Goal: Task Accomplishment & Management: Complete application form

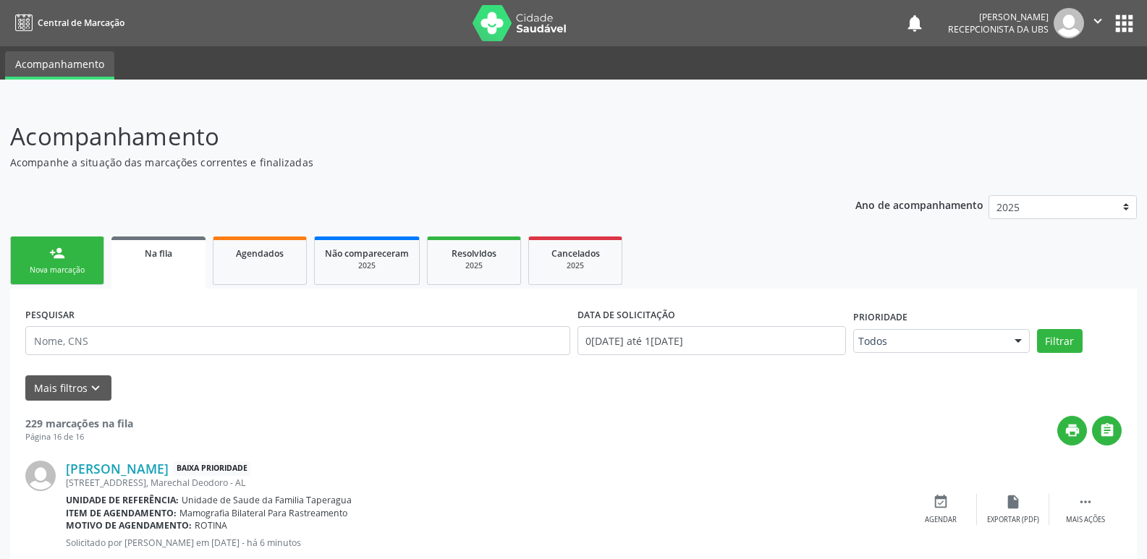
click at [67, 270] on div "Nova marcação" at bounding box center [57, 270] width 72 height 11
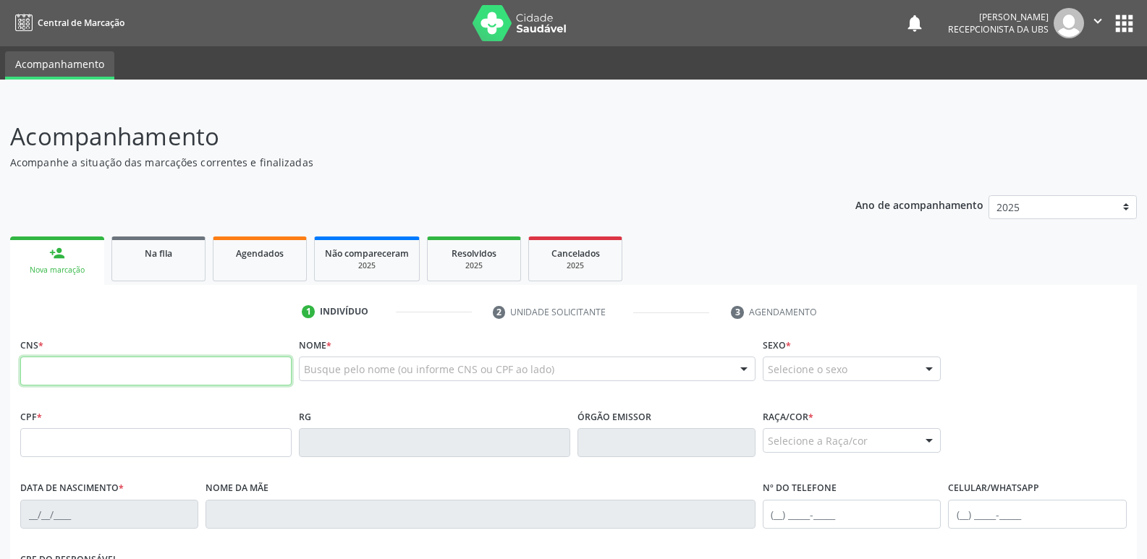
click at [177, 364] on input "text" at bounding box center [155, 371] width 271 height 29
paste input "708 9067 0342 0612"
type input "708 9067 0342 0612"
type input "445.767.574-15"
type input "[DATE]"
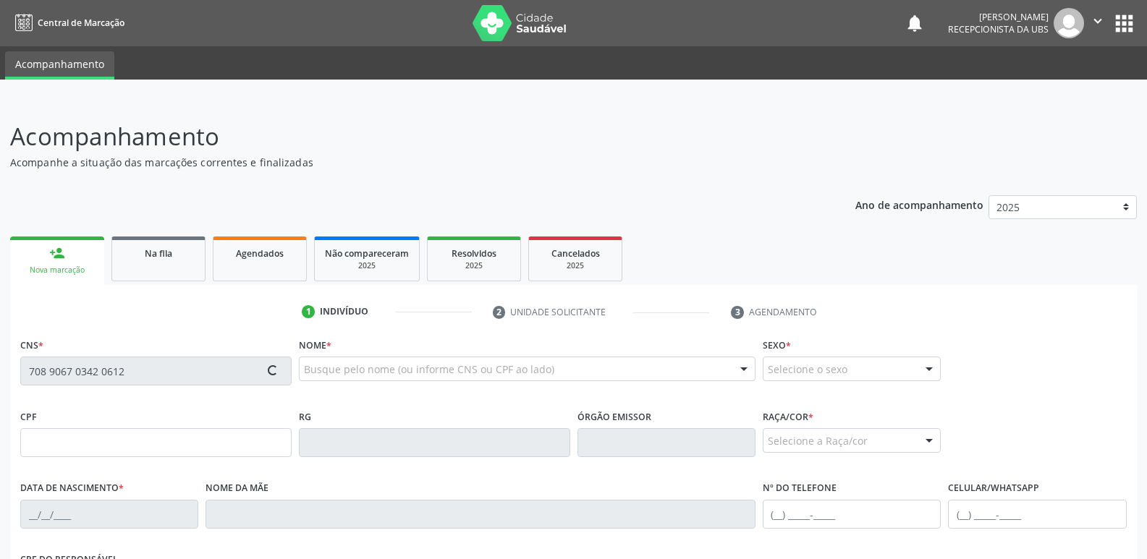
type input "[PERSON_NAME]"
type input "[PHONE_NUMBER]"
type input "39"
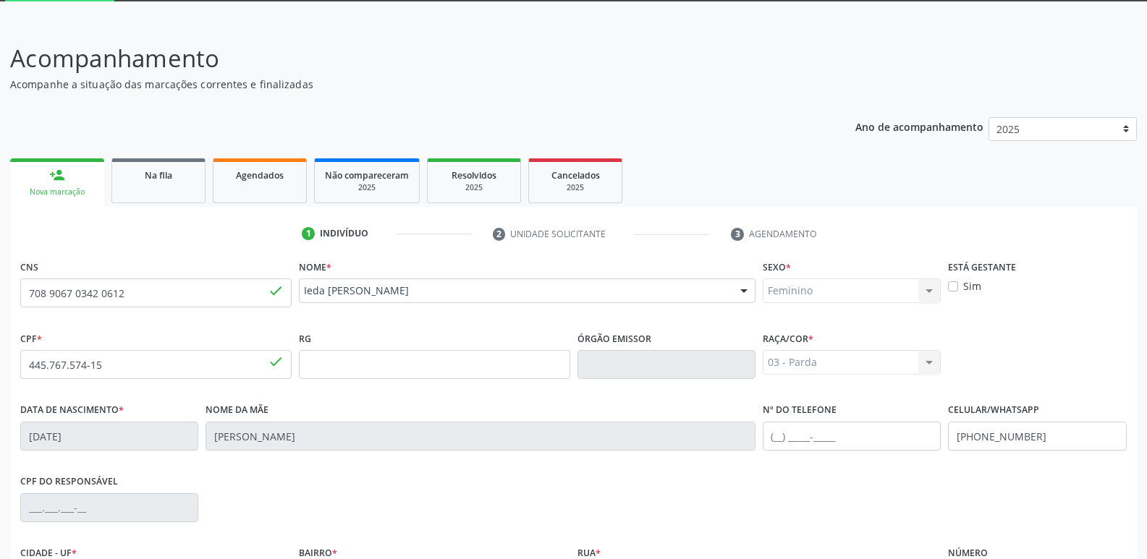
scroll to position [245, 0]
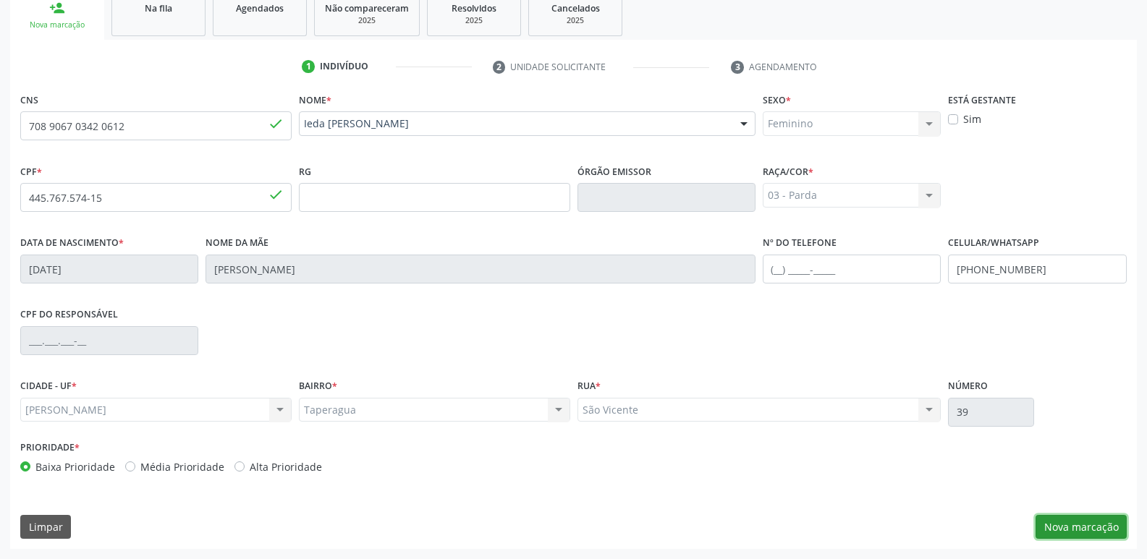
click at [1077, 518] on button "Nova marcação" at bounding box center [1080, 527] width 91 height 25
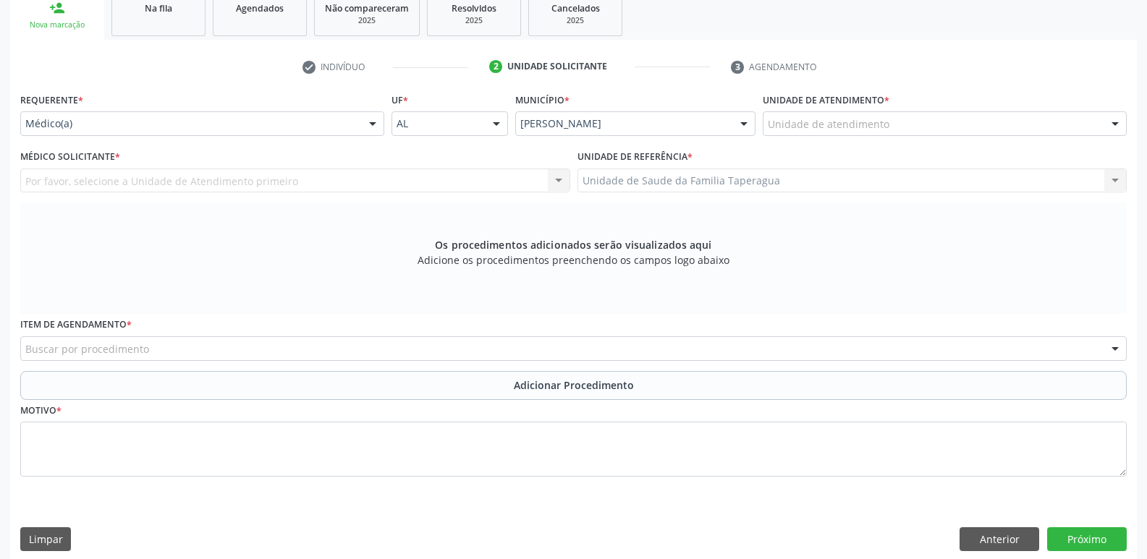
click at [844, 114] on div "Unidade de atendimento" at bounding box center [945, 123] width 364 height 25
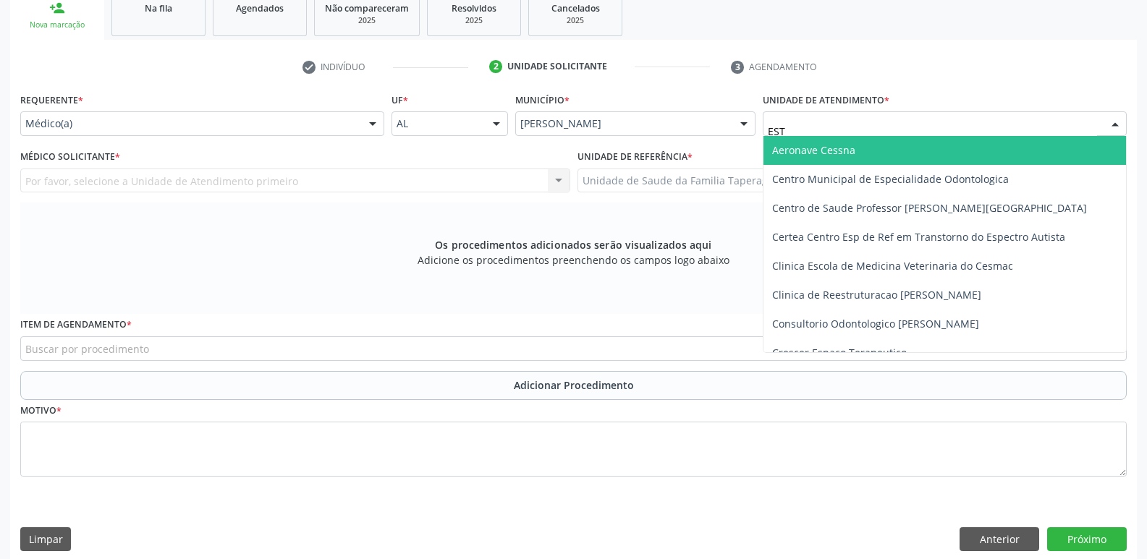
type input "ESTA"
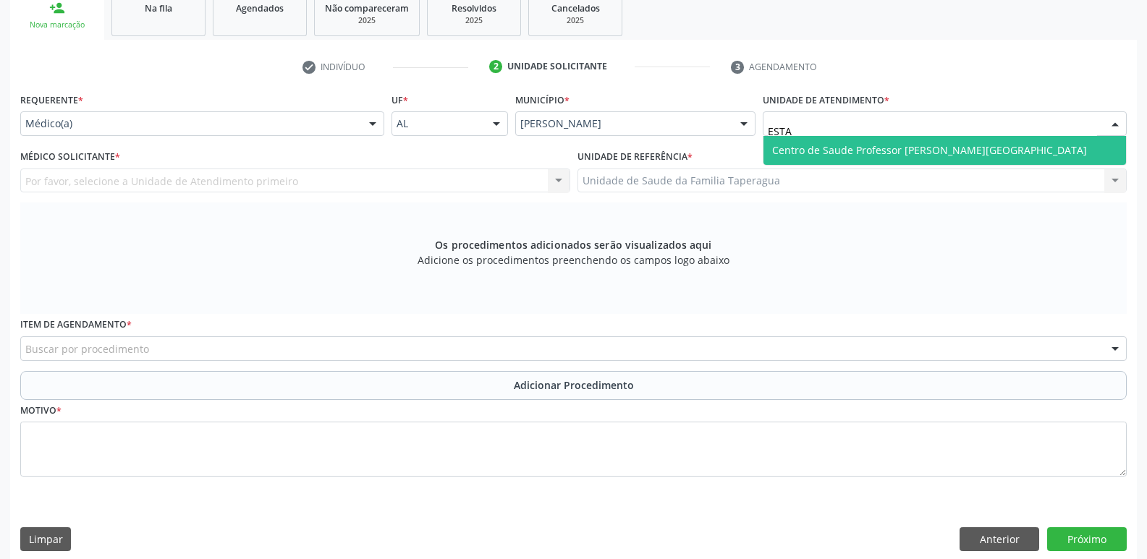
click at [852, 145] on span "Centro de Saude Professor [PERSON_NAME][GEOGRAPHIC_DATA]" at bounding box center [929, 150] width 315 height 14
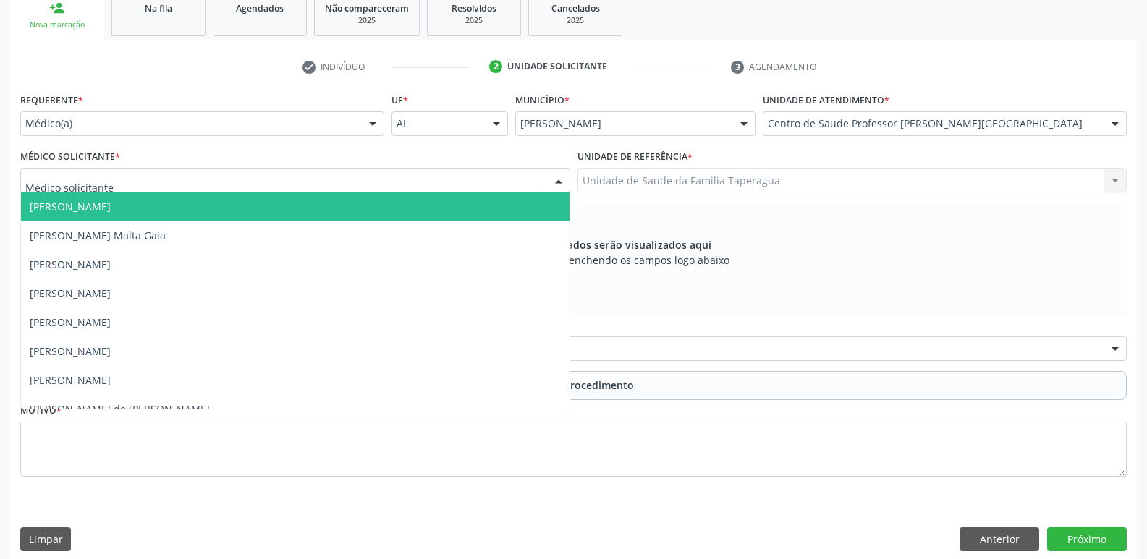
click at [384, 187] on div at bounding box center [295, 181] width 550 height 25
type input "[PERSON_NAME]"
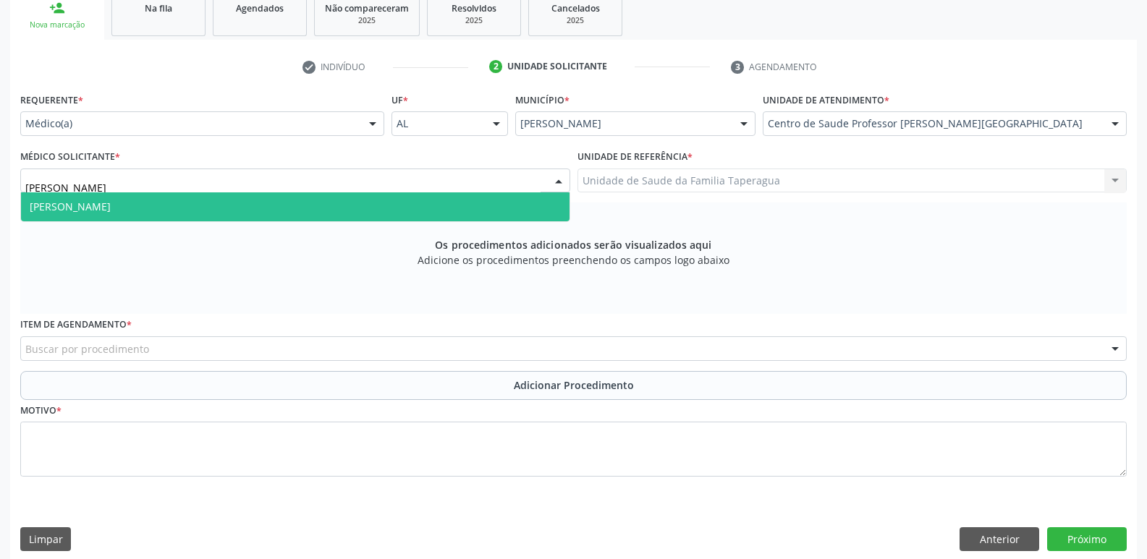
click at [370, 208] on span "[PERSON_NAME]" at bounding box center [295, 206] width 548 height 29
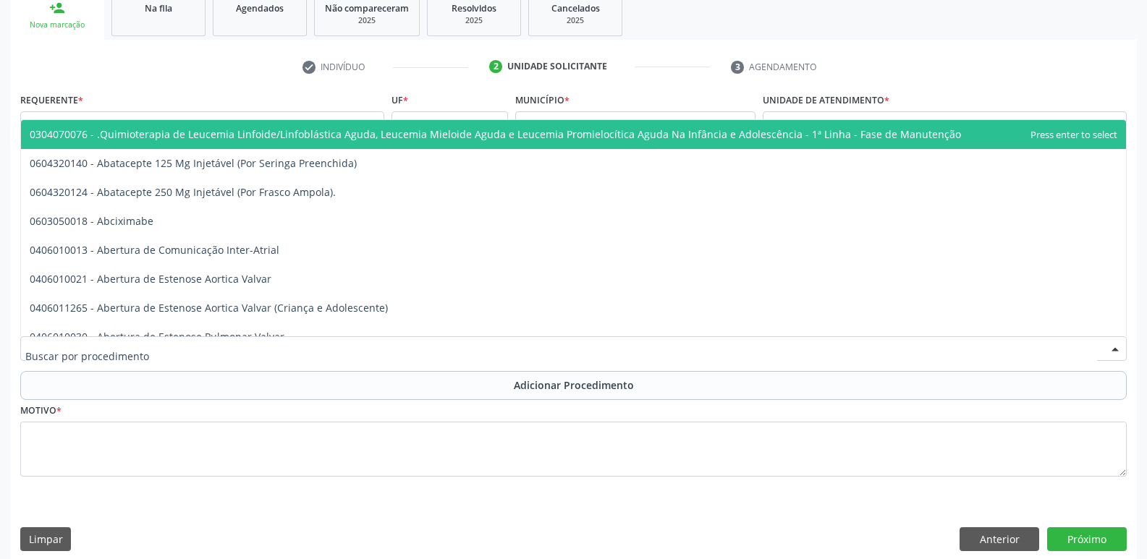
click at [323, 354] on div at bounding box center [573, 348] width 1106 height 25
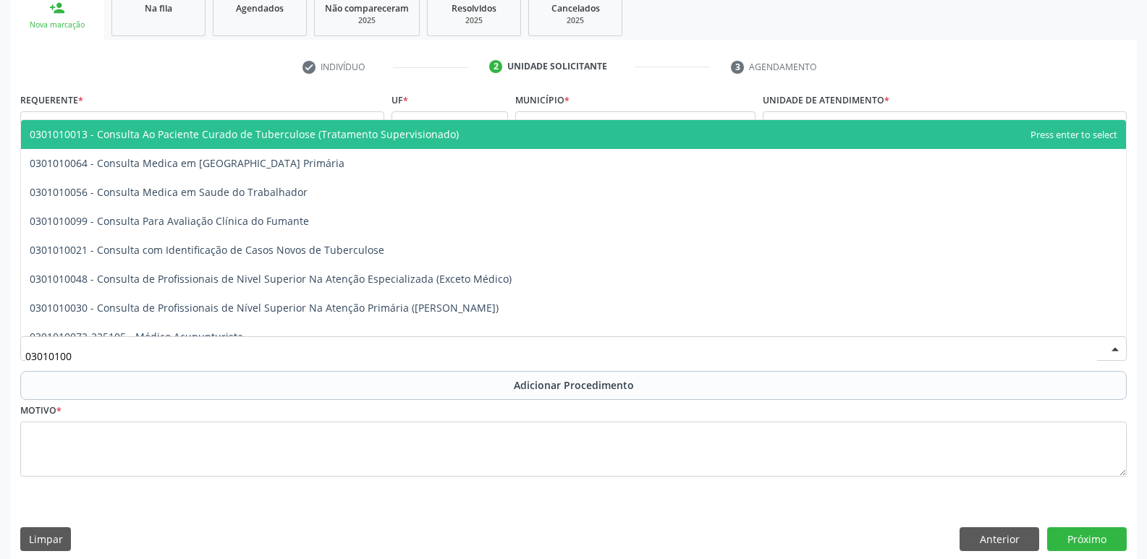
type input "030101004"
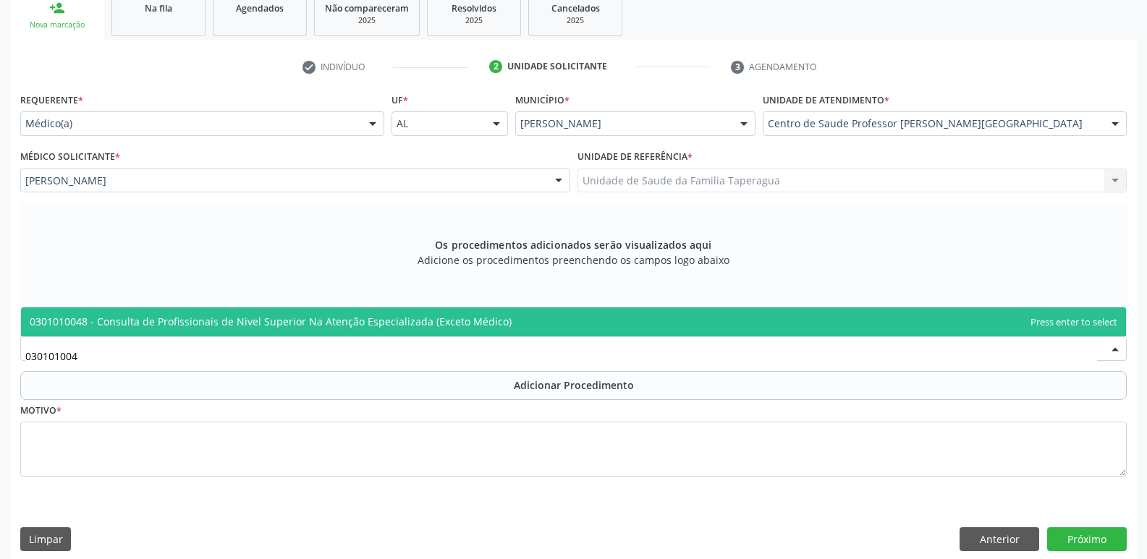
click at [347, 314] on span "0301010048 - Consulta de Profissionais de Nivel Superior Na Atenção Especializa…" at bounding box center [573, 321] width 1105 height 29
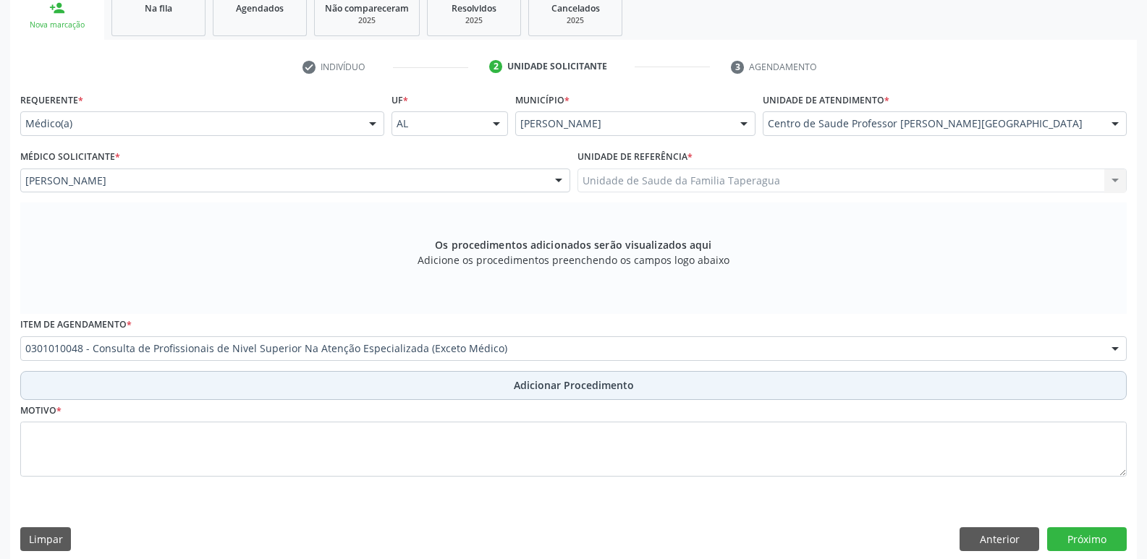
click at [362, 383] on button "Adicionar Procedimento" at bounding box center [573, 385] width 1106 height 29
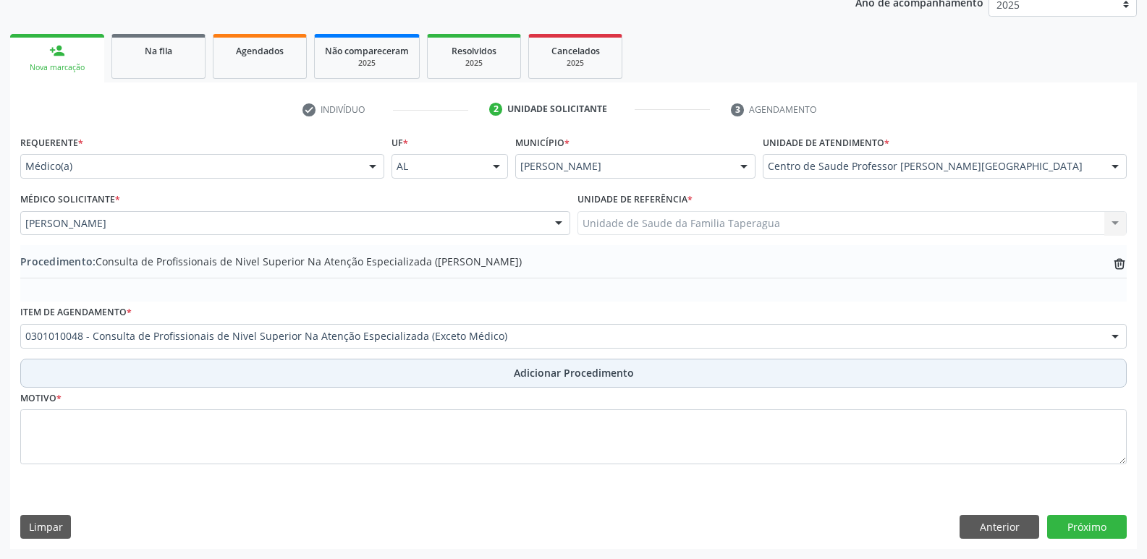
scroll to position [203, 0]
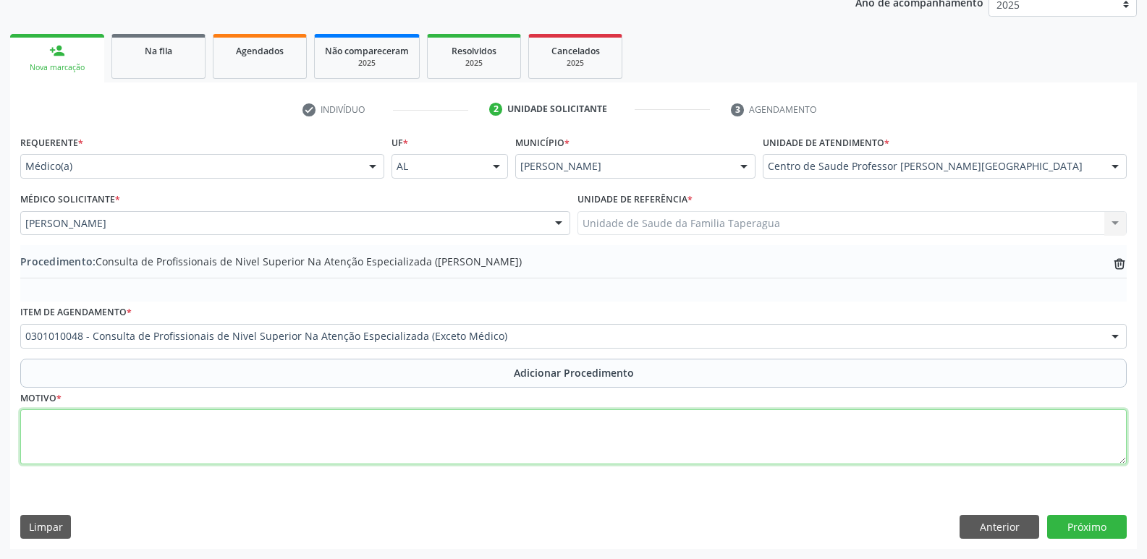
click at [362, 446] on textarea at bounding box center [573, 436] width 1106 height 55
type textarea "20 SESSÕES DE FISIOTERAPIA PARA MÃOS E [PERSON_NAME] E [PERSON_NAME]"
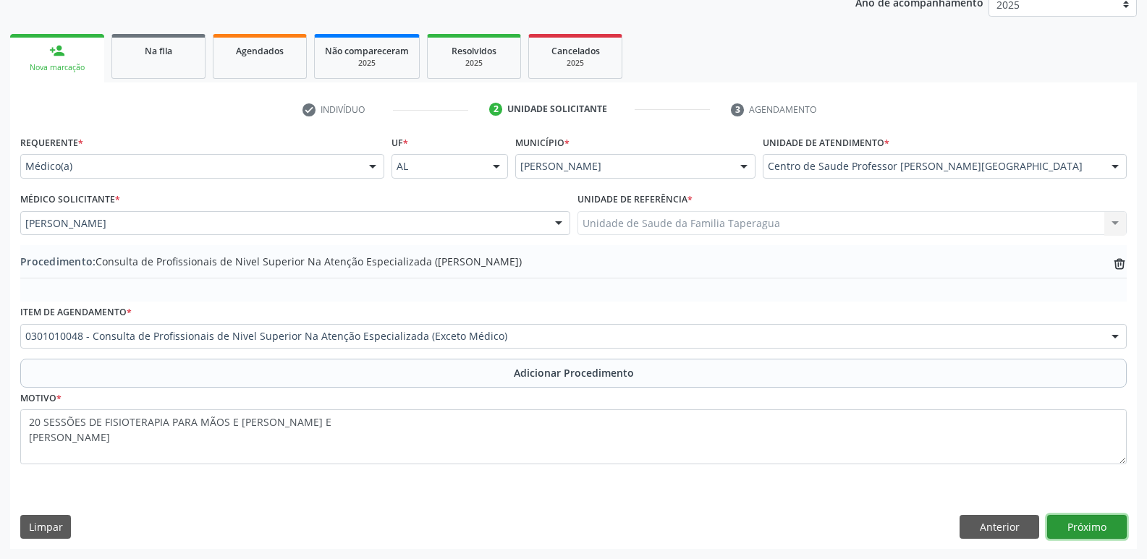
click at [1085, 527] on button "Próximo" at bounding box center [1087, 527] width 80 height 25
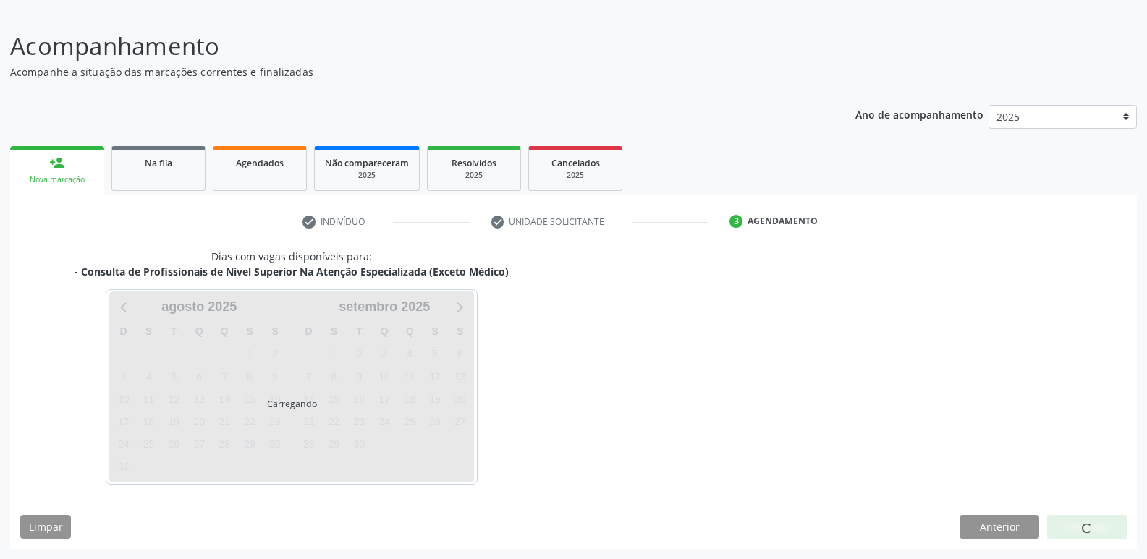
scroll to position [133, 0]
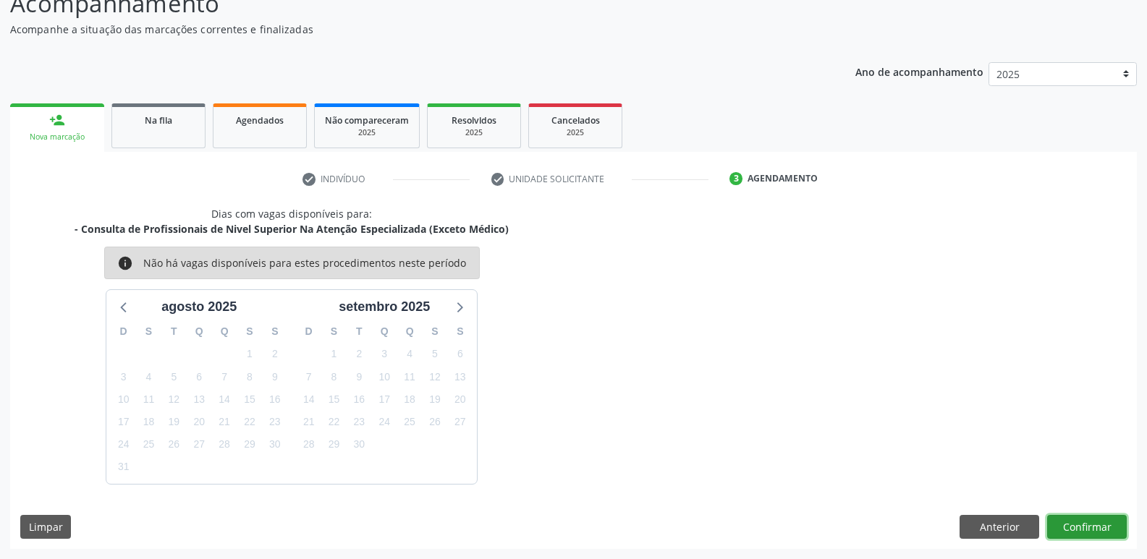
click at [1092, 519] on button "Confirmar" at bounding box center [1087, 527] width 80 height 25
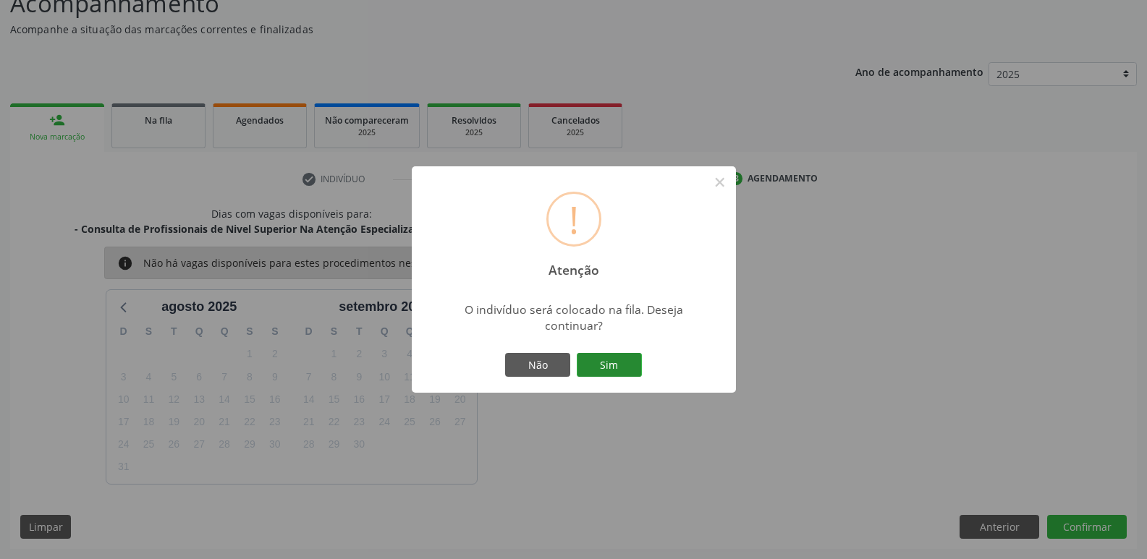
click at [577, 353] on button "Sim" at bounding box center [609, 365] width 65 height 25
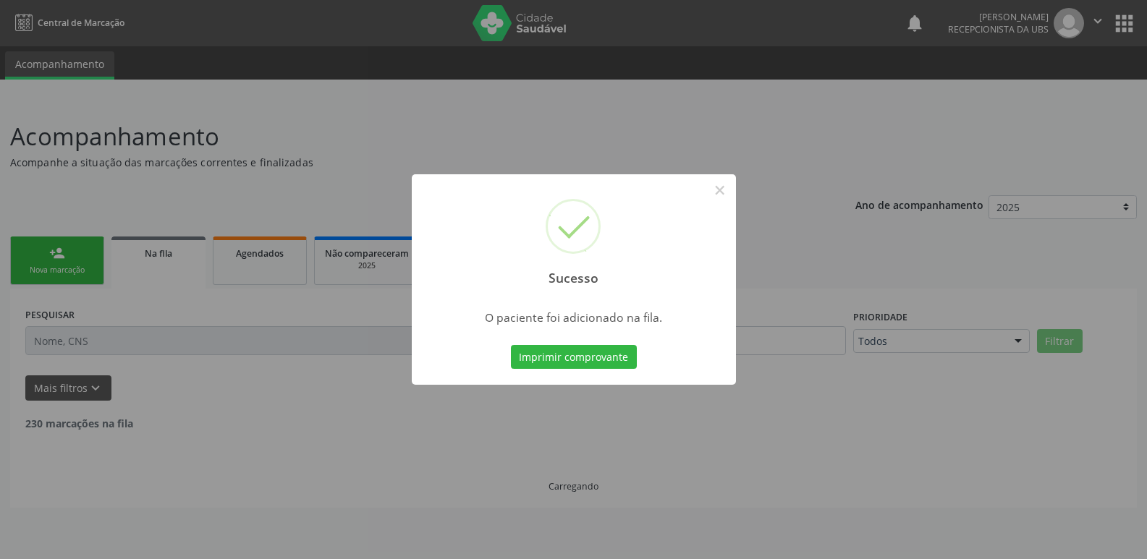
scroll to position [0, 0]
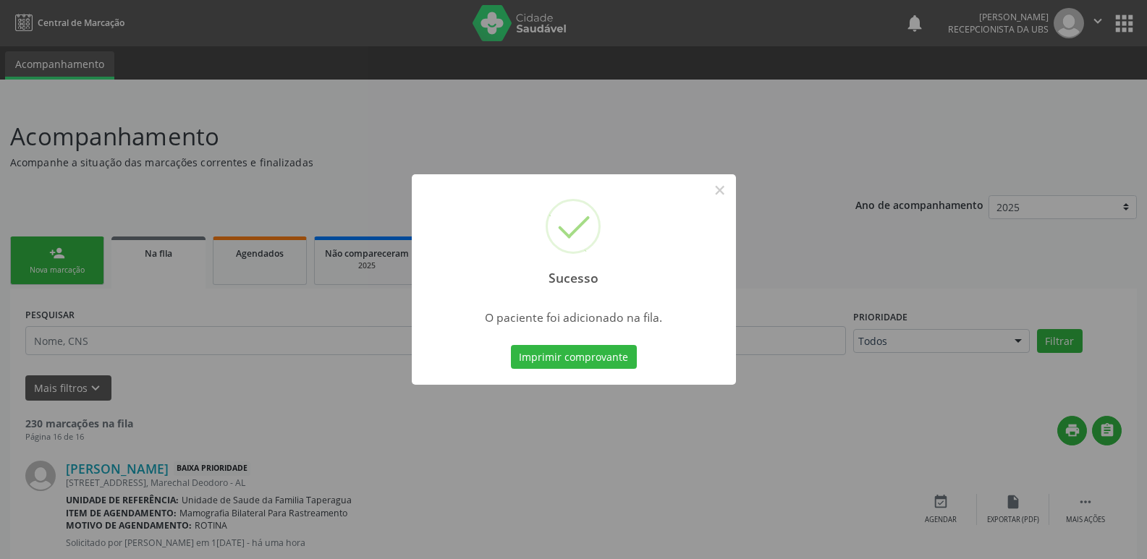
click at [841, 260] on div "Sucesso × O paciente foi adicionado na fila. Imprimir comprovante Cancel" at bounding box center [573, 279] width 1147 height 559
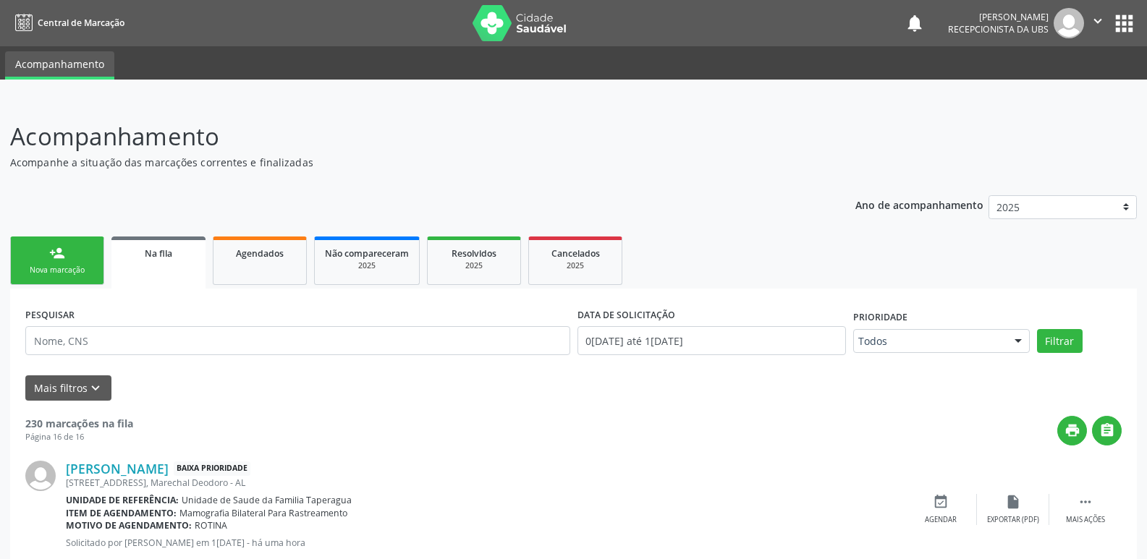
click at [64, 249] on div "person_add" at bounding box center [57, 253] width 16 height 16
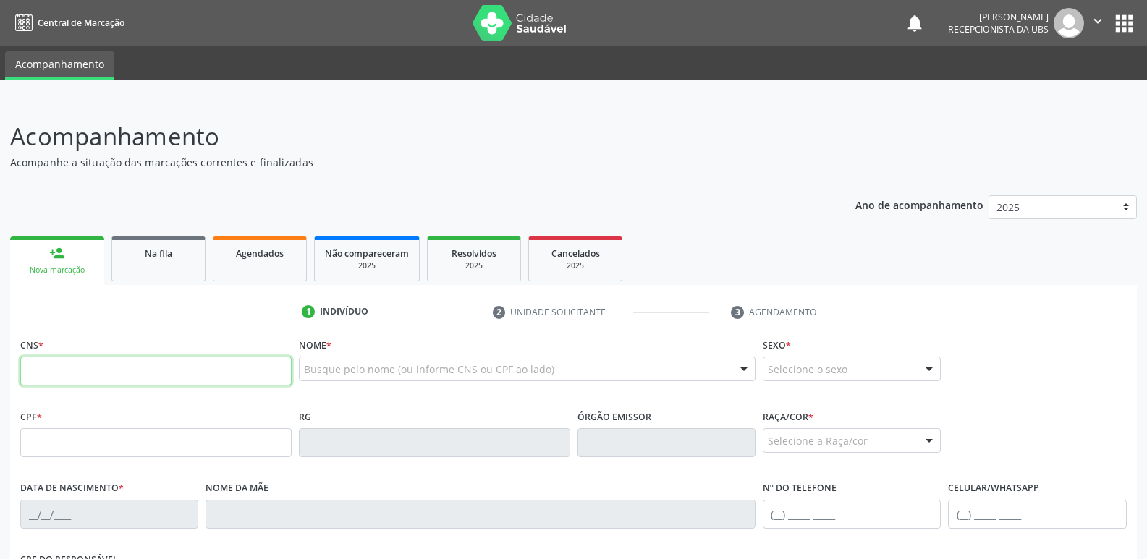
click at [139, 380] on input "text" at bounding box center [155, 371] width 271 height 29
paste input "707 4050 6846 9678"
type input "707 4050 6846 9678"
type input "2[DATE]"
type input "[PERSON_NAME]"
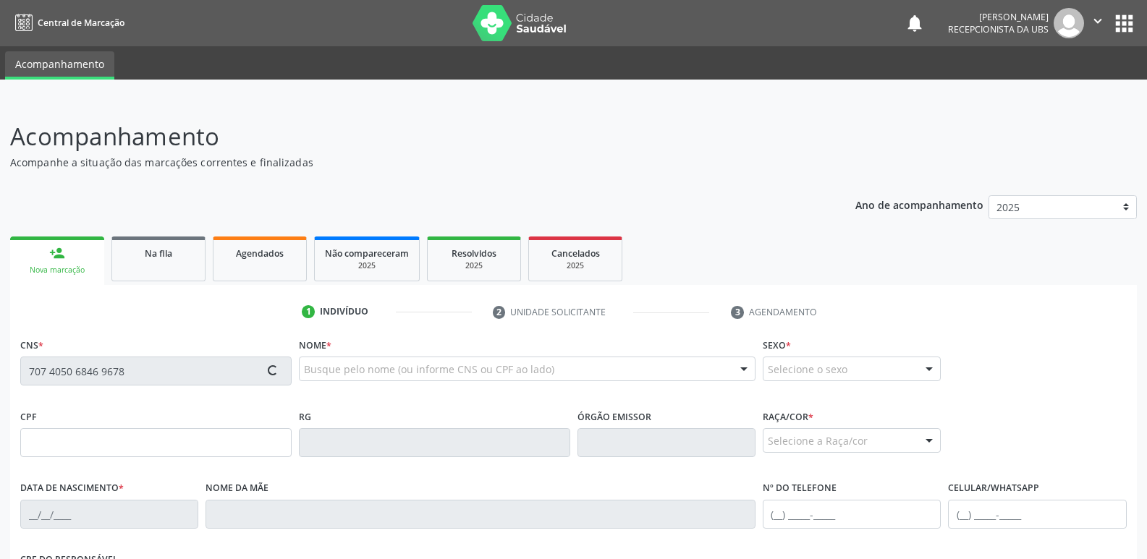
type input "[PHONE_NUMBER]"
type input "28"
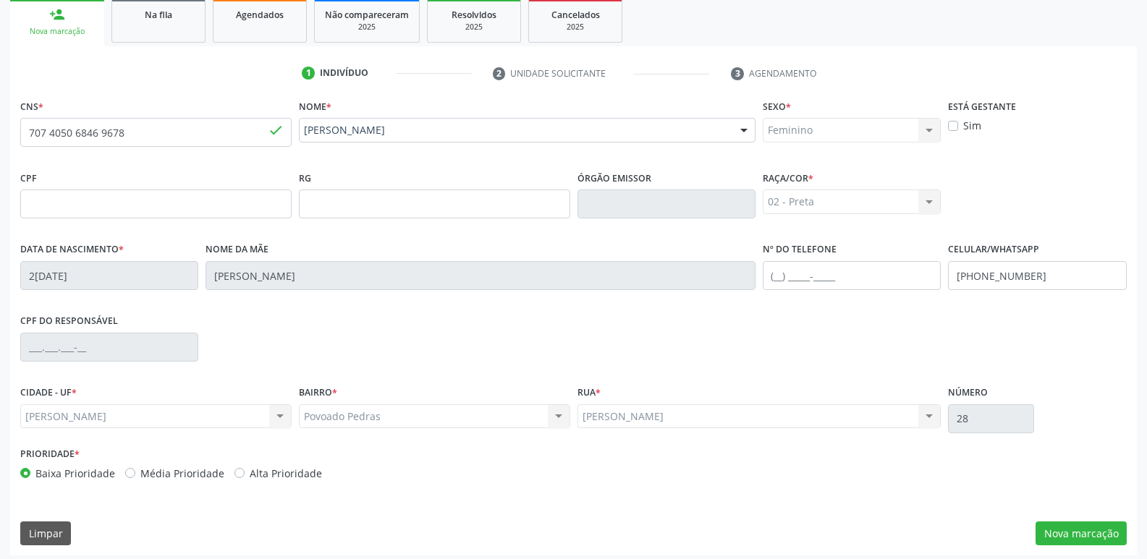
scroll to position [245, 0]
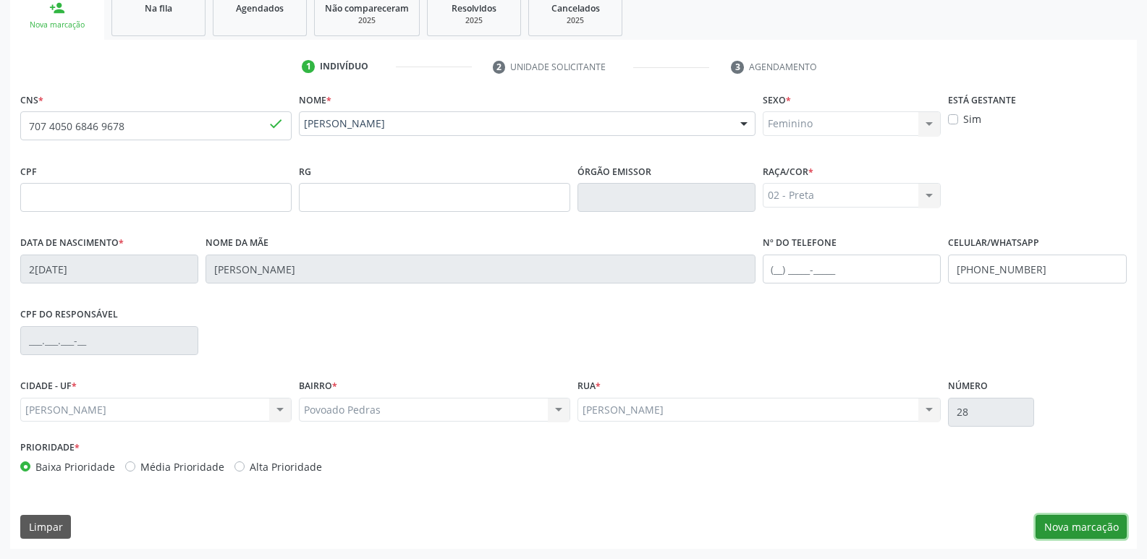
click at [1074, 521] on button "Nova marcação" at bounding box center [1080, 527] width 91 height 25
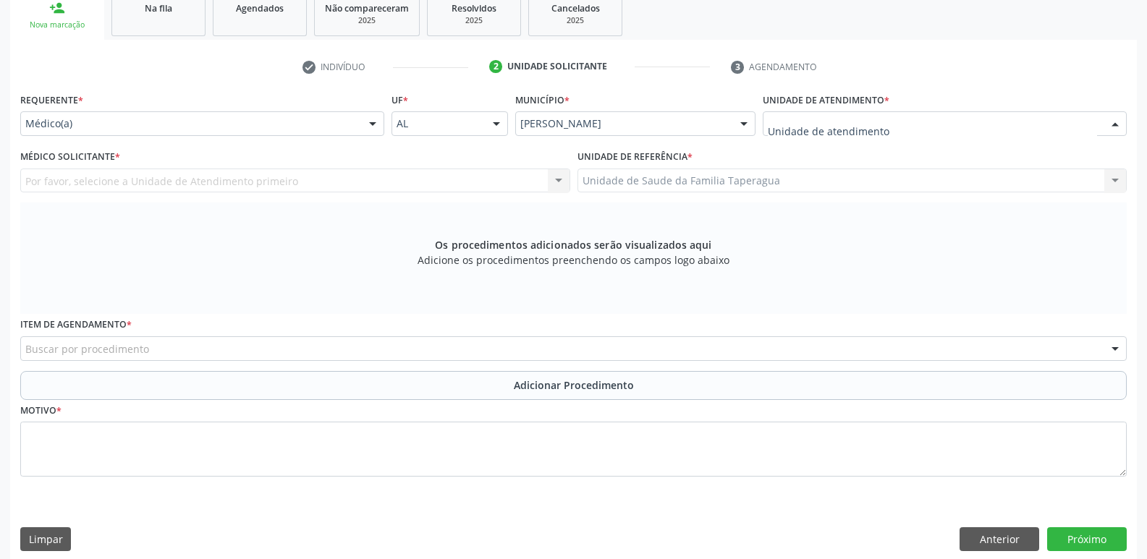
click at [888, 122] on div at bounding box center [945, 123] width 364 height 25
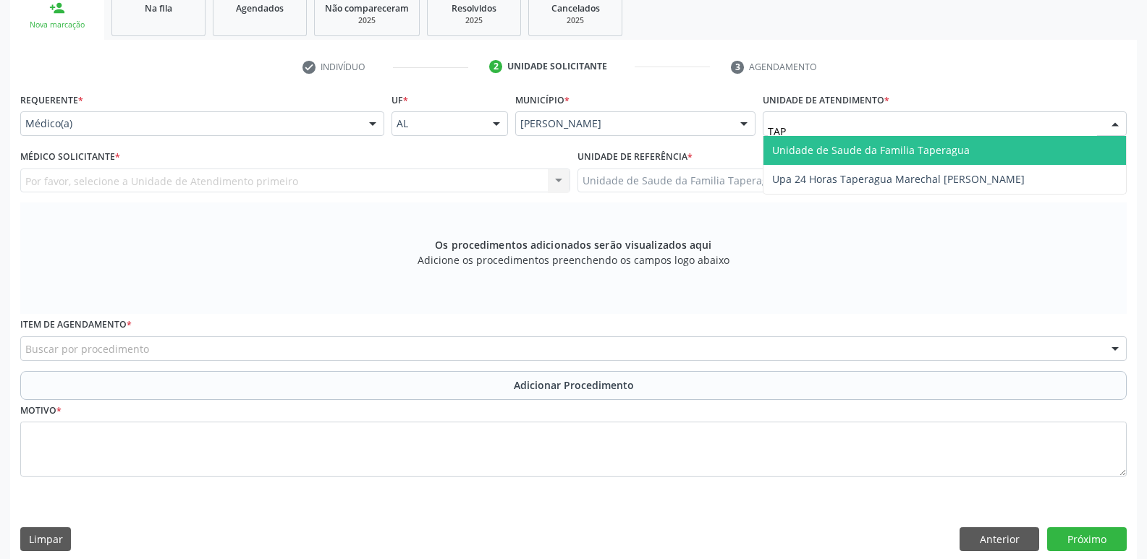
type input "TAPE"
click at [896, 148] on span "Unidade de Saude da Familia Taperagua" at bounding box center [871, 150] width 198 height 14
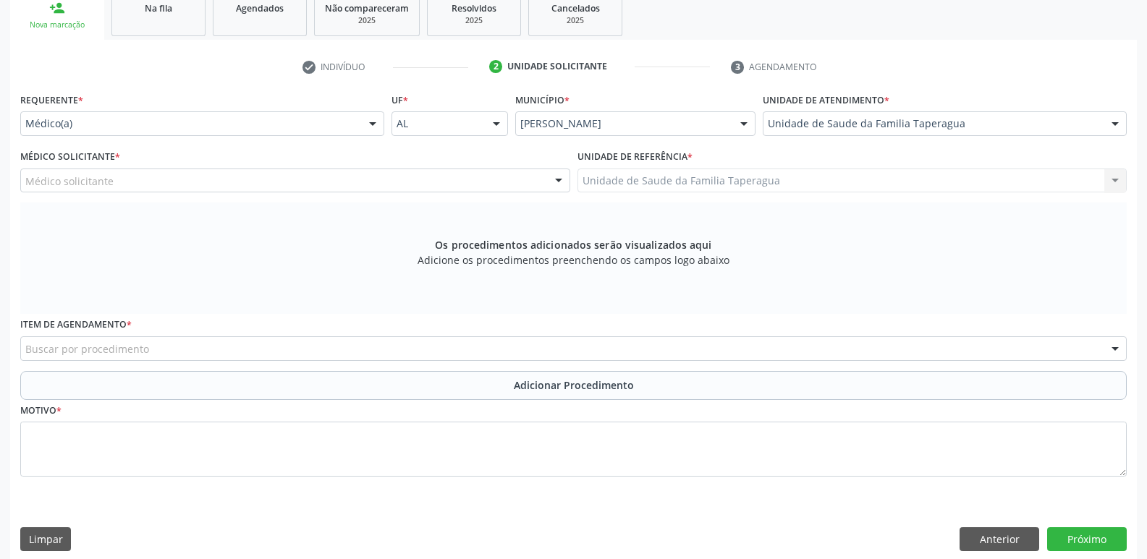
click at [453, 189] on div "Médico solicitante" at bounding box center [295, 181] width 550 height 25
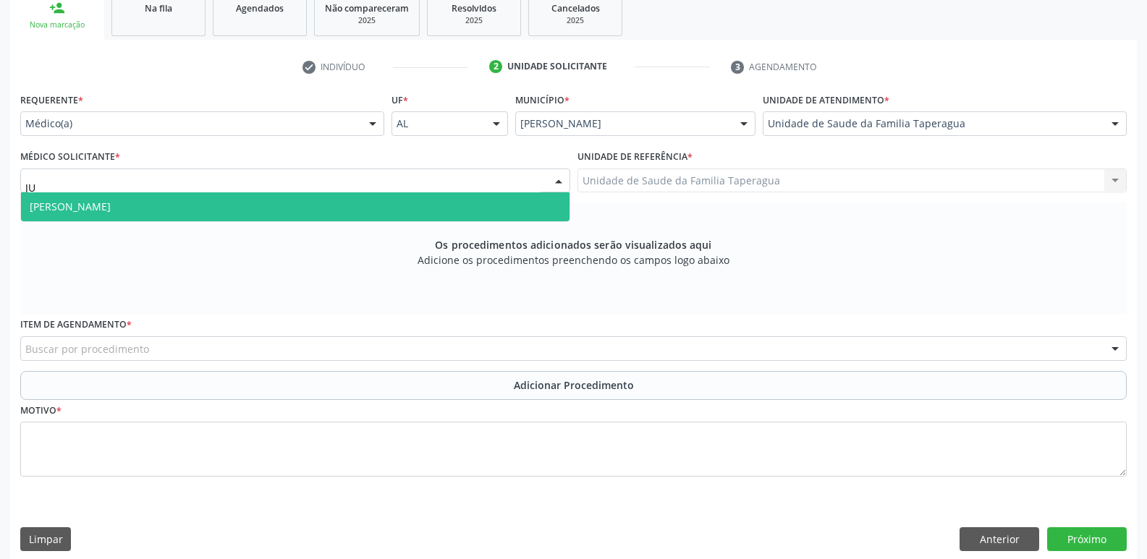
type input "[DATE]"
click at [453, 205] on span "[PERSON_NAME]" at bounding box center [295, 206] width 548 height 29
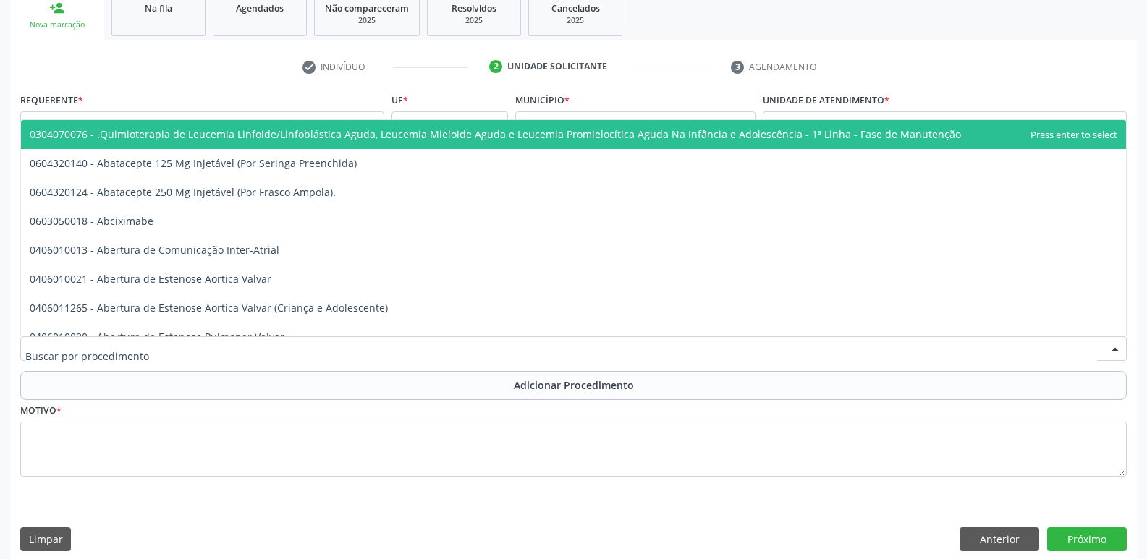
click at [435, 350] on div at bounding box center [573, 348] width 1106 height 25
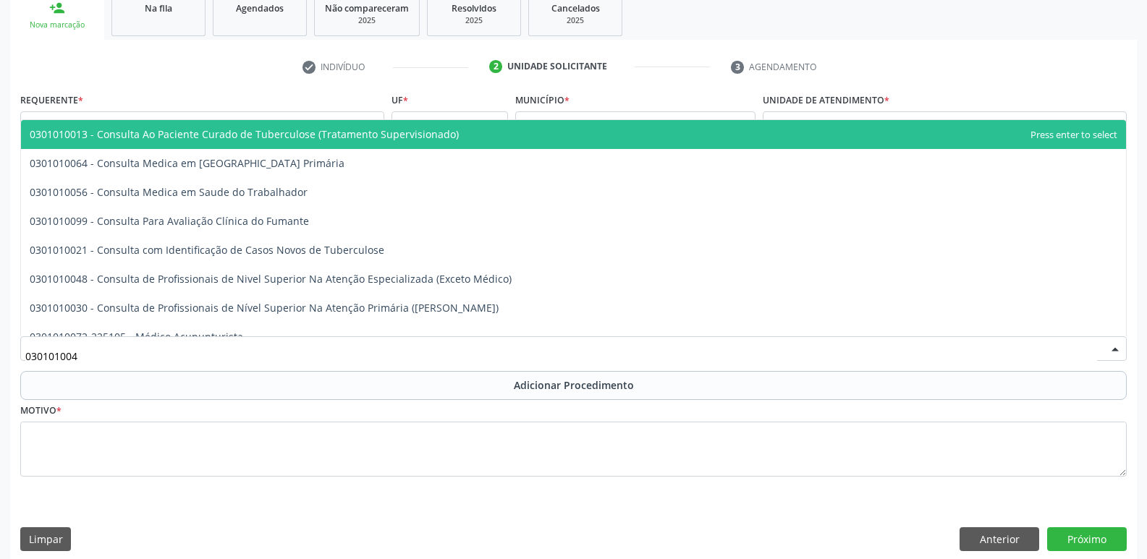
type input "0301010048"
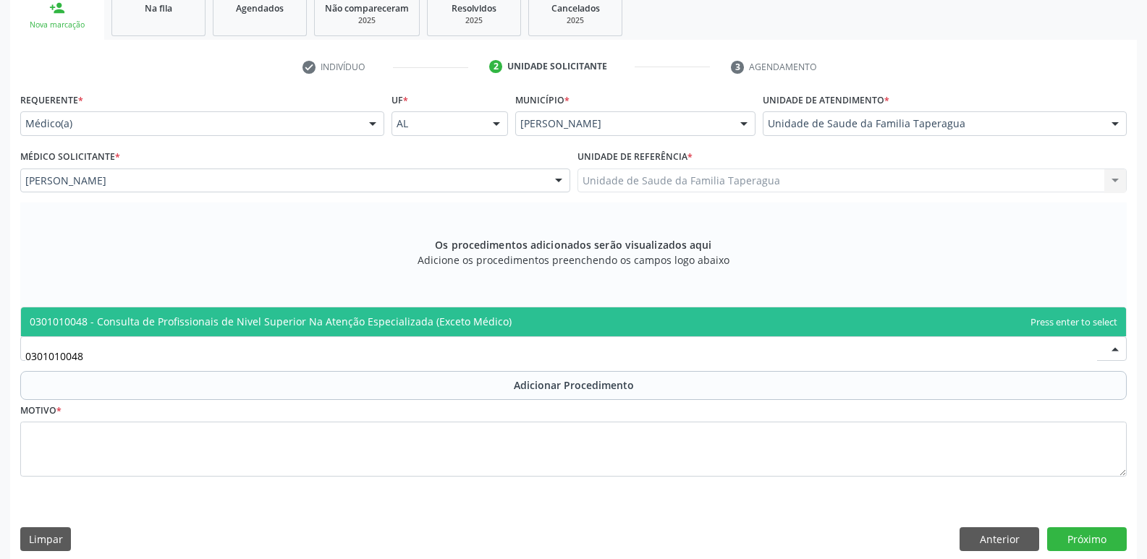
click at [449, 317] on span "0301010048 - Consulta de Profissionais de Nivel Superior Na Atenção Especializa…" at bounding box center [271, 322] width 482 height 14
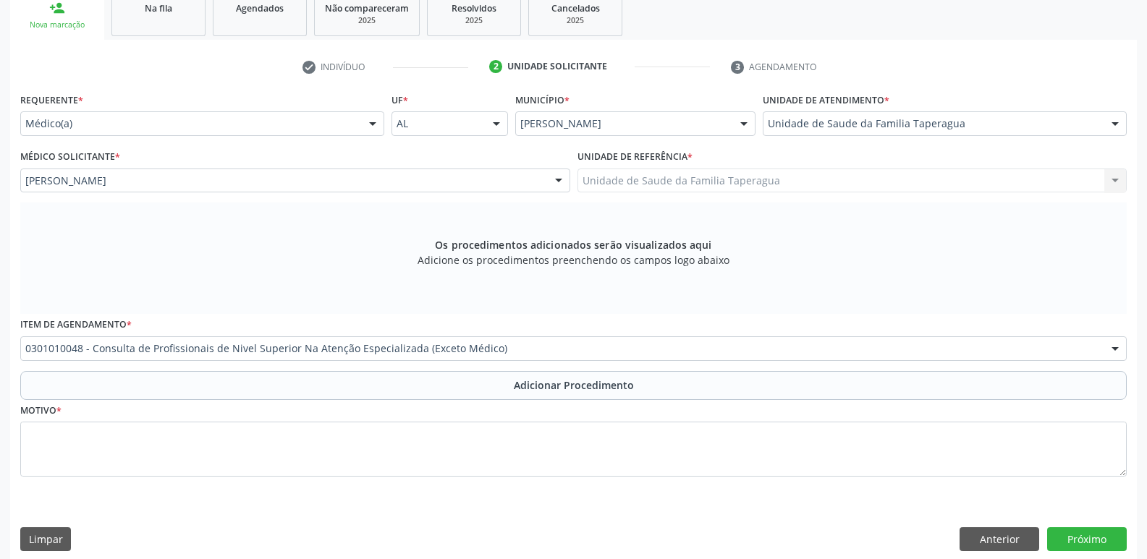
click at [453, 369] on div "Item de agendamento * 0301010048 - Consulta de Profissionais de Nivel Superior …" at bounding box center [573, 342] width 1113 height 56
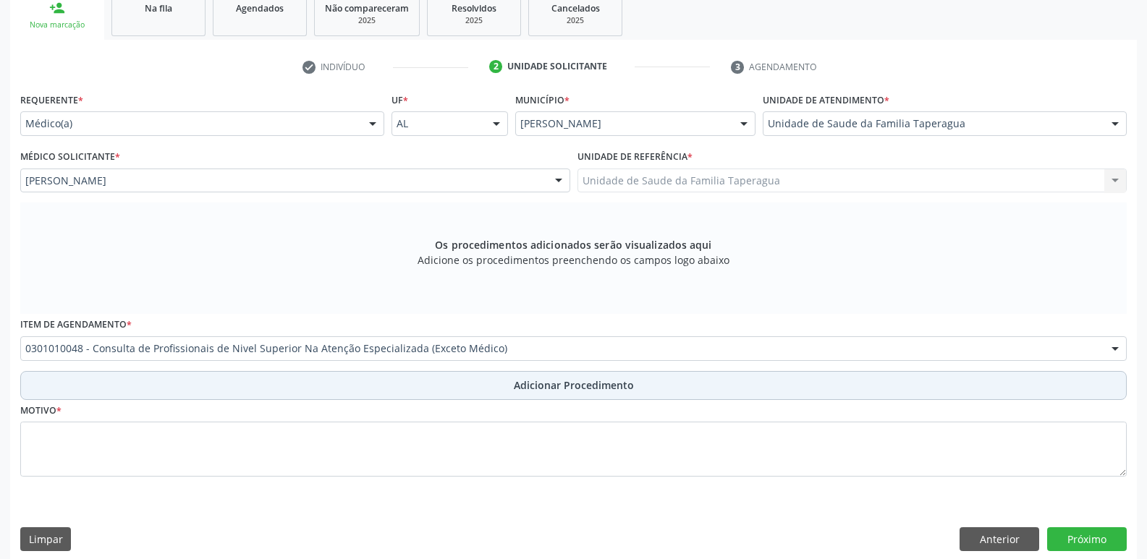
click at [454, 379] on button "Adicionar Procedimento" at bounding box center [573, 385] width 1106 height 29
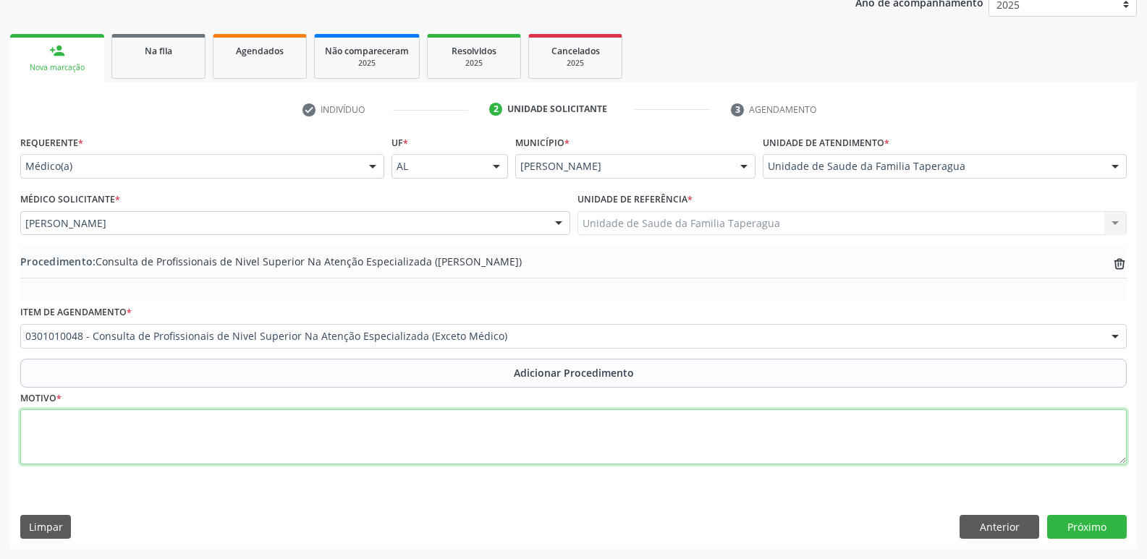
click at [441, 420] on textarea at bounding box center [573, 436] width 1106 height 55
type textarea "CONSULTA EM PSICOLOGIA SENSAÇÃO DE ANSIEDADE"
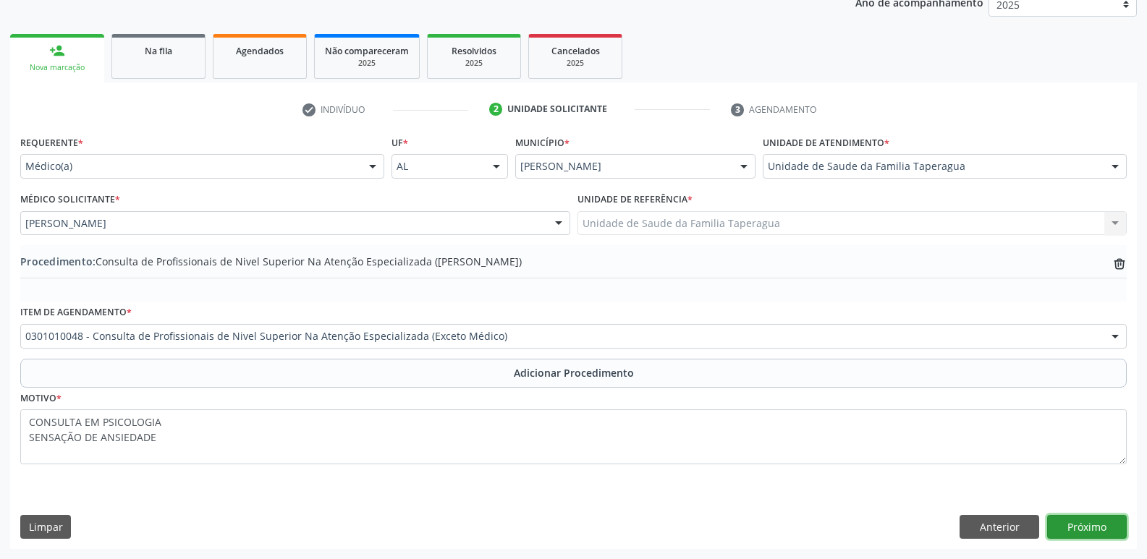
click at [1098, 524] on button "Próximo" at bounding box center [1087, 527] width 80 height 25
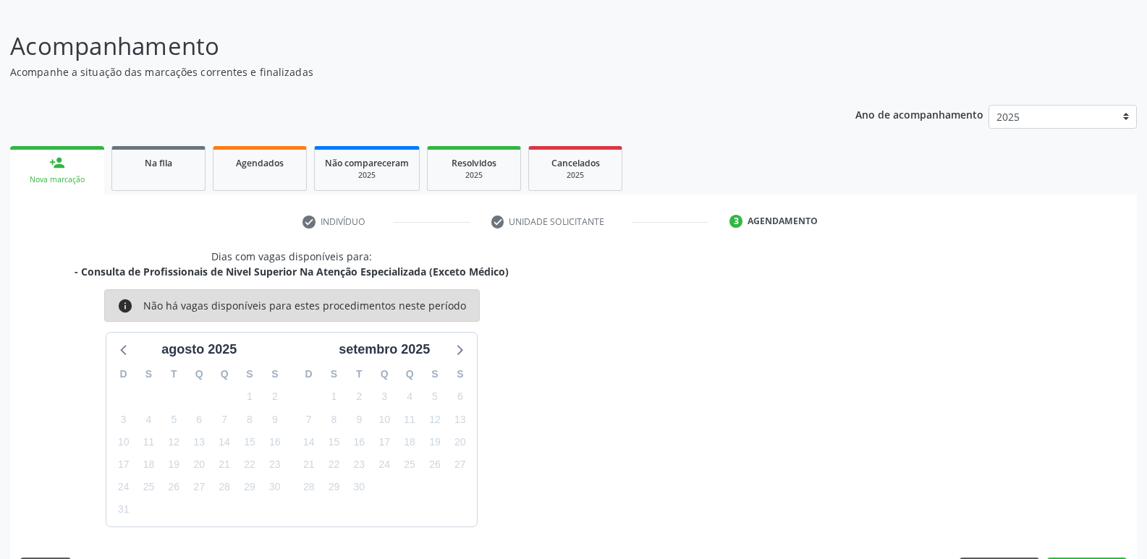
scroll to position [133, 0]
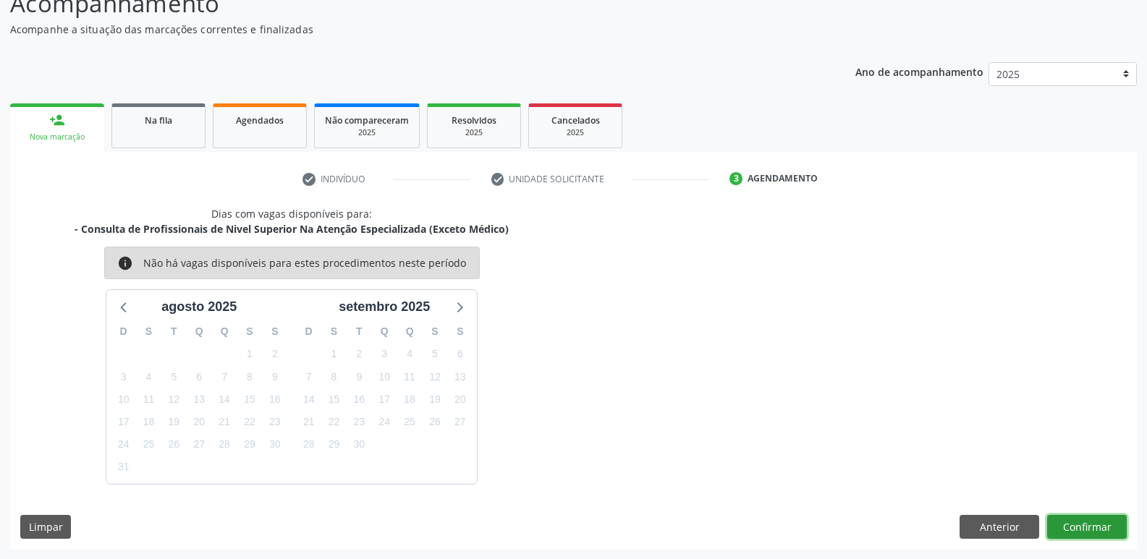
click at [1077, 518] on button "Confirmar" at bounding box center [1087, 527] width 80 height 25
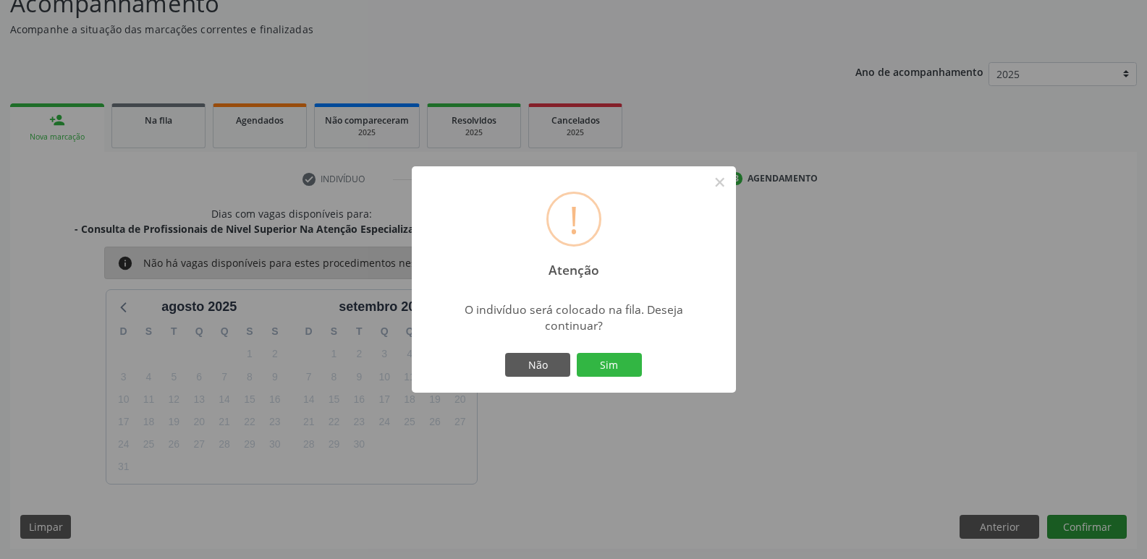
click at [577, 353] on button "Sim" at bounding box center [609, 365] width 65 height 25
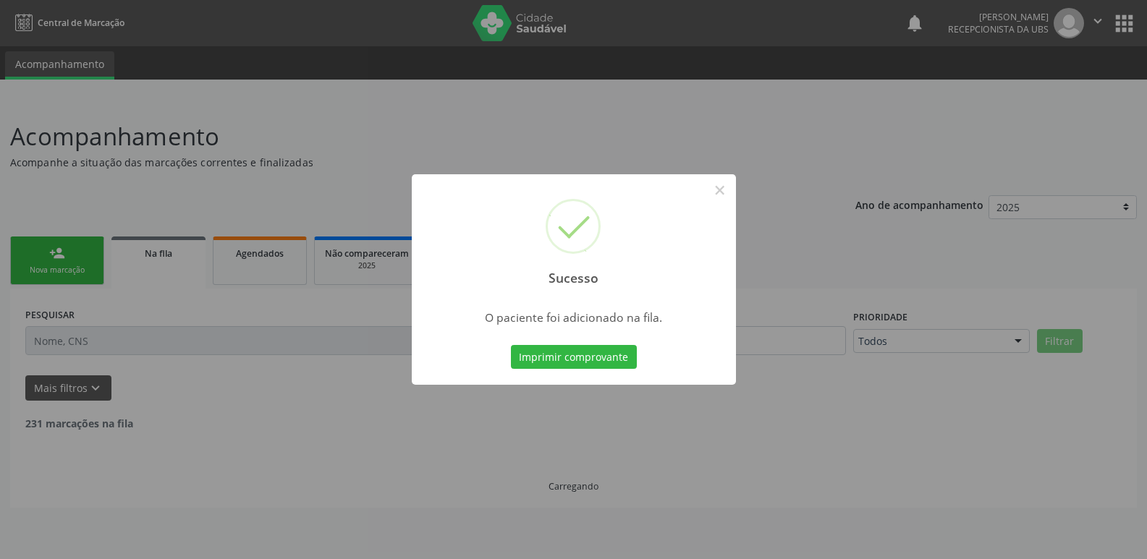
scroll to position [0, 0]
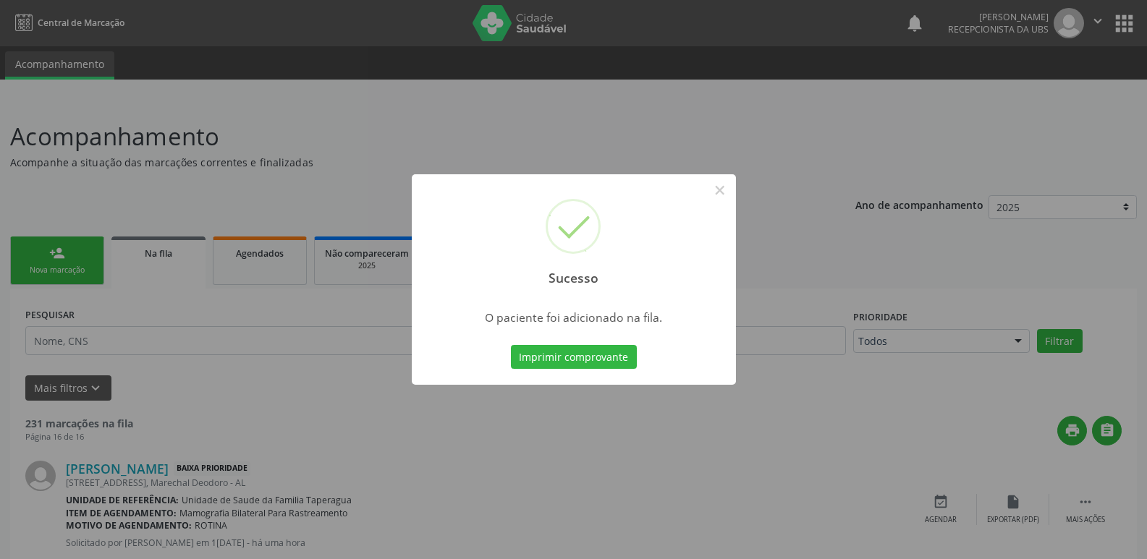
click at [984, 239] on div "Sucesso × O paciente foi adicionado na fila. Imprimir comprovante Cancel" at bounding box center [573, 279] width 1147 height 559
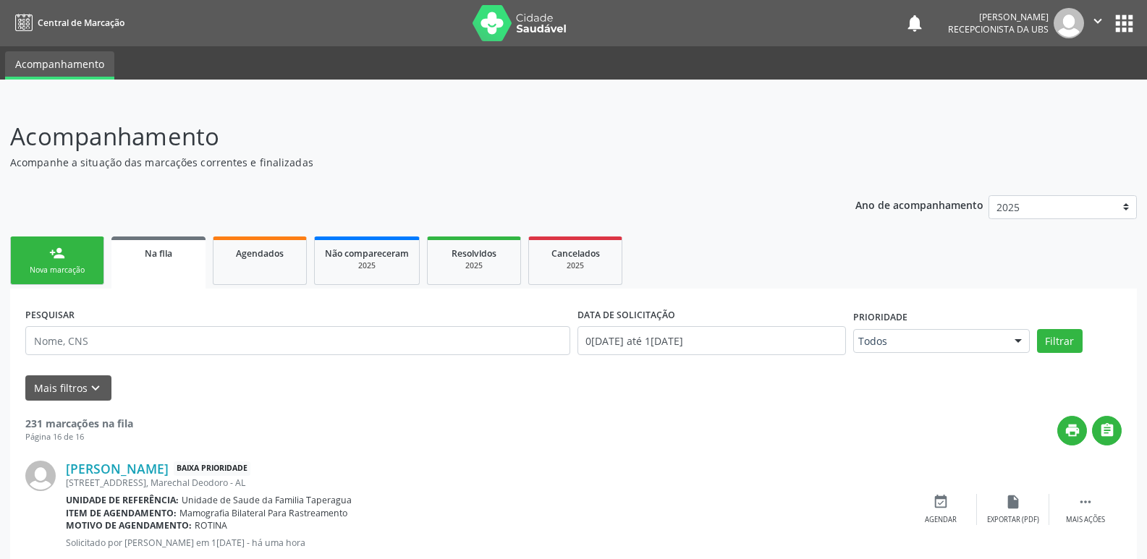
click at [63, 252] on div "person_add" at bounding box center [57, 253] width 16 height 16
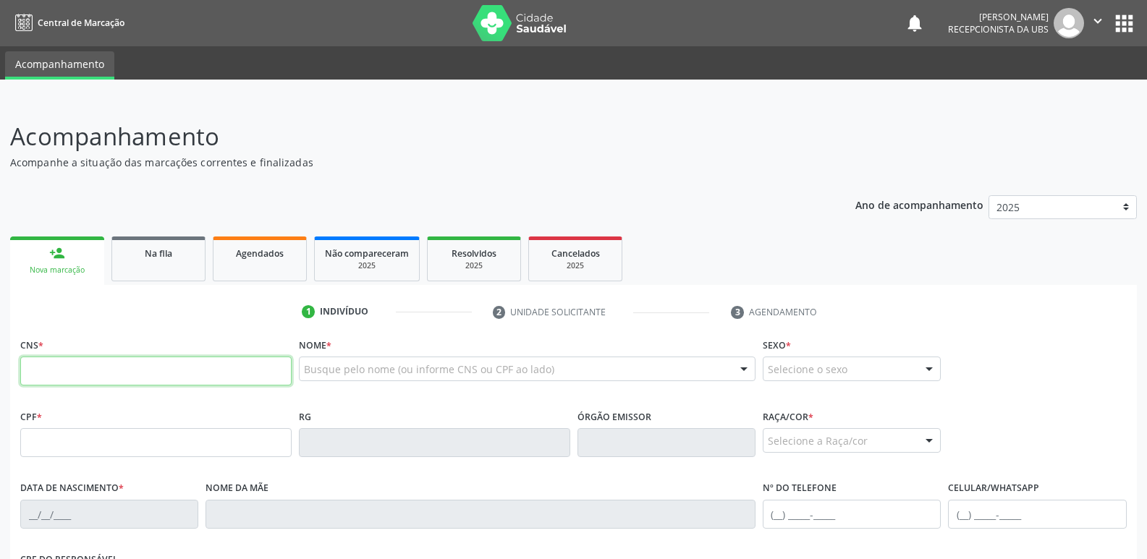
click at [160, 377] on input "text" at bounding box center [155, 371] width 271 height 29
paste input "700 3069 5049 3632"
type input "700 3069 5049 3632"
type input "123.577.294-22"
type input "2[DATE]"
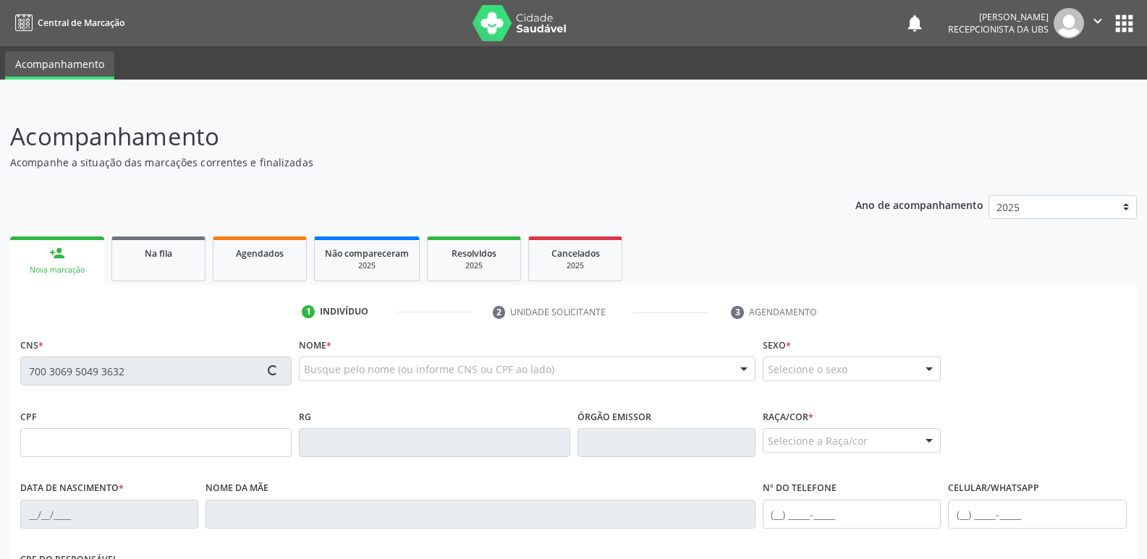
type input "Rosicleide [PERSON_NAME]"
type input "[PHONE_NUMBER]"
type input "02"
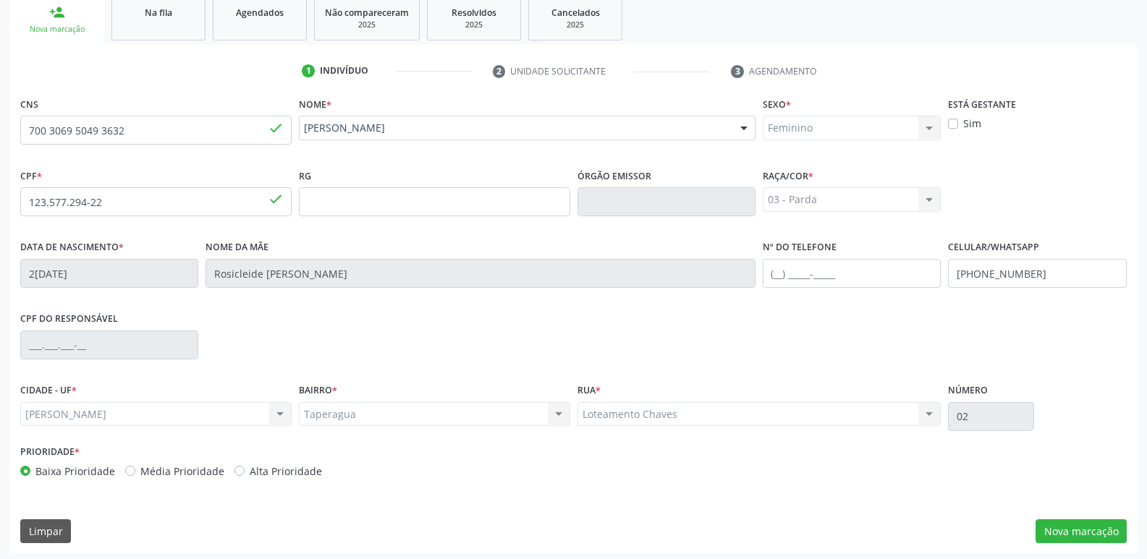
scroll to position [245, 0]
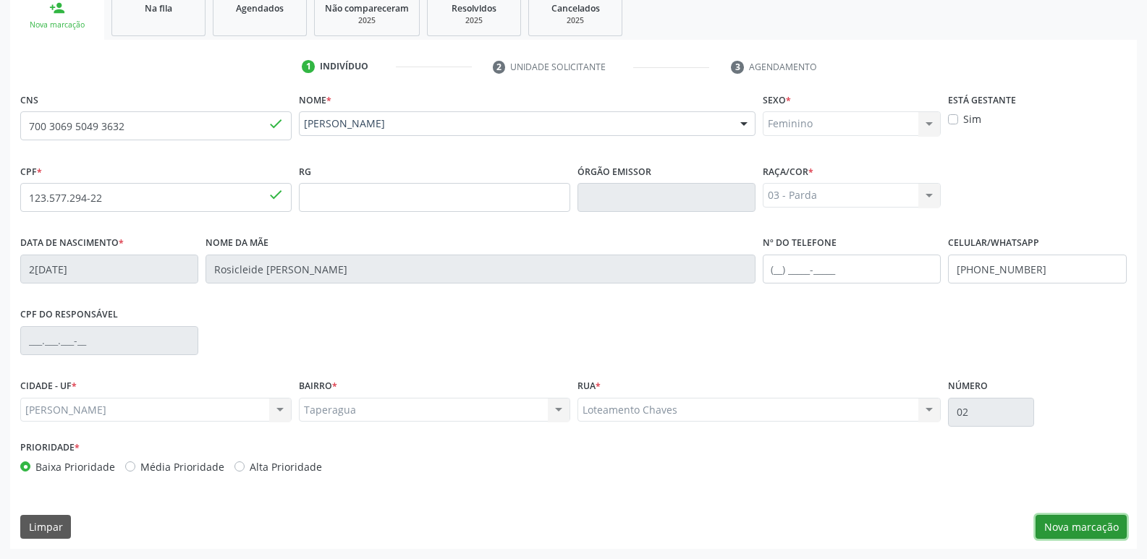
click at [1069, 519] on button "Nova marcação" at bounding box center [1080, 527] width 91 height 25
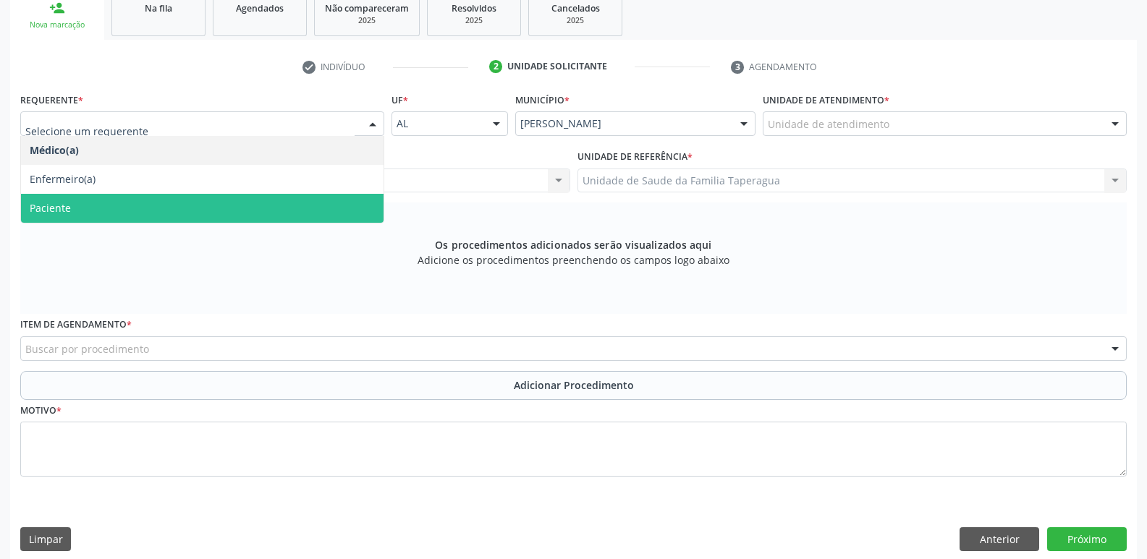
click at [331, 209] on span "Paciente" at bounding box center [202, 208] width 362 height 29
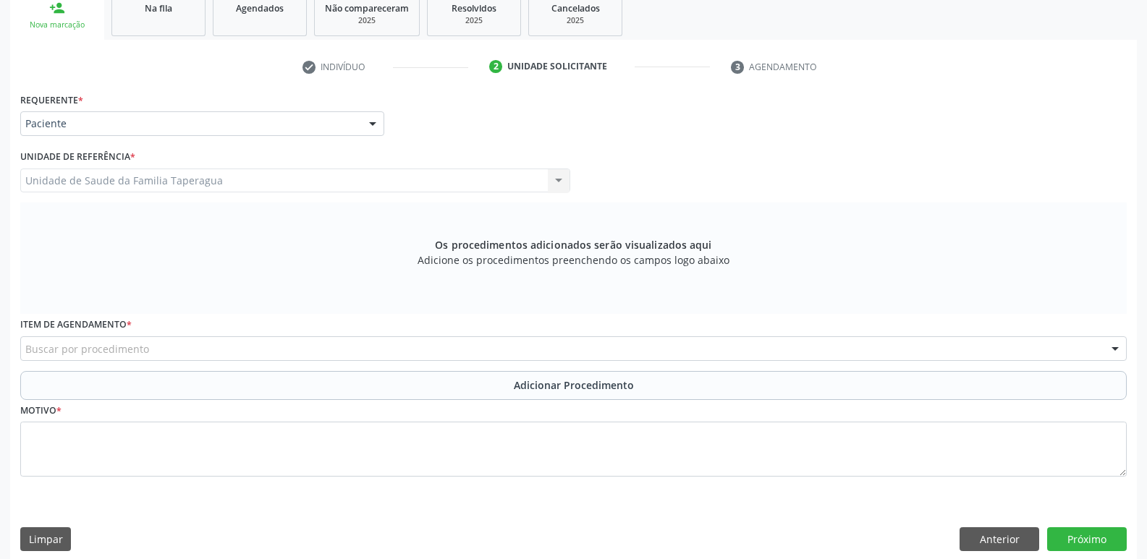
click at [284, 347] on div "Buscar por procedimento" at bounding box center [573, 348] width 1106 height 25
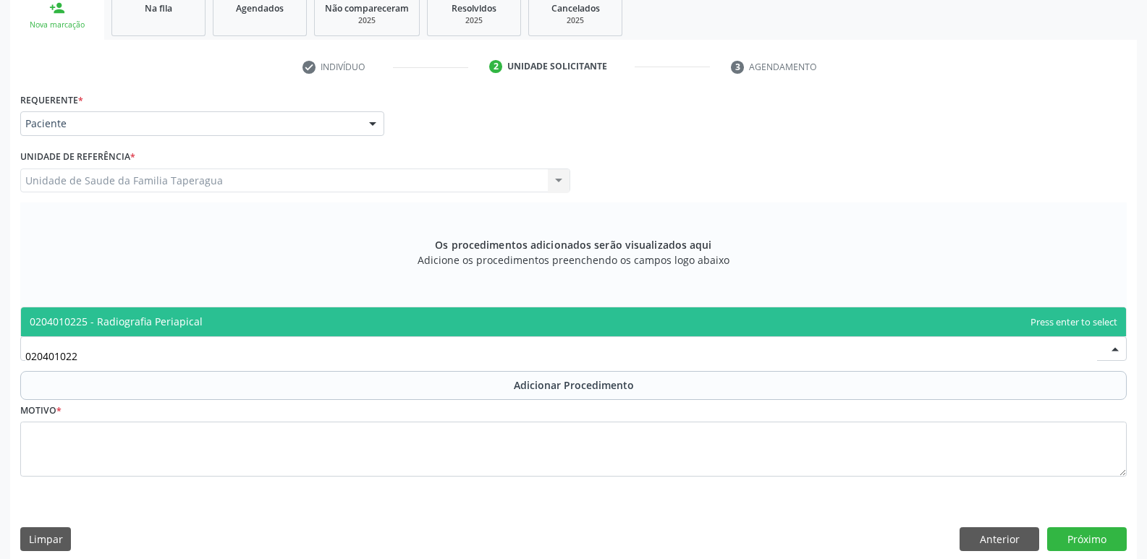
type input "0204010225"
click at [299, 320] on span "0204010225 - Radiografia Periapical" at bounding box center [573, 321] width 1105 height 29
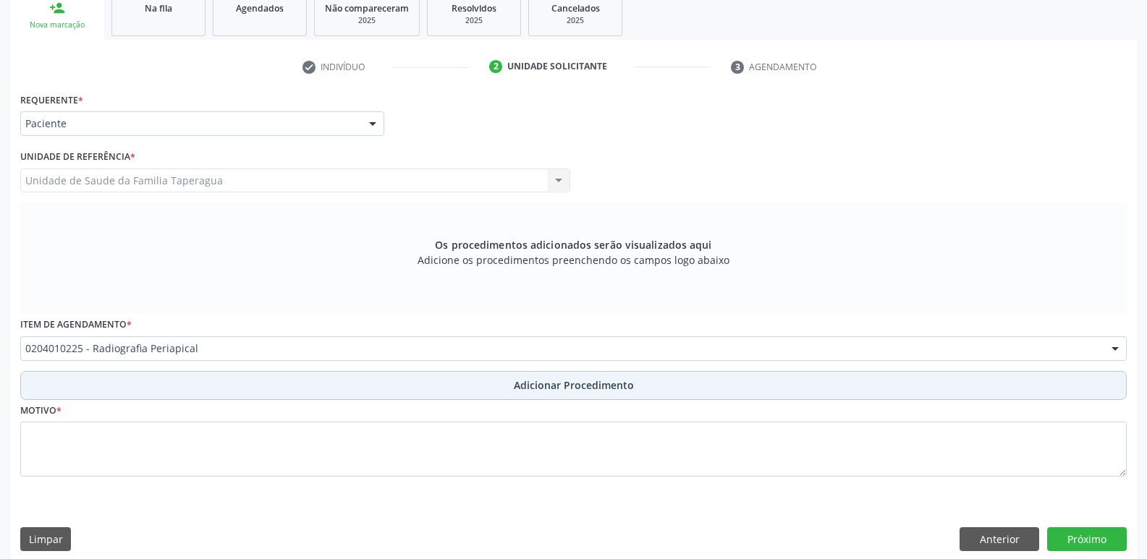
click at [379, 379] on button "Adicionar Procedimento" at bounding box center [573, 385] width 1106 height 29
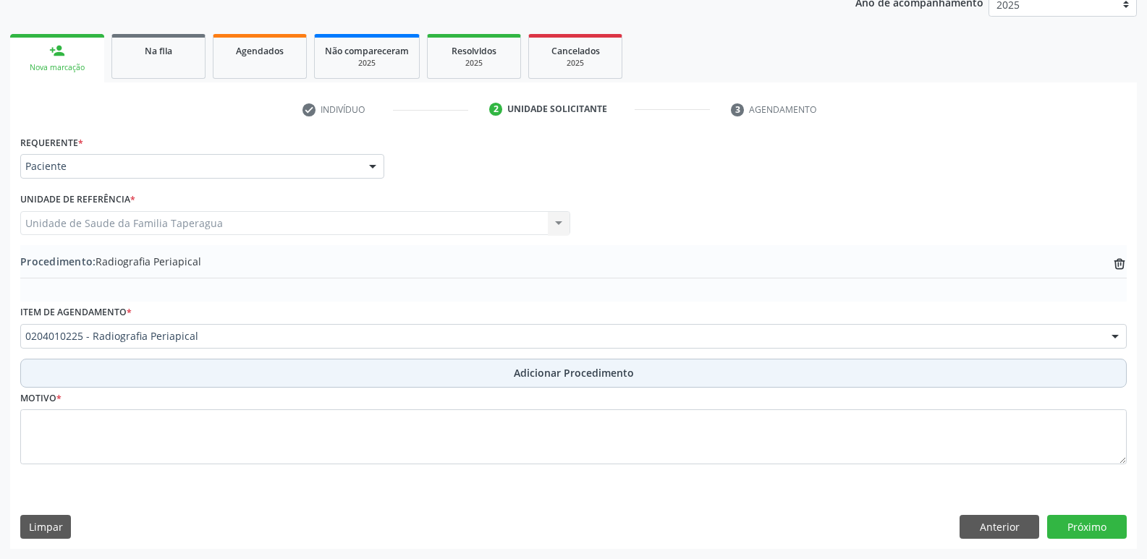
scroll to position [203, 0]
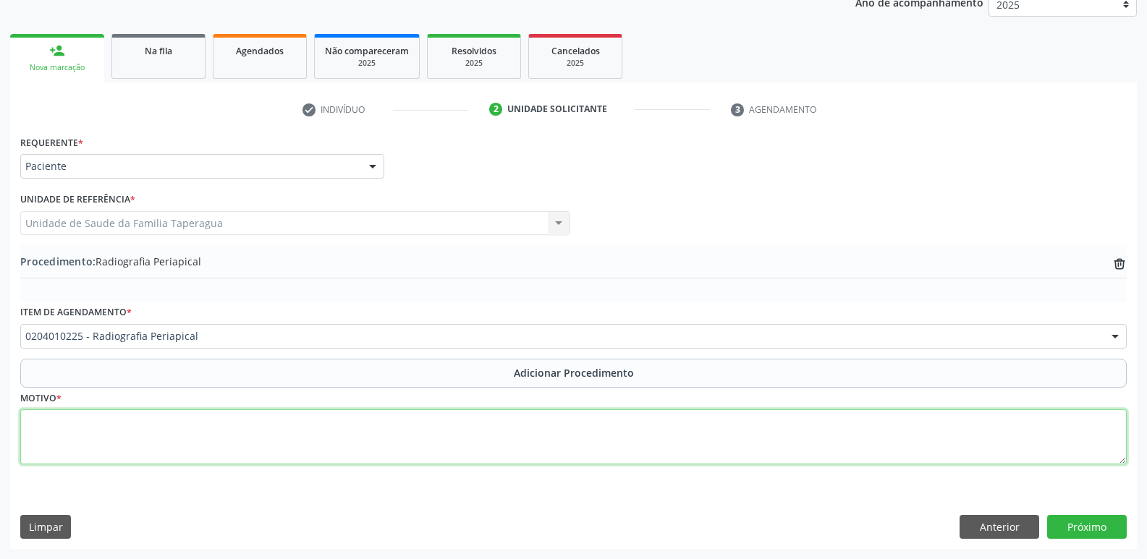
click at [380, 422] on textarea at bounding box center [573, 436] width 1106 height 55
type textarea "AVALIAR PROFUNDIDADE DA CÁRIE ELEMENTO 37"
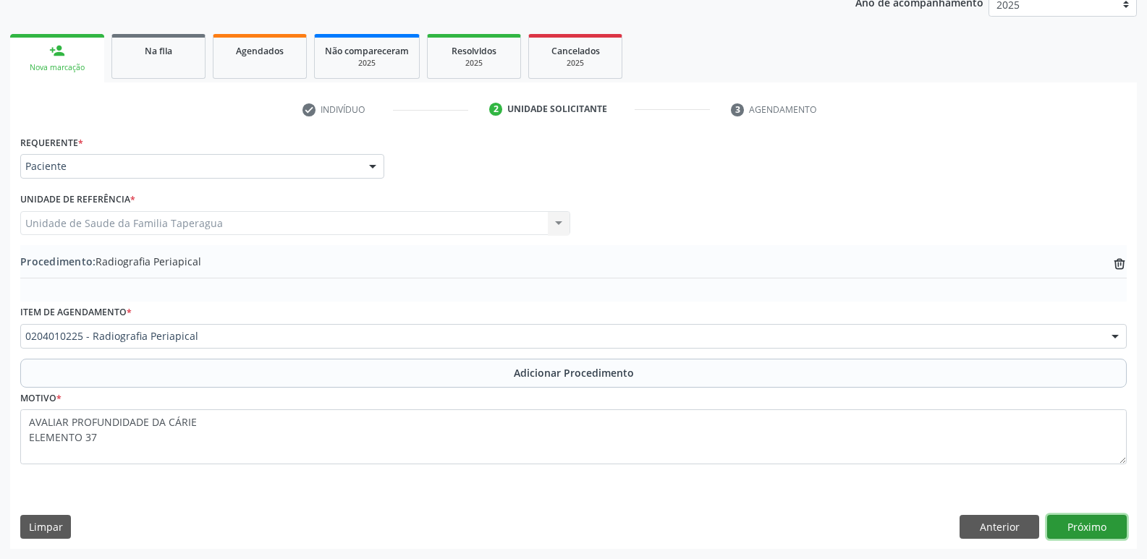
click at [1100, 527] on button "Próximo" at bounding box center [1087, 527] width 80 height 25
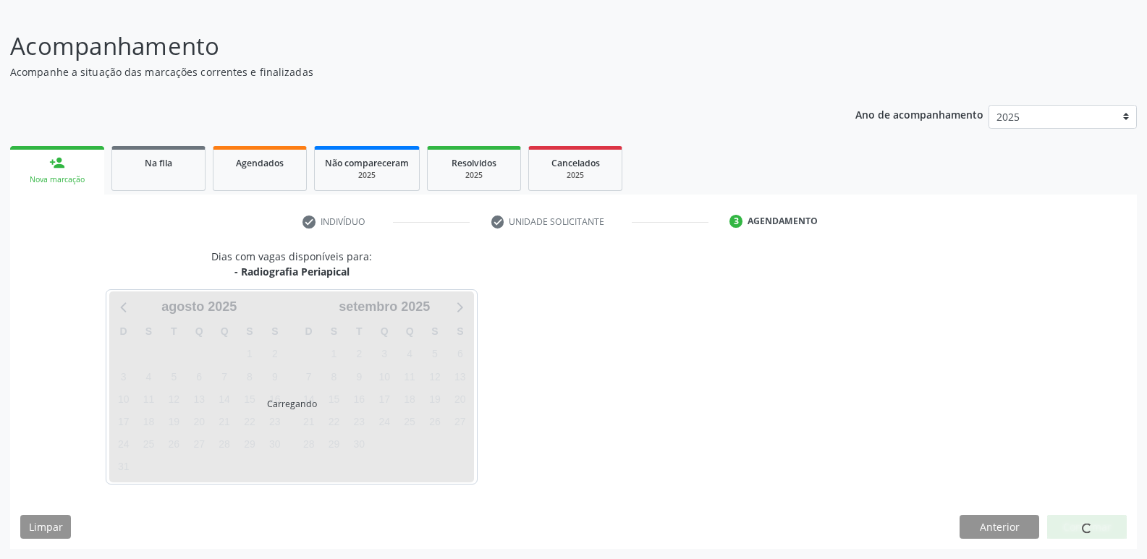
scroll to position [133, 0]
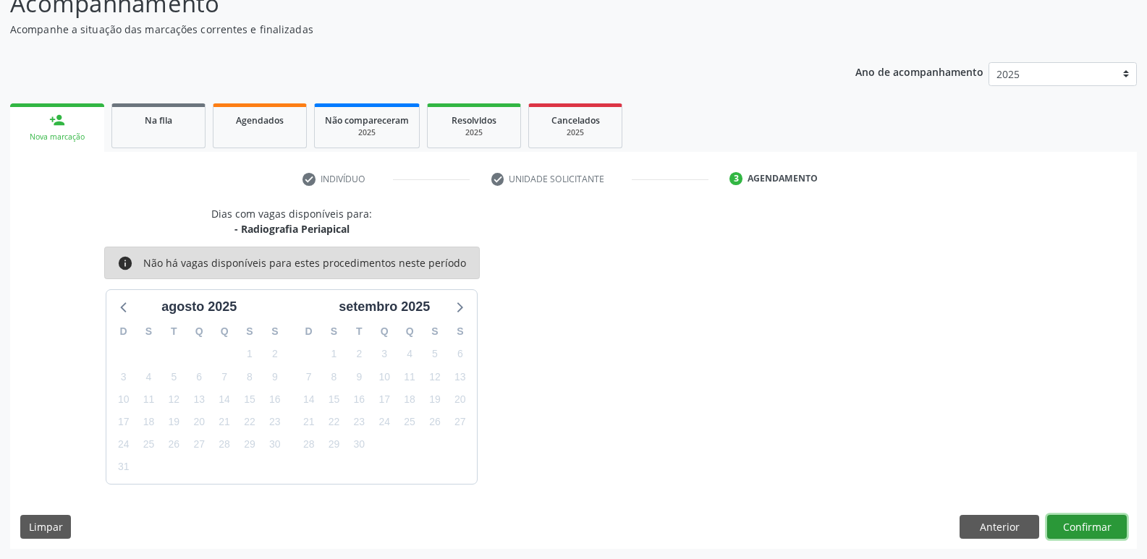
click at [1103, 521] on button "Confirmar" at bounding box center [1087, 527] width 80 height 25
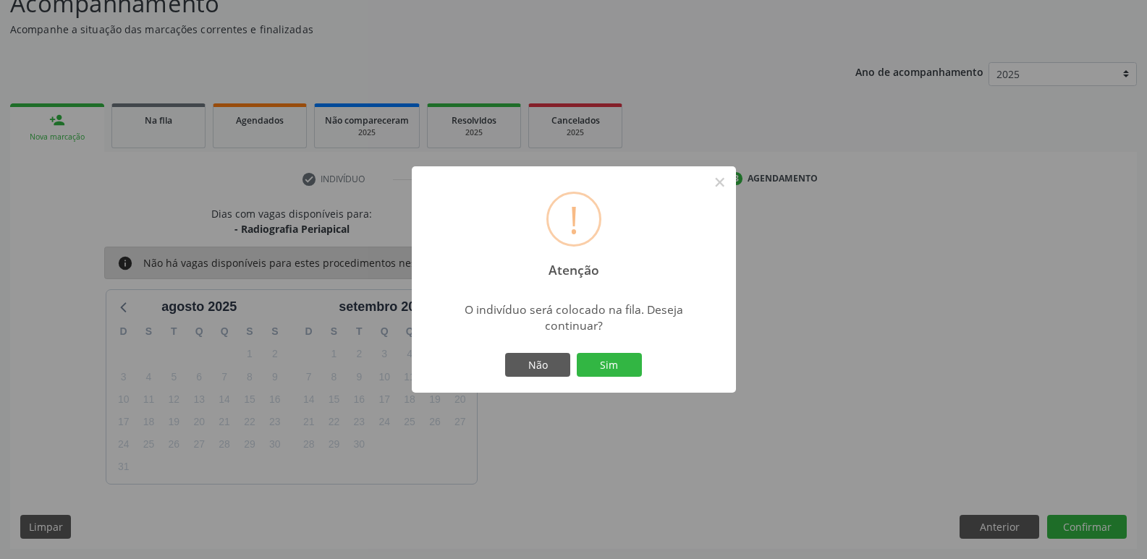
click at [577, 353] on button "Sim" at bounding box center [609, 365] width 65 height 25
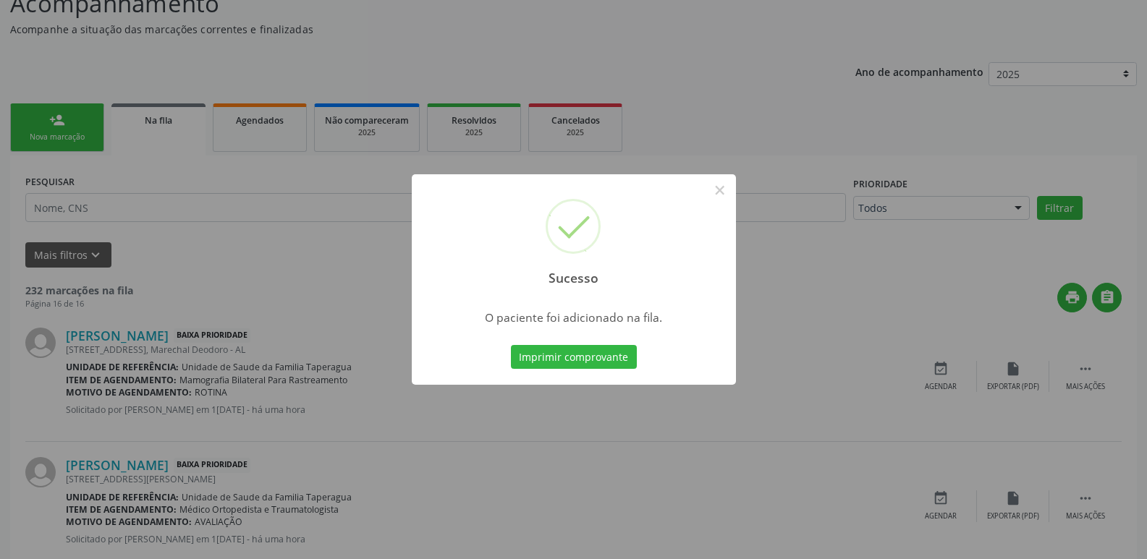
scroll to position [0, 0]
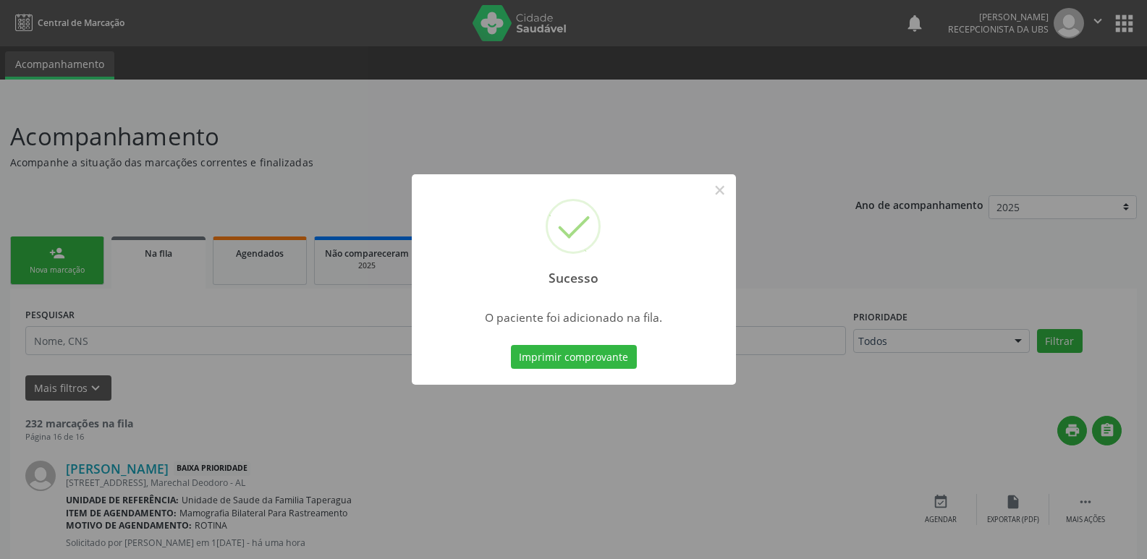
click at [832, 192] on div "Sucesso × O paciente foi adicionado na fila. Imprimir comprovante Cancel" at bounding box center [573, 279] width 1147 height 559
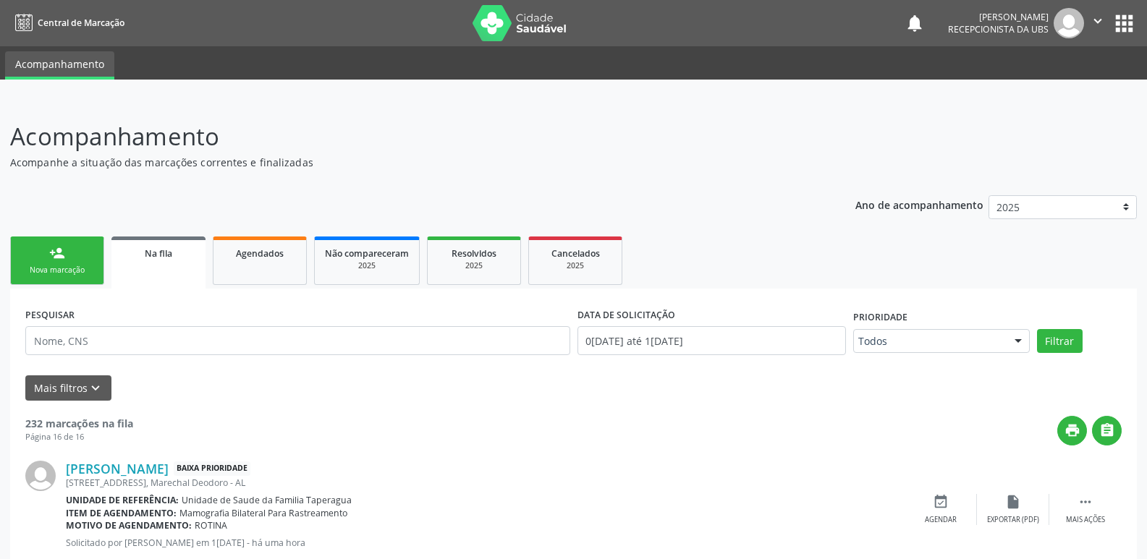
click at [41, 282] on link "person_add Nova marcação" at bounding box center [57, 261] width 94 height 48
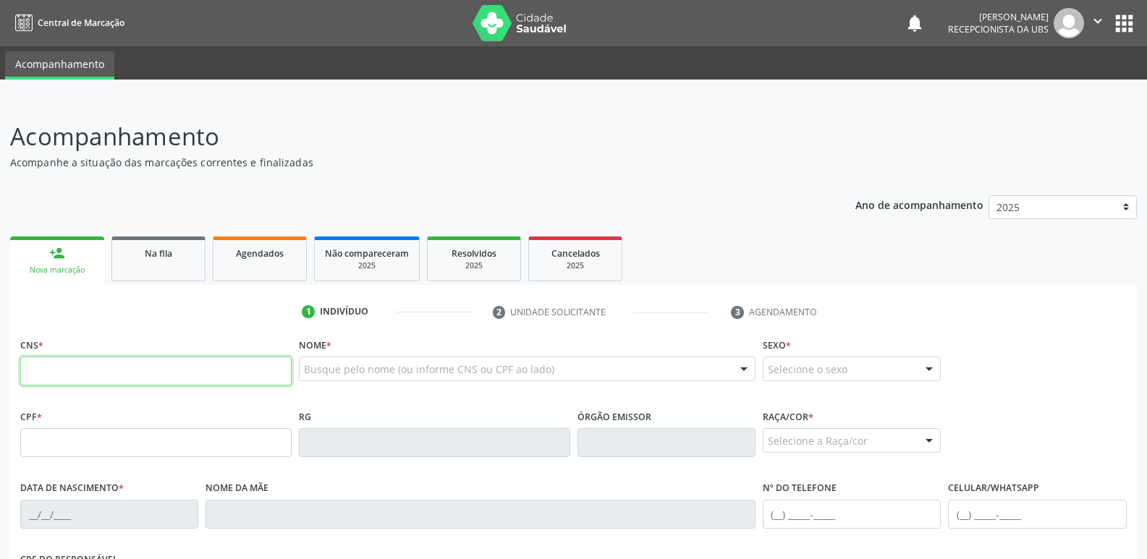
click at [143, 367] on input "text" at bounding box center [155, 371] width 271 height 29
paste input "702 9015 0651 0879"
type input "702 9015 0651 0879"
type input "504.888.564-34"
type input "2[DATE]"
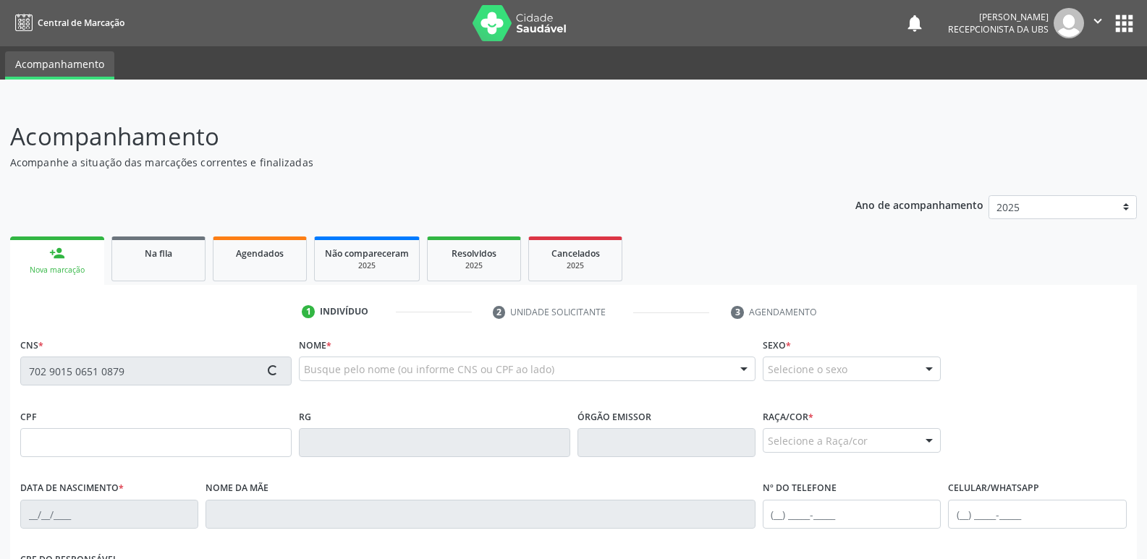
type input "[PERSON_NAME]"
type input "[PHONE_NUMBER]"
type input "09"
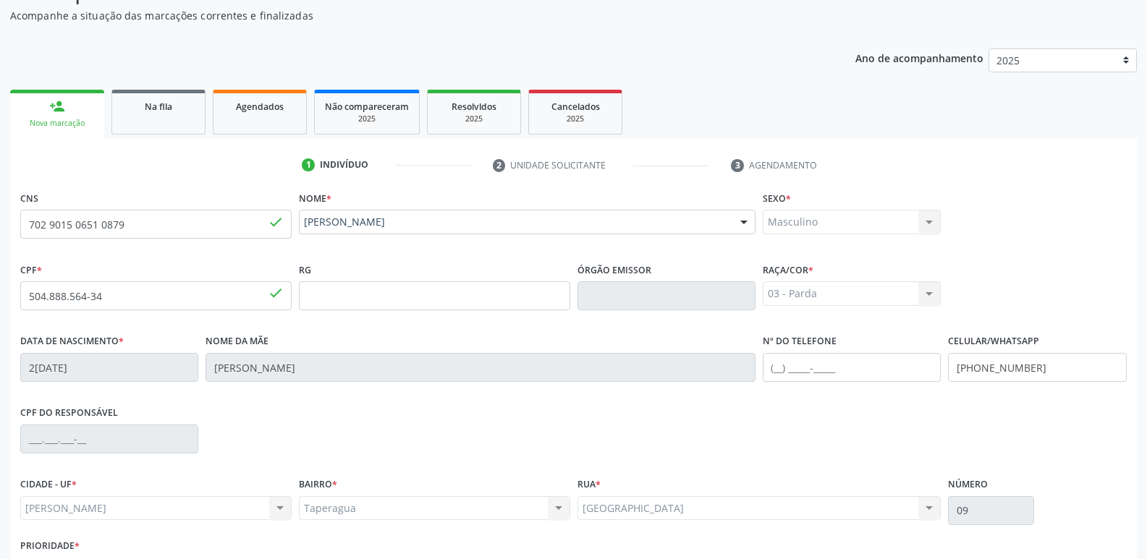
scroll to position [245, 0]
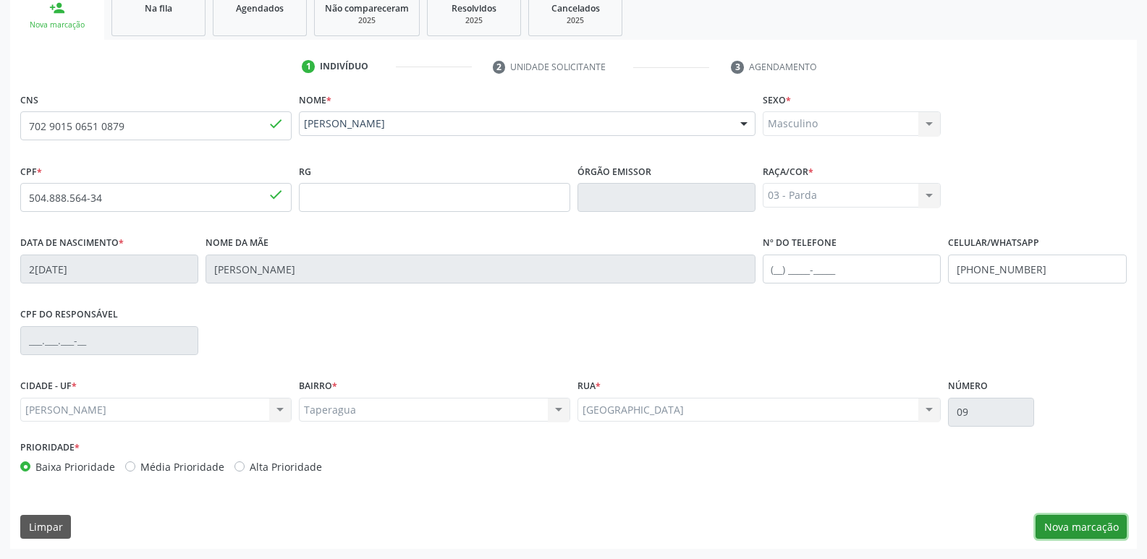
click at [1066, 527] on button "Nova marcação" at bounding box center [1080, 527] width 91 height 25
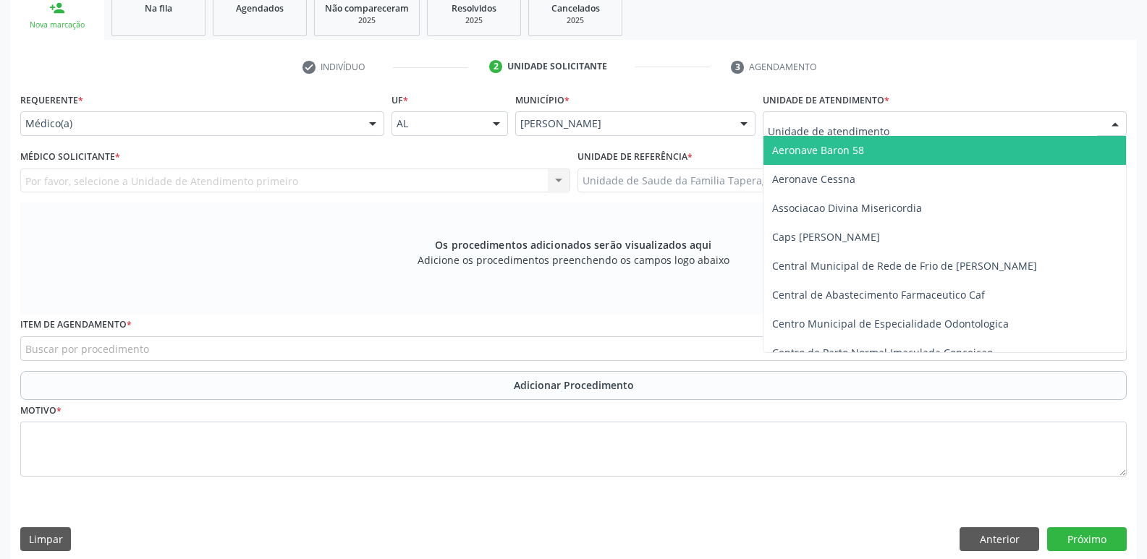
click at [937, 124] on div at bounding box center [945, 123] width 364 height 25
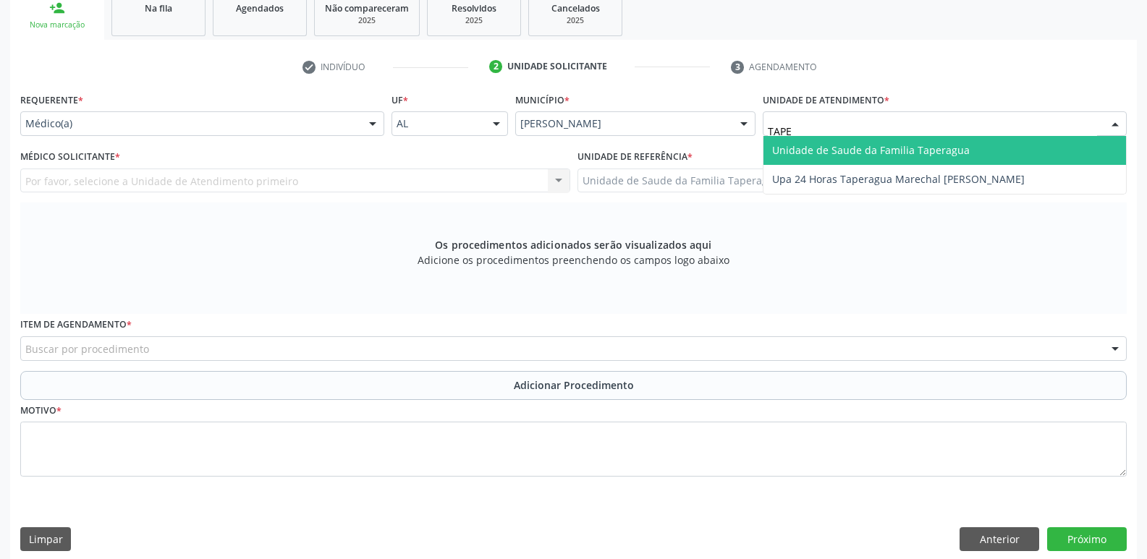
type input "TAPER"
click at [939, 155] on span "Unidade de Saude da Familia Taperagua" at bounding box center [871, 150] width 198 height 14
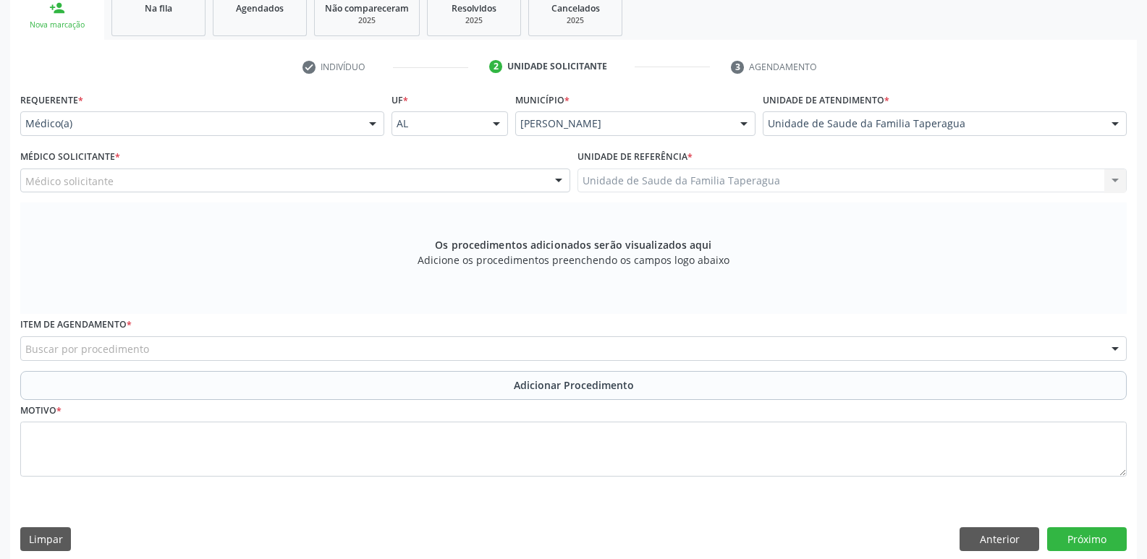
click at [357, 184] on div "Médico solicitante" at bounding box center [295, 181] width 550 height 25
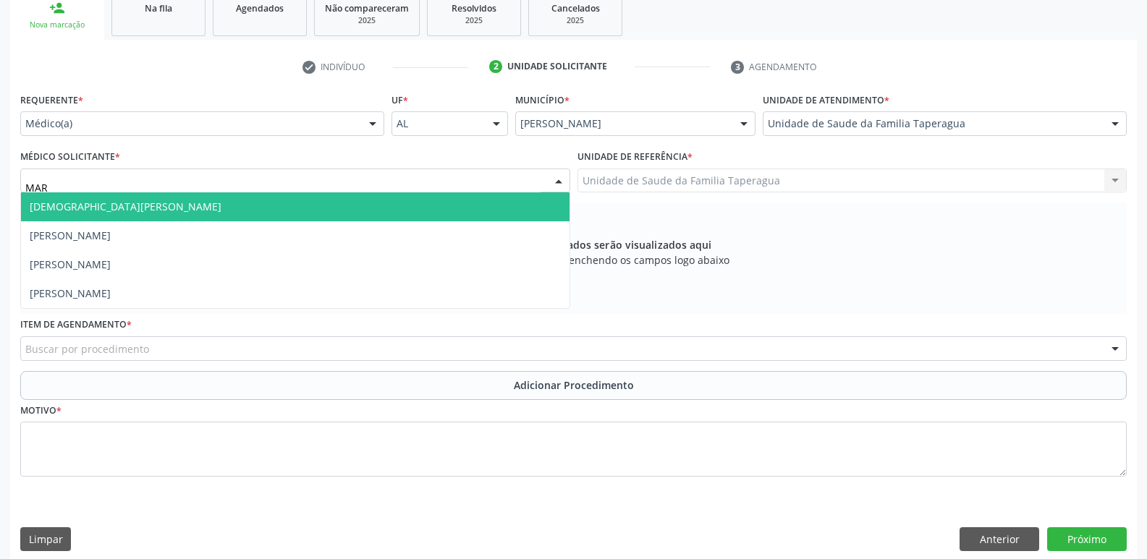
type input "MART"
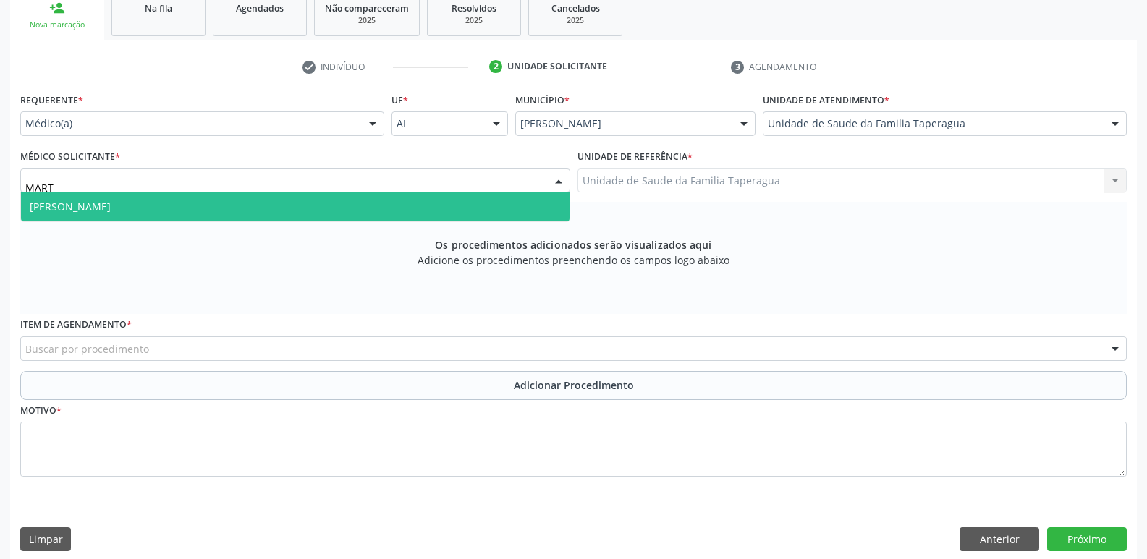
click at [364, 205] on span "[PERSON_NAME]" at bounding box center [295, 206] width 548 height 29
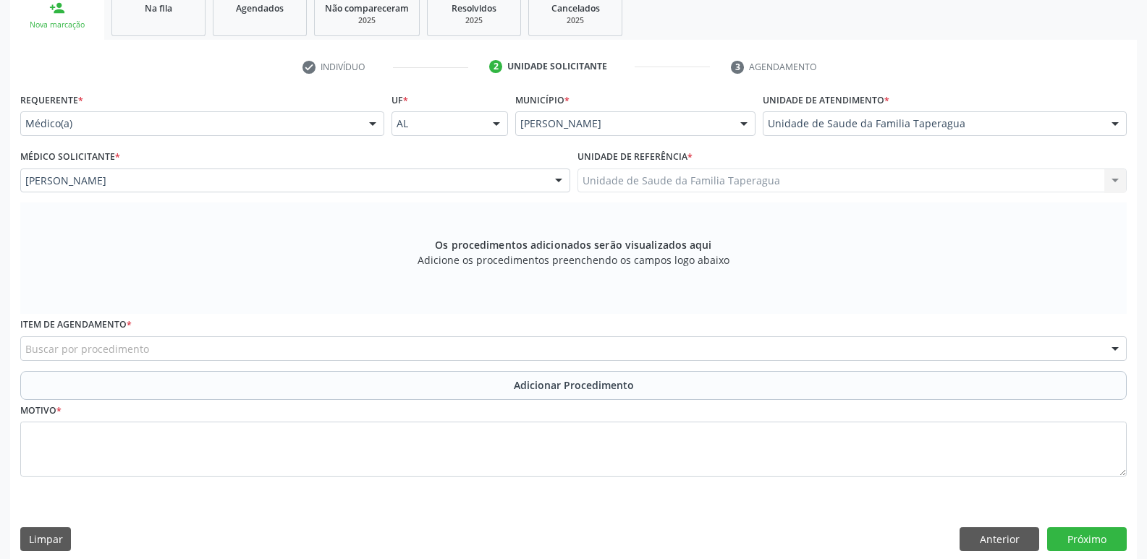
click at [347, 354] on div "Buscar por procedimento" at bounding box center [573, 348] width 1106 height 25
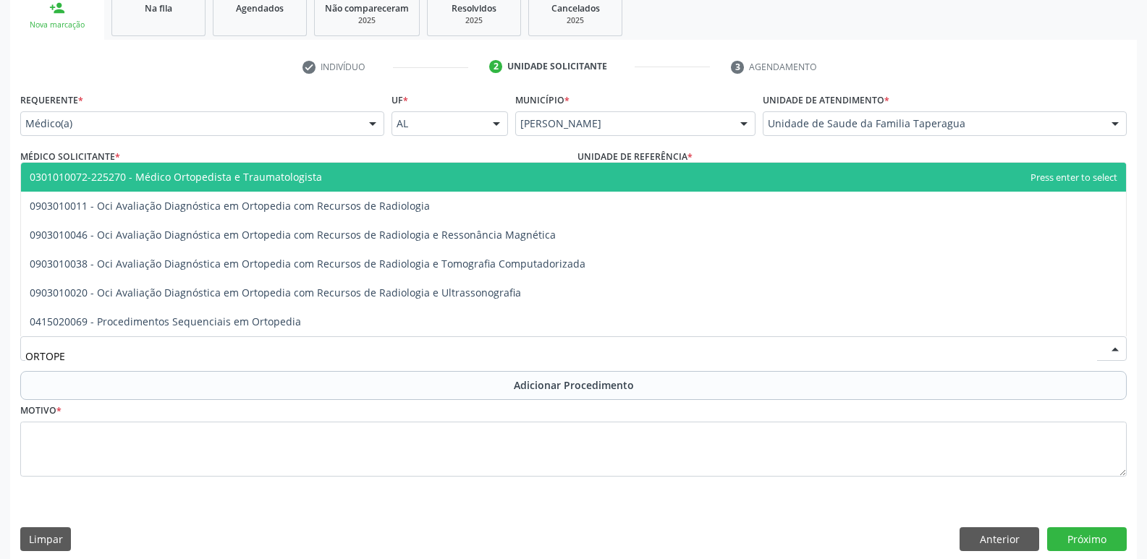
type input "ORTOPED"
click at [420, 184] on span "0301010072-225270 - Médico Ortopedista e Traumatologista" at bounding box center [573, 177] width 1105 height 29
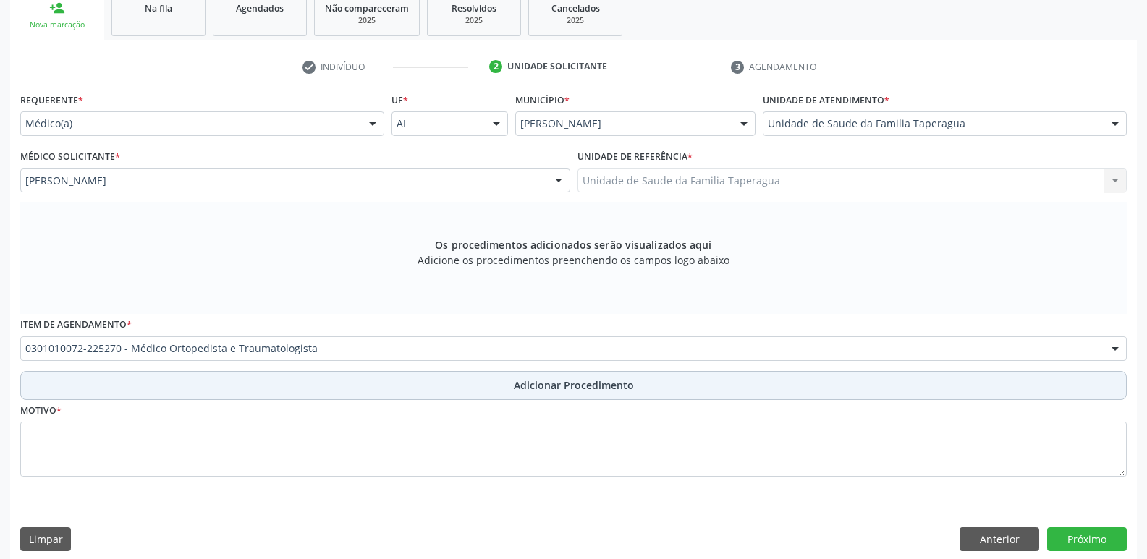
click at [426, 389] on button "Adicionar Procedimento" at bounding box center [573, 385] width 1106 height 29
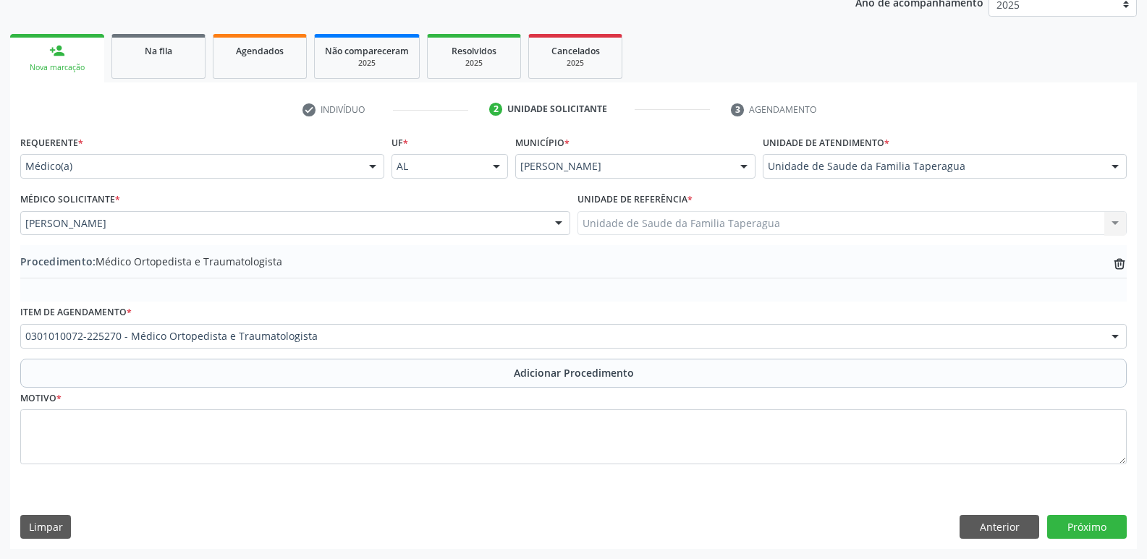
click at [20, 359] on button "Adicionar Procedimento" at bounding box center [573, 373] width 1106 height 29
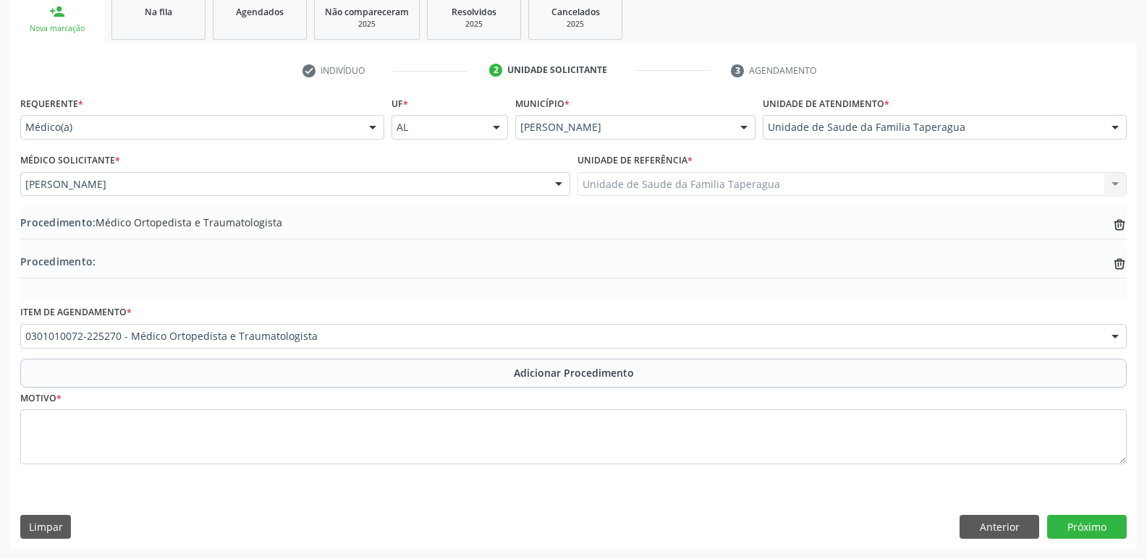
click at [20, 359] on button "Adicionar Procedimento" at bounding box center [573, 373] width 1106 height 29
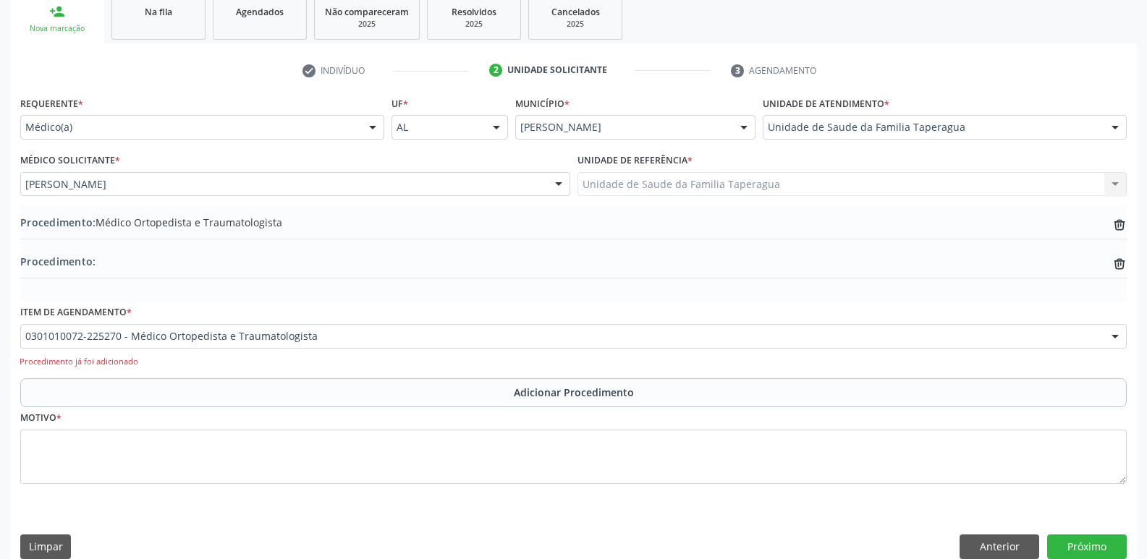
scroll to position [245, 0]
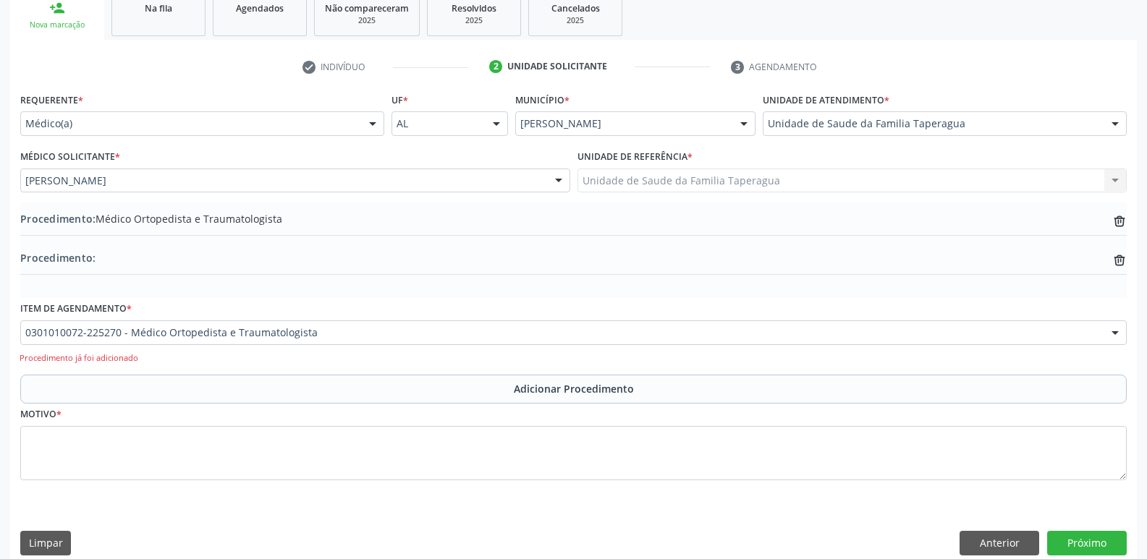
click at [1126, 229] on icon "trash-outline icon" at bounding box center [1119, 221] width 14 height 14
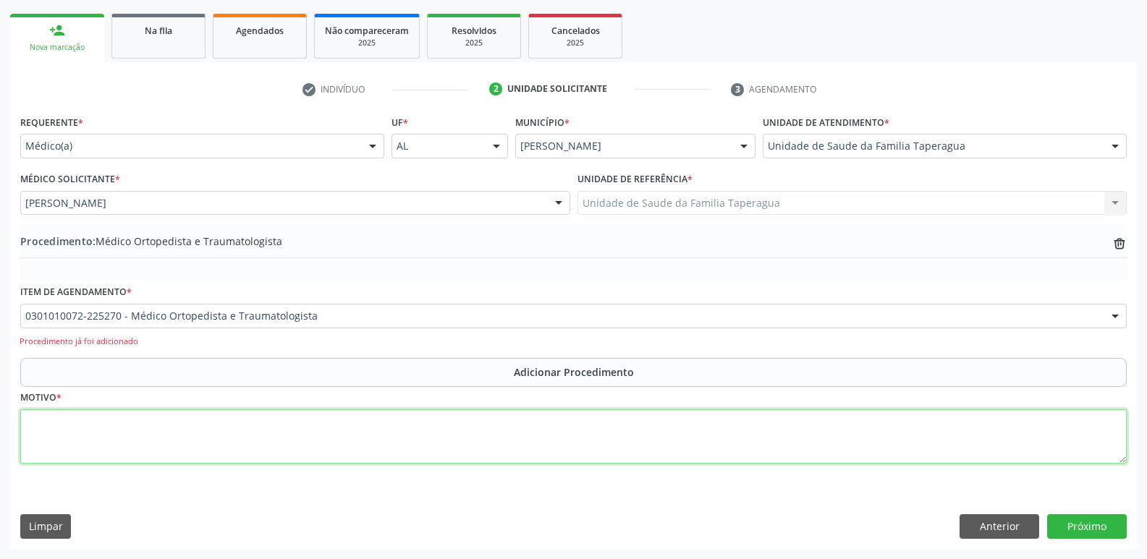
click at [574, 430] on textarea at bounding box center [573, 436] width 1106 height 55
type textarea "DOR EM JOELHO D E, AO RX CALCIFICAÇÃO DA INSERÇÃO FEMORAL DO LCM"
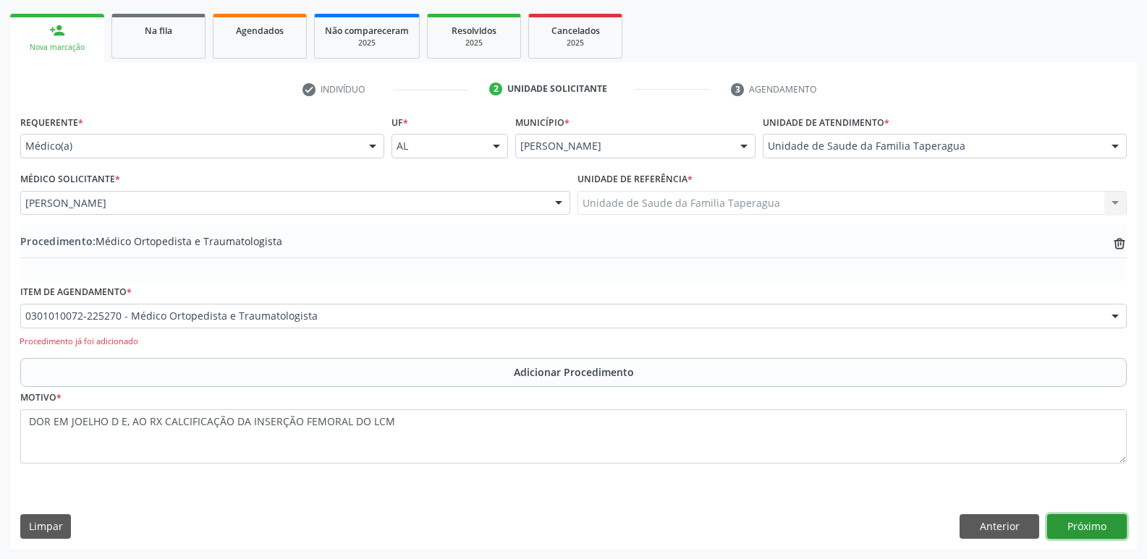
click at [1097, 527] on button "Próximo" at bounding box center [1087, 526] width 80 height 25
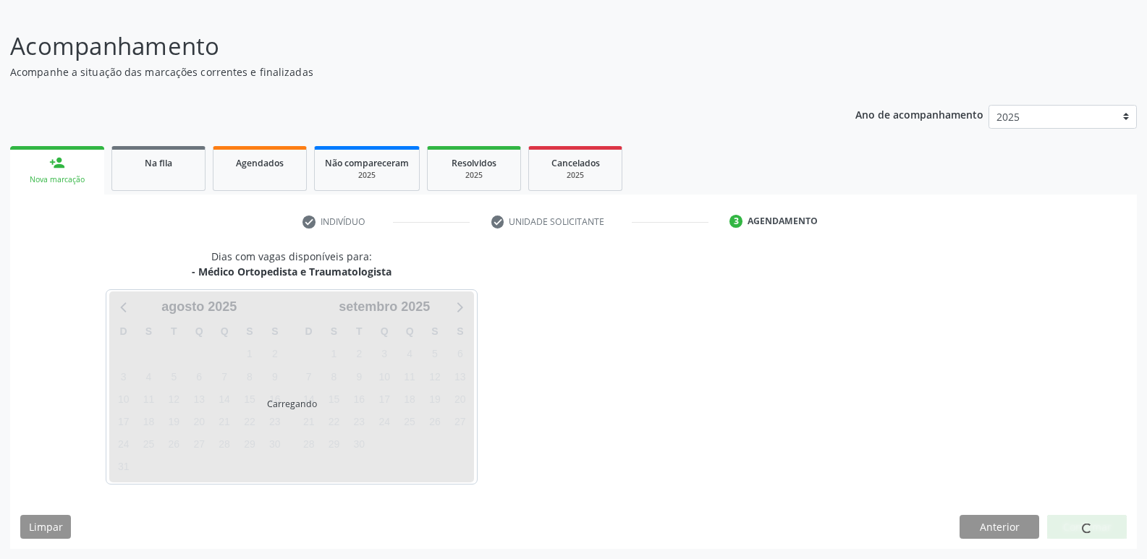
scroll to position [133, 0]
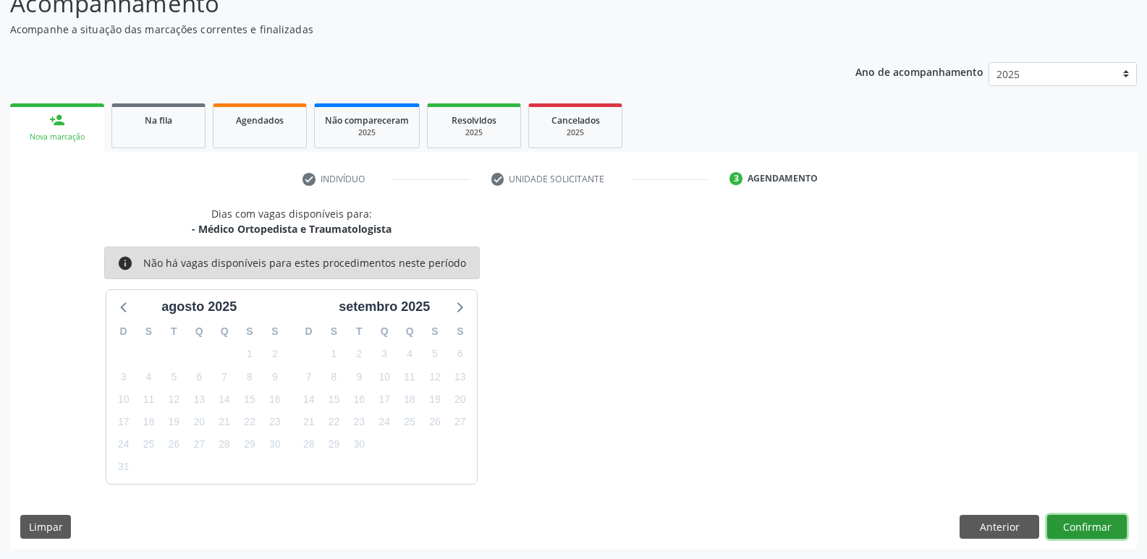
click at [1073, 522] on button "Confirmar" at bounding box center [1087, 527] width 80 height 25
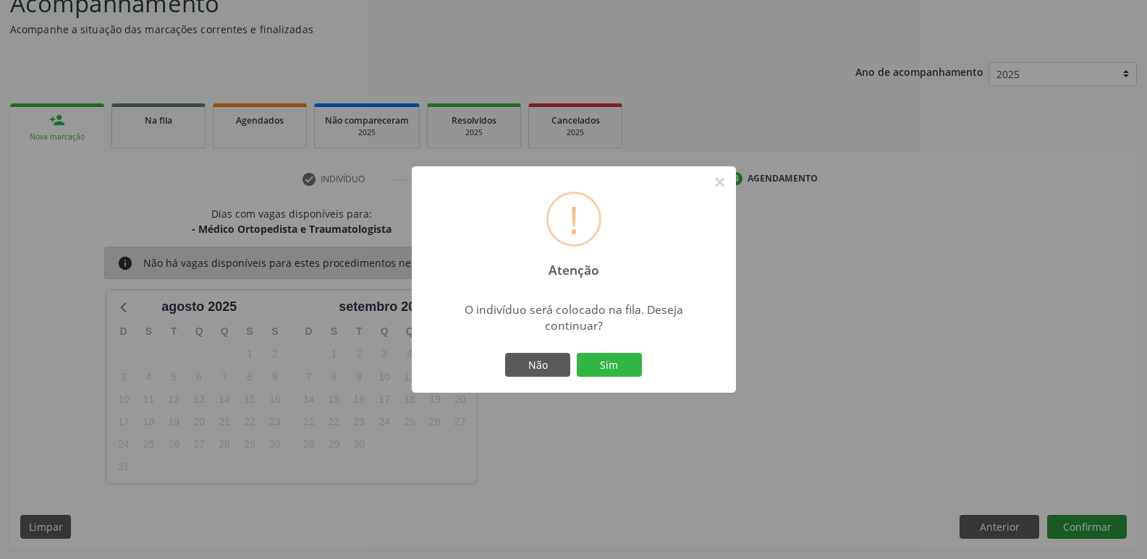
click at [577, 353] on button "Sim" at bounding box center [609, 365] width 65 height 25
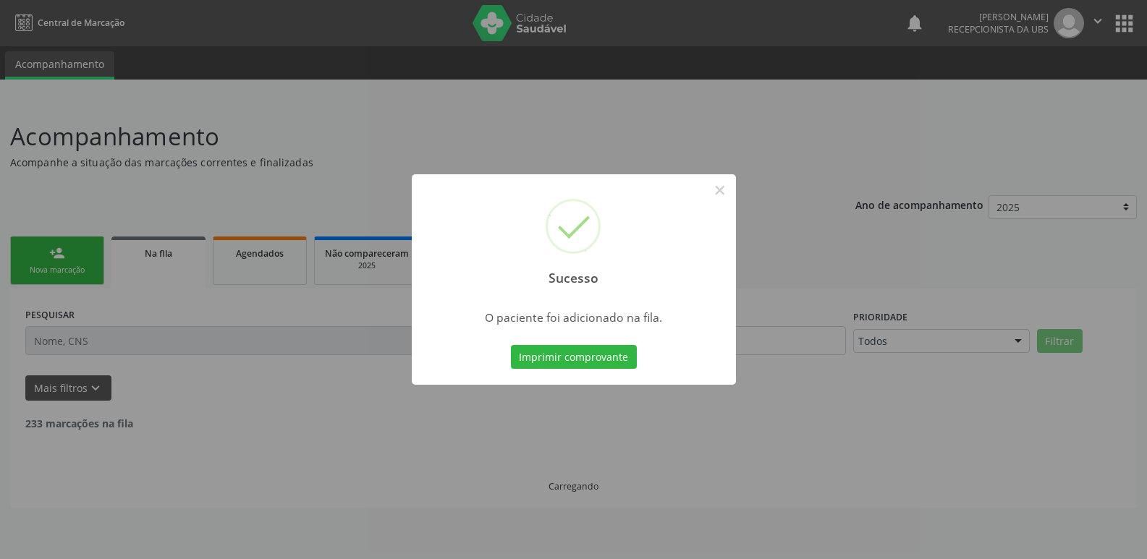
scroll to position [0, 0]
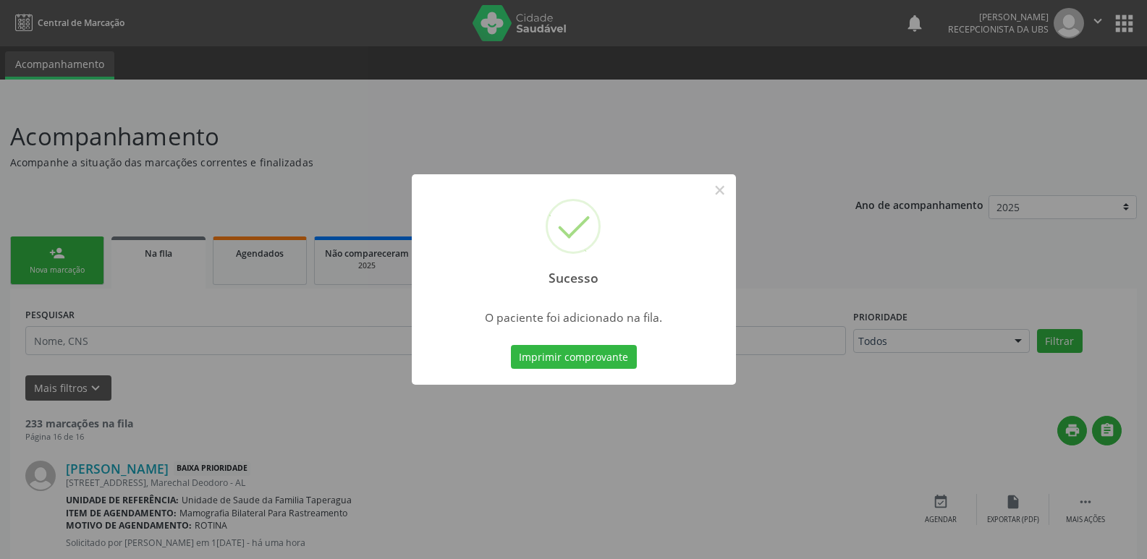
click at [959, 366] on div "Sucesso × O paciente foi adicionado na fila. Imprimir comprovante Cancel" at bounding box center [573, 279] width 1147 height 559
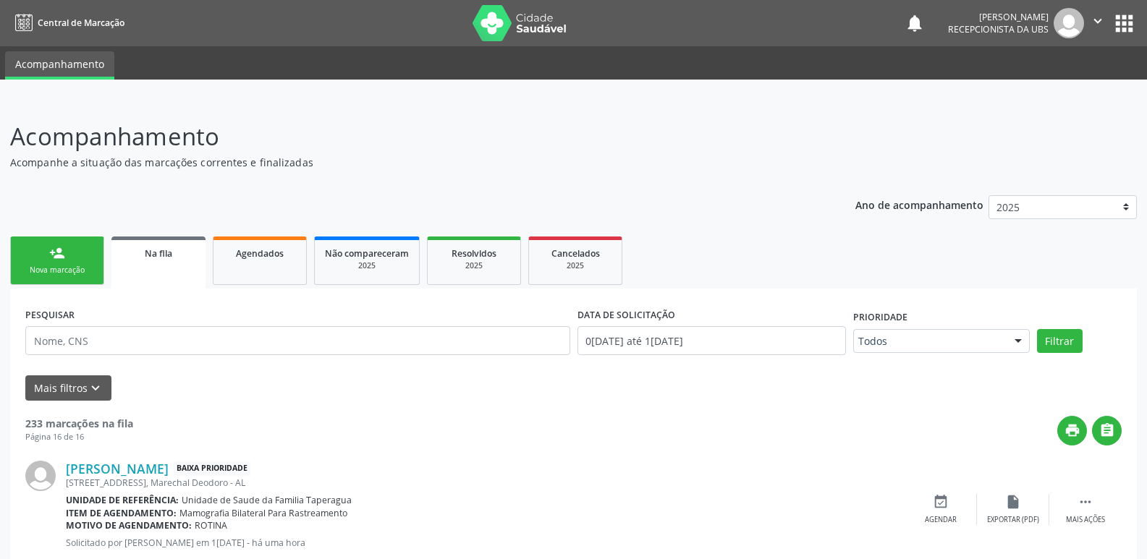
click at [88, 256] on link "person_add Nova marcação" at bounding box center [57, 261] width 94 height 48
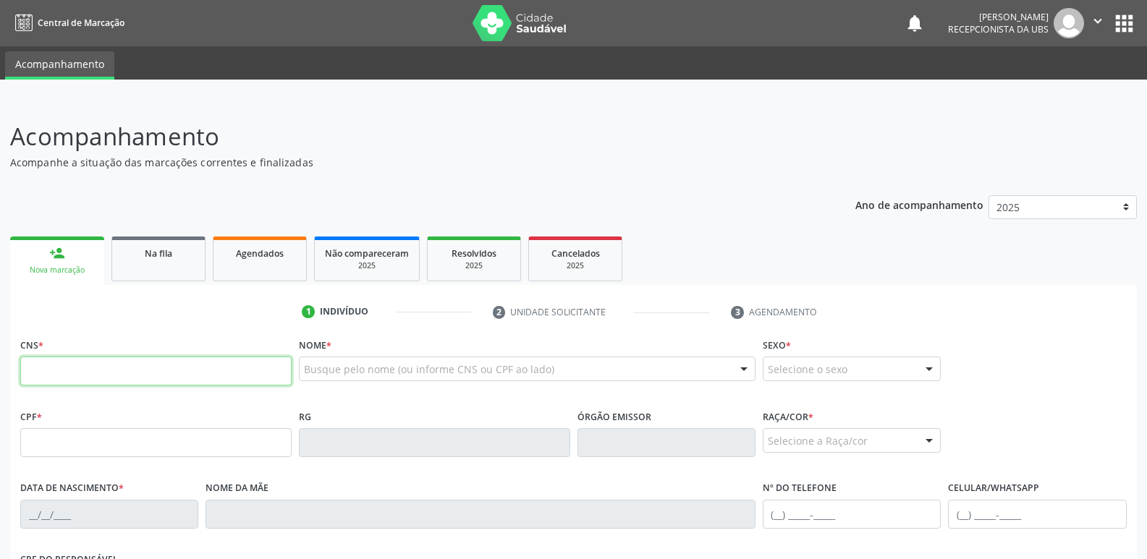
click at [158, 364] on input "text" at bounding box center [155, 371] width 271 height 29
paste input "706 4021 7439 8982"
type input "706 4021 7439 8982"
type input "067.129.254-44"
type input "1[DATE]"
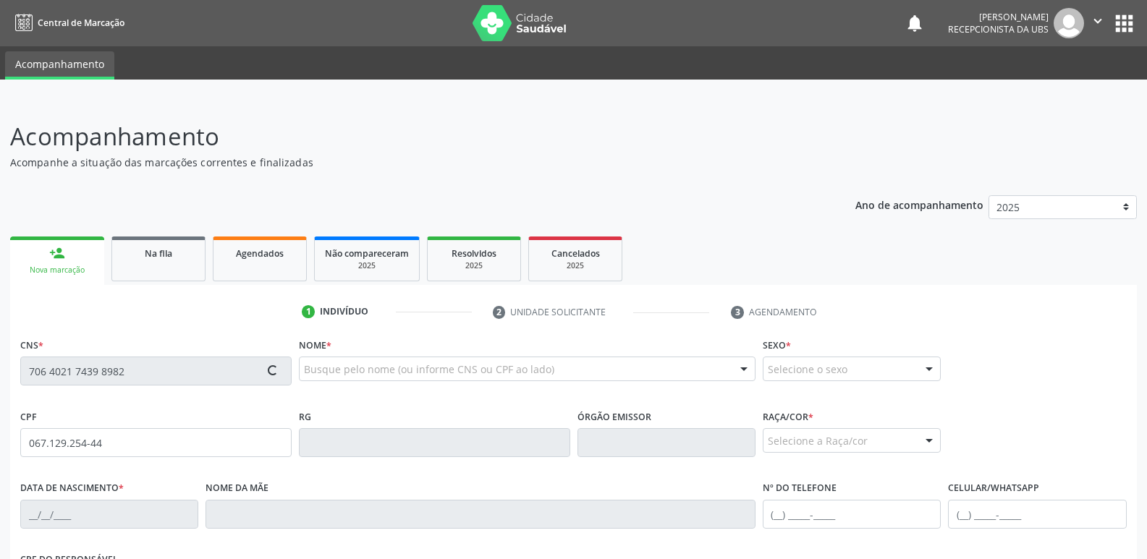
type input "[PERSON_NAME]"
type input "[PHONE_NUMBER]"
type input "207"
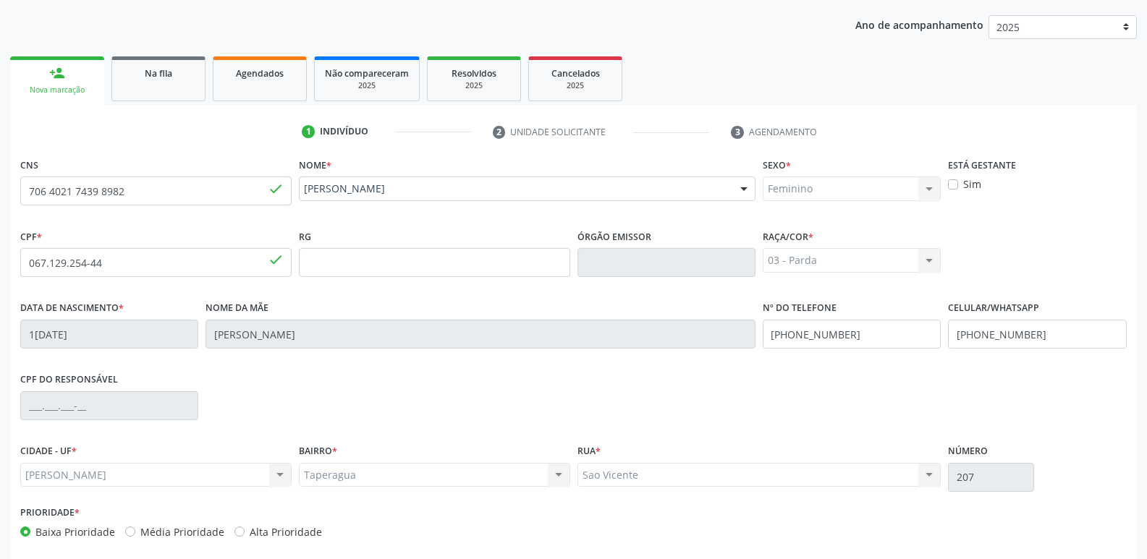
scroll to position [245, 0]
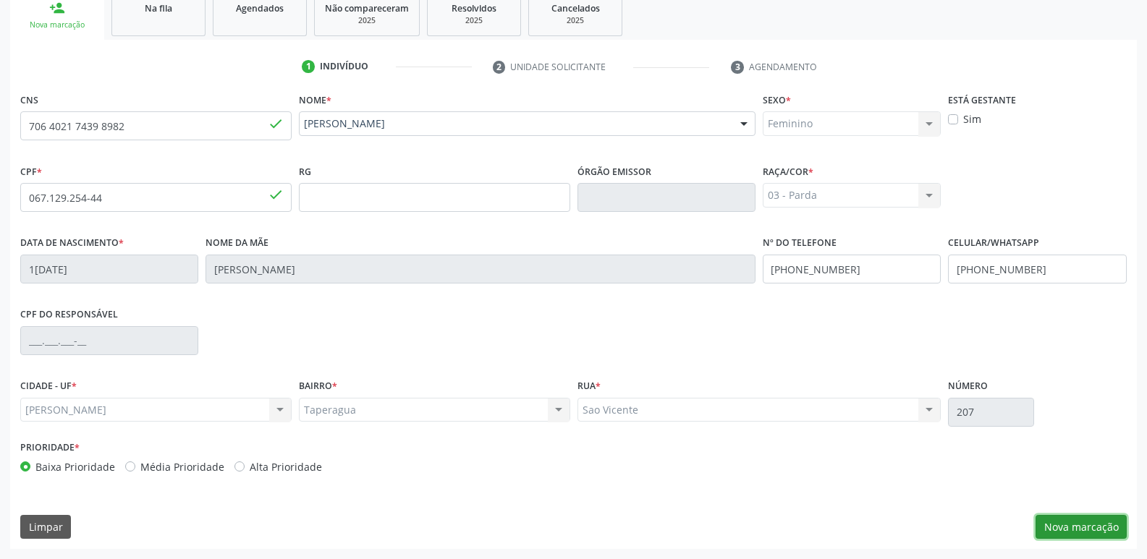
click at [1090, 524] on button "Nova marcação" at bounding box center [1080, 527] width 91 height 25
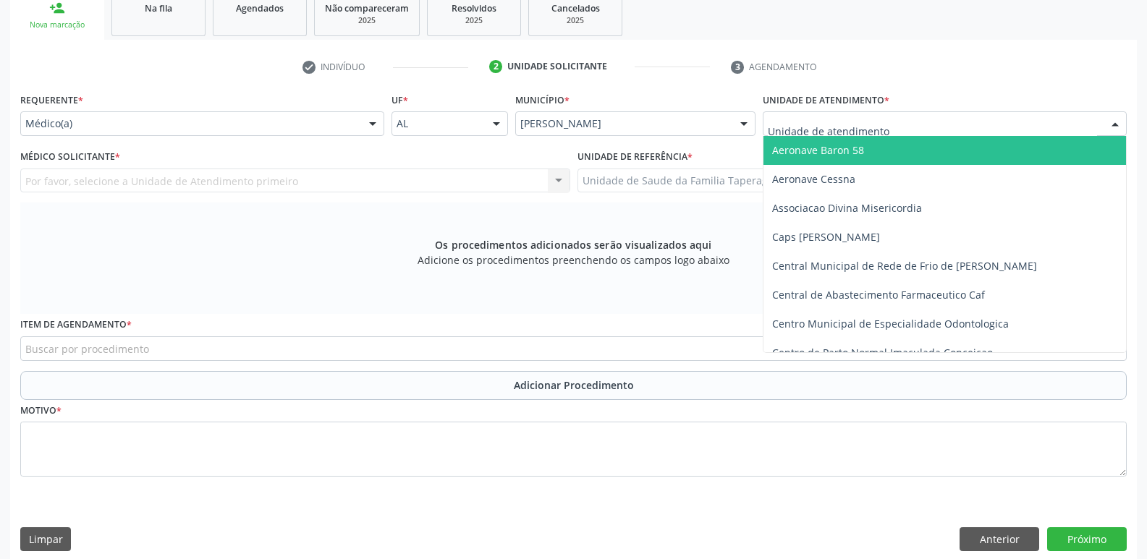
click at [945, 119] on div at bounding box center [945, 123] width 364 height 25
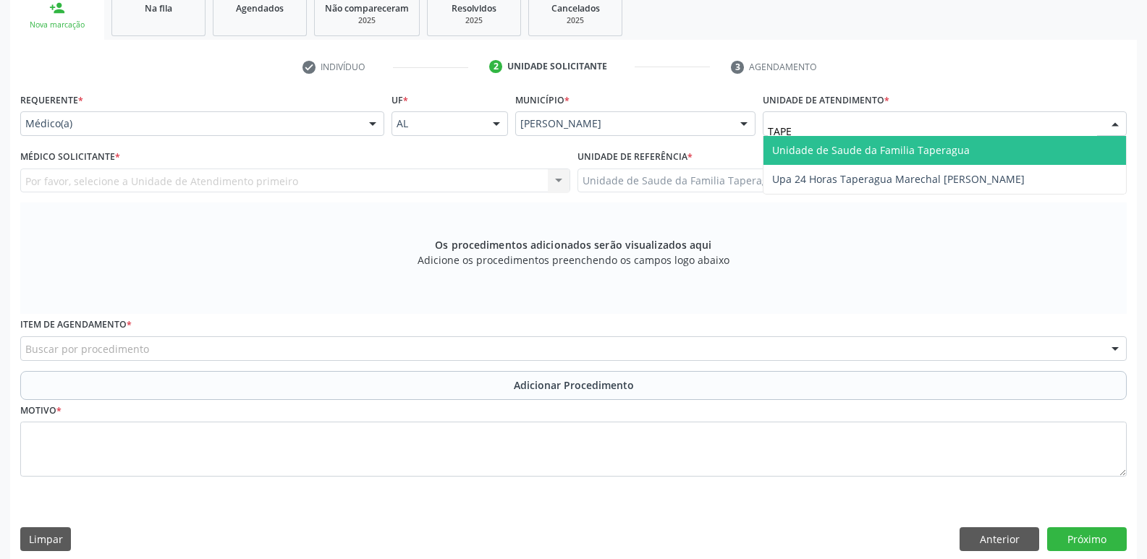
type input "TAPER"
click at [950, 152] on span "Unidade de Saude da Familia Taperagua" at bounding box center [871, 150] width 198 height 14
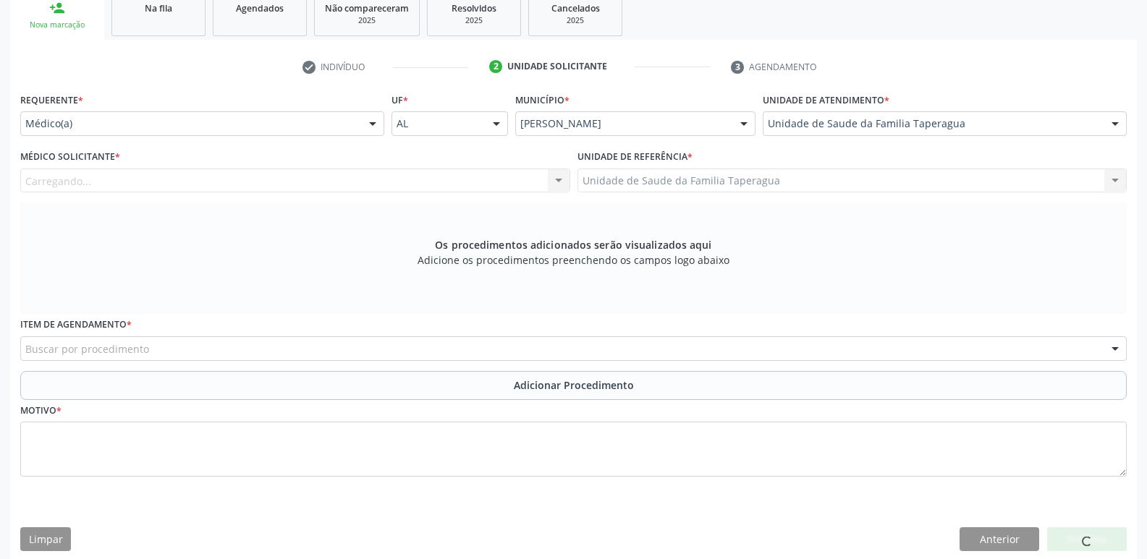
click at [417, 179] on div "Carregando... Nenhum resultado encontrado para: " " Não há nenhuma opção para s…" at bounding box center [295, 181] width 550 height 25
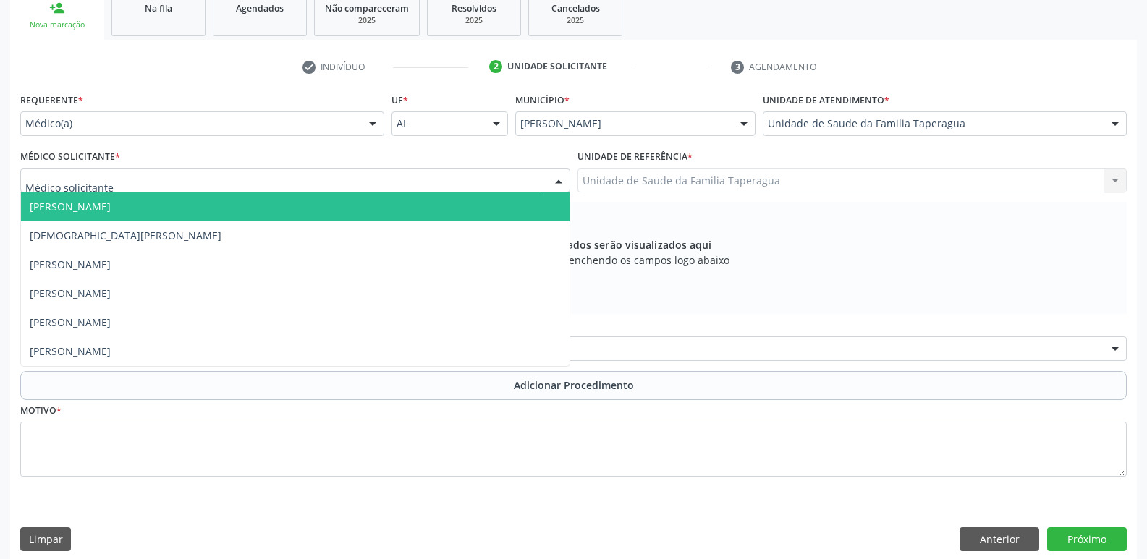
click at [417, 179] on div at bounding box center [295, 181] width 550 height 25
type input "MART"
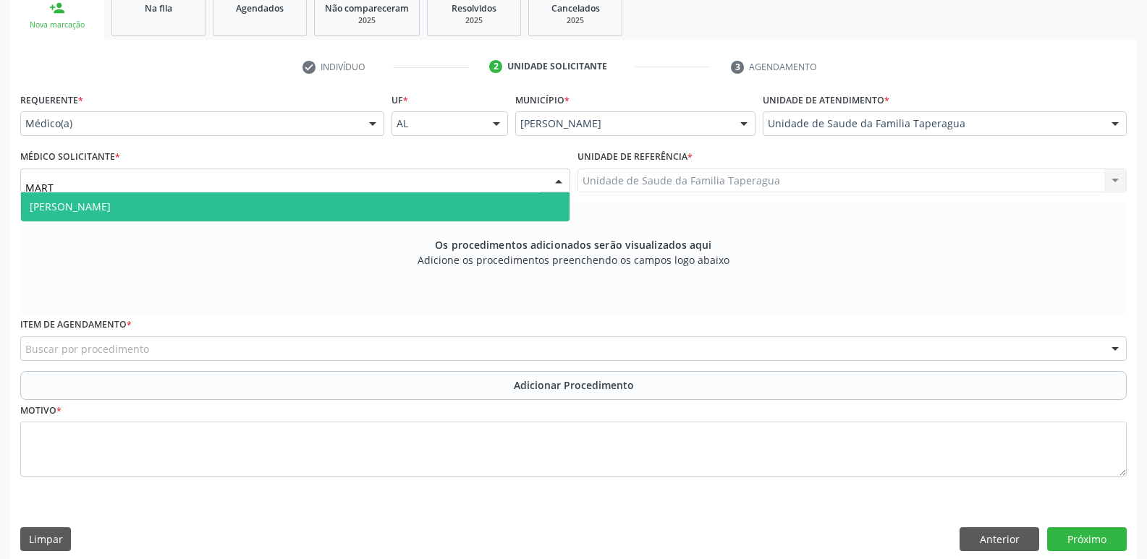
click at [414, 198] on span "[PERSON_NAME]" at bounding box center [295, 206] width 548 height 29
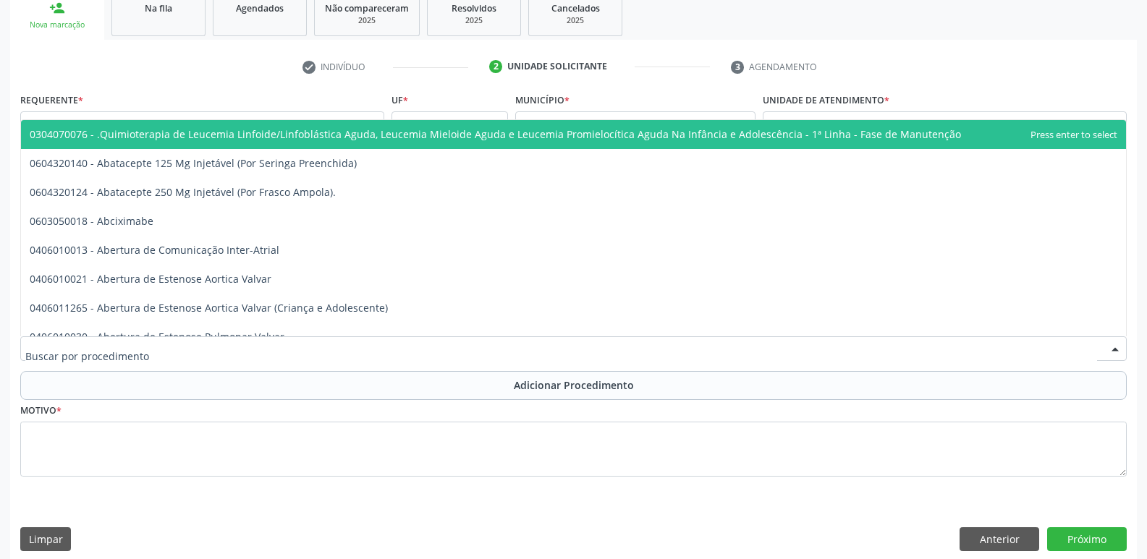
click at [403, 348] on div at bounding box center [573, 348] width 1106 height 25
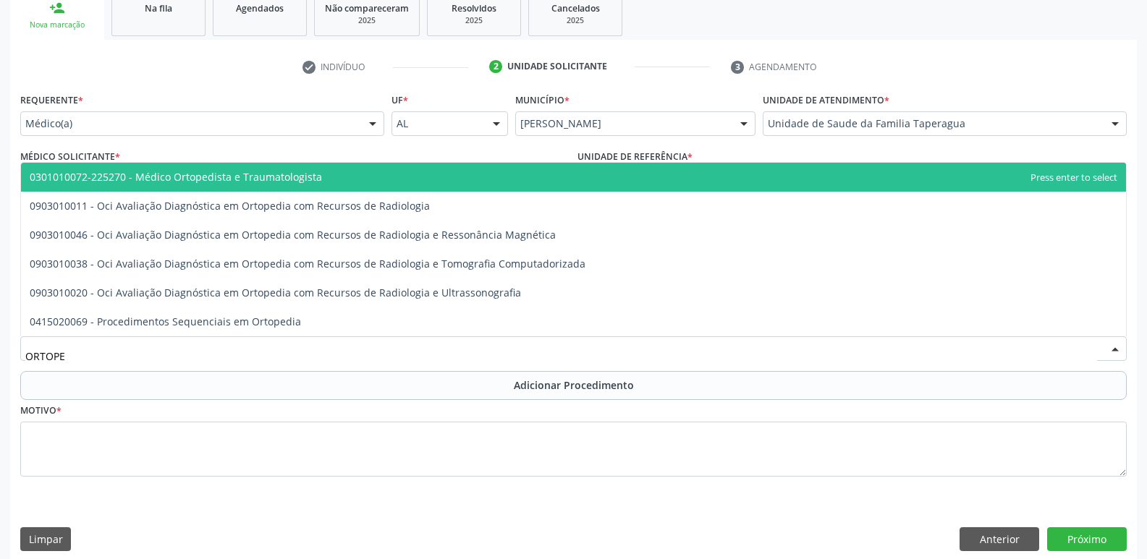
type input "ORTOPED"
click at [480, 178] on span "0301010072-225270 - Médico Ortopedista e Traumatologista" at bounding box center [573, 177] width 1105 height 29
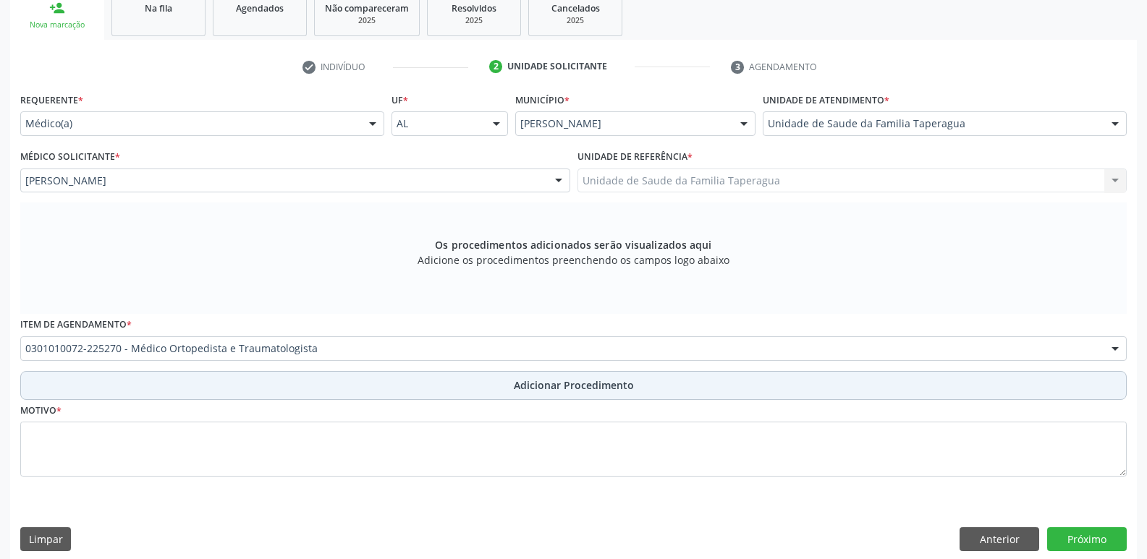
click at [436, 381] on button "Adicionar Procedimento" at bounding box center [573, 385] width 1106 height 29
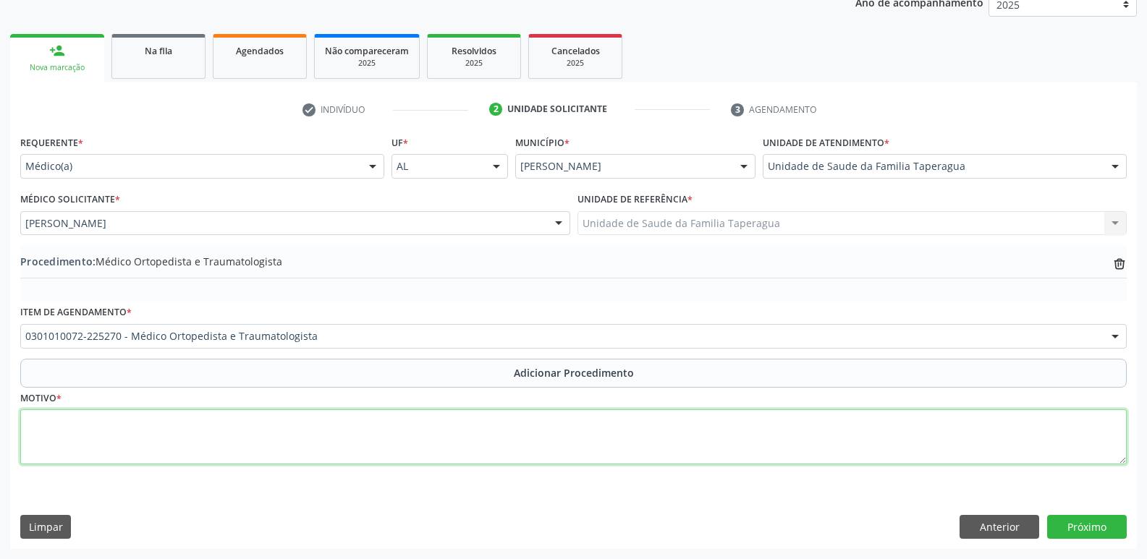
click at [425, 422] on textarea at bounding box center [573, 436] width 1106 height 55
type textarea "CISTO SINOVIAL EM MÃO D E"
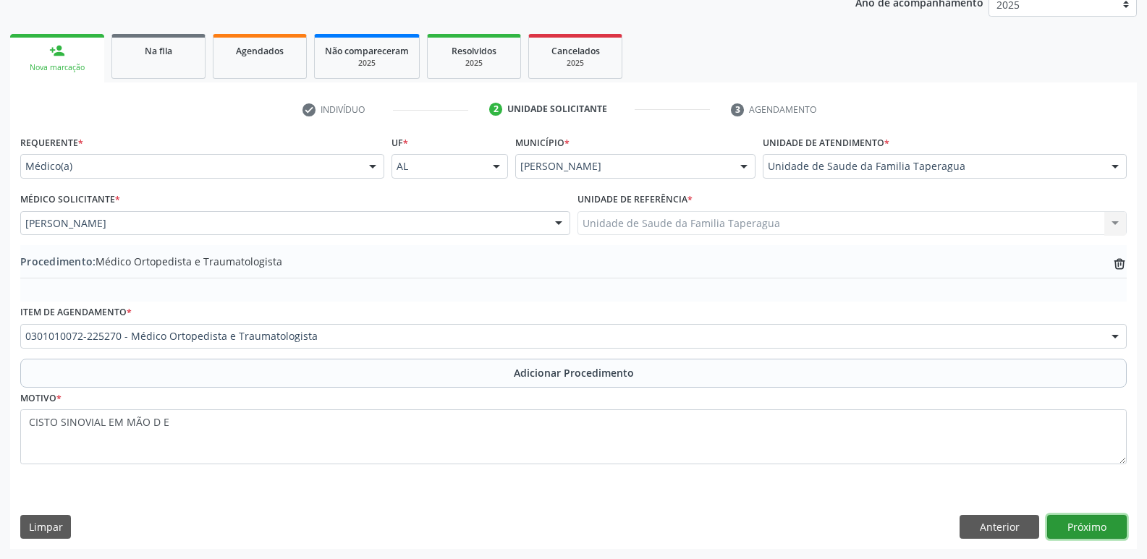
click at [1078, 521] on button "Próximo" at bounding box center [1087, 527] width 80 height 25
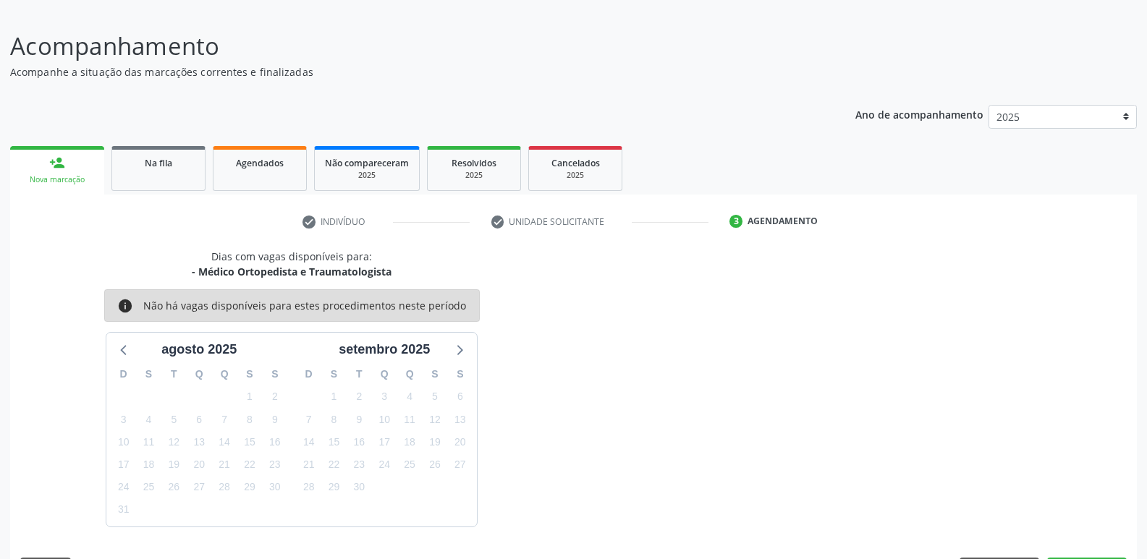
scroll to position [133, 0]
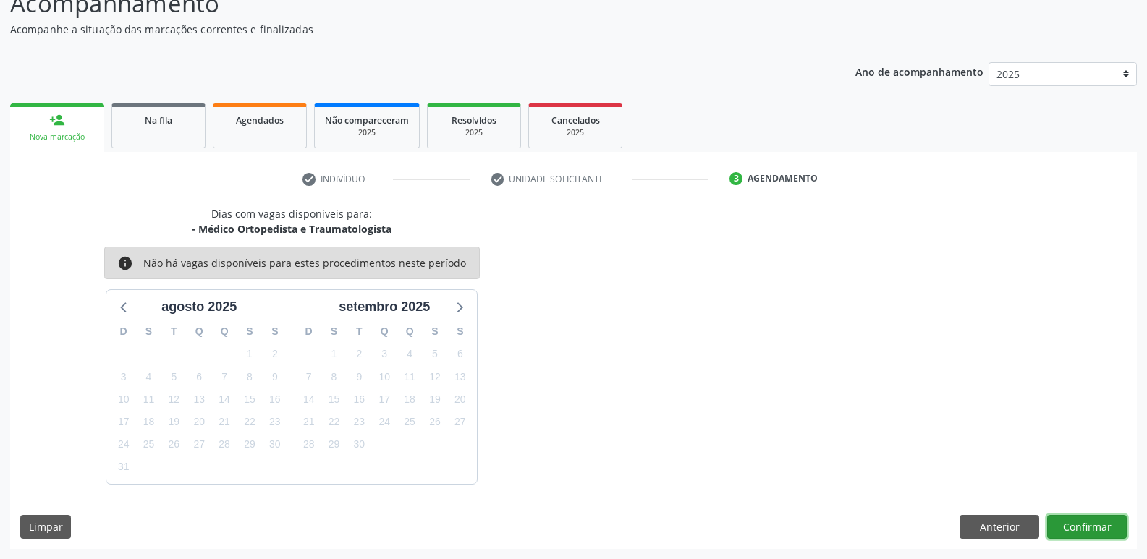
click at [1078, 521] on button "Confirmar" at bounding box center [1087, 527] width 80 height 25
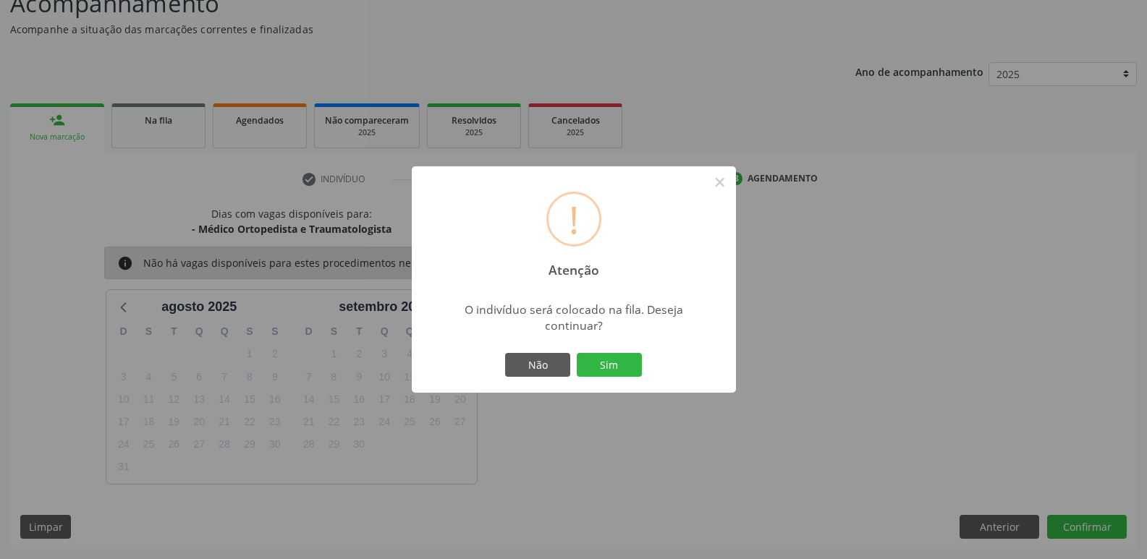
click at [577, 353] on button "Sim" at bounding box center [609, 365] width 65 height 25
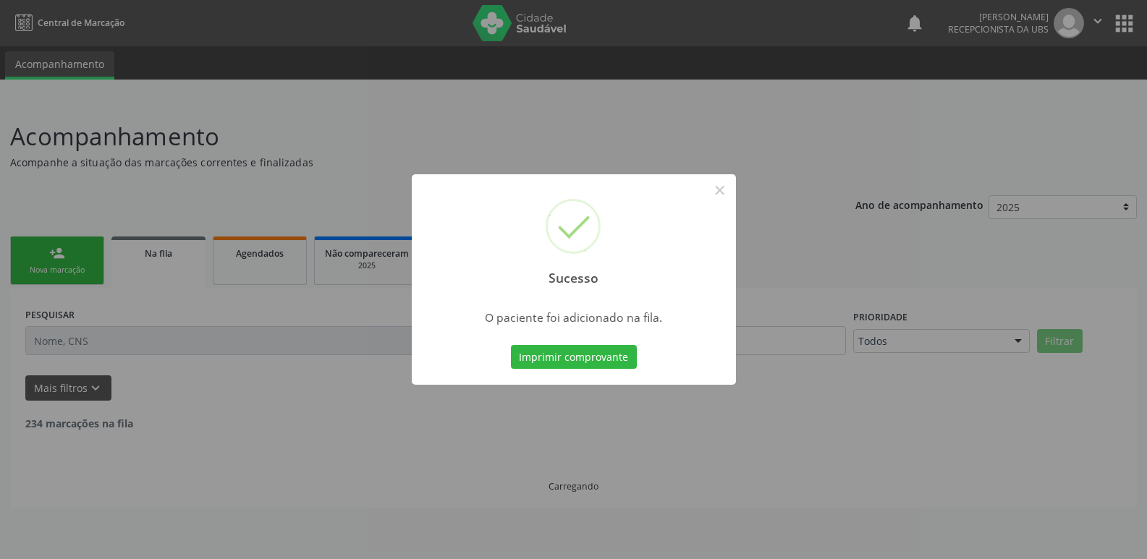
scroll to position [0, 0]
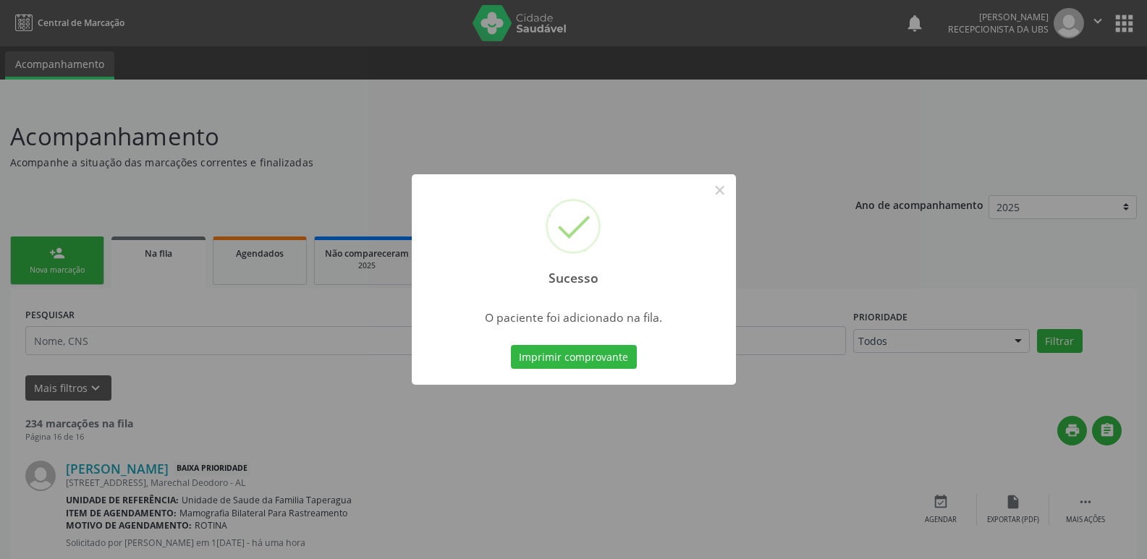
click at [946, 300] on div "Sucesso × O paciente foi adicionado na fila. Imprimir comprovante Cancel" at bounding box center [573, 279] width 1147 height 559
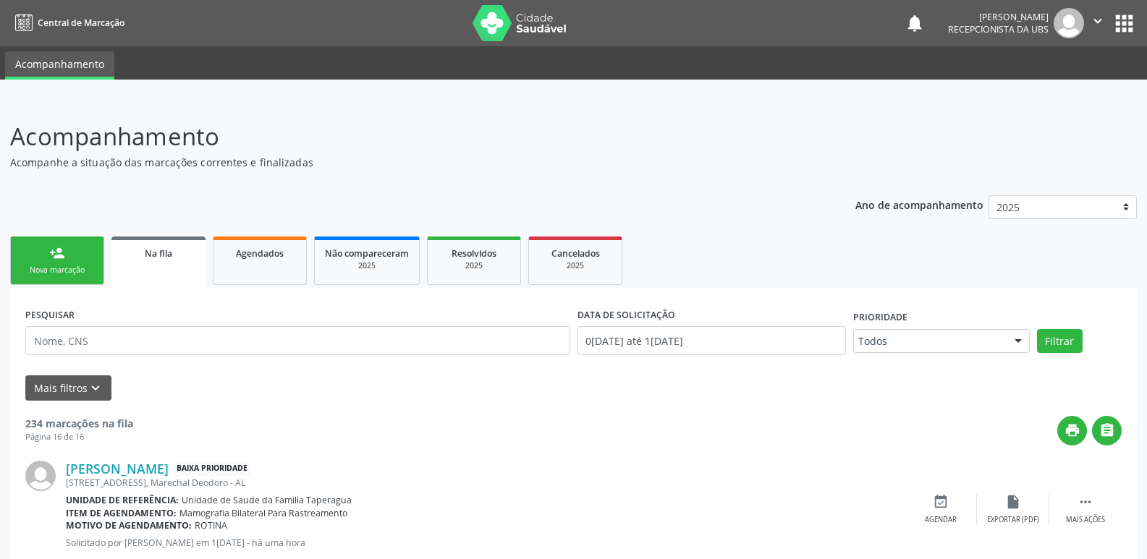
click at [85, 258] on link "person_add Nova marcação" at bounding box center [57, 261] width 94 height 48
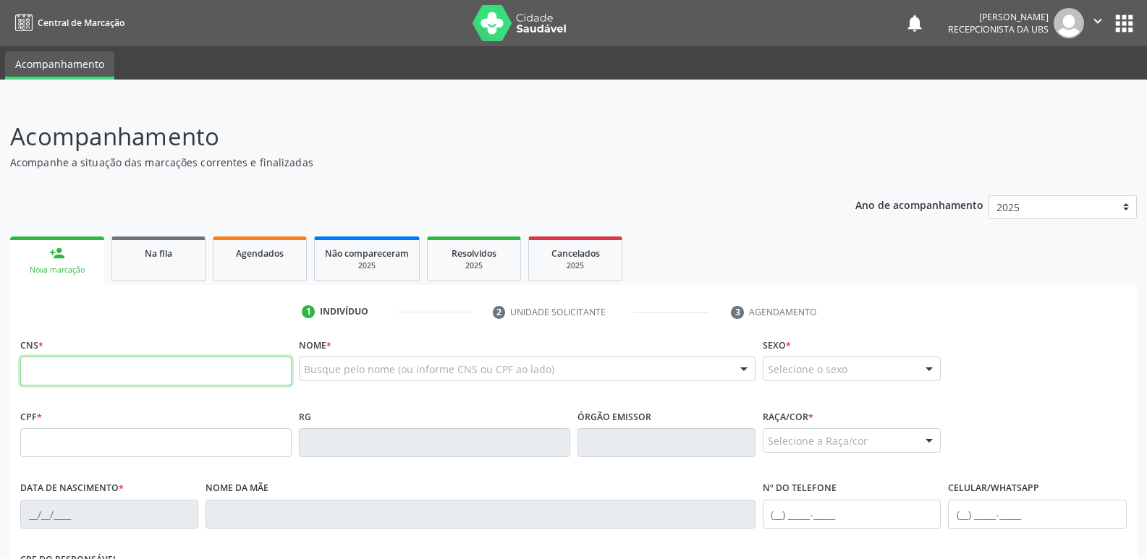
click at [145, 360] on input "text" at bounding box center [155, 371] width 271 height 29
paste input "706 4021 7439 8982"
type input "706 4021 7439 8982"
type input "067.129.254-44"
type input "1[DATE]"
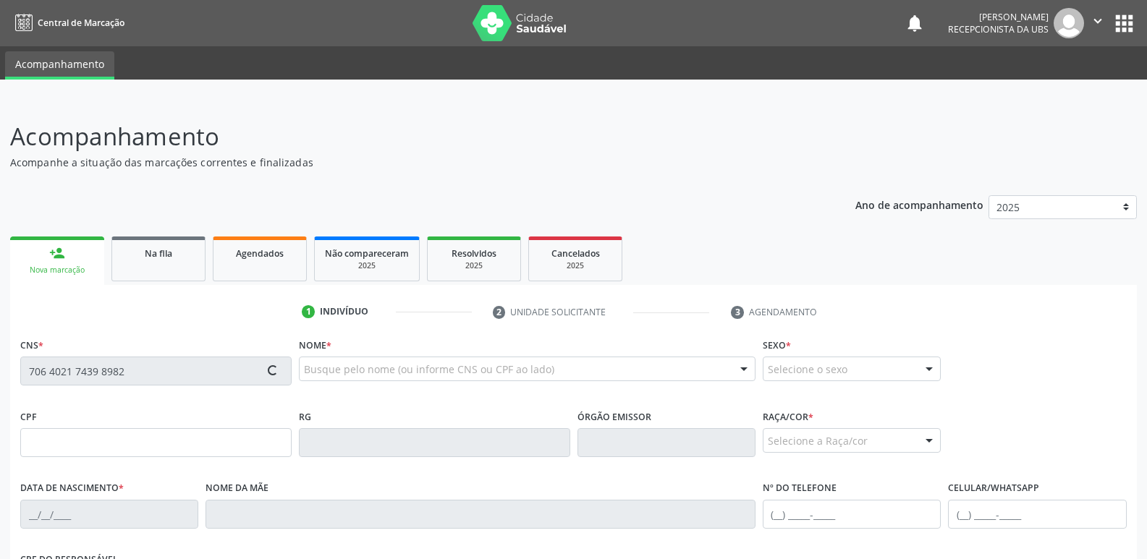
type input "[PERSON_NAME]"
type input "[PHONE_NUMBER]"
type input "207"
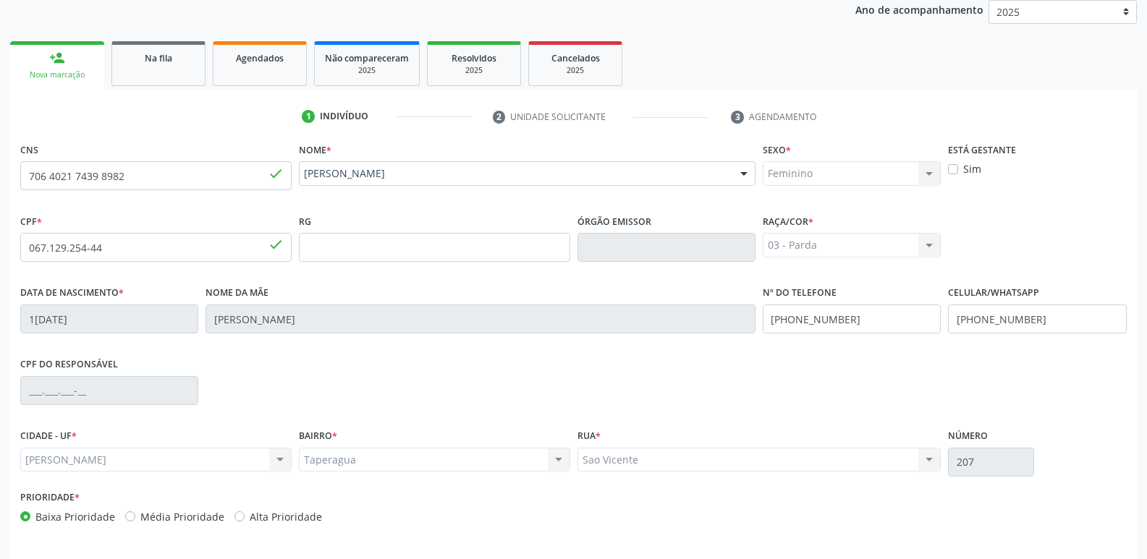
scroll to position [245, 0]
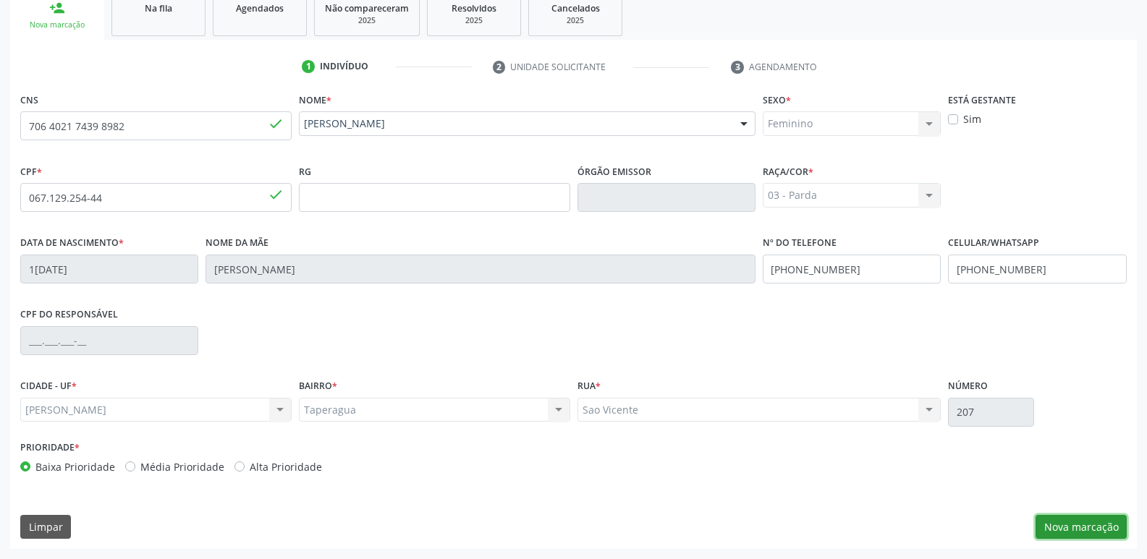
click at [1102, 523] on button "Nova marcação" at bounding box center [1080, 527] width 91 height 25
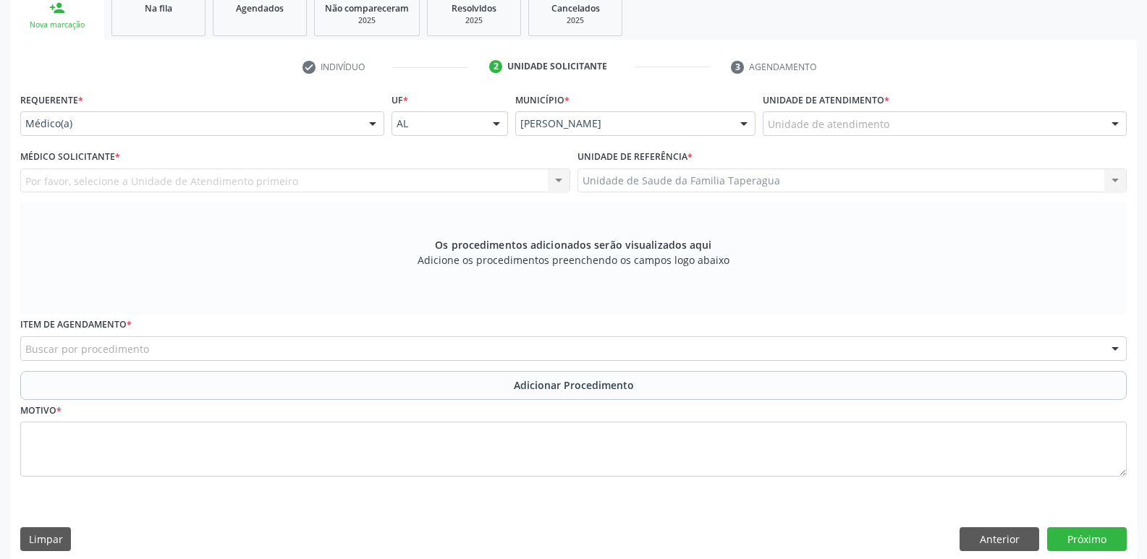
click at [1022, 122] on div "Unidade de atendimento" at bounding box center [945, 123] width 364 height 25
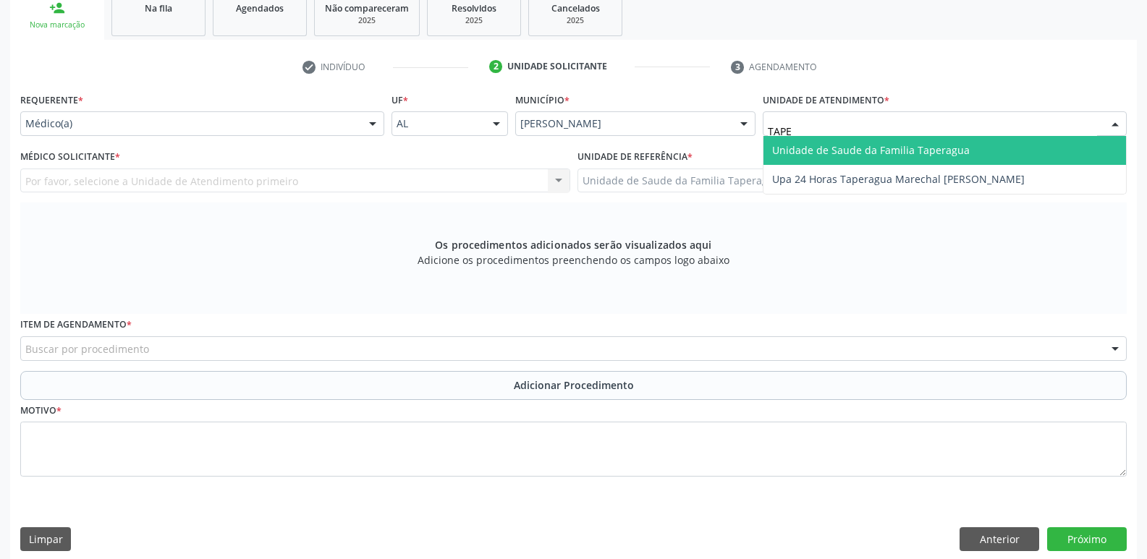
type input "TAPER"
click at [1016, 148] on span "Unidade de Saude da Familia Taperagua" at bounding box center [944, 150] width 362 height 29
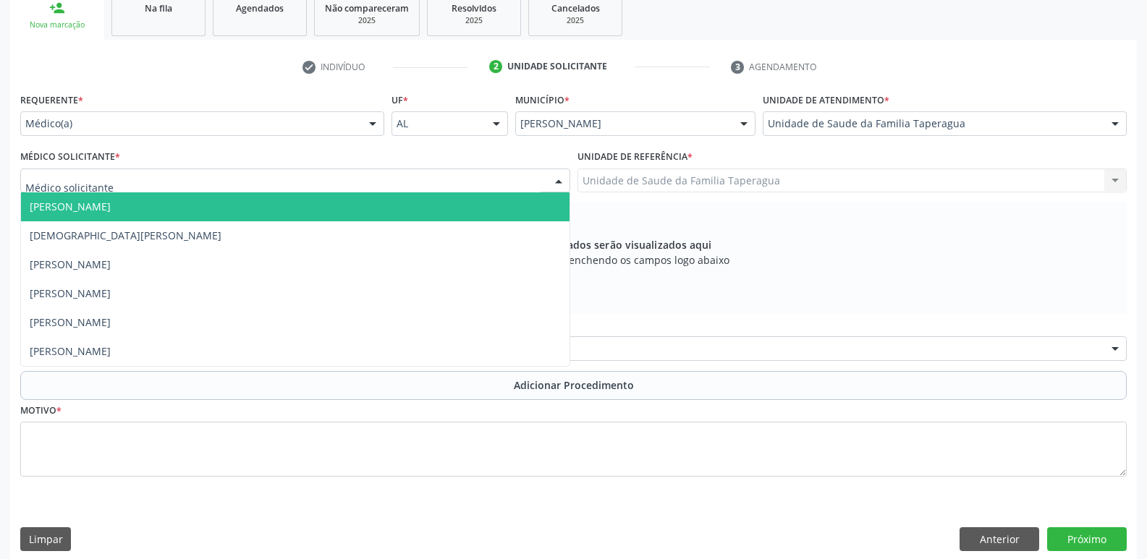
click at [419, 184] on div at bounding box center [295, 181] width 550 height 25
type input "MART"
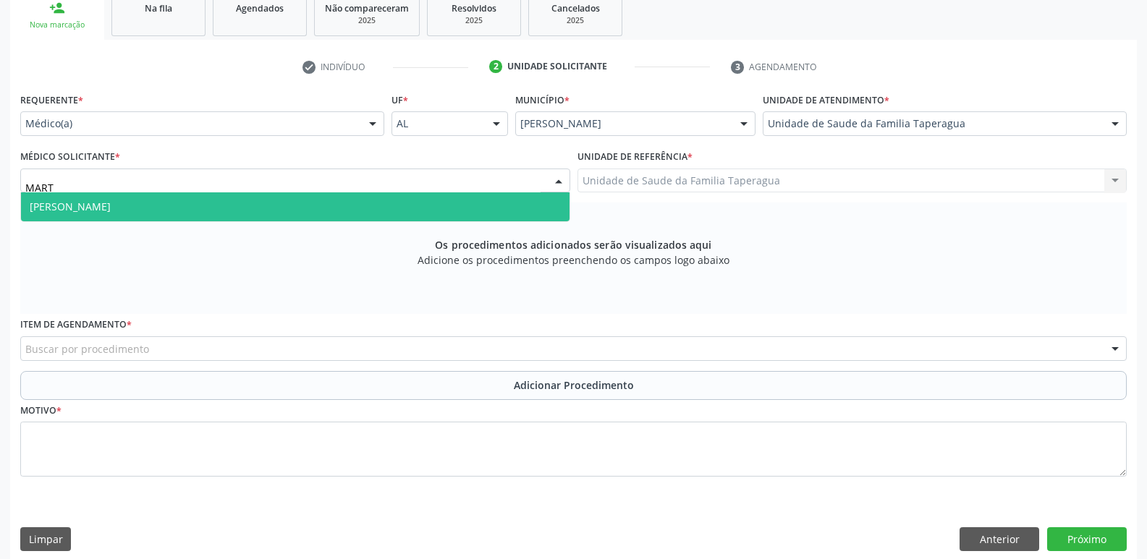
click at [414, 206] on span "[PERSON_NAME]" at bounding box center [295, 206] width 548 height 29
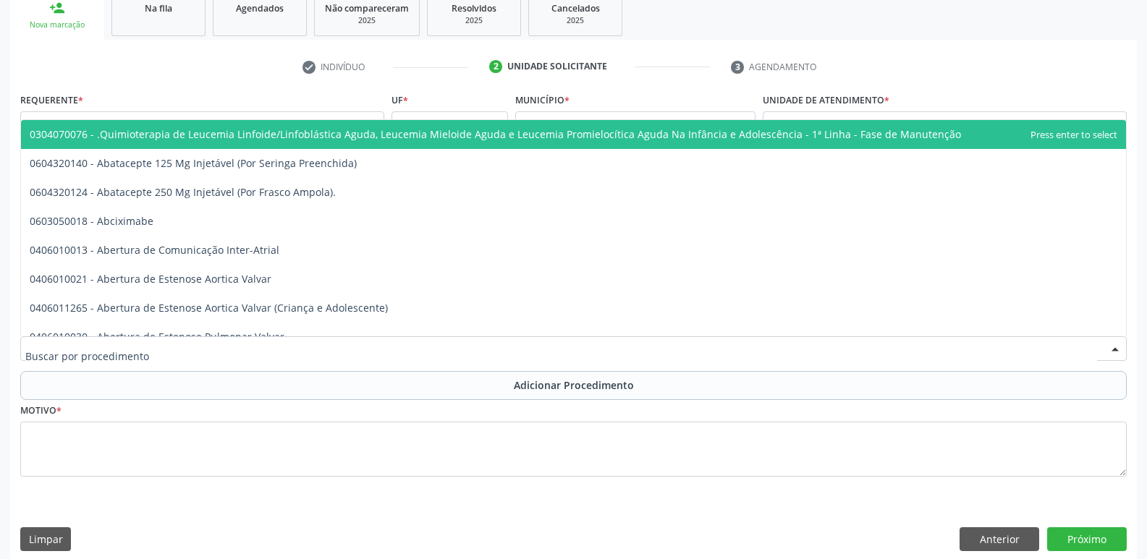
click at [331, 358] on div at bounding box center [573, 348] width 1106 height 25
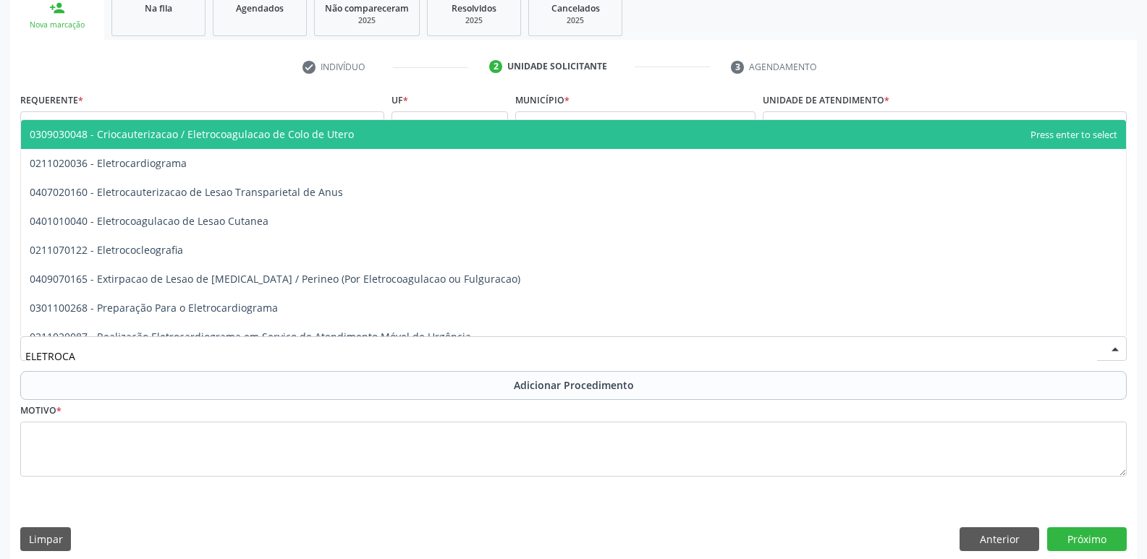
type input "ELETROCAR"
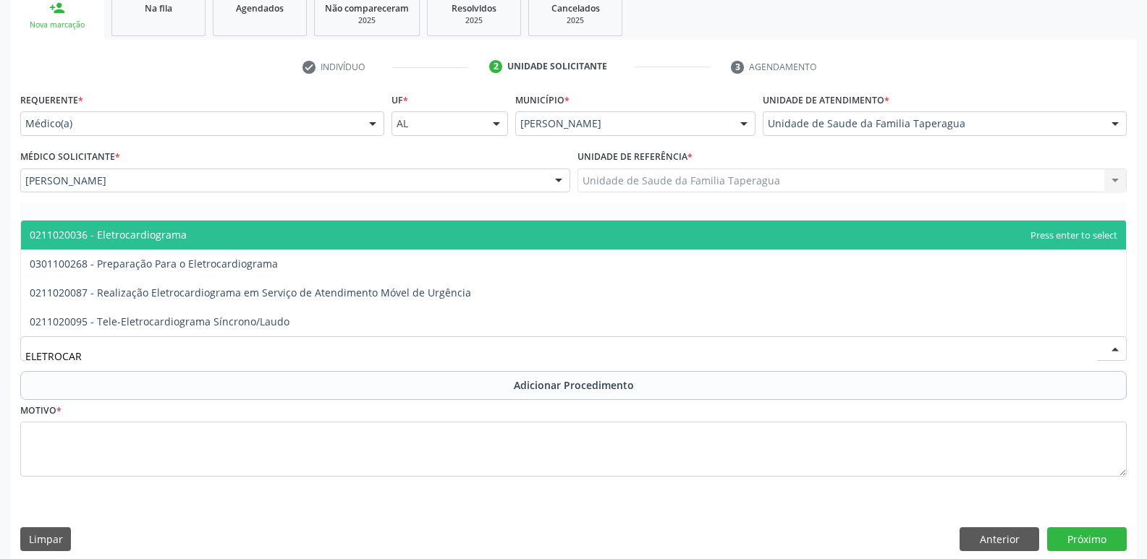
click at [318, 243] on span "0211020036 - Eletrocardiograma" at bounding box center [573, 235] width 1105 height 29
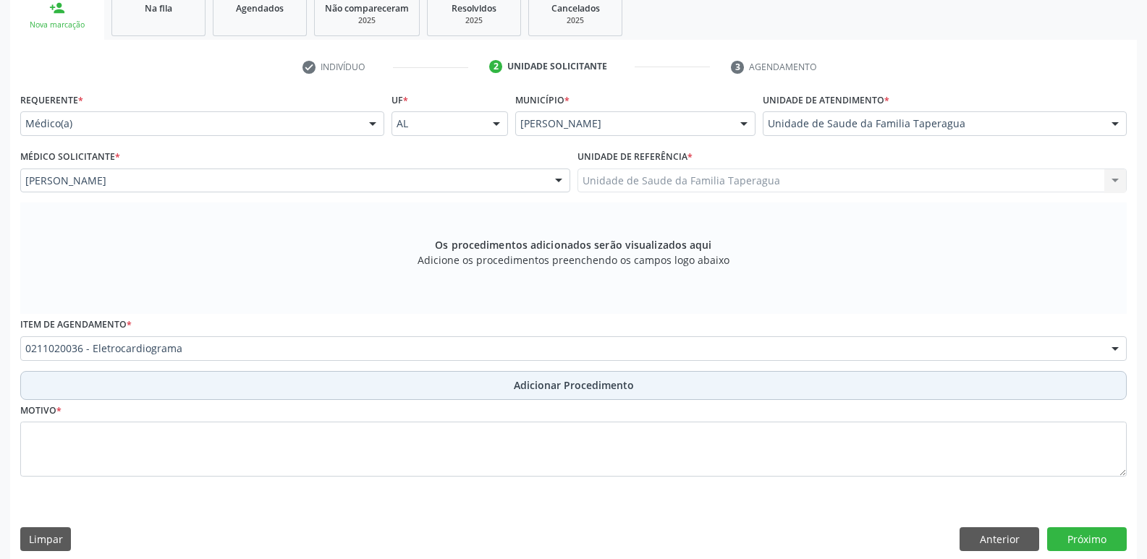
click at [358, 378] on button "Adicionar Procedimento" at bounding box center [573, 385] width 1106 height 29
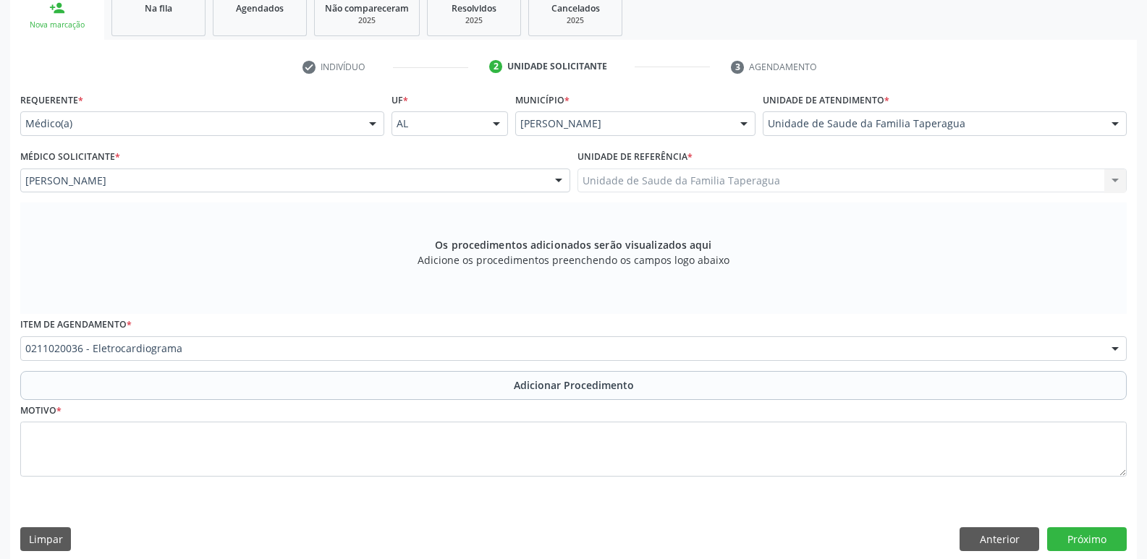
scroll to position [203, 0]
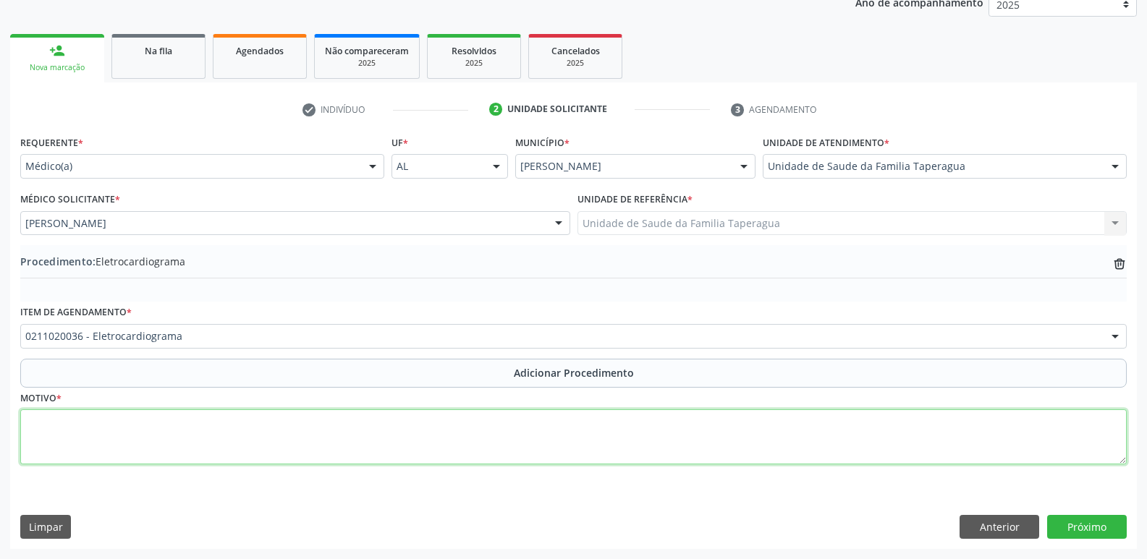
click at [360, 425] on textarea at bounding box center [573, 436] width 1106 height 55
type textarea "HAS"
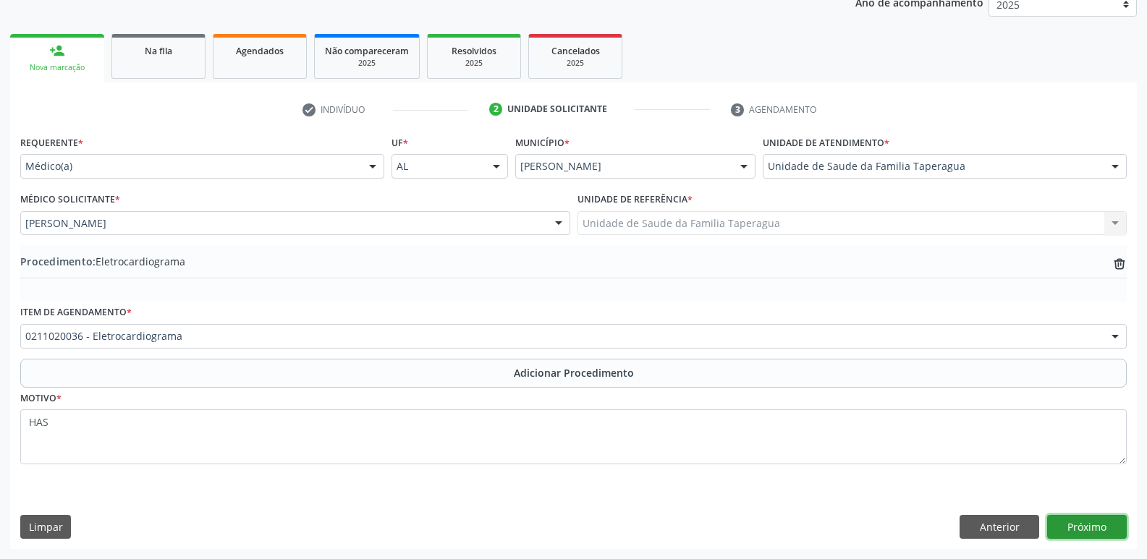
click at [1071, 520] on button "Próximo" at bounding box center [1087, 527] width 80 height 25
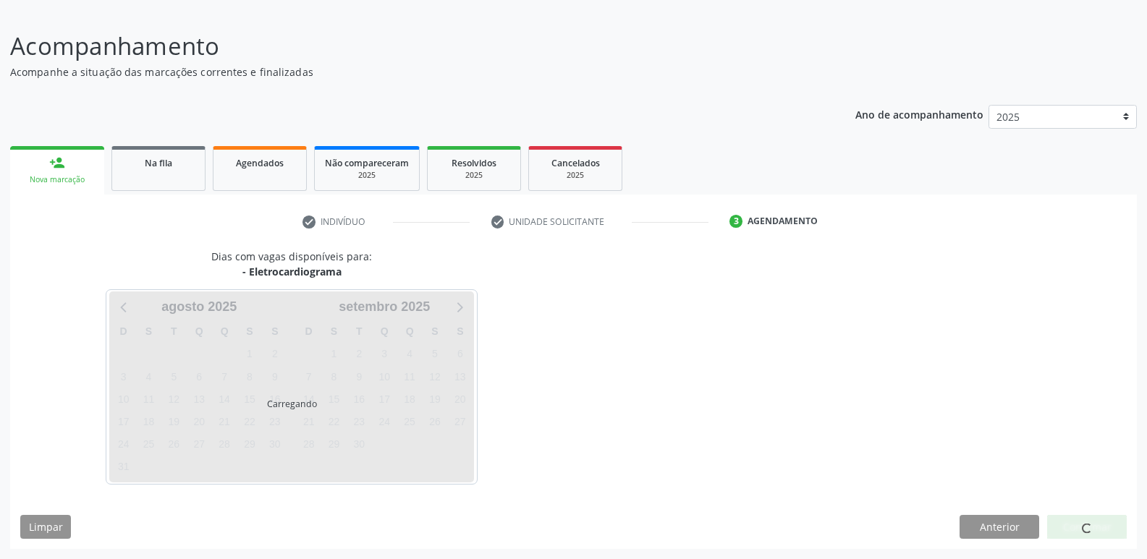
scroll to position [133, 0]
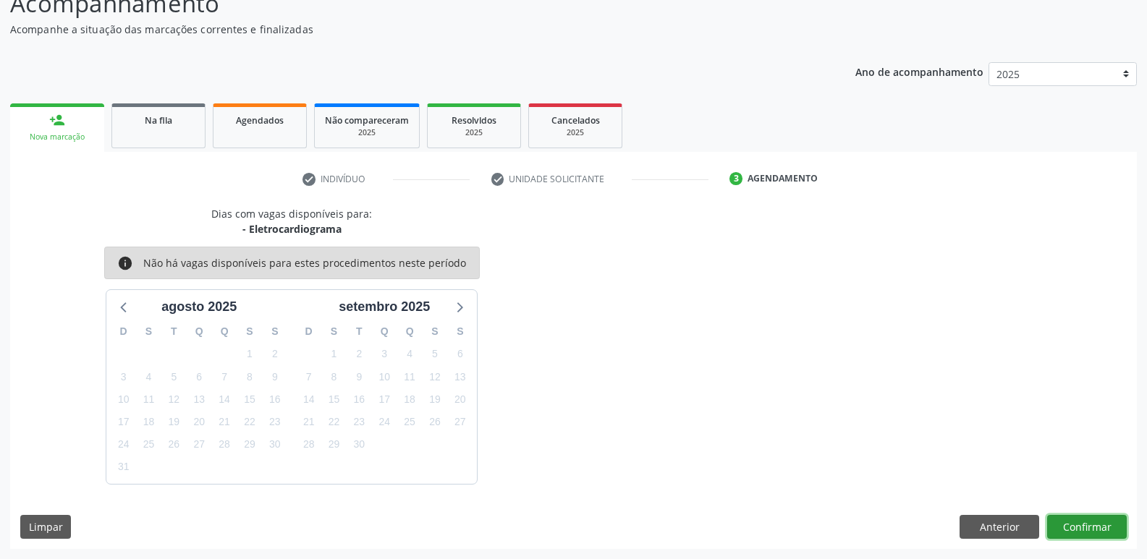
click at [1071, 520] on button "Confirmar" at bounding box center [1087, 527] width 80 height 25
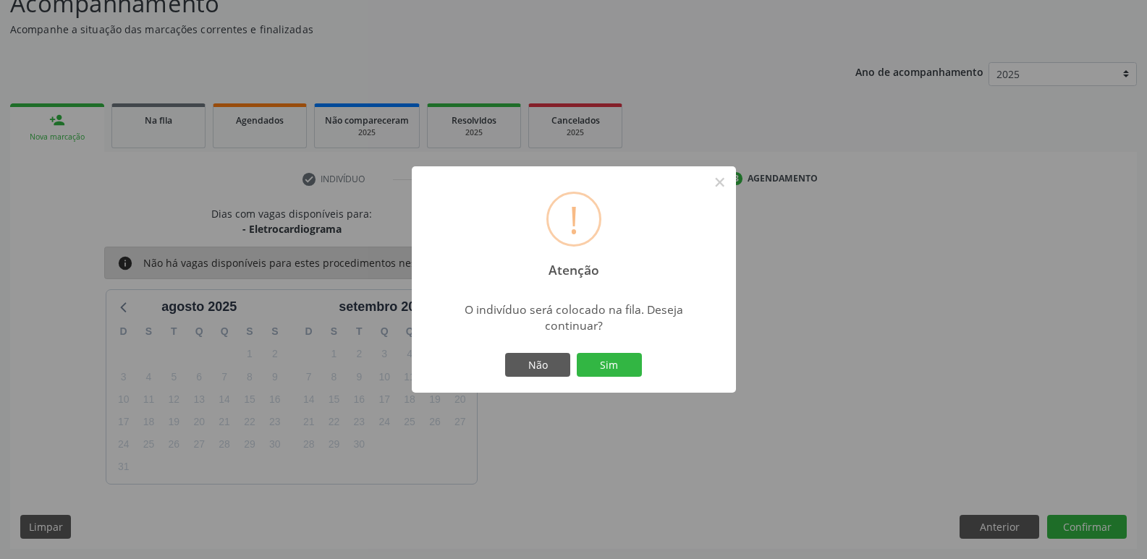
click at [577, 353] on button "Sim" at bounding box center [609, 365] width 65 height 25
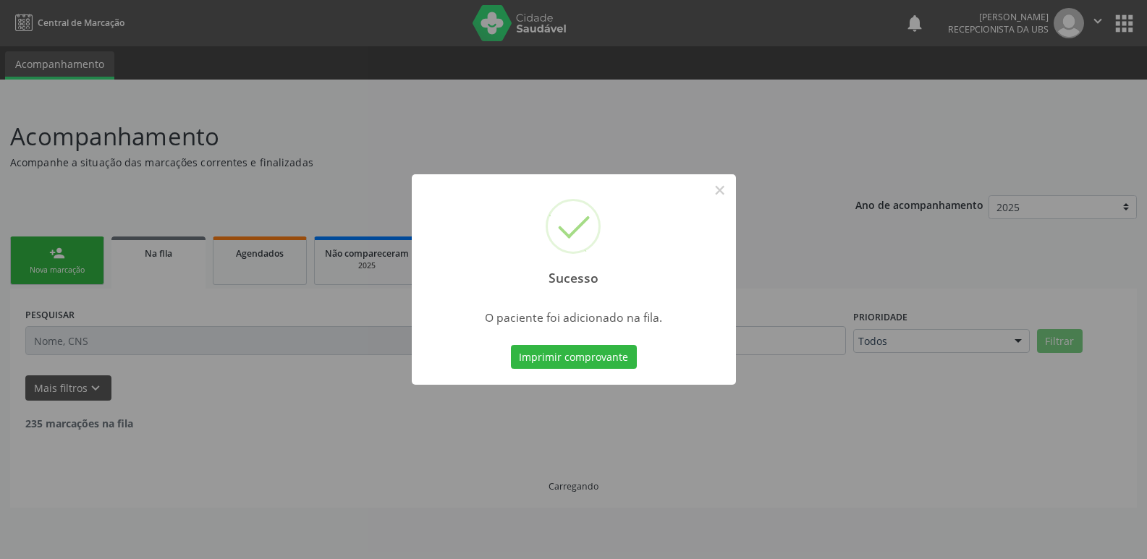
scroll to position [0, 0]
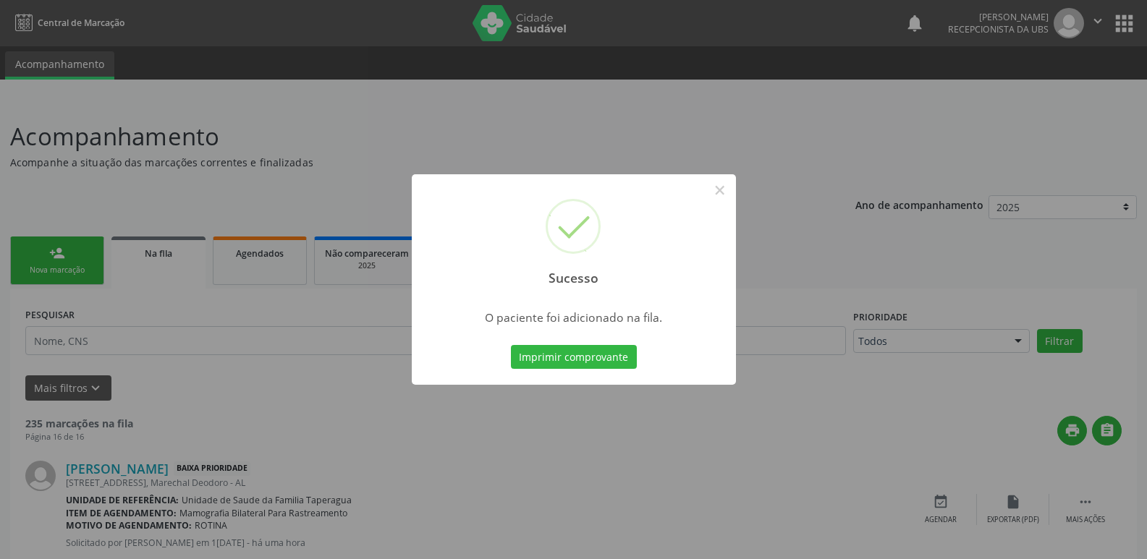
click at [1089, 171] on div "Sucesso × O paciente foi adicionado na fila. Imprimir comprovante Cancel" at bounding box center [573, 279] width 1147 height 559
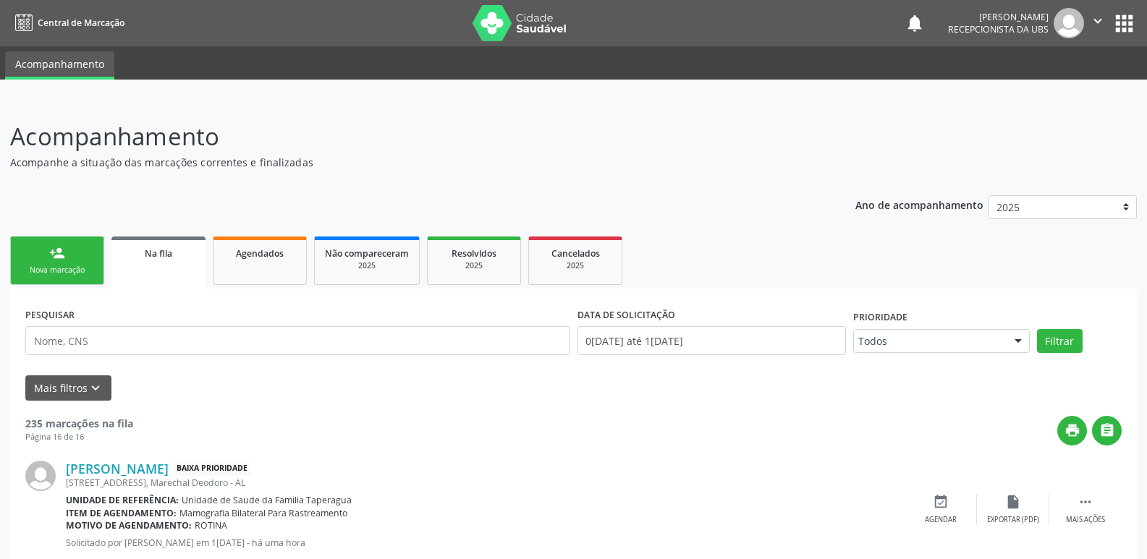
click at [69, 256] on link "person_add Nova marcação" at bounding box center [57, 261] width 94 height 48
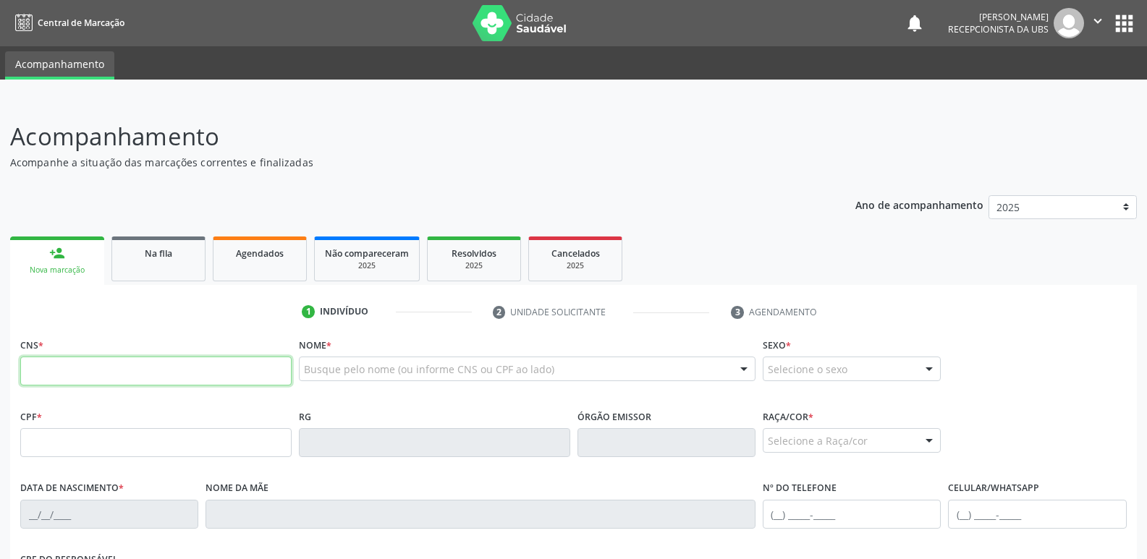
click at [248, 370] on input "text" at bounding box center [155, 371] width 271 height 29
paste input "706 3077 0251 9879"
type input "706 3077 0251 9879"
type input "[DATE]"
type input "[PERSON_NAME]"
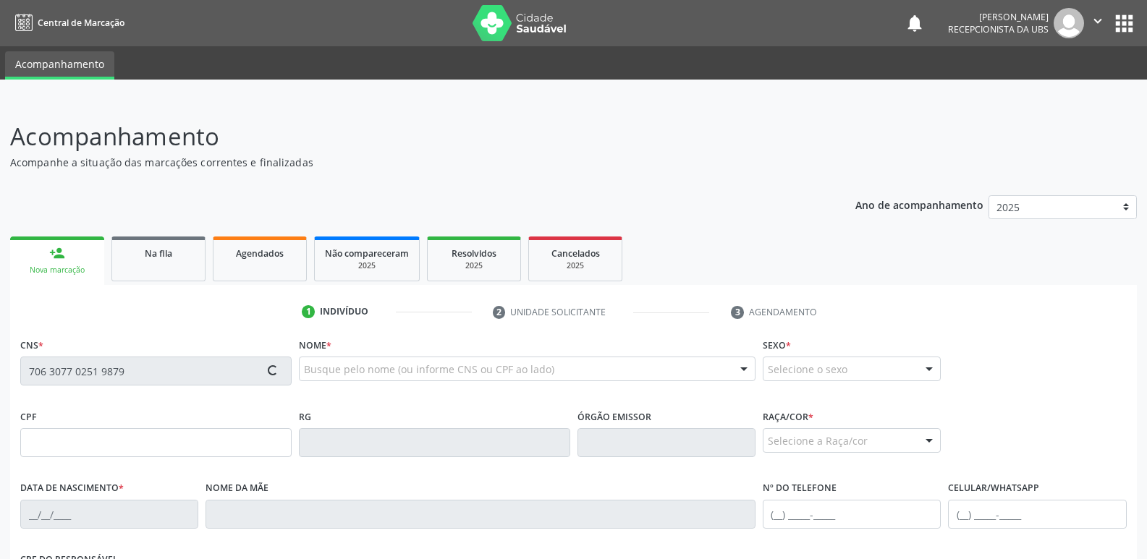
type input "[PHONE_NUMBER]"
type input "263"
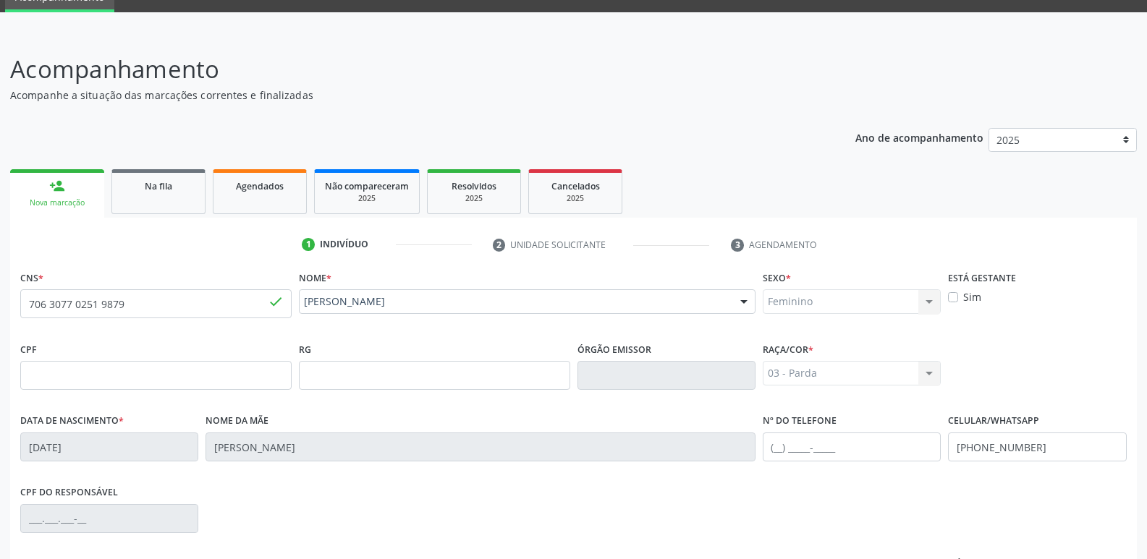
scroll to position [245, 0]
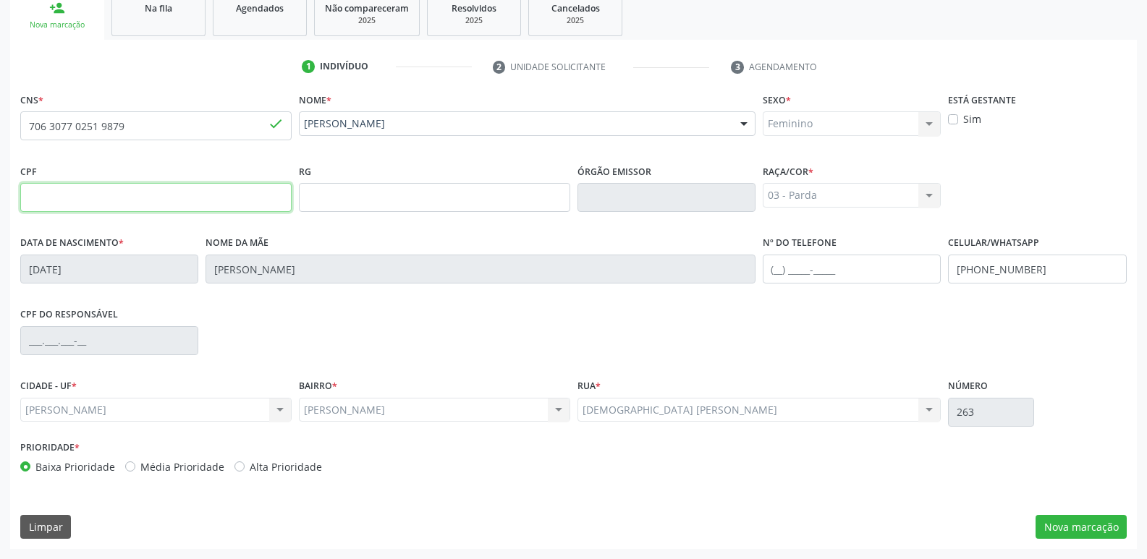
click at [247, 203] on input "text" at bounding box center [155, 197] width 271 height 29
type input "788.142.434-68"
click at [721, 368] on div "CPF do responsável" at bounding box center [573, 340] width 1113 height 72
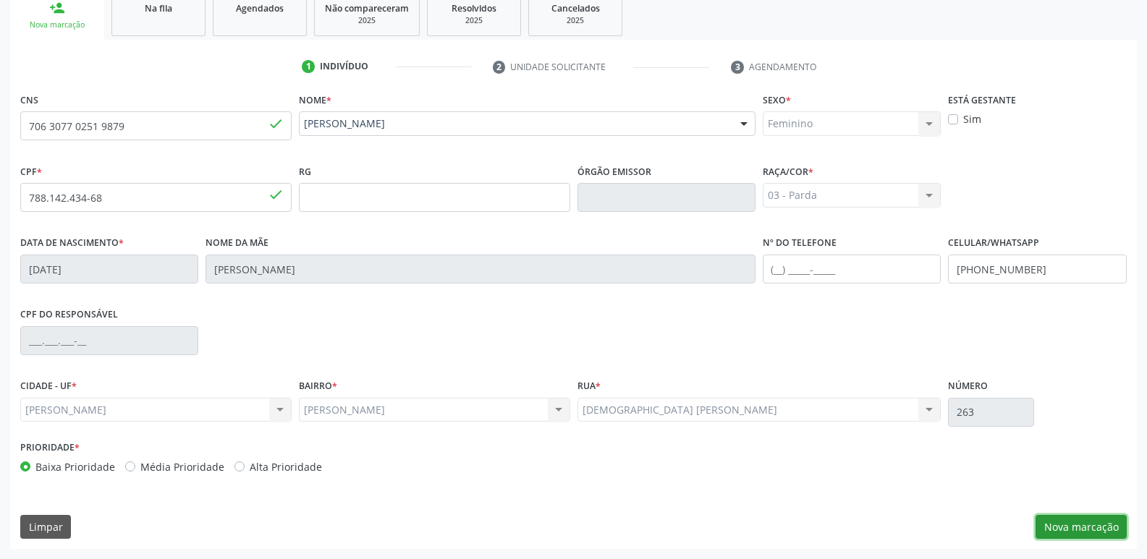
click at [1085, 530] on button "Nova marcação" at bounding box center [1080, 527] width 91 height 25
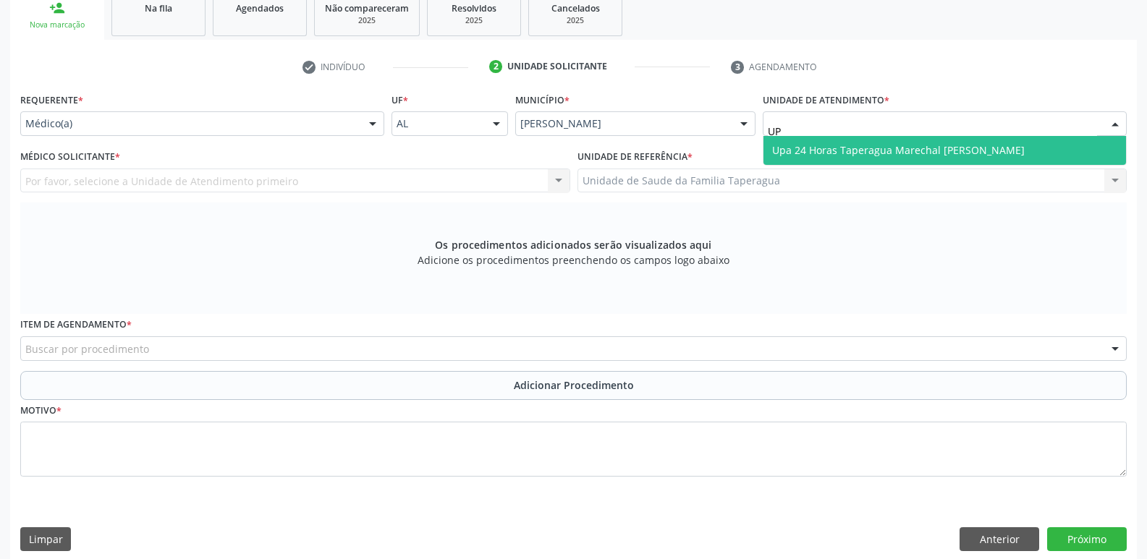
type input "UPA"
click at [875, 154] on span "Upa 24 Horas Taperagua Marechal [PERSON_NAME]" at bounding box center [898, 150] width 252 height 14
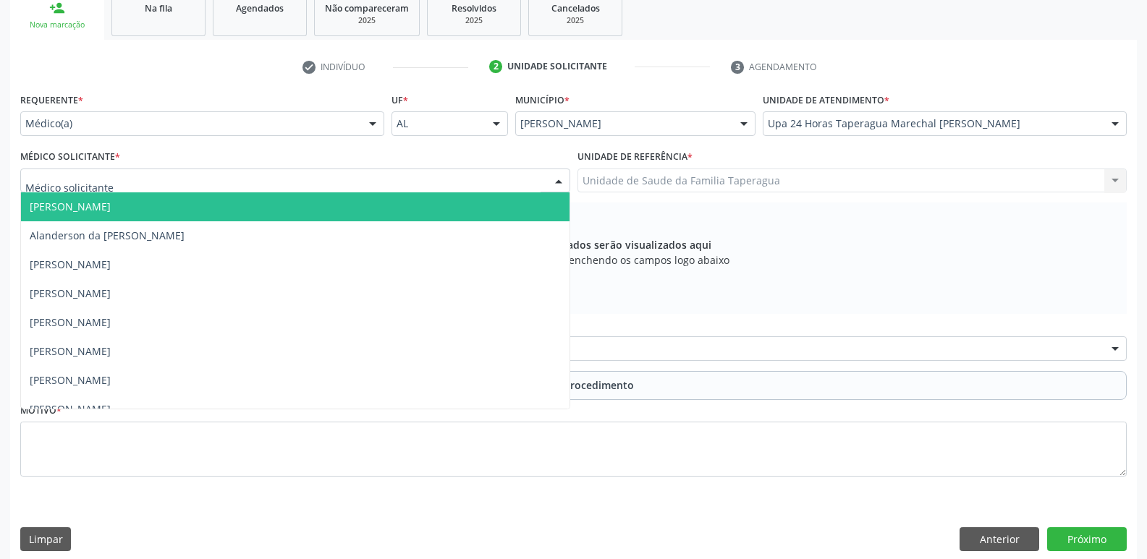
click at [332, 181] on div at bounding box center [295, 181] width 550 height 25
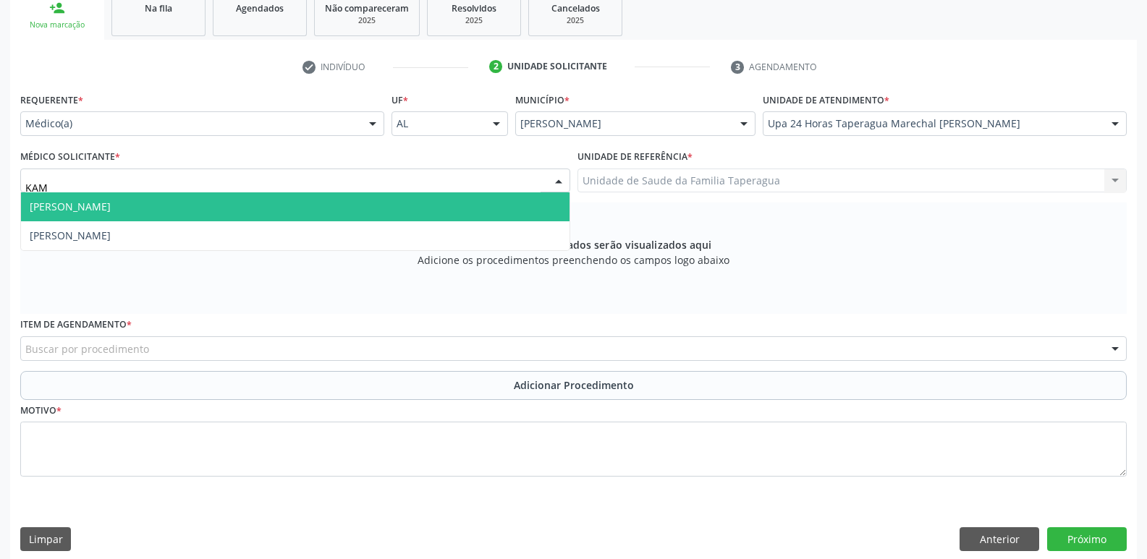
type input "KAMI"
click at [331, 202] on span "[PERSON_NAME]" at bounding box center [295, 206] width 548 height 29
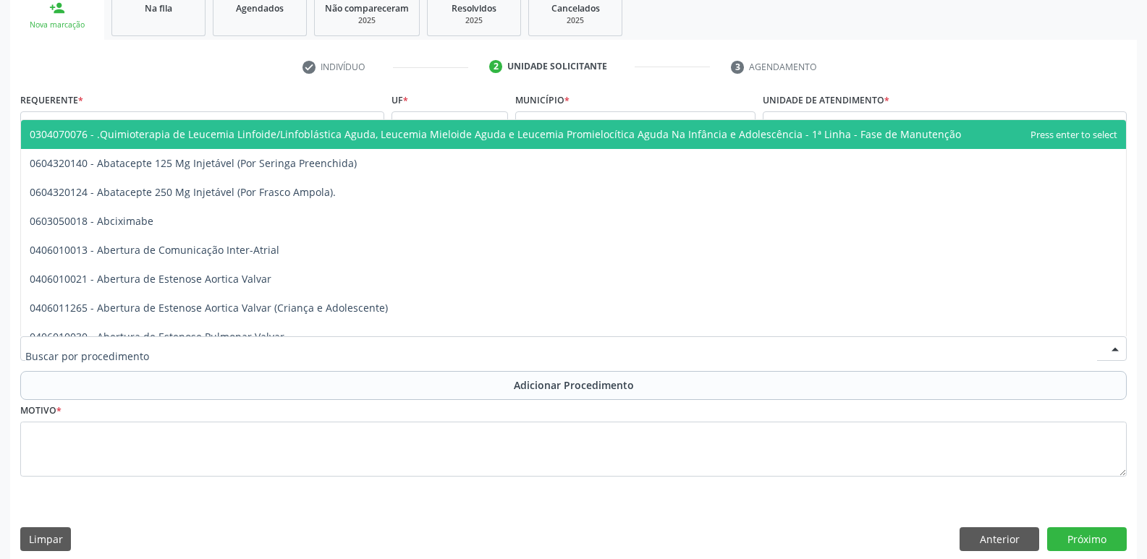
click at [375, 352] on div at bounding box center [573, 348] width 1106 height 25
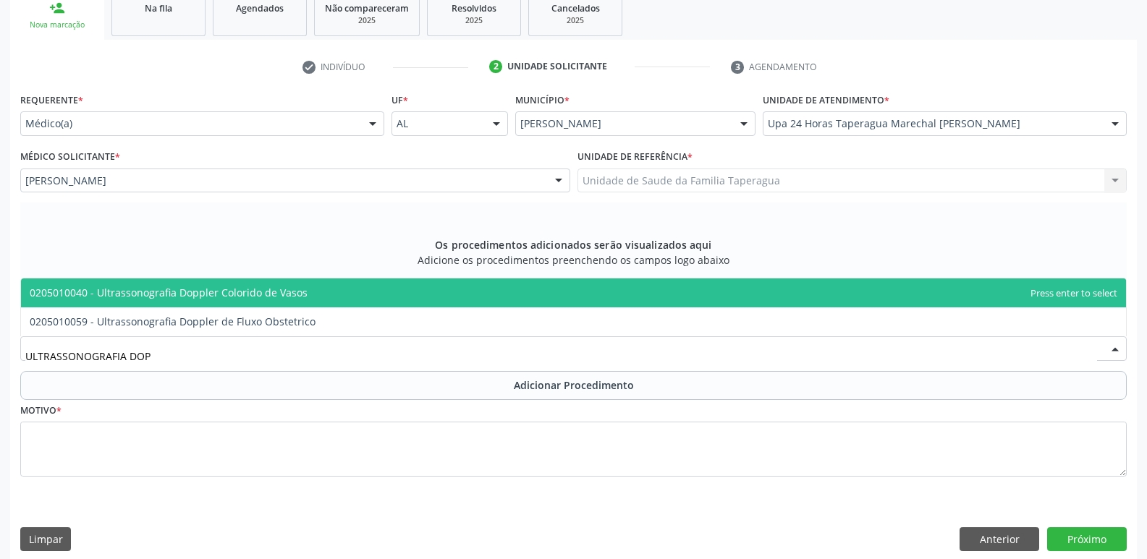
type input "ULTRASSONOGRAFIA DOPP"
click at [365, 291] on span "0205010040 - Ultrassonografia Doppler Colorido de Vasos" at bounding box center [573, 293] width 1105 height 29
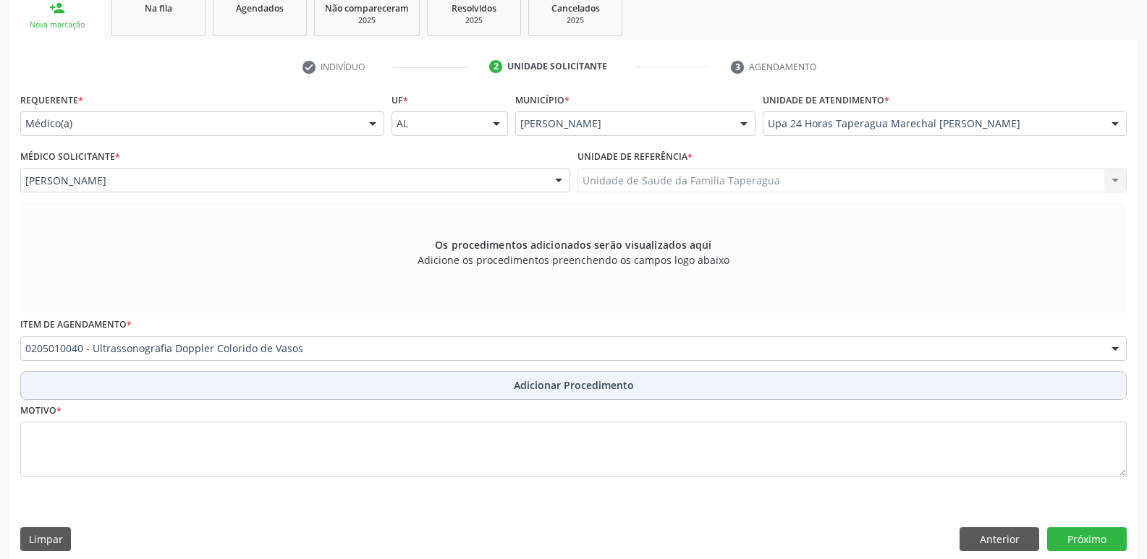
click at [360, 394] on button "Adicionar Procedimento" at bounding box center [573, 385] width 1106 height 29
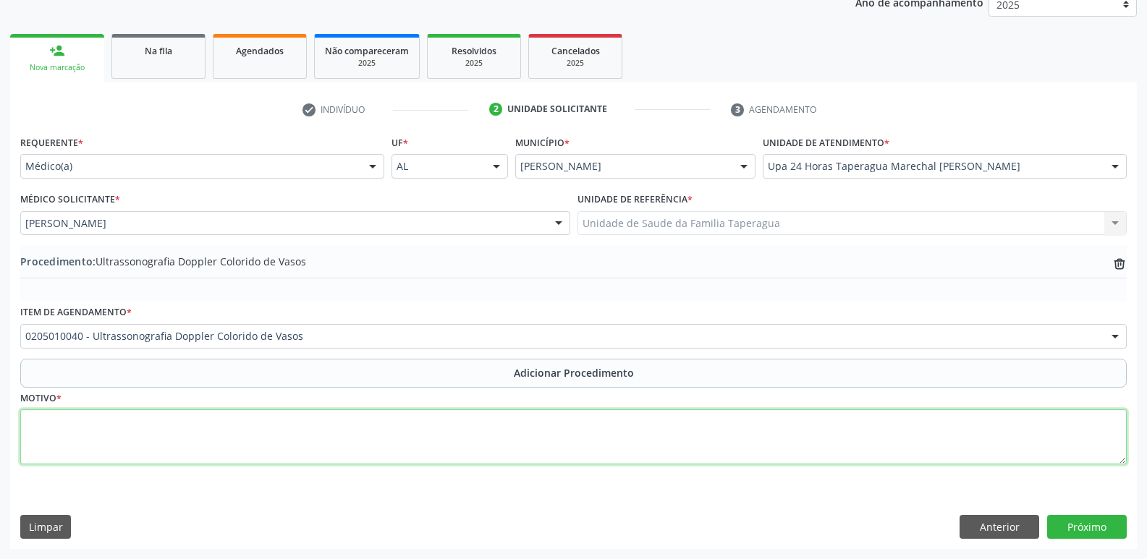
click at [351, 444] on textarea at bounding box center [573, 436] width 1106 height 55
type textarea "AVALIAÇÃO - DOR EM MID"
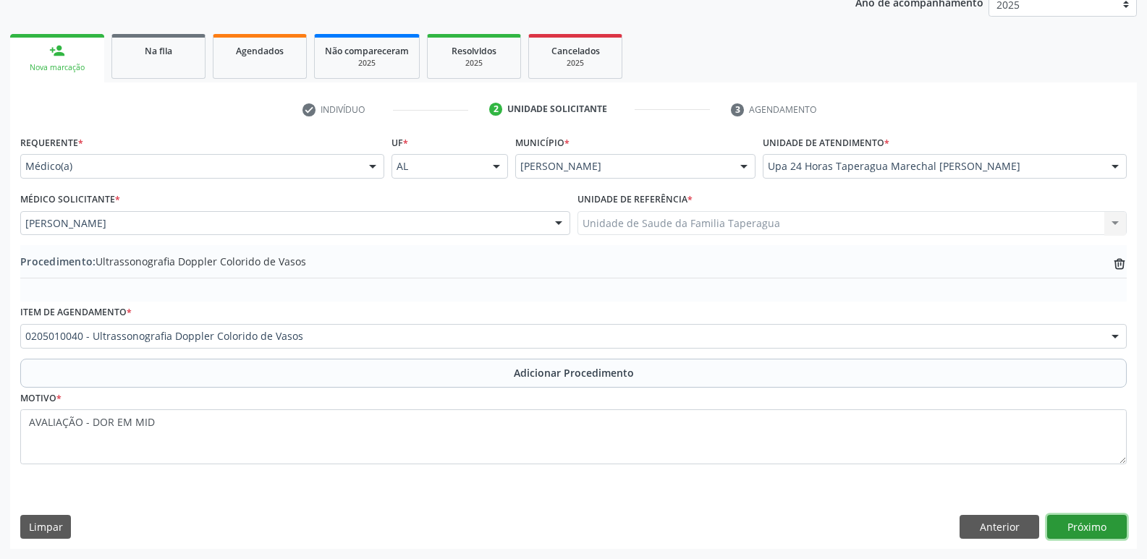
click at [1105, 524] on button "Próximo" at bounding box center [1087, 527] width 80 height 25
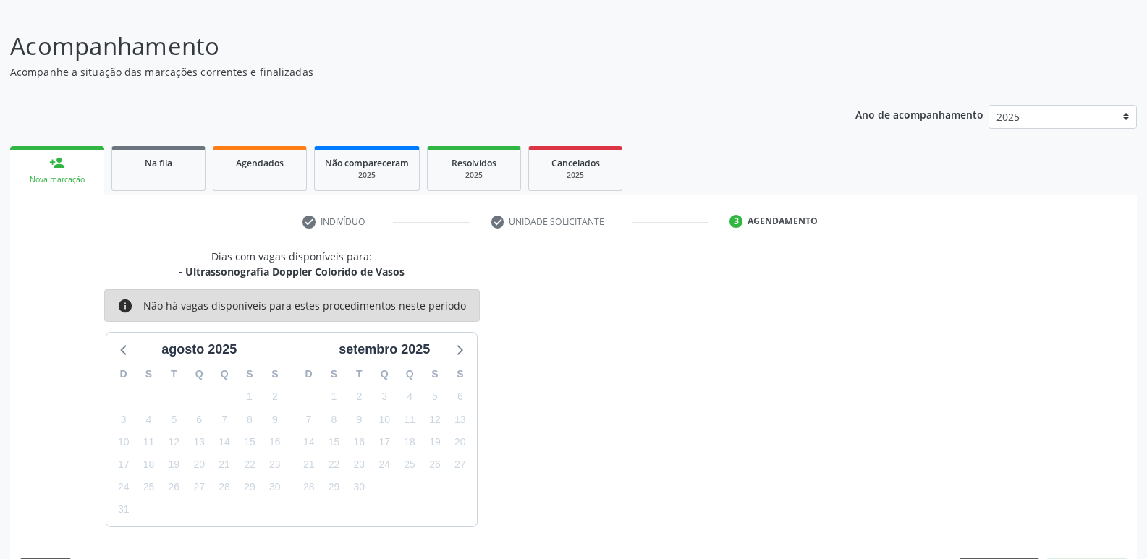
scroll to position [133, 0]
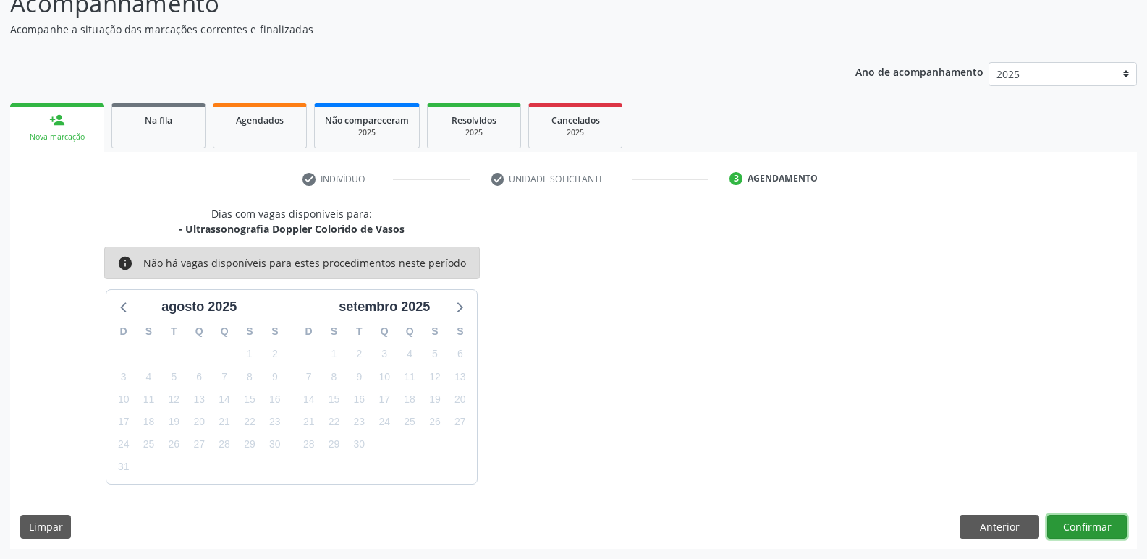
click at [1074, 529] on button "Confirmar" at bounding box center [1087, 527] width 80 height 25
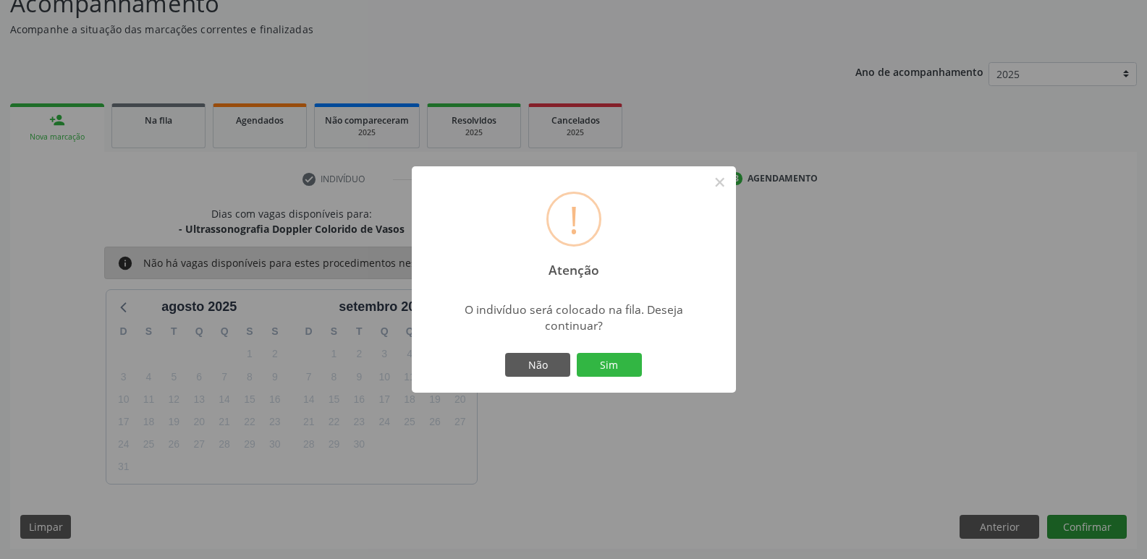
click at [577, 353] on button "Sim" at bounding box center [609, 365] width 65 height 25
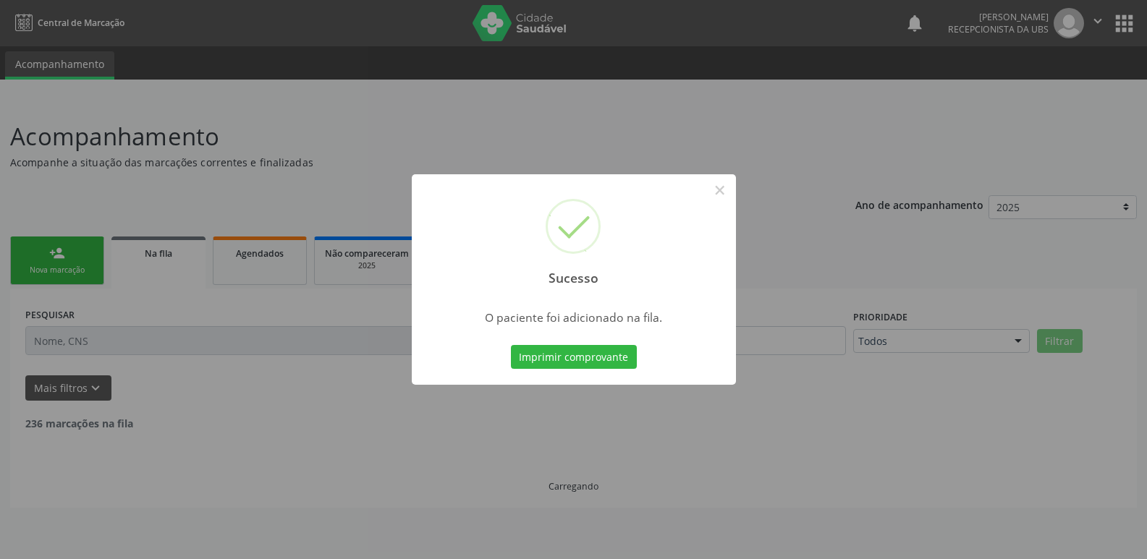
scroll to position [0, 0]
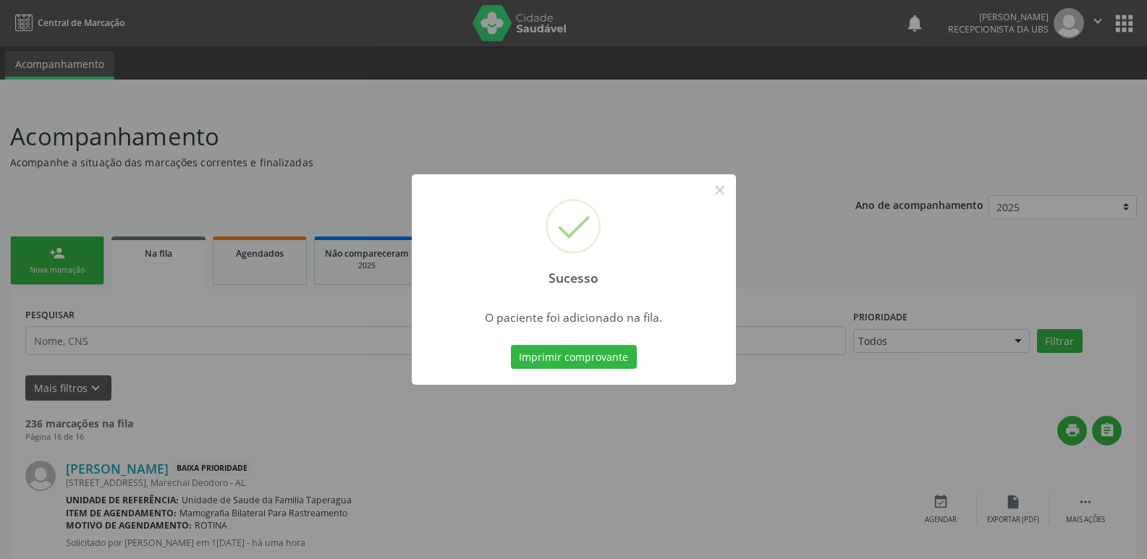
click at [1033, 193] on div "Sucesso × O paciente foi adicionado na fila. Imprimir comprovante Cancel" at bounding box center [573, 279] width 1147 height 559
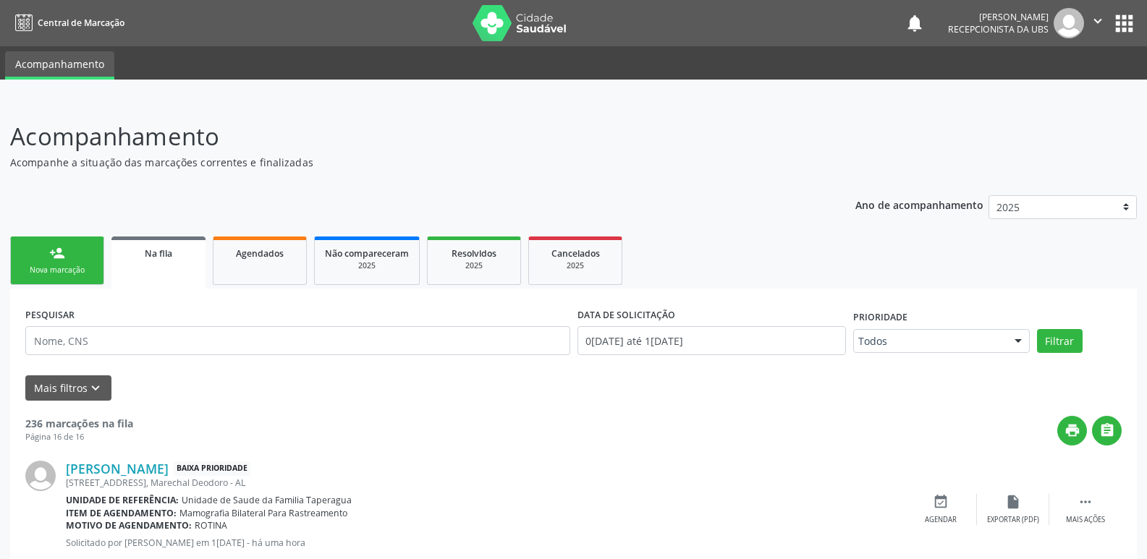
click at [82, 267] on div "Nova marcação" at bounding box center [57, 270] width 72 height 11
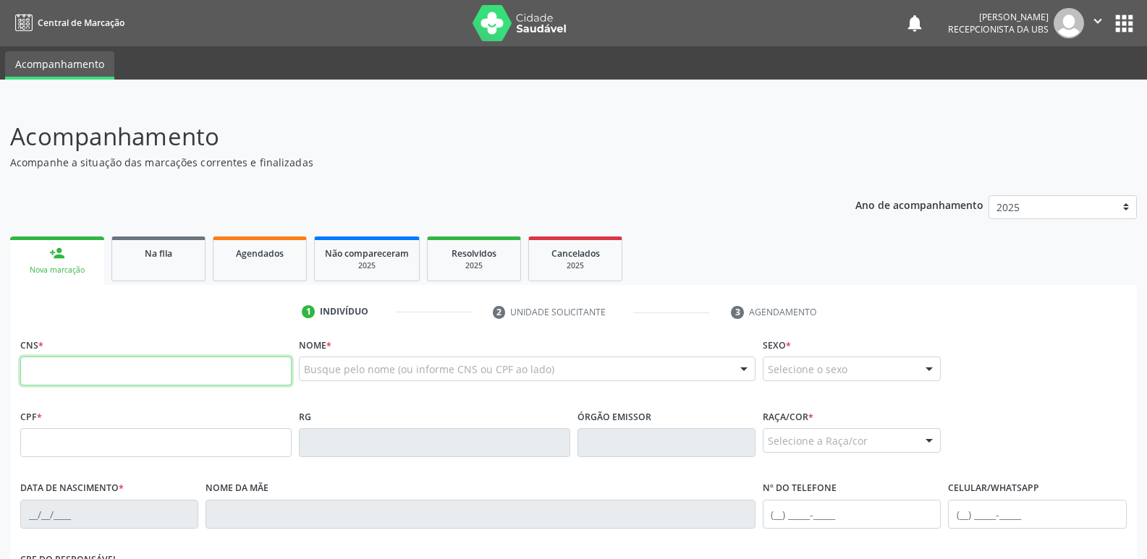
click at [184, 368] on input "text" at bounding box center [155, 371] width 271 height 29
paste input "126 9036 8015 0018"
type input "126 9036 8015 0018"
type input "010.271.644-71"
type input "2[DATE]"
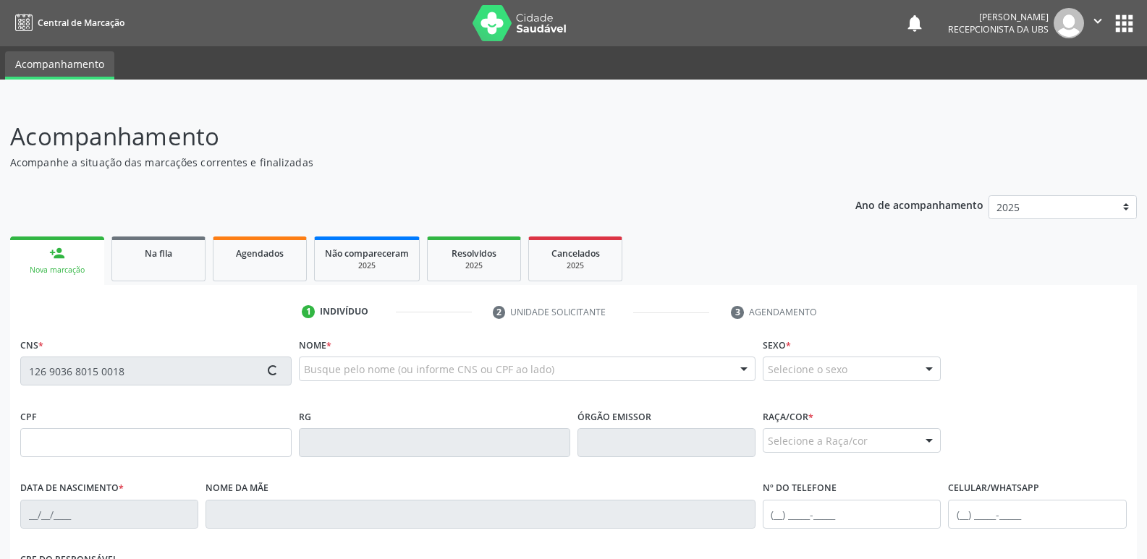
type input "[PERSON_NAME]"
type input "[PHONE_NUMBER]"
type input "98"
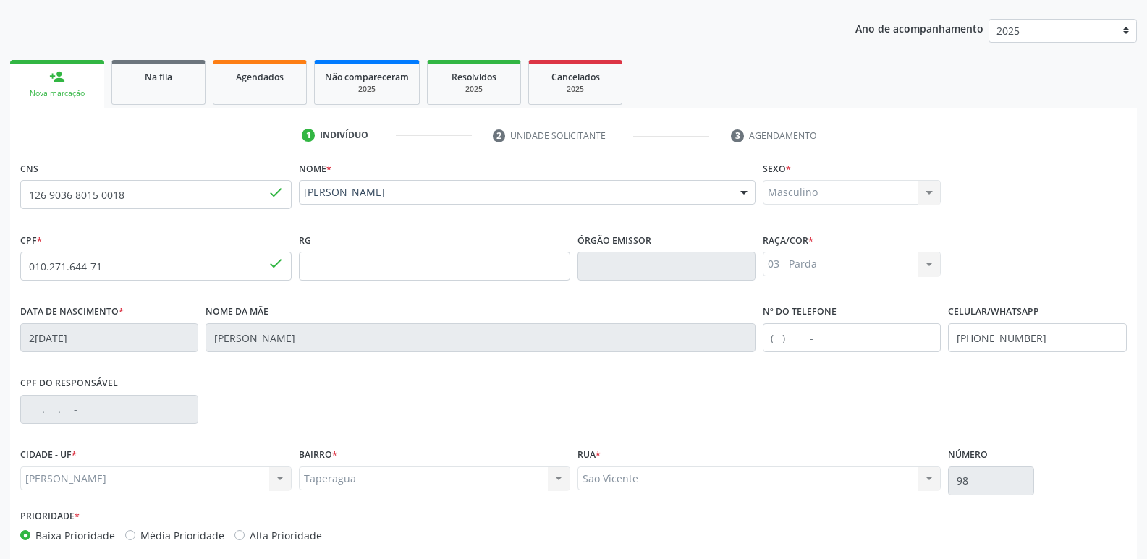
scroll to position [245, 0]
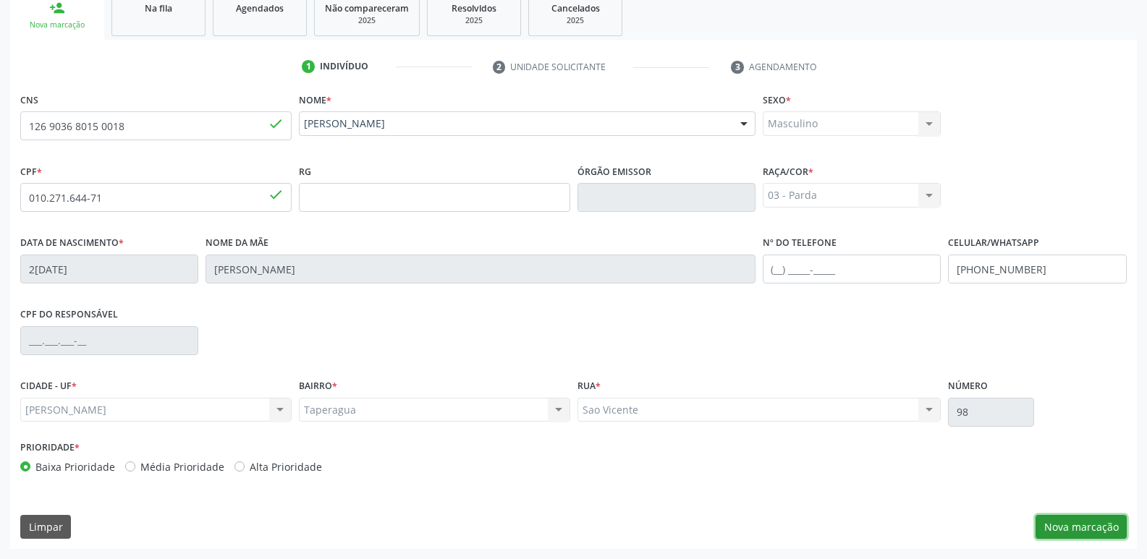
click at [1108, 522] on button "Nova marcação" at bounding box center [1080, 527] width 91 height 25
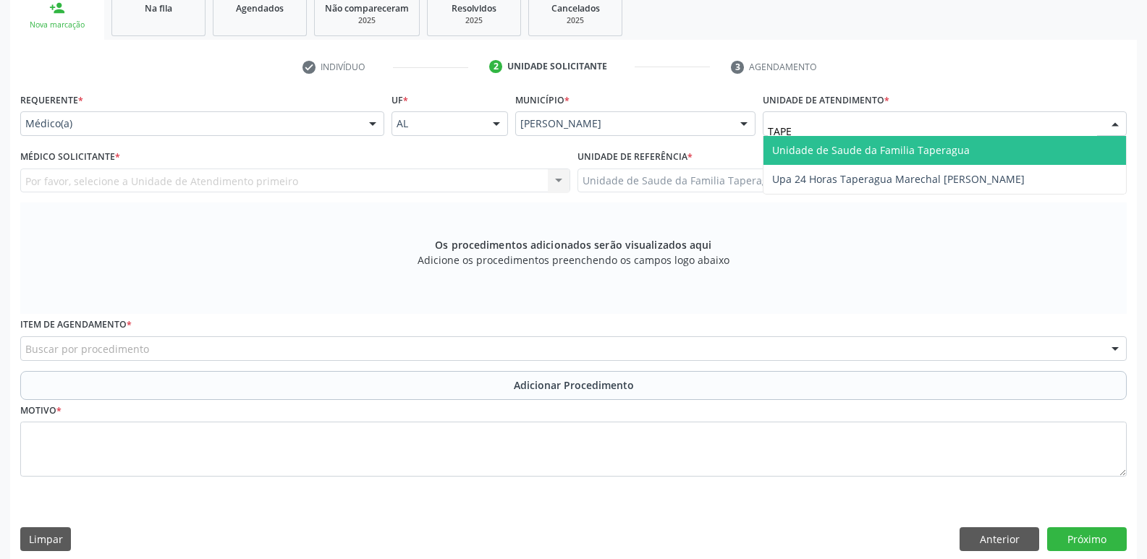
type input "TAPER"
click at [835, 153] on span "Unidade de Saude da Familia Taperagua" at bounding box center [871, 150] width 198 height 14
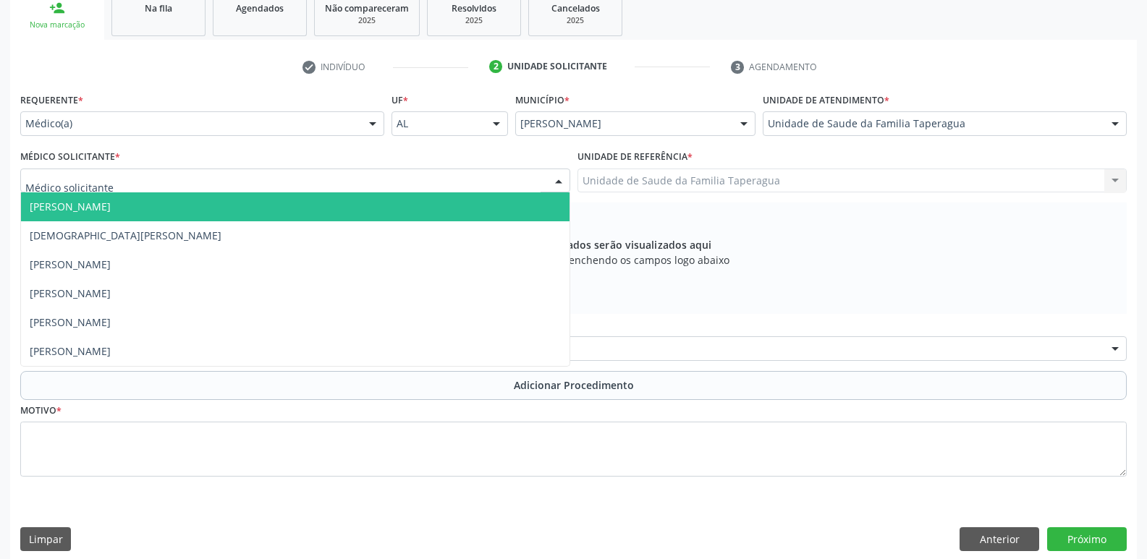
click at [396, 182] on div at bounding box center [295, 181] width 550 height 25
type input "MART"
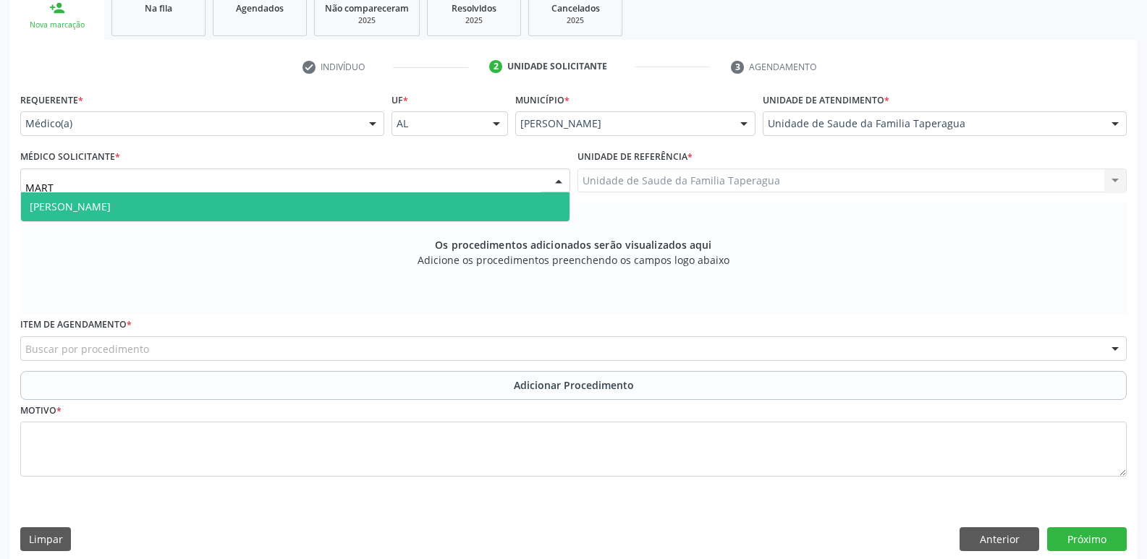
click at [397, 201] on span "[PERSON_NAME]" at bounding box center [295, 206] width 548 height 29
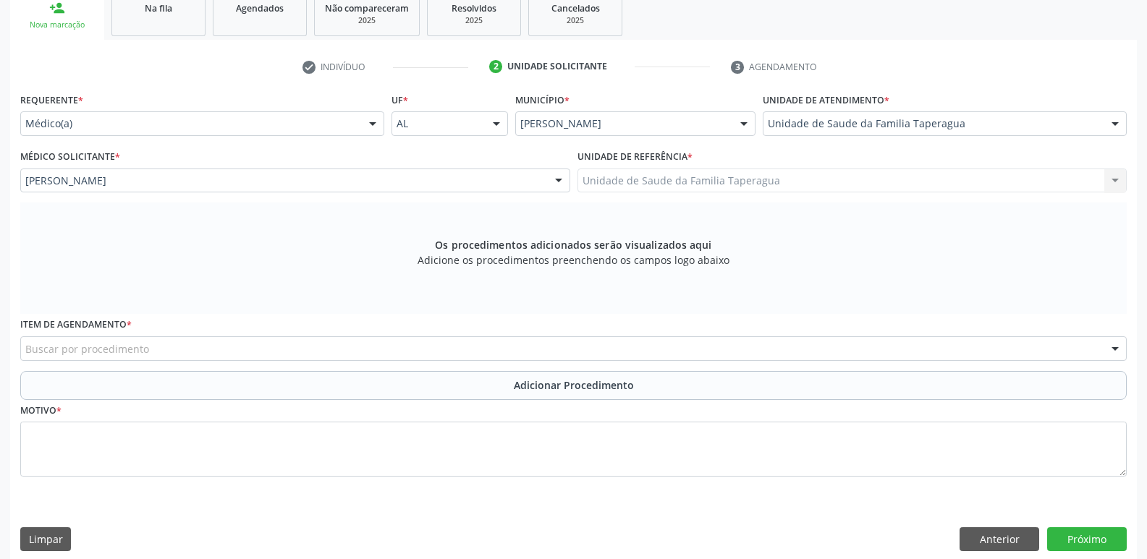
click at [371, 349] on div "Buscar por procedimento" at bounding box center [573, 348] width 1106 height 25
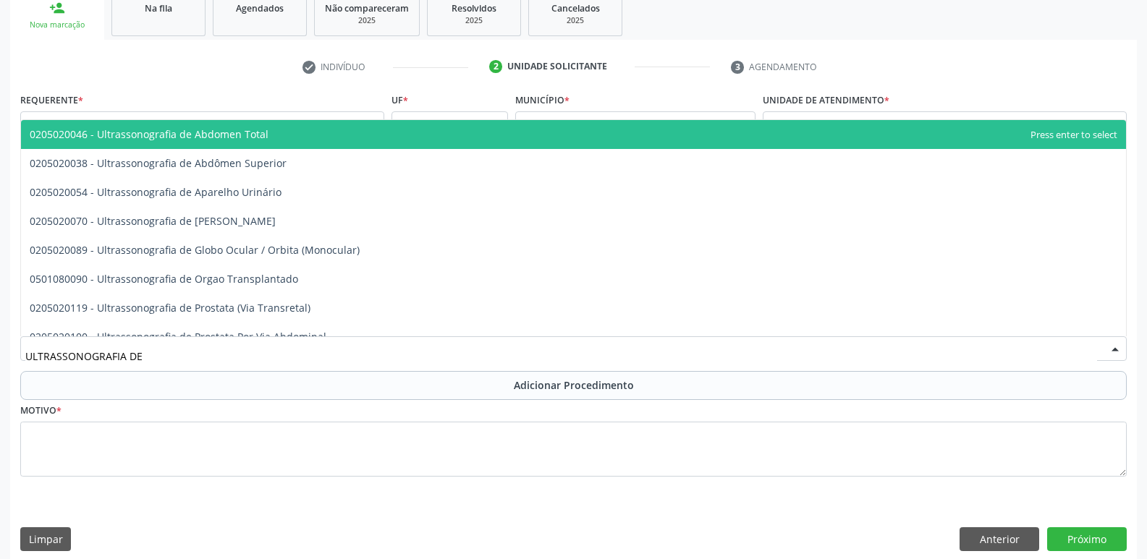
type input "ULTRASSONOGRAFIA DE"
click at [334, 130] on span "0205020046 - Ultrassonografia de Abdomen Total" at bounding box center [573, 134] width 1105 height 29
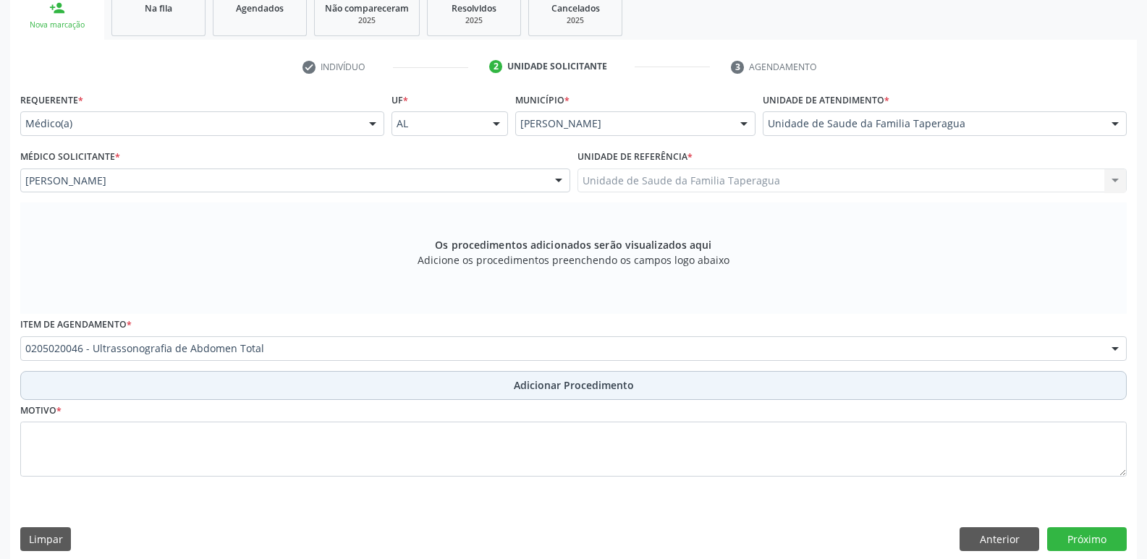
click at [753, 375] on button "Adicionar Procedimento" at bounding box center [573, 385] width 1106 height 29
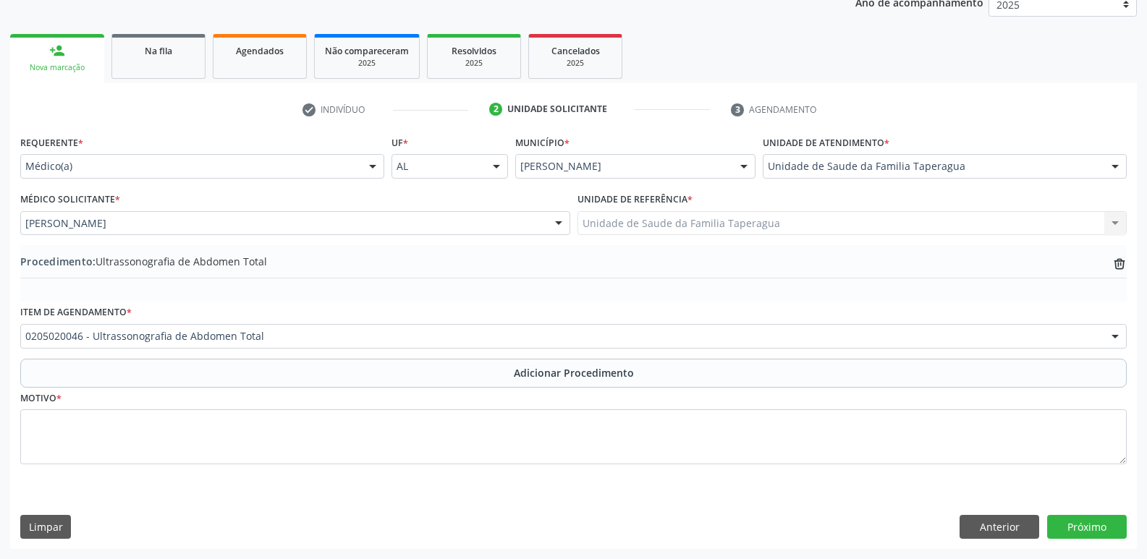
scroll to position [203, 0]
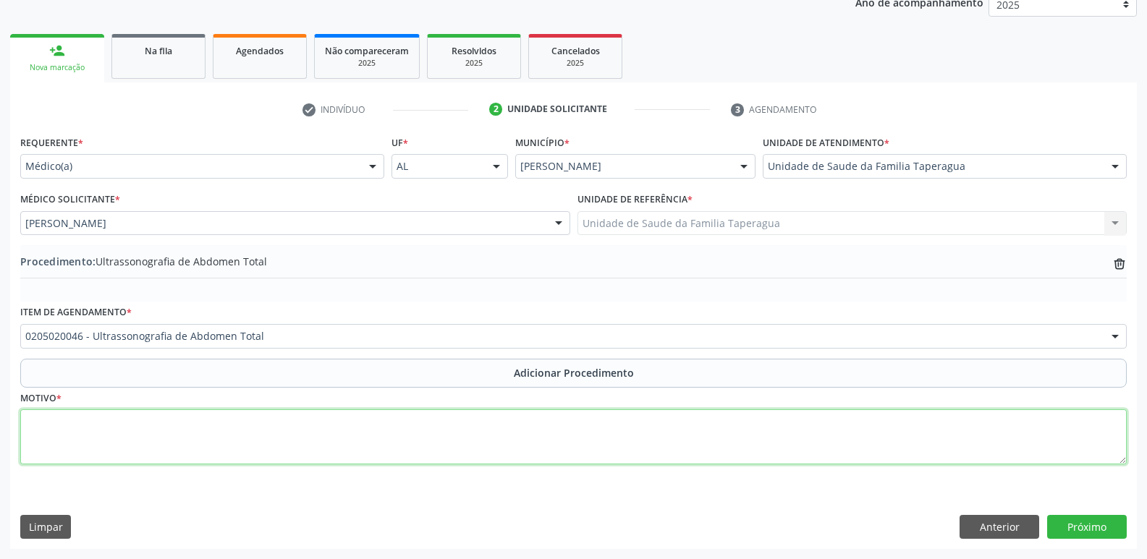
click at [695, 449] on textarea at bounding box center [573, 436] width 1106 height 55
type textarea "REALIZAR USG DE PAREDE ABD"
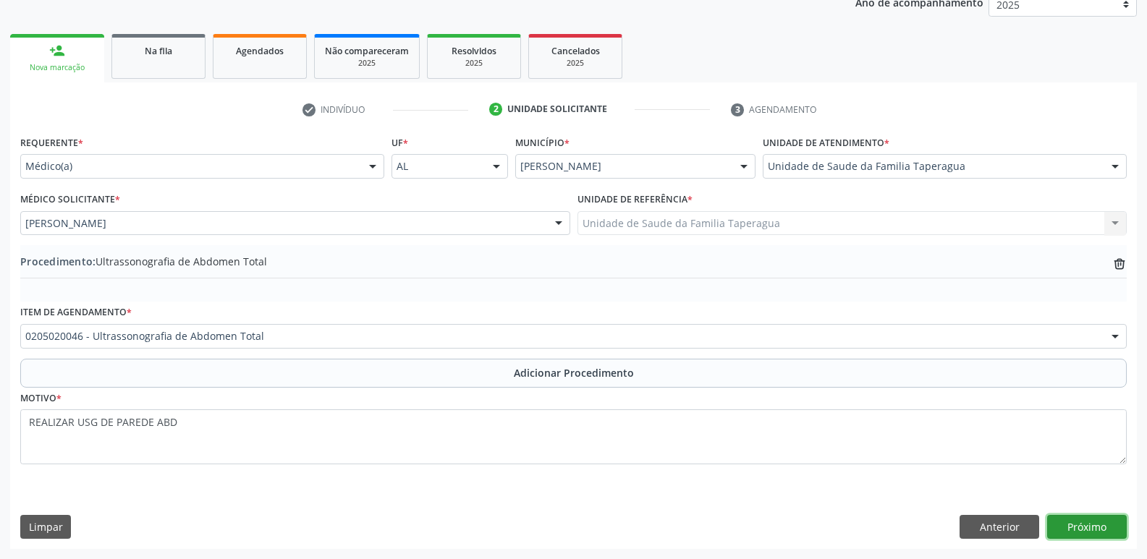
click at [1097, 527] on button "Próximo" at bounding box center [1087, 527] width 80 height 25
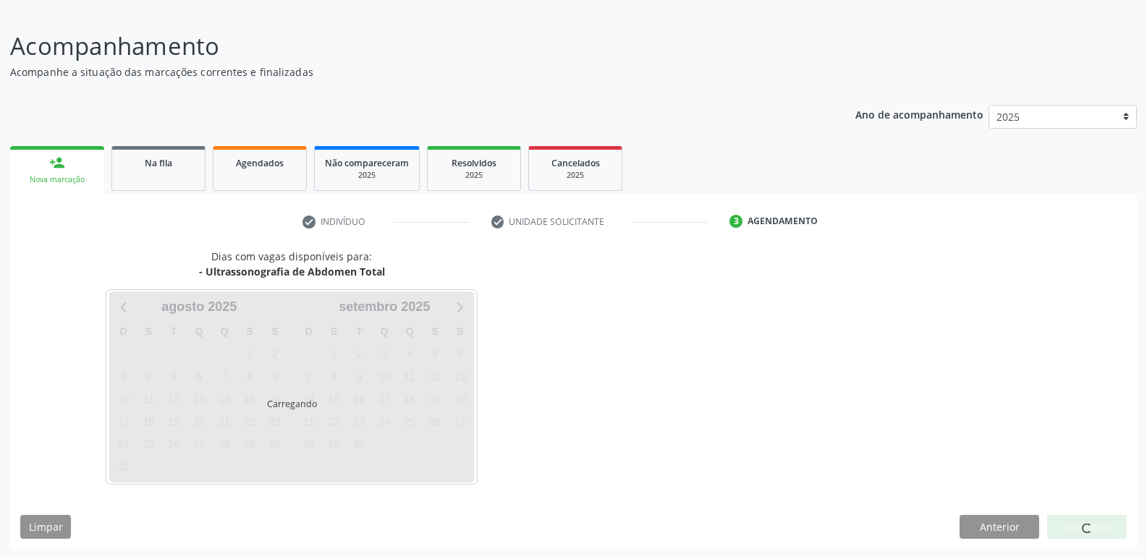
scroll to position [133, 0]
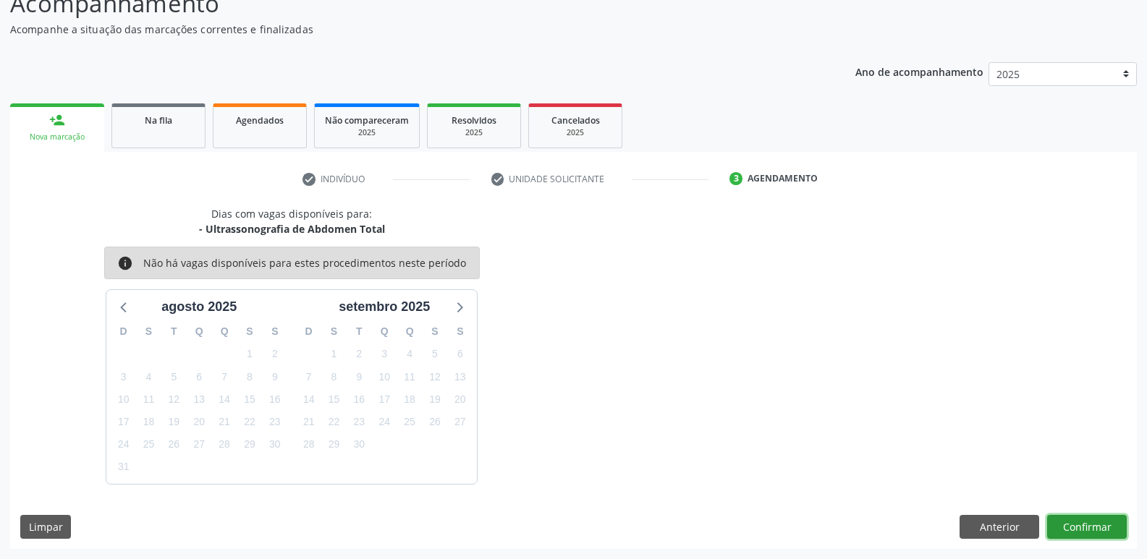
click at [1087, 532] on button "Confirmar" at bounding box center [1087, 527] width 80 height 25
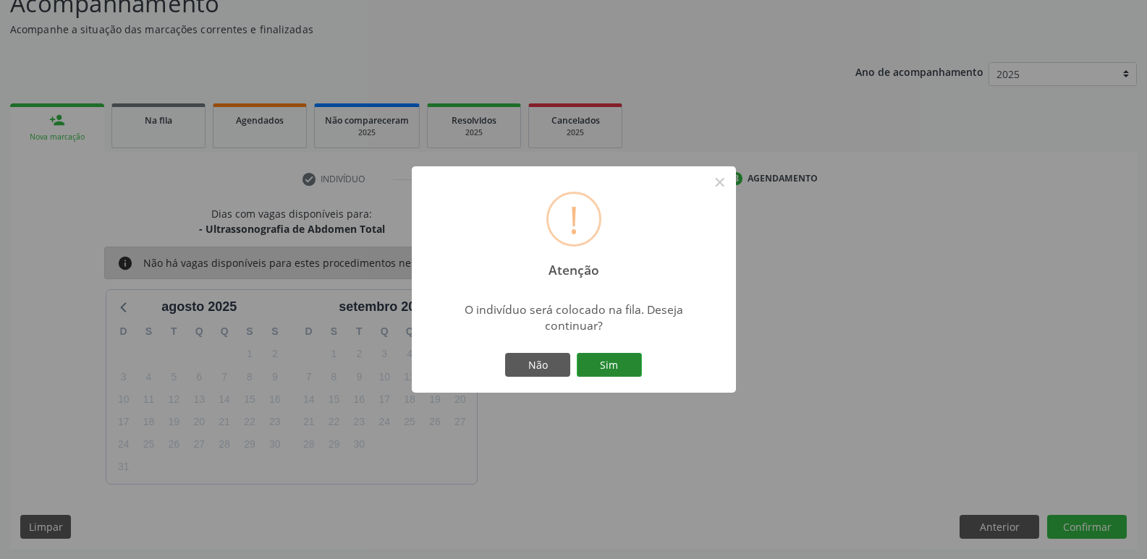
click at [613, 354] on button "Sim" at bounding box center [609, 365] width 65 height 25
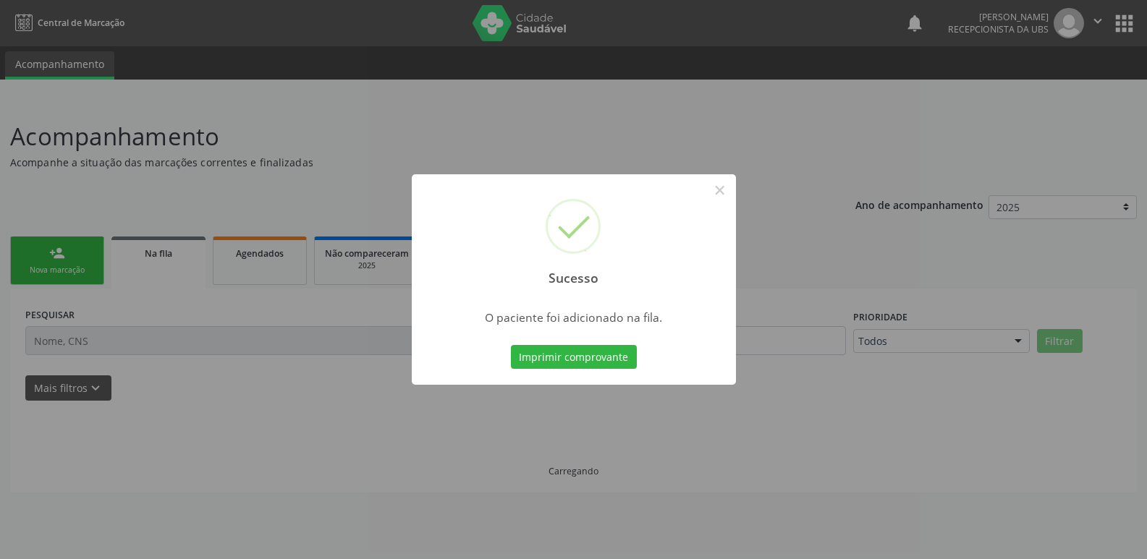
scroll to position [0, 0]
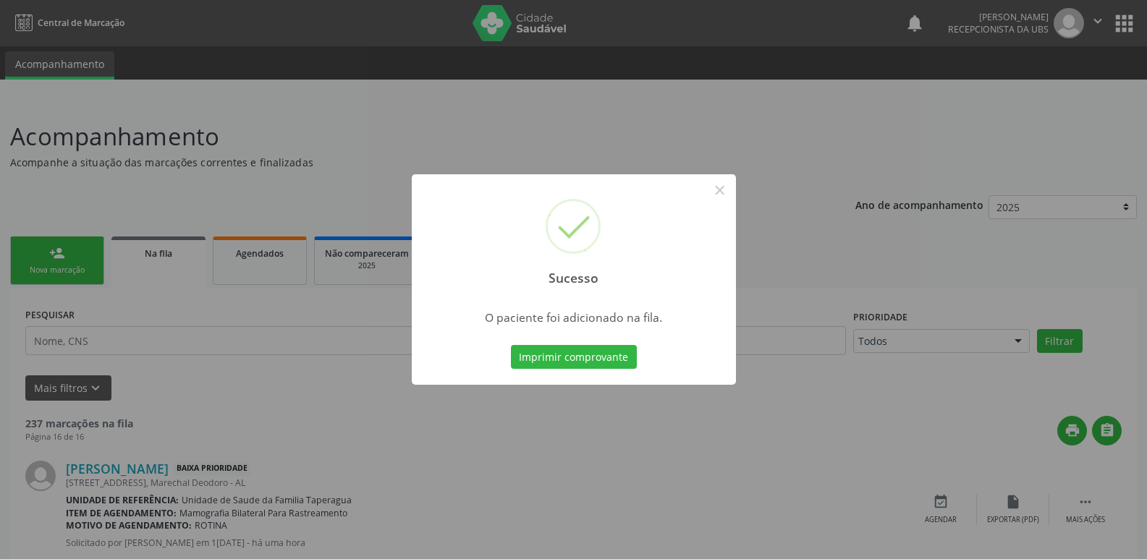
click at [933, 255] on div "Sucesso × O paciente foi adicionado na fila. Imprimir comprovante Cancel" at bounding box center [573, 279] width 1147 height 559
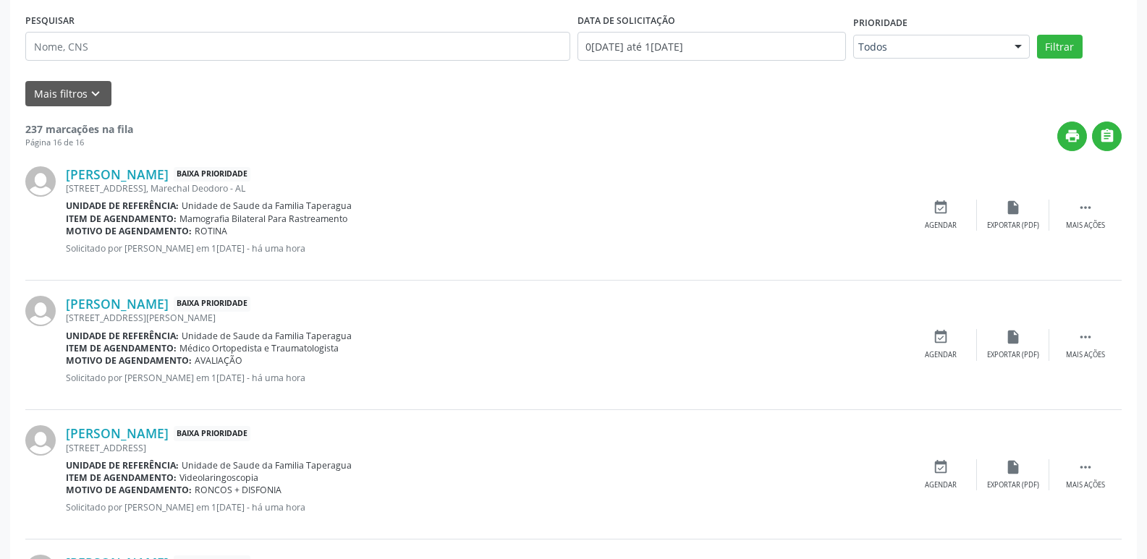
scroll to position [227, 0]
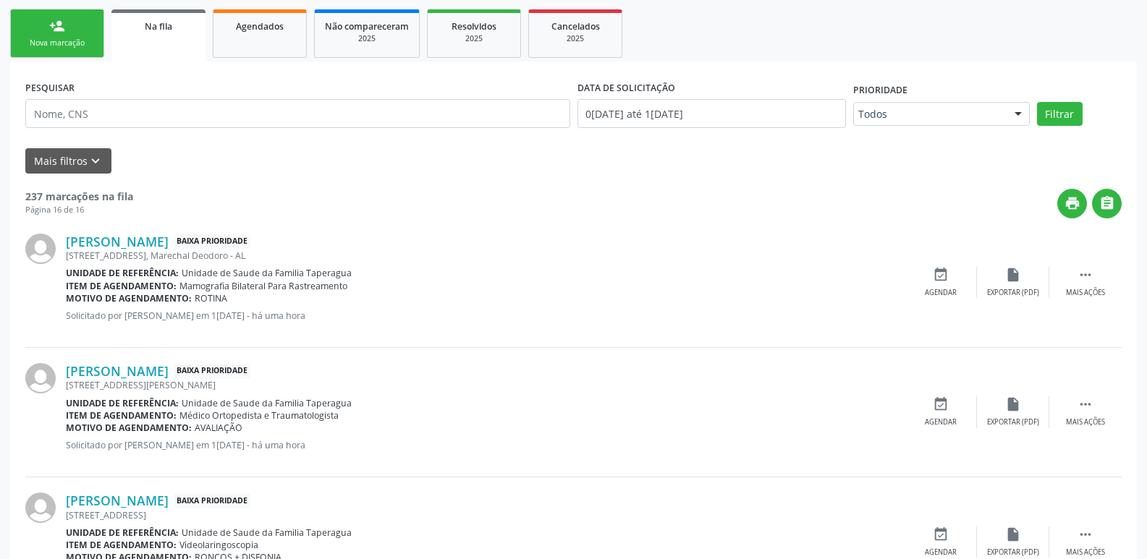
click at [72, 30] on link "person_add Nova marcação" at bounding box center [57, 33] width 94 height 48
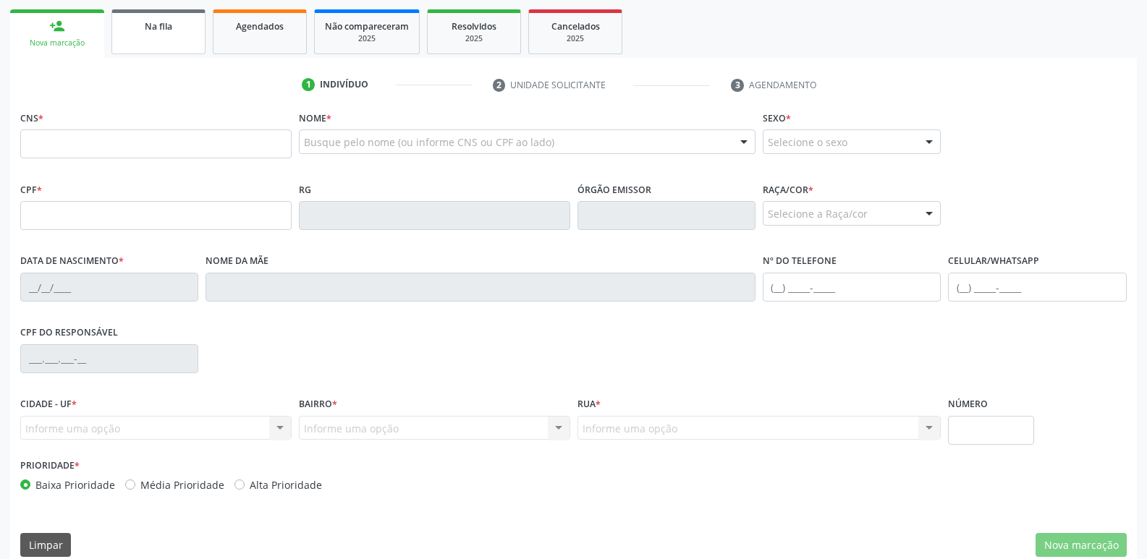
click at [175, 26] on div "Na fila" at bounding box center [158, 25] width 72 height 15
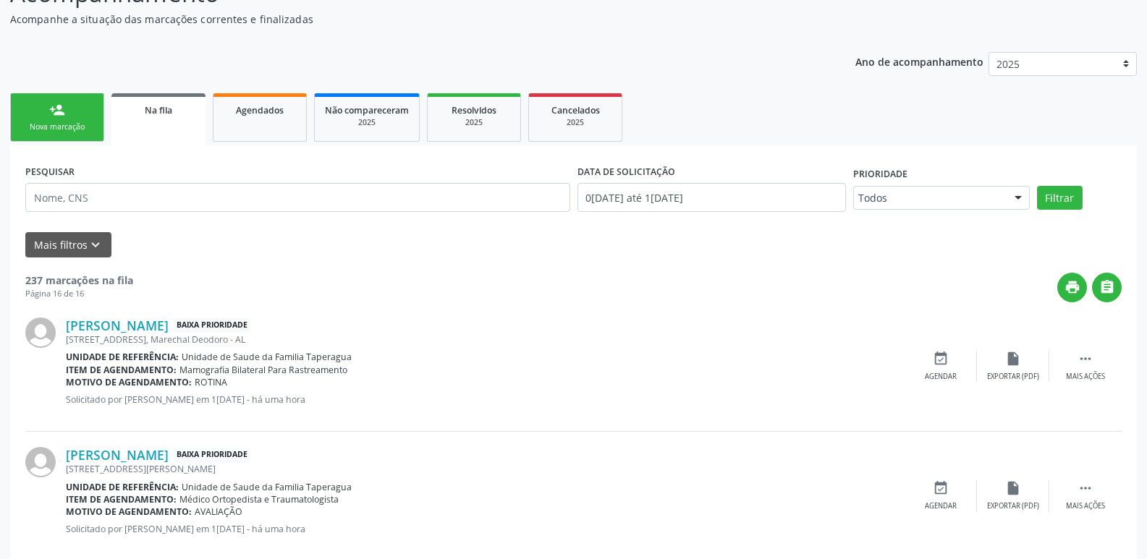
scroll to position [140, 0]
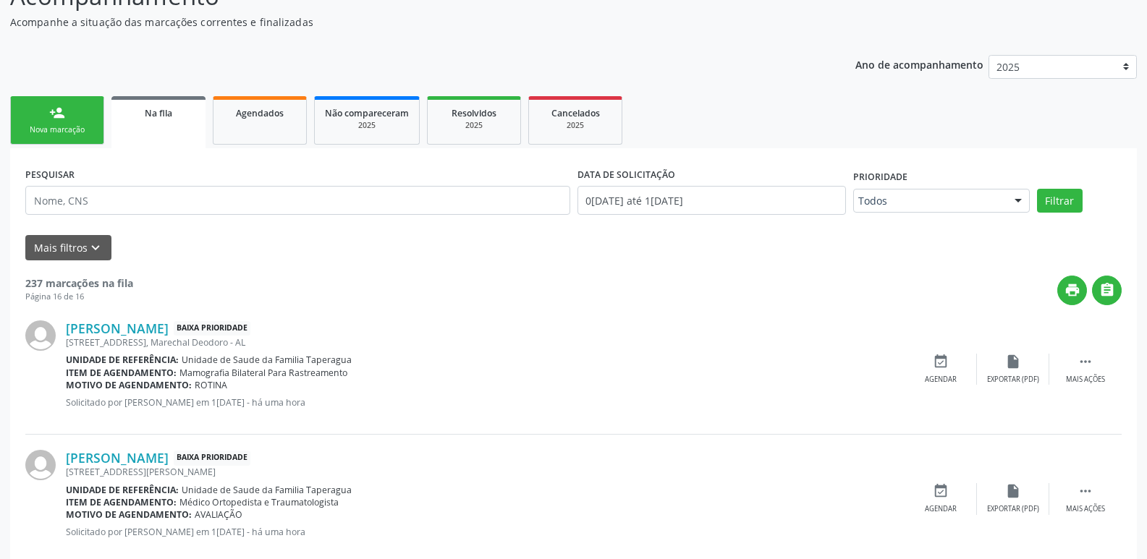
click at [59, 134] on div "Nova marcação" at bounding box center [57, 129] width 72 height 11
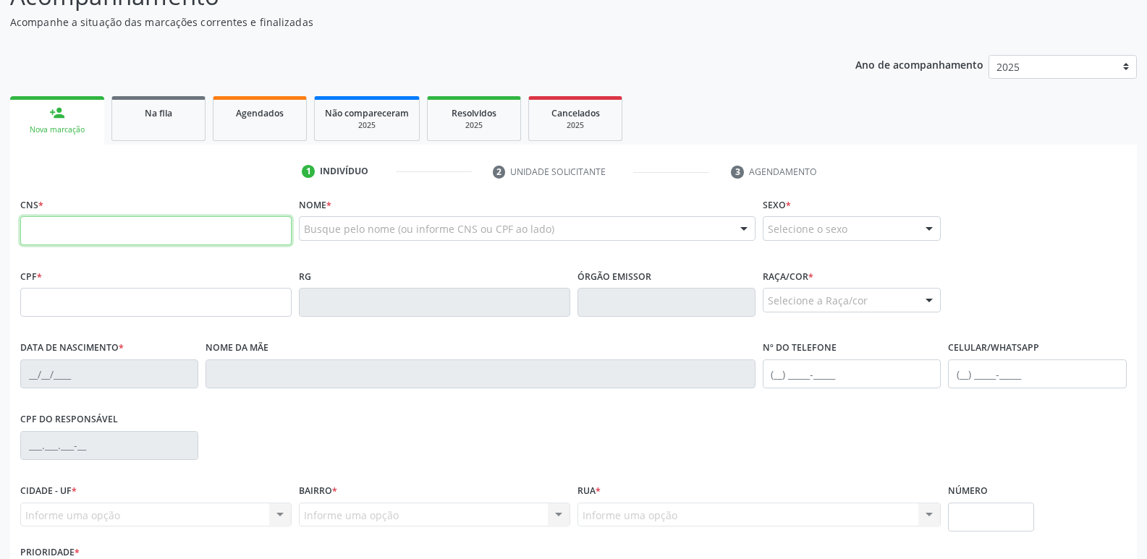
click at [179, 221] on input "text" at bounding box center [155, 230] width 271 height 29
paste input "126 9036 8015 0018"
type input "126 9036 8015 0018"
type input "010.271.644-71"
type input "2[DATE]"
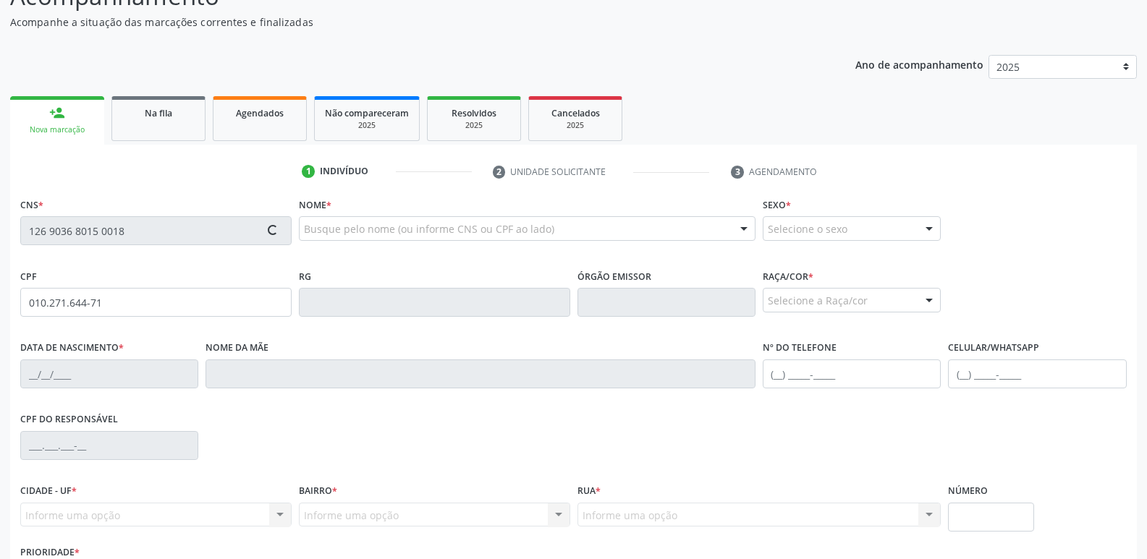
type input "[PERSON_NAME]"
type input "[PHONE_NUMBER]"
type input "98"
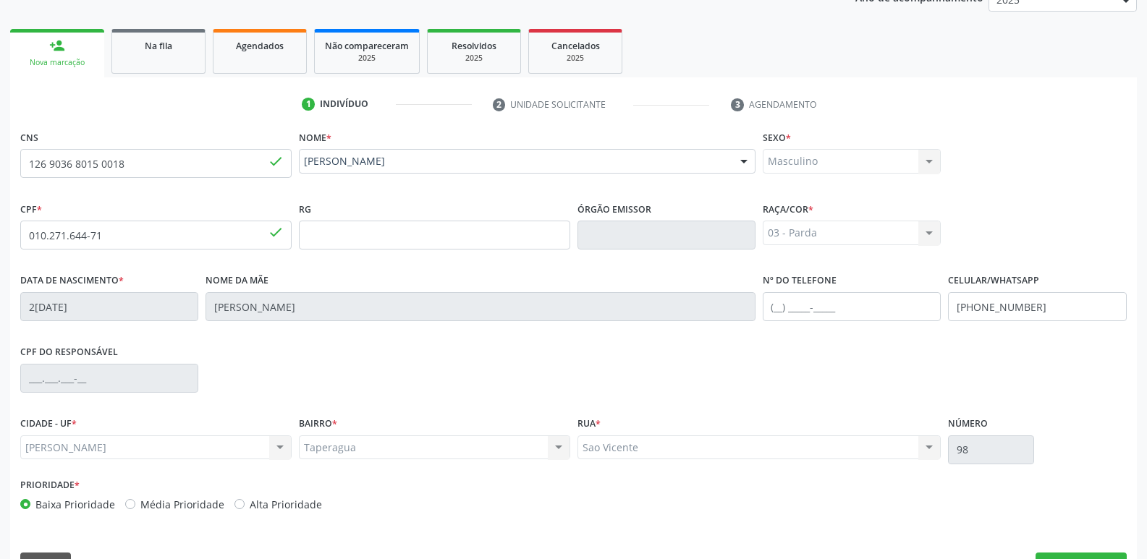
scroll to position [245, 0]
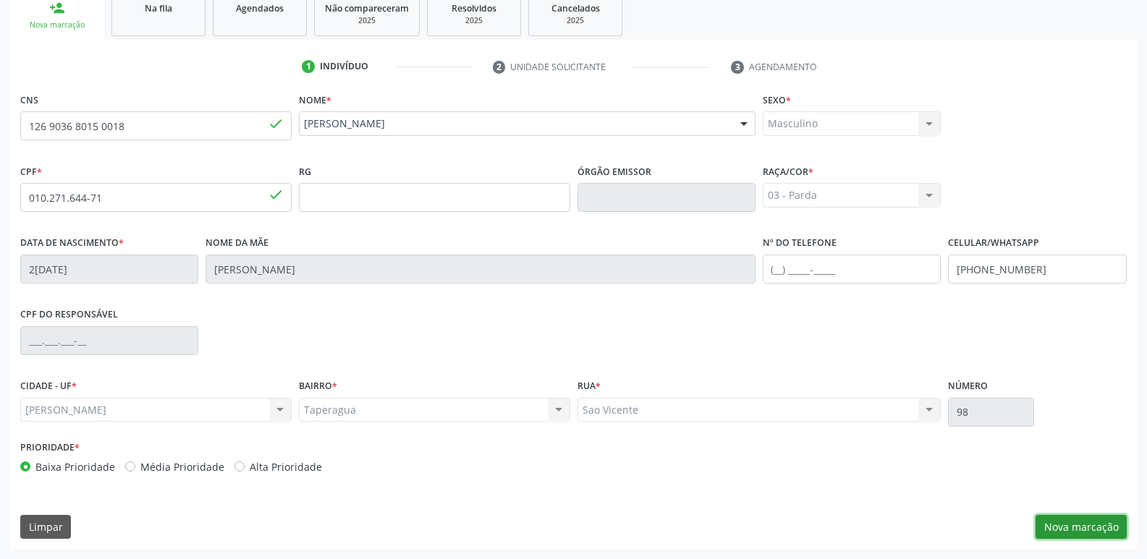
click at [1107, 527] on button "Nova marcação" at bounding box center [1080, 527] width 91 height 25
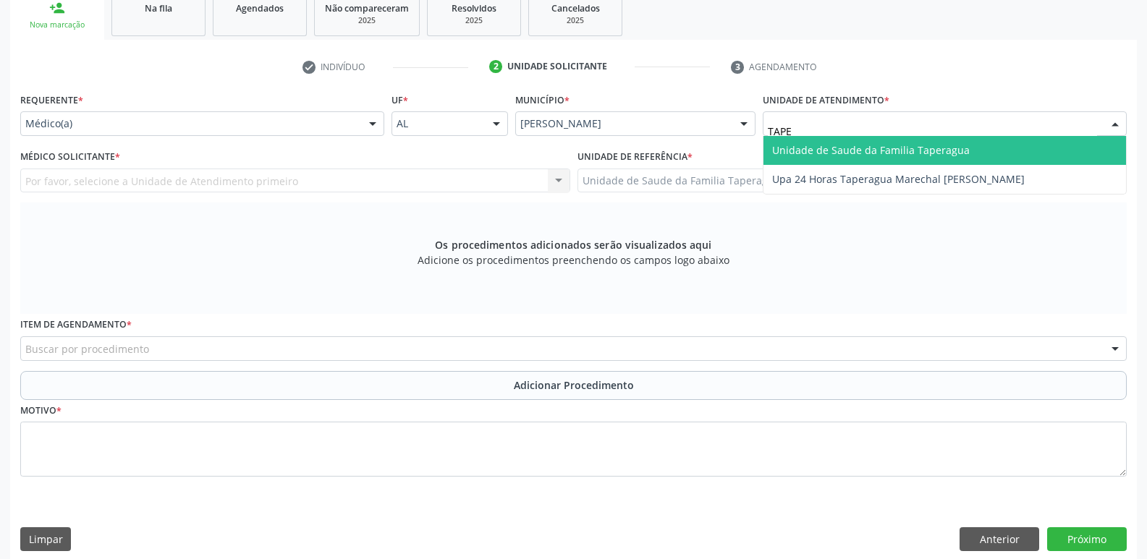
type input "TAPER"
click at [866, 143] on span "Unidade de Saude da Familia Taperagua" at bounding box center [871, 150] width 198 height 14
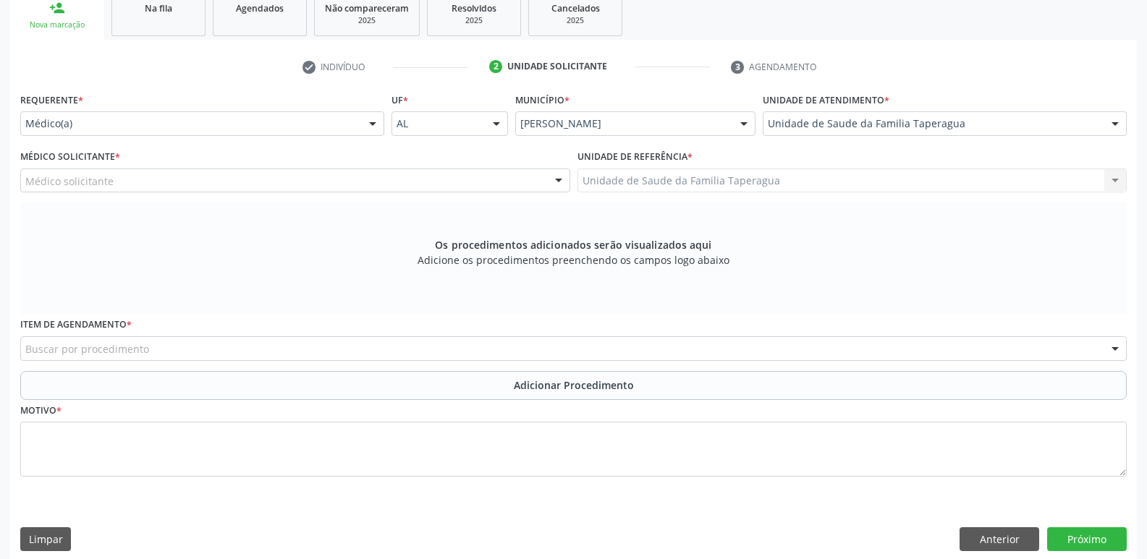
click at [308, 182] on div "Médico solicitante" at bounding box center [295, 181] width 550 height 25
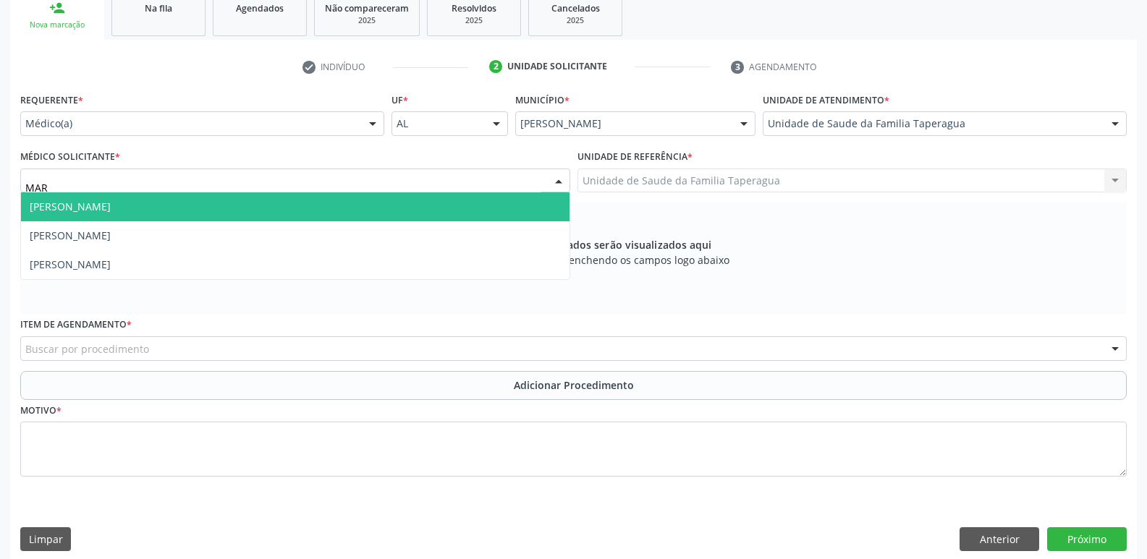
type input "MART"
click at [310, 202] on span "[PERSON_NAME]" at bounding box center [295, 206] width 548 height 29
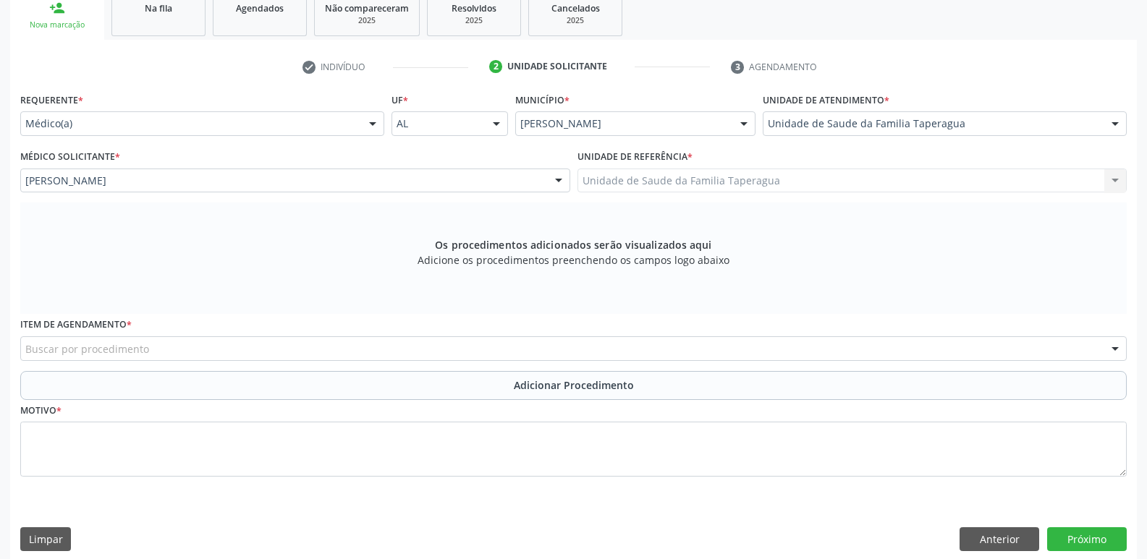
click at [324, 347] on div "Buscar por procedimento" at bounding box center [573, 348] width 1106 height 25
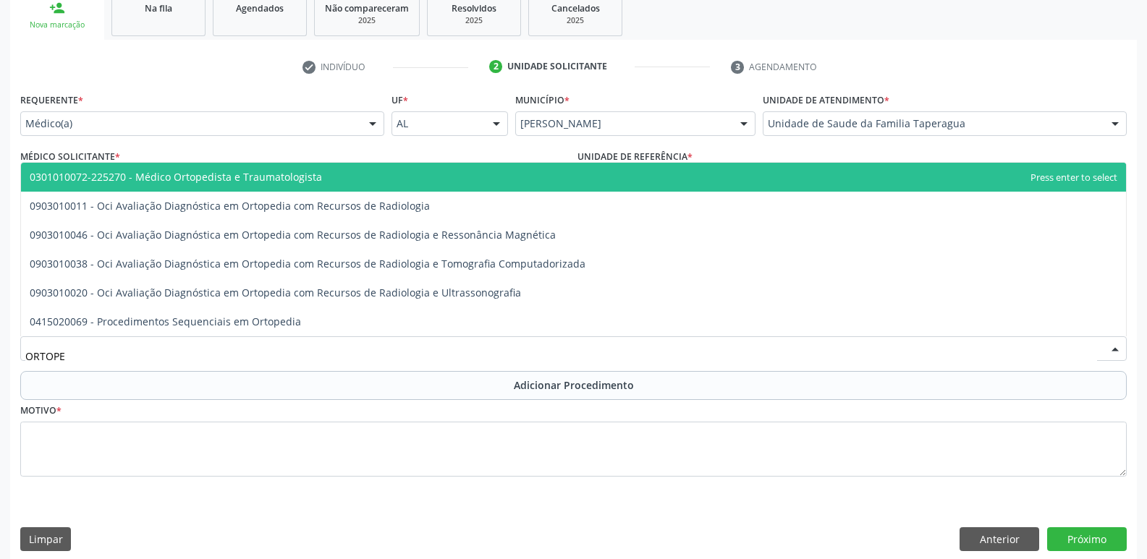
type input "ORTOPED"
click at [420, 173] on span "0301010072-225270 - Médico Ortopedista e Traumatologista" at bounding box center [573, 177] width 1105 height 29
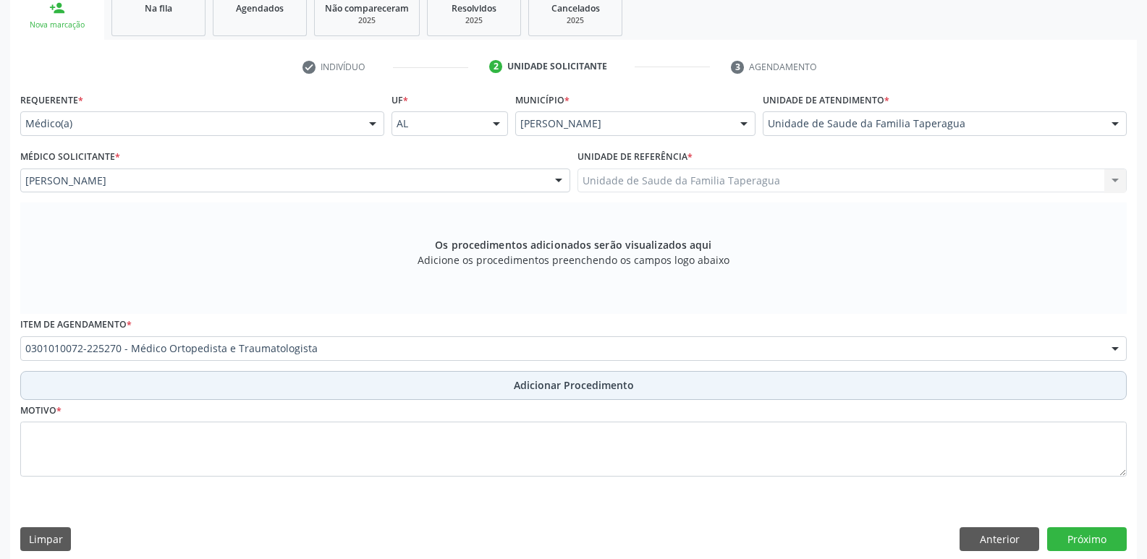
click at [469, 384] on button "Adicionar Procedimento" at bounding box center [573, 385] width 1106 height 29
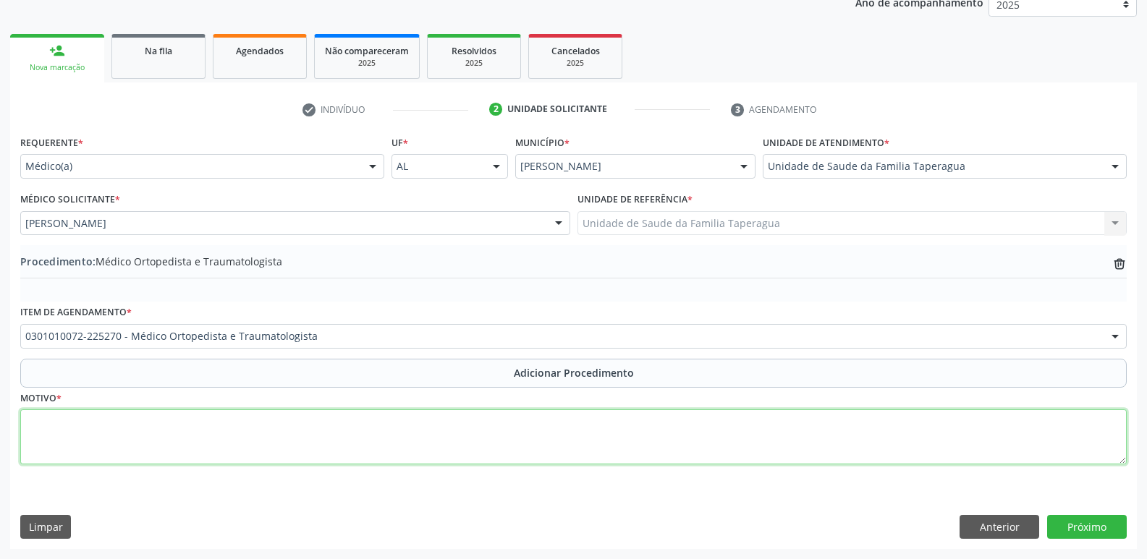
click at [469, 451] on textarea at bounding box center [573, 436] width 1106 height 55
type textarea "DOR EM OMBROS"
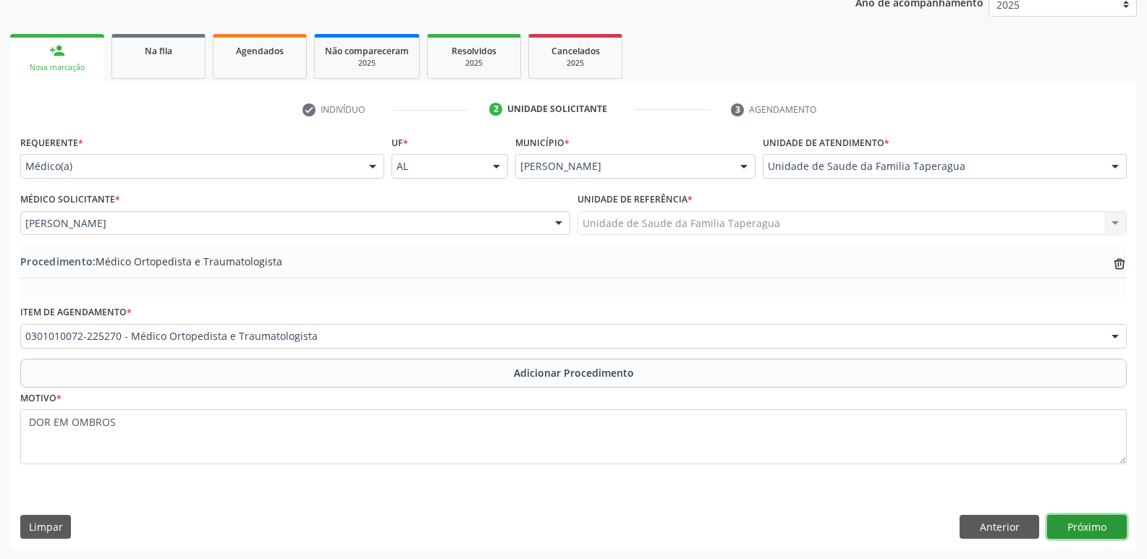
click at [1088, 524] on button "Próximo" at bounding box center [1087, 527] width 80 height 25
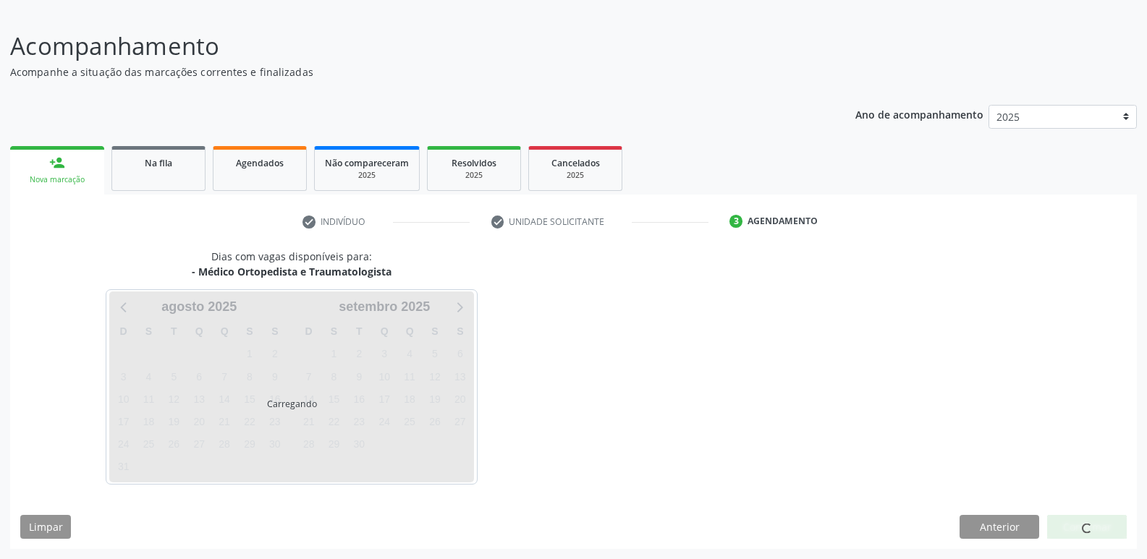
scroll to position [133, 0]
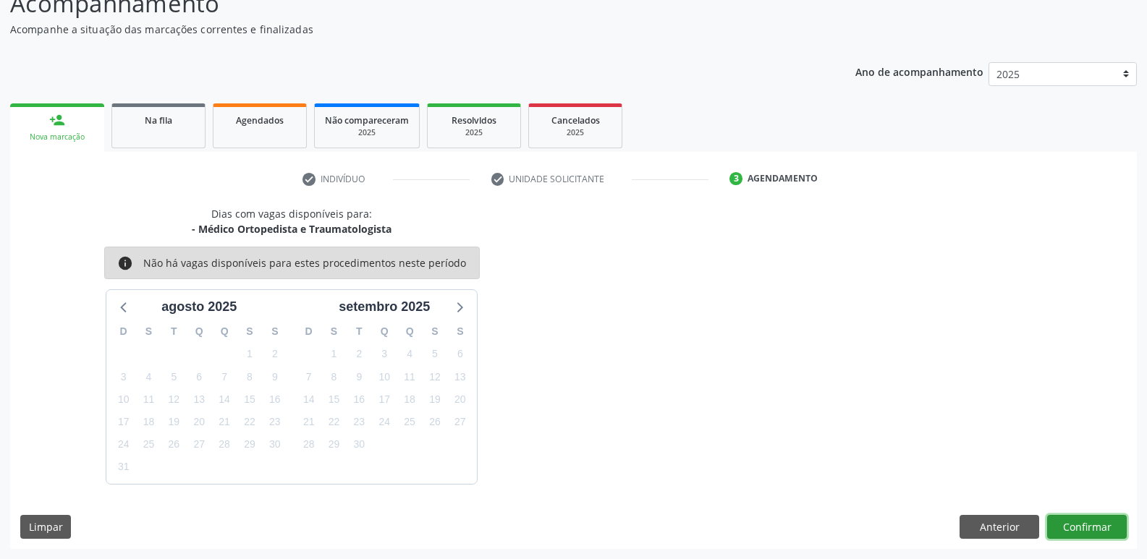
click at [1084, 527] on button "Confirmar" at bounding box center [1087, 527] width 80 height 25
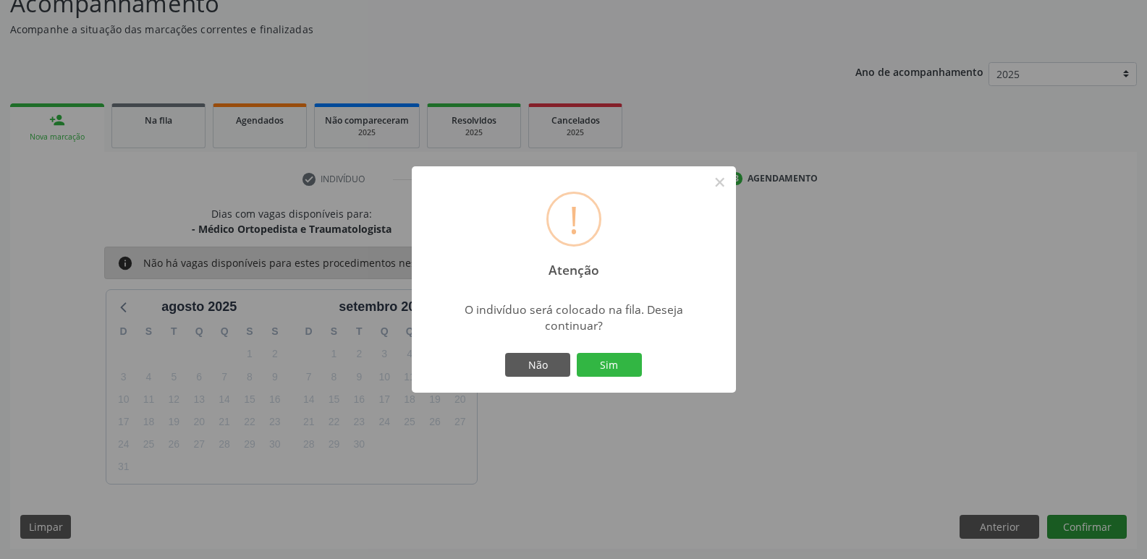
click at [577, 353] on button "Sim" at bounding box center [609, 365] width 65 height 25
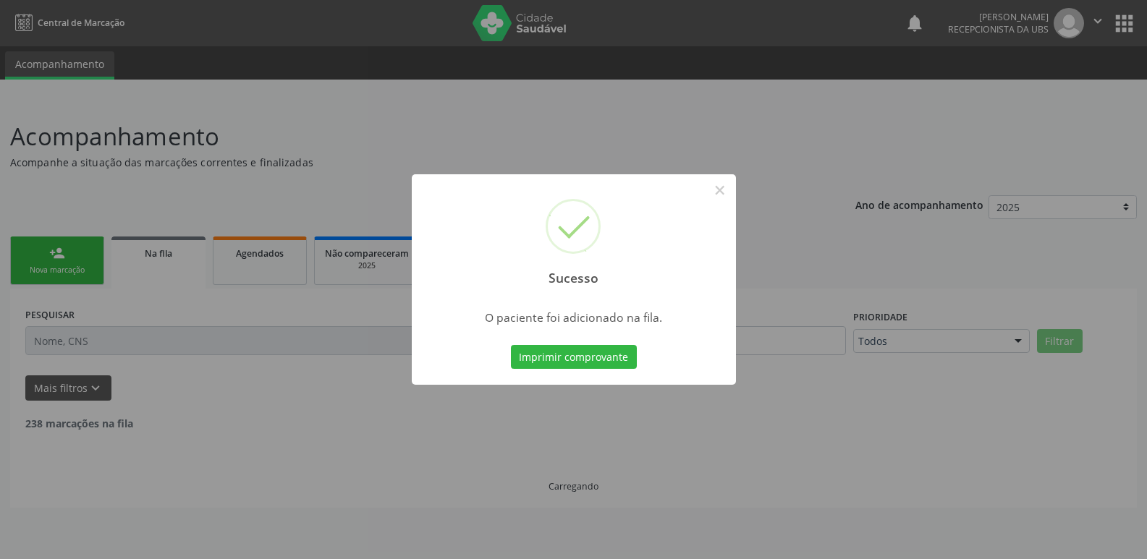
scroll to position [0, 0]
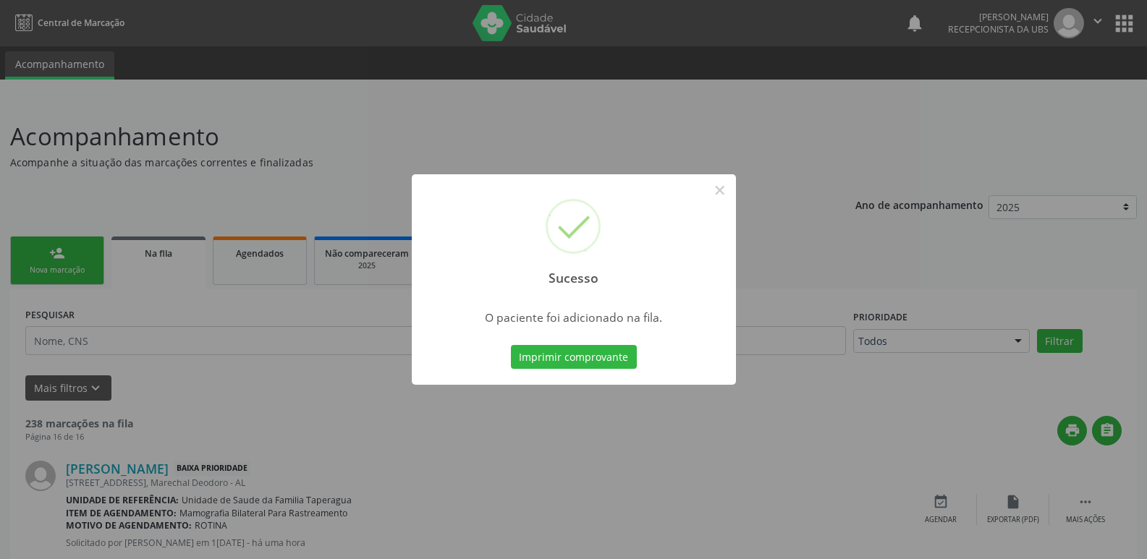
click at [909, 254] on div "Sucesso × O paciente foi adicionado na fila. Imprimir comprovante Cancel" at bounding box center [573, 279] width 1147 height 559
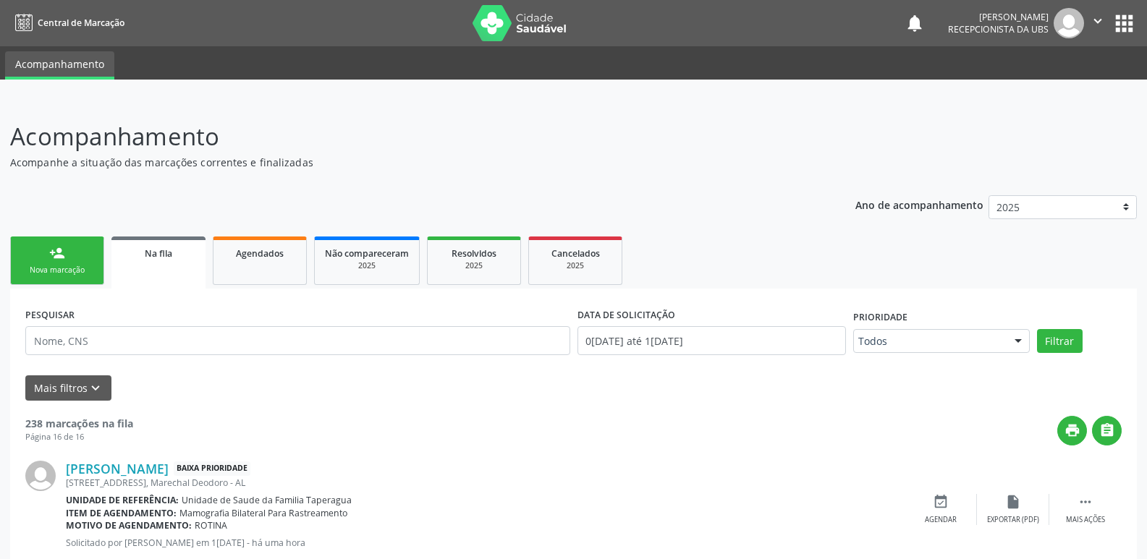
click at [61, 257] on div "person_add" at bounding box center [57, 253] width 16 height 16
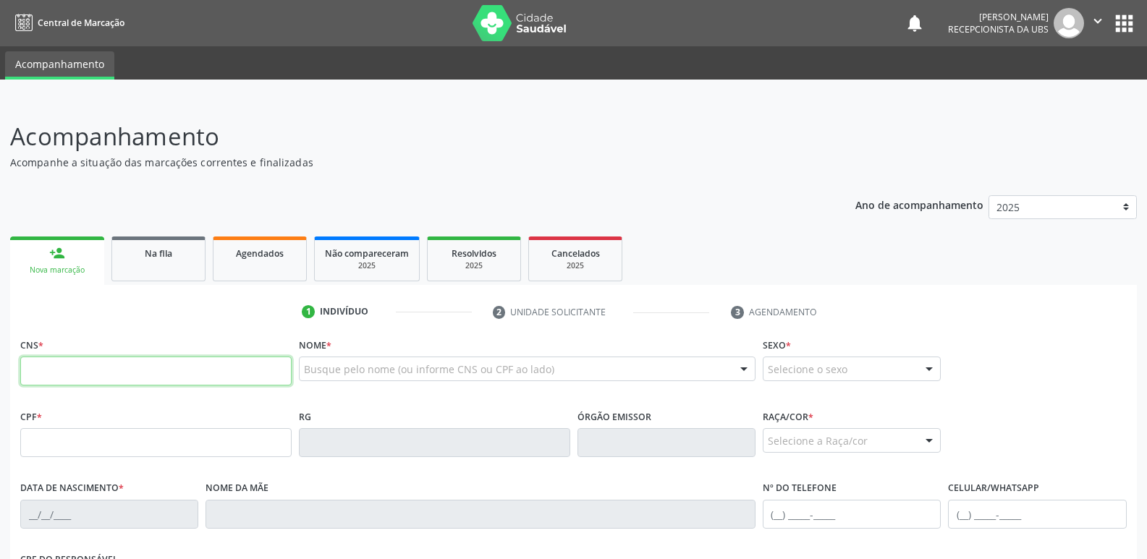
click at [150, 375] on input "text" at bounding box center [155, 371] width 271 height 29
paste input "702 3071 2104 2612"
type input "702 3071 2104 2612"
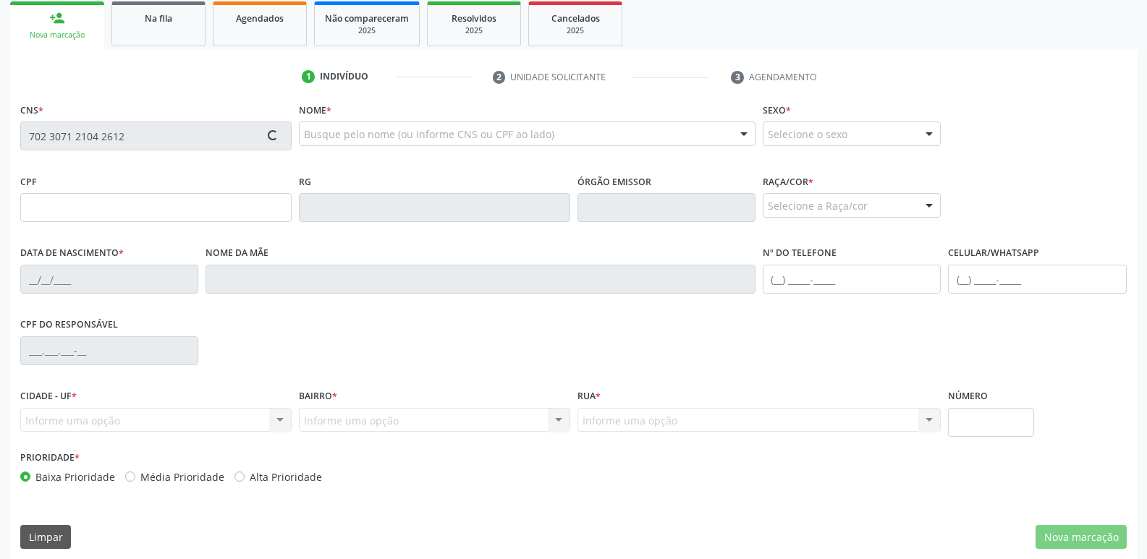
scroll to position [245, 0]
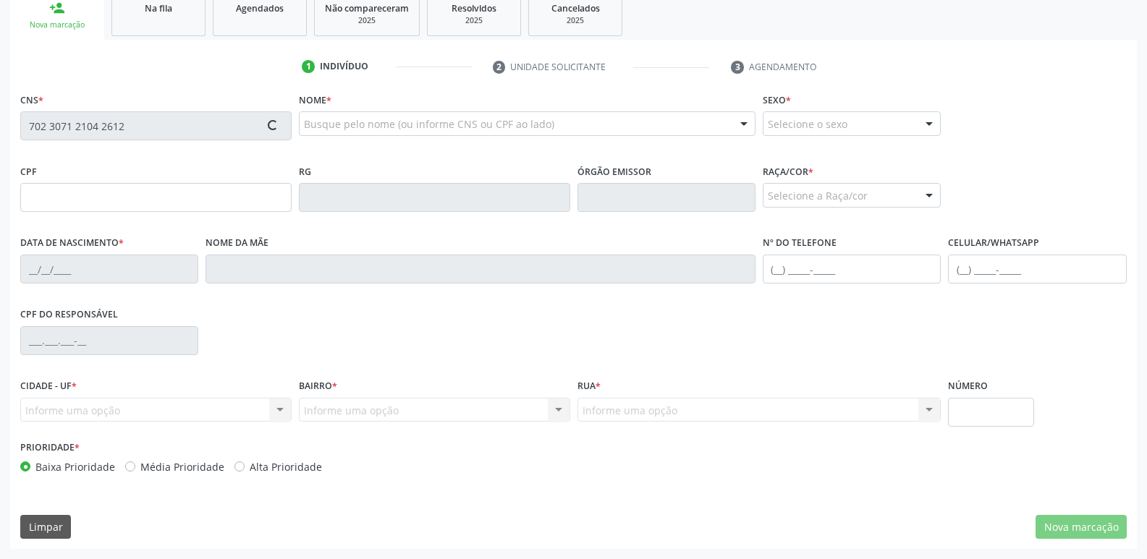
type input "153.749.174-12"
type input "2[DATE]"
type input "Littuany [PERSON_NAME]"
type input "[PHONE_NUMBER]"
type input "166"
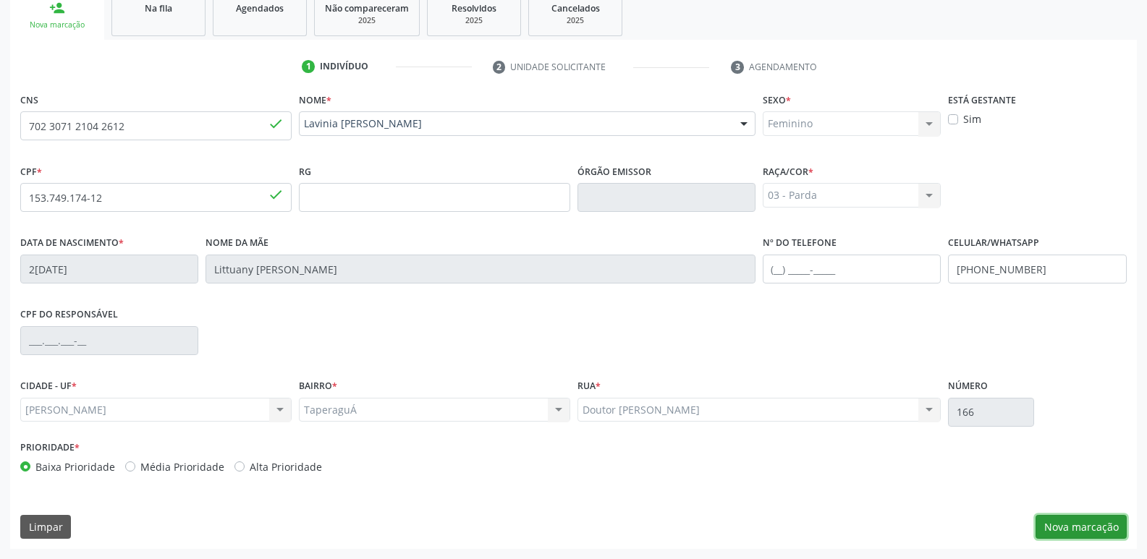
click at [1080, 520] on button "Nova marcação" at bounding box center [1080, 527] width 91 height 25
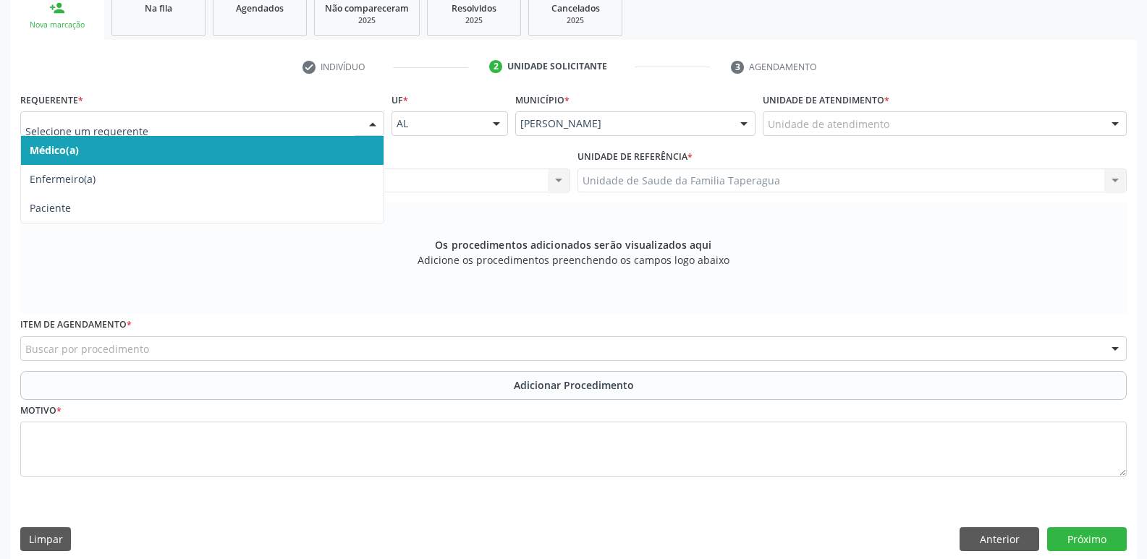
click at [355, 126] on div at bounding box center [202, 123] width 364 height 25
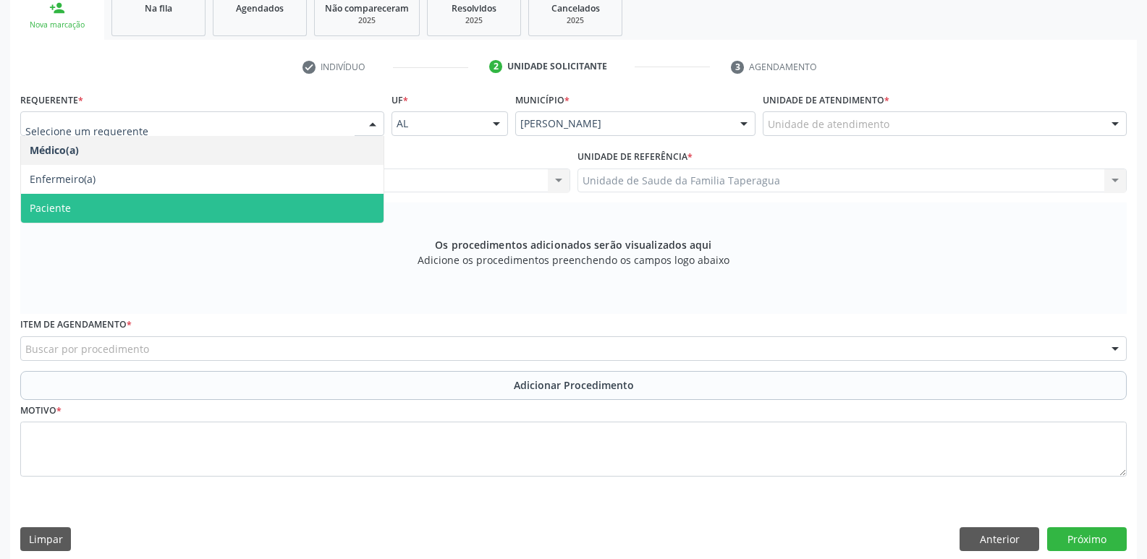
click at [321, 209] on span "Paciente" at bounding box center [202, 208] width 362 height 29
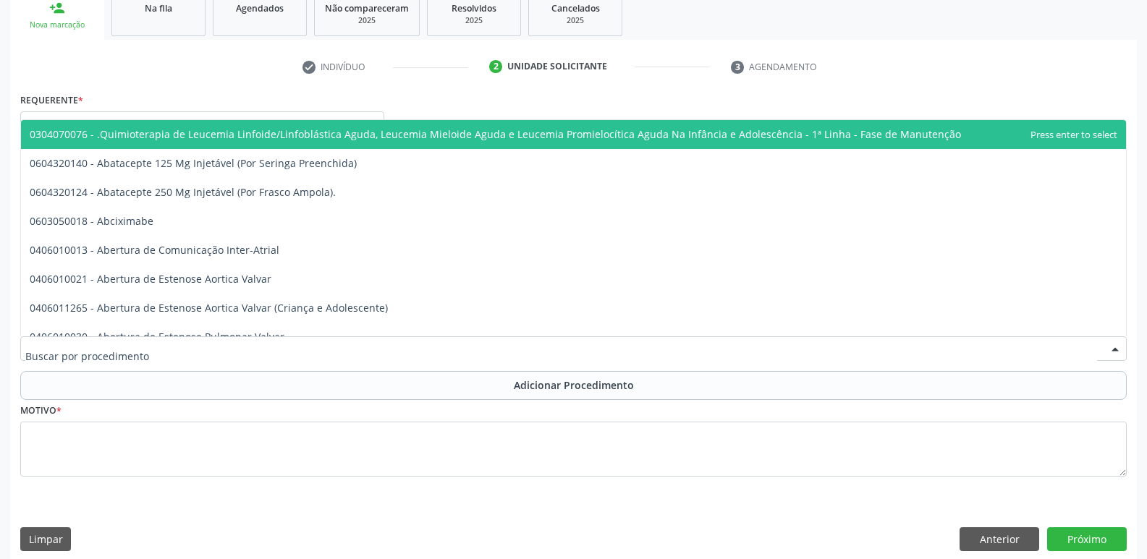
click at [362, 349] on div at bounding box center [573, 348] width 1106 height 25
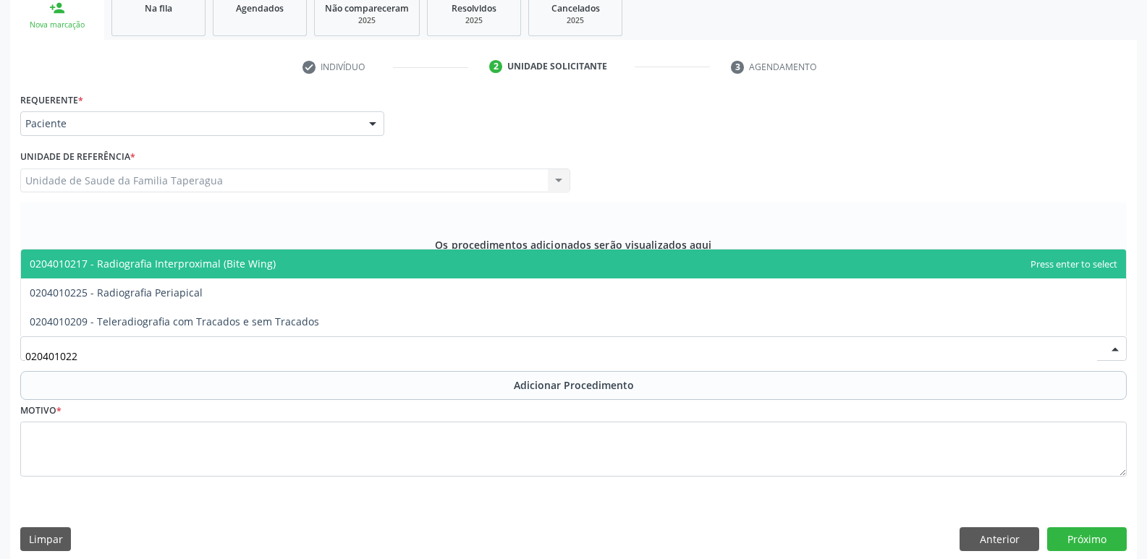
type input "0204010225"
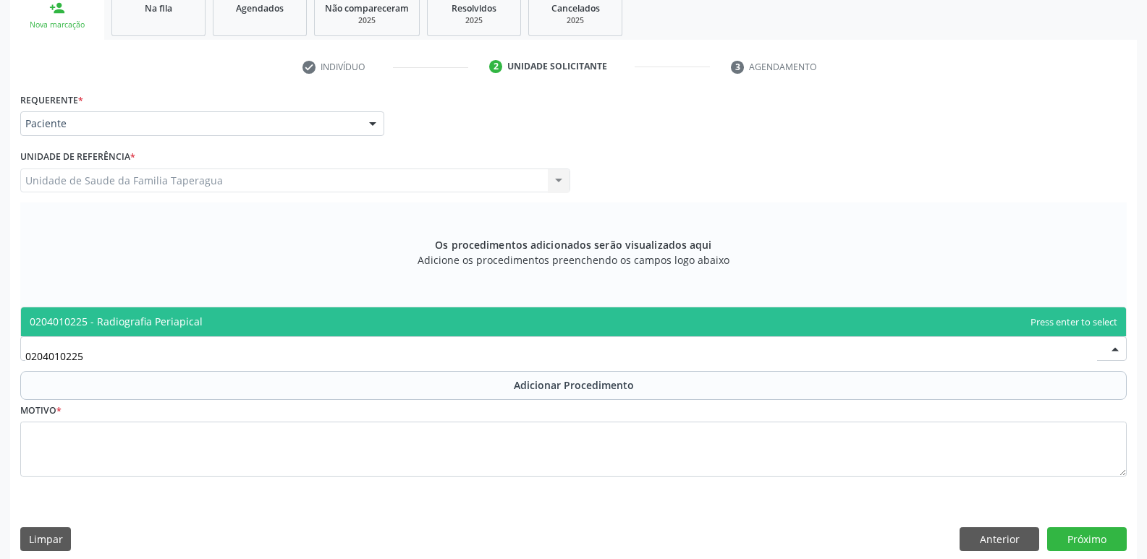
click at [380, 315] on span "0204010225 - Radiografia Periapical" at bounding box center [573, 321] width 1105 height 29
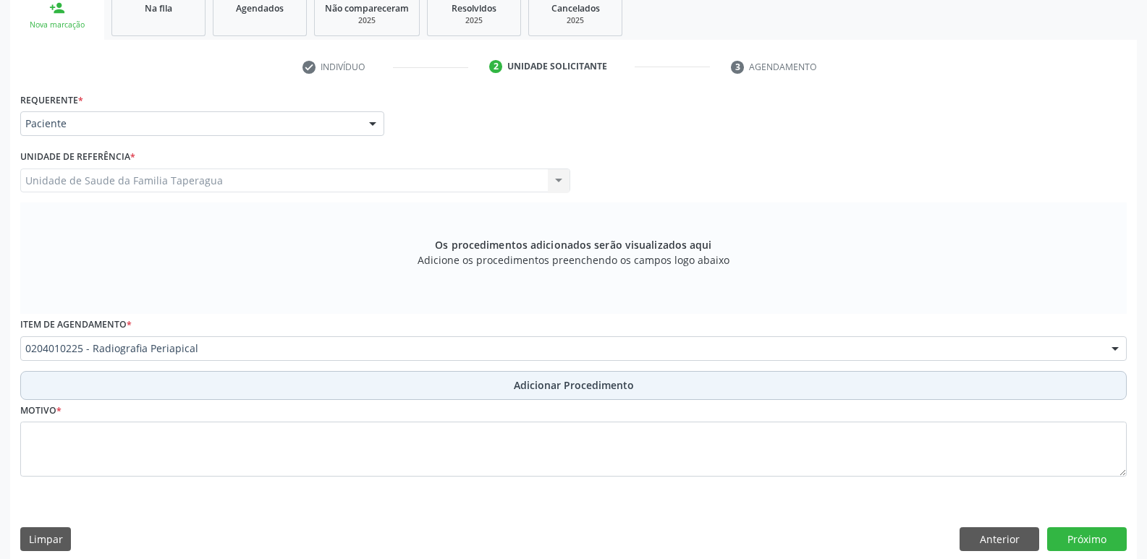
click at [387, 383] on button "Adicionar Procedimento" at bounding box center [573, 385] width 1106 height 29
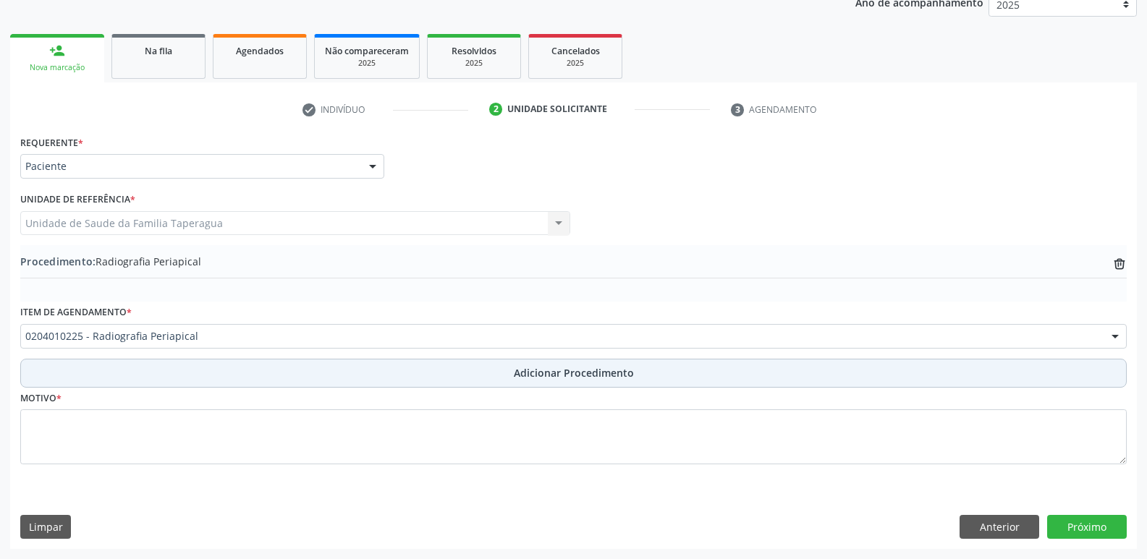
scroll to position [203, 0]
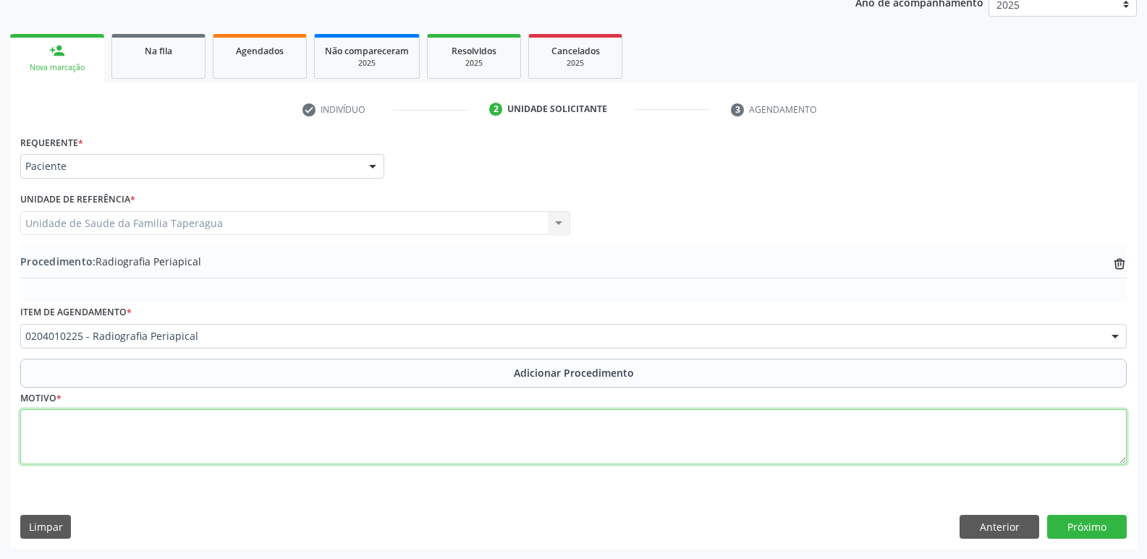
click at [396, 445] on textarea at bounding box center [573, 436] width 1106 height 55
type textarea "AVALIAR PROFUNDIDADE DA CÁRIE ELEMENTO 46"
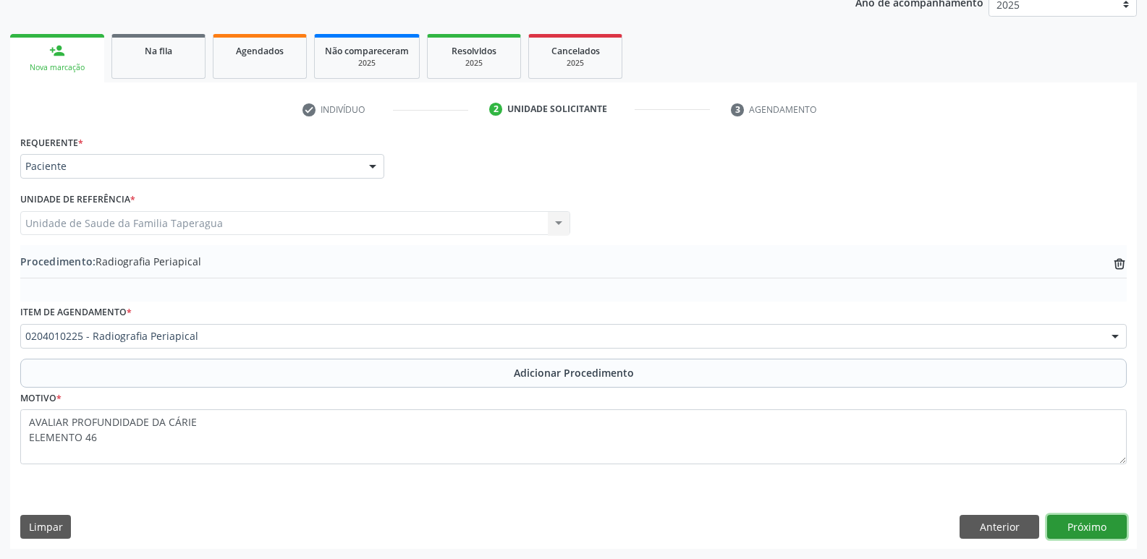
click at [1097, 524] on button "Próximo" at bounding box center [1087, 527] width 80 height 25
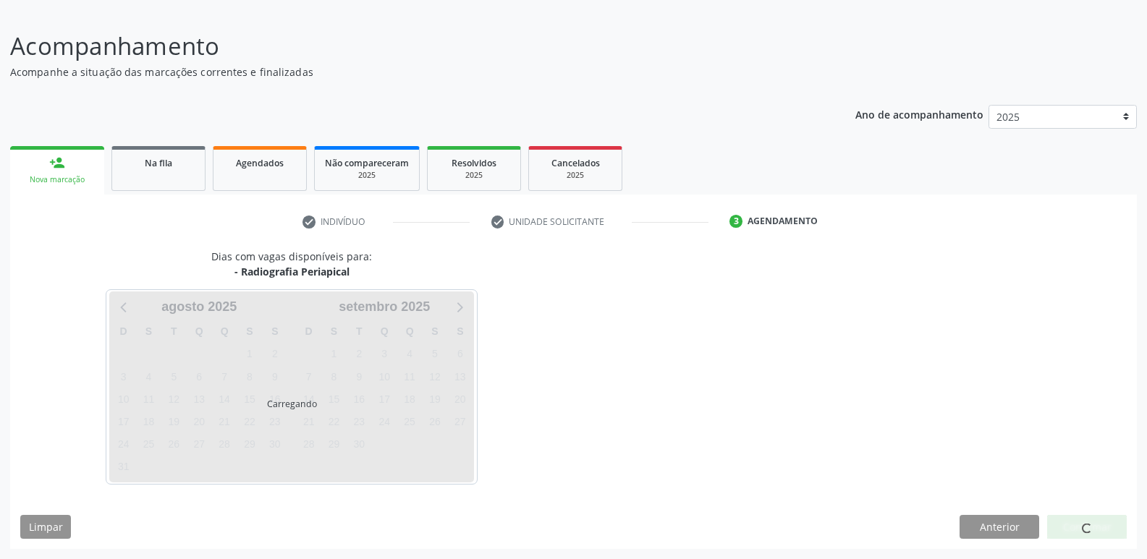
scroll to position [133, 0]
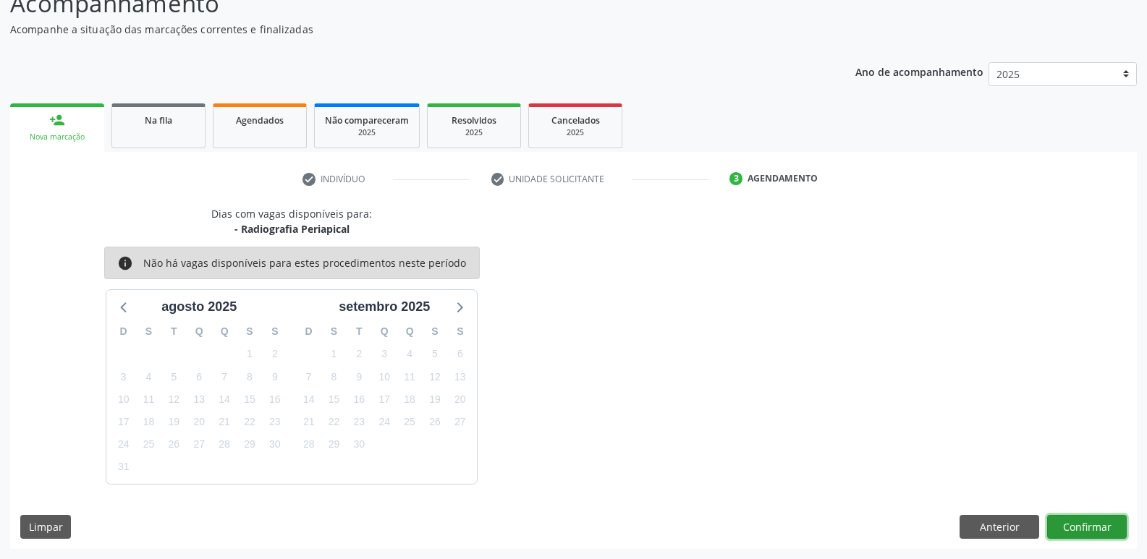
click at [1092, 525] on button "Confirmar" at bounding box center [1087, 527] width 80 height 25
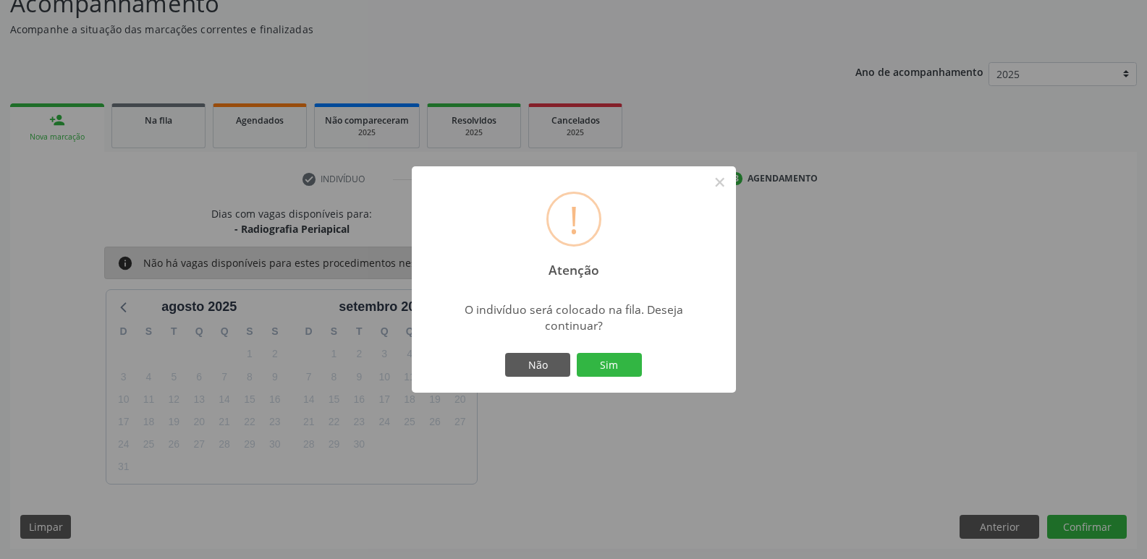
click at [577, 353] on button "Sim" at bounding box center [609, 365] width 65 height 25
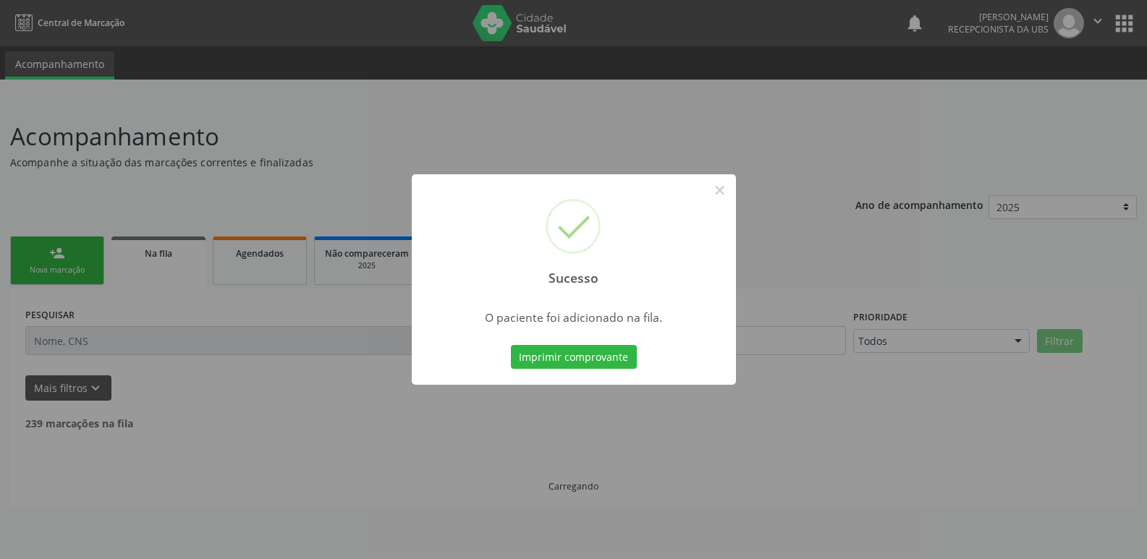
scroll to position [0, 0]
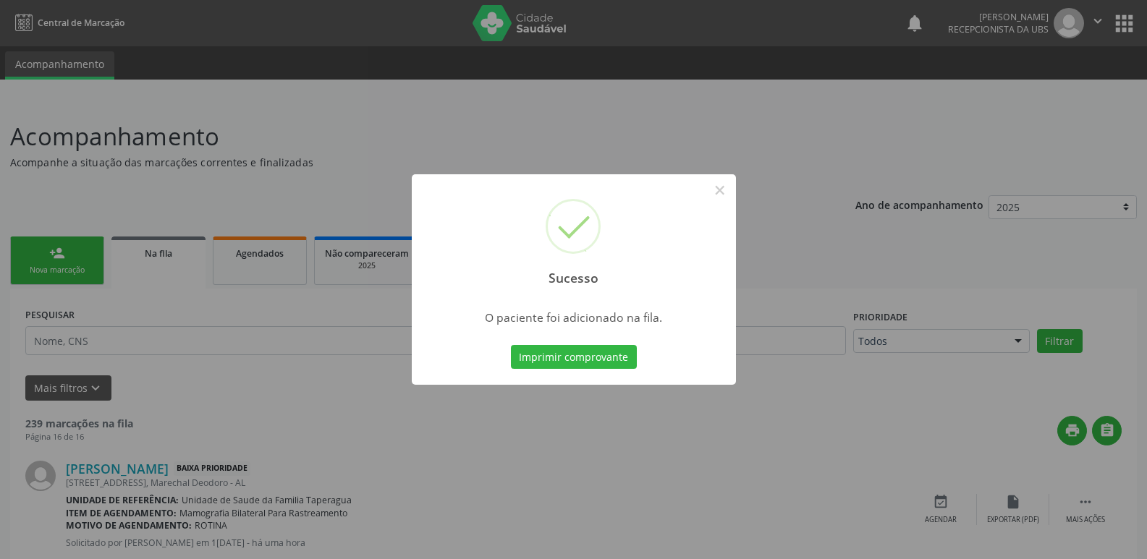
click at [893, 341] on div "Sucesso × O paciente foi adicionado na fila. Imprimir comprovante Cancel" at bounding box center [573, 279] width 1147 height 559
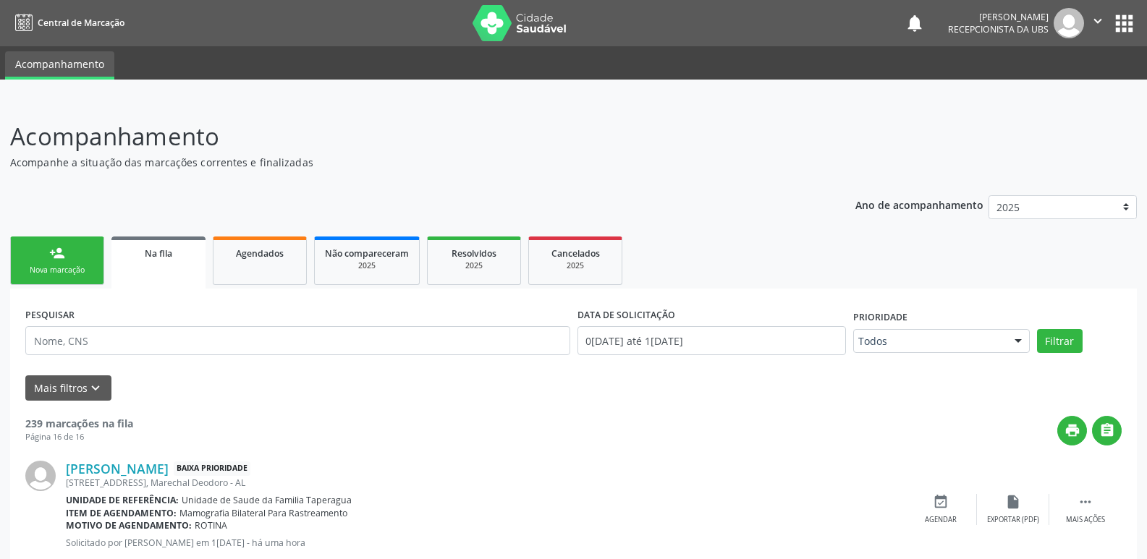
click at [51, 265] on div "Nova marcação" at bounding box center [57, 270] width 72 height 11
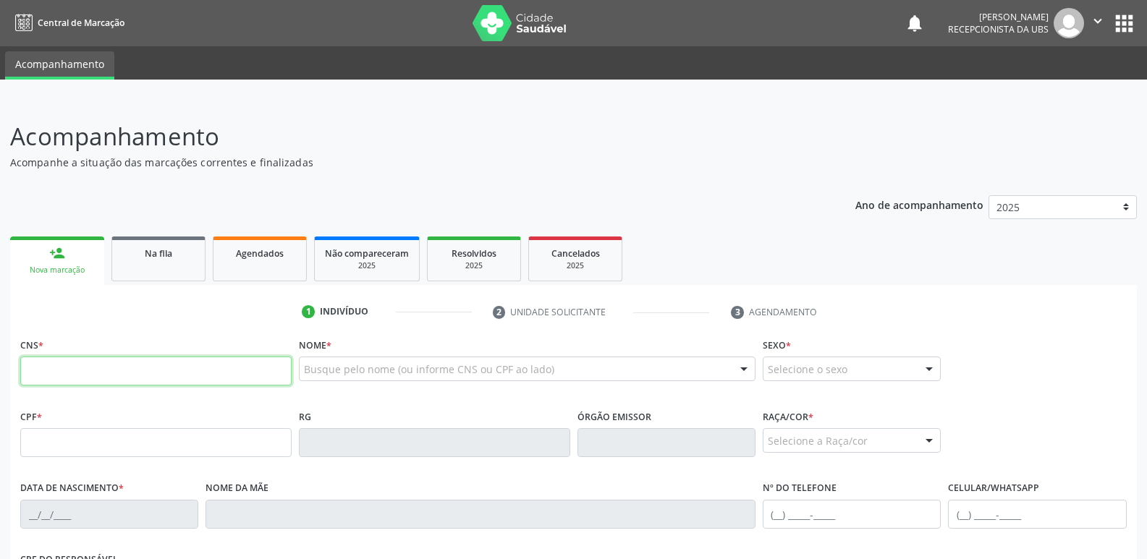
click at [212, 378] on input "text" at bounding box center [155, 371] width 271 height 29
paste input "704 1072 7645 9450"
type input "704 1072 7645 9450"
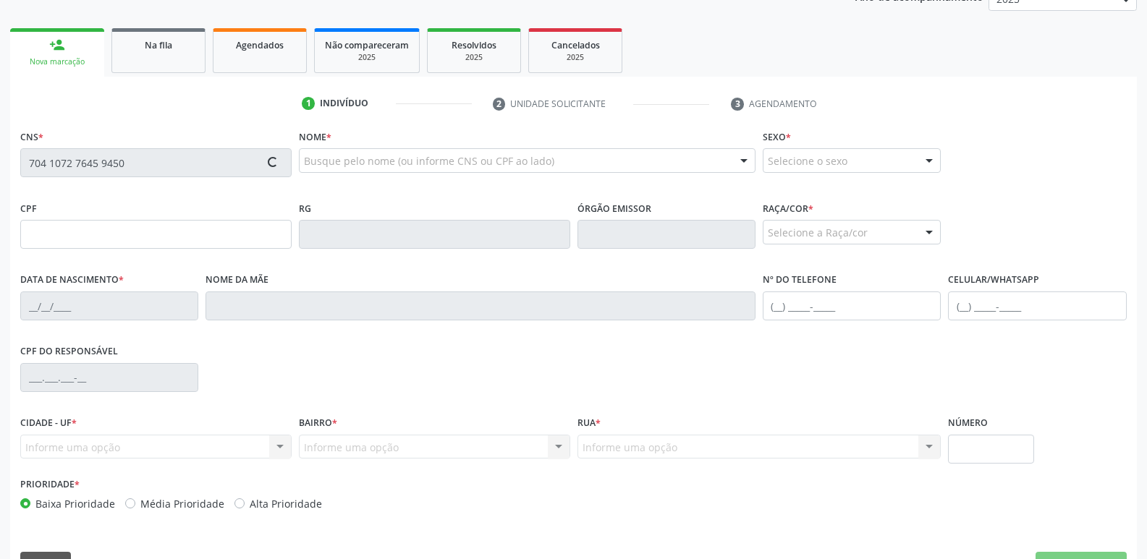
scroll to position [209, 0]
type input "540.550.324-04"
type input "1[DATE]"
type input "[PERSON_NAME]"
type input "[PHONE_NUMBER]"
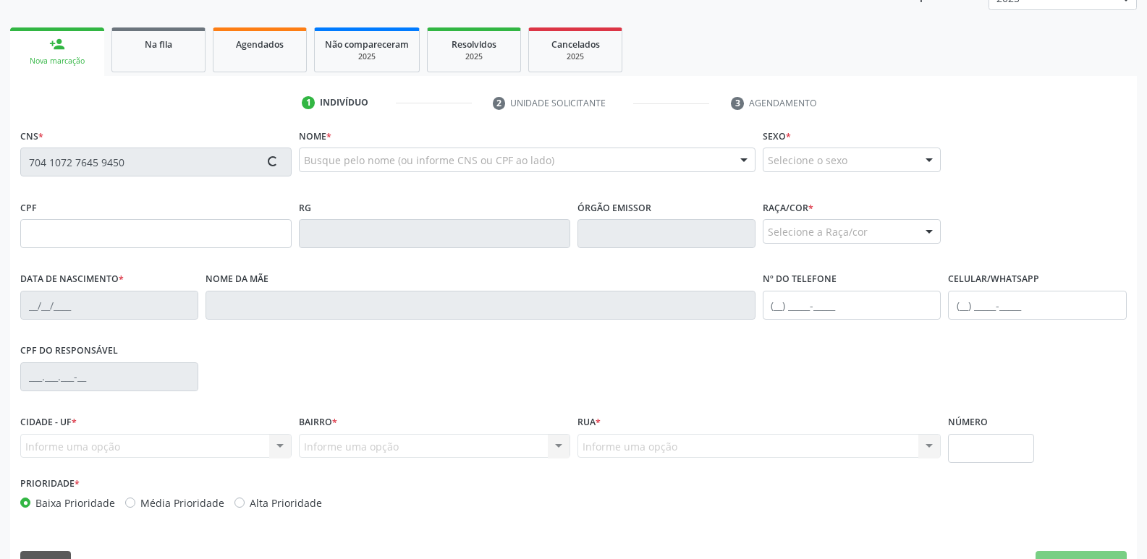
type input "477"
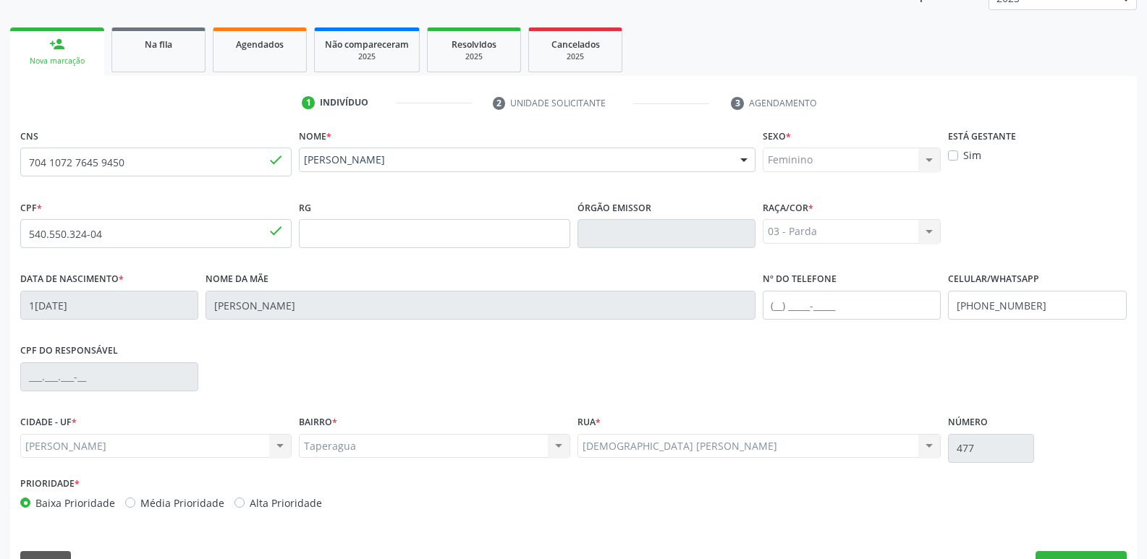
scroll to position [245, 0]
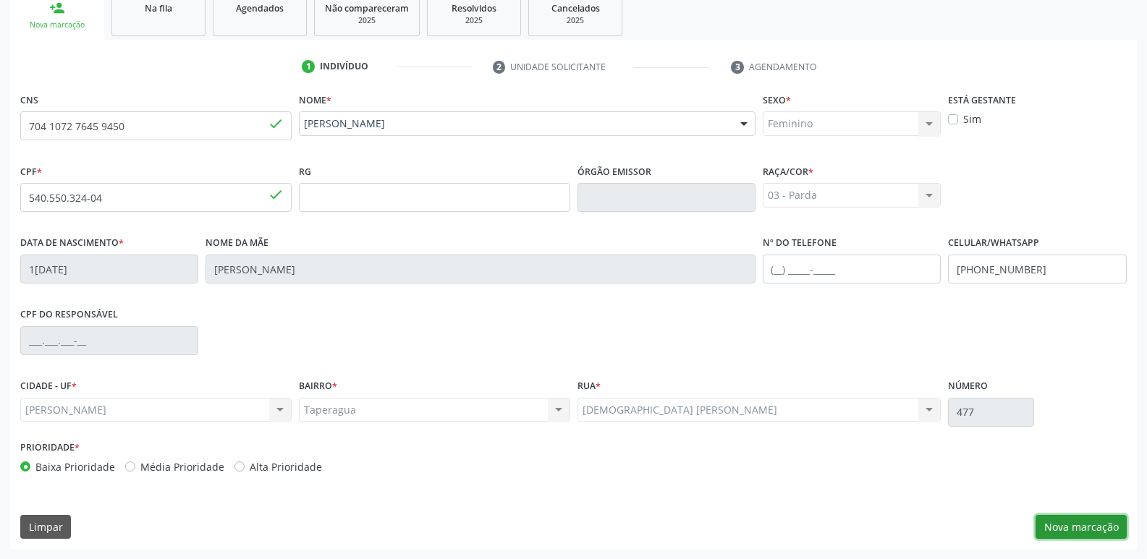
click at [1098, 519] on button "Nova marcação" at bounding box center [1080, 527] width 91 height 25
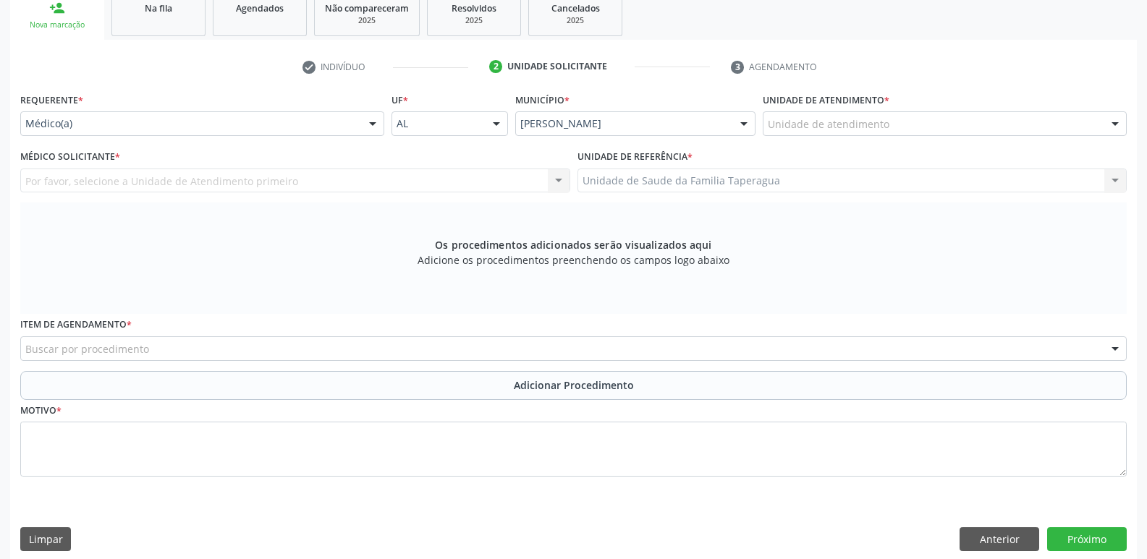
click at [922, 119] on div "Unidade de atendimento" at bounding box center [945, 123] width 364 height 25
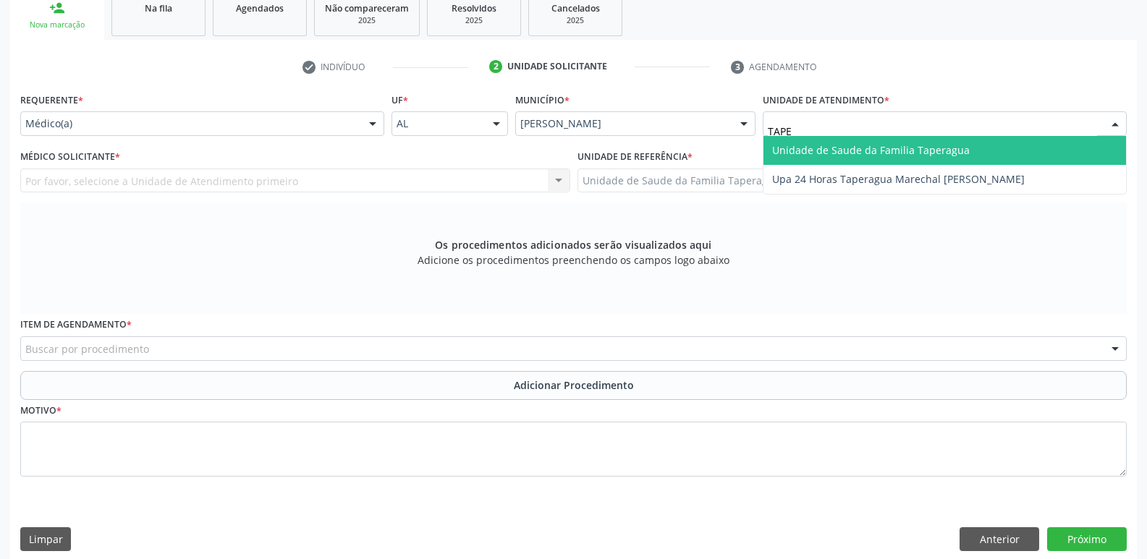
type input "TAPER"
click at [928, 147] on span "Unidade de Saude da Familia Taperagua" at bounding box center [871, 150] width 198 height 14
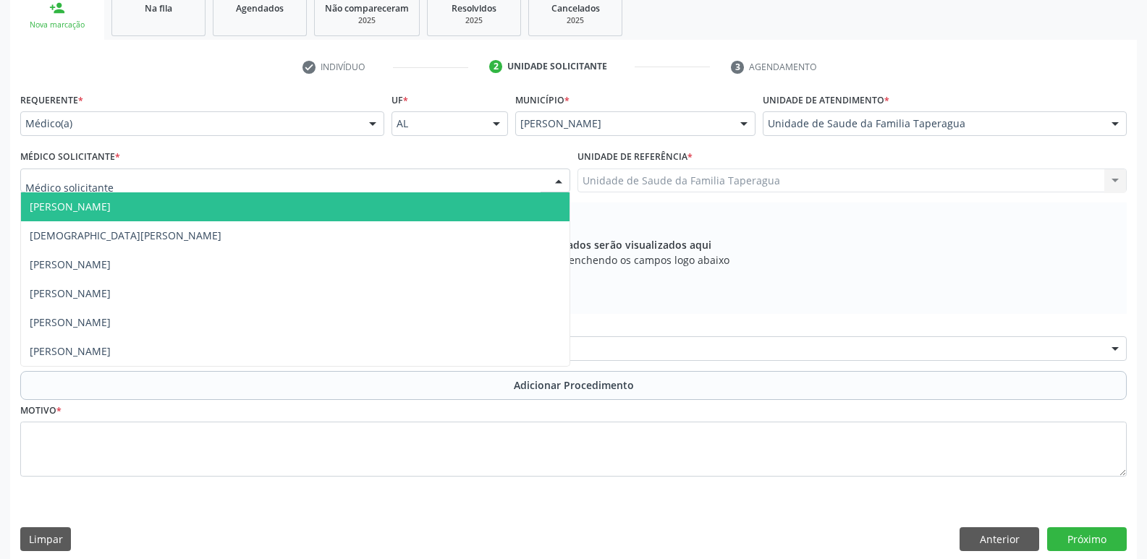
click at [365, 174] on div at bounding box center [295, 181] width 550 height 25
type input "MART"
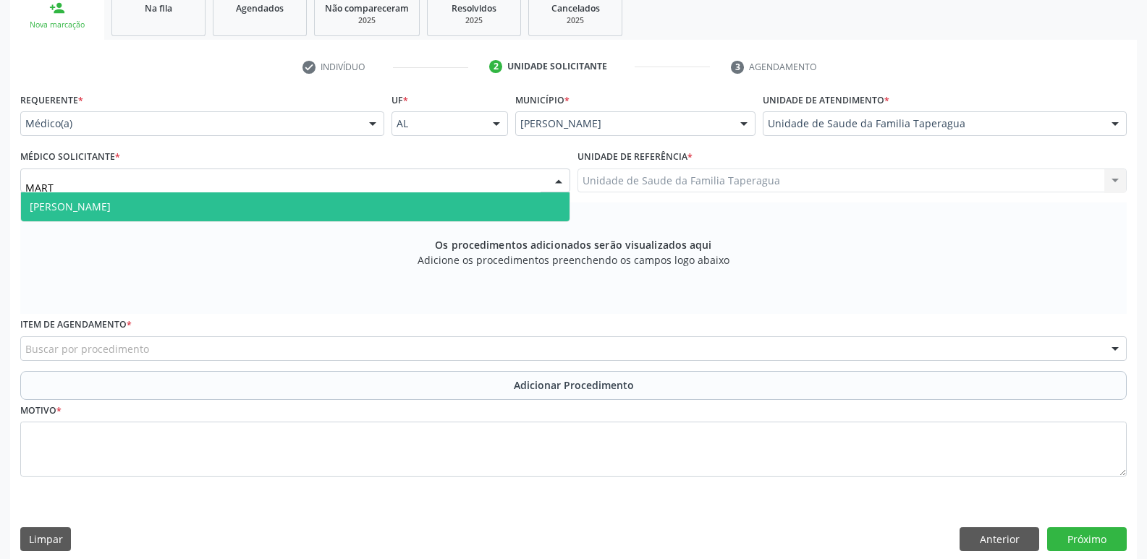
click at [373, 205] on span "[PERSON_NAME]" at bounding box center [295, 206] width 548 height 29
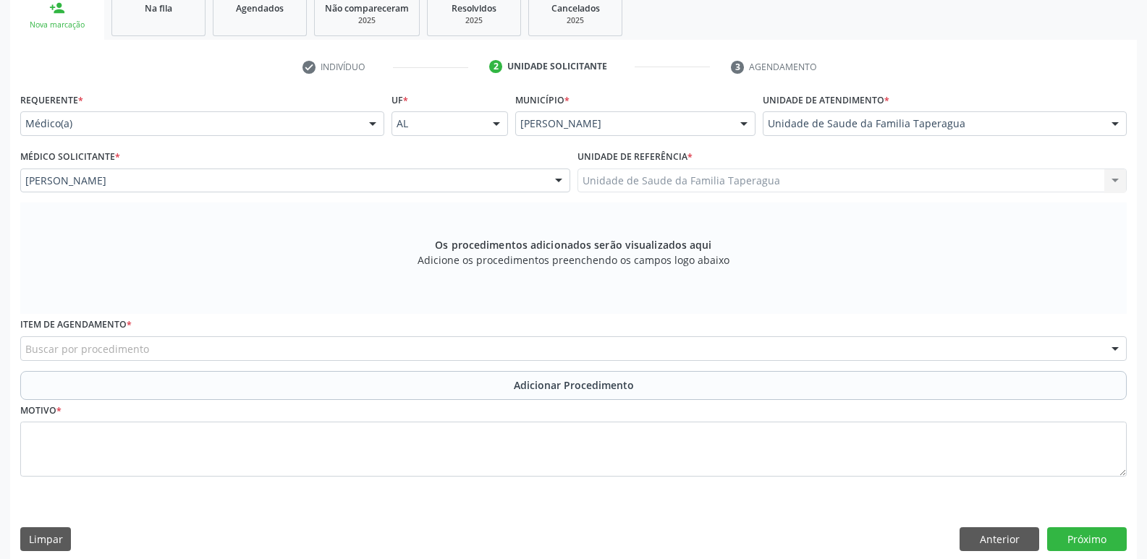
click at [383, 338] on div "Buscar por procedimento" at bounding box center [573, 348] width 1106 height 25
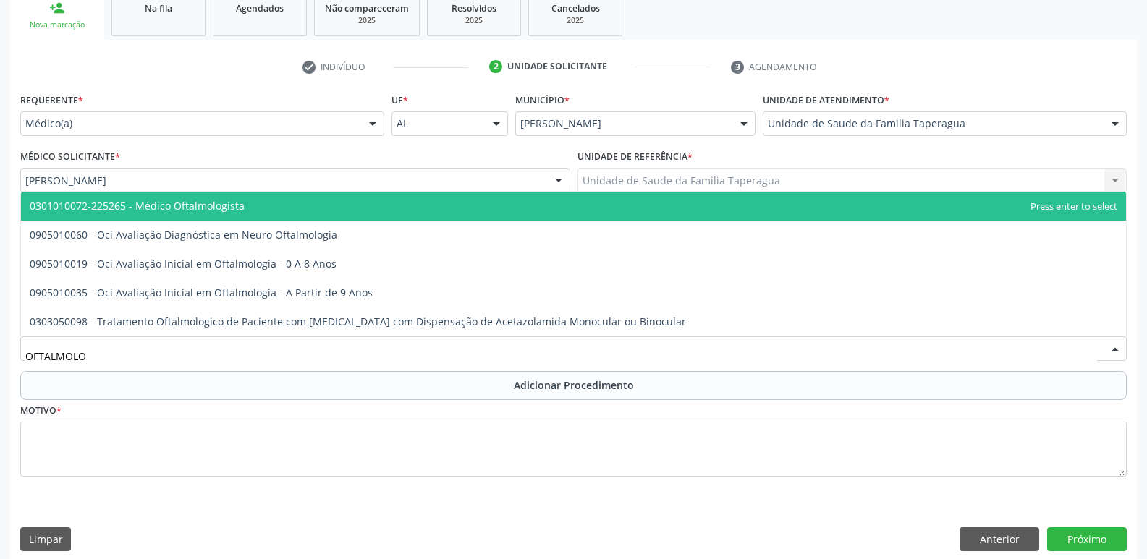
type input "OFTALMOLOG"
click at [427, 203] on span "0301010072-225265 - Médico Oftalmologista" at bounding box center [573, 206] width 1105 height 29
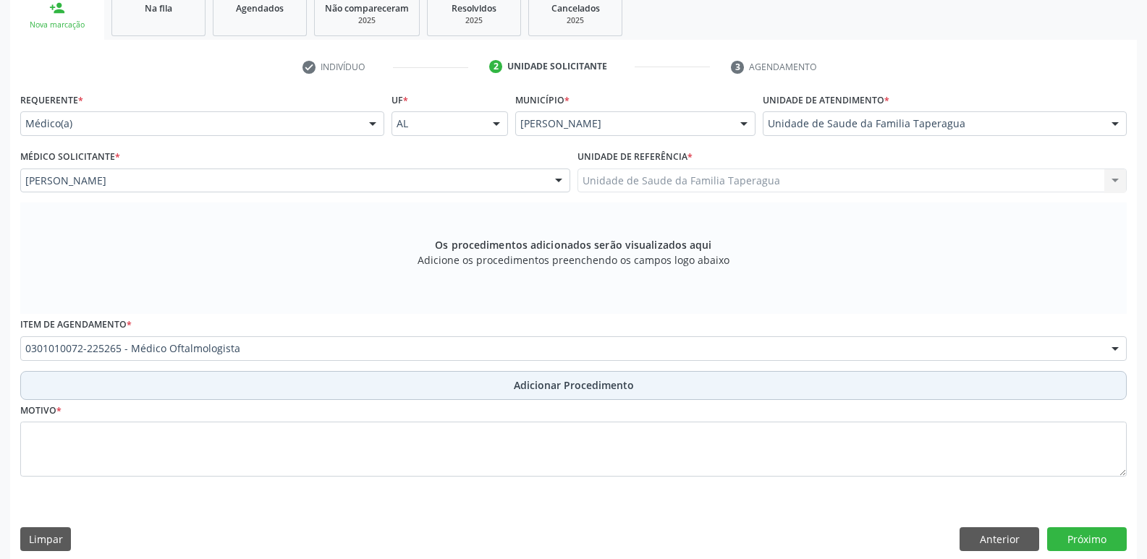
click at [402, 382] on button "Adicionar Procedimento" at bounding box center [573, 385] width 1106 height 29
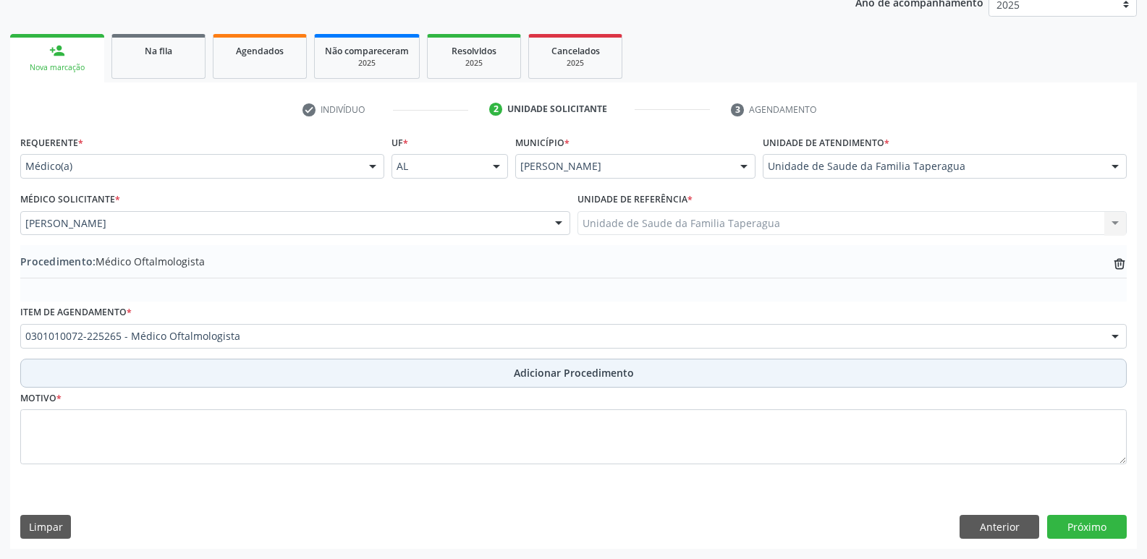
scroll to position [203, 0]
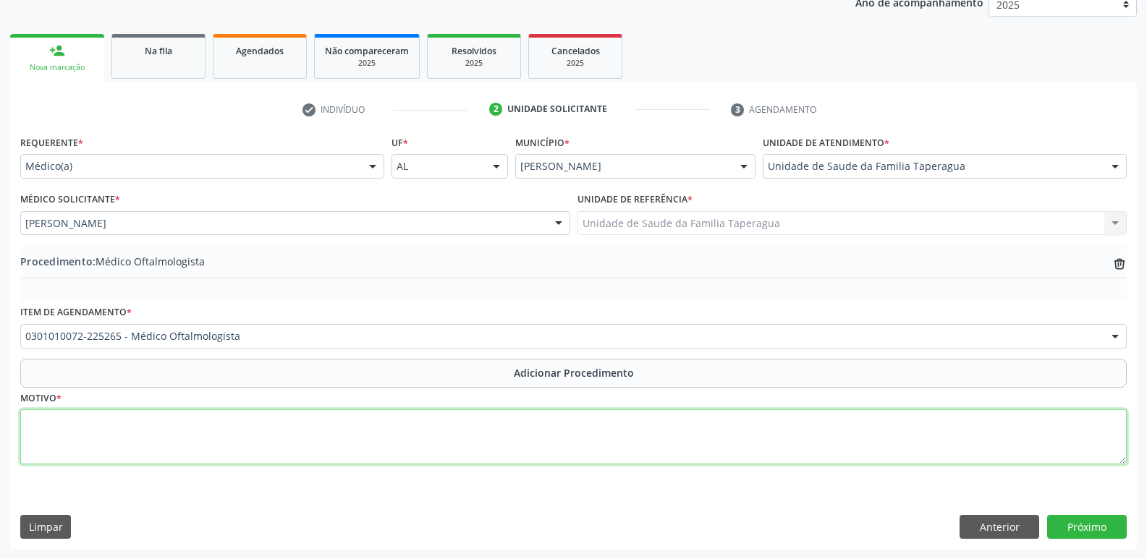
click at [393, 430] on textarea at bounding box center [573, 436] width 1106 height 55
type textarea "ROTINA"
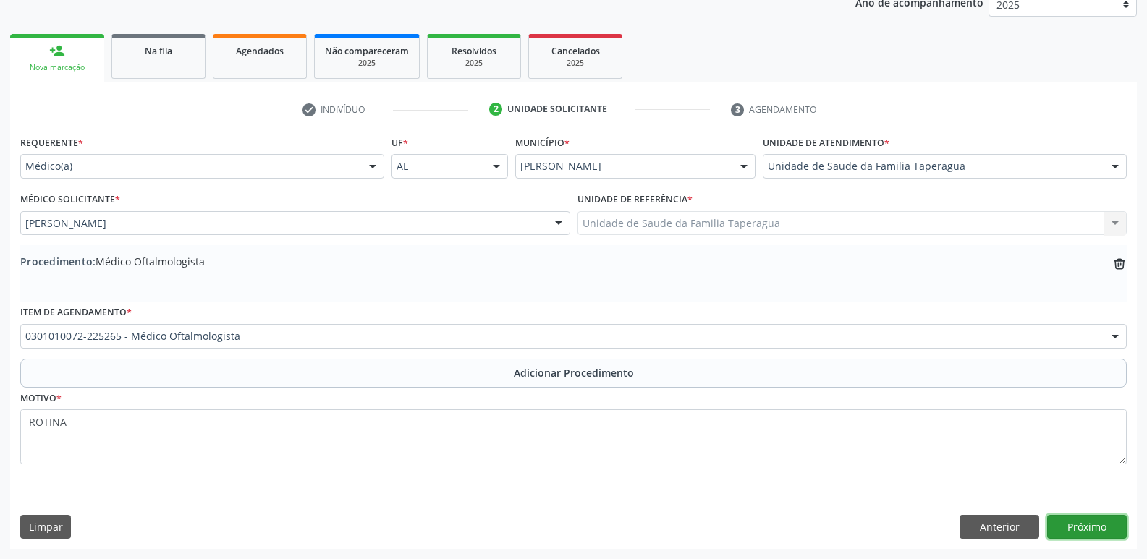
click at [1091, 524] on button "Próximo" at bounding box center [1087, 527] width 80 height 25
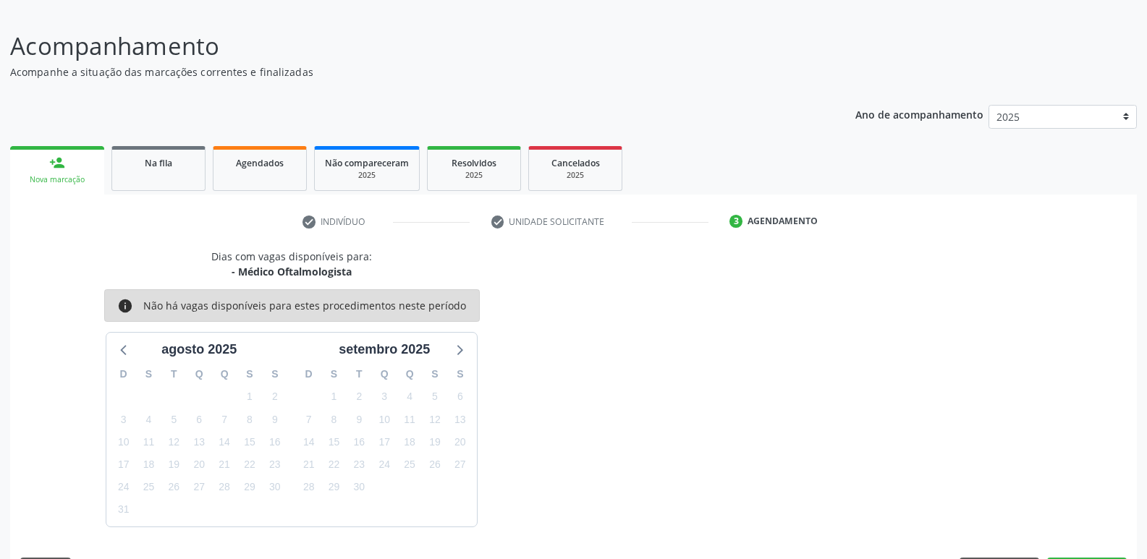
scroll to position [133, 0]
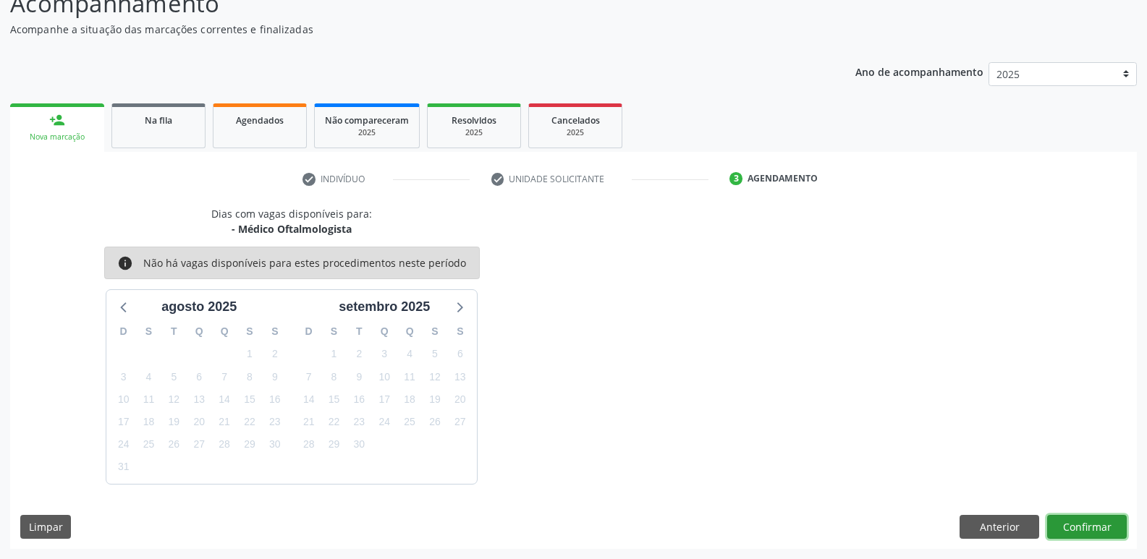
click at [1100, 525] on button "Confirmar" at bounding box center [1087, 527] width 80 height 25
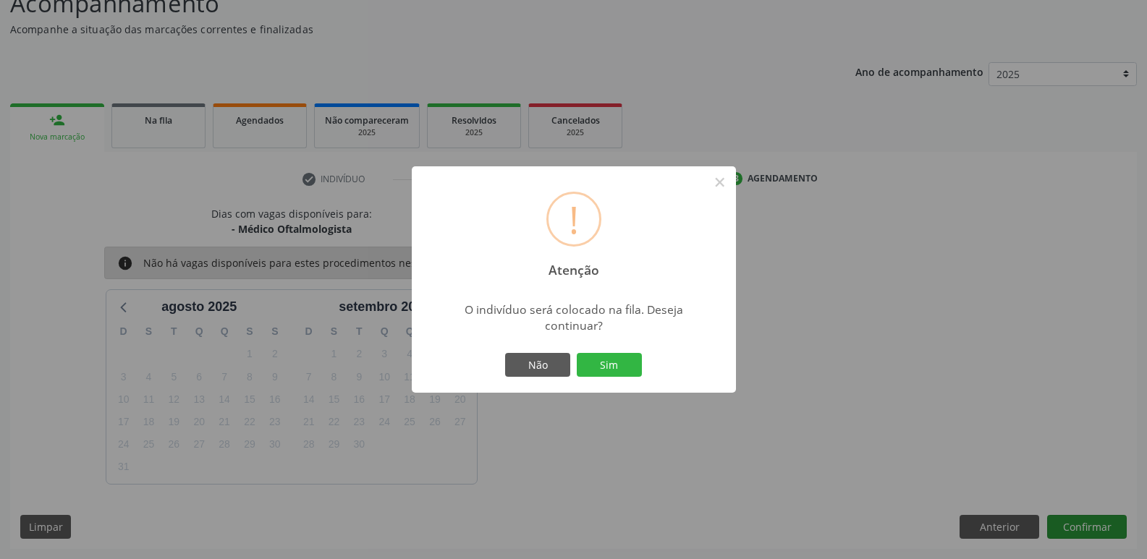
click at [577, 353] on button "Sim" at bounding box center [609, 365] width 65 height 25
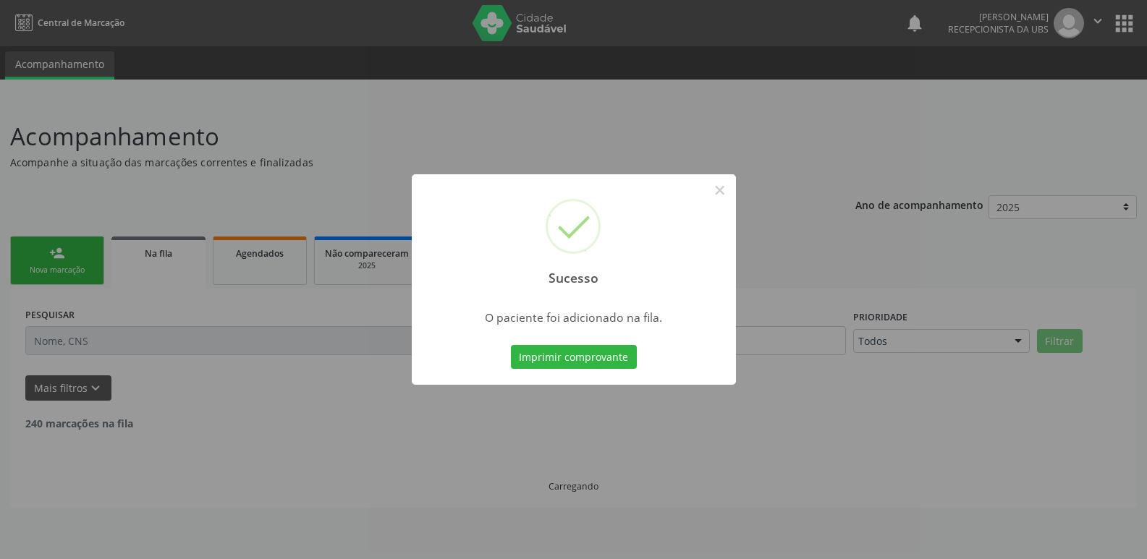
scroll to position [0, 0]
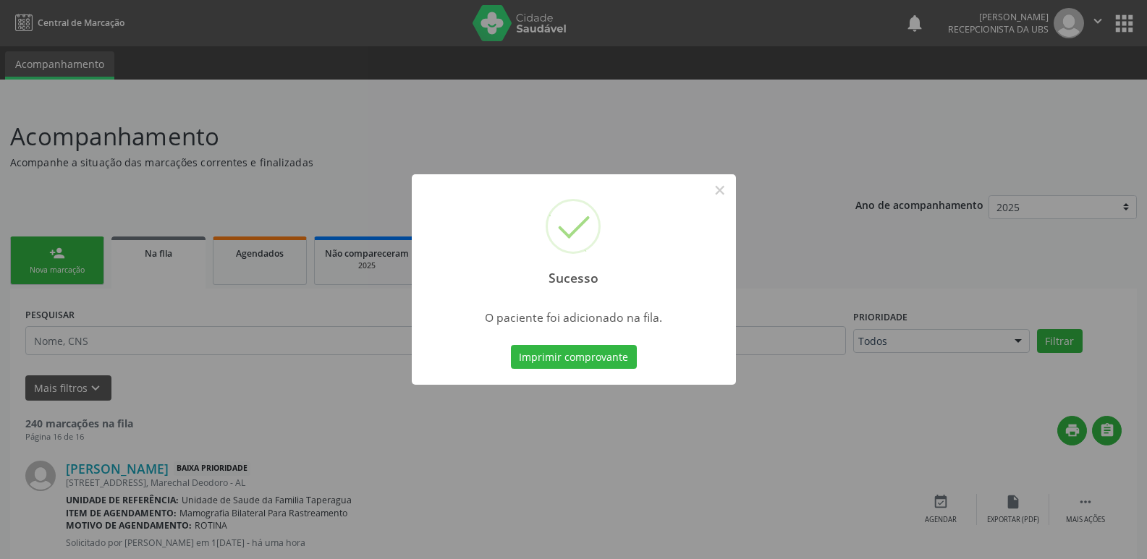
click at [866, 194] on div "Sucesso × O paciente foi adicionado na fila. Imprimir comprovante Cancel" at bounding box center [573, 279] width 1147 height 559
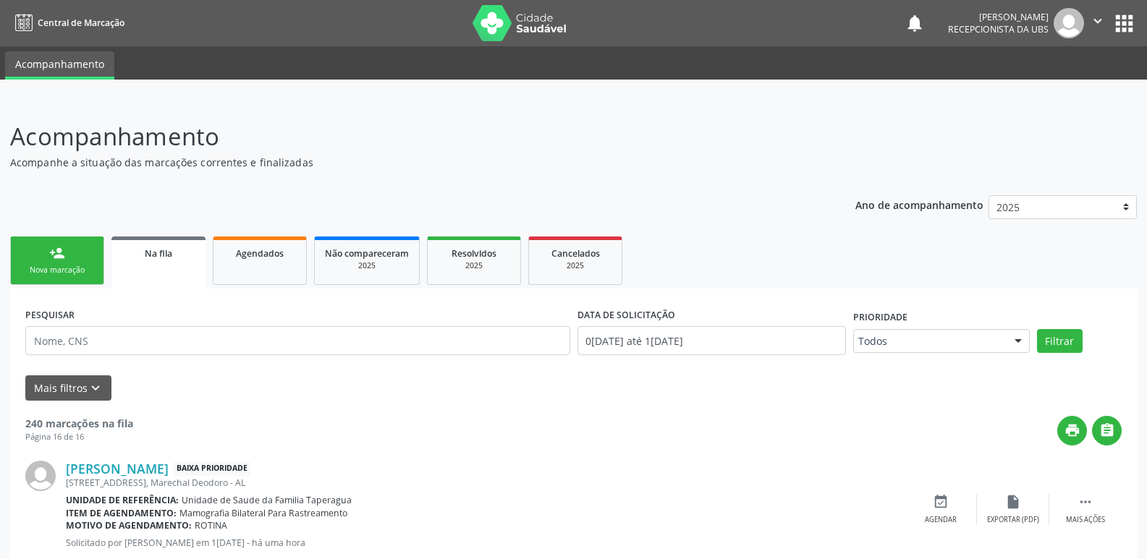
click at [32, 257] on link "person_add Nova marcação" at bounding box center [57, 261] width 94 height 48
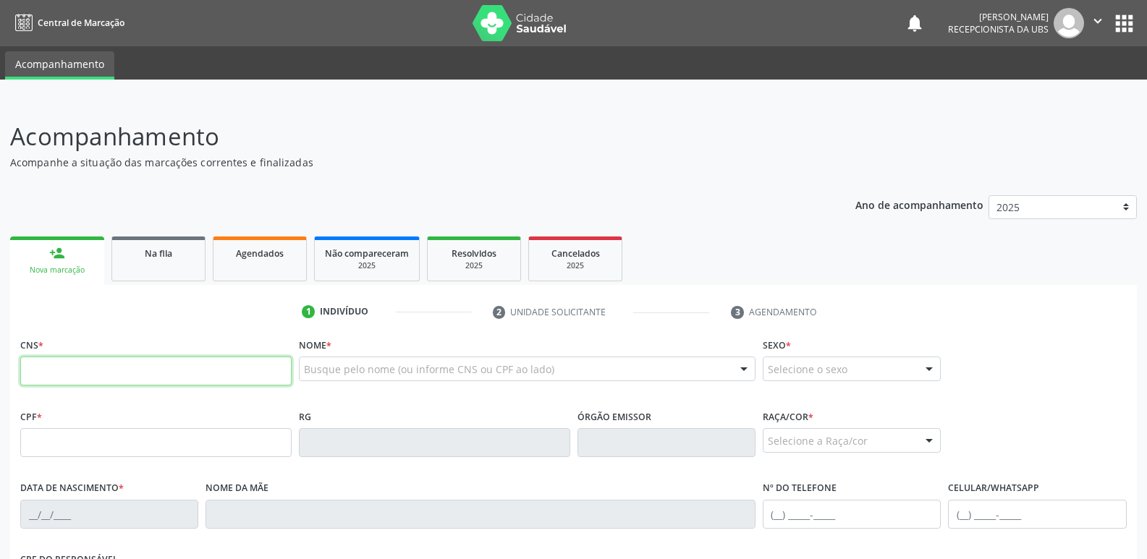
click at [153, 373] on input "text" at bounding box center [155, 371] width 271 height 29
paste input "703 4060 0271 2300"
type input "703 4060 0271 2300"
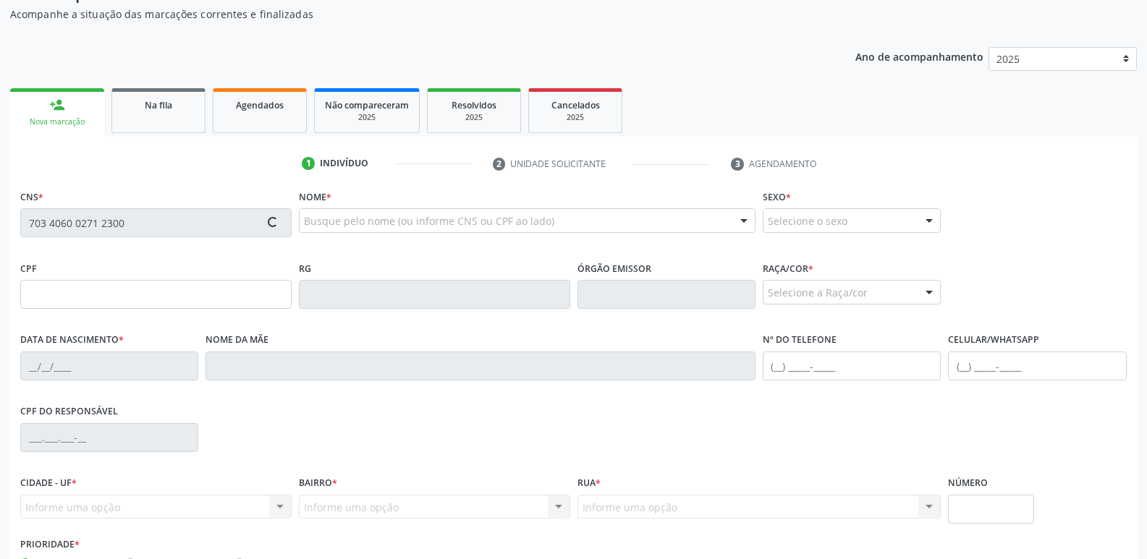
scroll to position [245, 0]
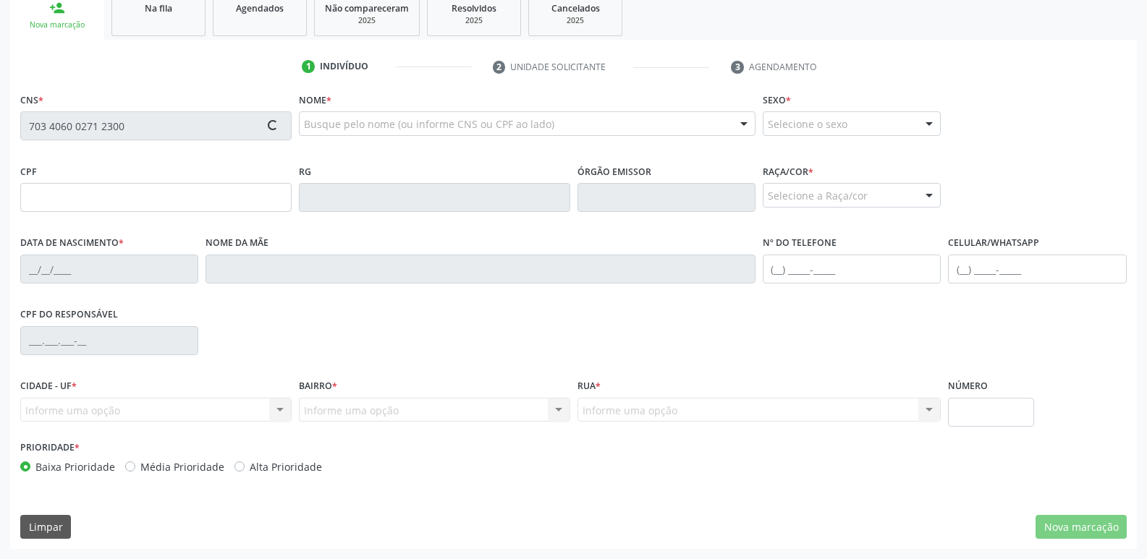
type input "069.671.254-78"
type input "0[DATE]"
type input "[PERSON_NAME]"
type input "[PHONE_NUMBER]"
type input "S/N"
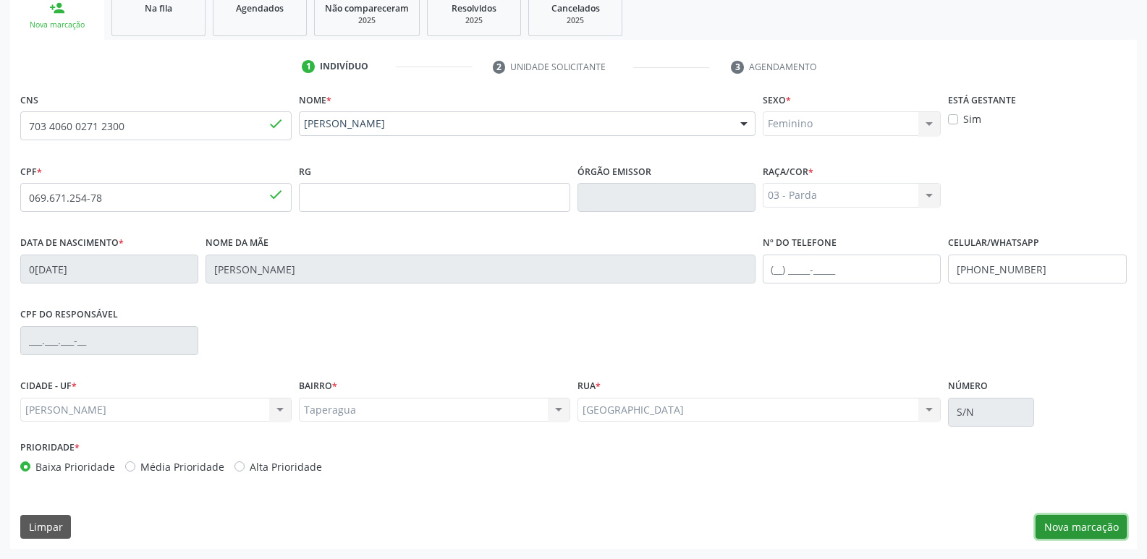
click at [1067, 530] on button "Nova marcação" at bounding box center [1080, 527] width 91 height 25
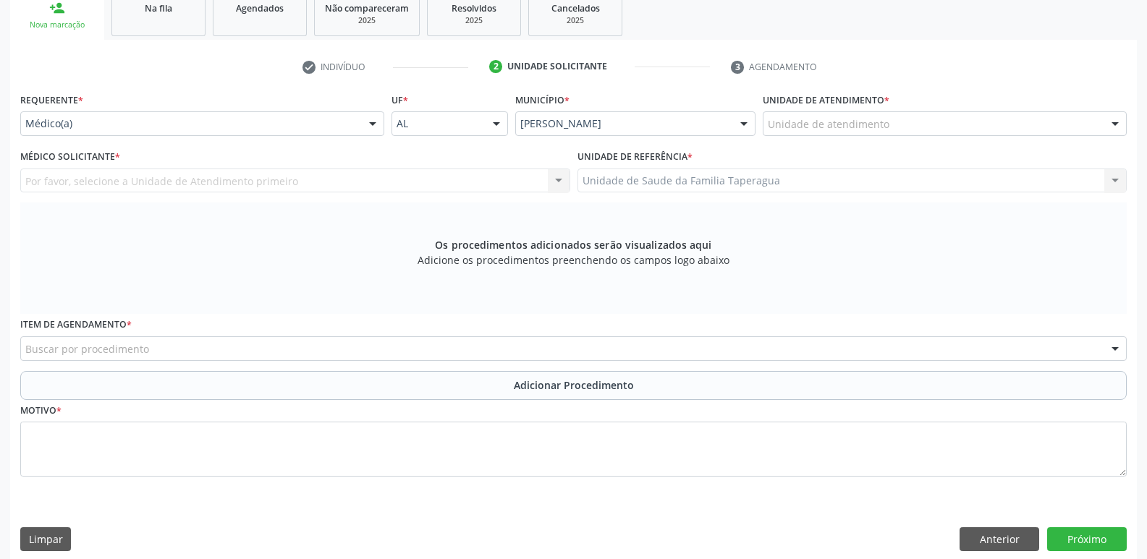
click at [947, 122] on div "Unidade de atendimento" at bounding box center [945, 123] width 364 height 25
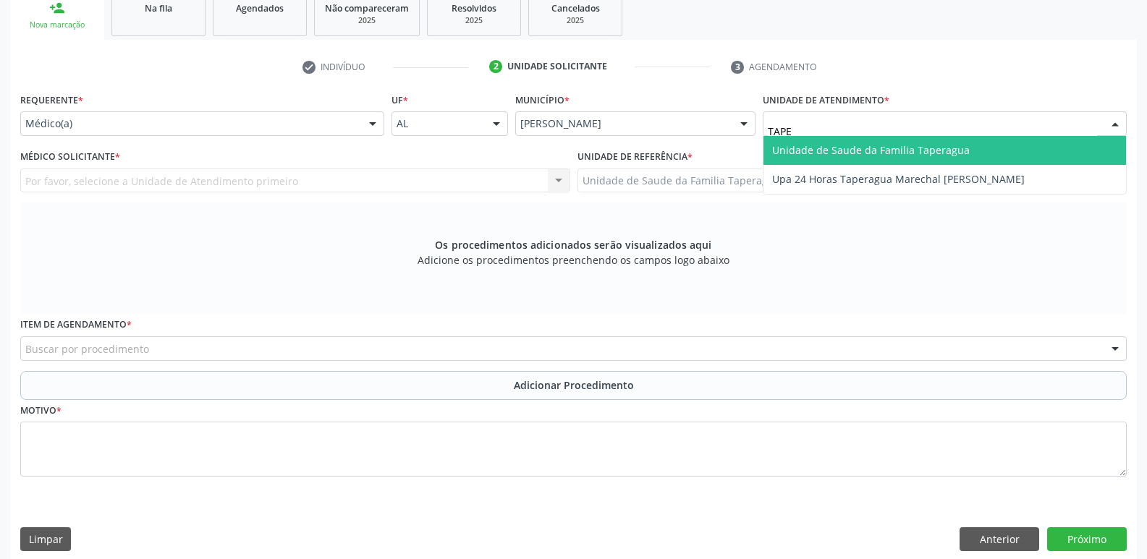
type input "TAPER"
click at [951, 143] on span "Unidade de Saude da Familia Taperagua" at bounding box center [871, 150] width 198 height 14
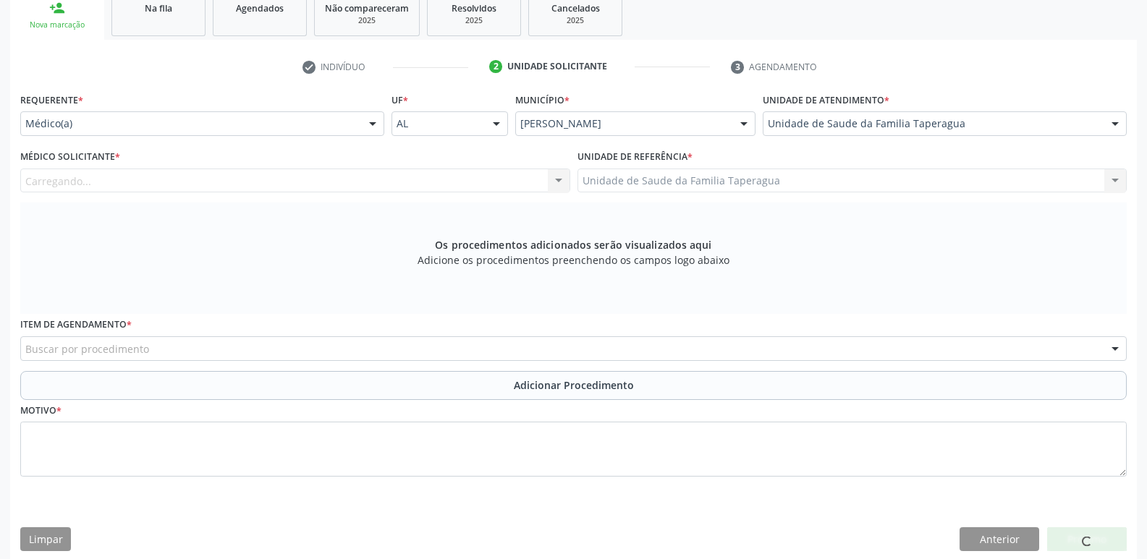
click at [426, 180] on div "Carregando... Nenhum resultado encontrado para: " " Não há nenhuma opção para s…" at bounding box center [295, 181] width 550 height 25
click at [426, 180] on div "Médico solicitante" at bounding box center [295, 181] width 550 height 25
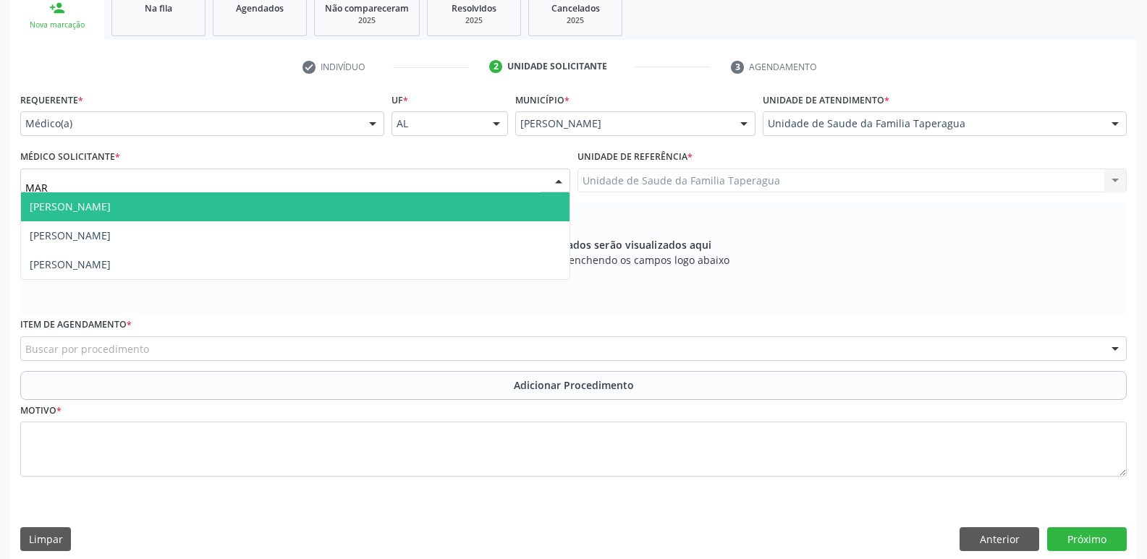
type input "MART"
click at [428, 200] on span "[PERSON_NAME]" at bounding box center [295, 206] width 548 height 29
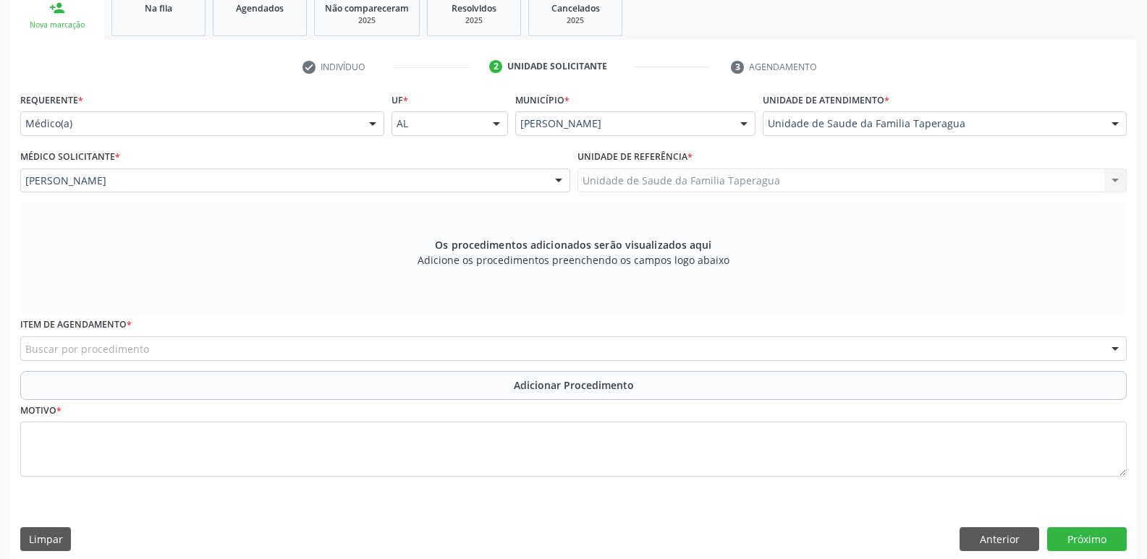
click at [439, 350] on div "Buscar por procedimento" at bounding box center [573, 348] width 1106 height 25
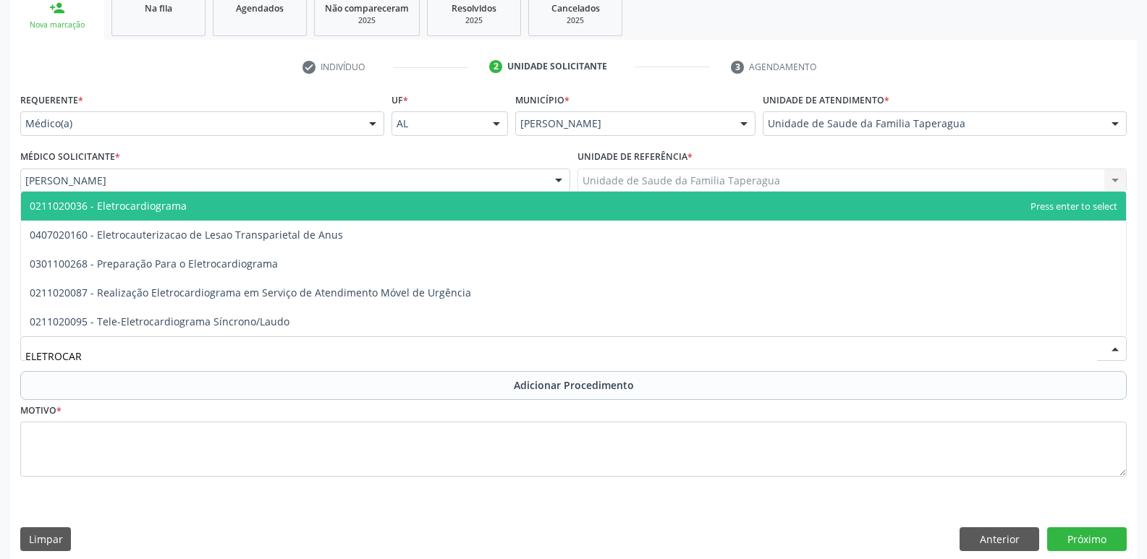
type input "ELETROCARD"
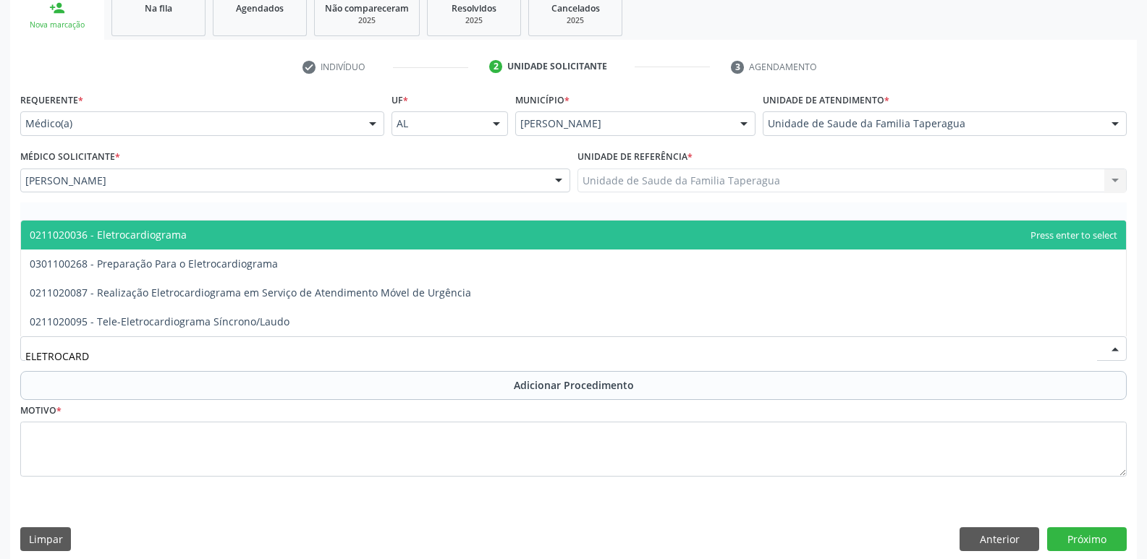
click at [514, 239] on span "0211020036 - Eletrocardiograma" at bounding box center [573, 235] width 1105 height 29
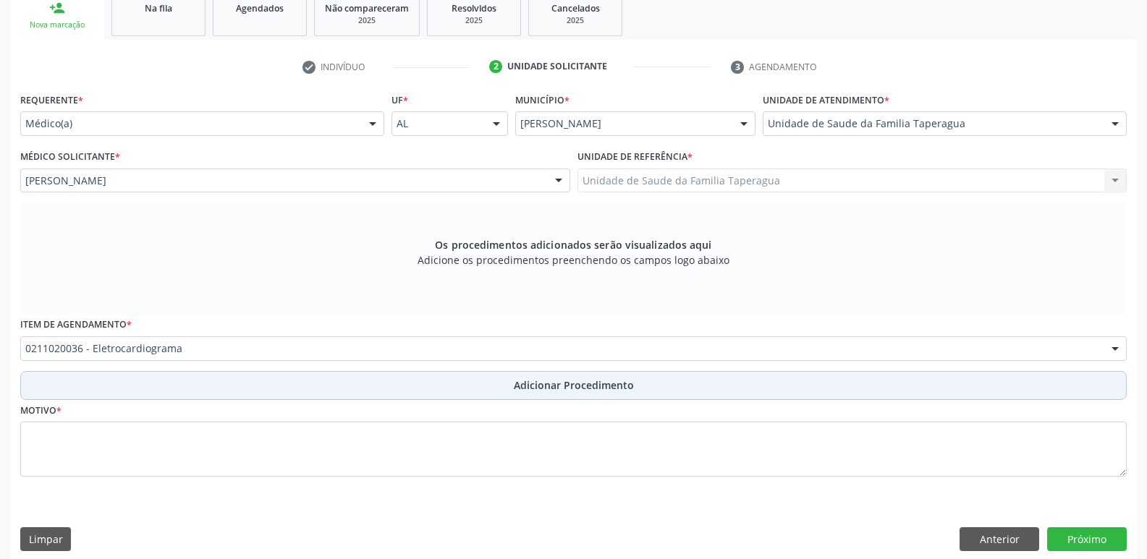
click at [517, 379] on span "Adicionar Procedimento" at bounding box center [574, 385] width 120 height 15
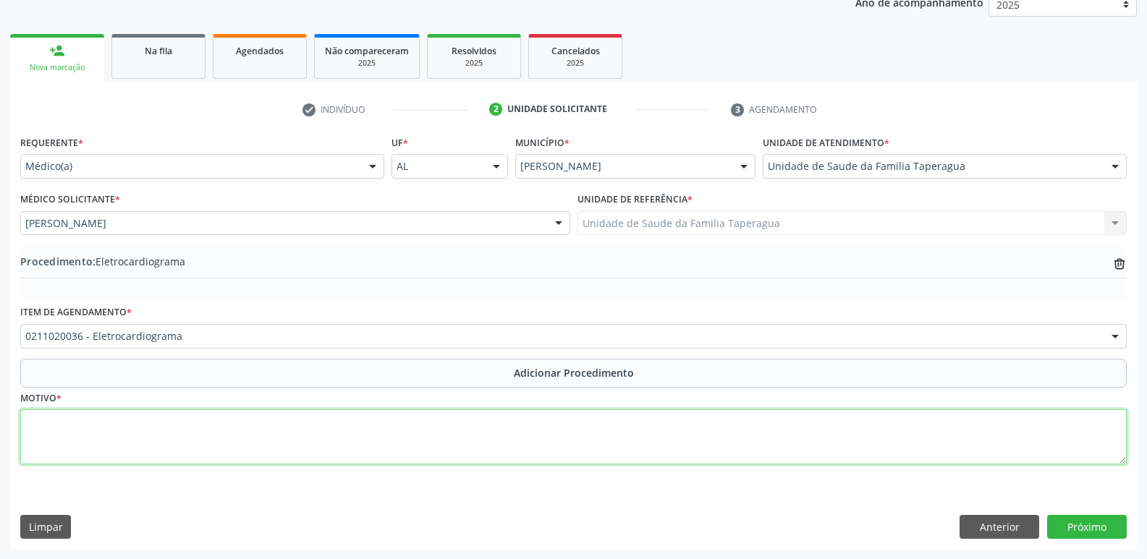
click at [510, 428] on textarea at bounding box center [573, 436] width 1106 height 55
type textarea "ROTINA"
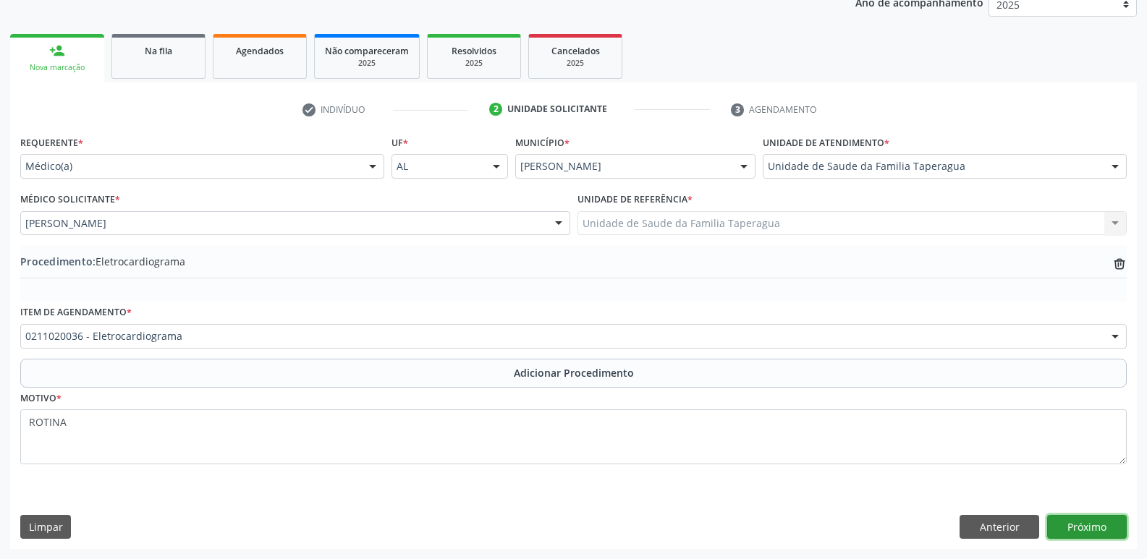
click at [1084, 528] on button "Próximo" at bounding box center [1087, 527] width 80 height 25
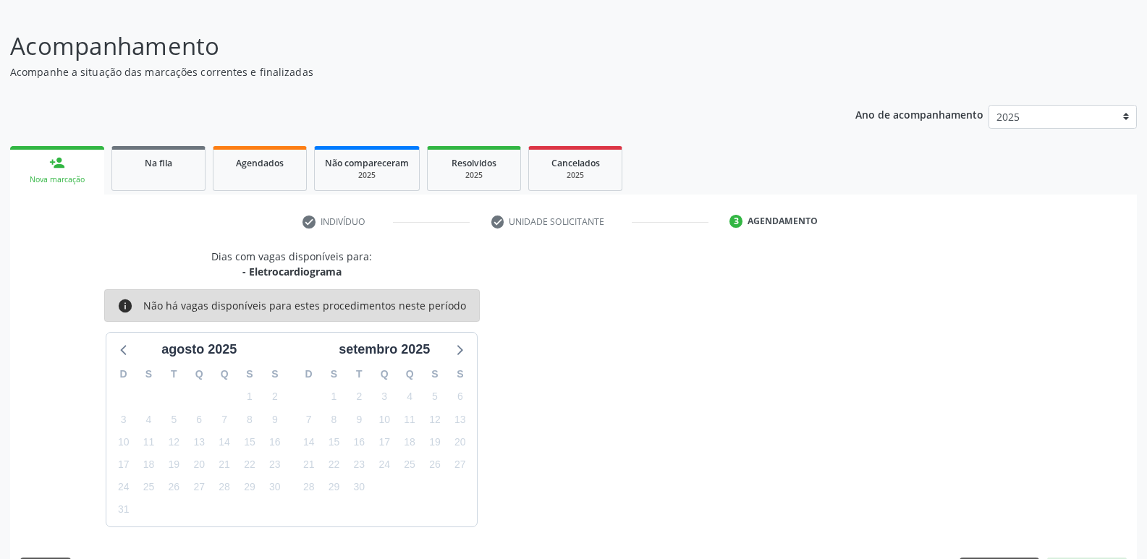
scroll to position [133, 0]
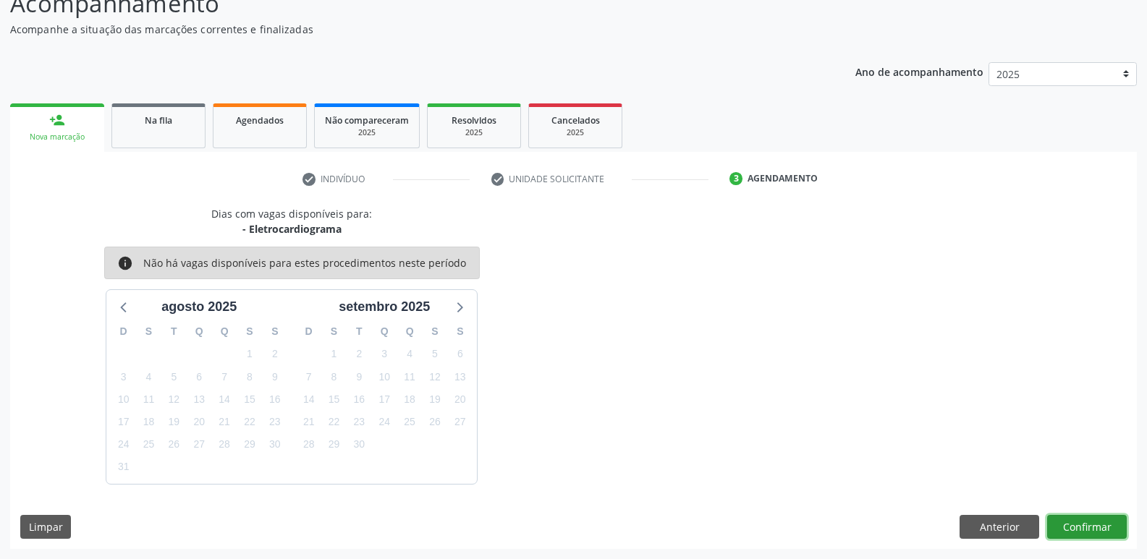
click at [1088, 526] on button "Confirmar" at bounding box center [1087, 527] width 80 height 25
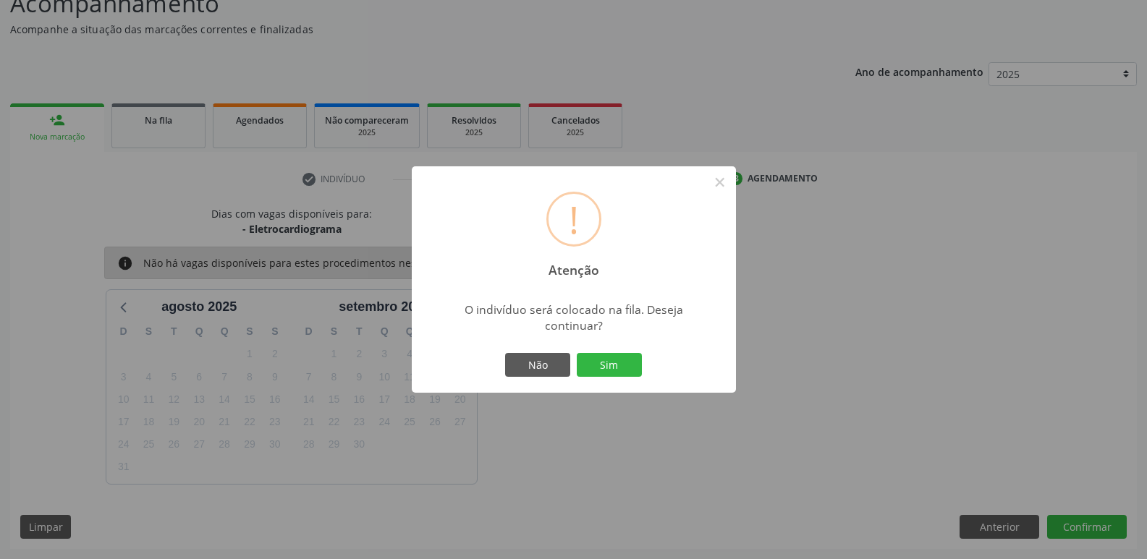
click at [577, 353] on button "Sim" at bounding box center [609, 365] width 65 height 25
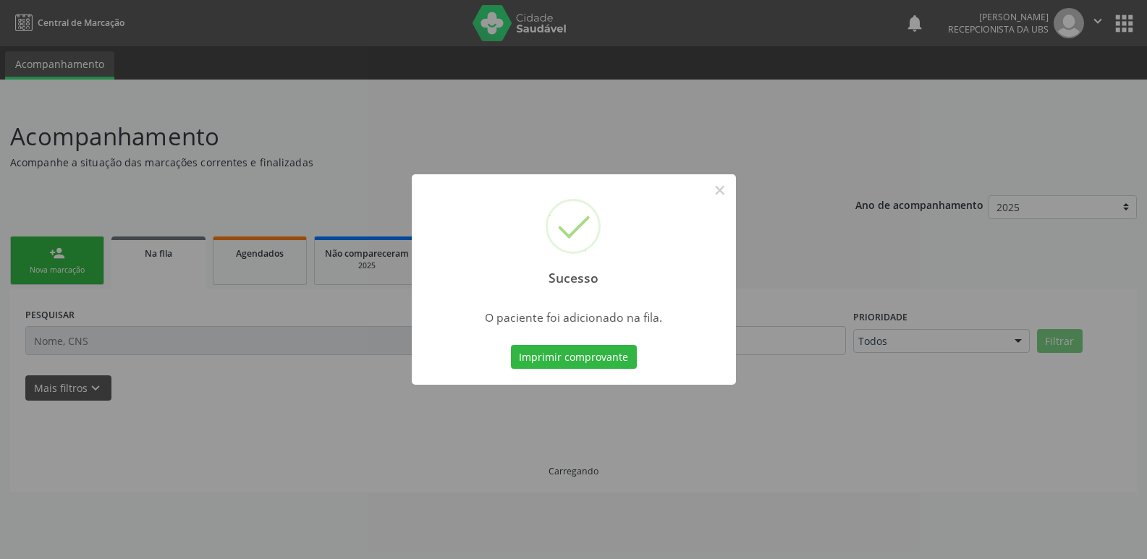
scroll to position [0, 0]
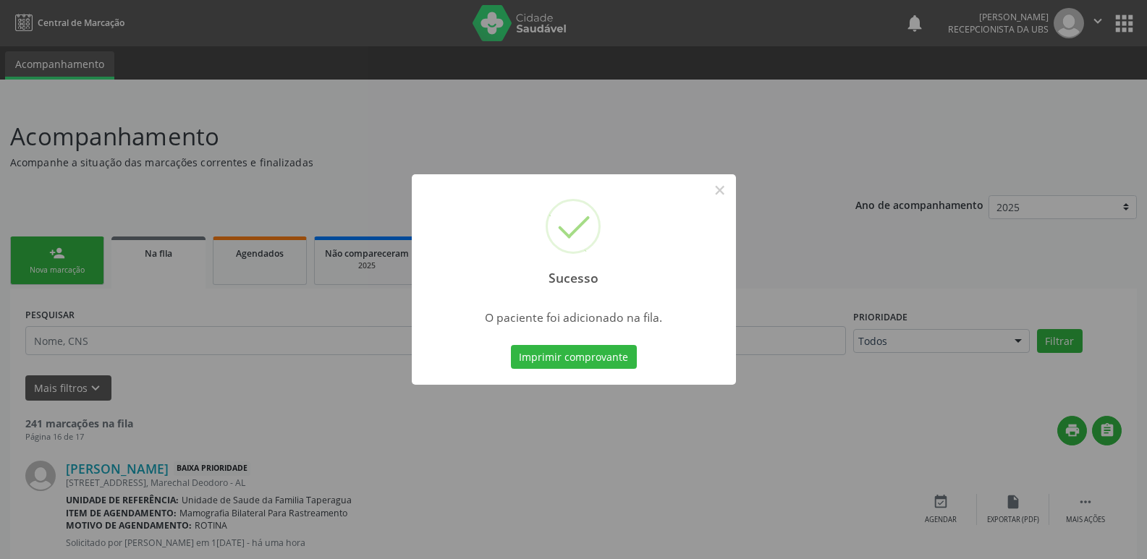
click at [904, 169] on div "Sucesso × O paciente foi adicionado na fila. Imprimir comprovante Cancel" at bounding box center [573, 279] width 1147 height 559
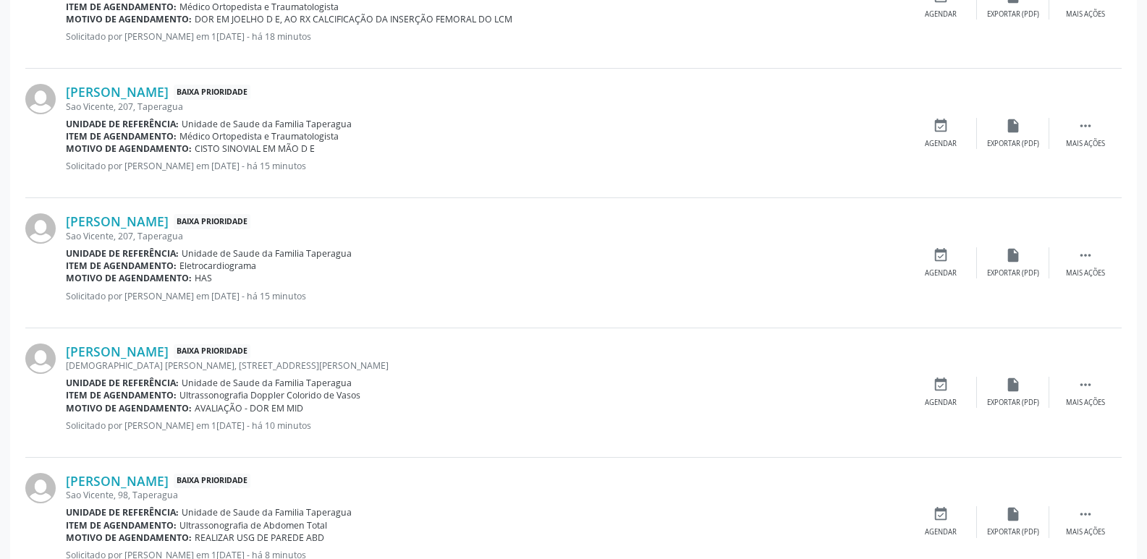
scroll to position [1897, 0]
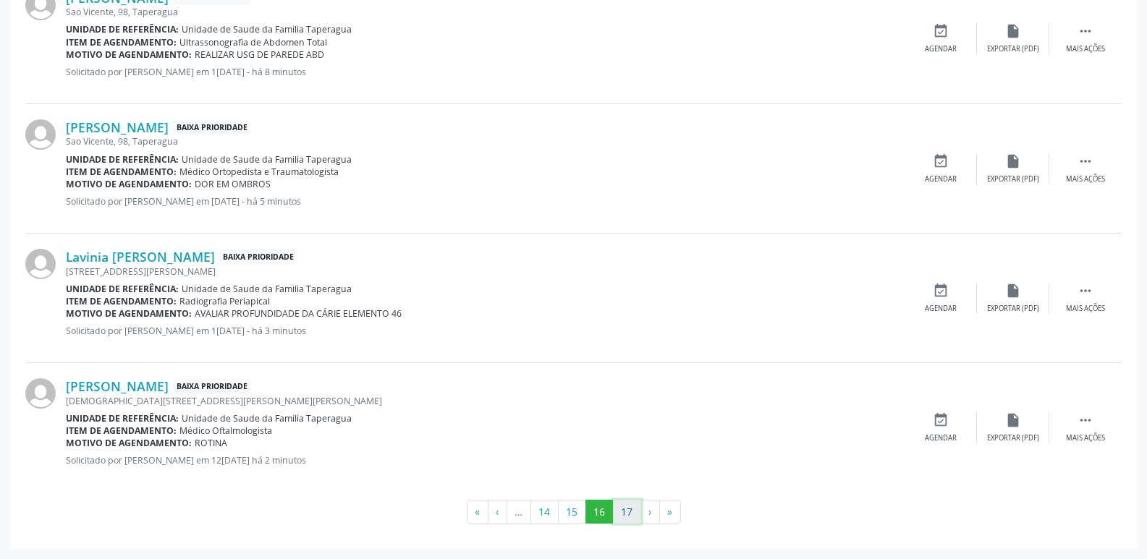
click at [629, 513] on button "17" at bounding box center [627, 512] width 28 height 25
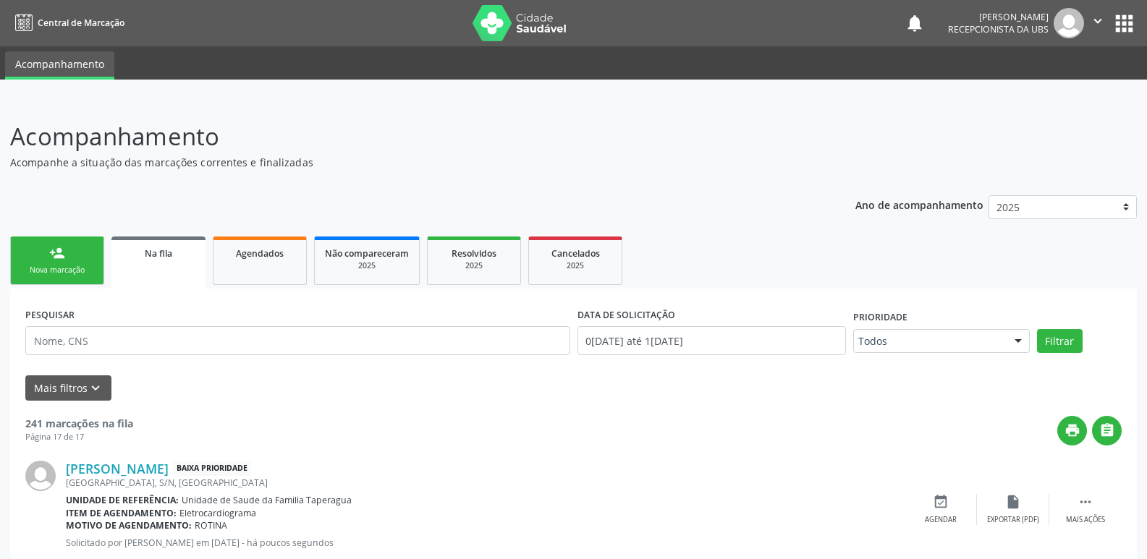
scroll to position [82, 0]
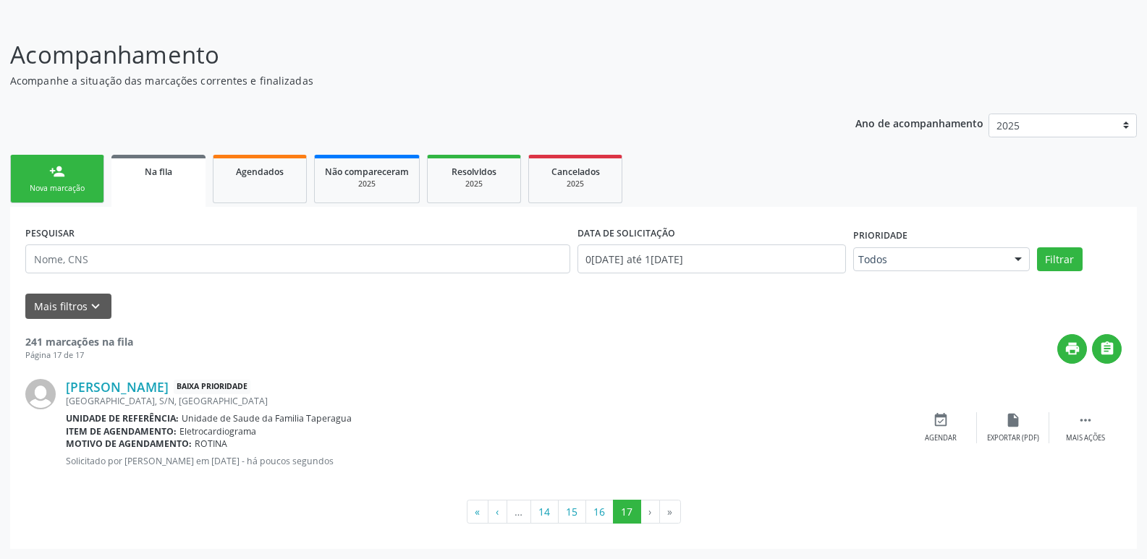
click at [61, 200] on link "person_add Nova marcação" at bounding box center [57, 179] width 94 height 48
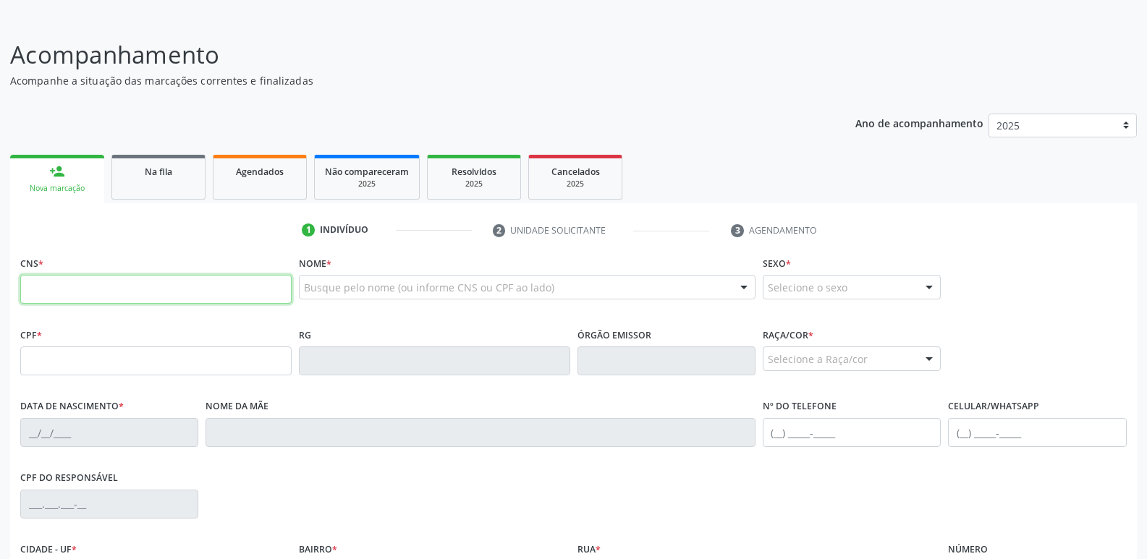
click at [117, 288] on input "text" at bounding box center [155, 289] width 271 height 29
paste input "704 8065 3735 6245"
type input "704 8065 3735 6245"
type input "[DATE]"
type input "[PERSON_NAME]"
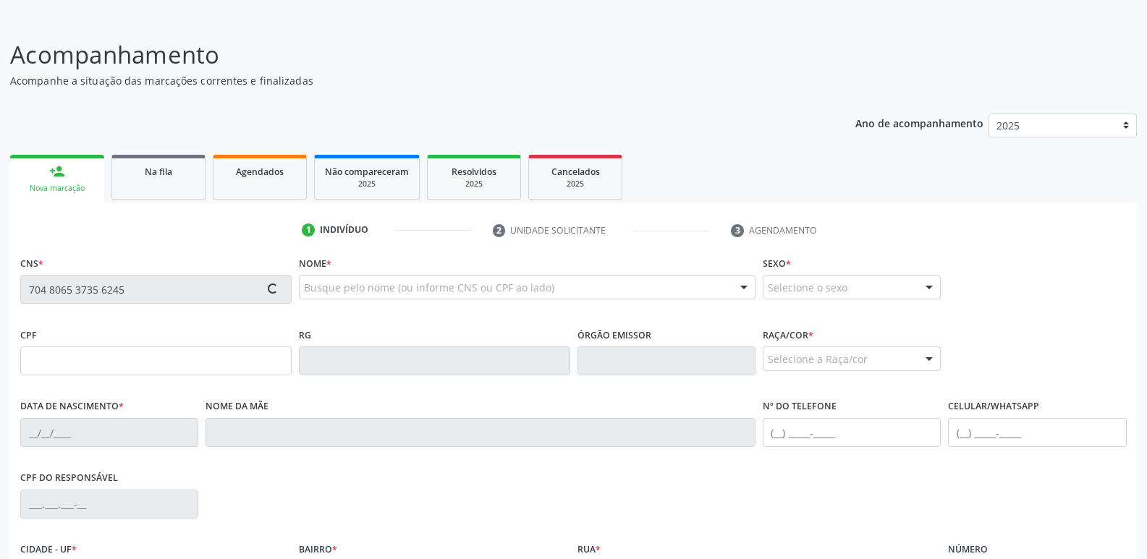
type input "[PHONE_NUMBER]"
type input "28"
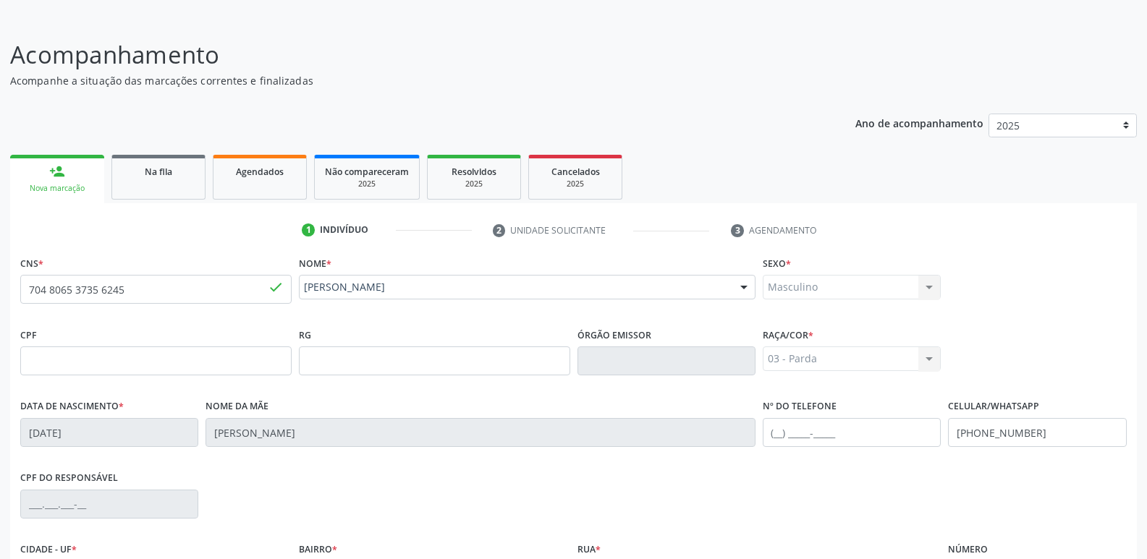
scroll to position [245, 0]
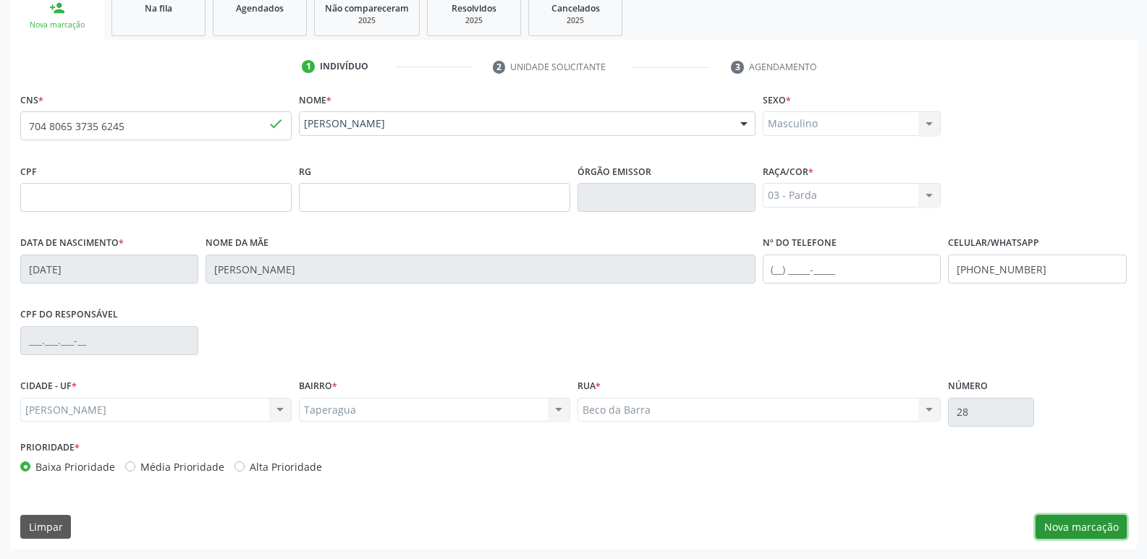
click at [1083, 532] on button "Nova marcação" at bounding box center [1080, 527] width 91 height 25
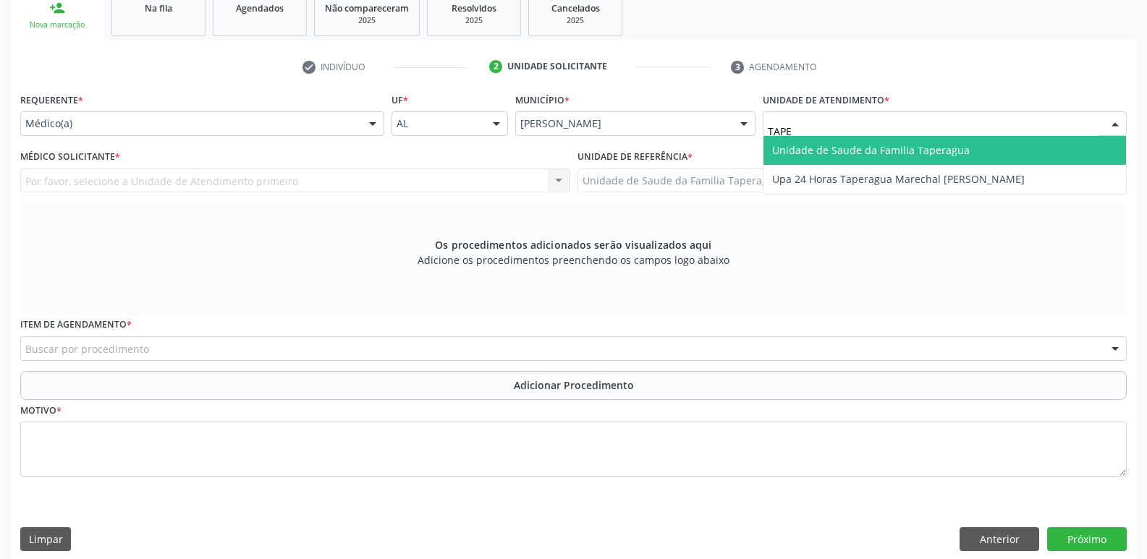
type input "TAPER"
click at [862, 149] on span "Unidade de Saude da Familia Taperagua" at bounding box center [871, 150] width 198 height 14
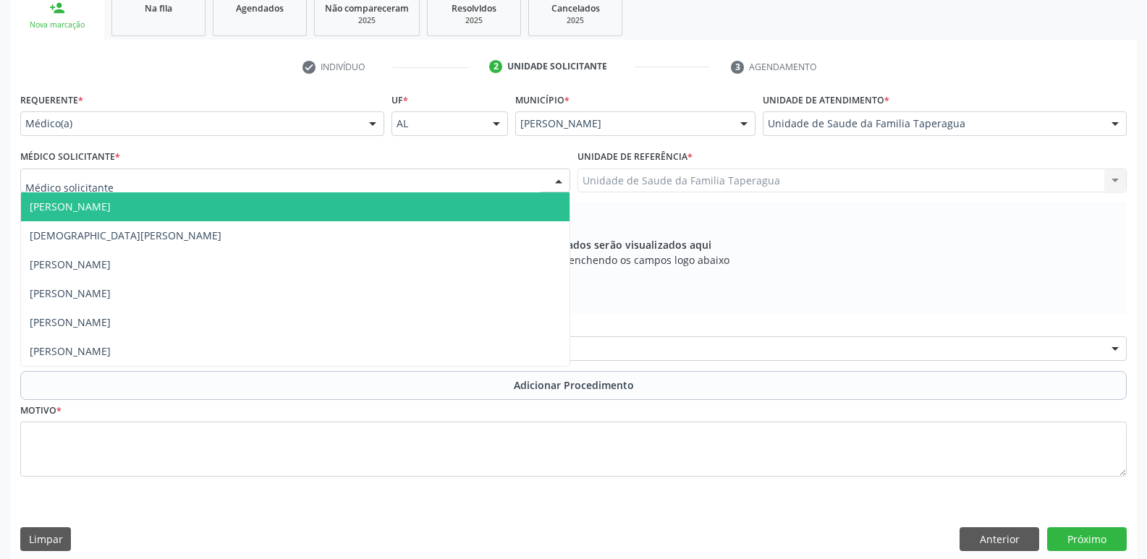
click at [339, 179] on div at bounding box center [295, 181] width 550 height 25
type input "MART"
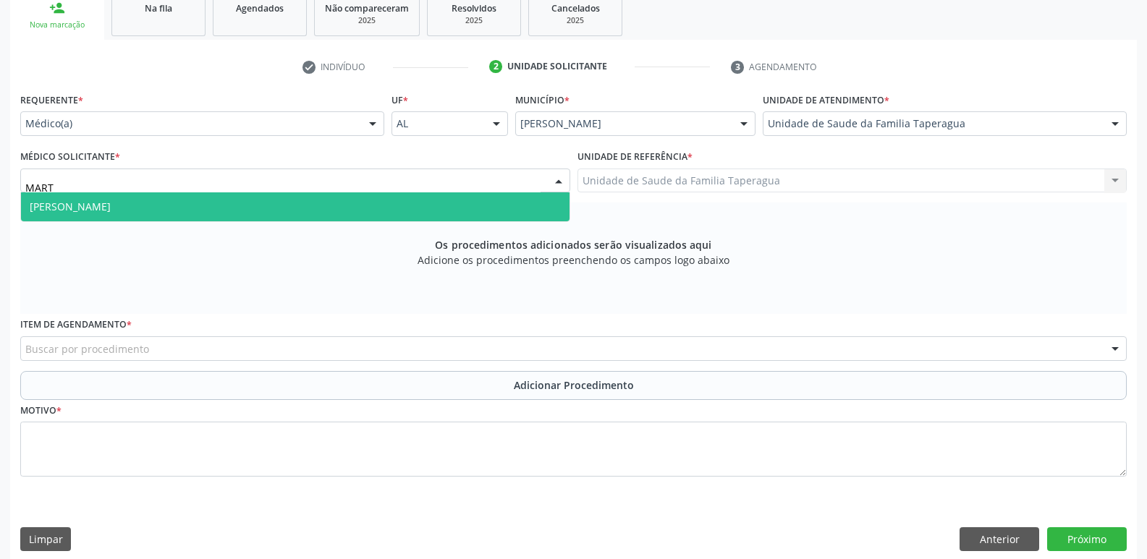
click at [348, 203] on span "[PERSON_NAME]" at bounding box center [295, 206] width 548 height 29
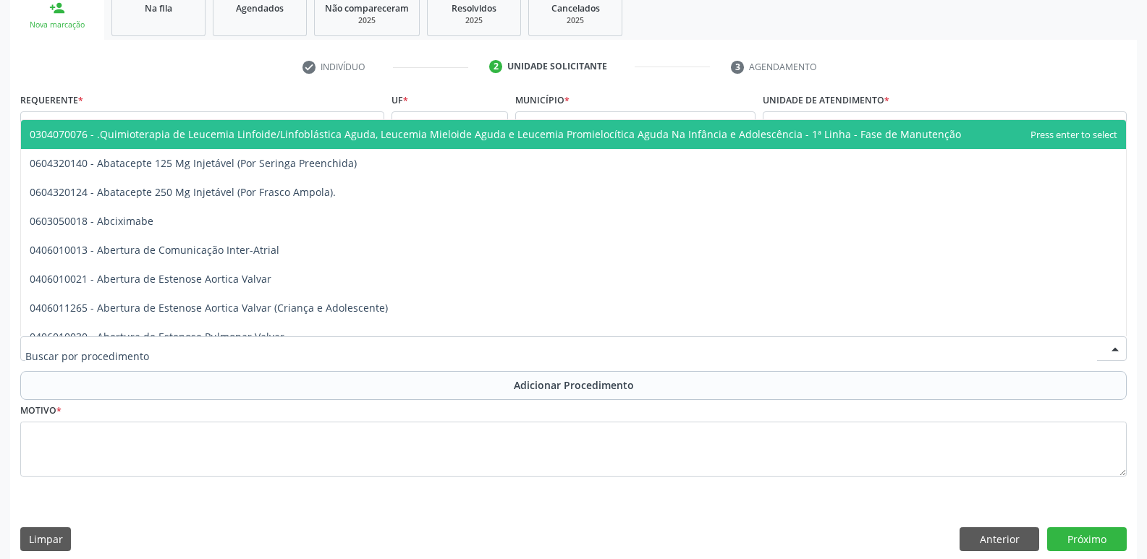
click at [358, 345] on div at bounding box center [573, 348] width 1106 height 25
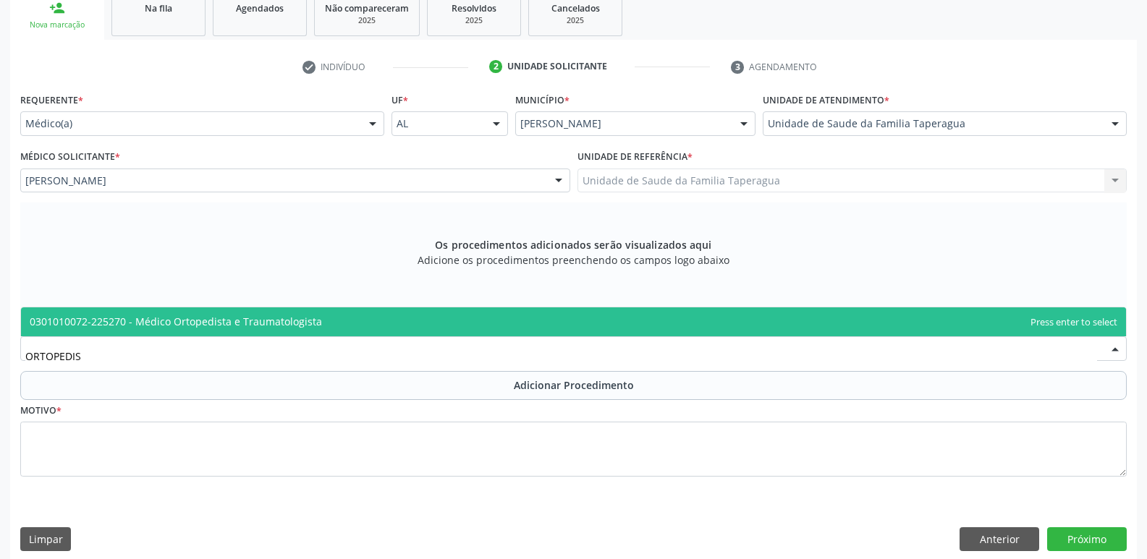
type input "ORTOPEDIST"
click at [368, 313] on span "0301010072-225270 - Médico Ortopedista e Traumatologista" at bounding box center [573, 321] width 1105 height 29
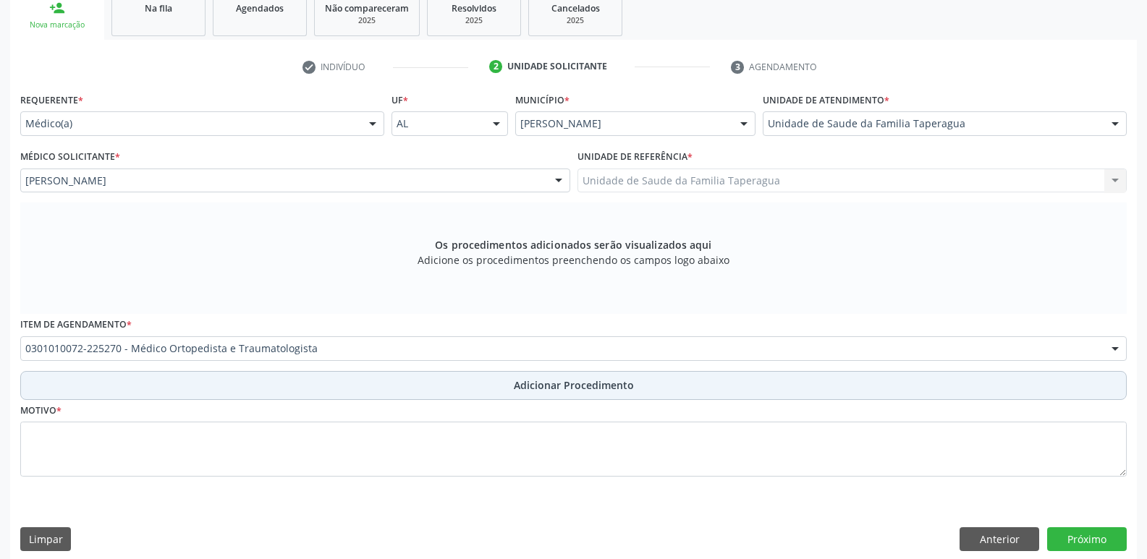
click at [378, 375] on button "Adicionar Procedimento" at bounding box center [573, 385] width 1106 height 29
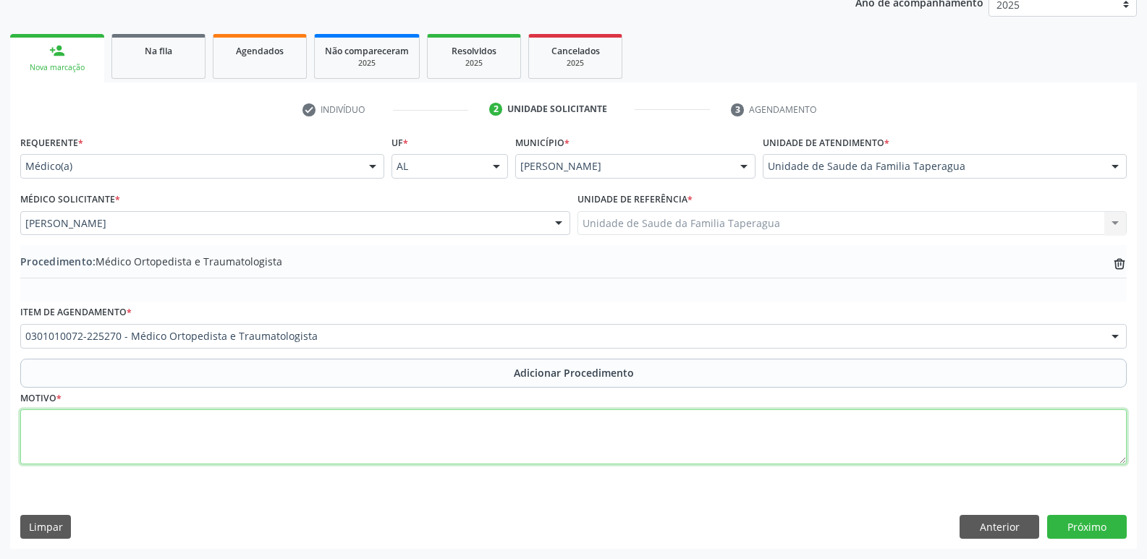
click at [391, 433] on textarea at bounding box center [573, 436] width 1106 height 55
click at [265, 427] on textarea "PACIENTE ACIMA COM DOR LOMBAR INTENSA EM RNM EVIDENCIANDO ALTERAÇÕES IMPORTANTES" at bounding box center [573, 436] width 1106 height 55
type textarea "PACIENTE ACIMA COM DOR LOMBAR INTENSA E RNM EVIDENCIANDO ALTERAÇÕES IMPORTANTES"
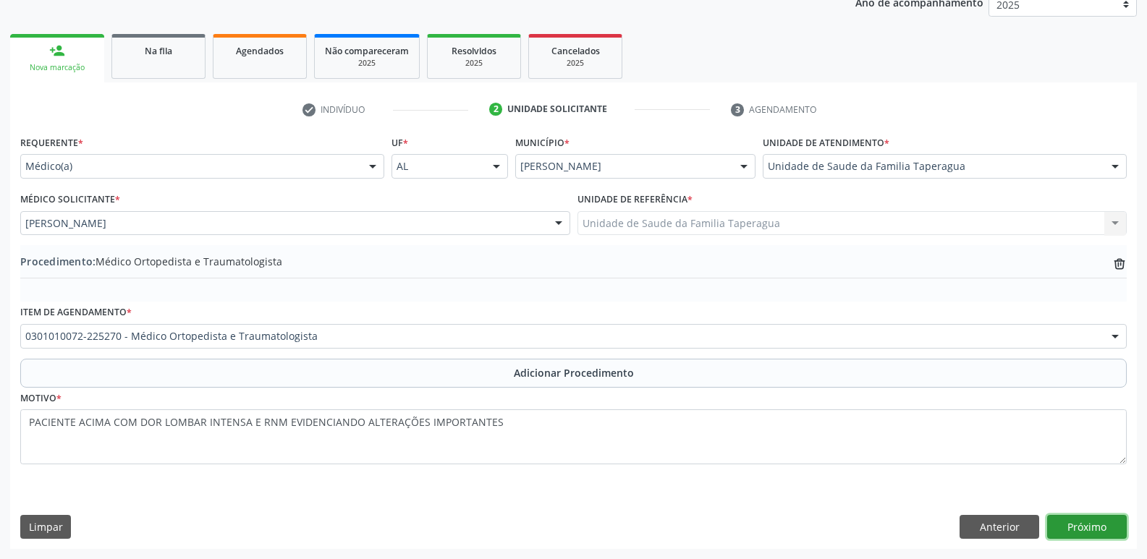
click at [1090, 534] on button "Próximo" at bounding box center [1087, 527] width 80 height 25
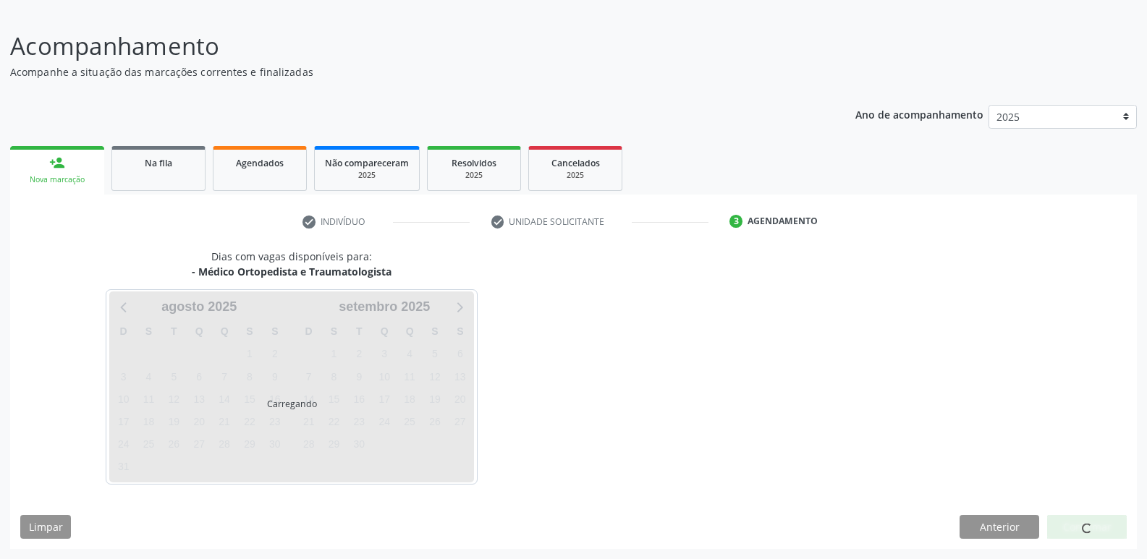
scroll to position [133, 0]
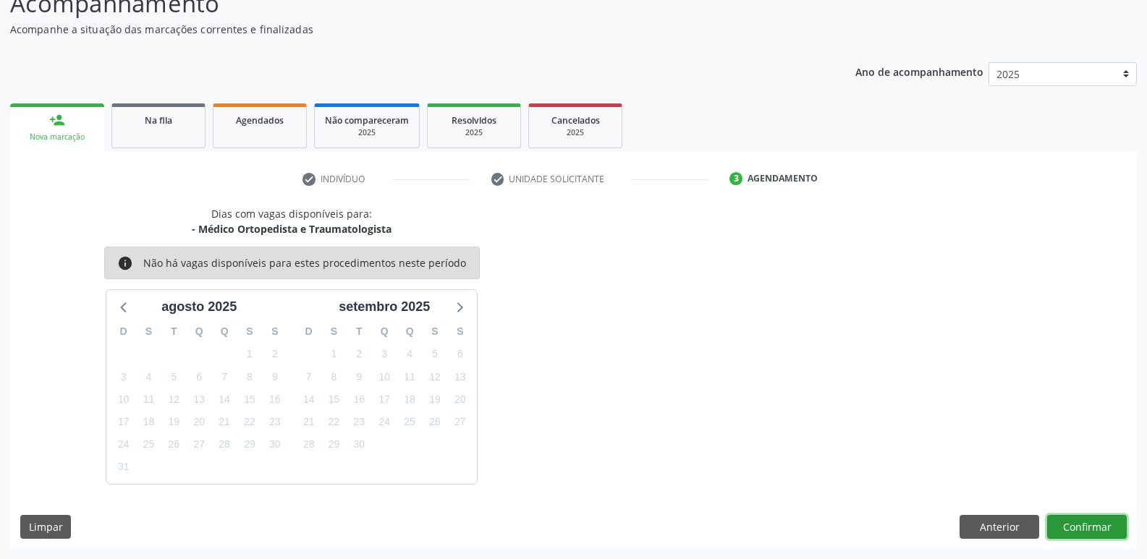
click at [1105, 530] on button "Confirmar" at bounding box center [1087, 527] width 80 height 25
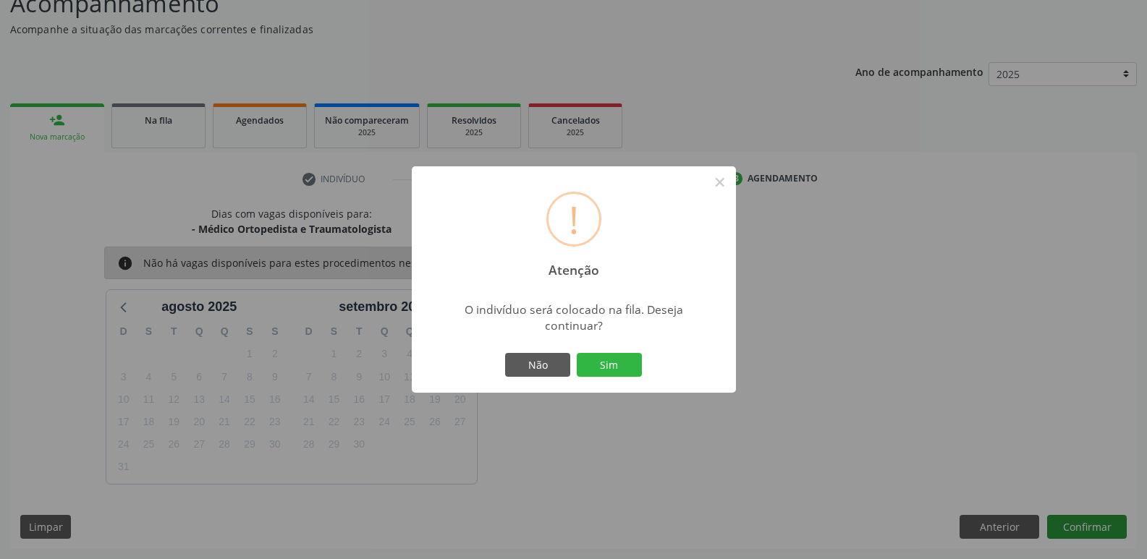
click at [577, 353] on button "Sim" at bounding box center [609, 365] width 65 height 25
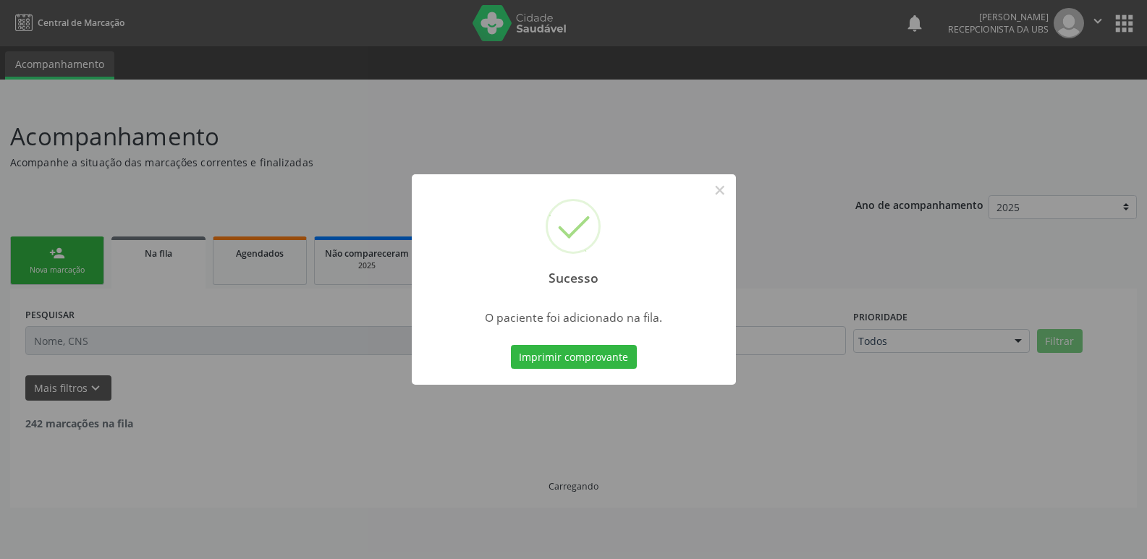
scroll to position [0, 0]
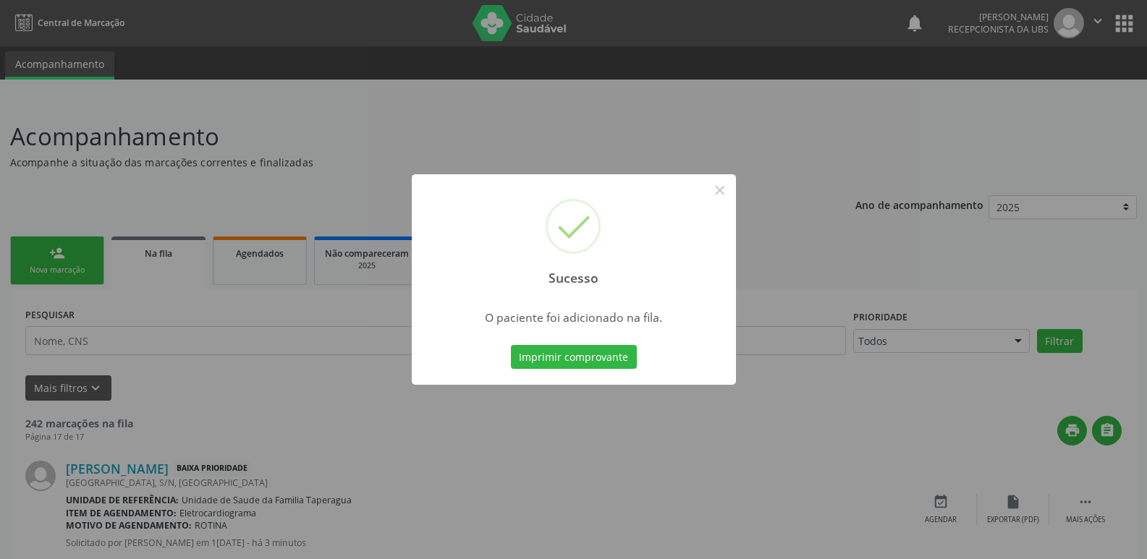
click at [954, 250] on div "Sucesso × O paciente foi adicionado na fila. Imprimir comprovante Cancel" at bounding box center [573, 279] width 1147 height 559
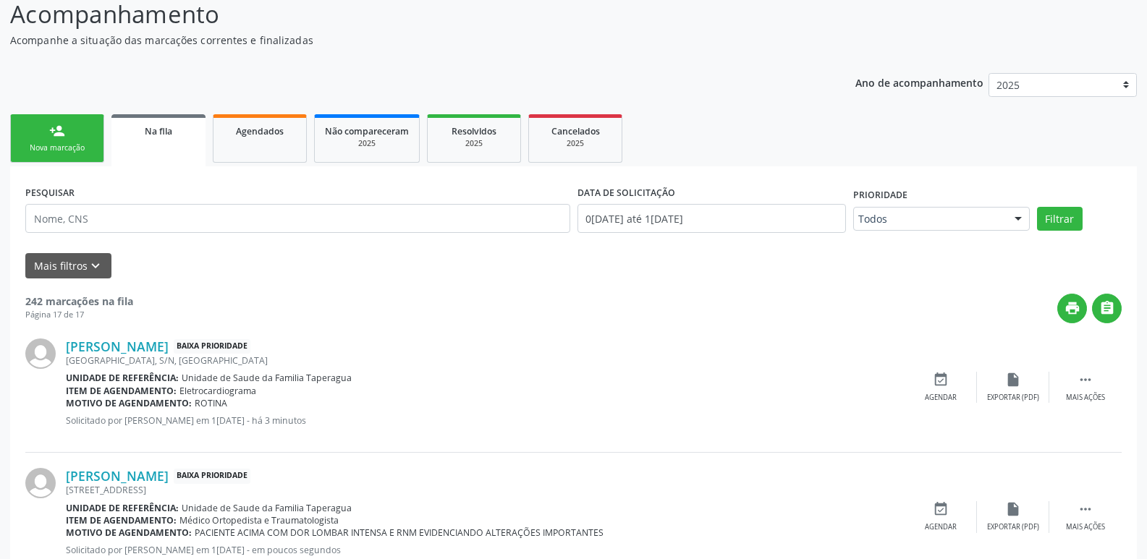
scroll to position [212, 0]
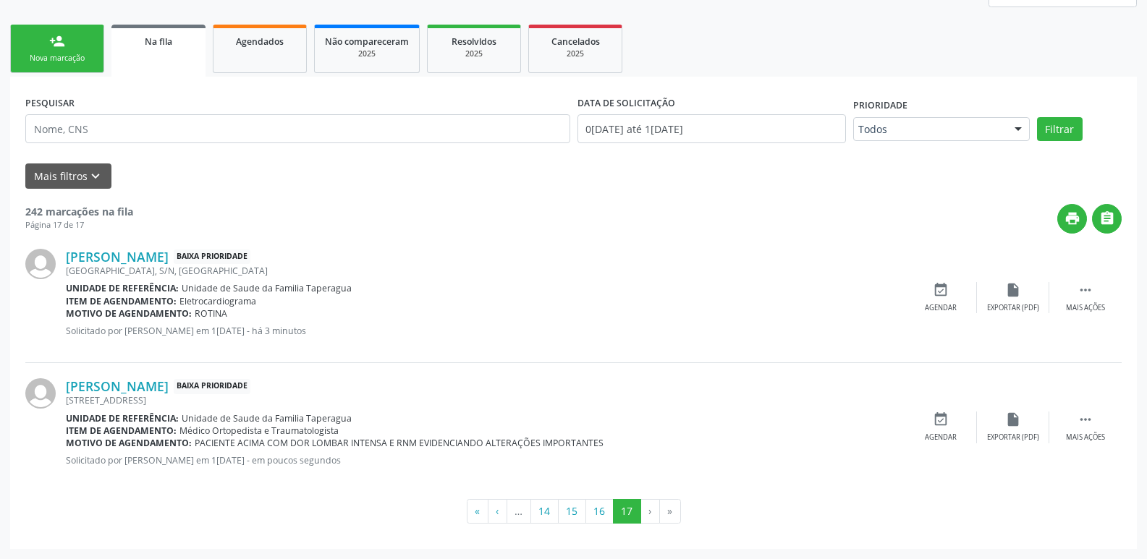
click at [70, 64] on link "person_add Nova marcação" at bounding box center [57, 49] width 94 height 48
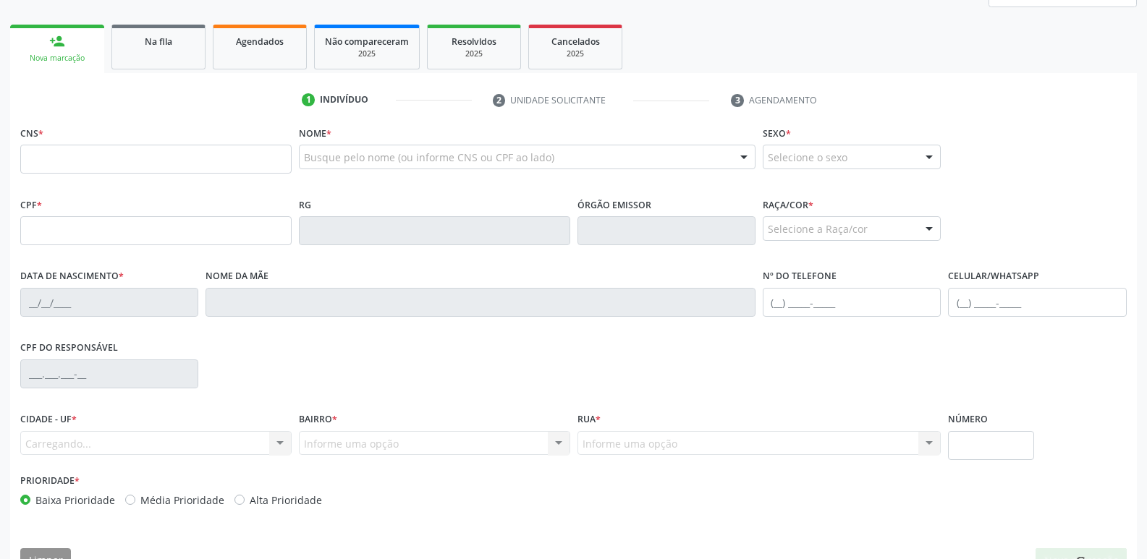
click at [212, 144] on div "CNS *" at bounding box center [155, 147] width 271 height 51
click at [214, 153] on input "text" at bounding box center [155, 159] width 271 height 29
paste input "700 2019 7957 9426"
type input "700 2019 7957 9426"
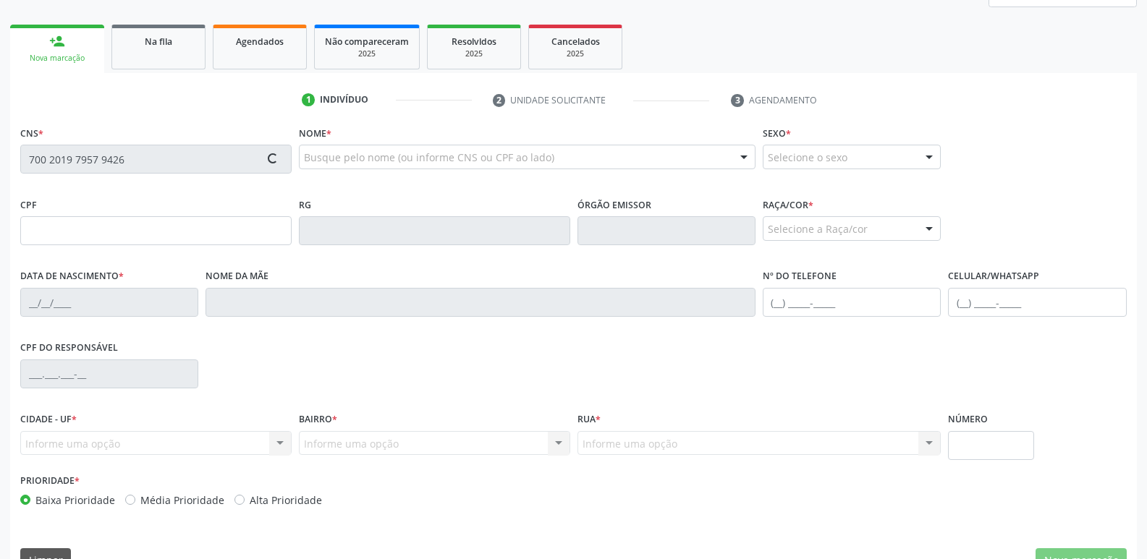
type input "540.550.404-15"
type input "[DATE]"
type input "[PERSON_NAME] de Lima"
type input "[PHONE_NUMBER]"
type input "41"
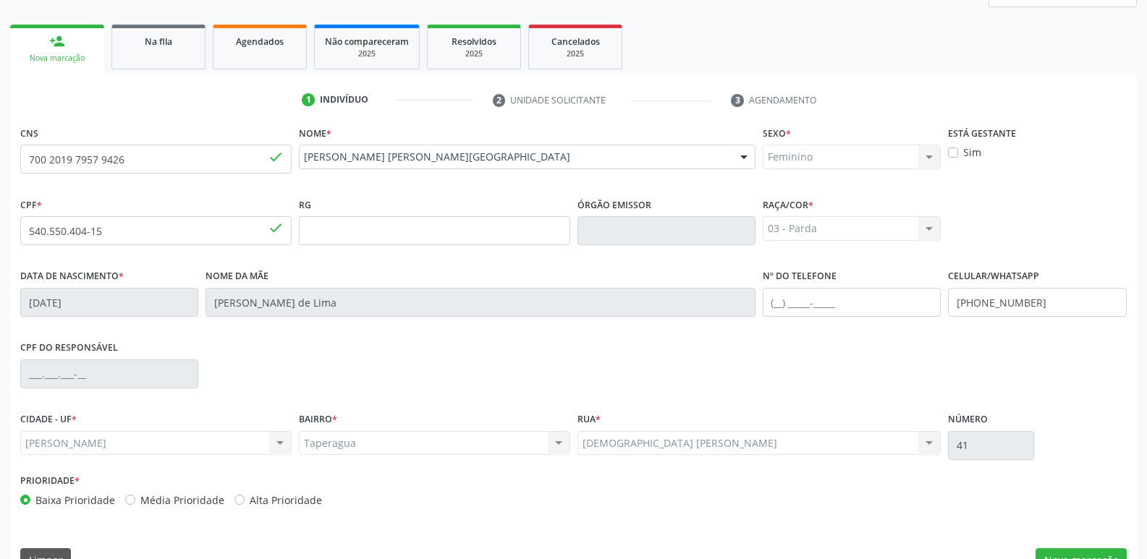
scroll to position [245, 0]
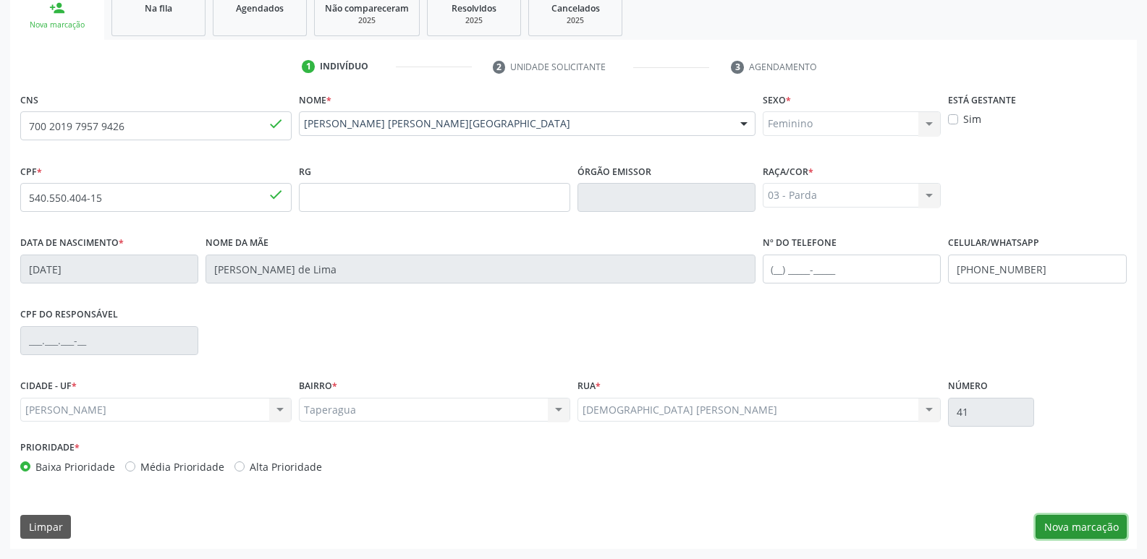
click at [1080, 527] on button "Nova marcação" at bounding box center [1080, 527] width 91 height 25
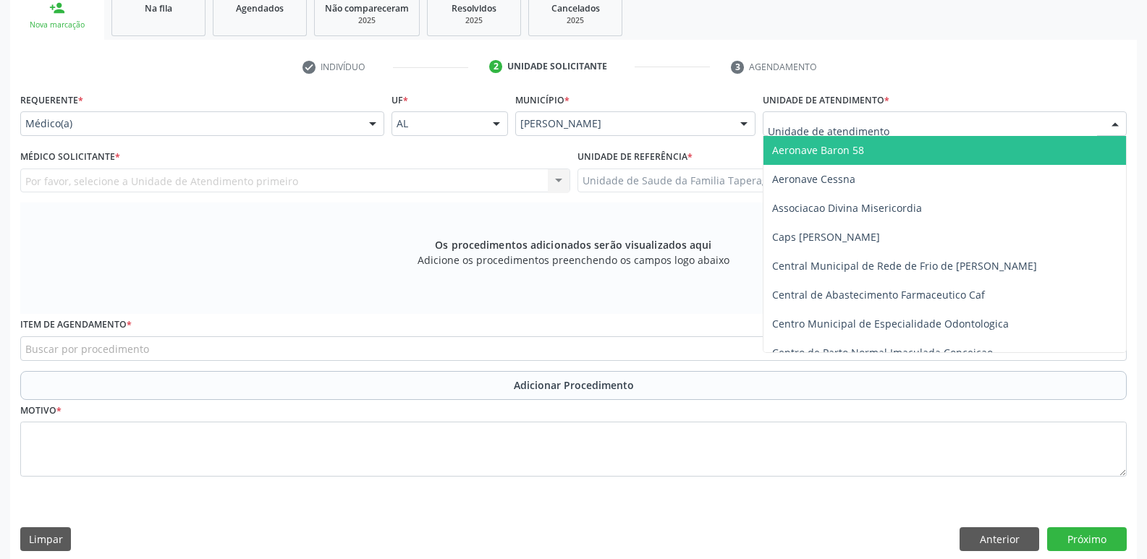
click at [921, 122] on div at bounding box center [945, 123] width 364 height 25
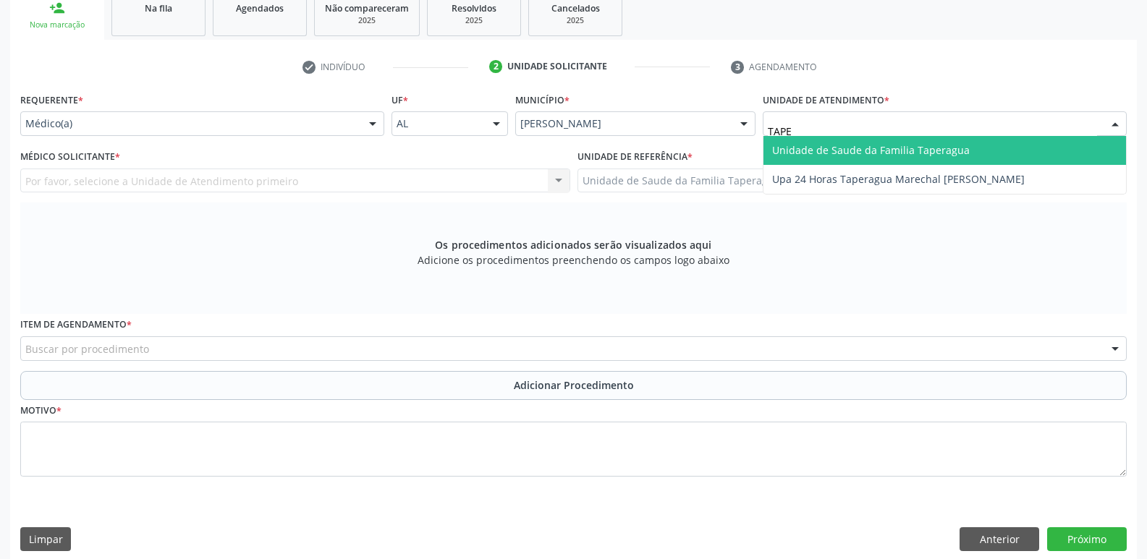
type input "TAPER"
click at [927, 146] on span "Unidade de Saude da Familia Taperagua" at bounding box center [871, 150] width 198 height 14
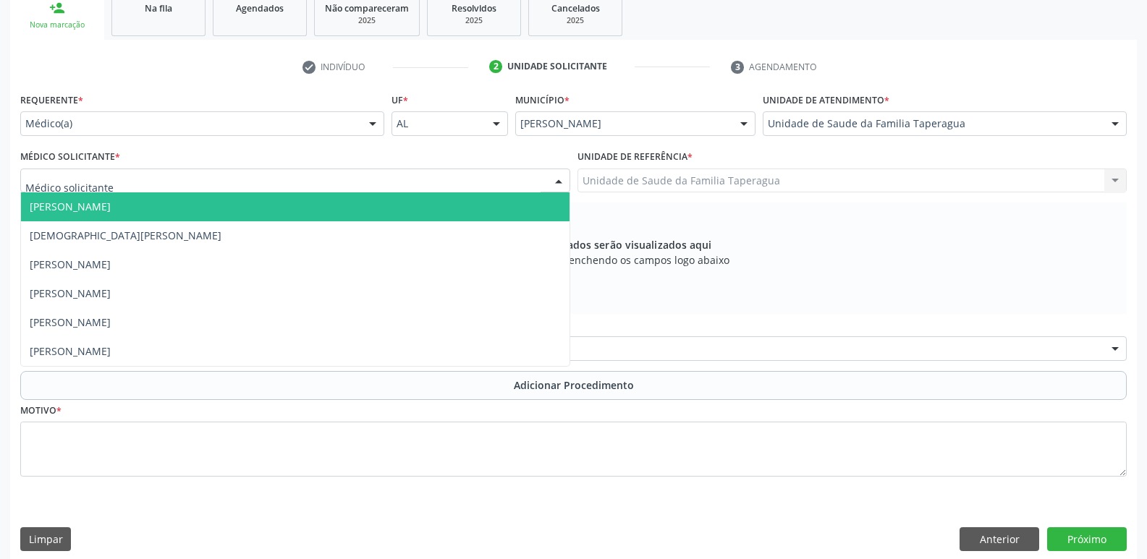
click at [407, 178] on div at bounding box center [295, 181] width 550 height 25
type input "MART"
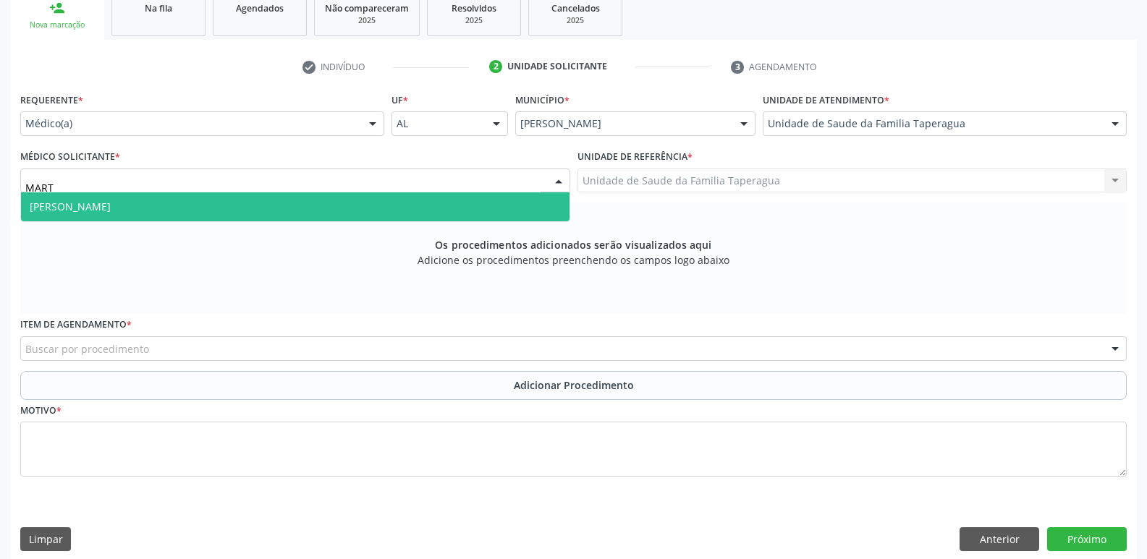
click at [415, 198] on span "[PERSON_NAME]" at bounding box center [295, 206] width 548 height 29
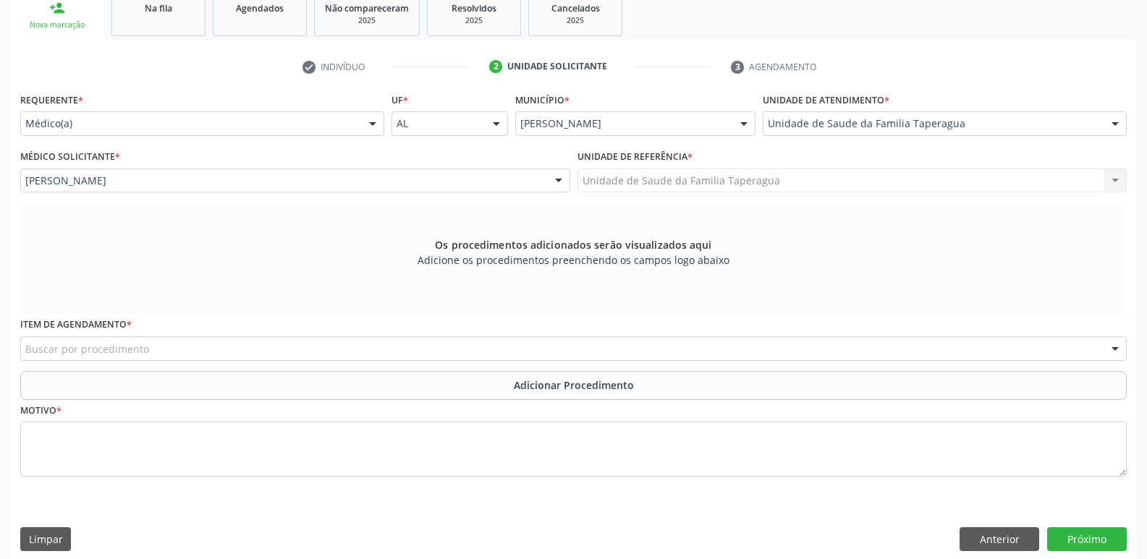
click at [387, 345] on div "Buscar por procedimento" at bounding box center [573, 348] width 1106 height 25
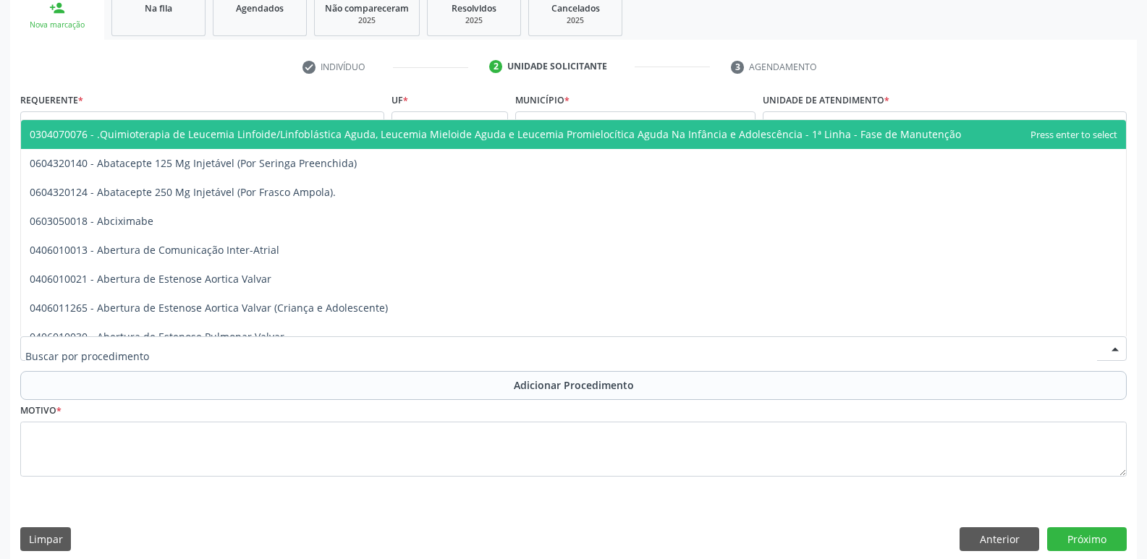
click at [387, 345] on input "text" at bounding box center [560, 355] width 1071 height 29
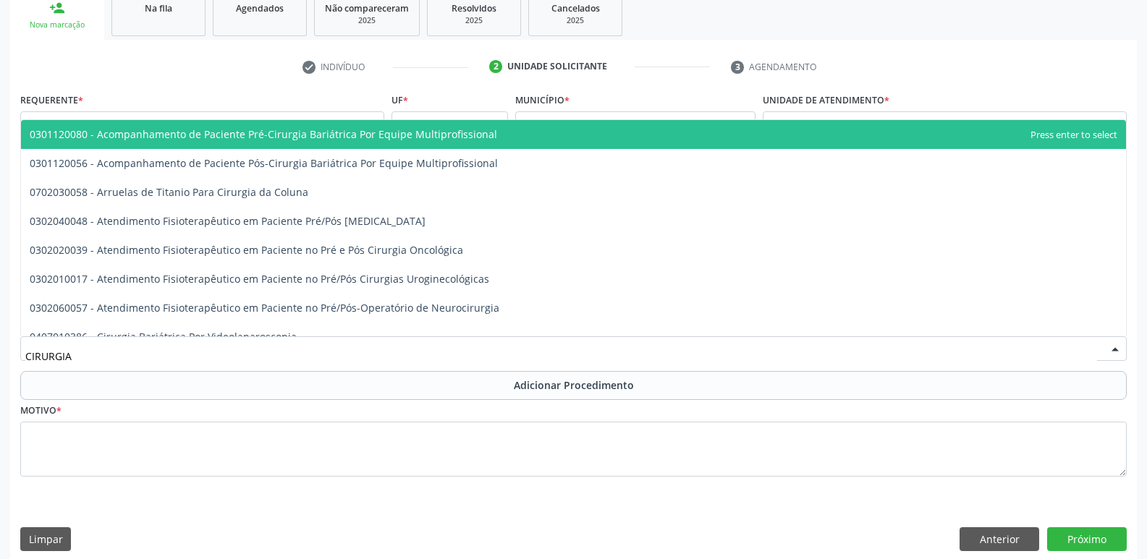
type input "CIRURGIA V"
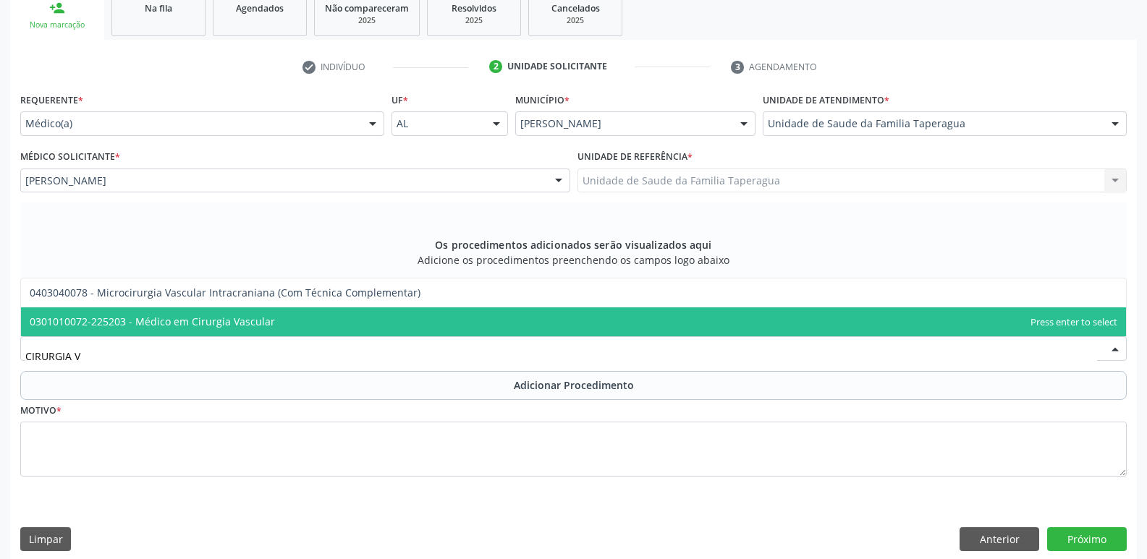
click at [385, 315] on span "0301010072-225203 - Médico em Cirurgia Vascular" at bounding box center [573, 321] width 1105 height 29
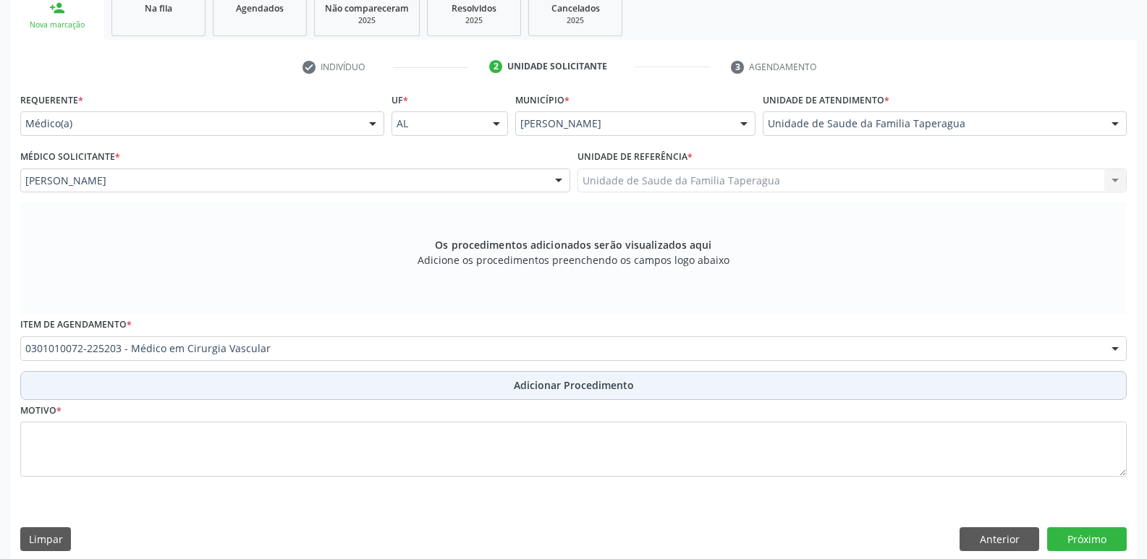
click at [392, 376] on button "Adicionar Procedimento" at bounding box center [573, 385] width 1106 height 29
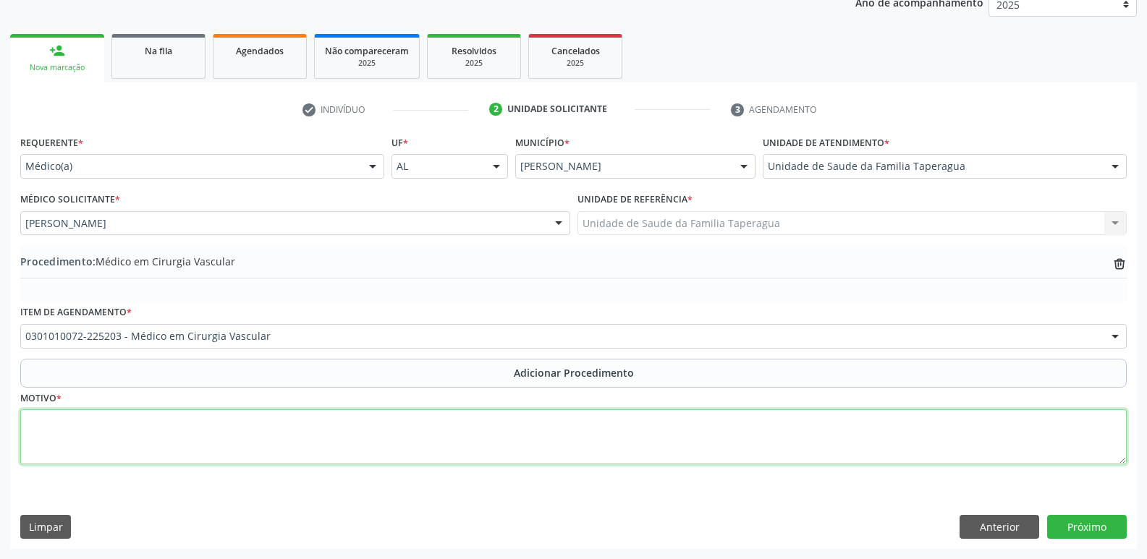
click at [394, 420] on textarea at bounding box center [573, 436] width 1106 height 55
type textarea "VARIZES EM MMII"
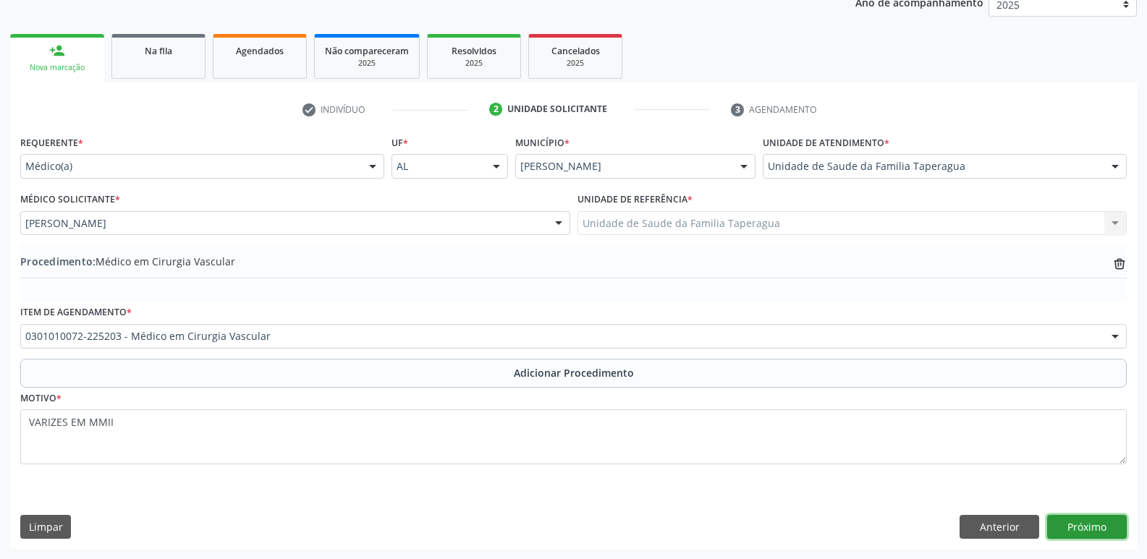
click at [1091, 519] on button "Próximo" at bounding box center [1087, 527] width 80 height 25
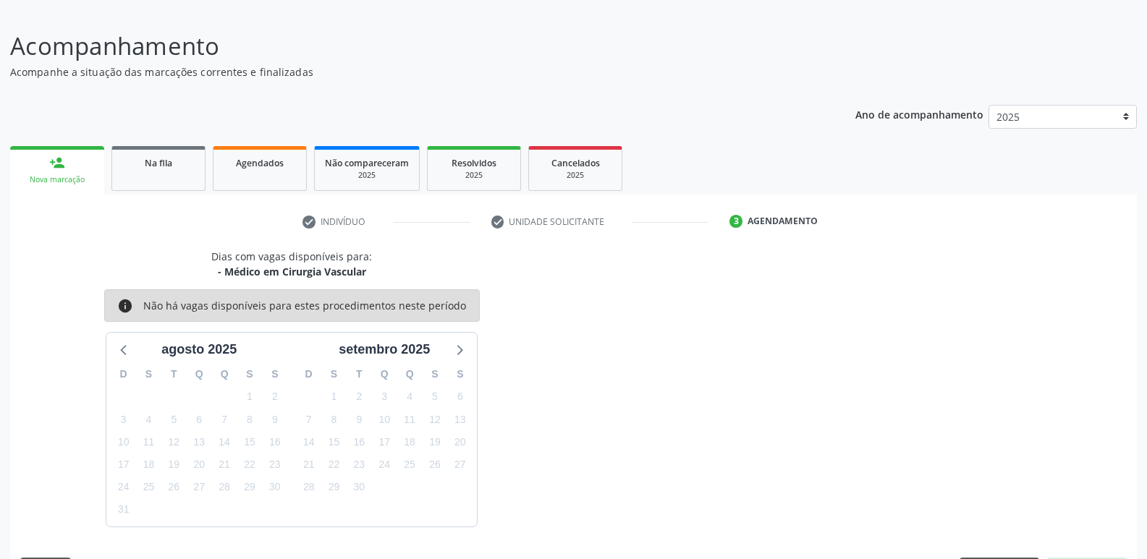
scroll to position [133, 0]
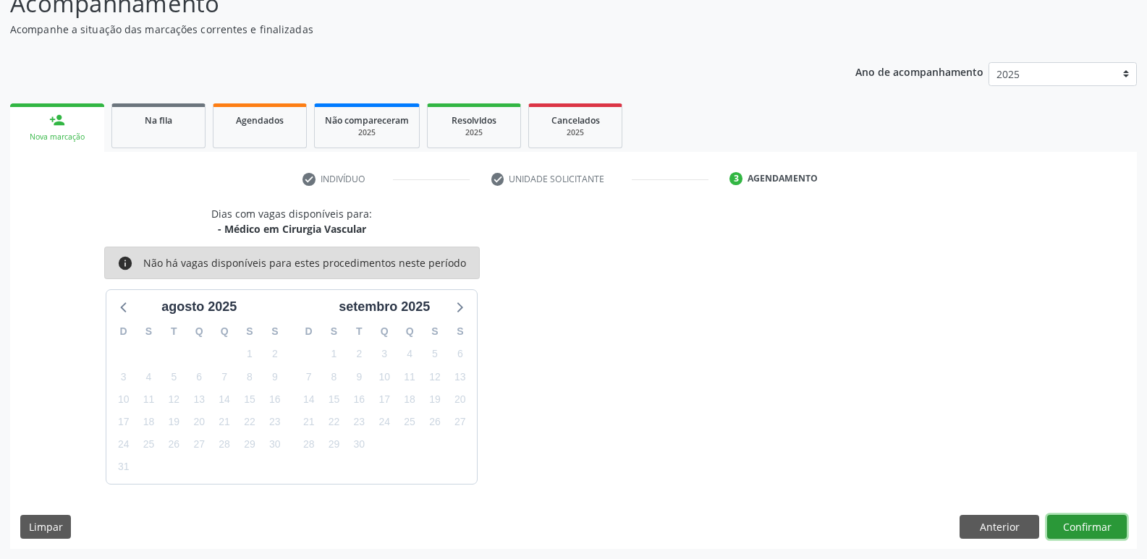
click at [1092, 525] on button "Confirmar" at bounding box center [1087, 527] width 80 height 25
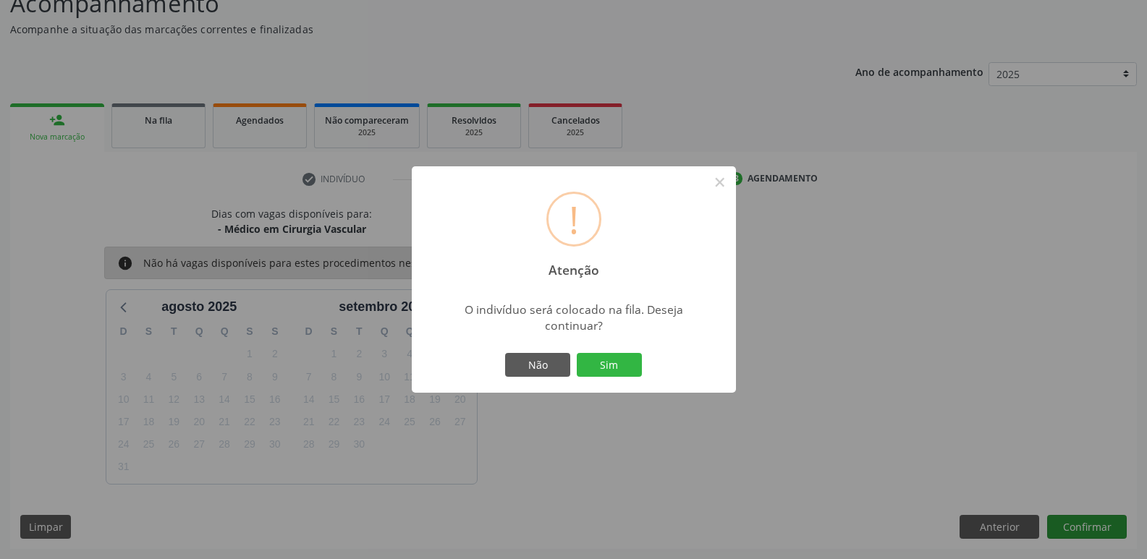
click at [577, 353] on button "Sim" at bounding box center [609, 365] width 65 height 25
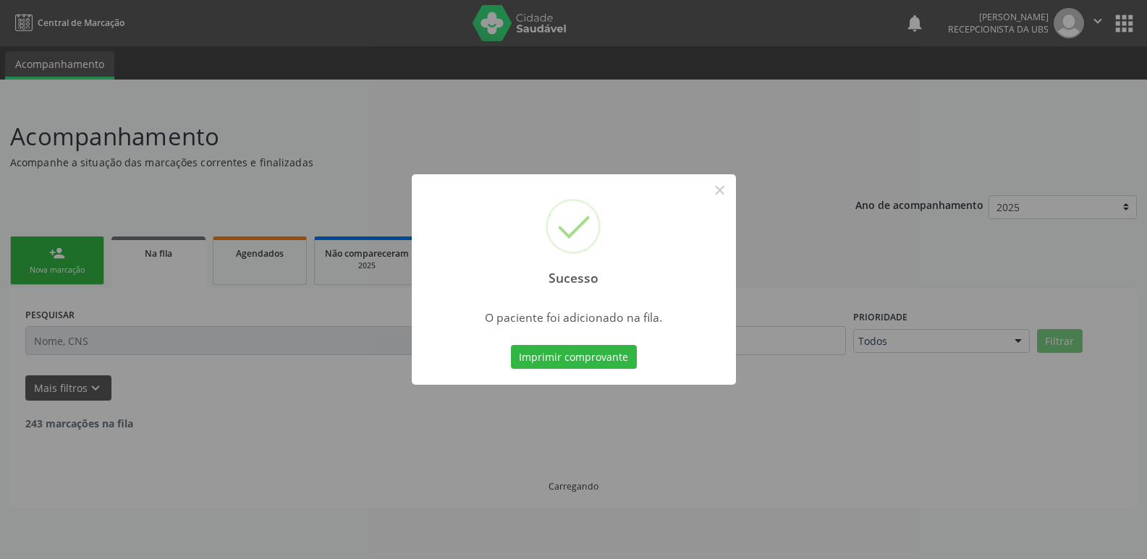
scroll to position [0, 0]
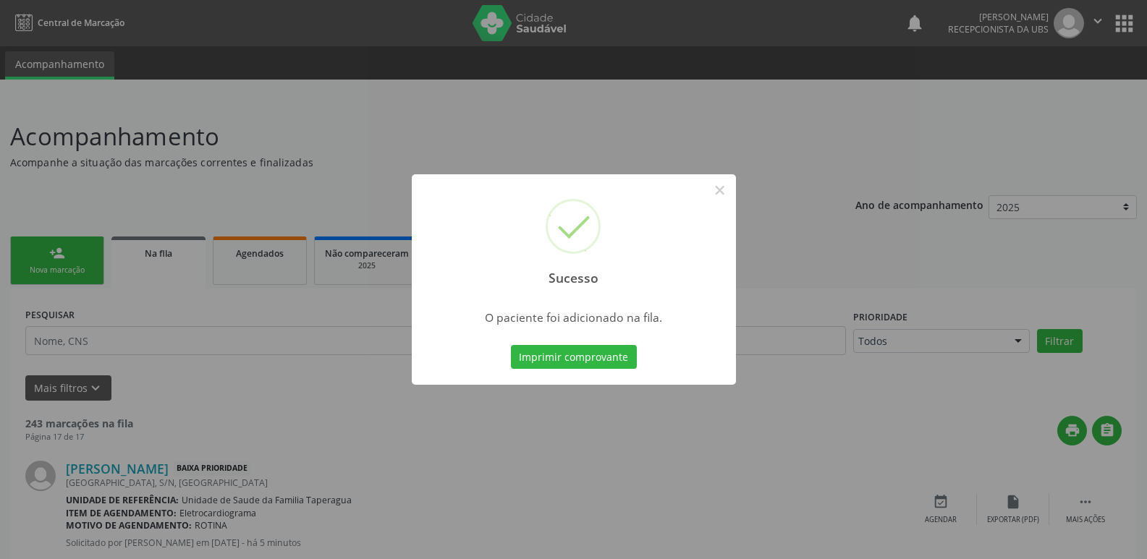
click at [1019, 386] on div "Sucesso × O paciente foi adicionado na fila. Imprimir comprovante Cancel" at bounding box center [573, 279] width 1147 height 559
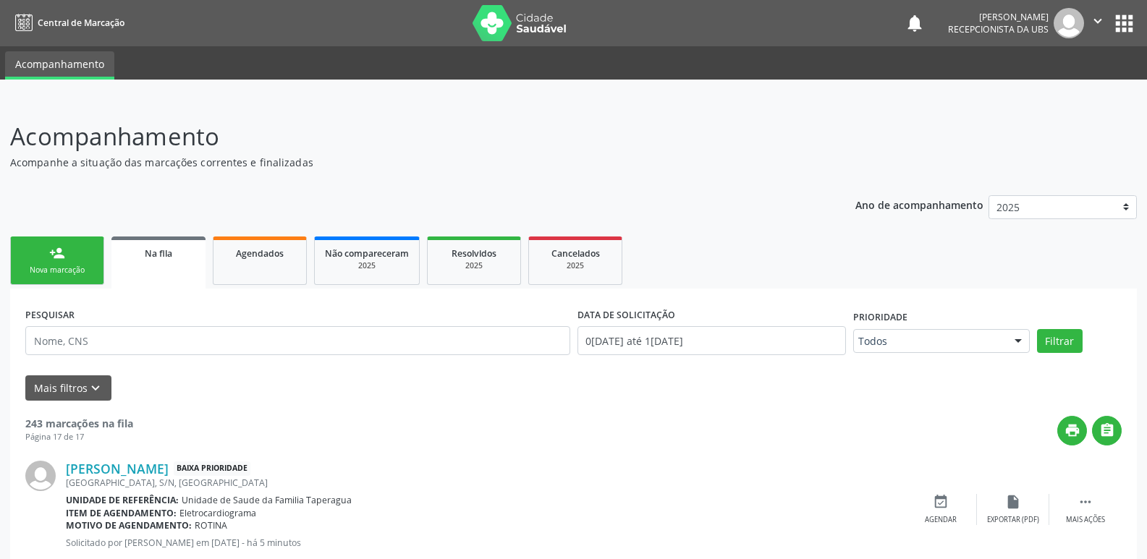
click at [79, 252] on link "person_add Nova marcação" at bounding box center [57, 261] width 94 height 48
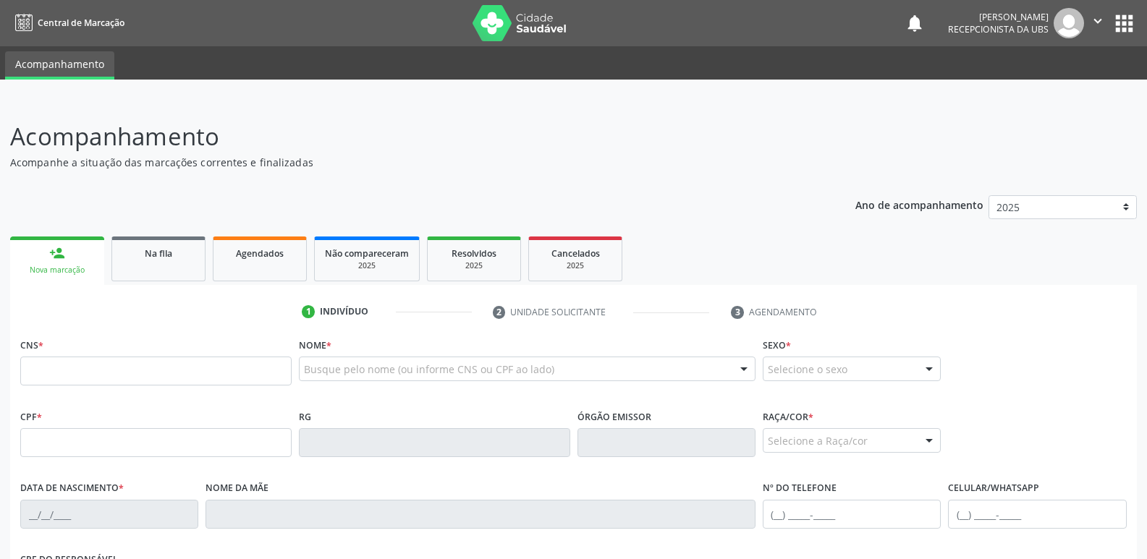
click at [117, 351] on div "CNS *" at bounding box center [155, 359] width 271 height 51
click at [122, 375] on input "text" at bounding box center [155, 371] width 271 height 29
paste input "700 2019 7957 9426"
type input "700 2019 7957 9426"
type input "540.550.404-15"
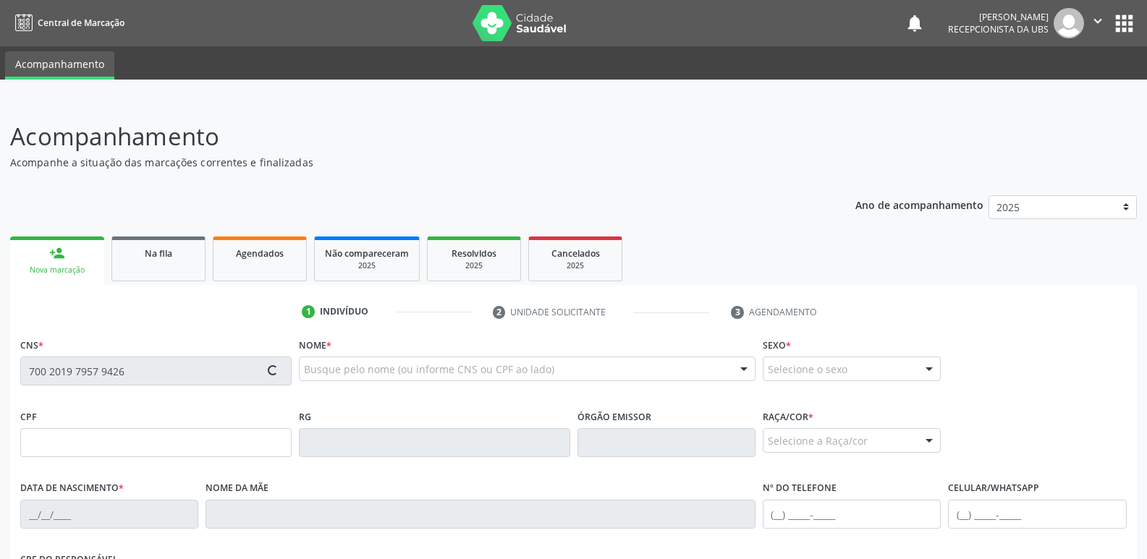
type input "[DATE]"
type input "[PERSON_NAME] de Lima"
type input "[PHONE_NUMBER]"
type input "41"
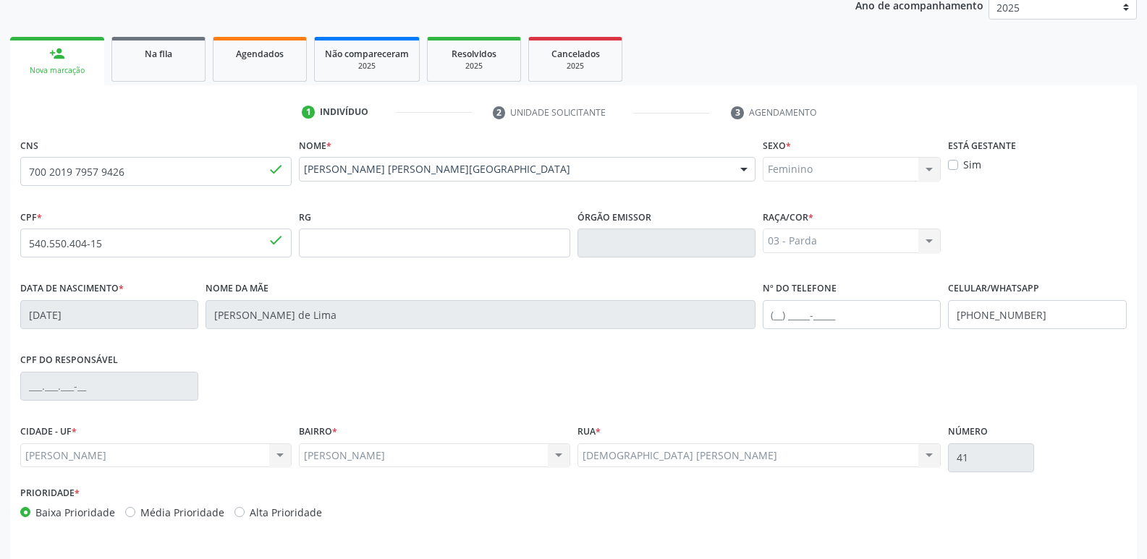
scroll to position [245, 0]
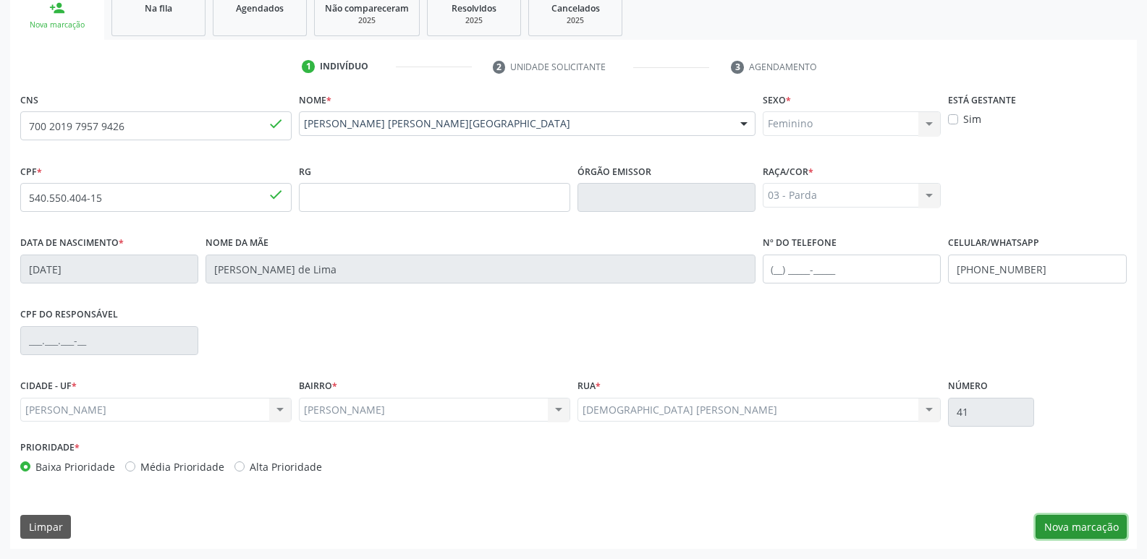
click at [1076, 525] on button "Nova marcação" at bounding box center [1080, 527] width 91 height 25
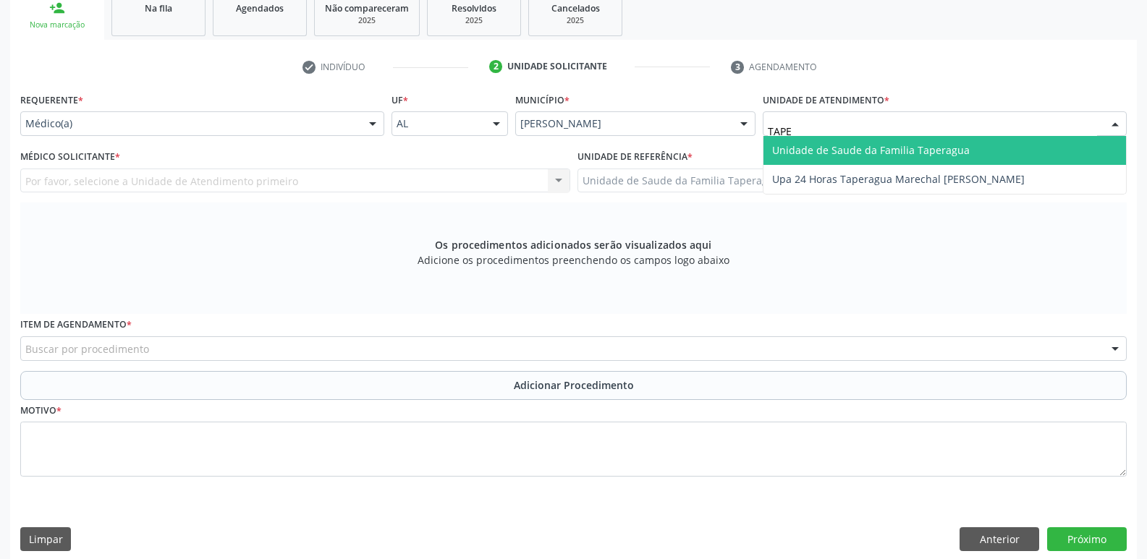
type input "TAPER"
click at [810, 150] on span "Unidade de Saude da Familia Taperagua" at bounding box center [871, 150] width 198 height 14
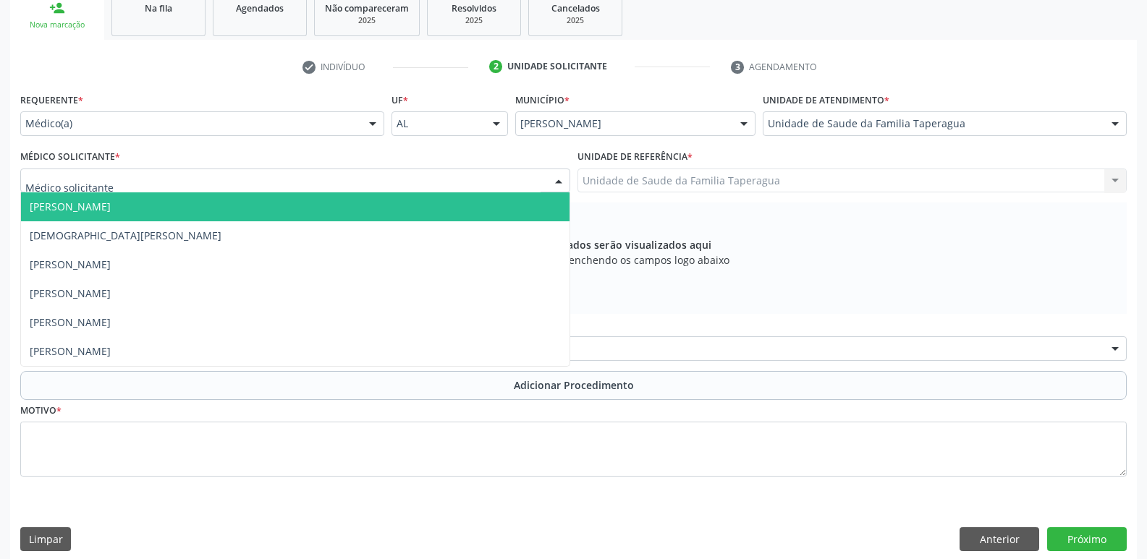
click at [276, 188] on div at bounding box center [295, 181] width 550 height 25
type input "Mart"
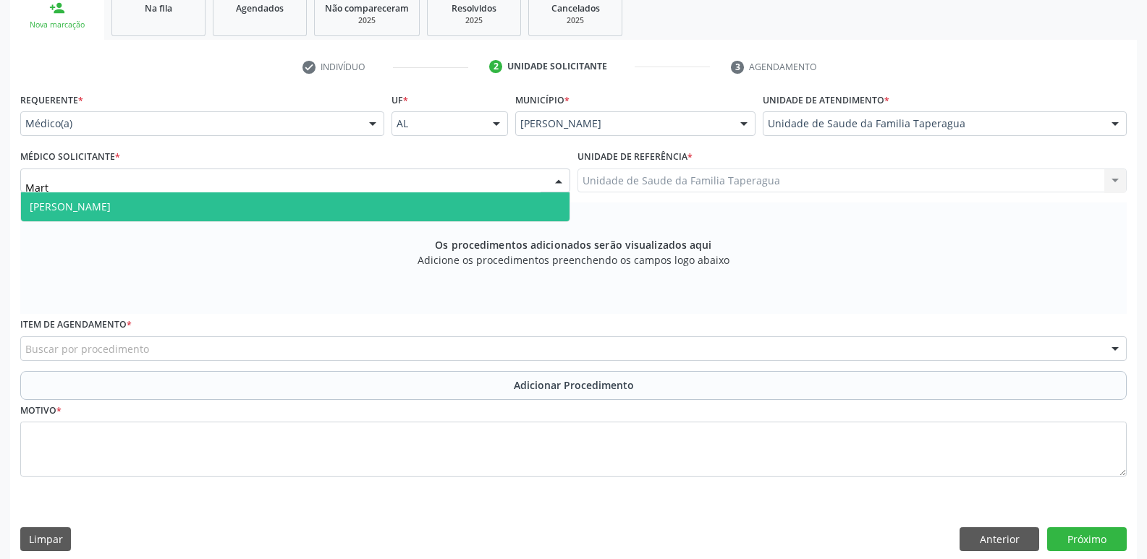
click at [276, 207] on span "[PERSON_NAME]" at bounding box center [295, 206] width 548 height 29
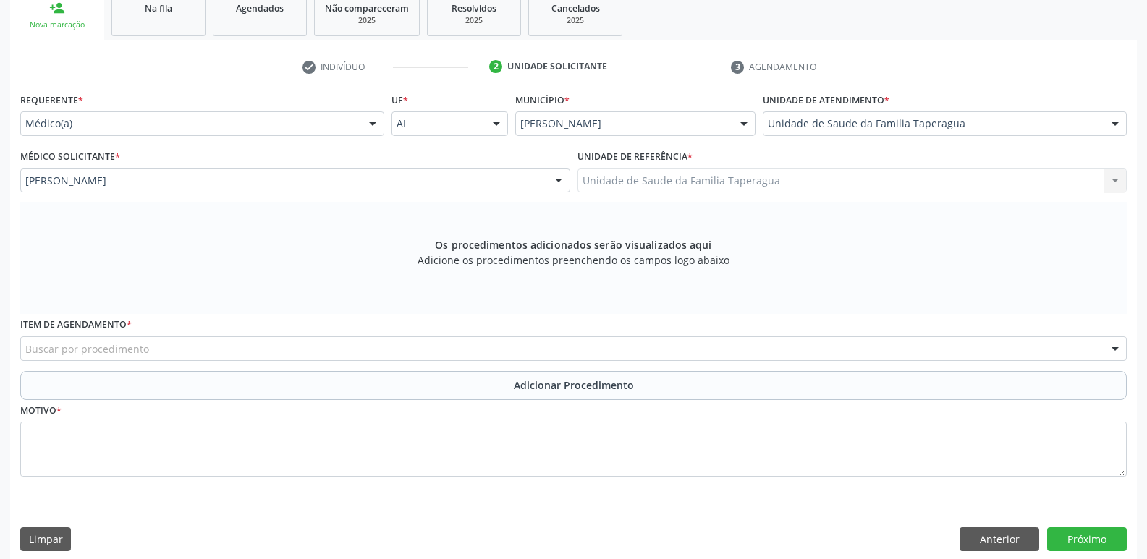
click at [296, 342] on div "Buscar por procedimento" at bounding box center [573, 348] width 1106 height 25
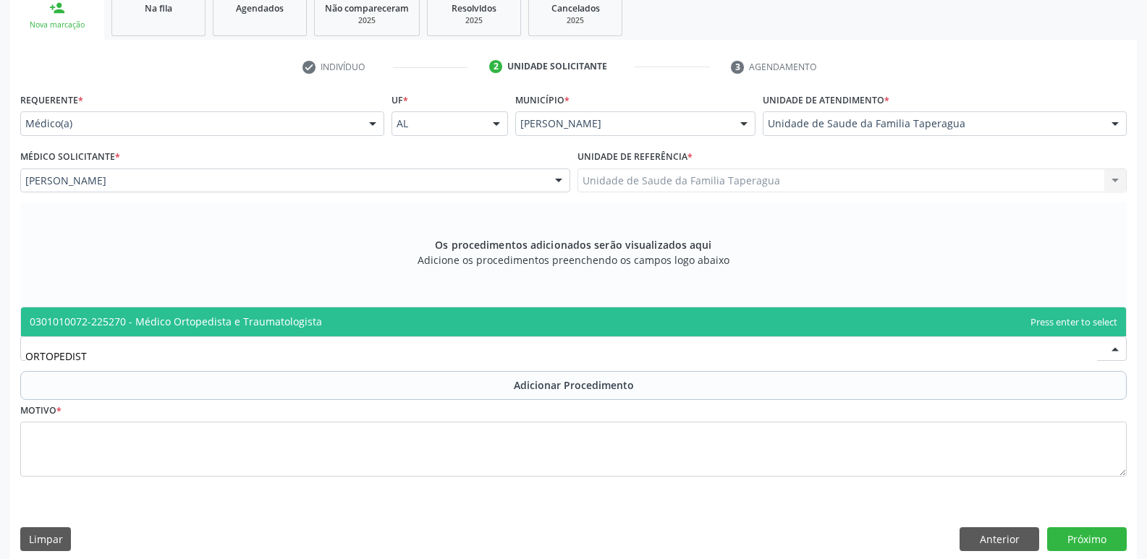
type input "ORTOPEDISTA"
click at [320, 326] on span "0301010072-225270 - Médico Ortopedista e Traumatologista" at bounding box center [573, 321] width 1105 height 29
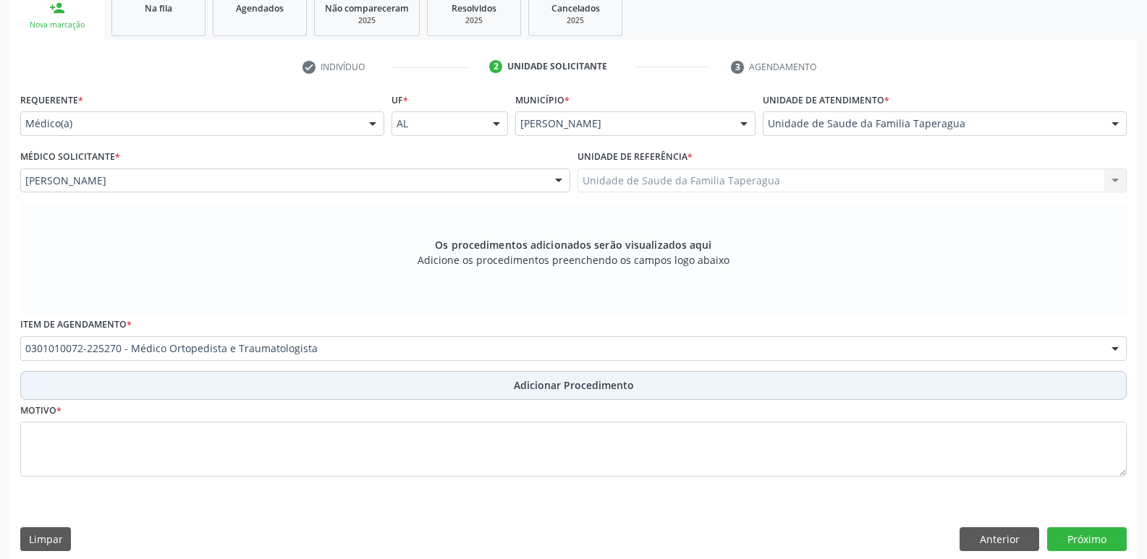
click at [323, 373] on button "Adicionar Procedimento" at bounding box center [573, 385] width 1106 height 29
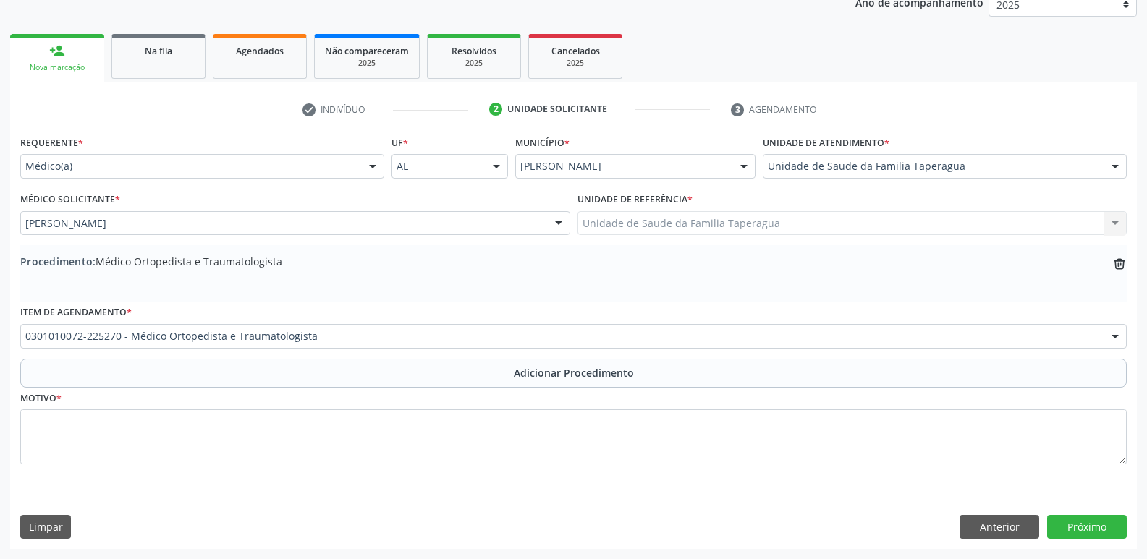
scroll to position [203, 0]
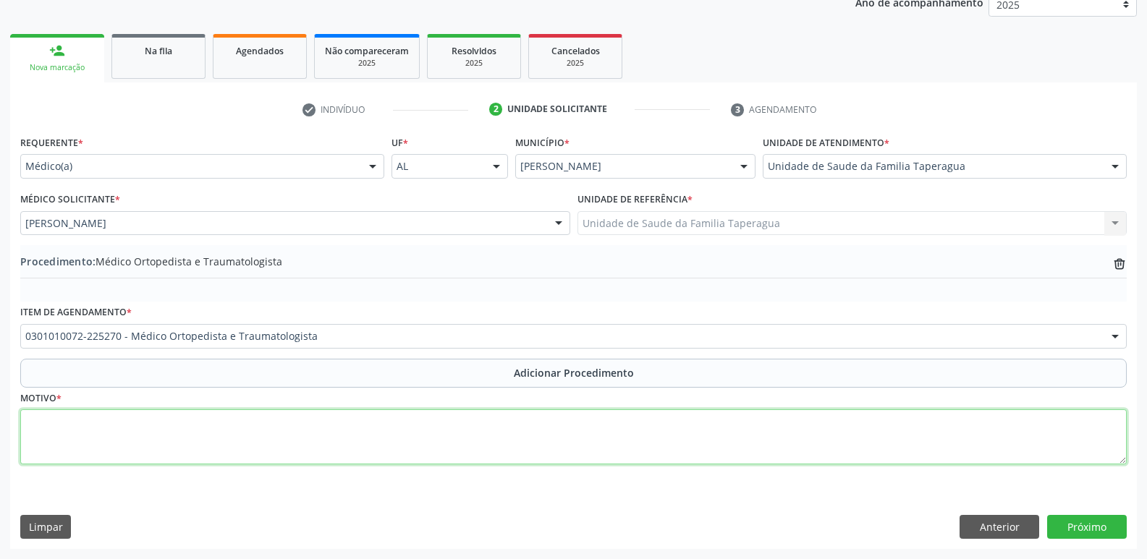
click at [328, 429] on textarea at bounding box center [573, 436] width 1106 height 55
type textarea "ARTROSE DE QUADRIL"
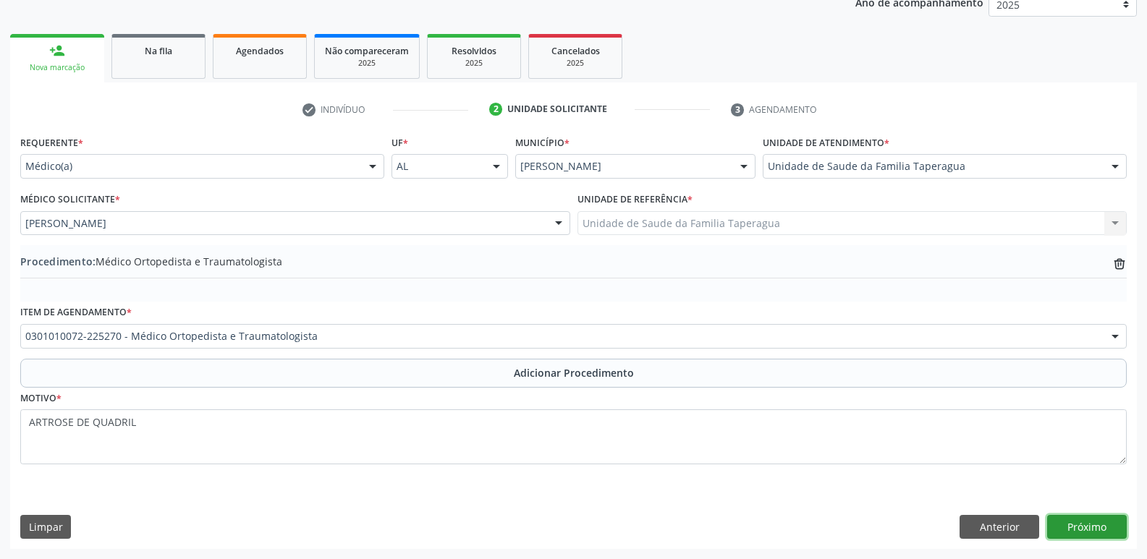
click at [1085, 527] on button "Próximo" at bounding box center [1087, 527] width 80 height 25
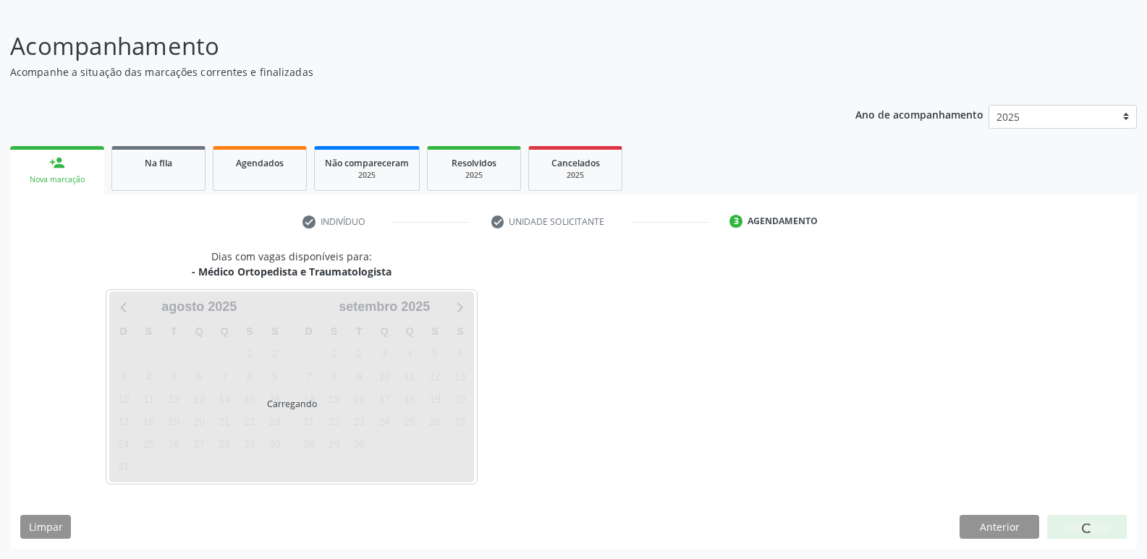
scroll to position [133, 0]
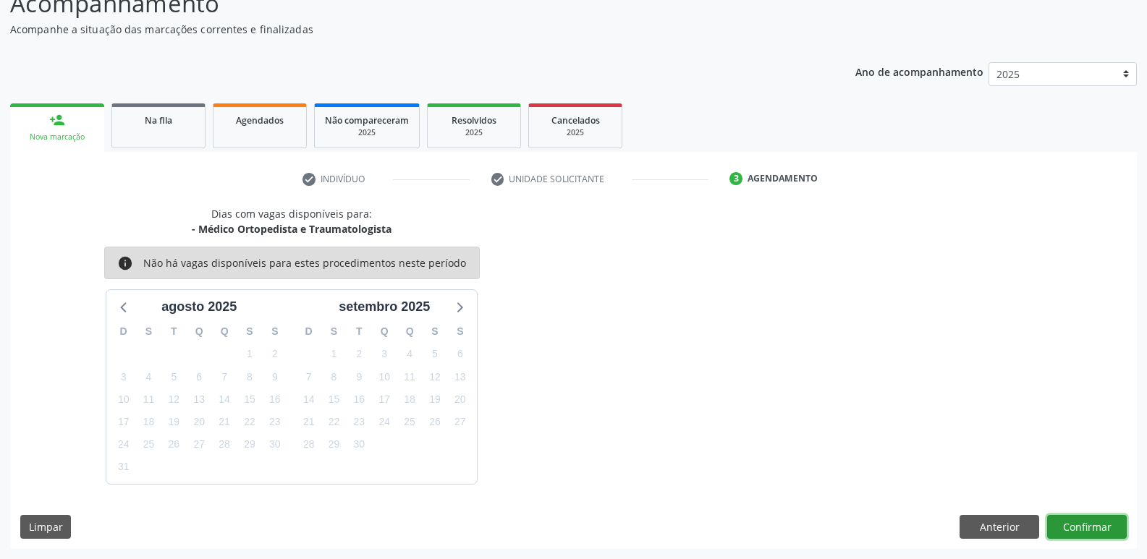
click at [1093, 530] on button "Confirmar" at bounding box center [1087, 527] width 80 height 25
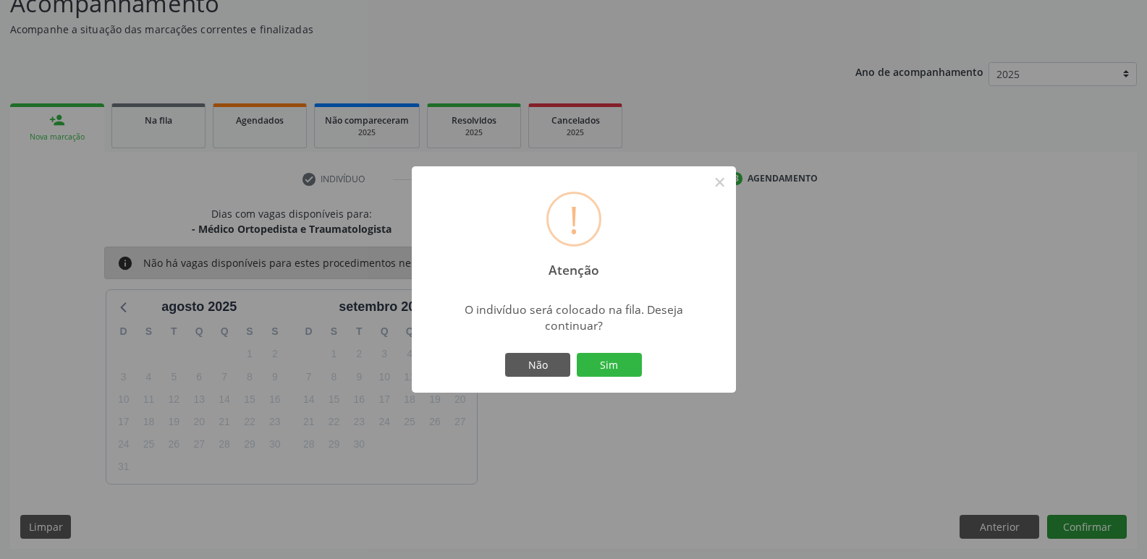
click at [577, 353] on button "Sim" at bounding box center [609, 365] width 65 height 25
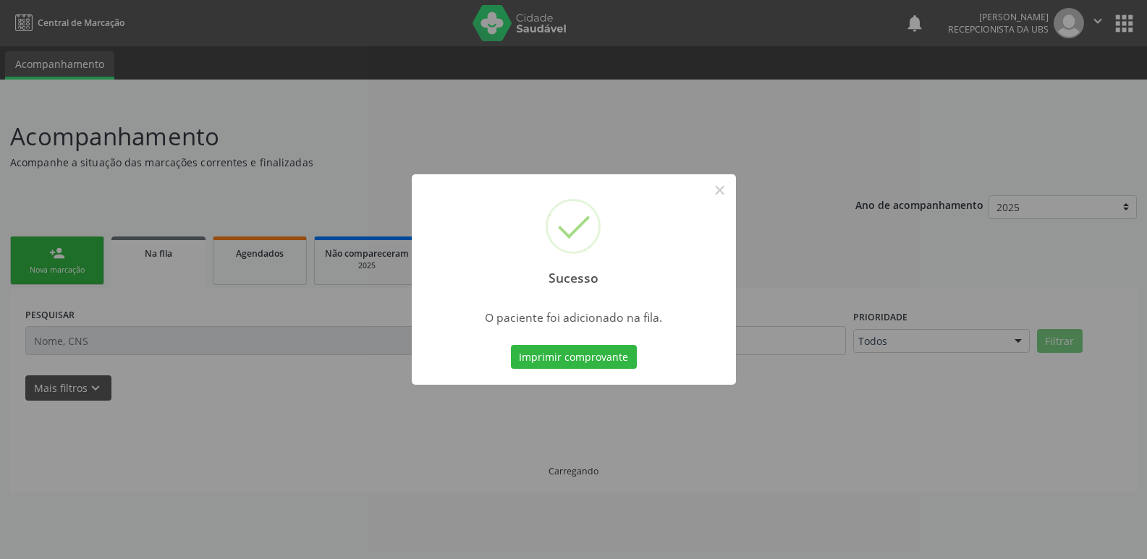
scroll to position [0, 0]
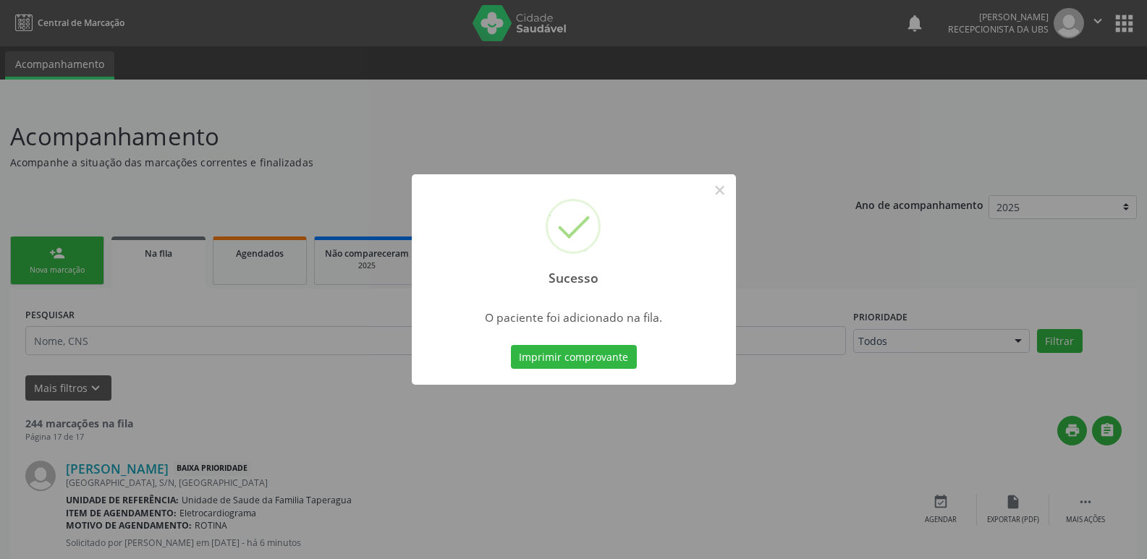
click at [881, 349] on div "Sucesso × O paciente foi adicionado na fila. Imprimir comprovante Cancel" at bounding box center [573, 279] width 1147 height 559
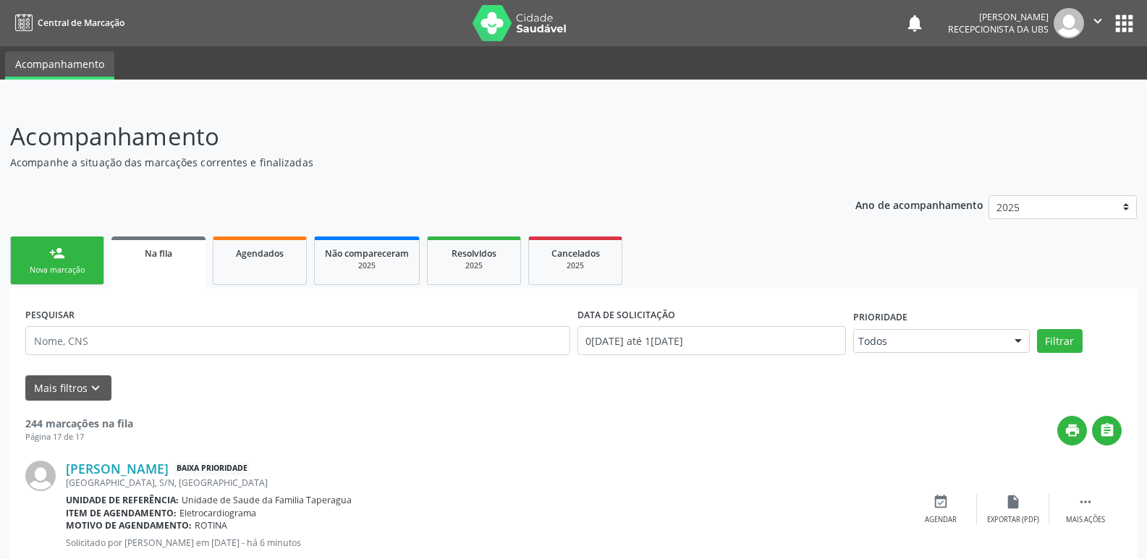
click at [54, 261] on link "person_add Nova marcação" at bounding box center [57, 261] width 94 height 48
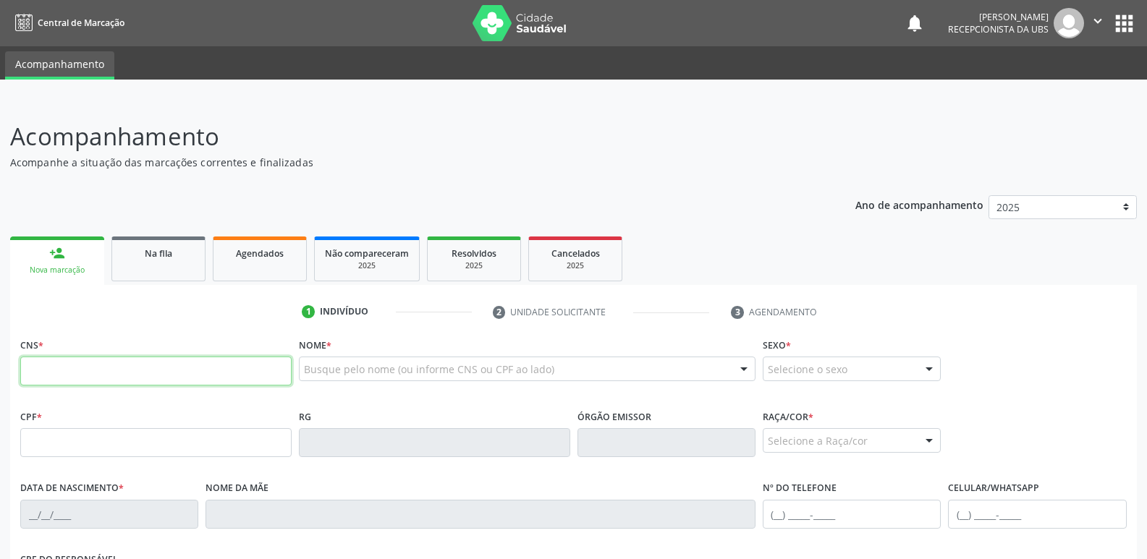
click at [119, 378] on input "text" at bounding box center [155, 371] width 271 height 29
paste input "702 8086 2711 7563"
type input "702 8086 2711 7563"
type input "546.689.054-53"
type input "2[DATE]"
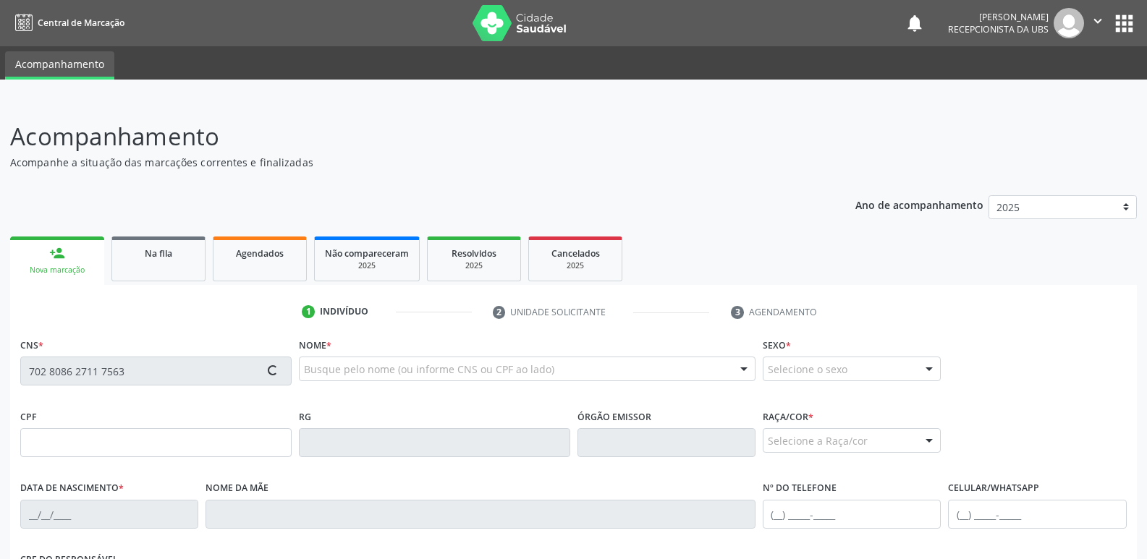
type input "[PERSON_NAME]"
type input "[PHONE_NUMBER]"
type input "112"
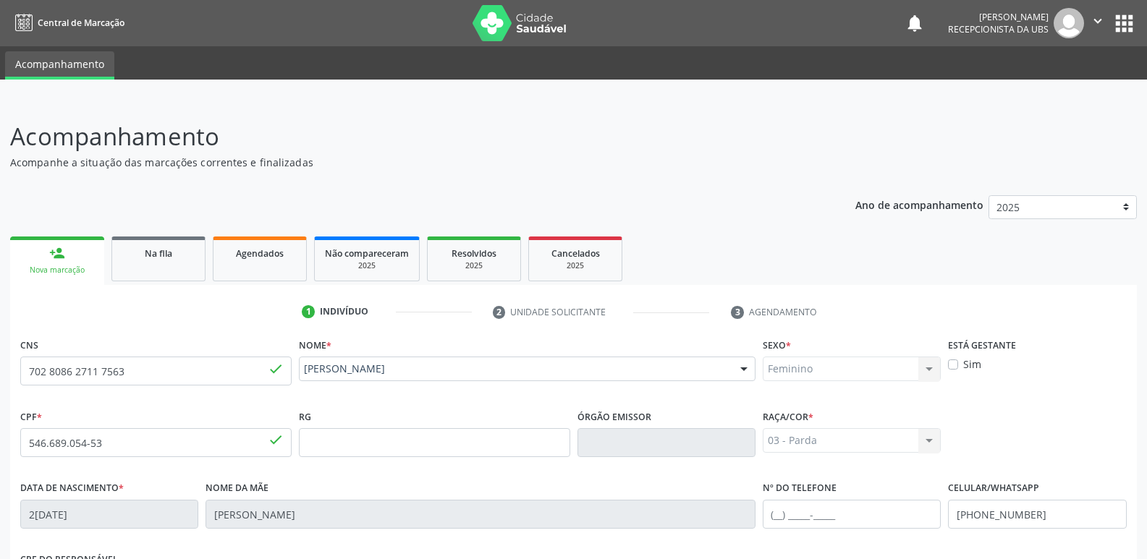
scroll to position [245, 0]
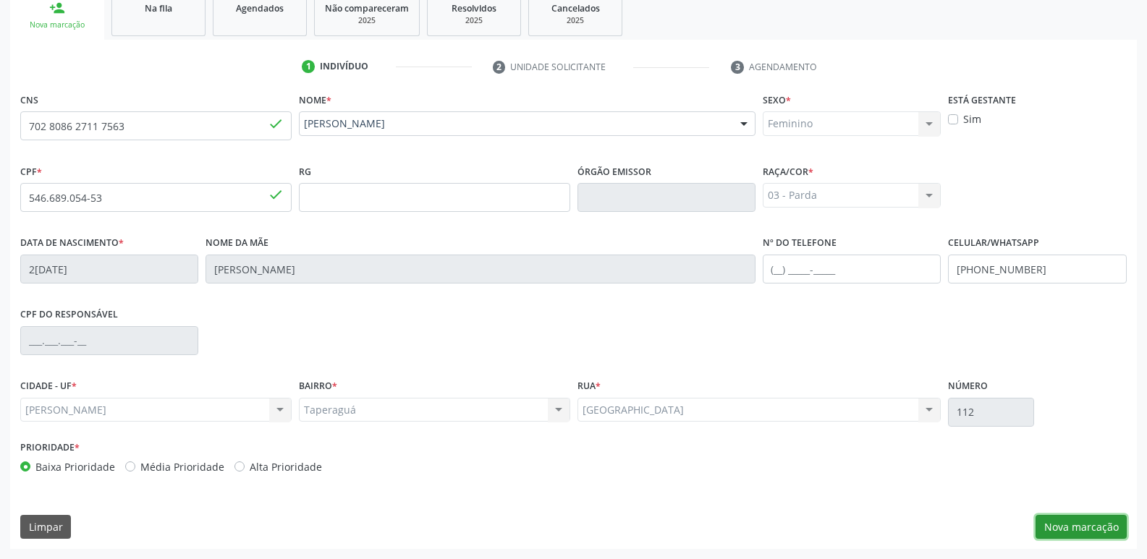
click at [1089, 527] on button "Nova marcação" at bounding box center [1080, 527] width 91 height 25
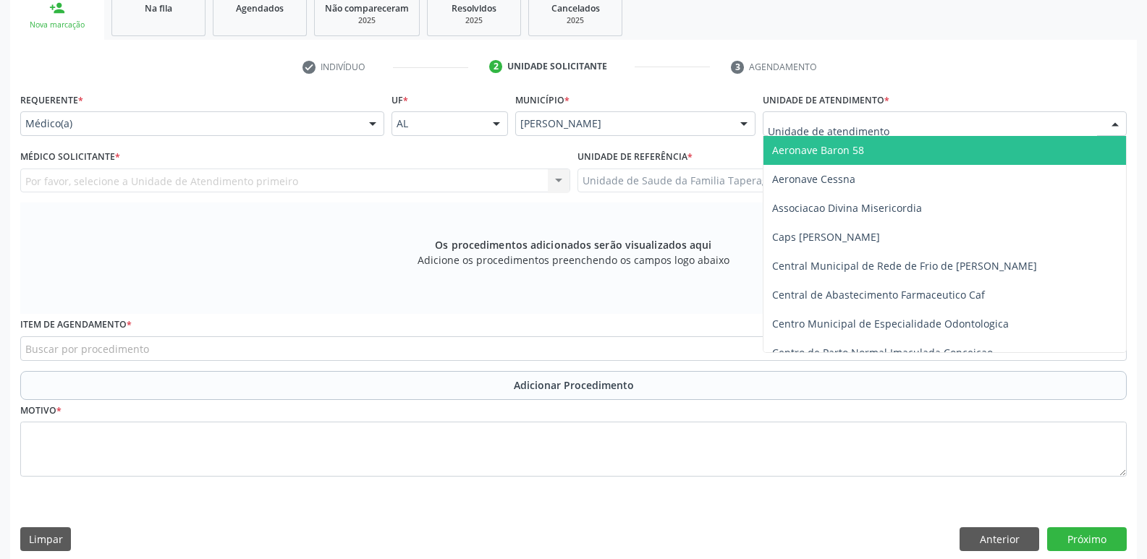
click at [990, 121] on div at bounding box center [945, 123] width 364 height 25
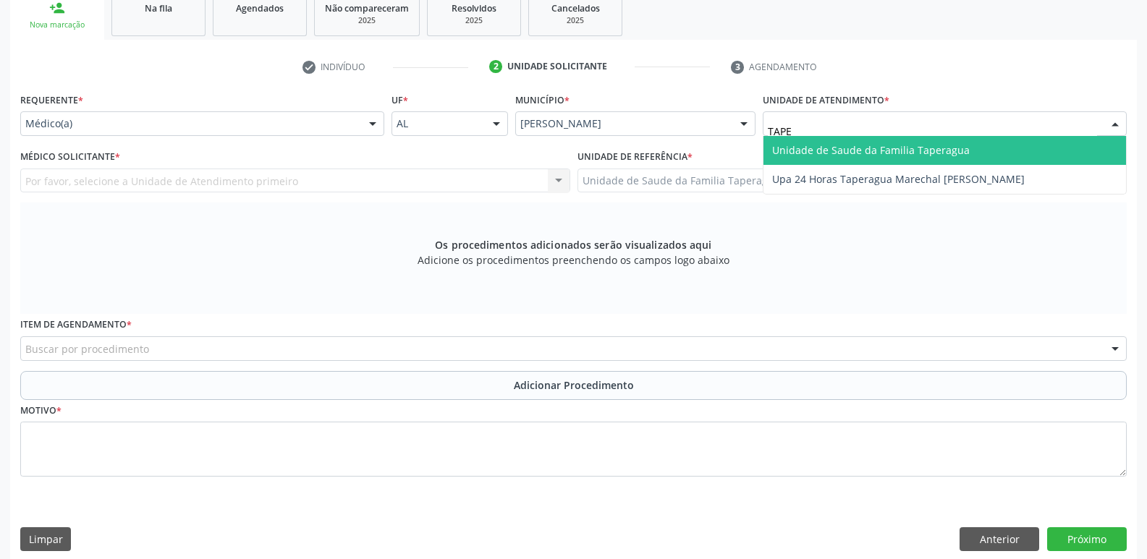
type input "TAPER"
click at [998, 148] on span "Unidade de Saude da Familia Taperagua" at bounding box center [944, 150] width 362 height 29
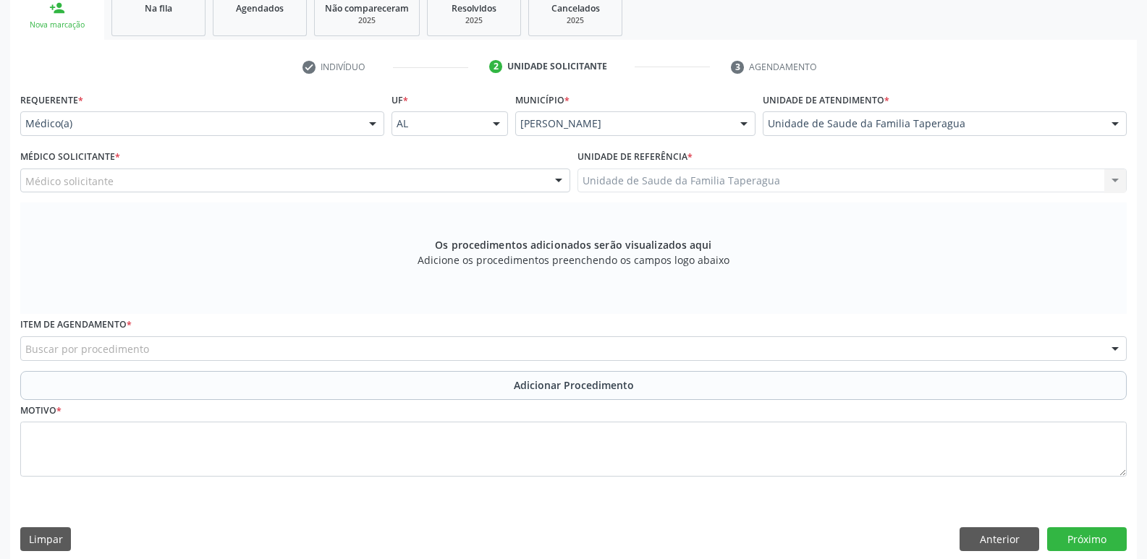
click at [305, 186] on div "Médico solicitante" at bounding box center [295, 181] width 550 height 25
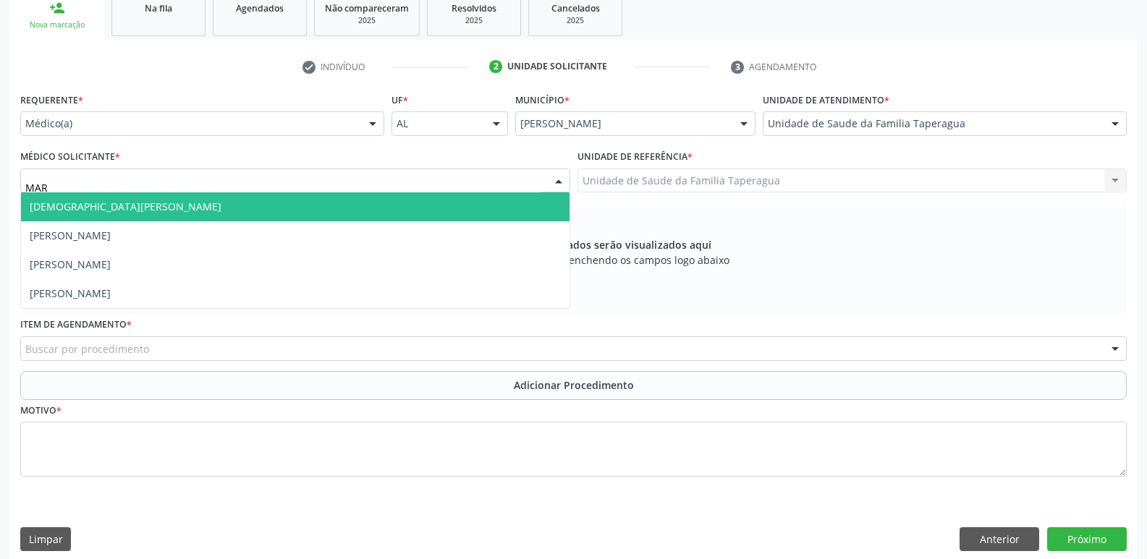
type input "MART"
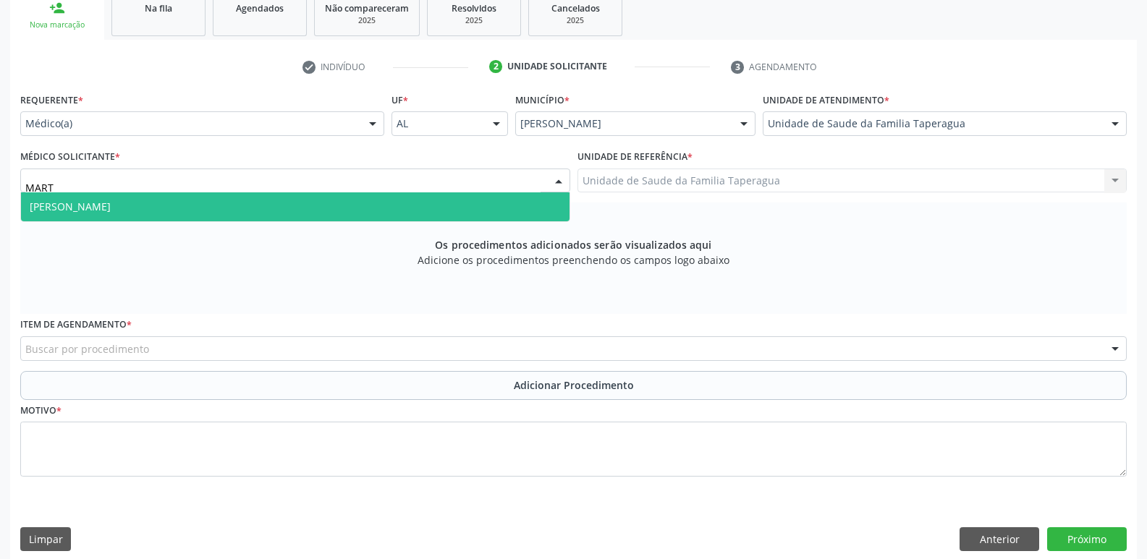
click at [307, 211] on span "[PERSON_NAME]" at bounding box center [295, 206] width 548 height 29
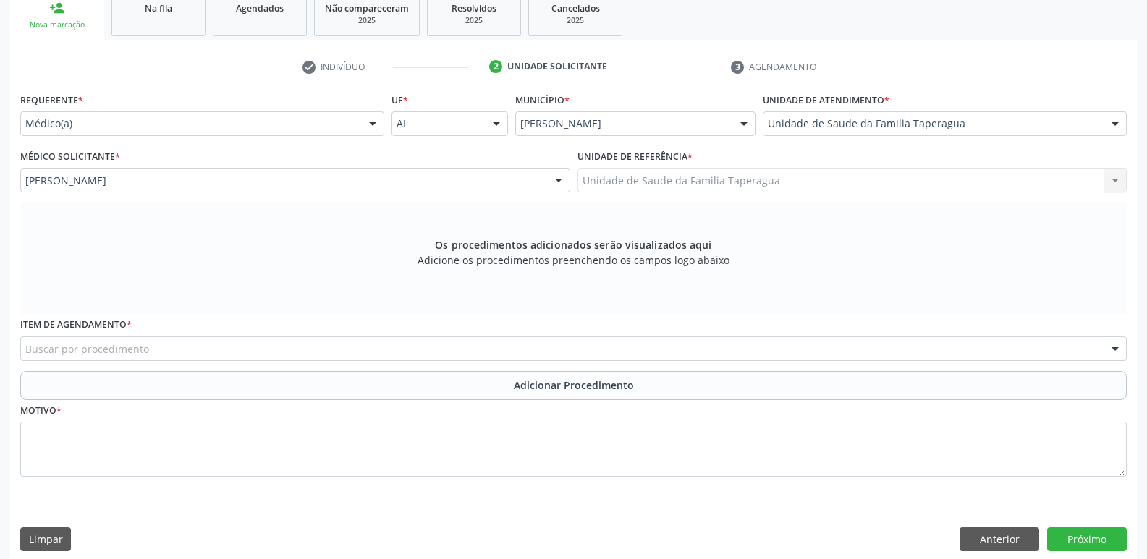
click at [363, 352] on div "Buscar por procedimento" at bounding box center [573, 348] width 1106 height 25
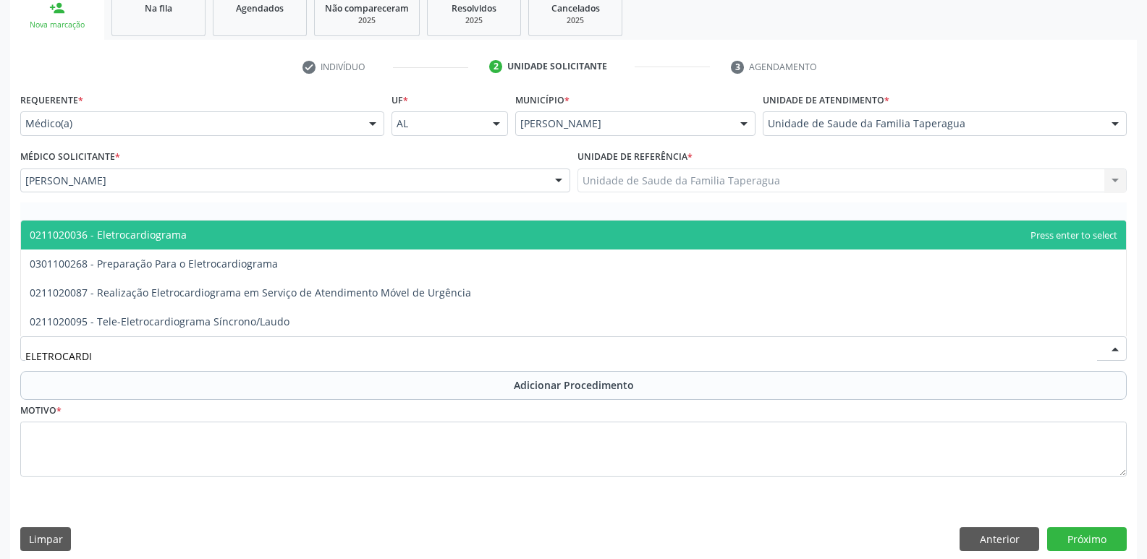
type input "ELETROCARDIO"
click at [435, 237] on span "0211020036 - Eletrocardiograma" at bounding box center [573, 235] width 1105 height 29
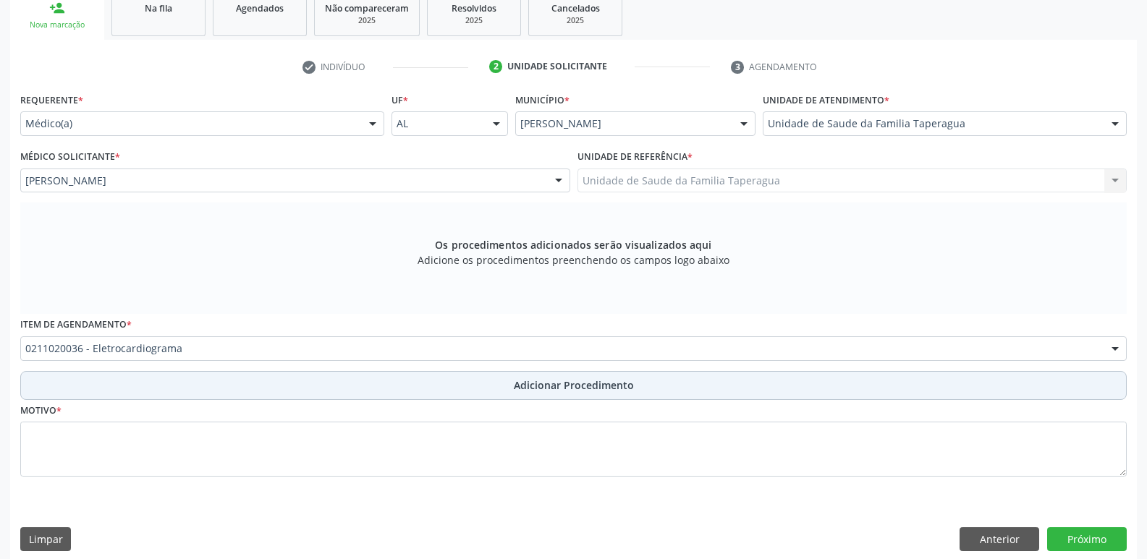
click at [404, 392] on button "Adicionar Procedimento" at bounding box center [573, 385] width 1106 height 29
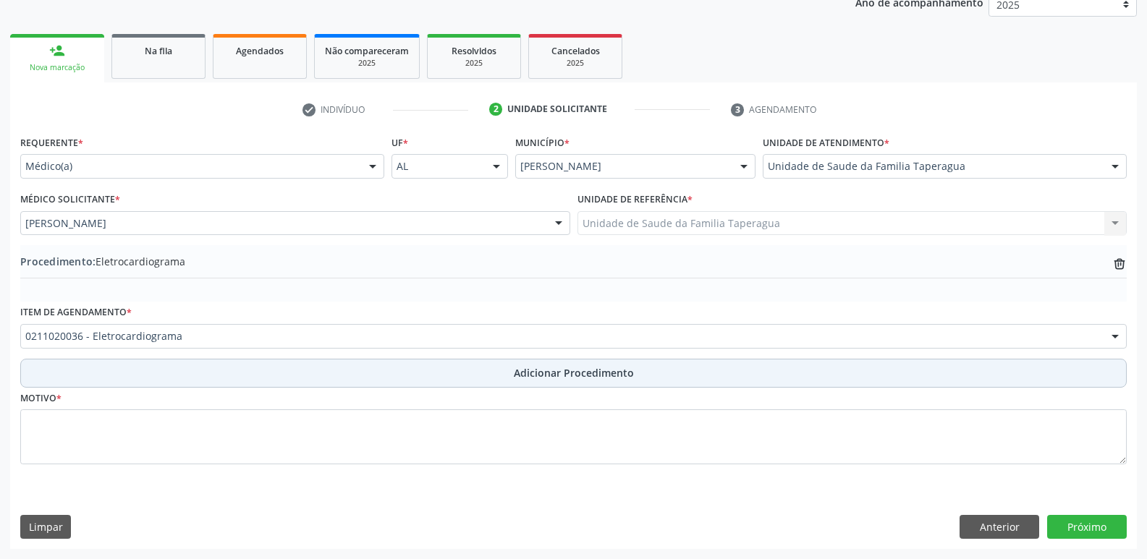
scroll to position [203, 0]
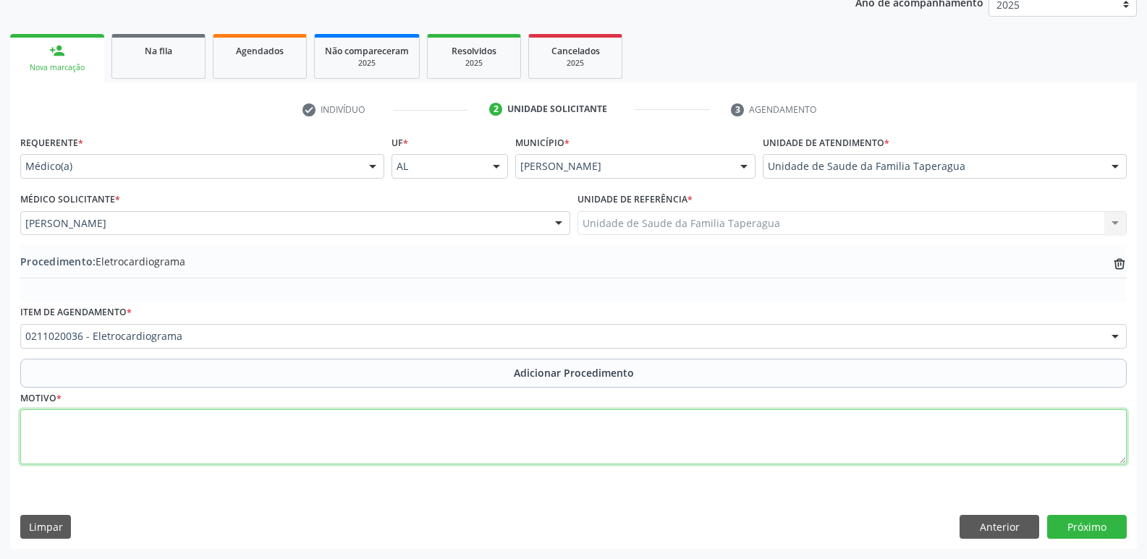
click at [405, 430] on textarea at bounding box center [573, 436] width 1106 height 55
type textarea "ROTINA"
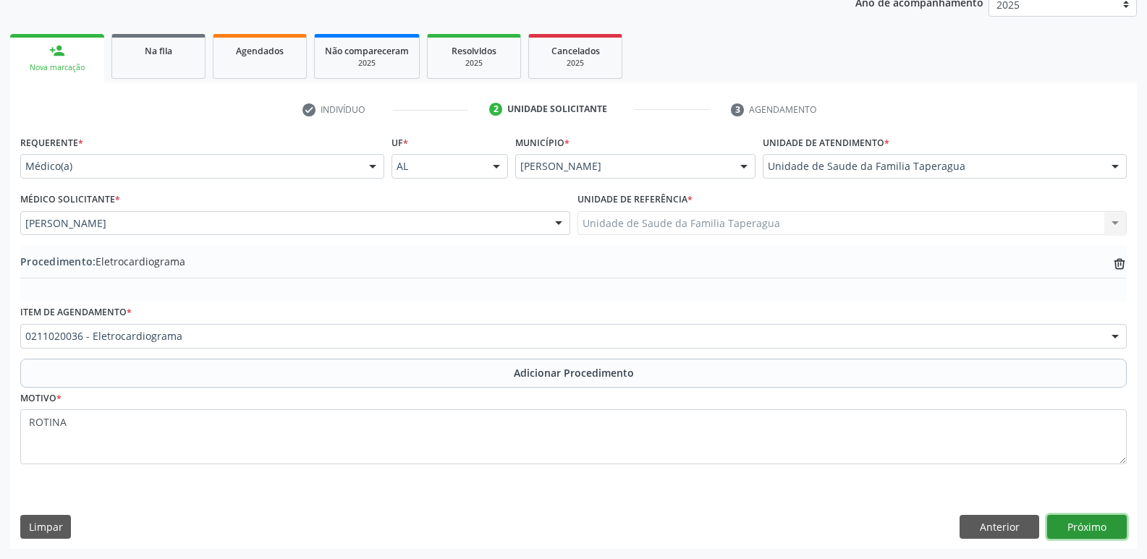
click at [1061, 521] on button "Próximo" at bounding box center [1087, 527] width 80 height 25
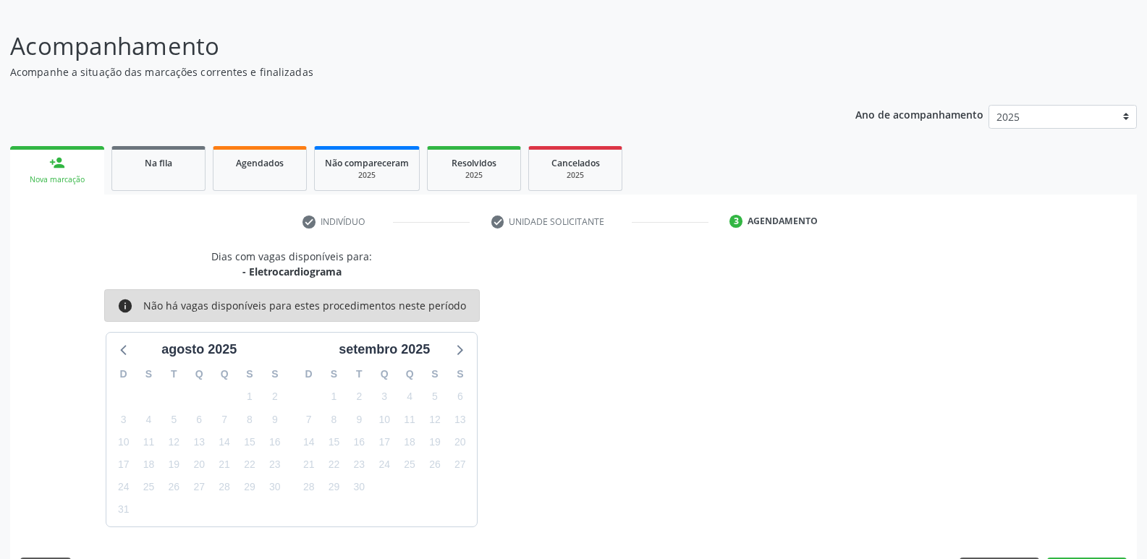
scroll to position [133, 0]
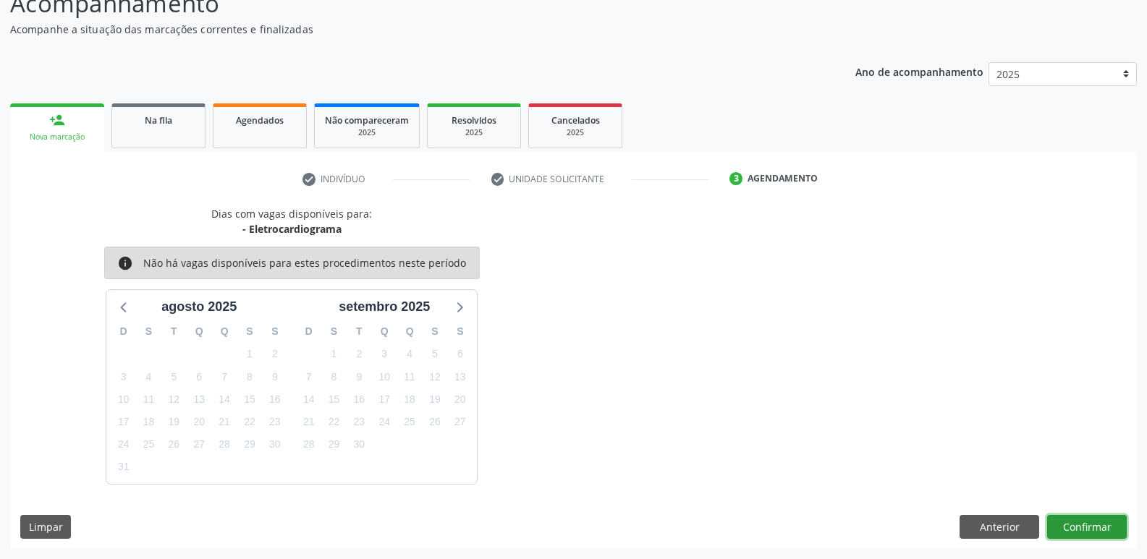
click at [1082, 530] on button "Confirmar" at bounding box center [1087, 527] width 80 height 25
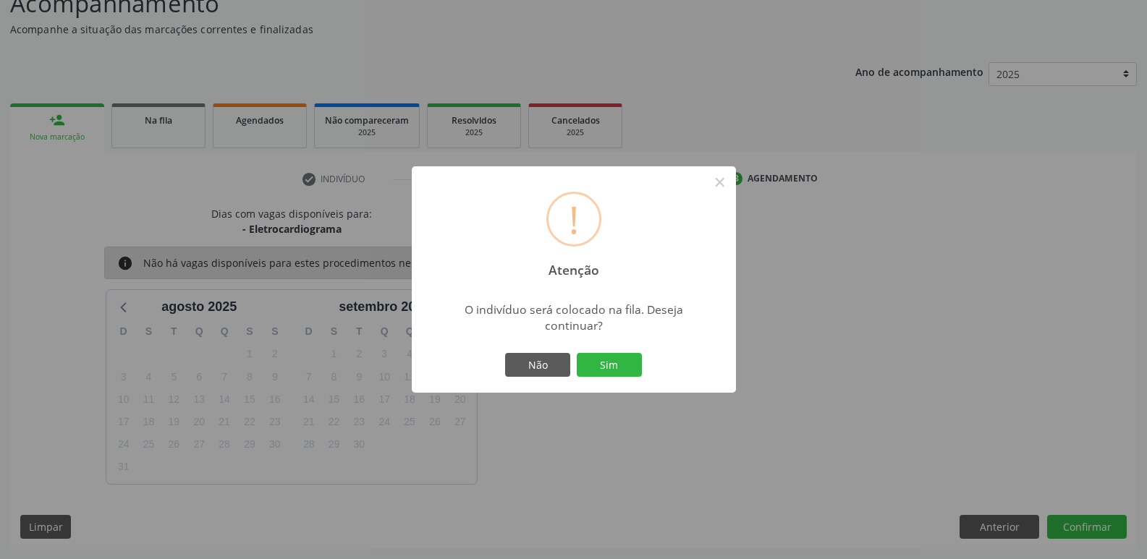
click at [577, 353] on button "Sim" at bounding box center [609, 365] width 65 height 25
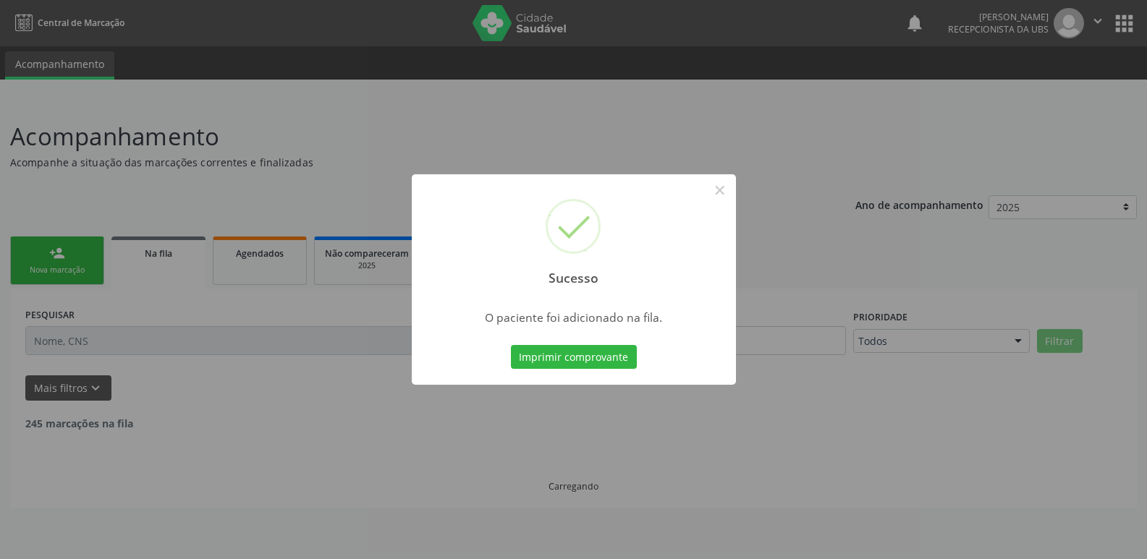
scroll to position [0, 0]
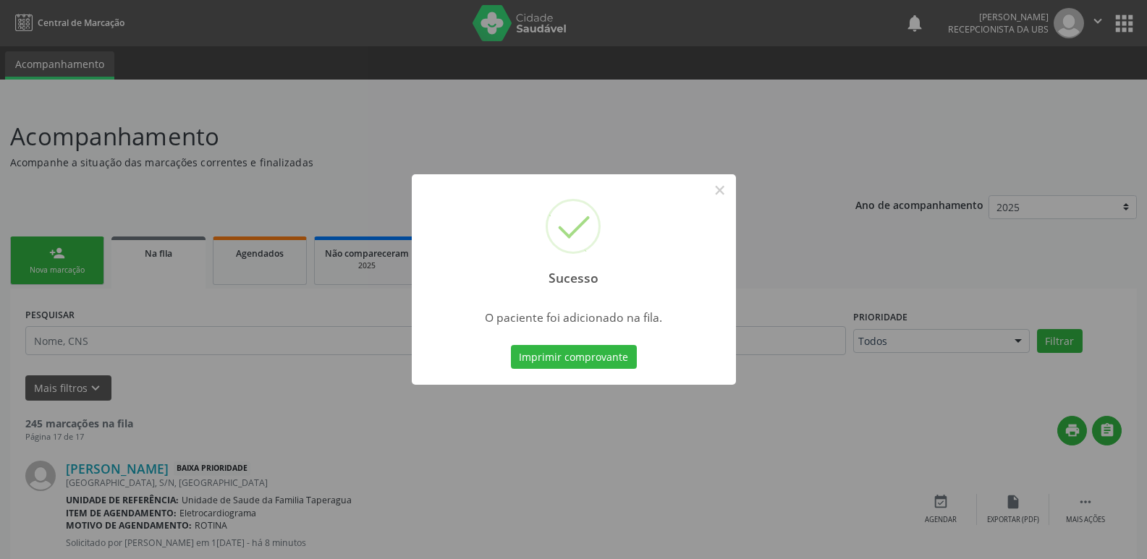
click at [954, 127] on div "Sucesso × O paciente foi adicionado na fila. Imprimir comprovante Cancel" at bounding box center [573, 279] width 1147 height 559
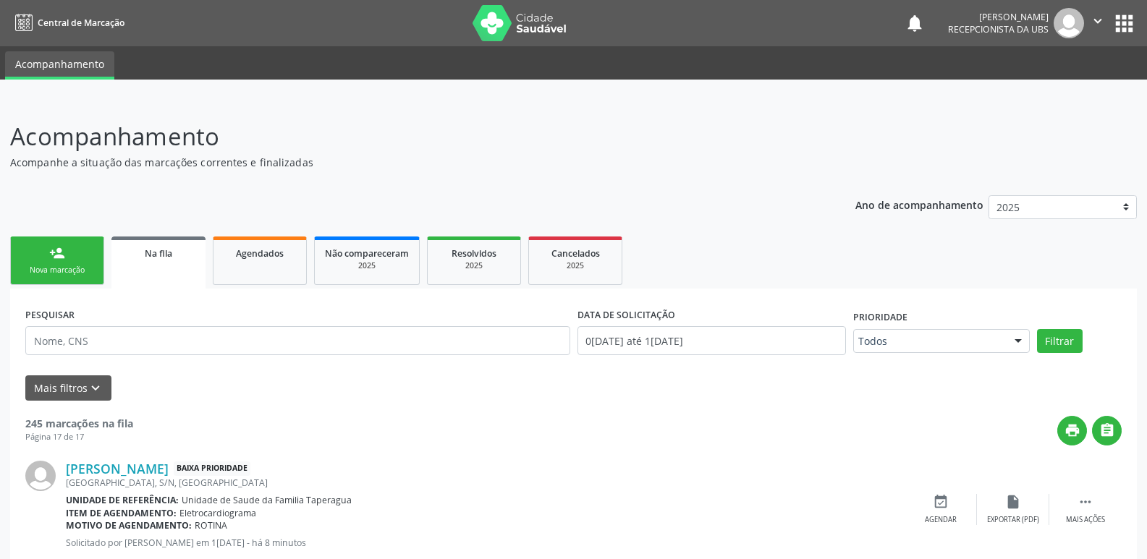
click at [90, 249] on link "person_add Nova marcação" at bounding box center [57, 261] width 94 height 48
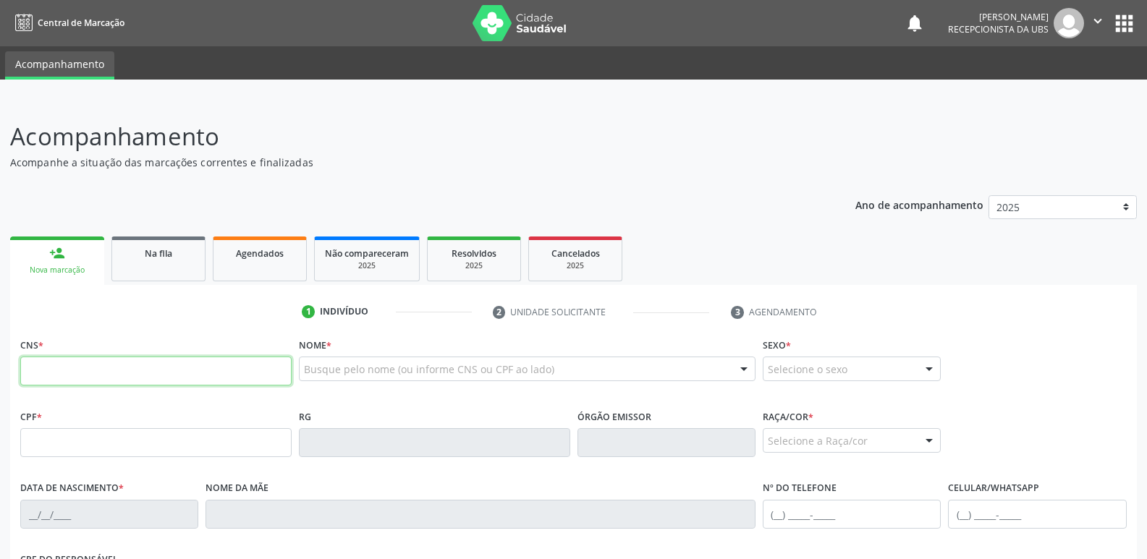
click at [117, 373] on input "text" at bounding box center [155, 371] width 271 height 29
paste input "704 2097 9072 2287"
type input "704 2097 9072 2287"
type input "051.815.094-10"
type input "2[DATE]"
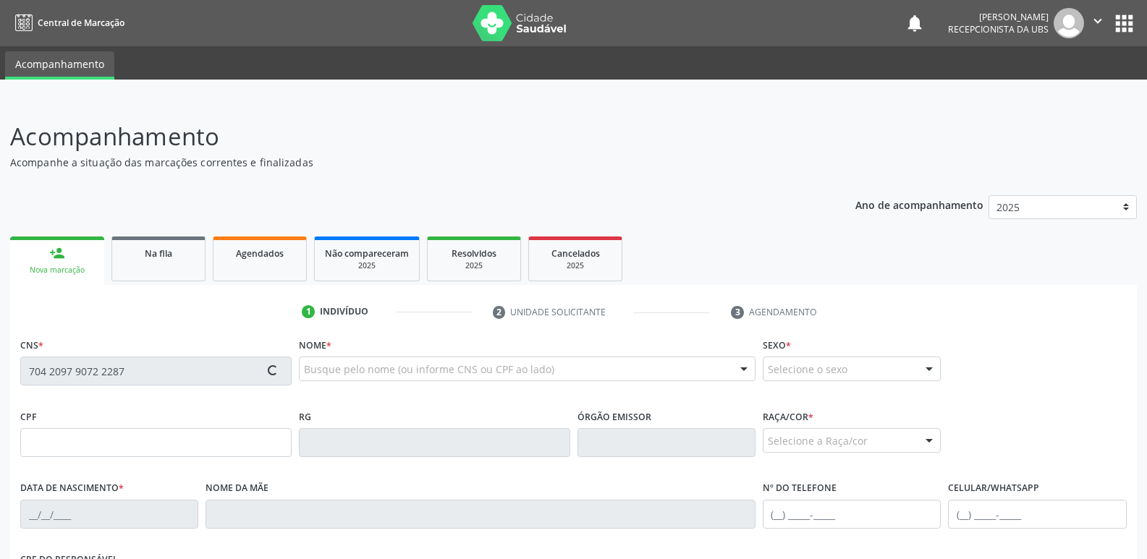
type input "[PERSON_NAME]"
type input "[PHONE_NUMBER]"
type input "624"
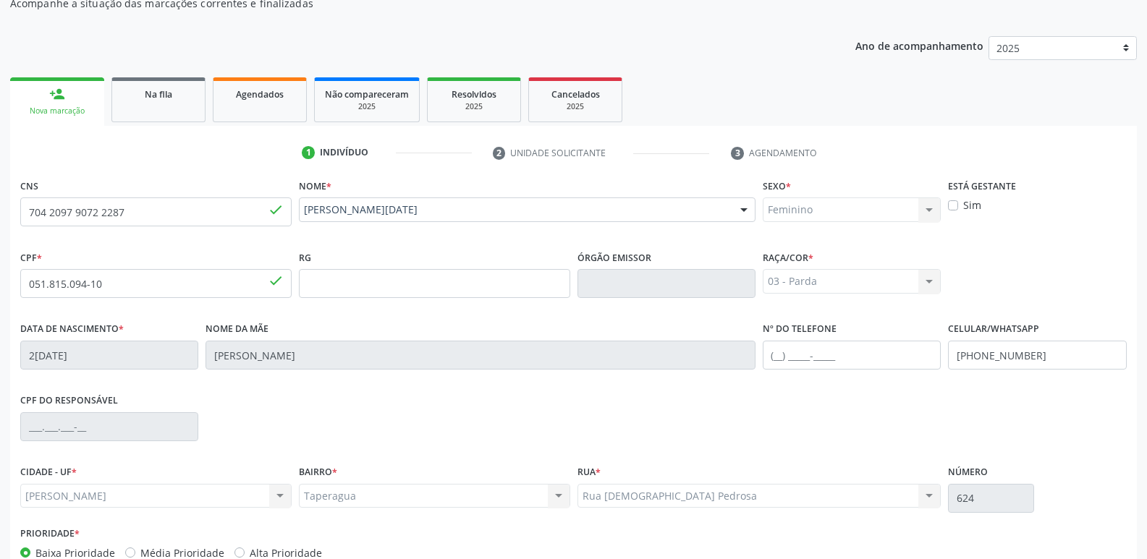
scroll to position [245, 0]
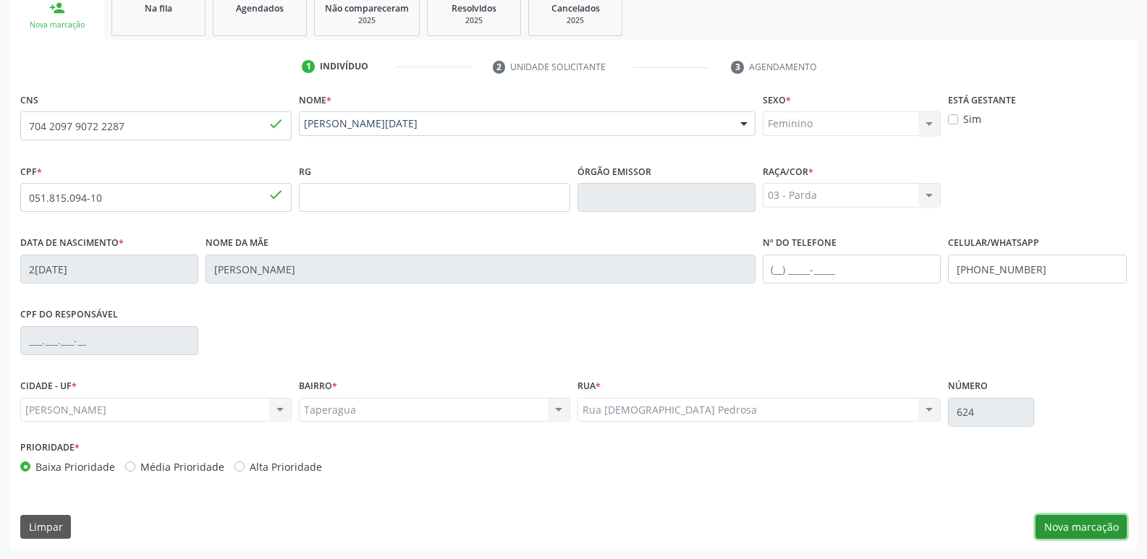
click at [1079, 526] on button "Nova marcação" at bounding box center [1080, 527] width 91 height 25
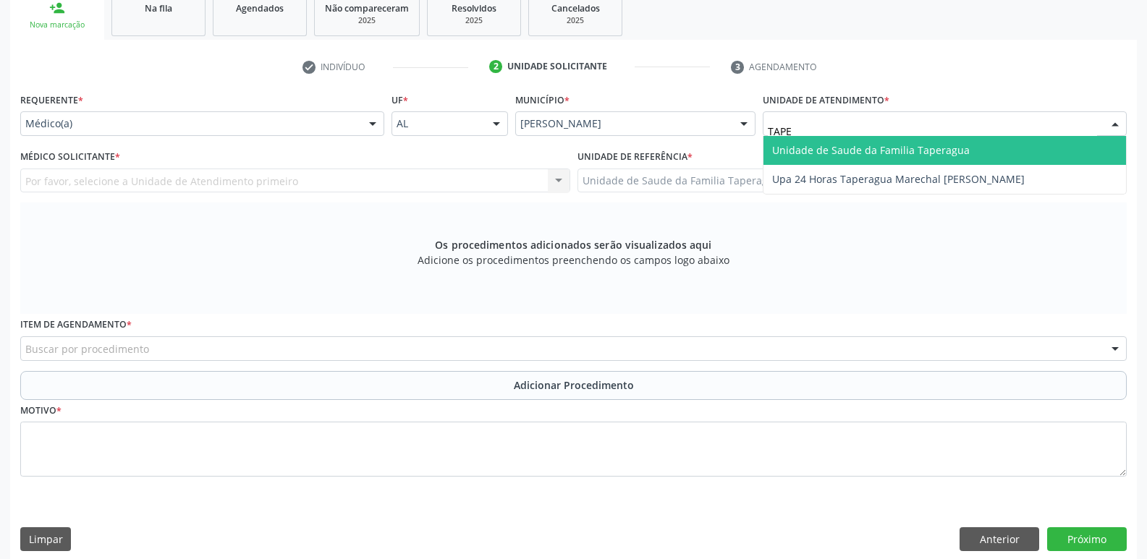
type input "TAPER"
click at [872, 149] on span "Unidade de Saude da Familia Taperagua" at bounding box center [871, 150] width 198 height 14
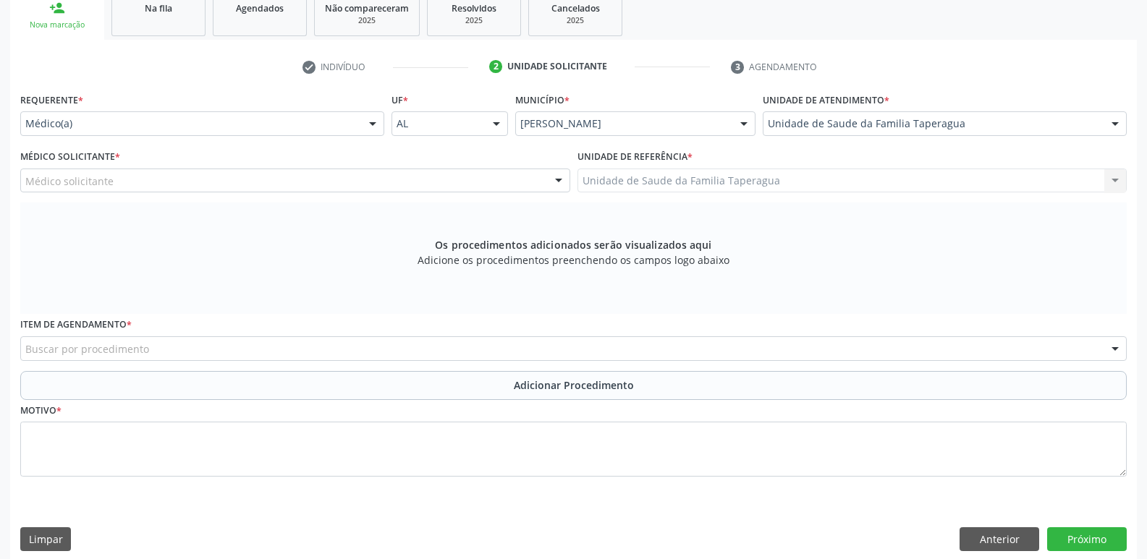
click at [309, 177] on div "Médico solicitante" at bounding box center [295, 181] width 550 height 25
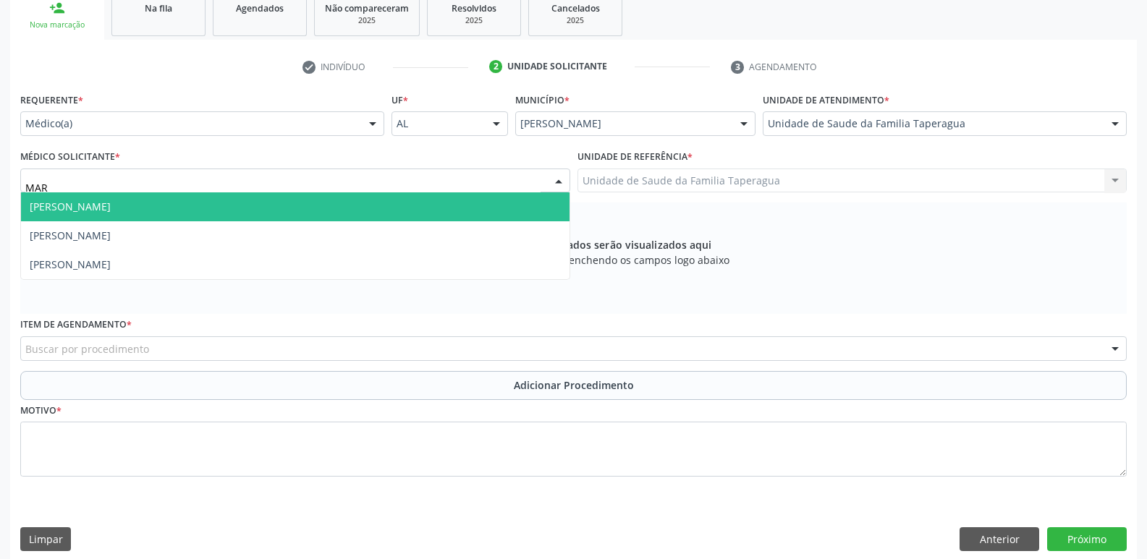
type input "MART"
click at [313, 198] on span "[PERSON_NAME]" at bounding box center [295, 206] width 548 height 29
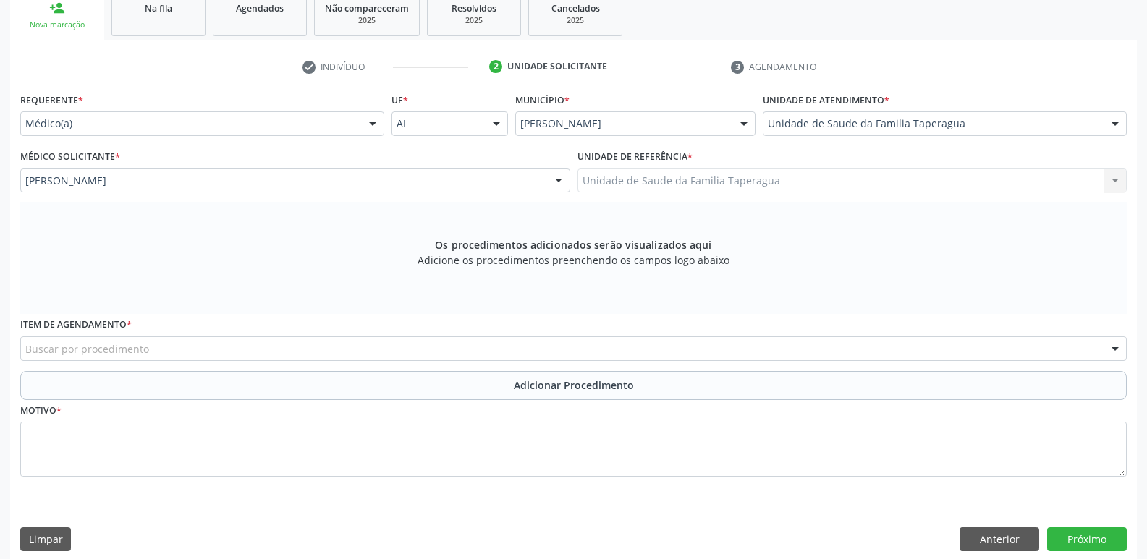
click at [331, 346] on div "Buscar por procedimento" at bounding box center [573, 348] width 1106 height 25
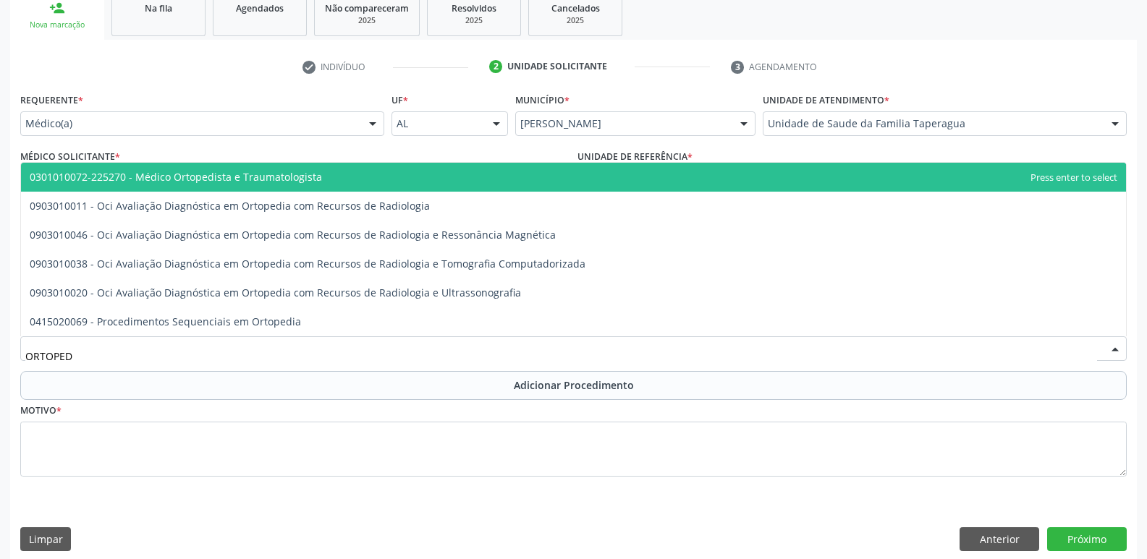
type input "ORTOPEDI"
click at [415, 172] on span "0301010072-225270 - Médico Ortopedista e Traumatologista" at bounding box center [573, 177] width 1105 height 29
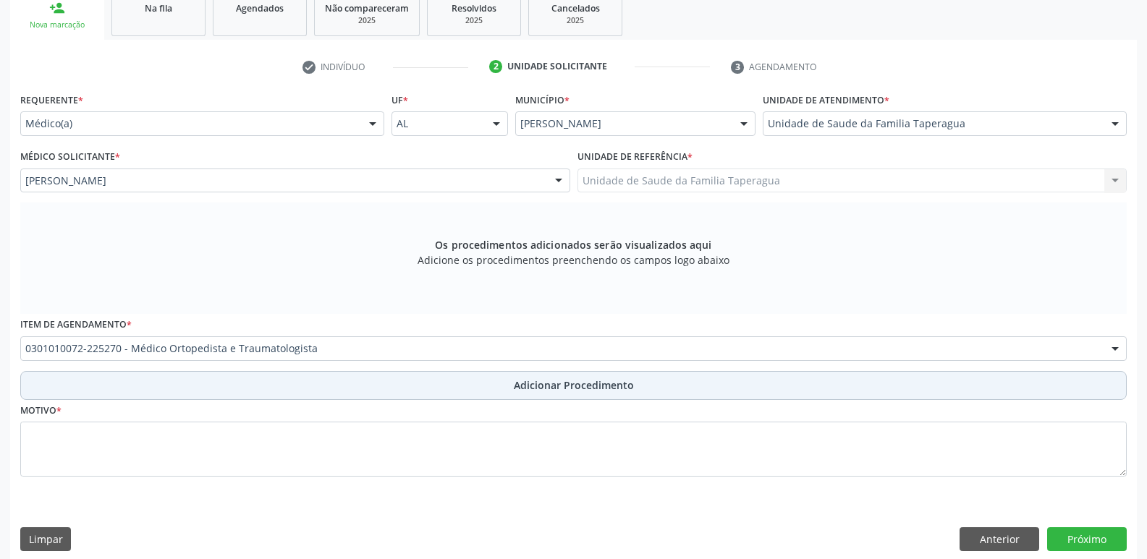
click at [485, 387] on button "Adicionar Procedimento" at bounding box center [573, 385] width 1106 height 29
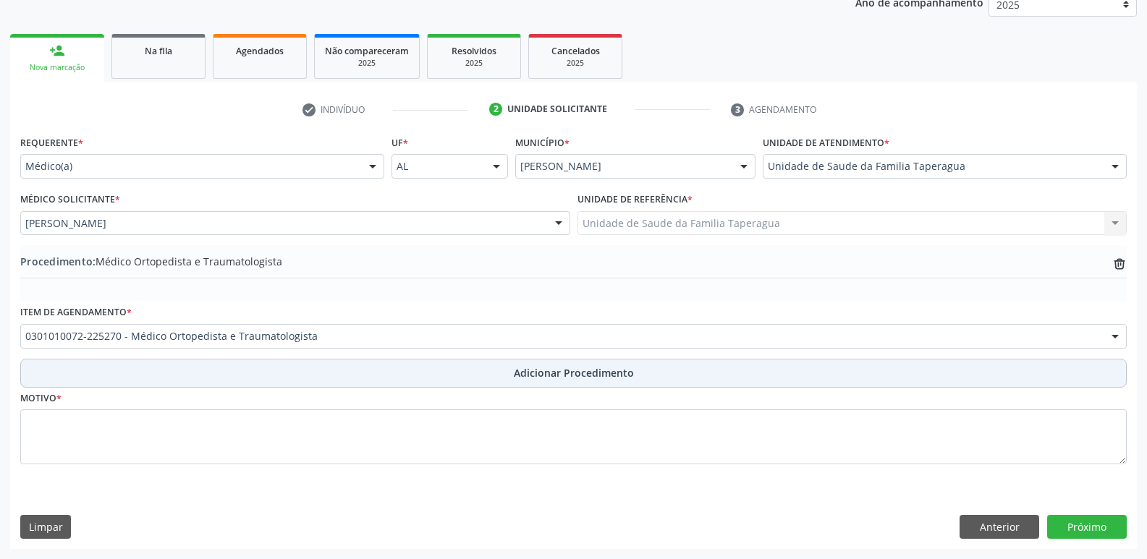
scroll to position [203, 0]
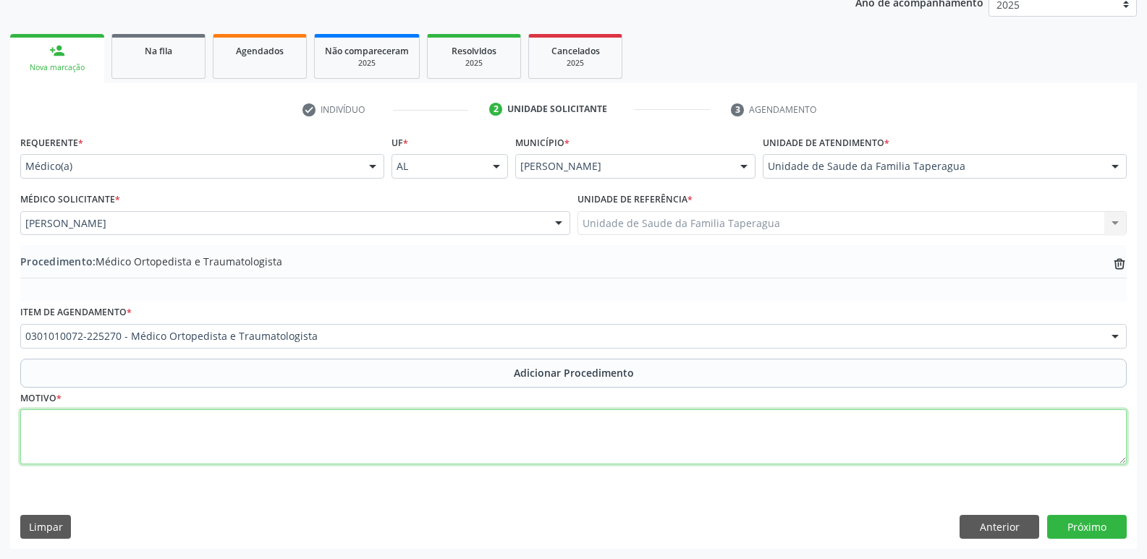
click at [504, 446] on textarea at bounding box center [573, 436] width 1106 height 55
type textarea "SD DO TUNEL DO CARPO E FASCITE PLANTAR"
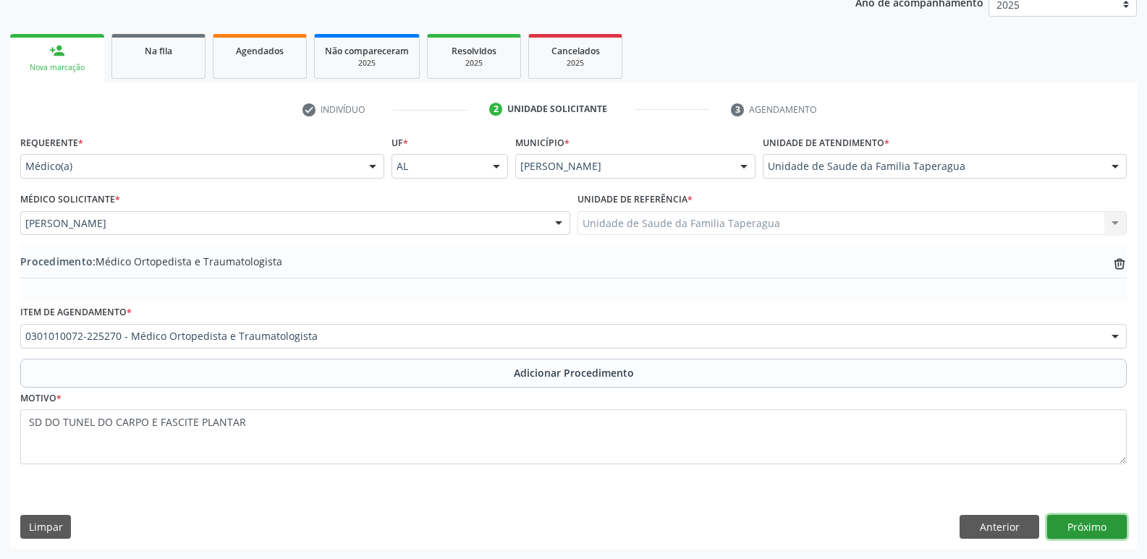
click at [1090, 532] on button "Próximo" at bounding box center [1087, 527] width 80 height 25
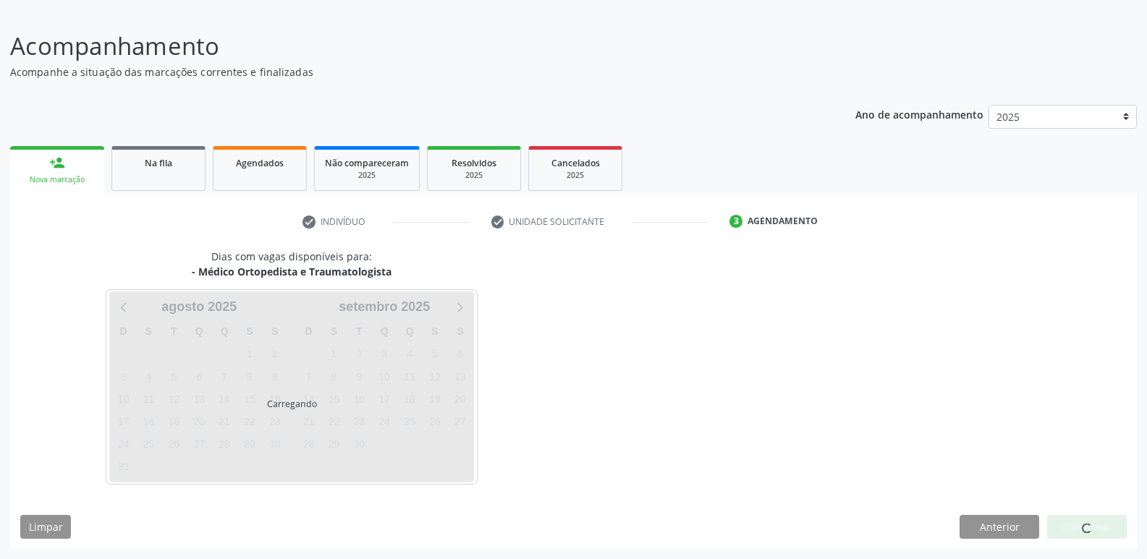
scroll to position [133, 0]
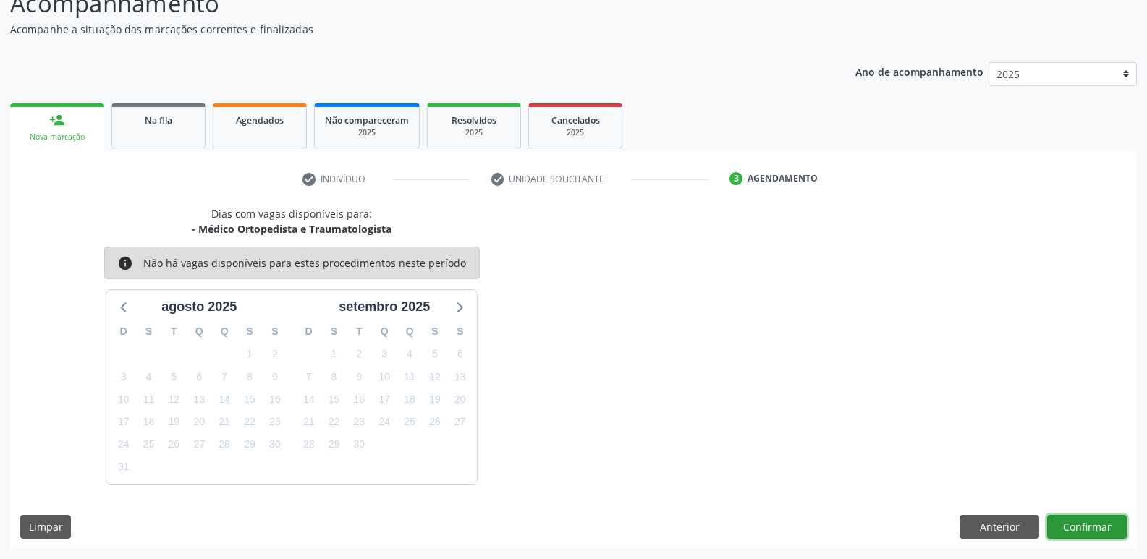
click at [1099, 525] on button "Confirmar" at bounding box center [1087, 527] width 80 height 25
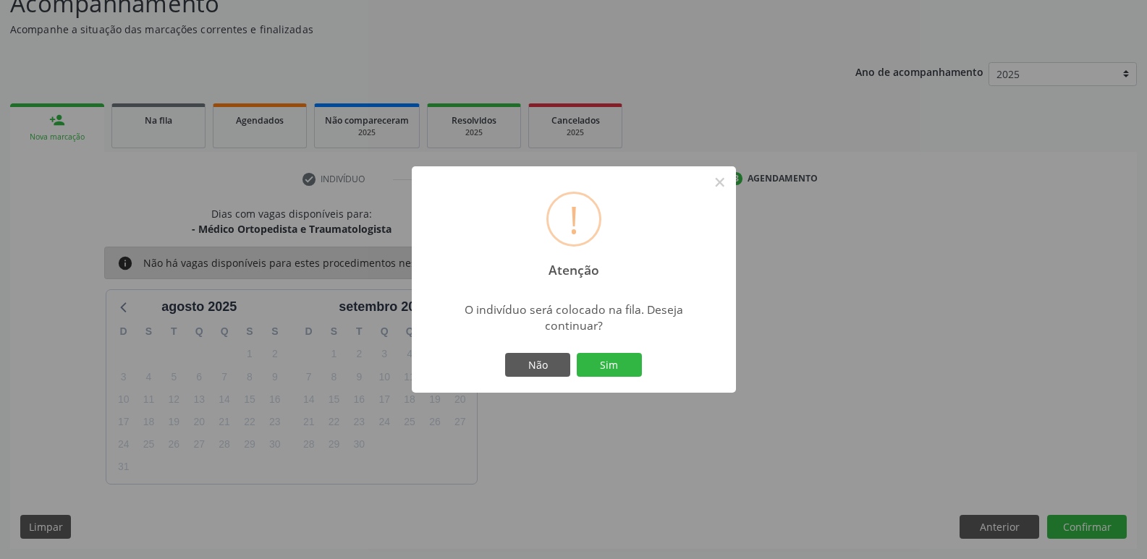
click at [577, 353] on button "Sim" at bounding box center [609, 365] width 65 height 25
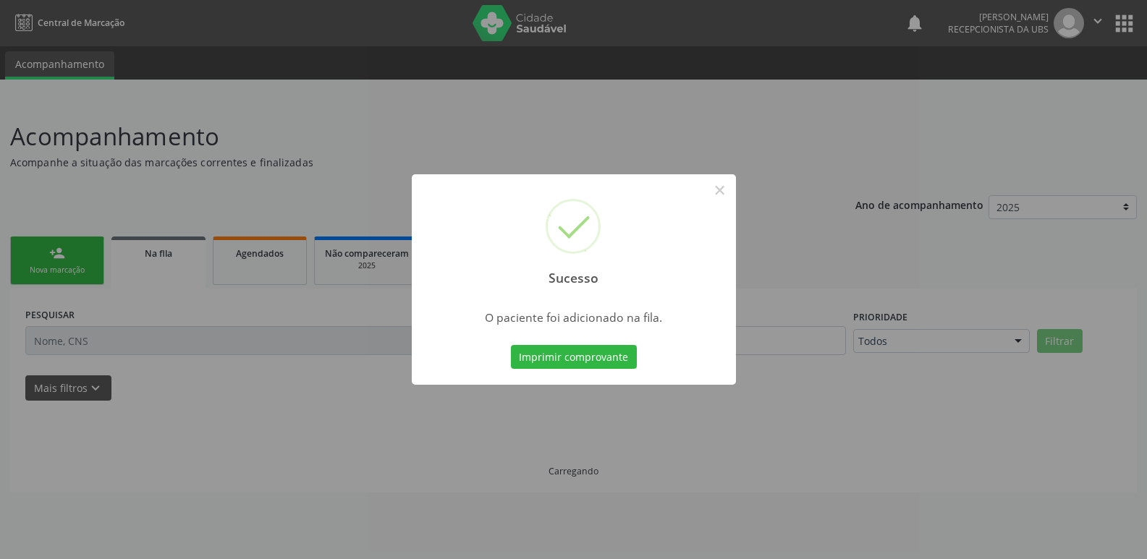
scroll to position [0, 0]
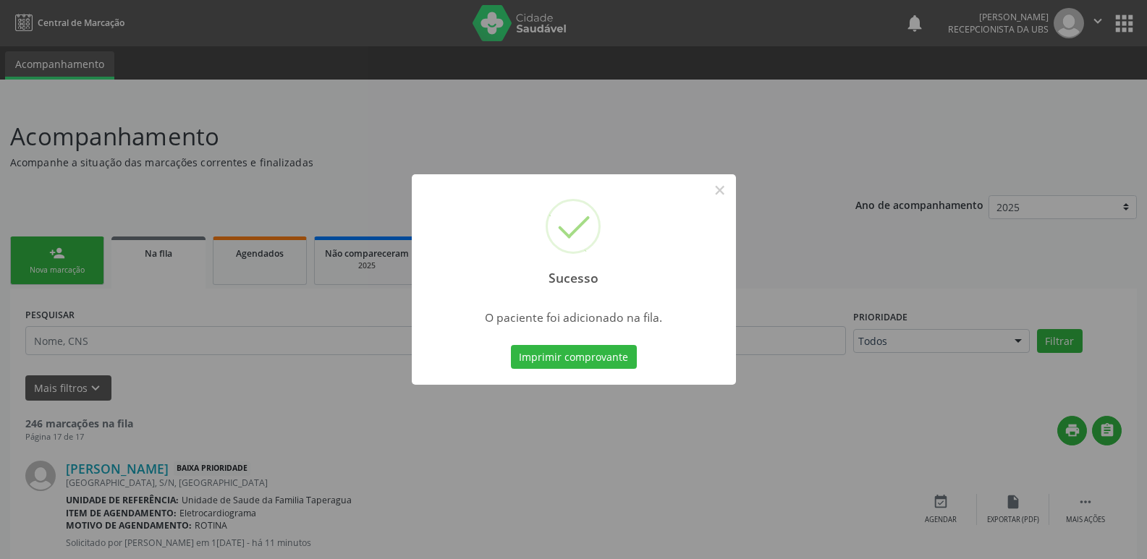
click at [245, 233] on div "Sucesso × O paciente foi adicionado na fila. Imprimir comprovante Cancel" at bounding box center [573, 279] width 1147 height 559
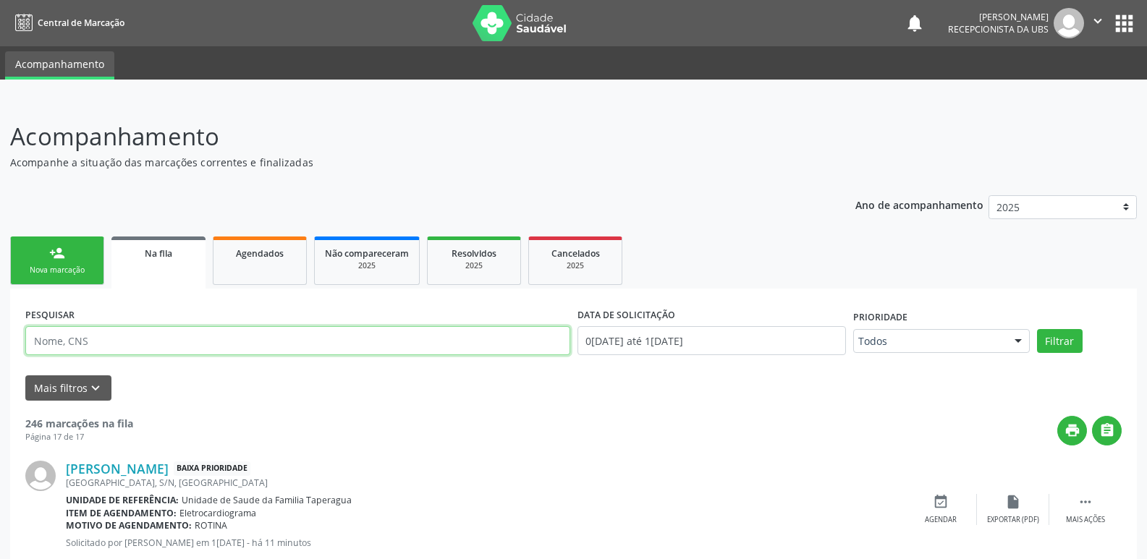
click at [217, 341] on input "text" at bounding box center [297, 340] width 545 height 29
paste input "703002856450678"
type input "703002856450678"
click at [1037, 329] on button "Filtrar" at bounding box center [1060, 341] width 46 height 25
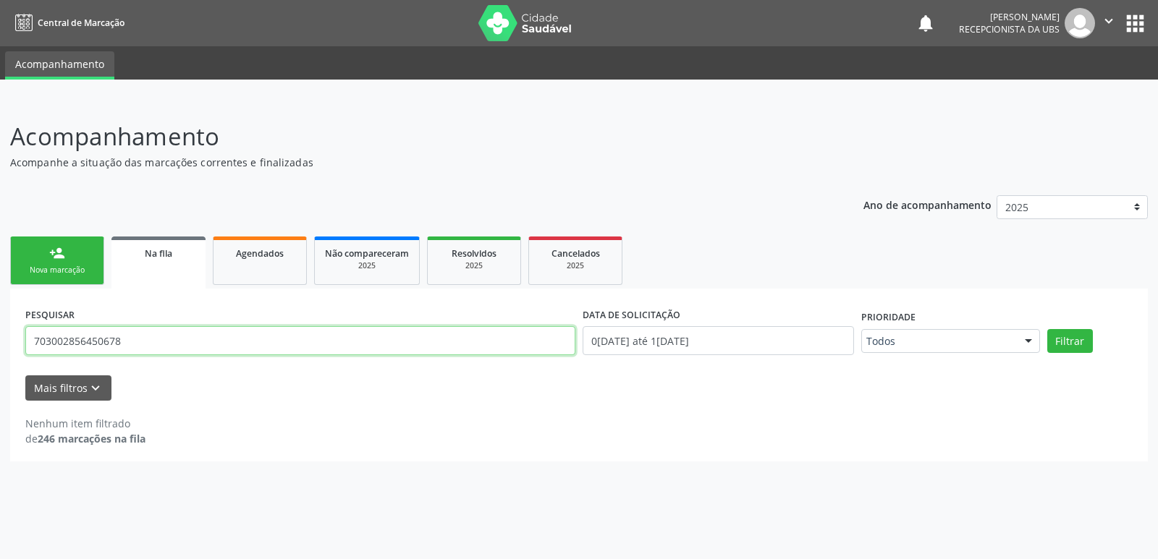
click at [286, 336] on input "703002856450678" at bounding box center [300, 340] width 550 height 29
click at [86, 263] on link "person_add Nova marcação" at bounding box center [57, 261] width 94 height 48
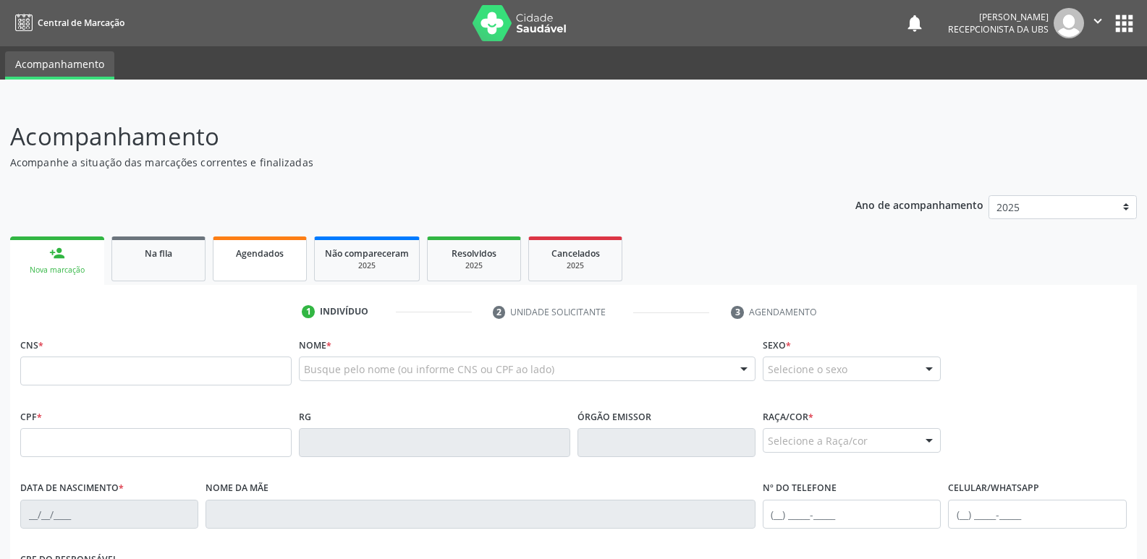
click at [283, 247] on span "Agendados" at bounding box center [260, 253] width 48 height 12
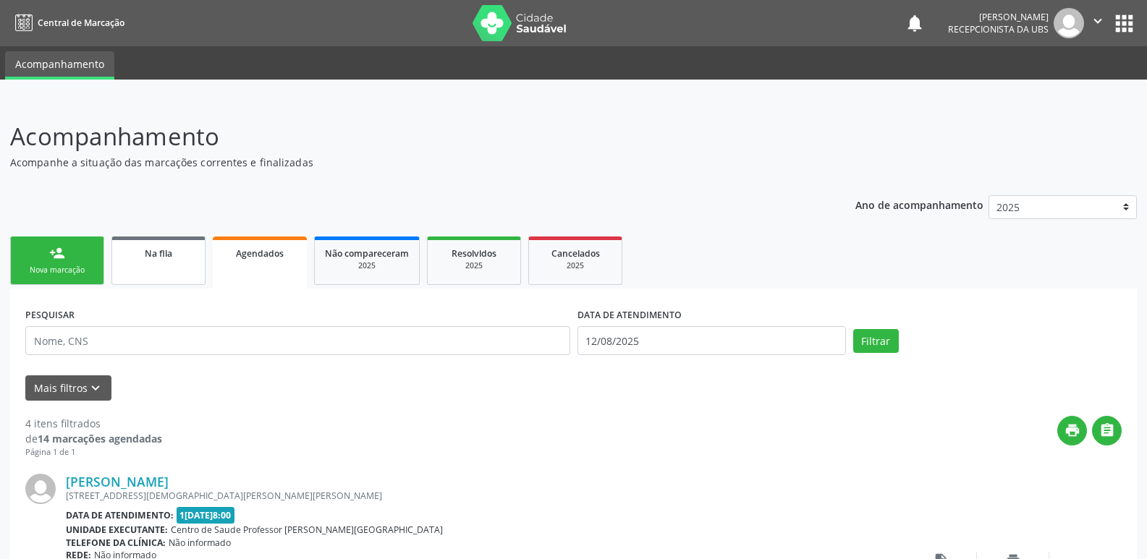
click at [170, 267] on link "Na fila" at bounding box center [158, 261] width 94 height 48
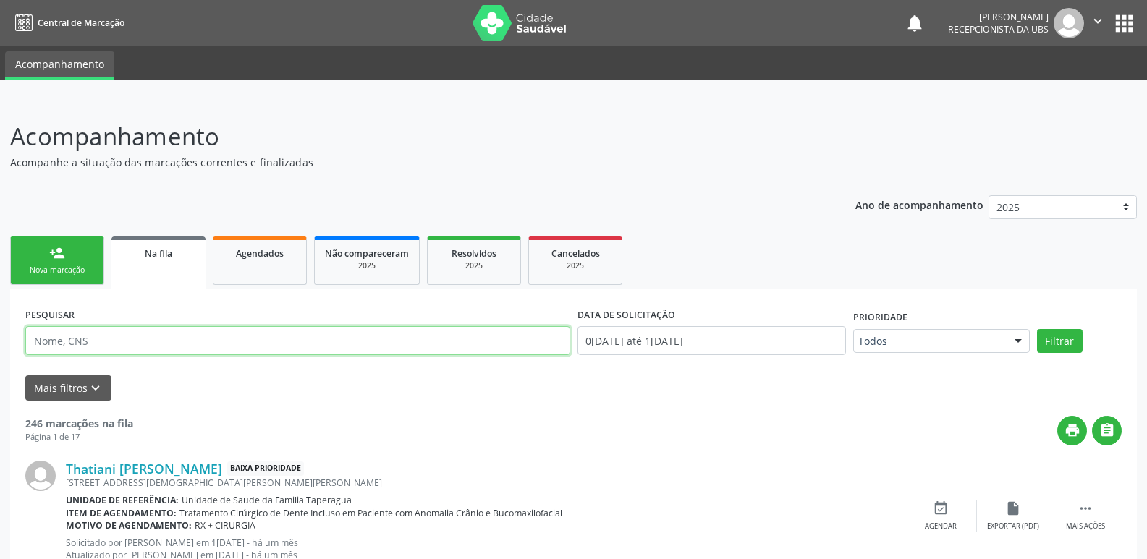
click at [171, 336] on input "text" at bounding box center [297, 340] width 545 height 29
paste input "702409052291028"
type input "702409052291028"
click at [1037, 329] on button "Filtrar" at bounding box center [1060, 341] width 46 height 25
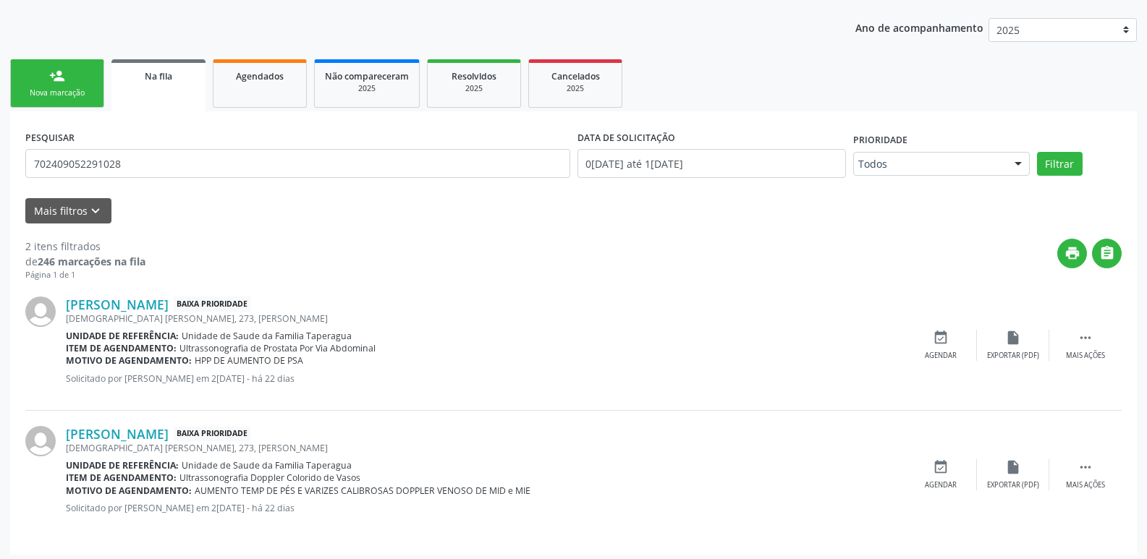
scroll to position [183, 0]
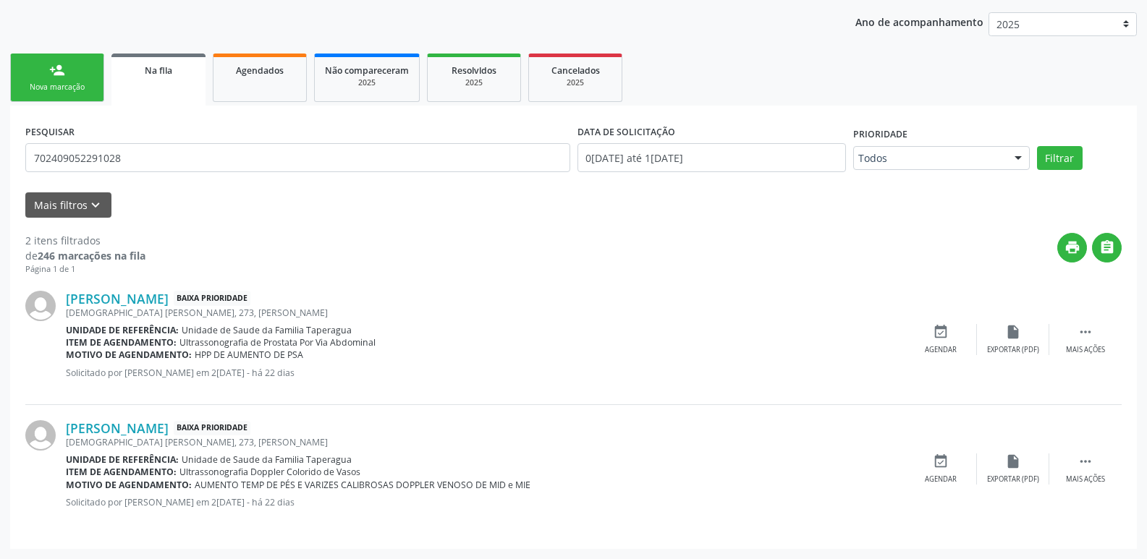
click at [71, 72] on link "person_add Nova marcação" at bounding box center [57, 78] width 94 height 48
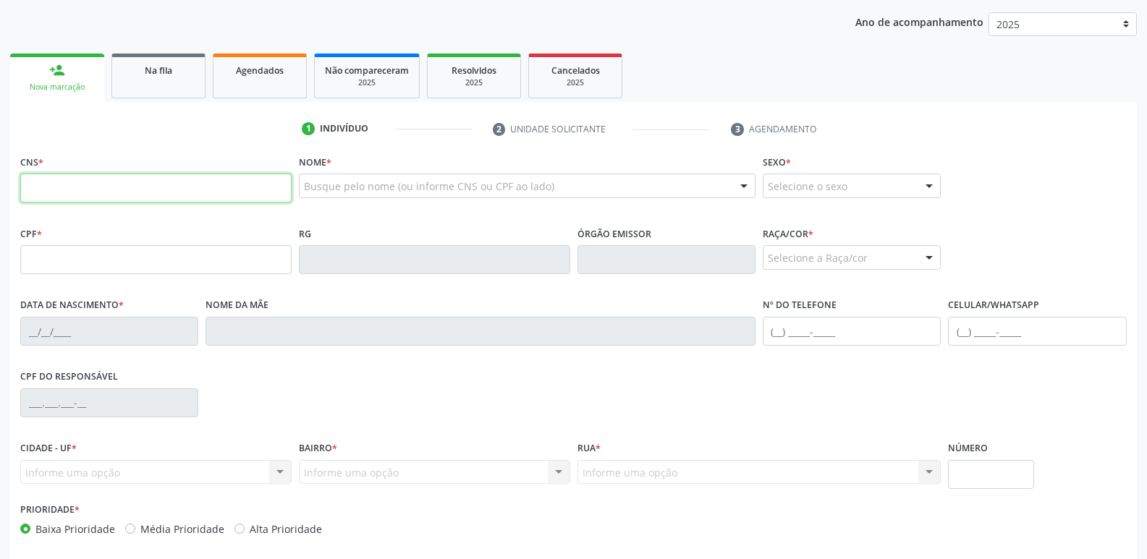
click at [167, 187] on input "text" at bounding box center [155, 188] width 271 height 29
paste input "702 4090 5229 1028"
type input "702 4090 5229 1028"
type input "2[DATE]"
type input "[PERSON_NAME]"
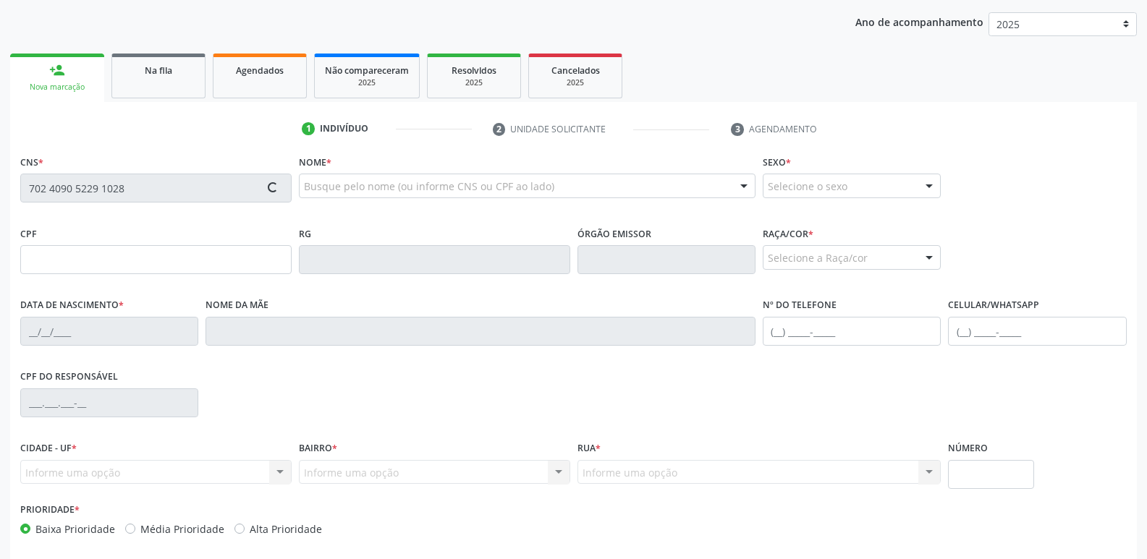
type input "[PHONE_NUMBER]"
type input "273"
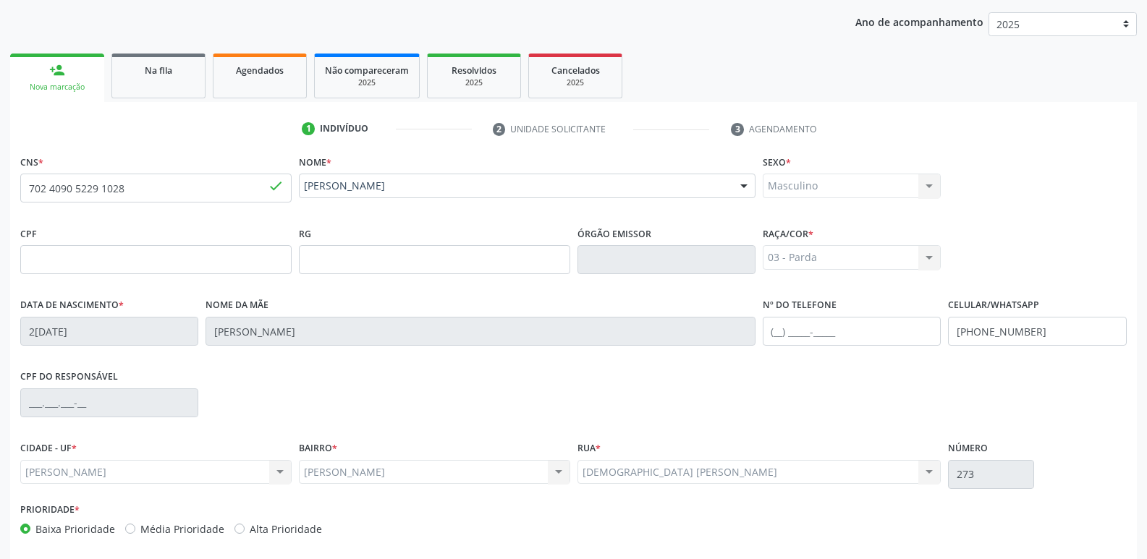
scroll to position [245, 0]
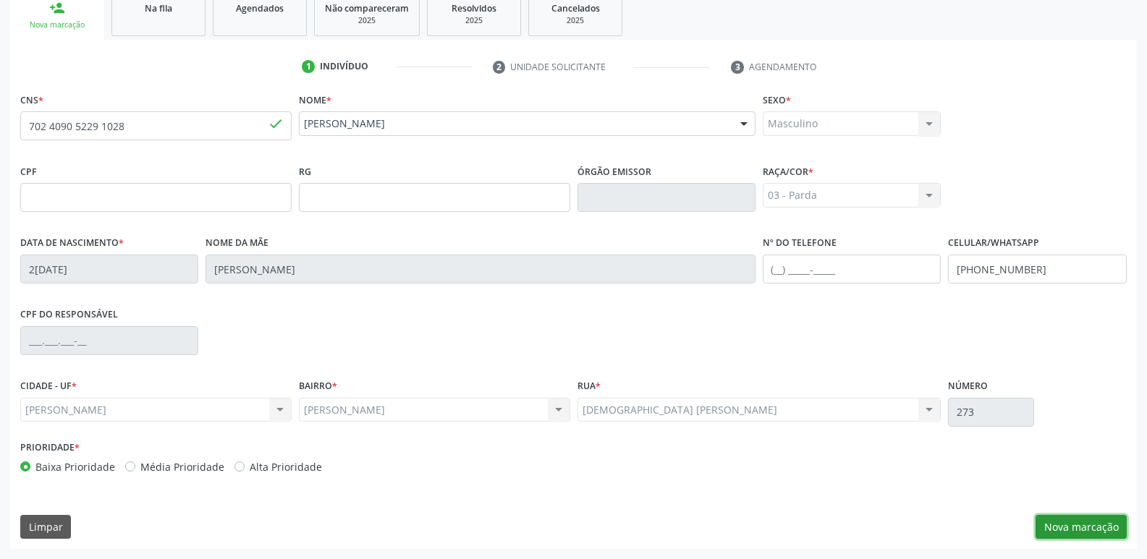
click at [1075, 522] on button "Nova marcação" at bounding box center [1080, 527] width 91 height 25
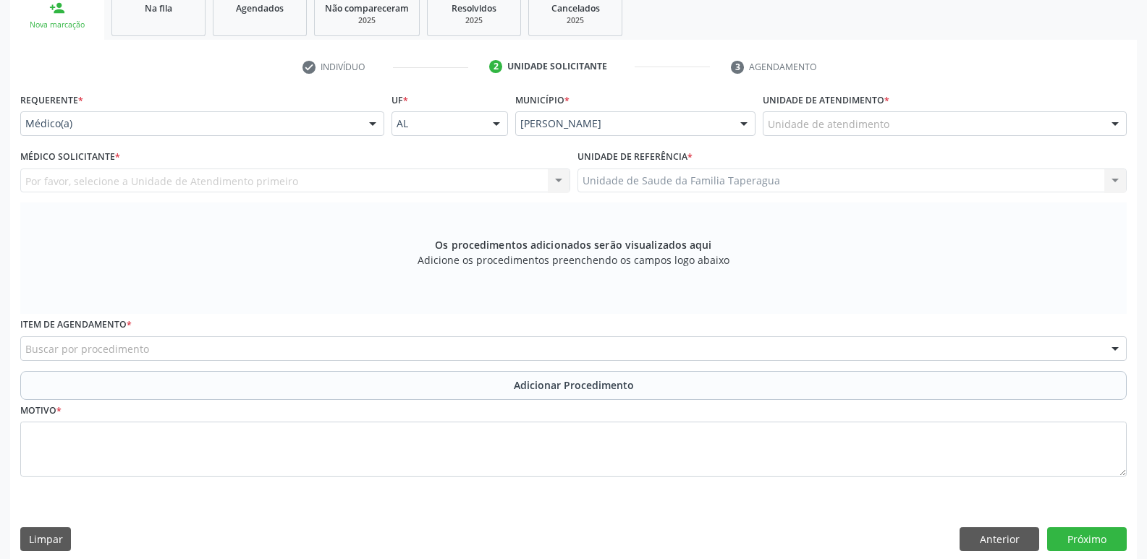
click at [994, 124] on div "Unidade de atendimento" at bounding box center [945, 123] width 364 height 25
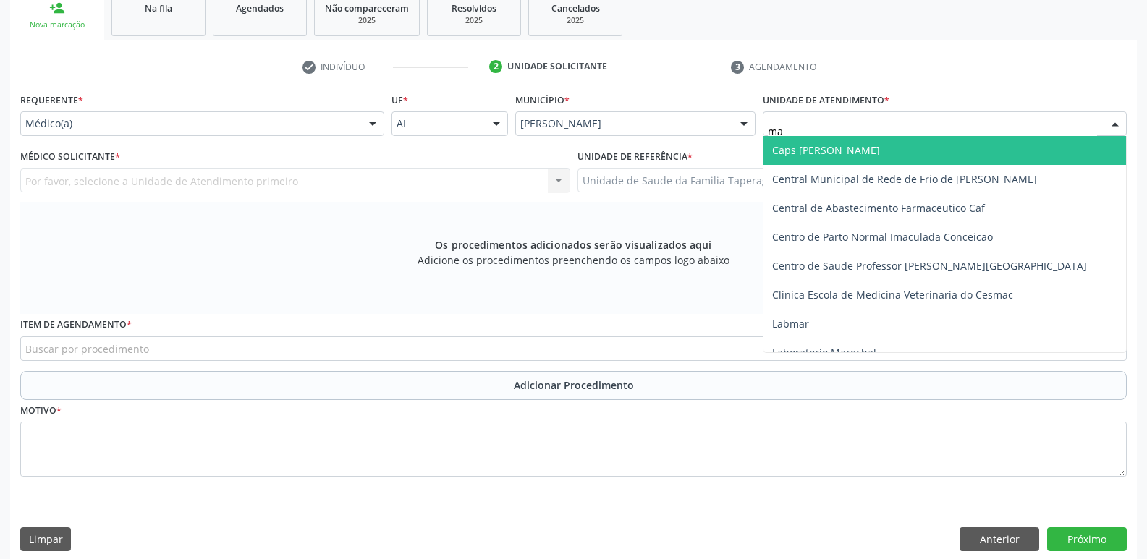
type input "m"
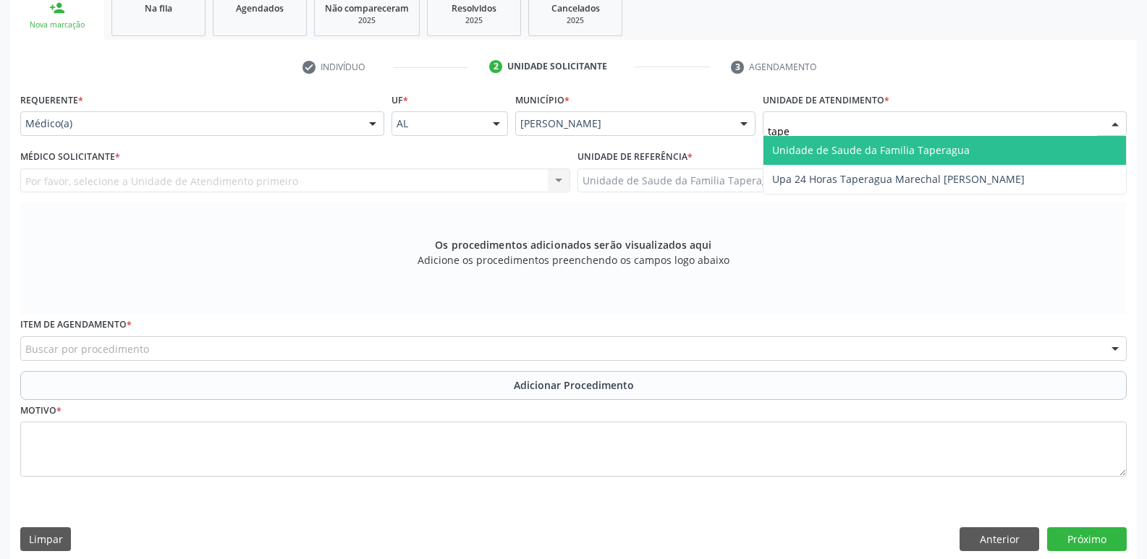
type input "taper"
click at [989, 156] on span "Unidade de Saude da Familia Taperagua" at bounding box center [944, 150] width 362 height 29
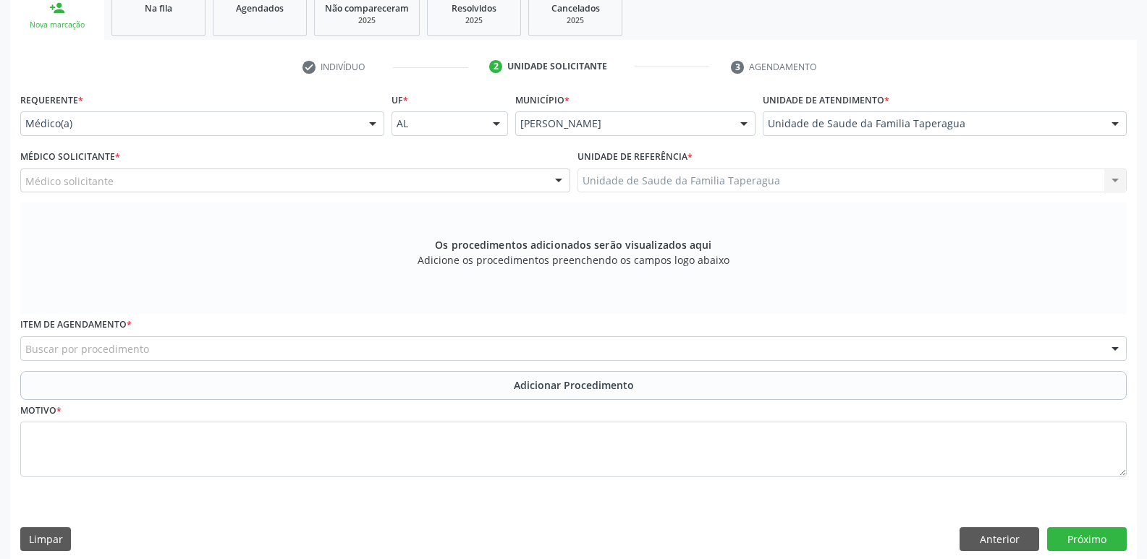
click at [426, 171] on div "Médico solicitante" at bounding box center [295, 181] width 550 height 25
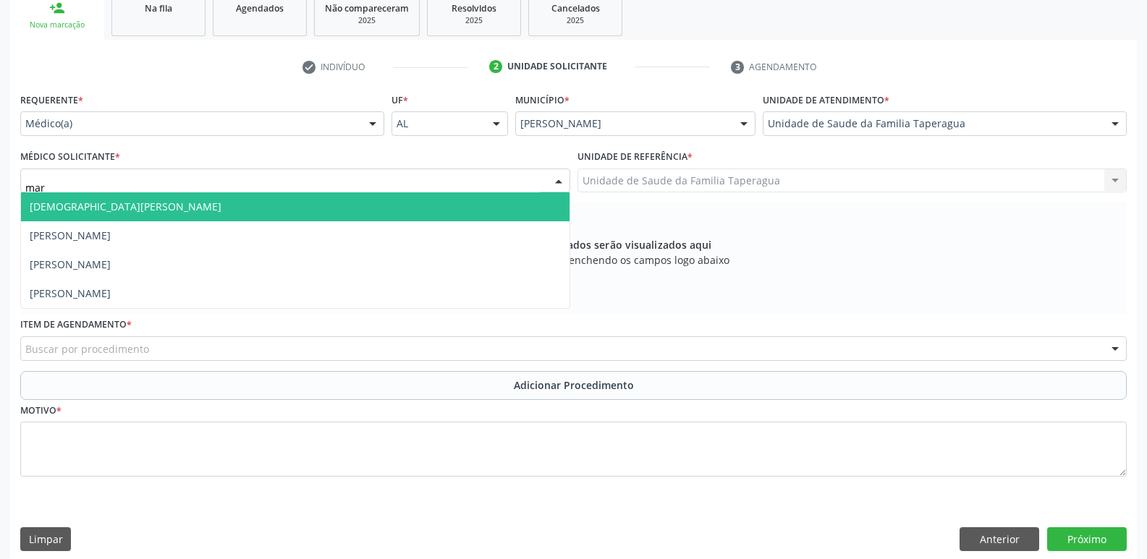
type input "mart"
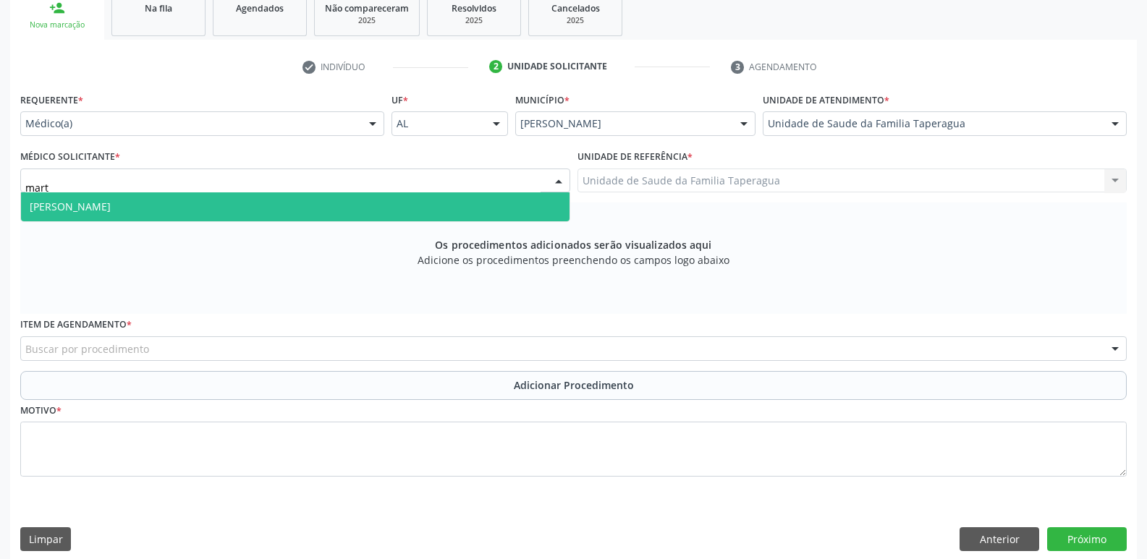
click at [425, 204] on span "[PERSON_NAME]" at bounding box center [295, 206] width 548 height 29
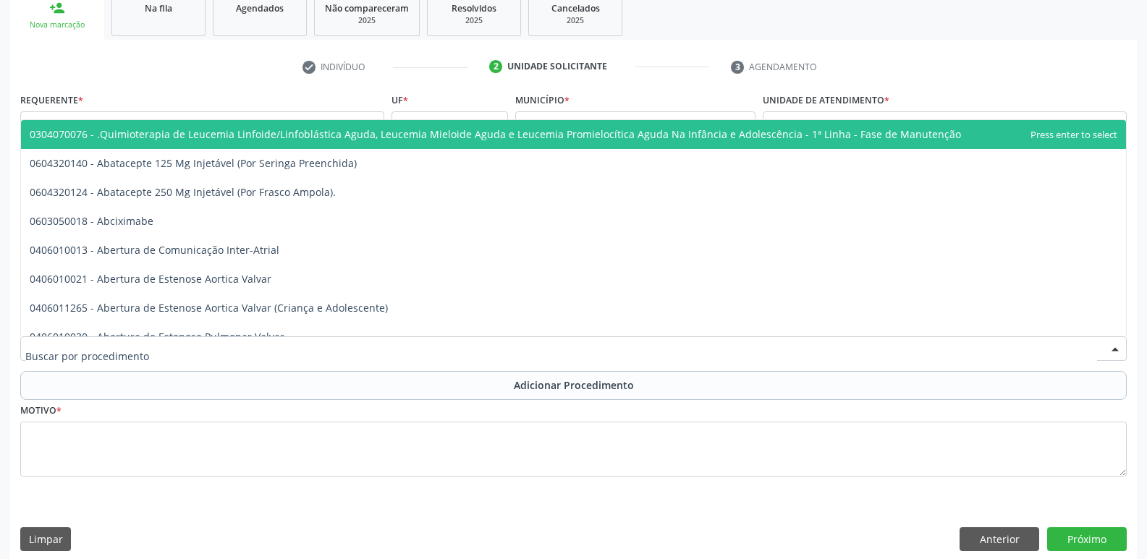
click at [421, 349] on div at bounding box center [573, 348] width 1106 height 25
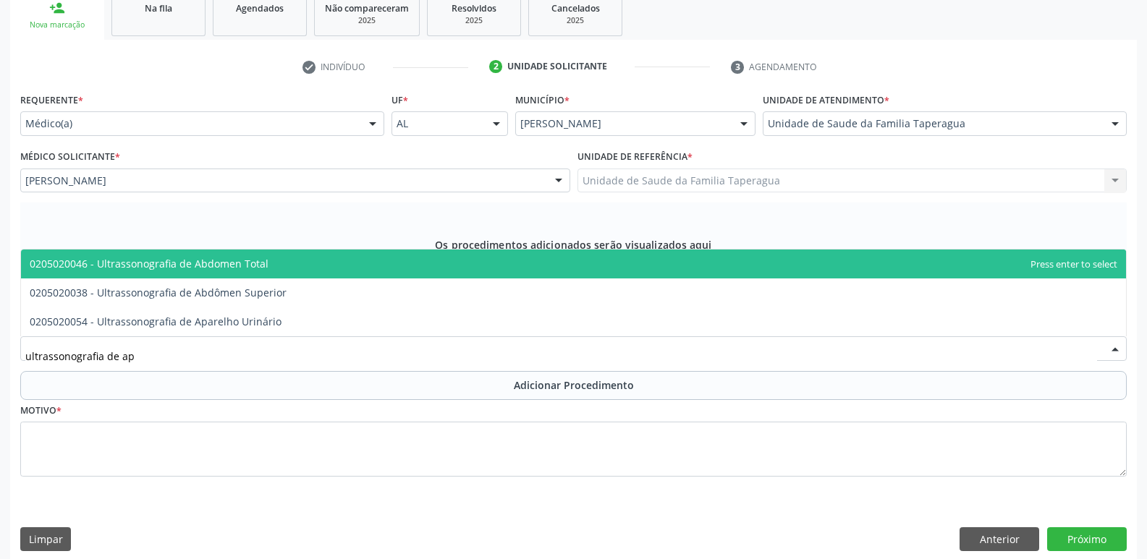
type input "ultrassonografia de apa"
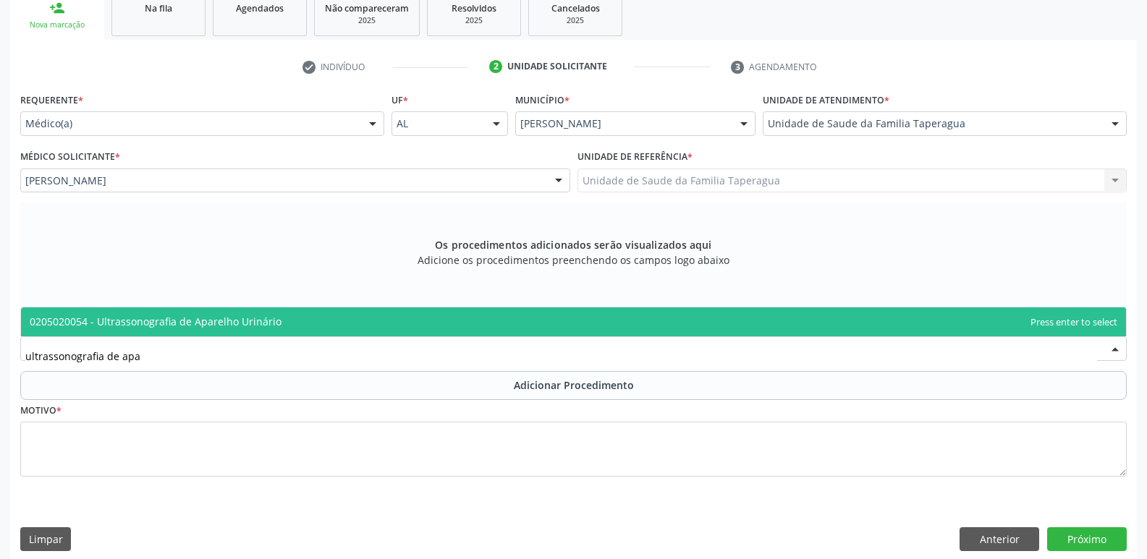
click at [428, 312] on span "0205020054 - Ultrassonografia de Aparelho Urinário" at bounding box center [573, 321] width 1105 height 29
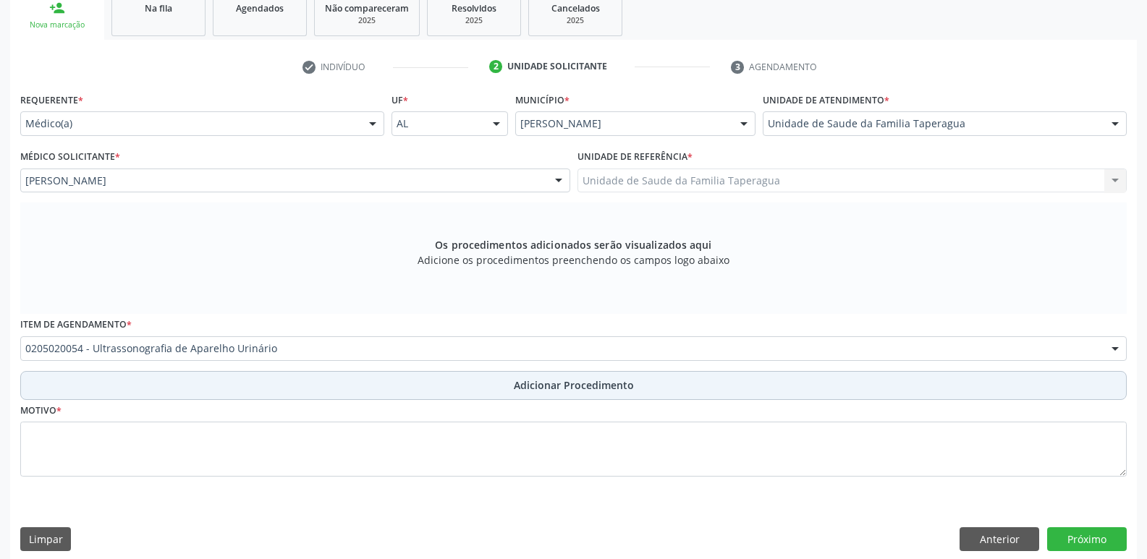
click at [428, 381] on button "Adicionar Procedimento" at bounding box center [573, 385] width 1106 height 29
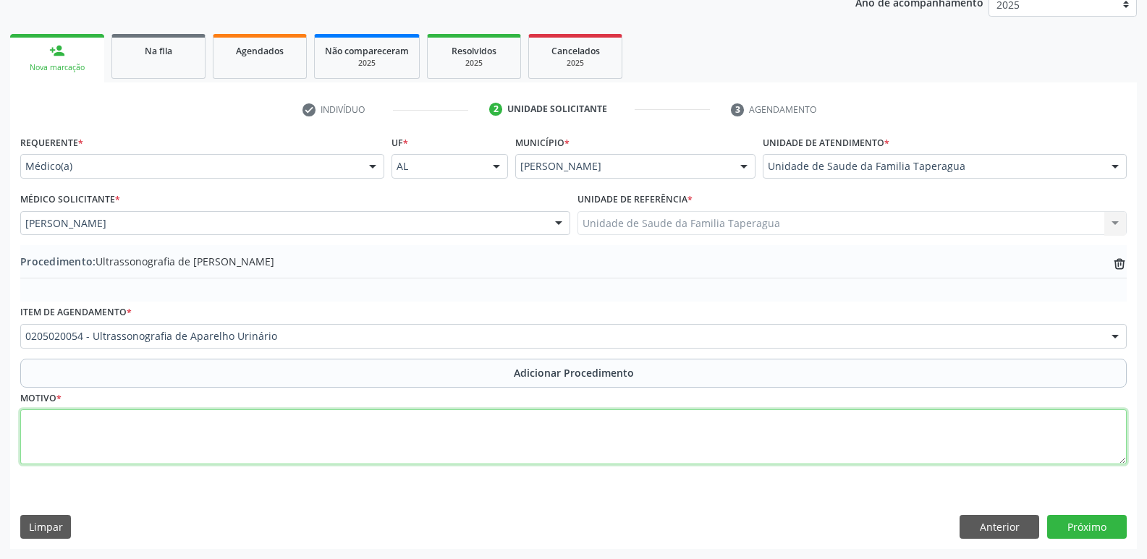
click at [407, 449] on textarea at bounding box center [573, 436] width 1106 height 55
type textarea "ITU"
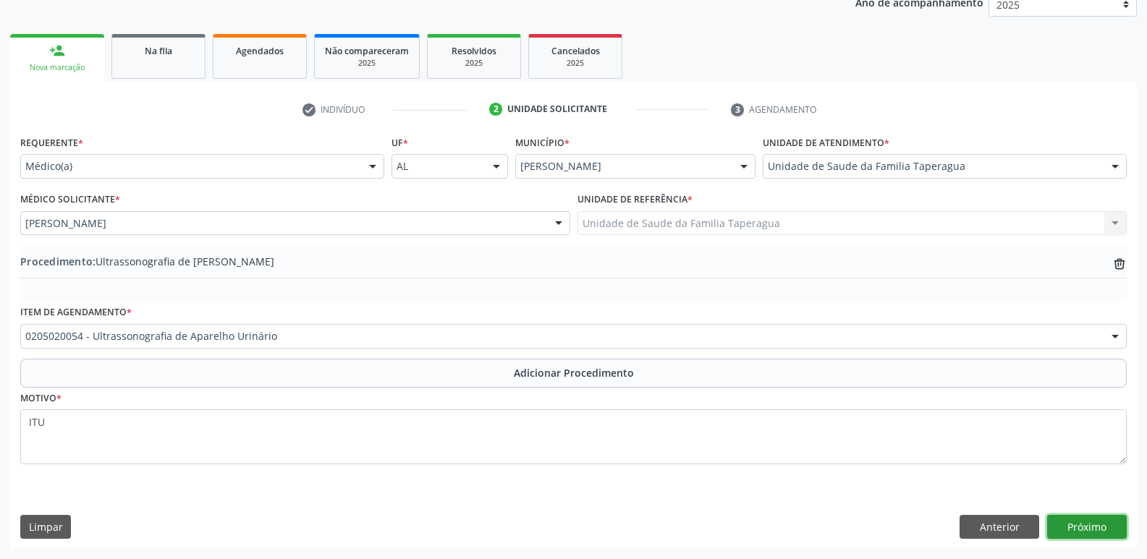
click at [1103, 529] on button "Próximo" at bounding box center [1087, 527] width 80 height 25
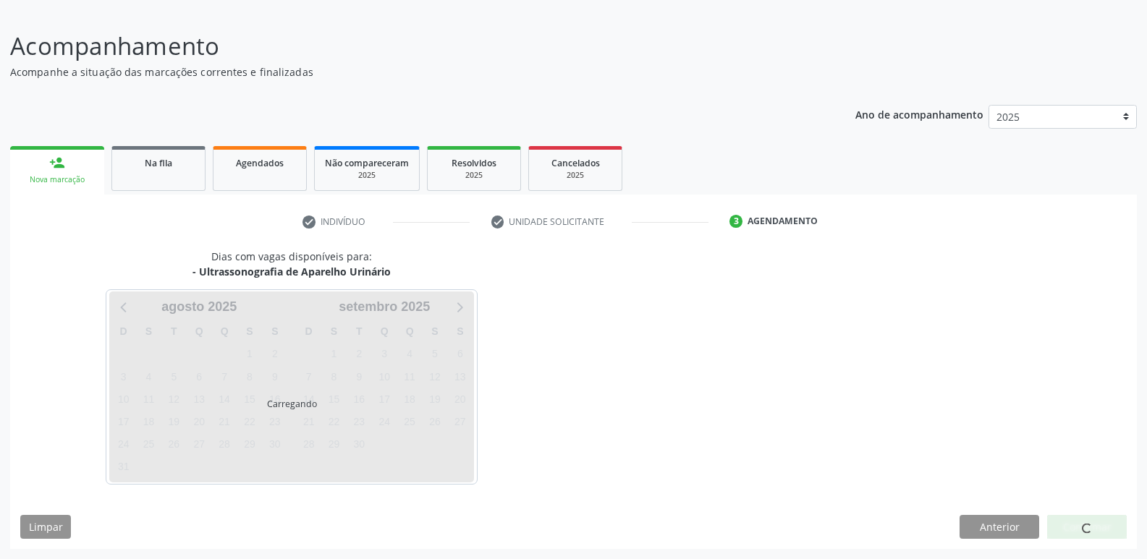
scroll to position [133, 0]
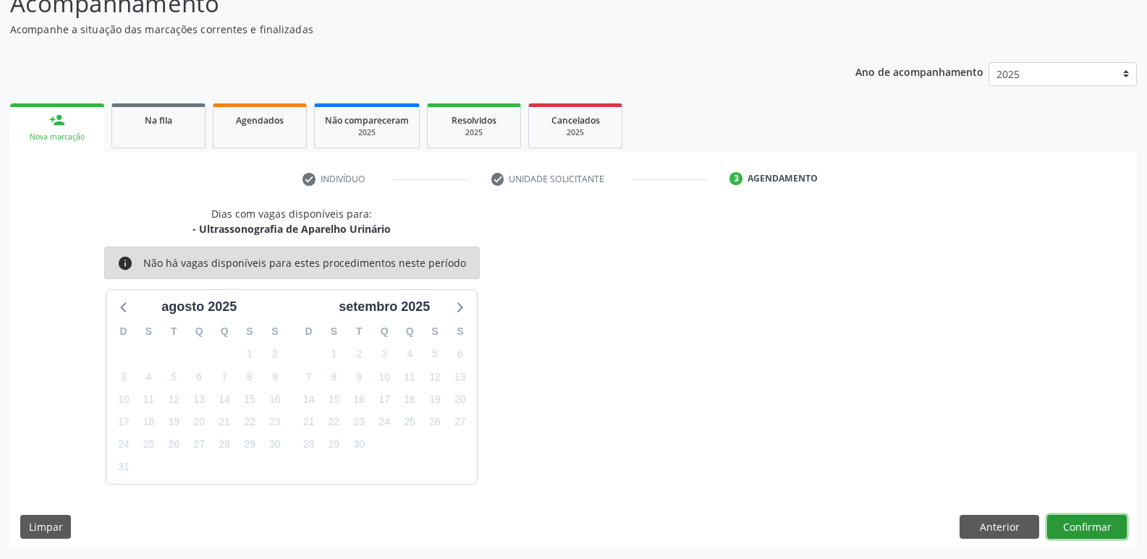
click at [1103, 529] on button "Confirmar" at bounding box center [1087, 527] width 80 height 25
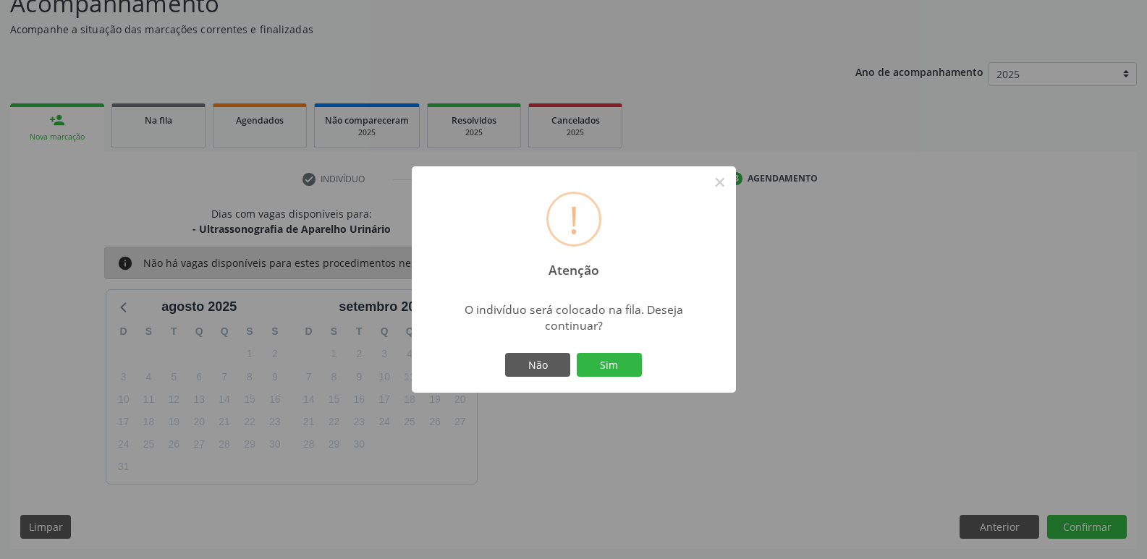
click at [577, 353] on button "Sim" at bounding box center [609, 365] width 65 height 25
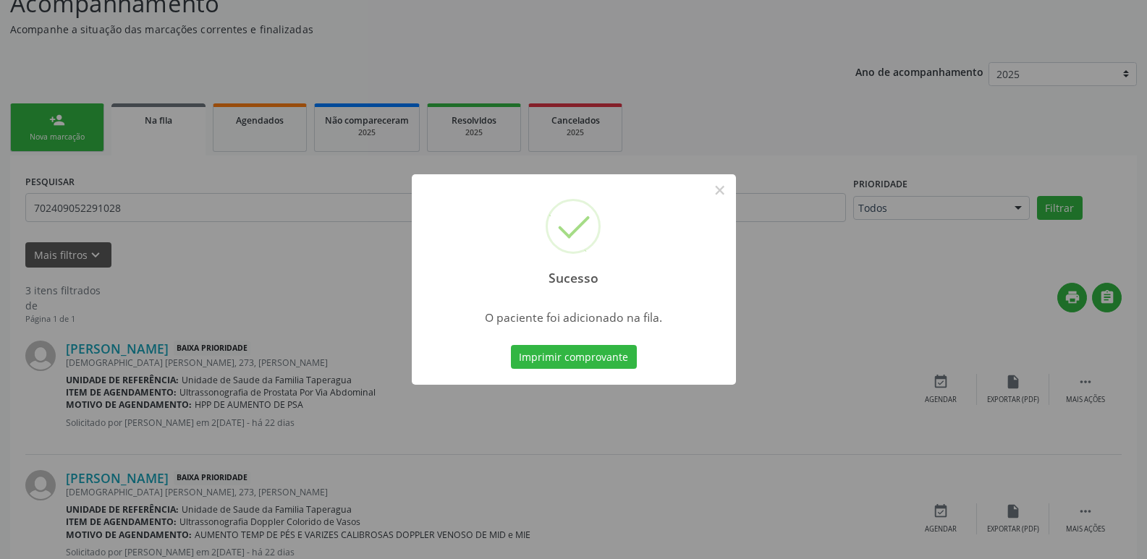
scroll to position [0, 0]
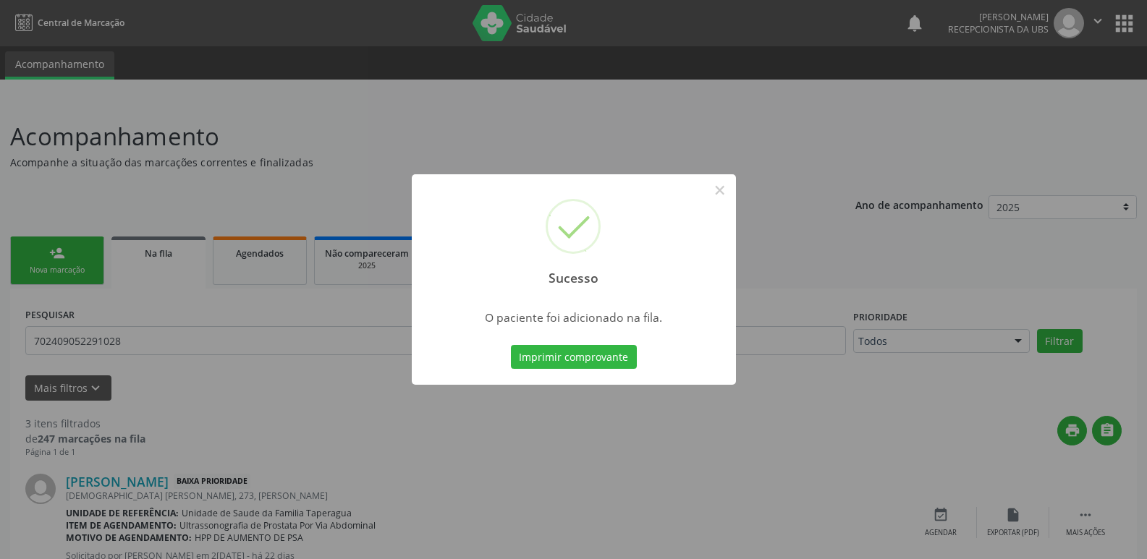
click at [943, 323] on div "Sucesso × O paciente foi adicionado na fila. Imprimir comprovante Cancel" at bounding box center [573, 279] width 1147 height 559
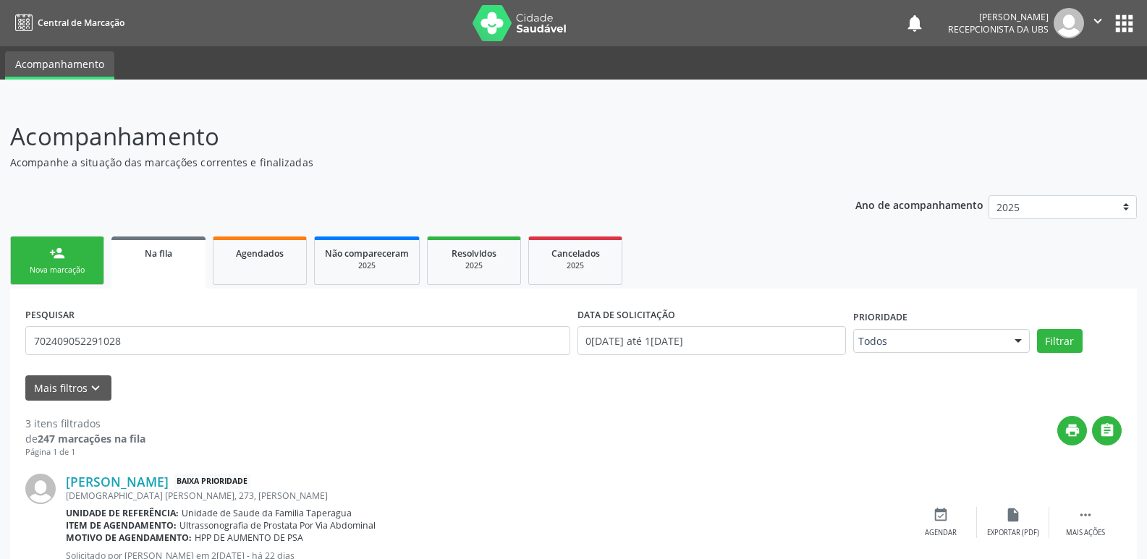
click at [84, 268] on div "Nova marcação" at bounding box center [57, 270] width 72 height 11
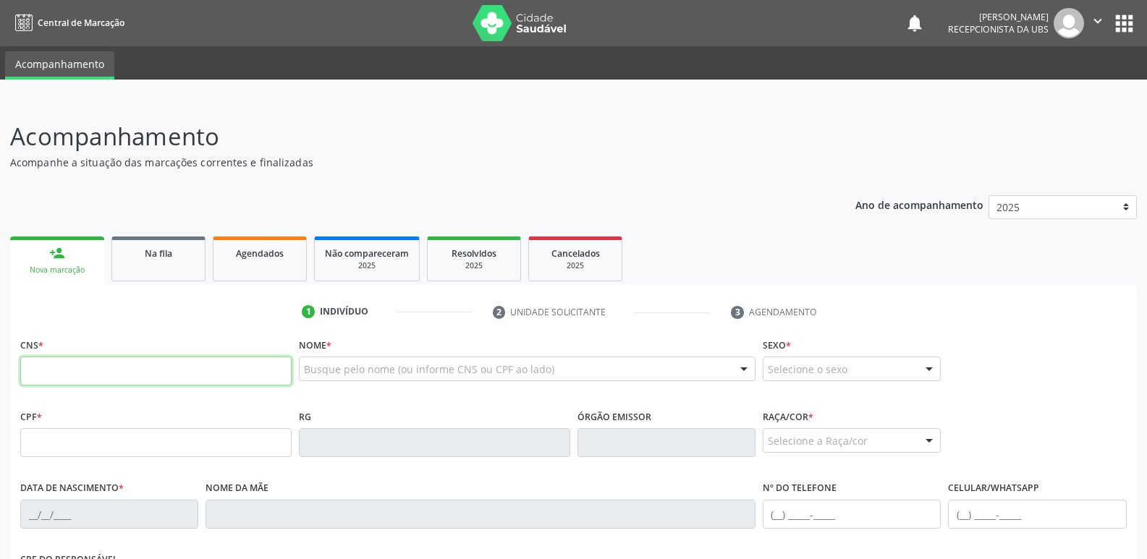
click at [123, 374] on input "text" at bounding box center [155, 371] width 271 height 29
paste input "702 4090 5229 1028"
type input "702 4090 5229 1028"
type input "2[DATE]"
type input "[PERSON_NAME]"
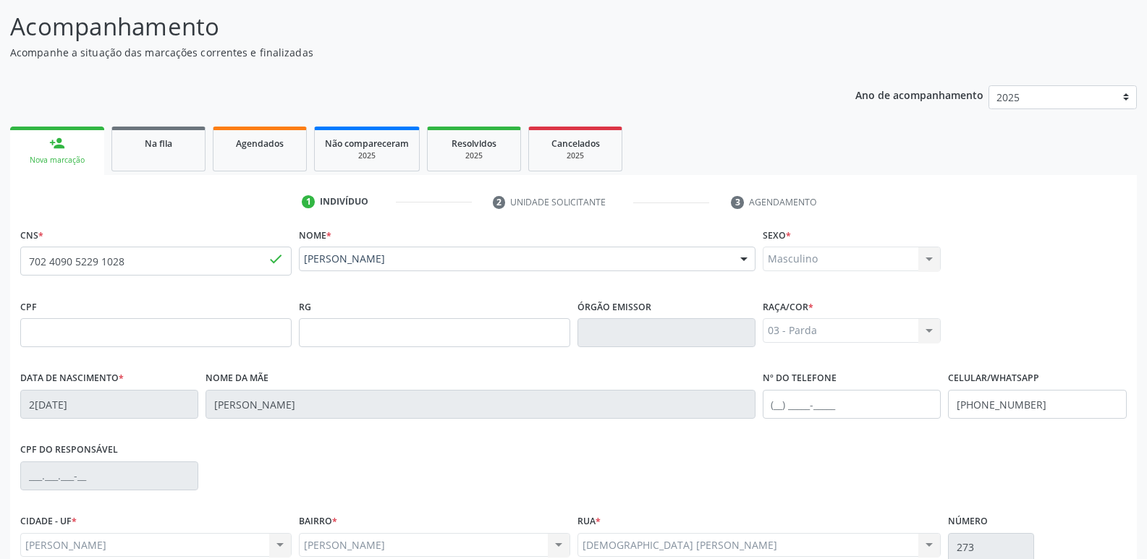
scroll to position [245, 0]
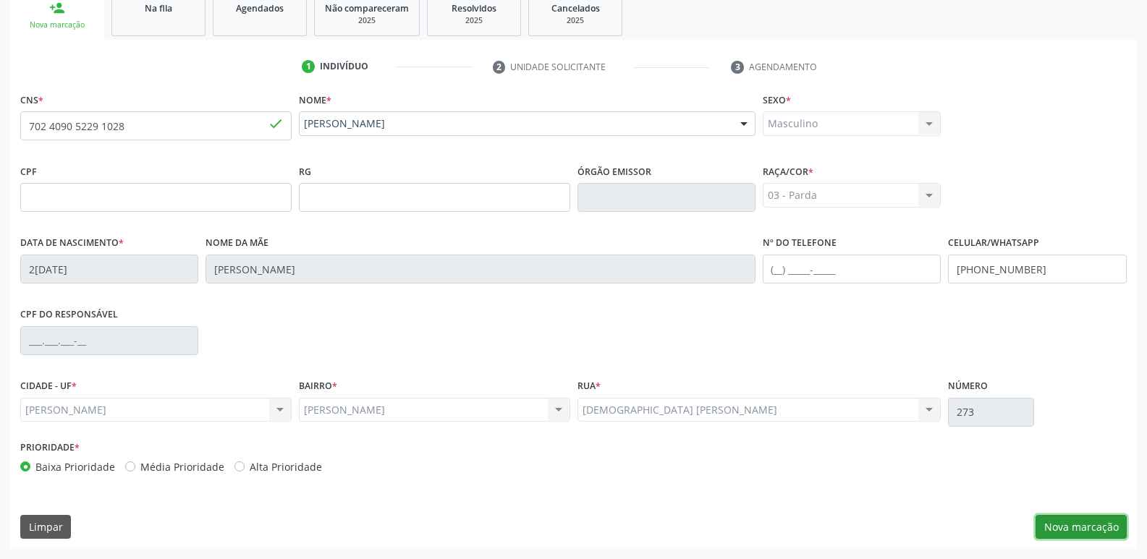
click at [1081, 535] on button "Nova marcação" at bounding box center [1080, 527] width 91 height 25
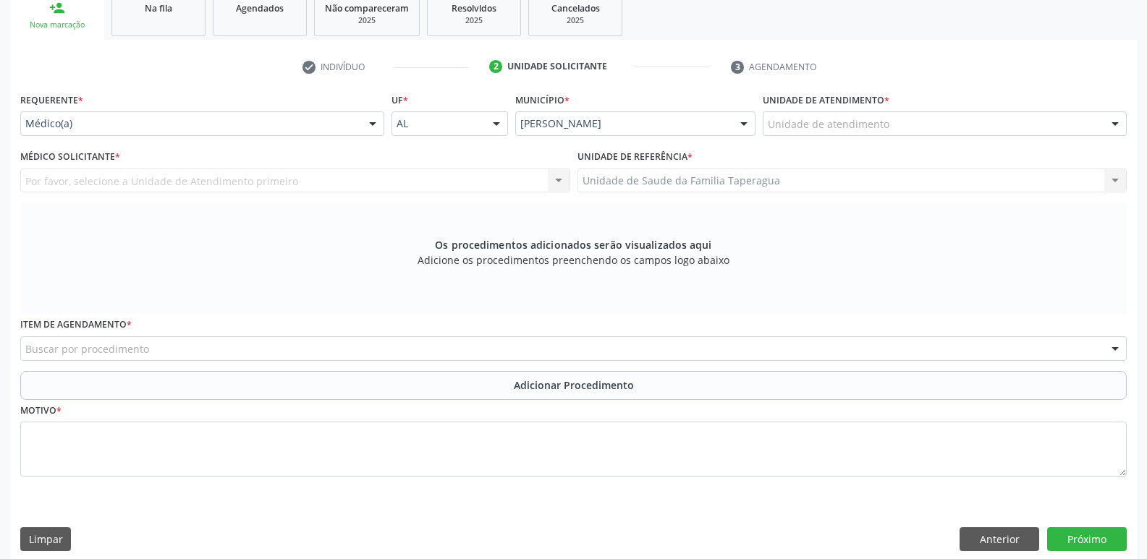
click at [951, 135] on div "Unidade de atendimento" at bounding box center [945, 123] width 364 height 25
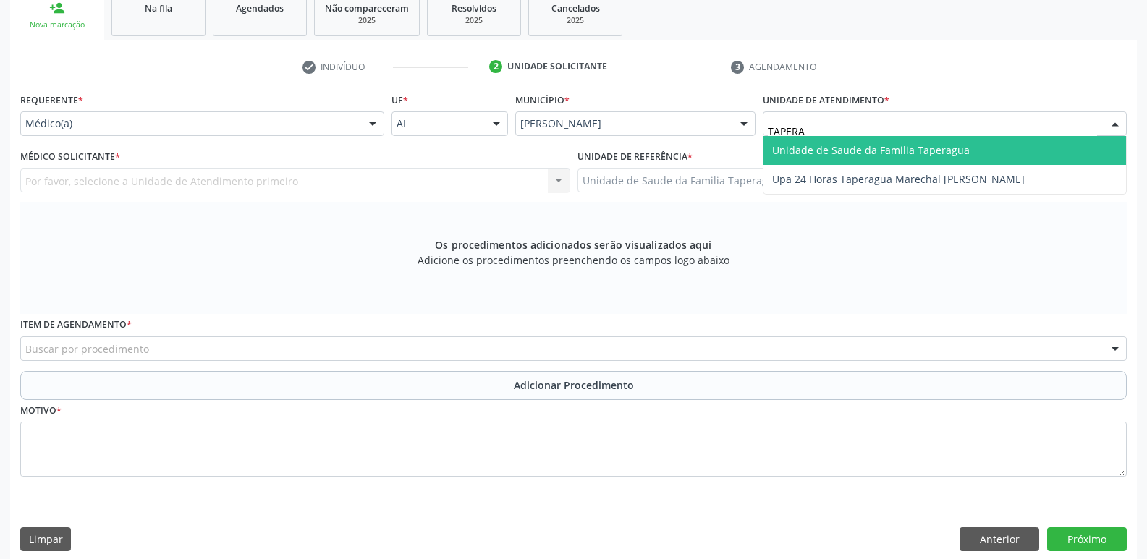
click at [951, 156] on span "Unidade de Saude da Familia Taperagua" at bounding box center [871, 150] width 198 height 14
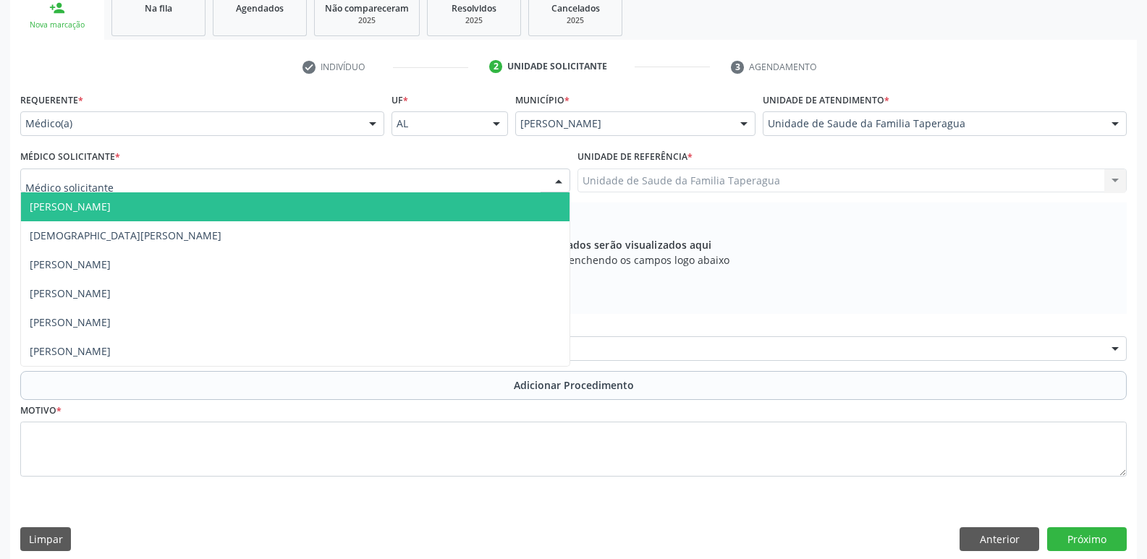
click at [325, 178] on div at bounding box center [295, 181] width 550 height 25
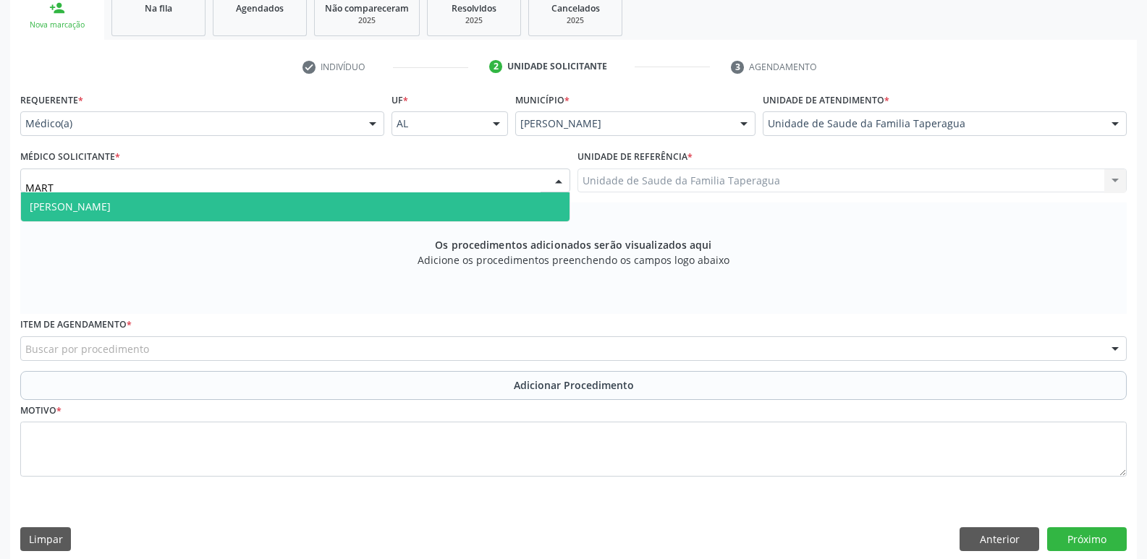
click at [315, 215] on span "[PERSON_NAME]" at bounding box center [295, 206] width 548 height 29
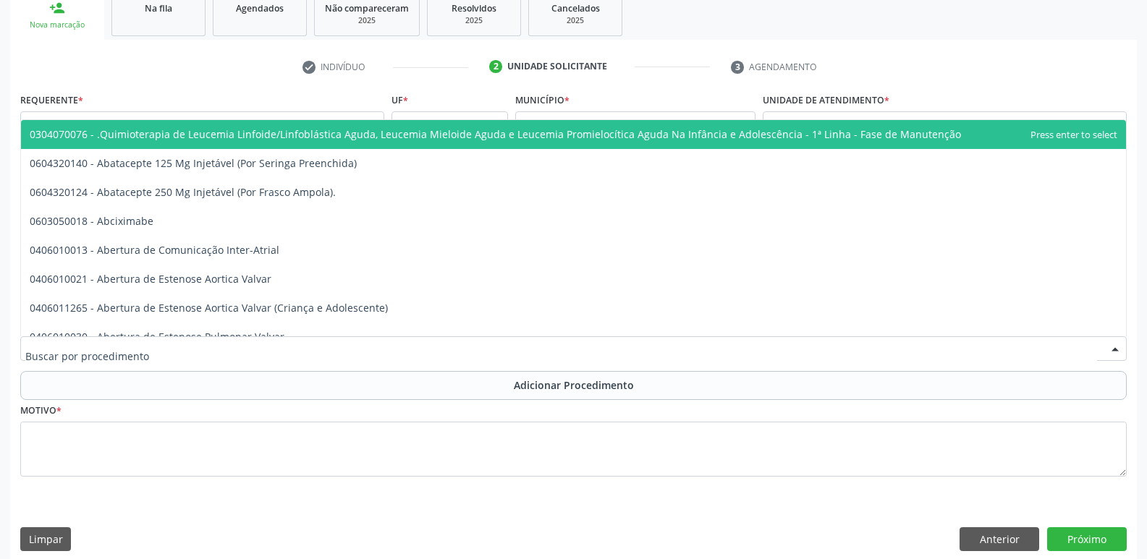
click at [310, 341] on div at bounding box center [573, 348] width 1106 height 25
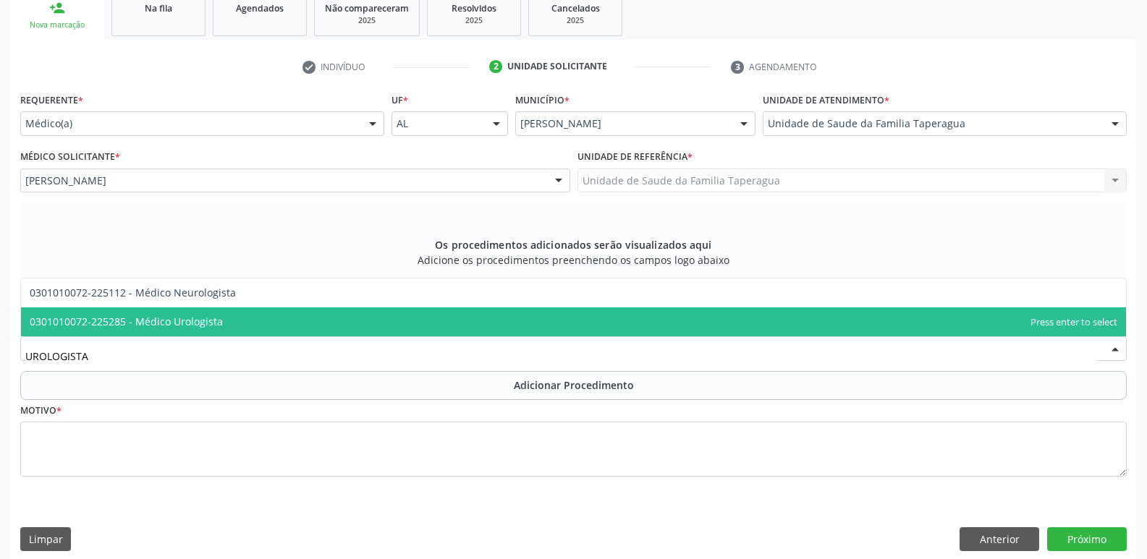
click at [313, 318] on span "0301010072-225285 - Médico Urologista" at bounding box center [573, 321] width 1105 height 29
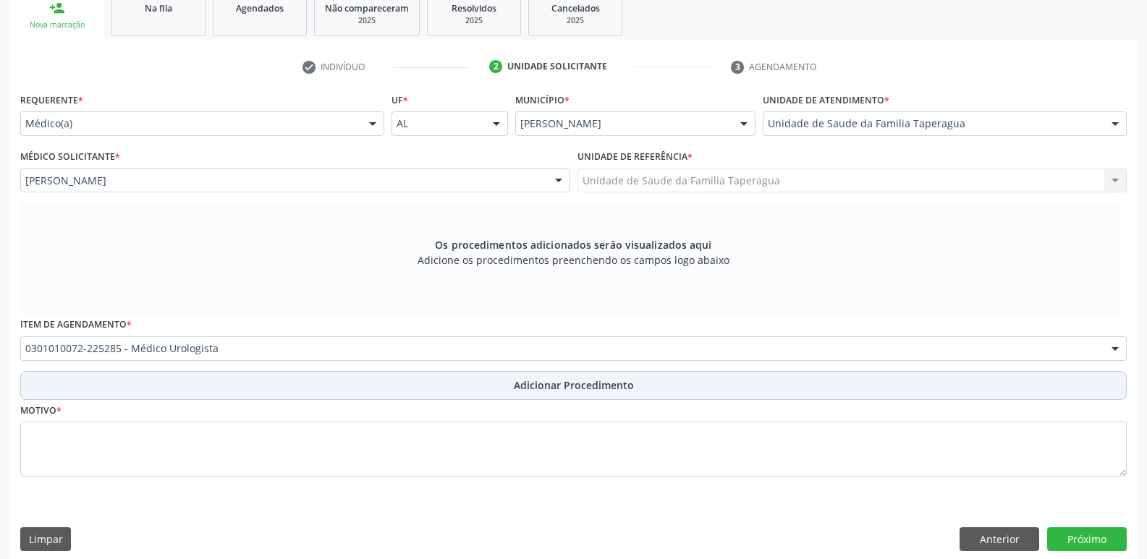
click at [307, 384] on button "Adicionar Procedimento" at bounding box center [573, 385] width 1106 height 29
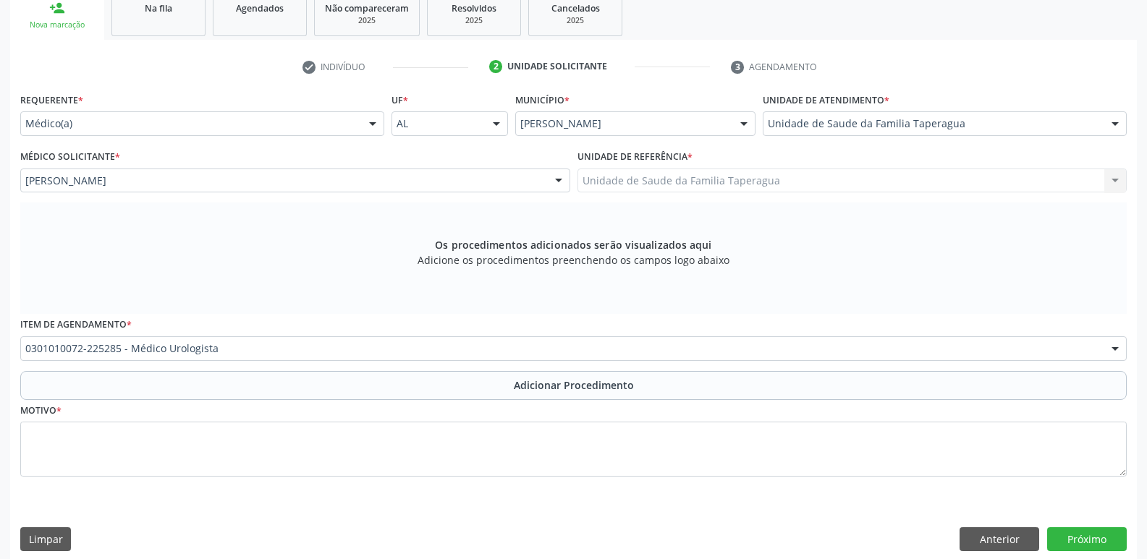
scroll to position [203, 0]
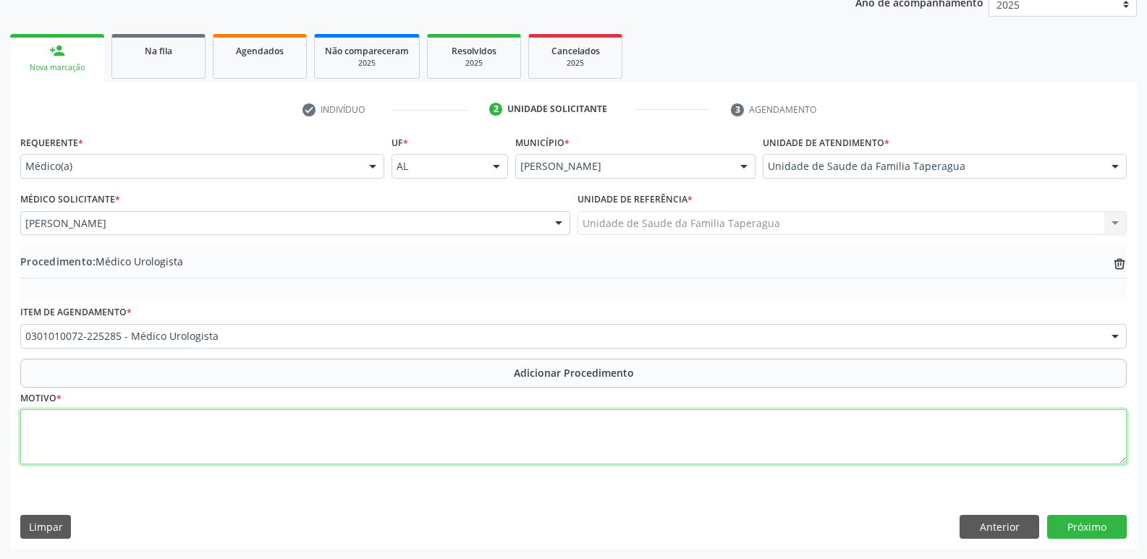
click at [307, 428] on textarea at bounding box center [573, 436] width 1106 height 55
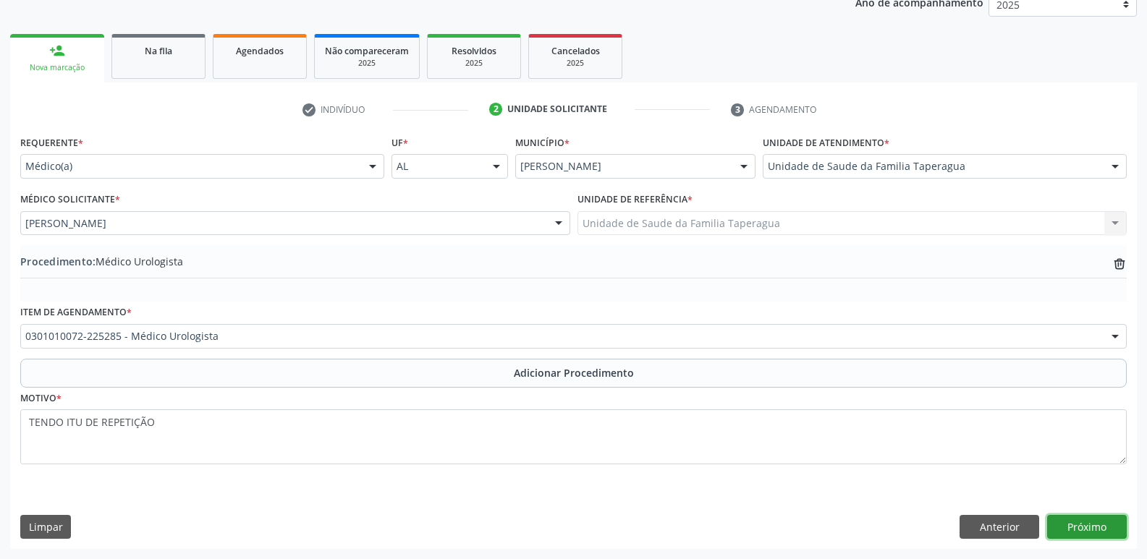
click at [1088, 535] on button "Próximo" at bounding box center [1087, 527] width 80 height 25
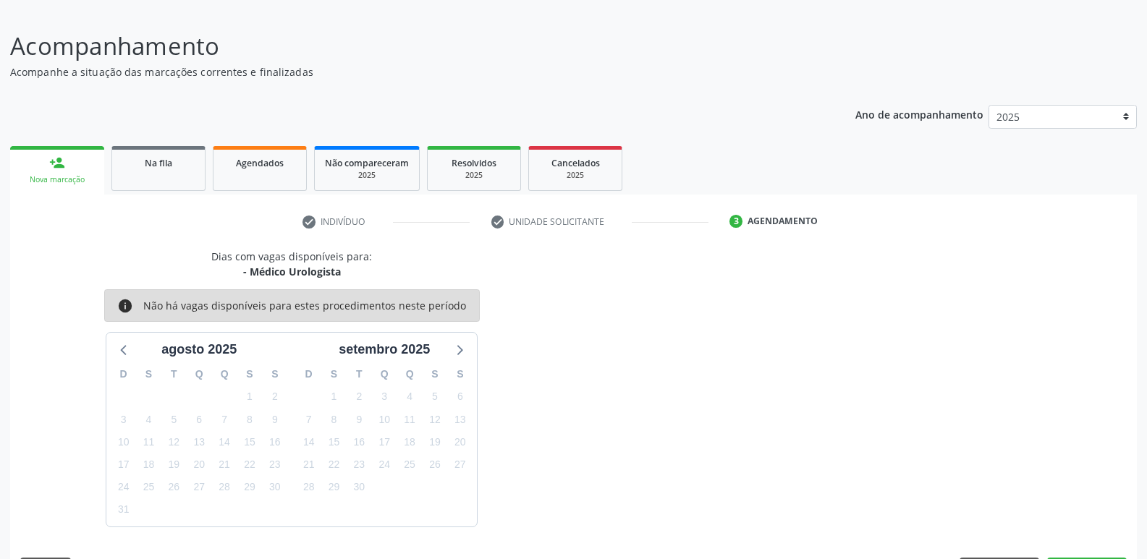
scroll to position [133, 0]
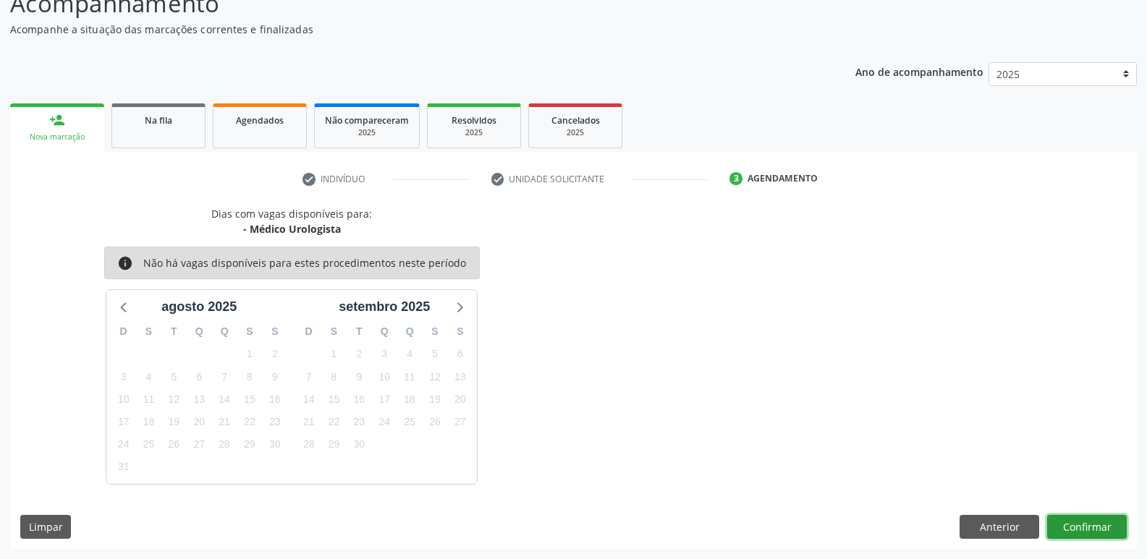
click at [1085, 527] on button "Confirmar" at bounding box center [1087, 527] width 80 height 25
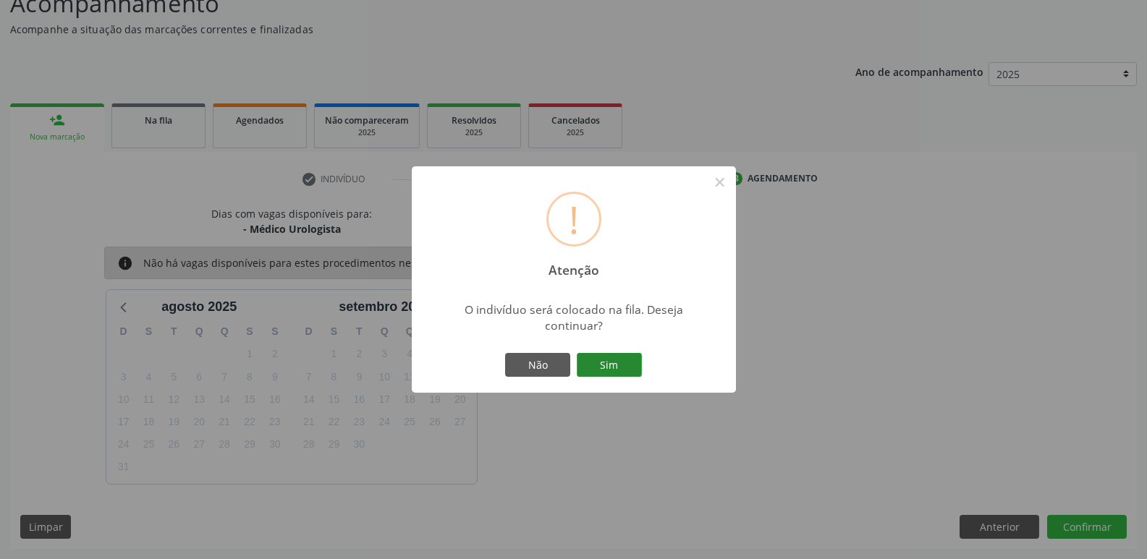
click at [623, 366] on button "Sim" at bounding box center [609, 365] width 65 height 25
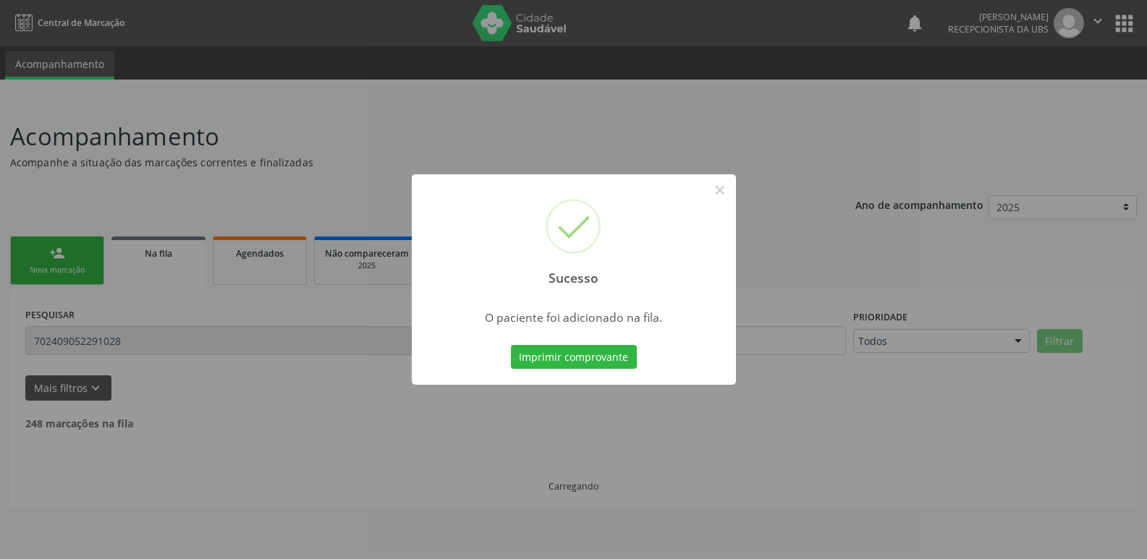
scroll to position [0, 0]
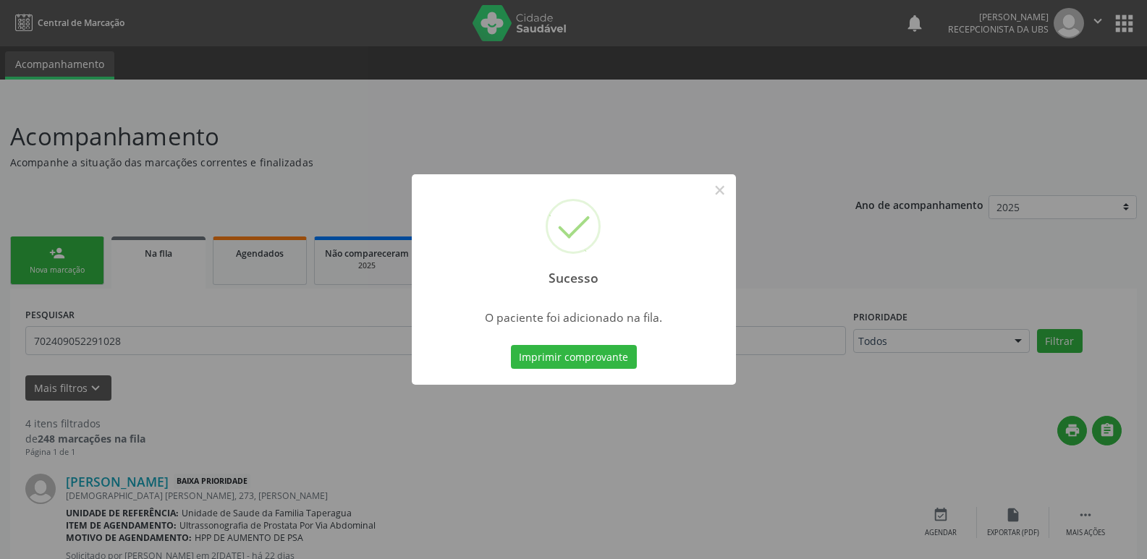
click at [840, 286] on div "Sucesso × O paciente foi adicionado na fila. Imprimir comprovante Cancel" at bounding box center [573, 279] width 1147 height 559
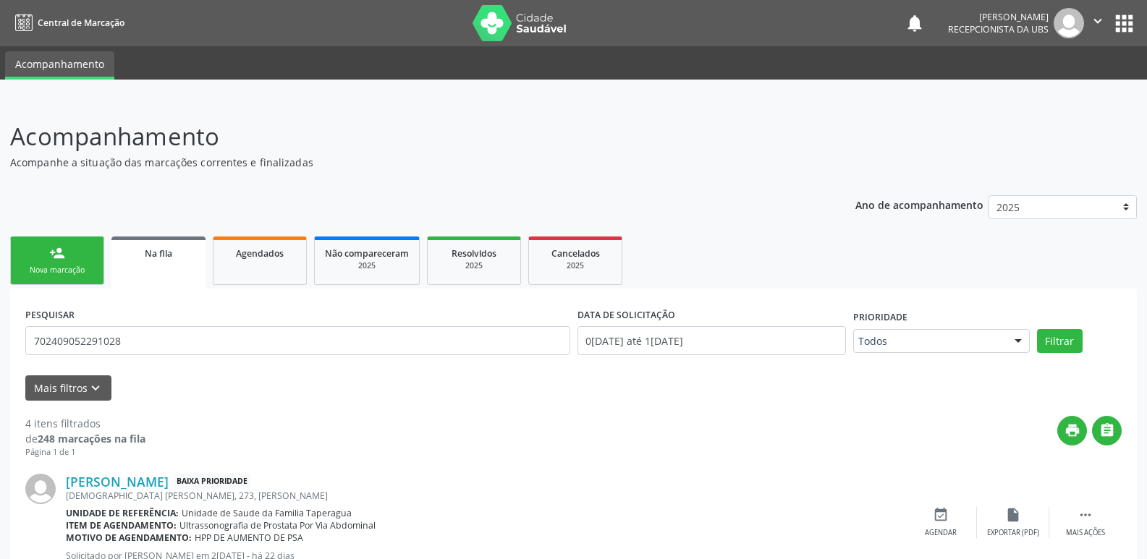
click at [78, 250] on link "person_add Nova marcação" at bounding box center [57, 261] width 94 height 48
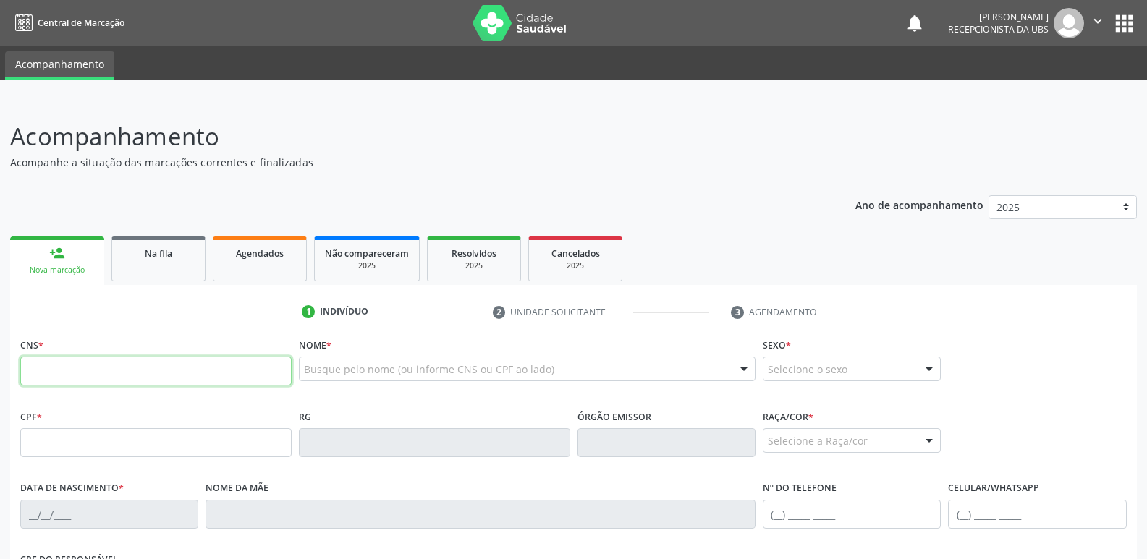
click at [146, 360] on input "text" at bounding box center [155, 371] width 271 height 29
paste input "706 7005 1624 1815"
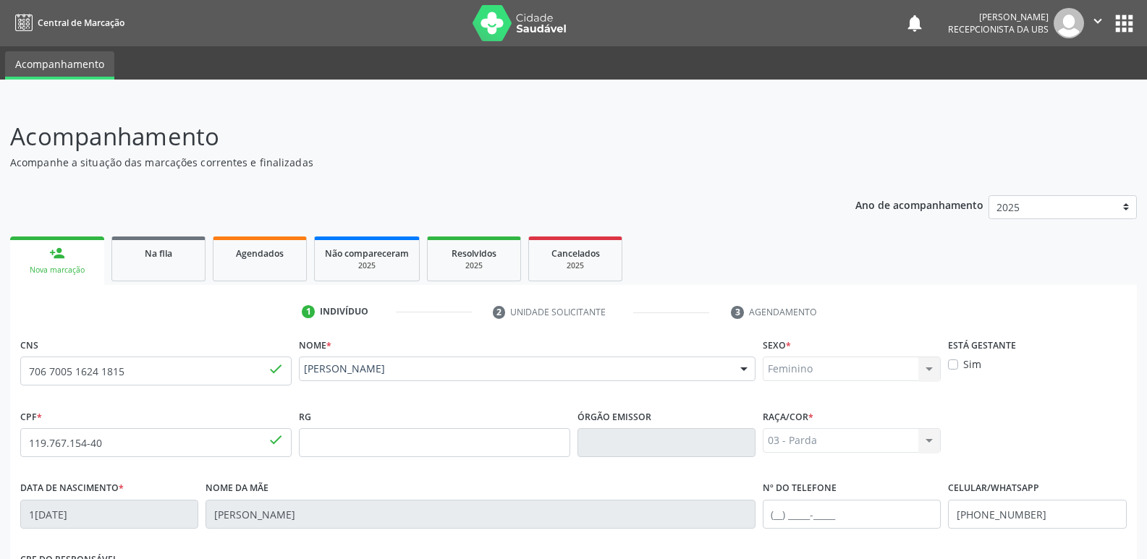
scroll to position [245, 0]
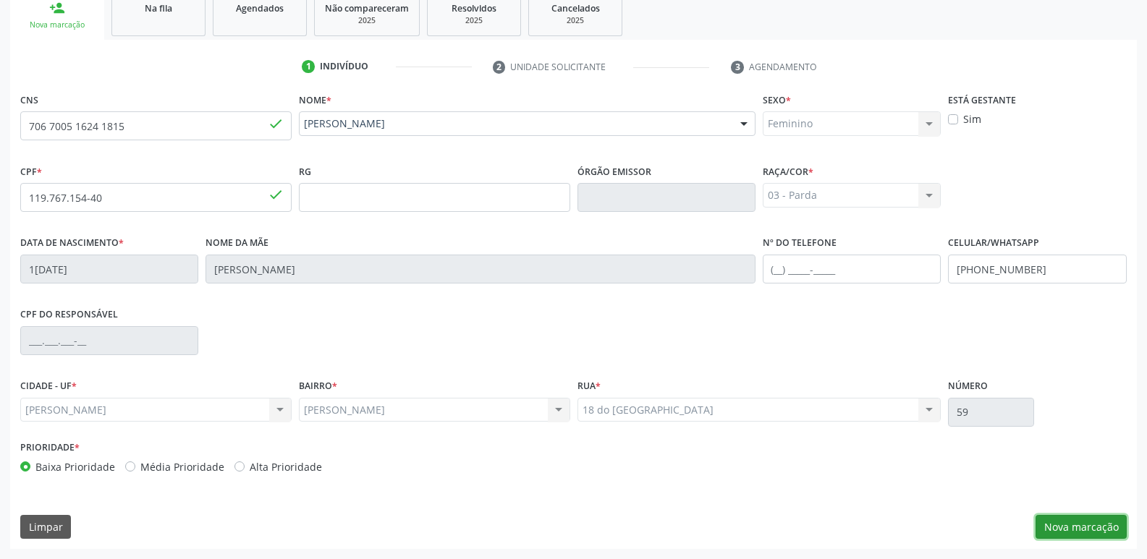
click at [1077, 528] on button "Nova marcação" at bounding box center [1080, 527] width 91 height 25
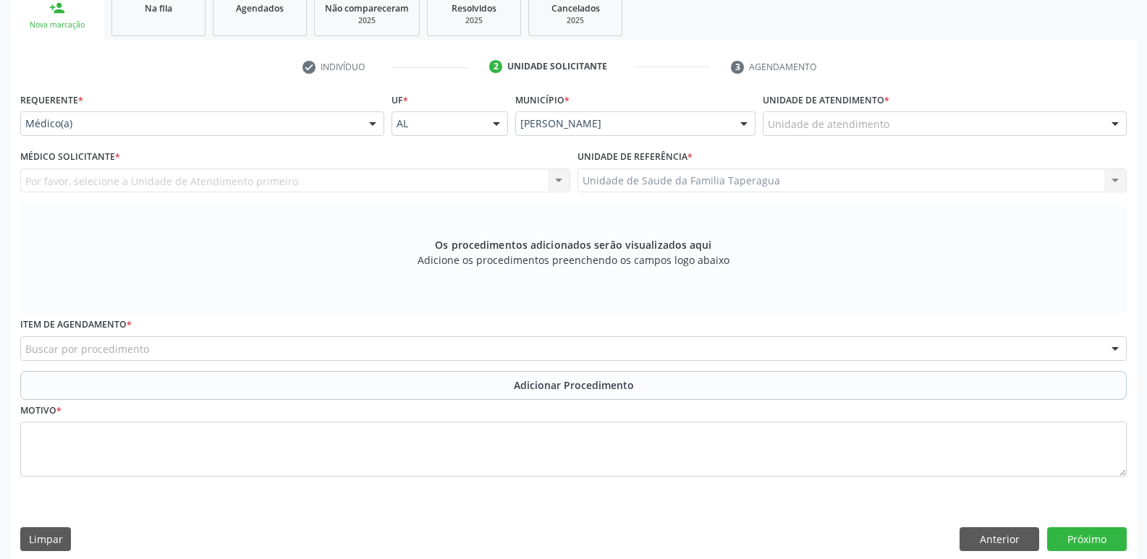
click at [917, 124] on div "Unidade de atendimento" at bounding box center [945, 123] width 364 height 25
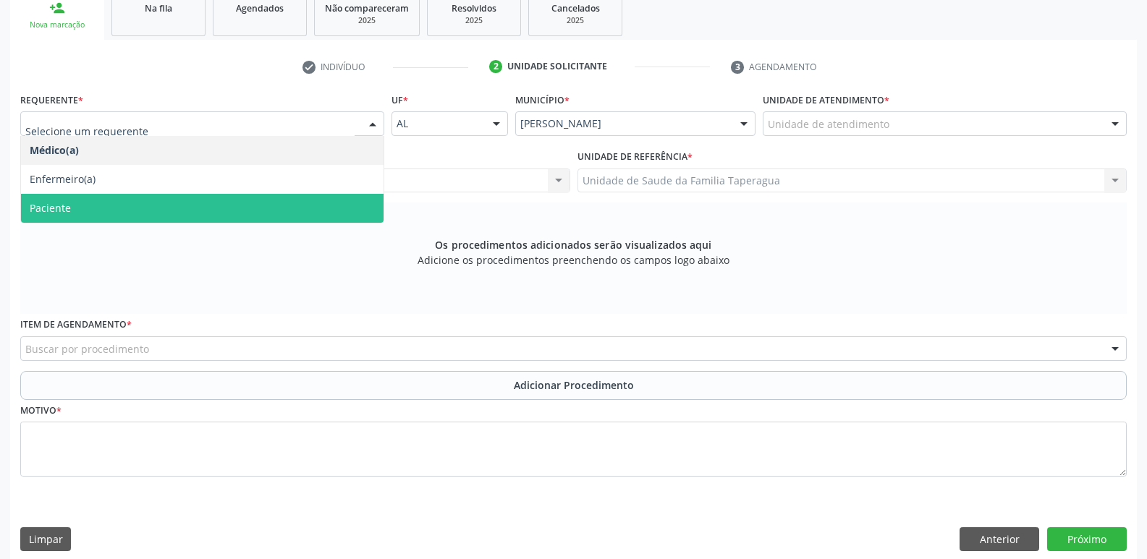
click at [269, 203] on span "Paciente" at bounding box center [202, 208] width 362 height 29
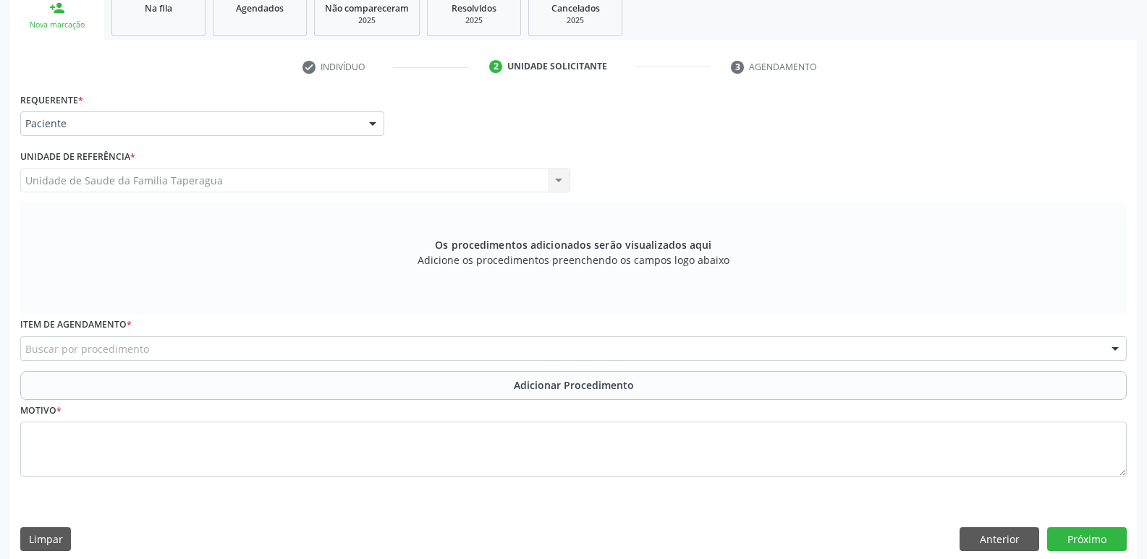
click at [289, 345] on div "Buscar por procedimento" at bounding box center [573, 348] width 1106 height 25
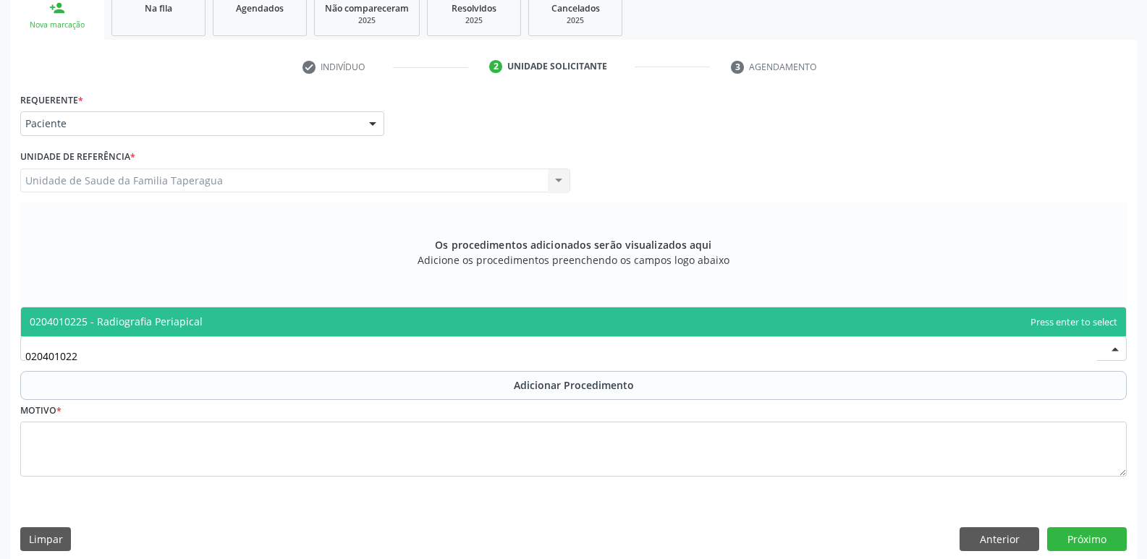
click at [292, 326] on span "0204010225 - Radiografia Periapical" at bounding box center [573, 321] width 1105 height 29
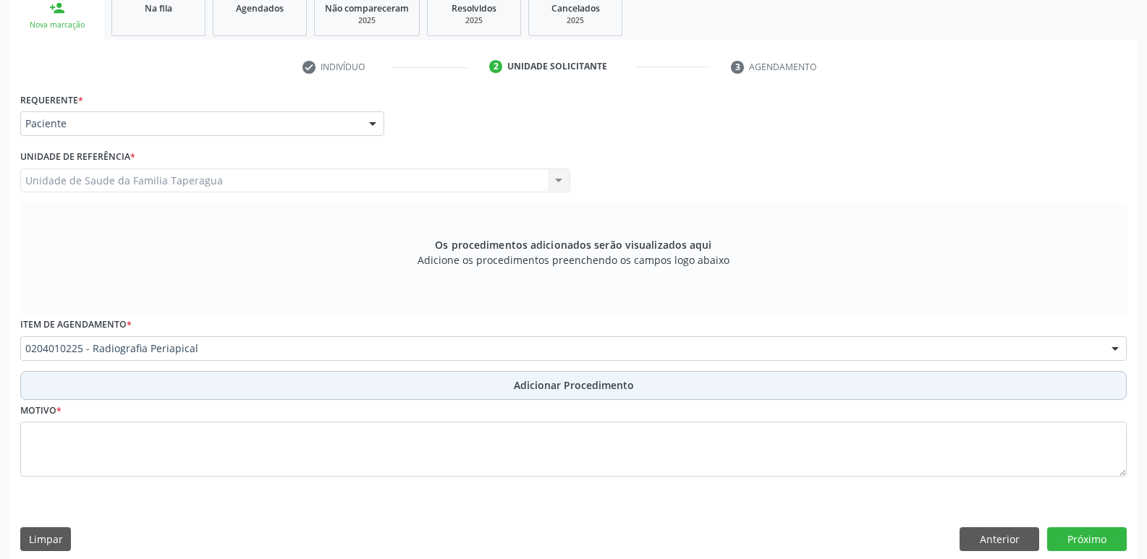
click at [290, 379] on button "Adicionar Procedimento" at bounding box center [573, 385] width 1106 height 29
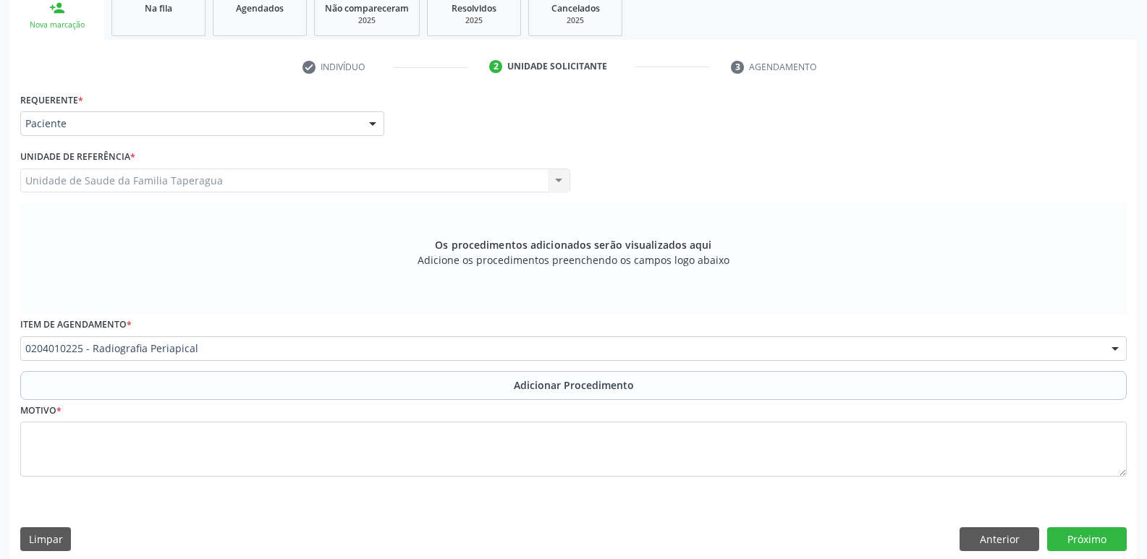
scroll to position [203, 0]
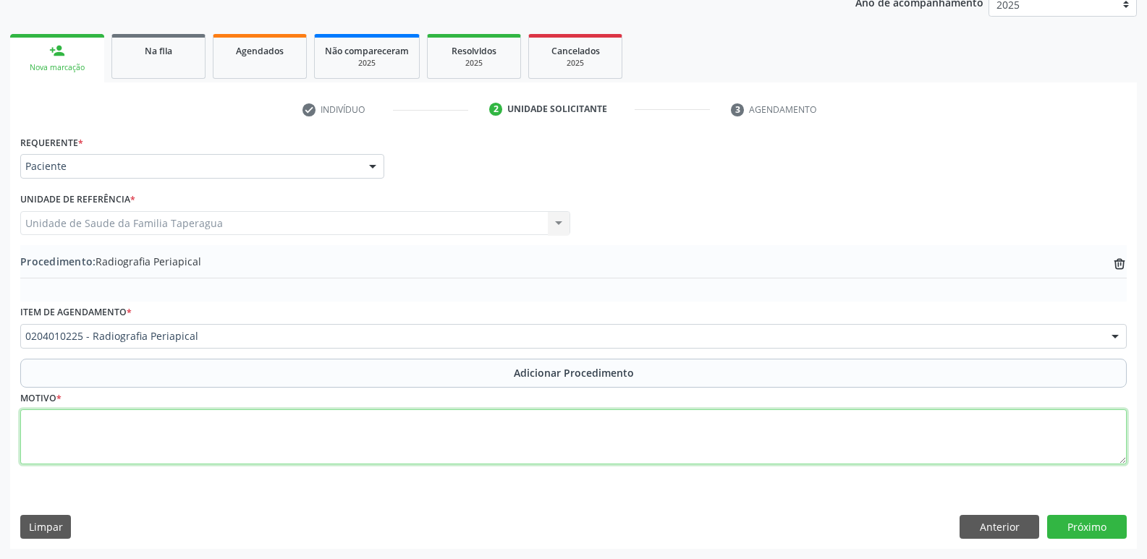
click at [310, 435] on textarea at bounding box center [573, 436] width 1106 height 55
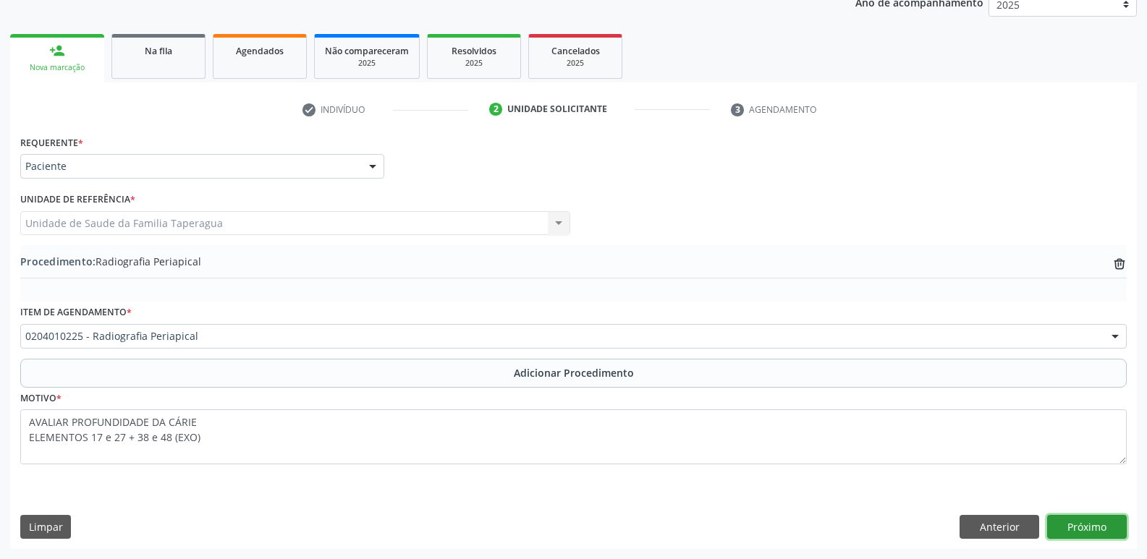
click at [1071, 527] on button "Próximo" at bounding box center [1087, 527] width 80 height 25
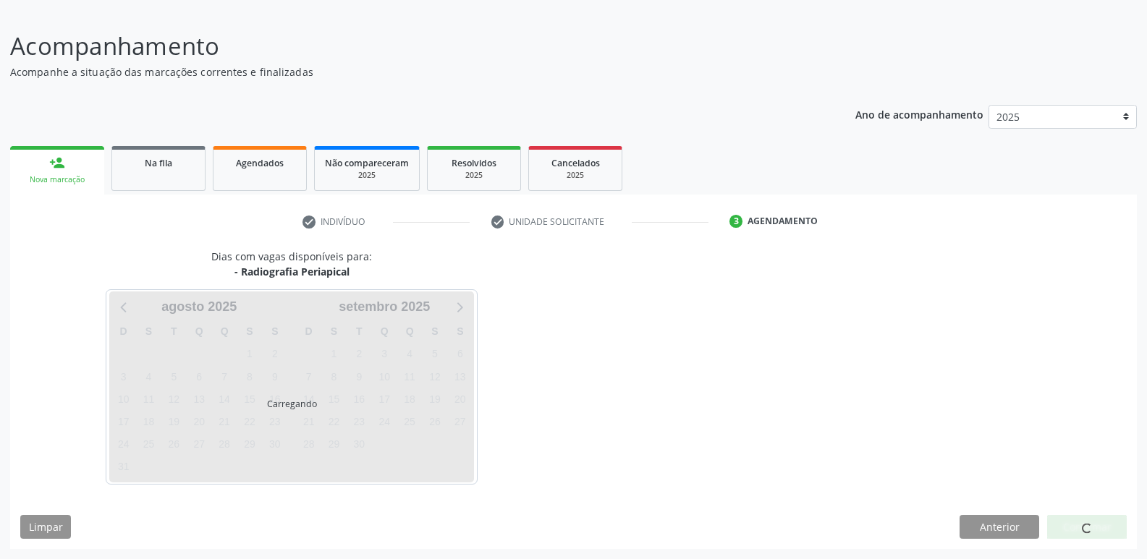
scroll to position [133, 0]
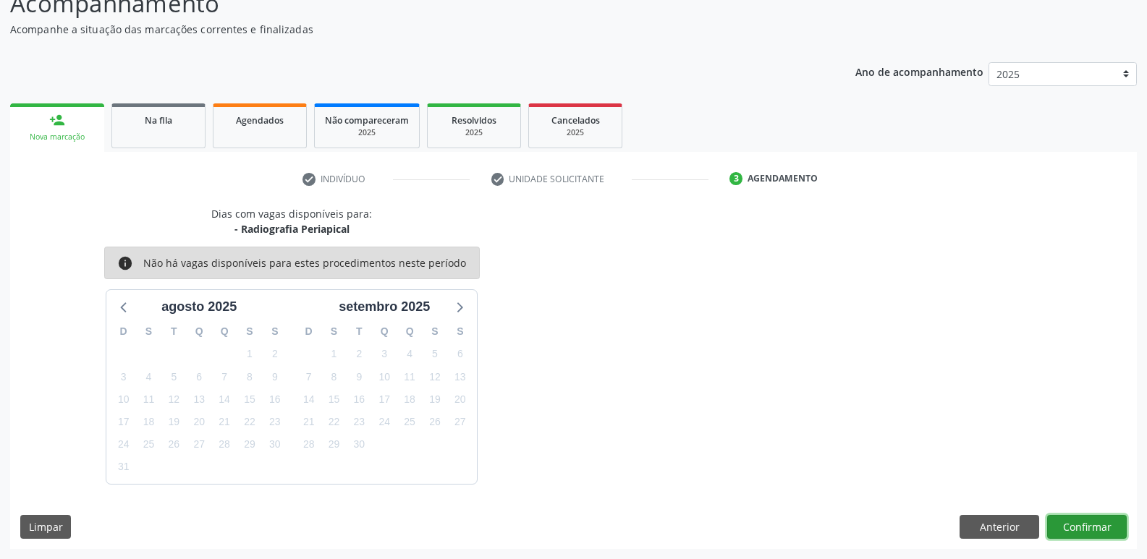
click at [1081, 526] on button "Confirmar" at bounding box center [1087, 527] width 80 height 25
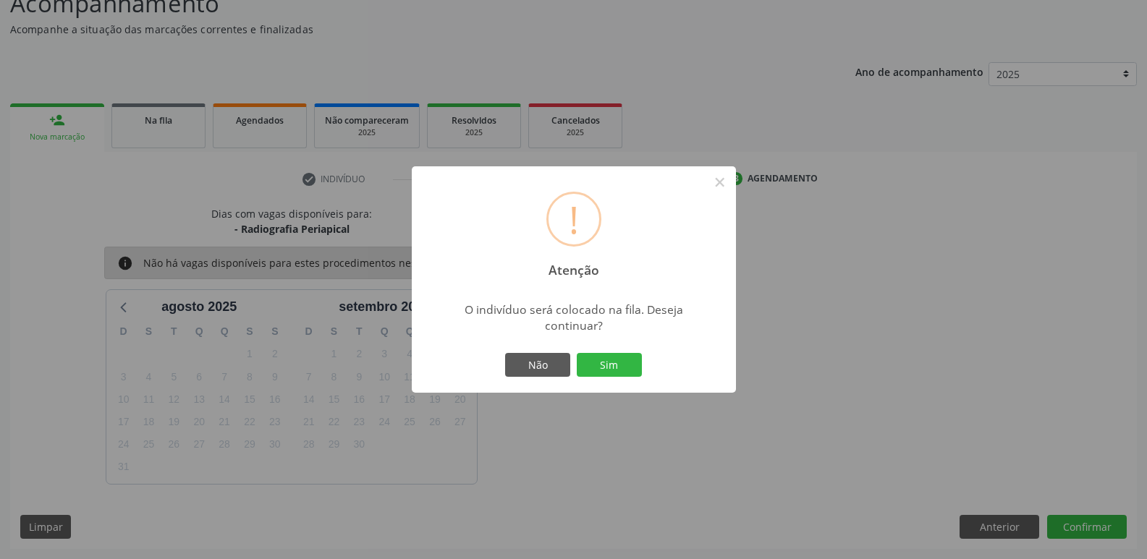
click at [577, 353] on button "Sim" at bounding box center [609, 365] width 65 height 25
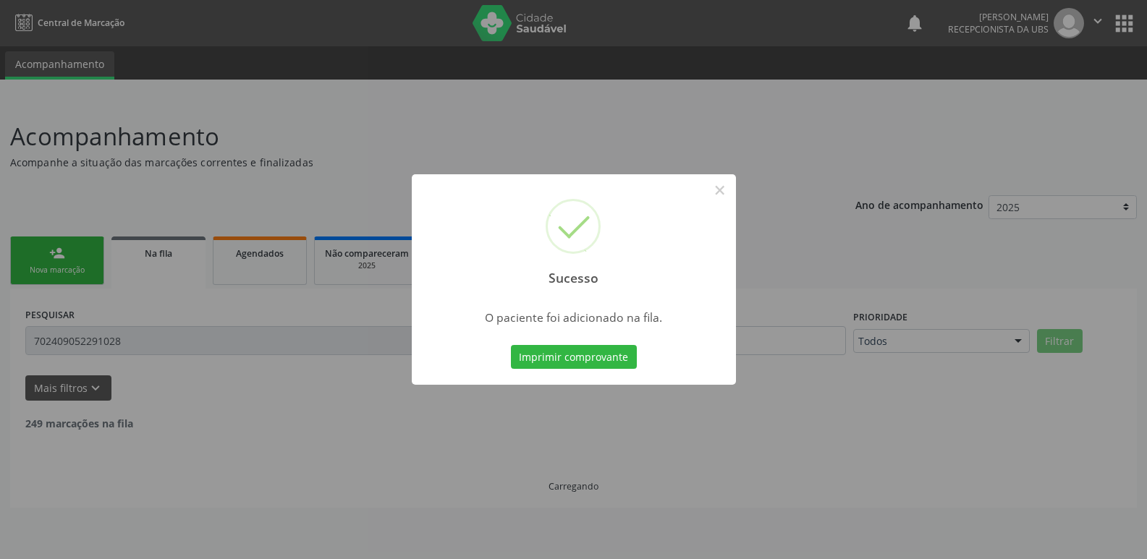
scroll to position [0, 0]
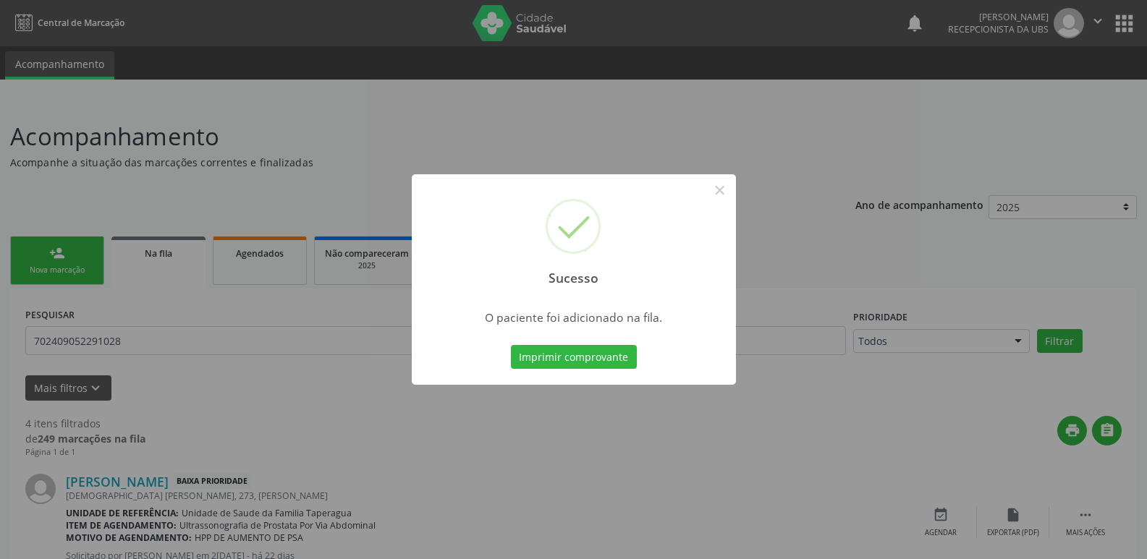
click at [982, 337] on div "Sucesso × O paciente foi adicionado na fila. Imprimir comprovante Cancel" at bounding box center [573, 279] width 1147 height 559
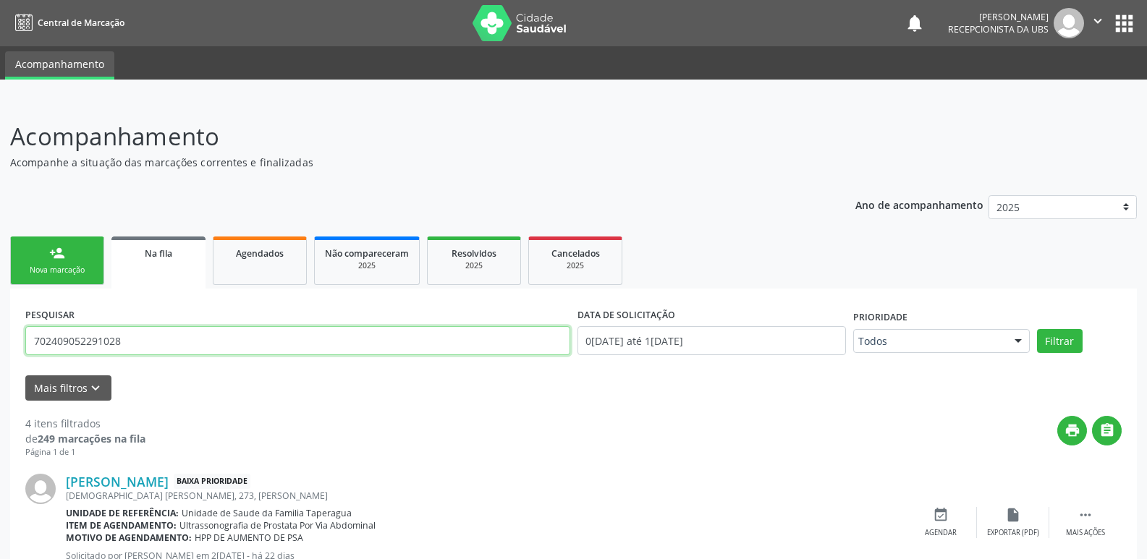
click at [220, 341] on input "702409052291028" at bounding box center [297, 340] width 545 height 29
click at [296, 376] on div "Mais filtros keyboard_arrow_down" at bounding box center [573, 387] width 1103 height 25
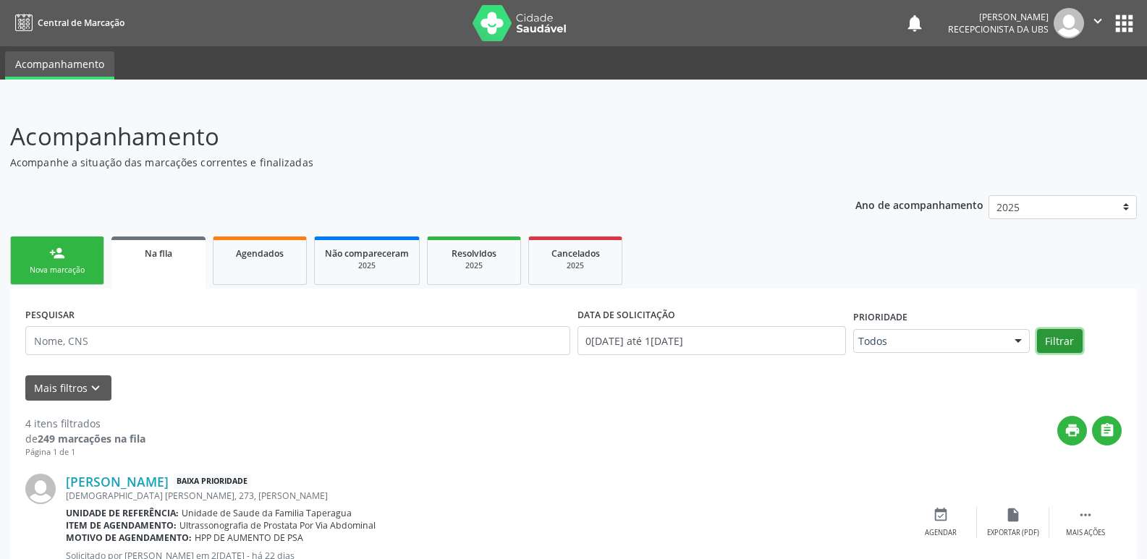
click at [1048, 331] on button "Filtrar" at bounding box center [1060, 341] width 46 height 25
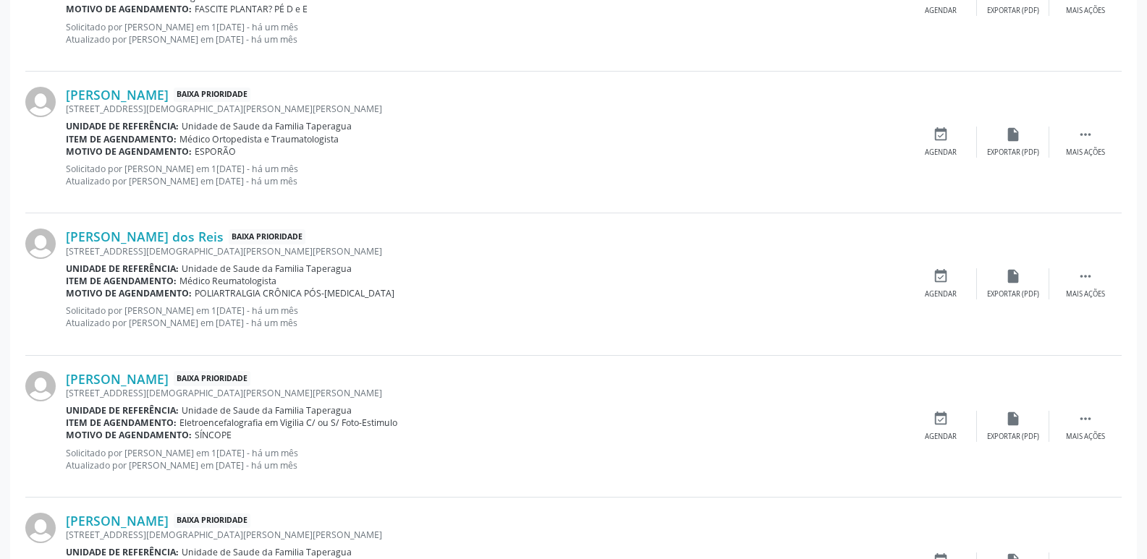
scroll to position [2046, 0]
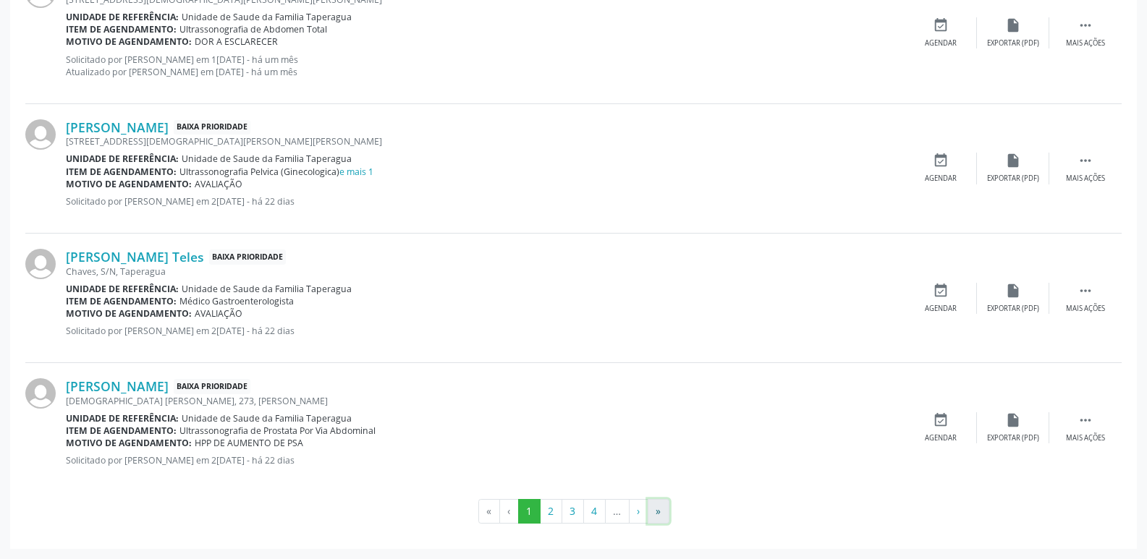
click at [663, 508] on button "»" at bounding box center [658, 511] width 22 height 25
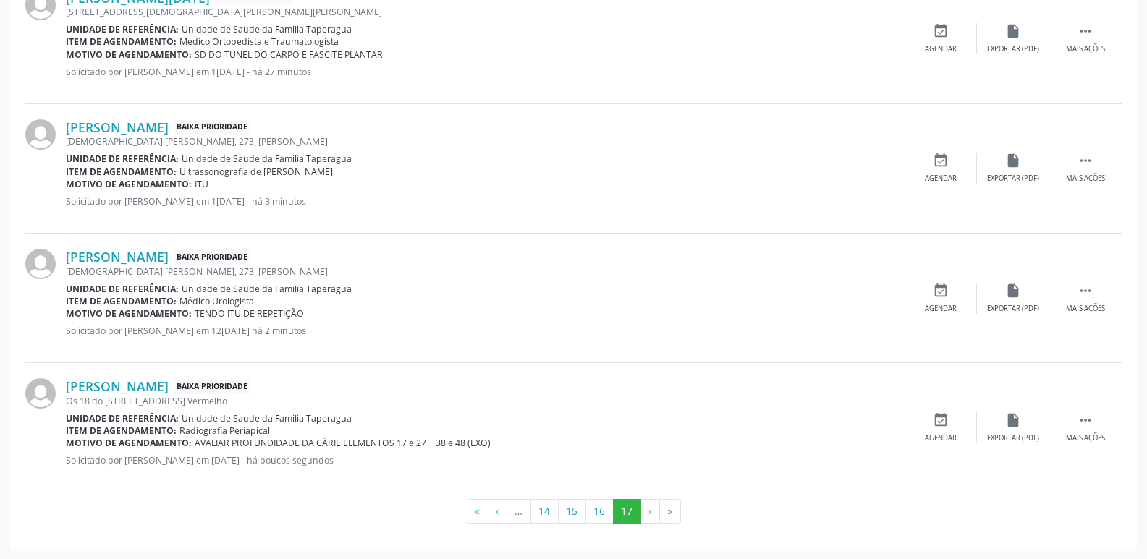
scroll to position [0, 0]
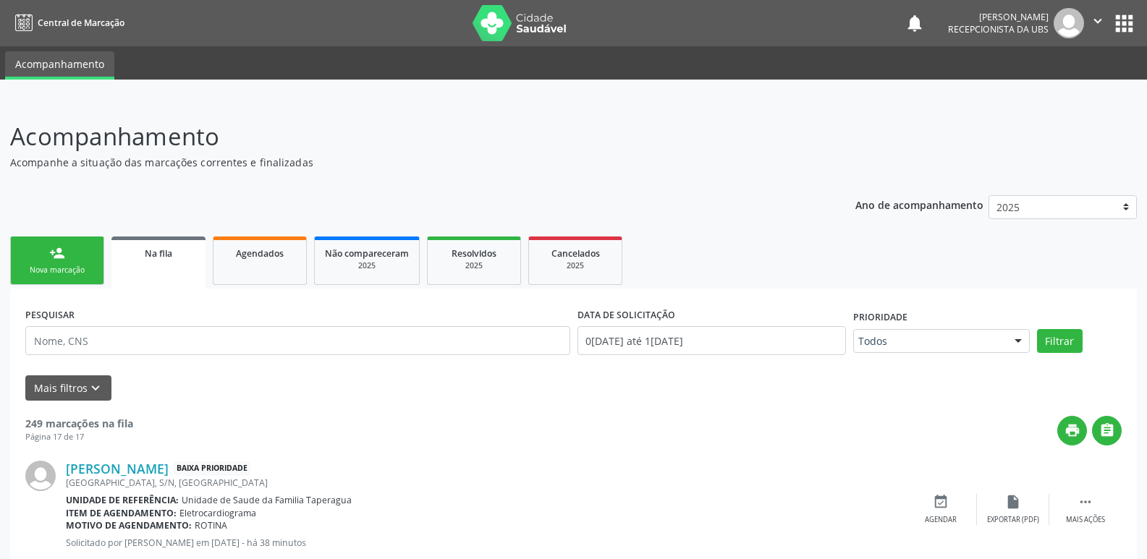
click at [46, 246] on link "person_add Nova marcação" at bounding box center [57, 261] width 94 height 48
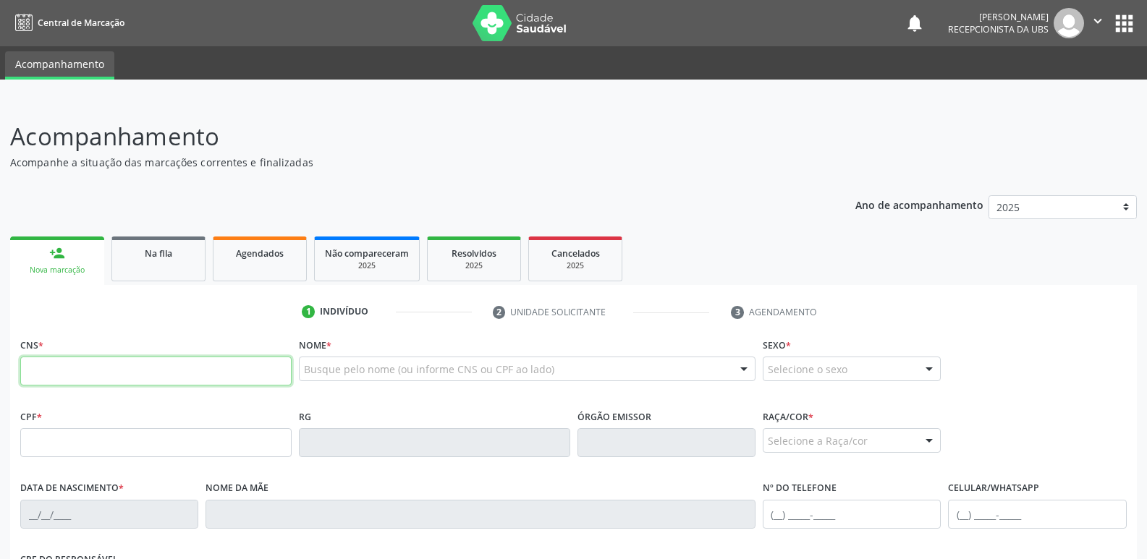
click at [178, 370] on input "text" at bounding box center [155, 371] width 271 height 29
paste input "708 6075 7839 0486"
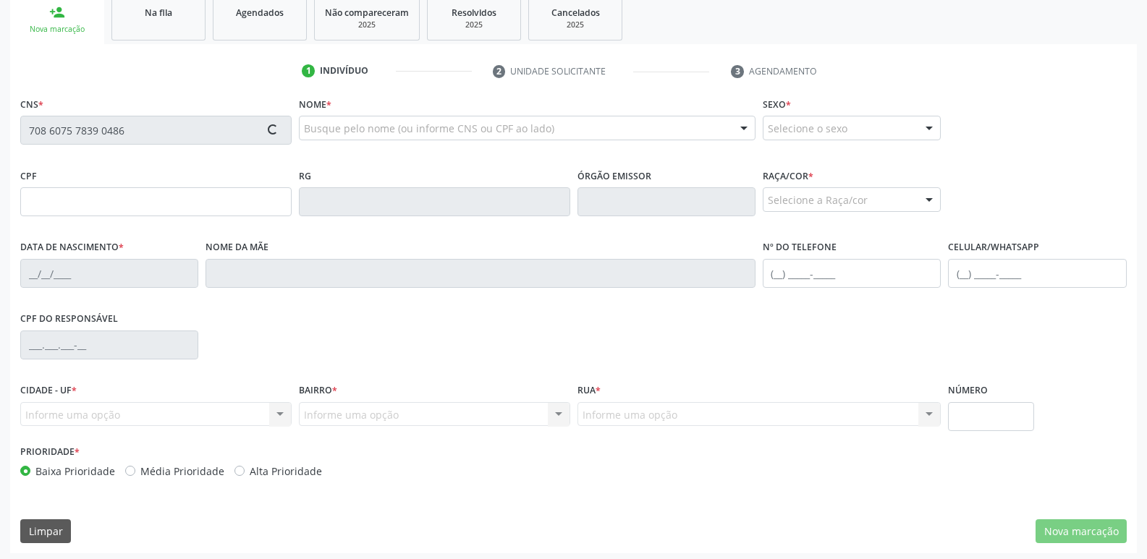
scroll to position [245, 0]
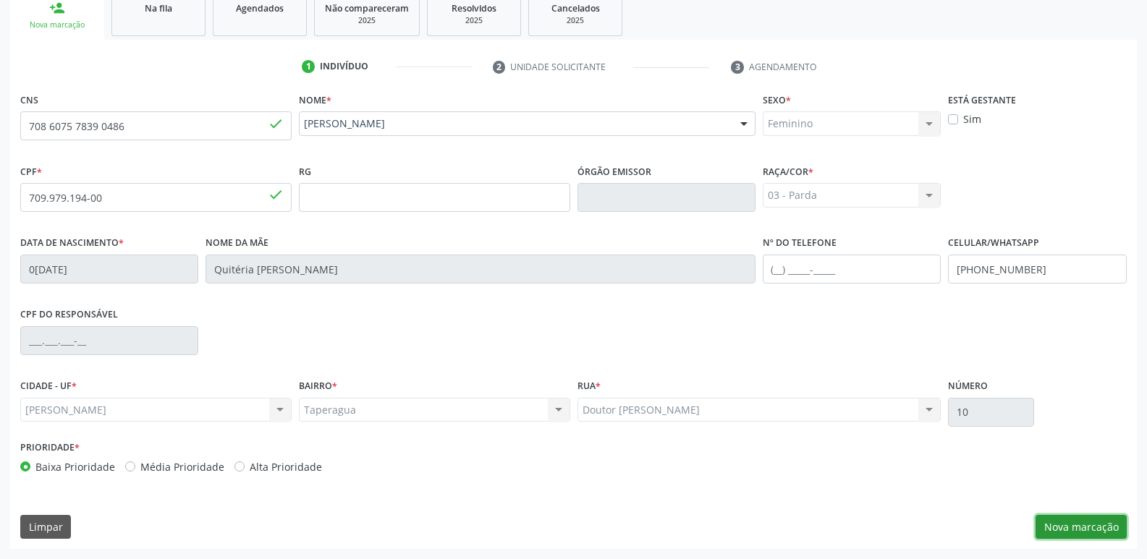
click at [1084, 519] on button "Nova marcação" at bounding box center [1080, 527] width 91 height 25
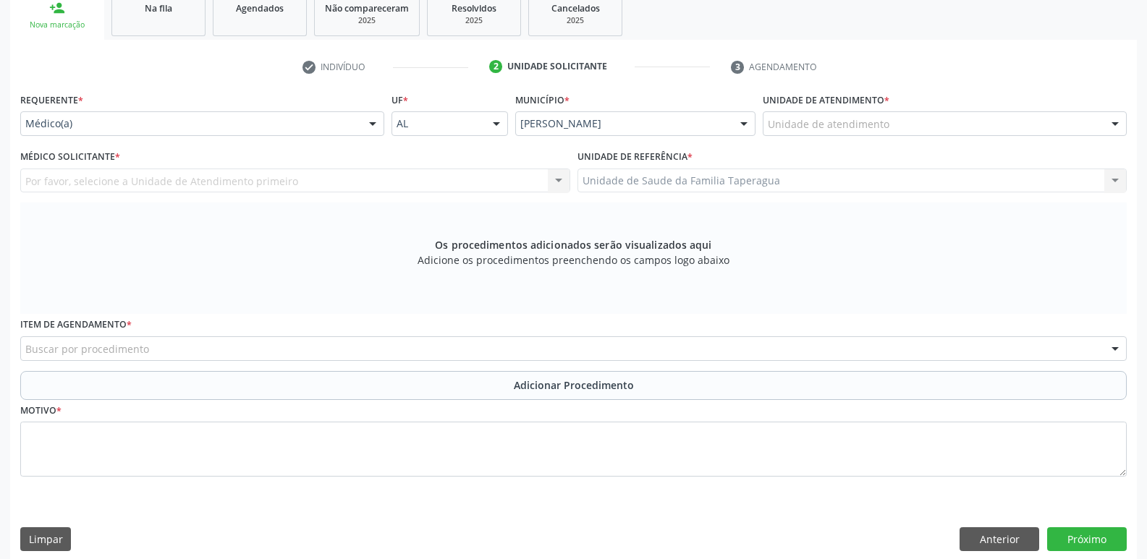
click at [941, 119] on div "Unidade de atendimento" at bounding box center [945, 123] width 364 height 25
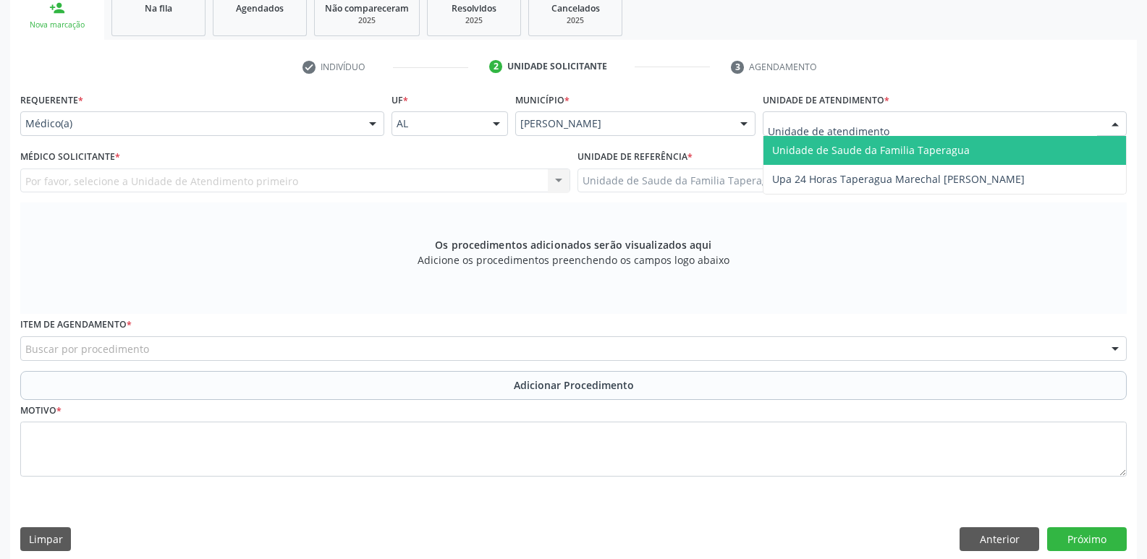
click at [362, 116] on div at bounding box center [373, 124] width 22 height 25
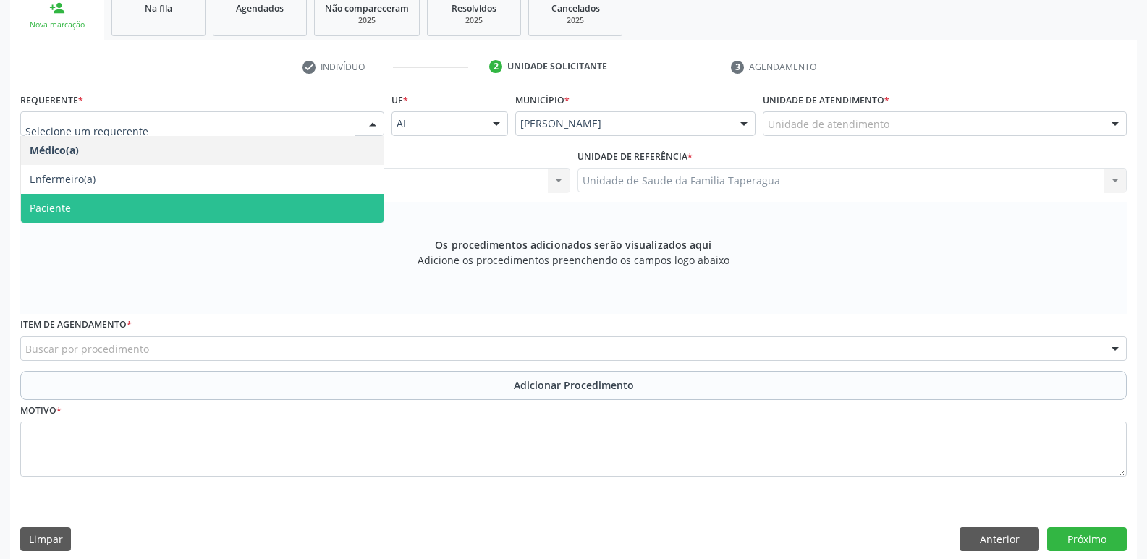
click at [331, 206] on span "Paciente" at bounding box center [202, 208] width 362 height 29
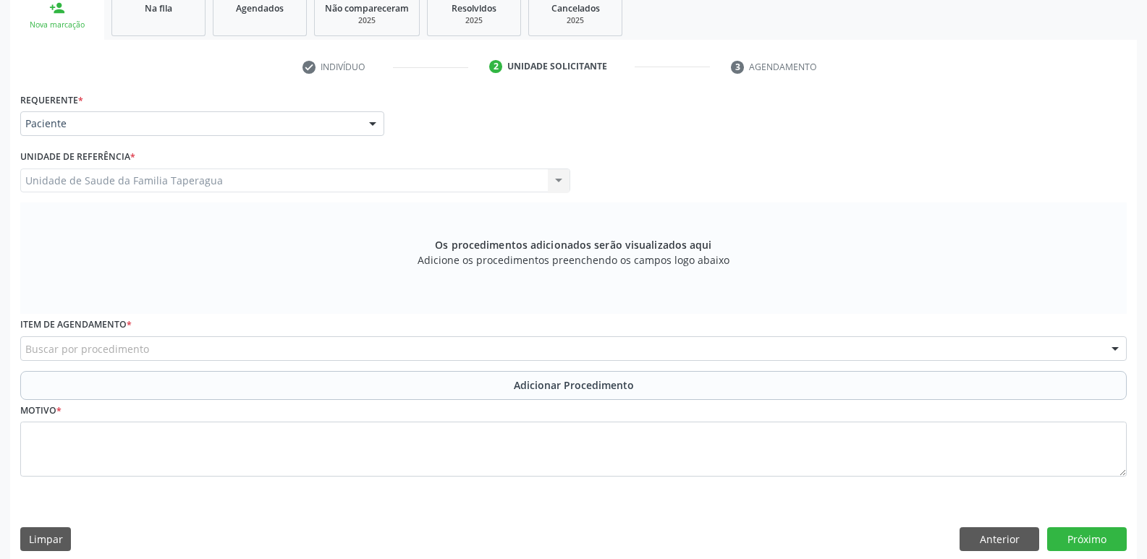
click at [365, 352] on div "Buscar por procedimento" at bounding box center [573, 348] width 1106 height 25
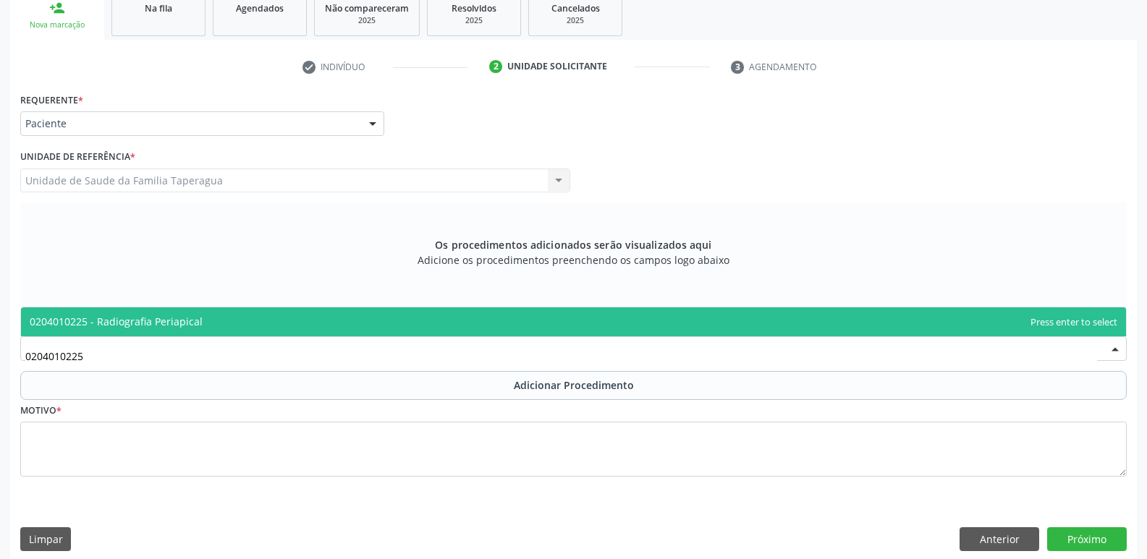
click at [383, 325] on span "0204010225 - Radiografia Periapical" at bounding box center [573, 321] width 1105 height 29
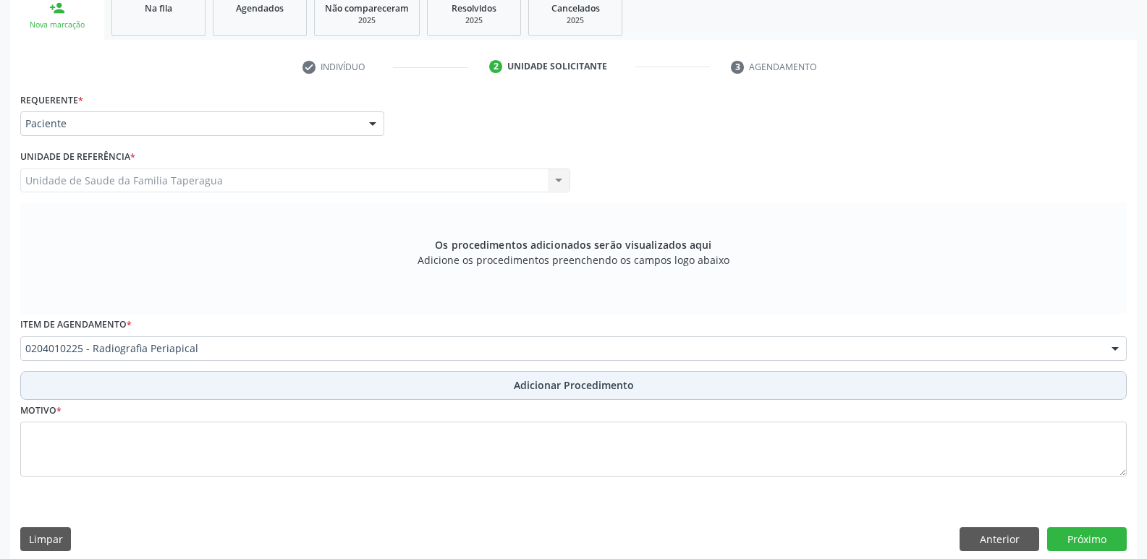
click at [391, 378] on button "Adicionar Procedimento" at bounding box center [573, 385] width 1106 height 29
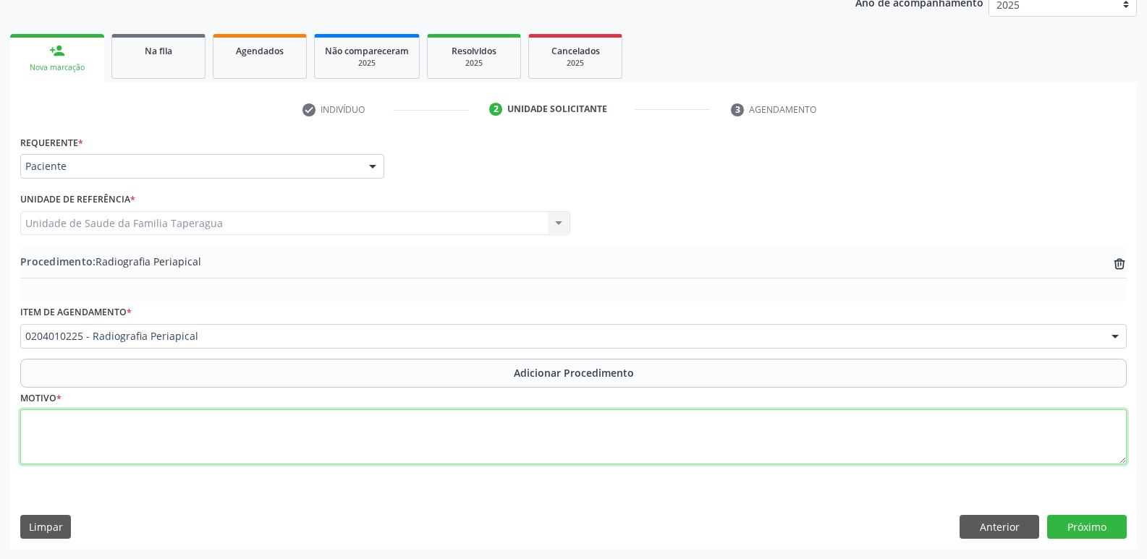
click at [390, 423] on textarea at bounding box center [573, 436] width 1106 height 55
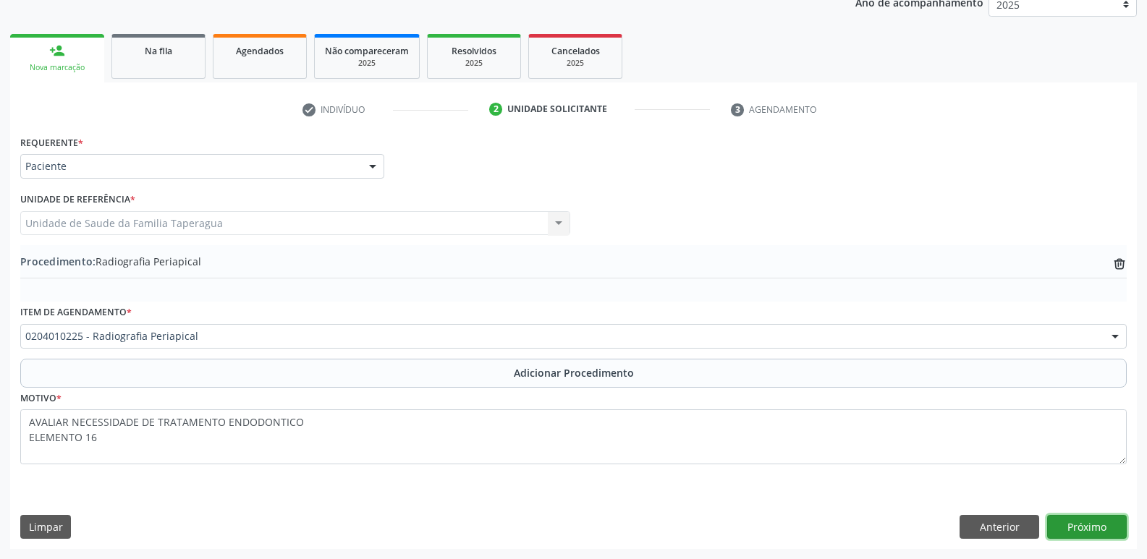
click at [1074, 527] on button "Próximo" at bounding box center [1087, 527] width 80 height 25
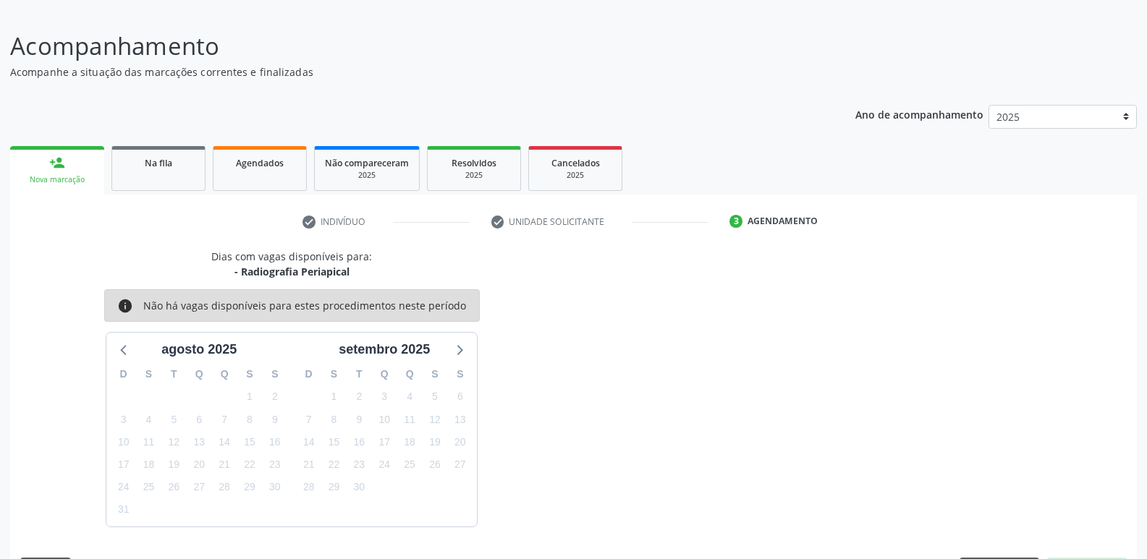
scroll to position [133, 0]
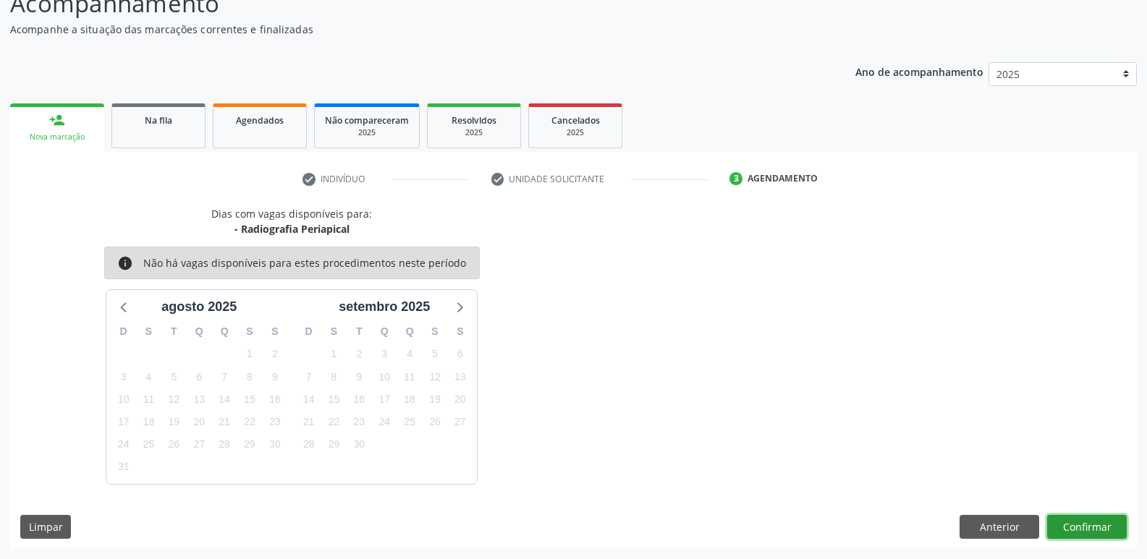
click at [1080, 525] on button "Confirmar" at bounding box center [1087, 527] width 80 height 25
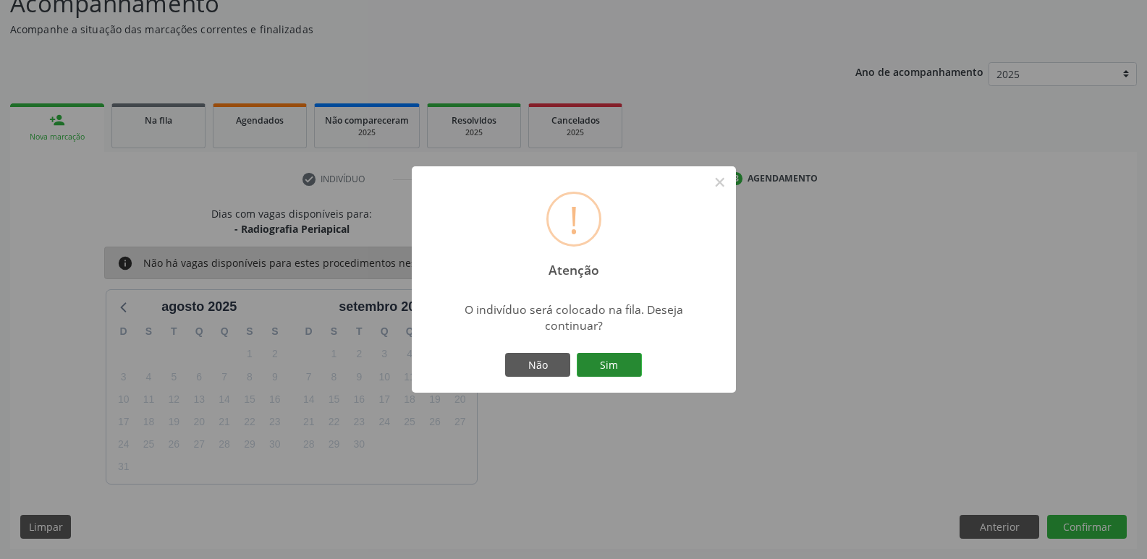
click at [624, 360] on button "Sim" at bounding box center [609, 365] width 65 height 25
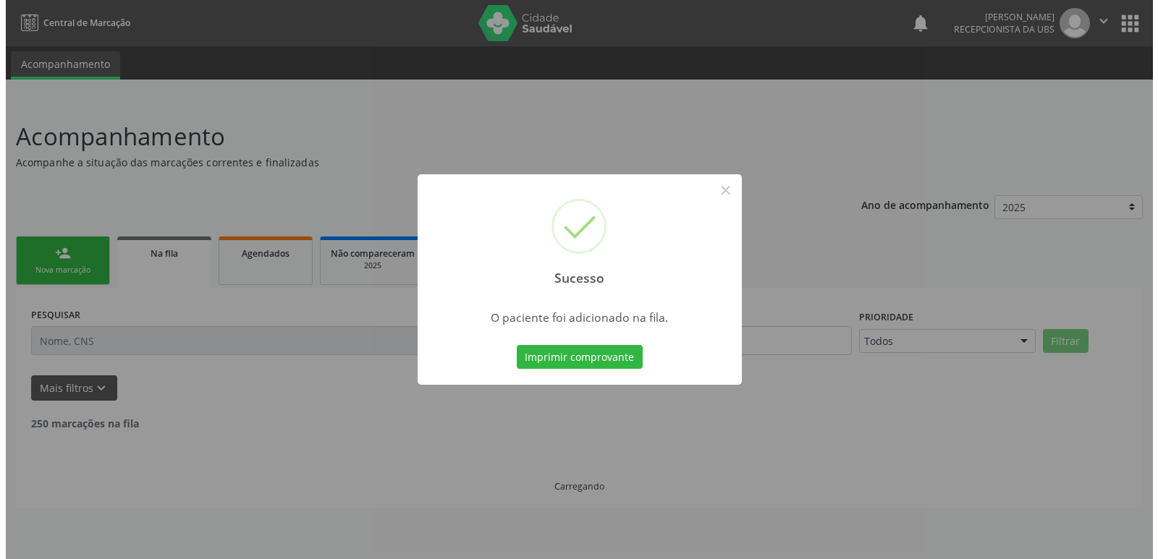
scroll to position [0, 0]
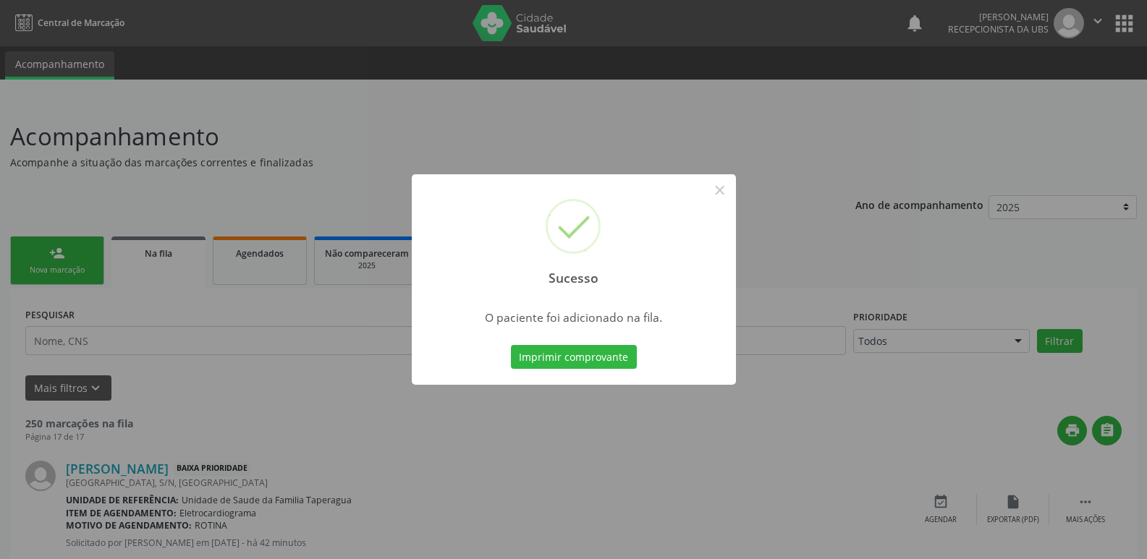
click at [799, 224] on div "Sucesso × O paciente foi adicionado na fila. Imprimir comprovante Cancel" at bounding box center [573, 279] width 1147 height 559
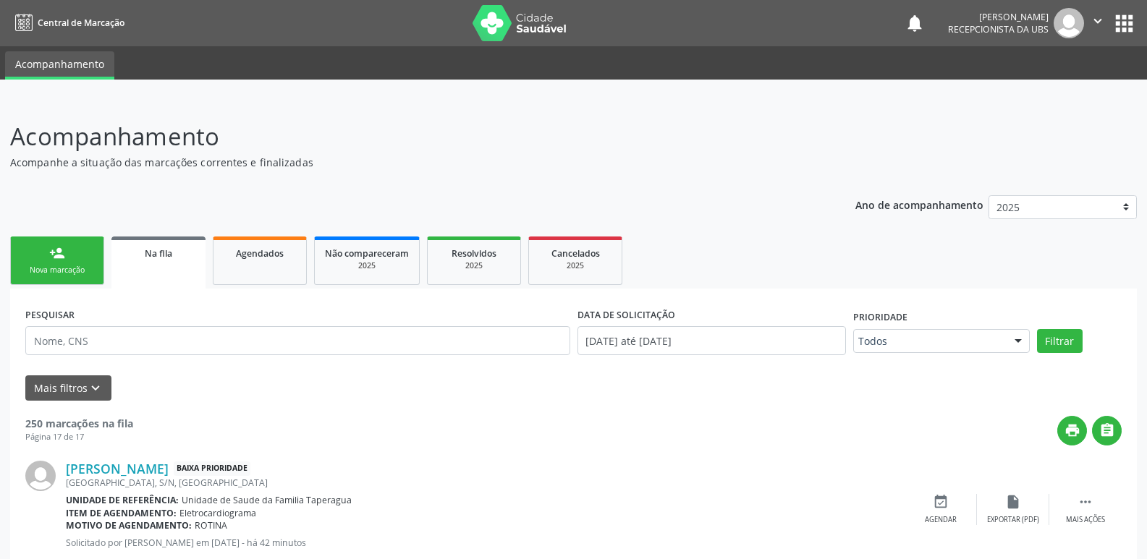
click at [81, 270] on div "Nova marcação" at bounding box center [57, 270] width 72 height 11
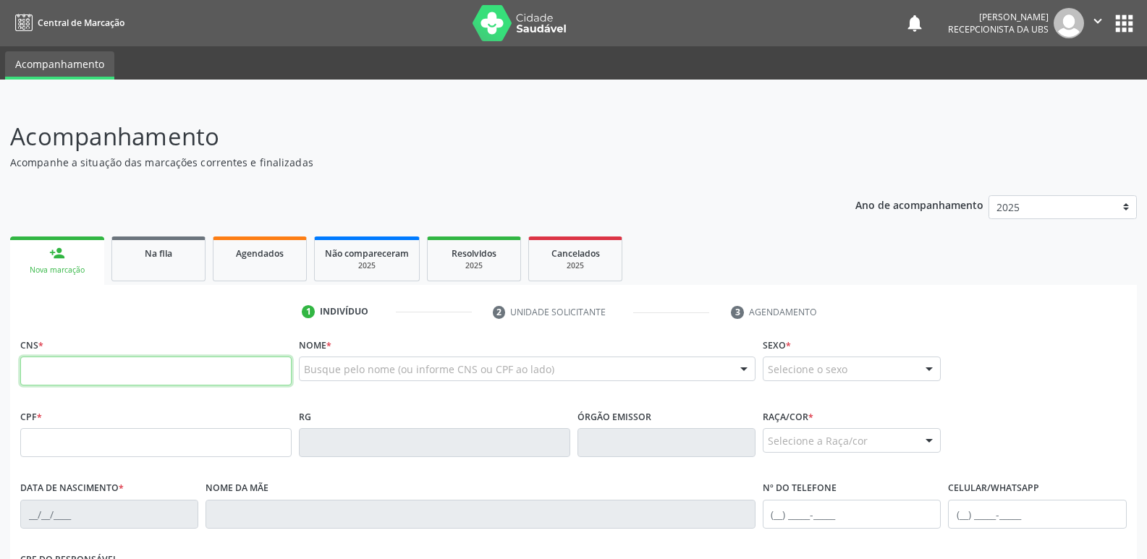
click at [145, 363] on input "text" at bounding box center [155, 371] width 271 height 29
paste input "700 5011 2480 6253"
type input "700 5011 2480 6253"
type input "150.056.844-92"
type input "12/01/2012"
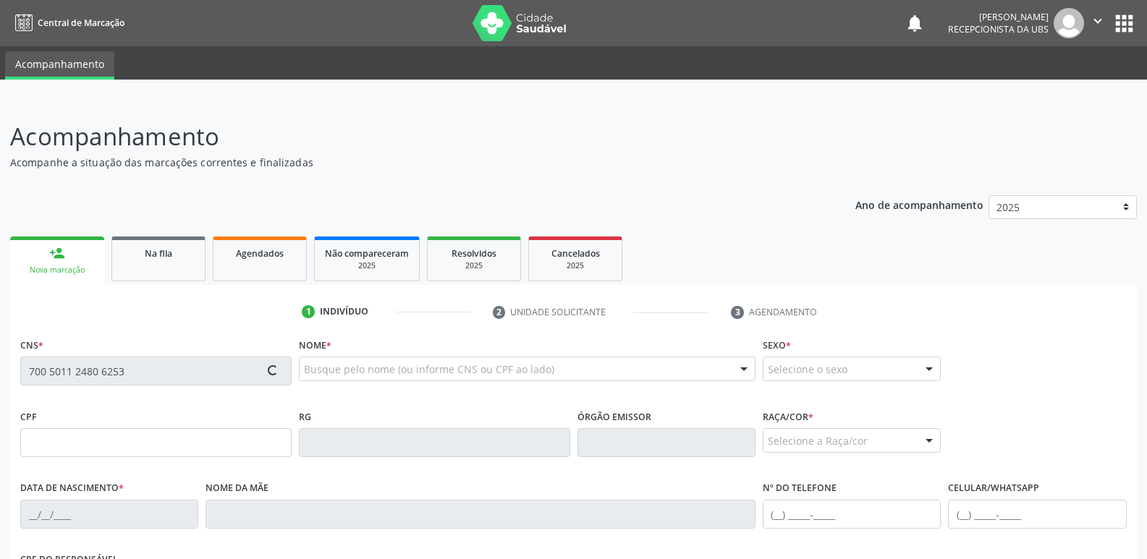
type input "[PERSON_NAME]"
type input "[PHONE_NUMBER]"
type input "10"
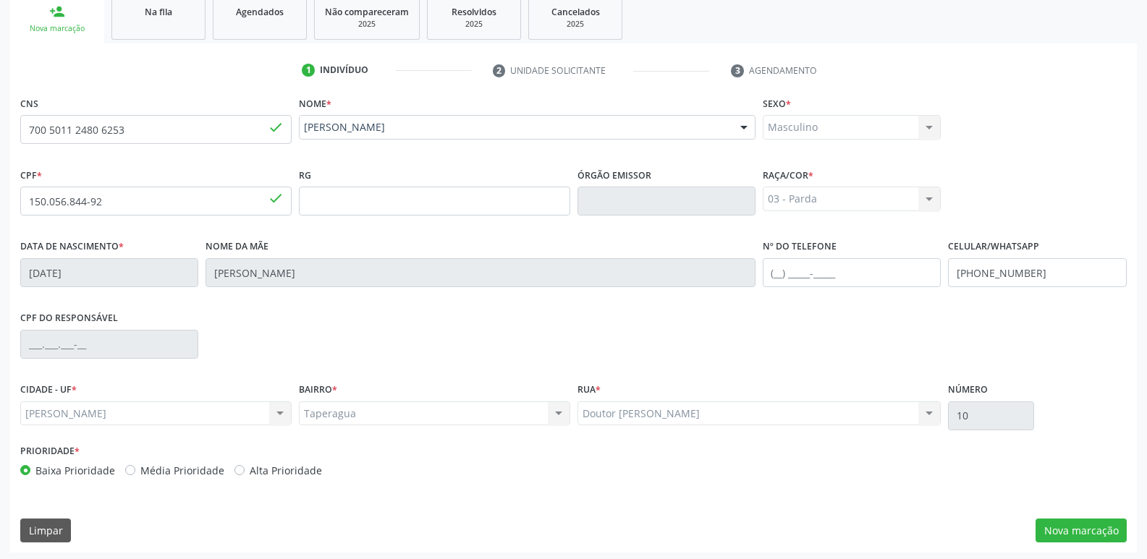
scroll to position [245, 0]
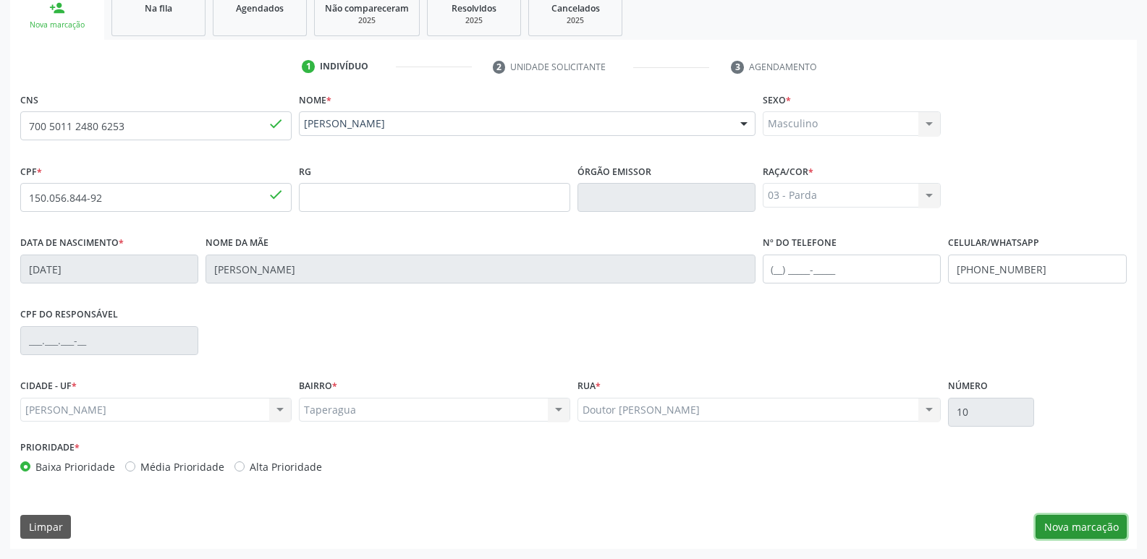
click at [1103, 527] on button "Nova marcação" at bounding box center [1080, 527] width 91 height 25
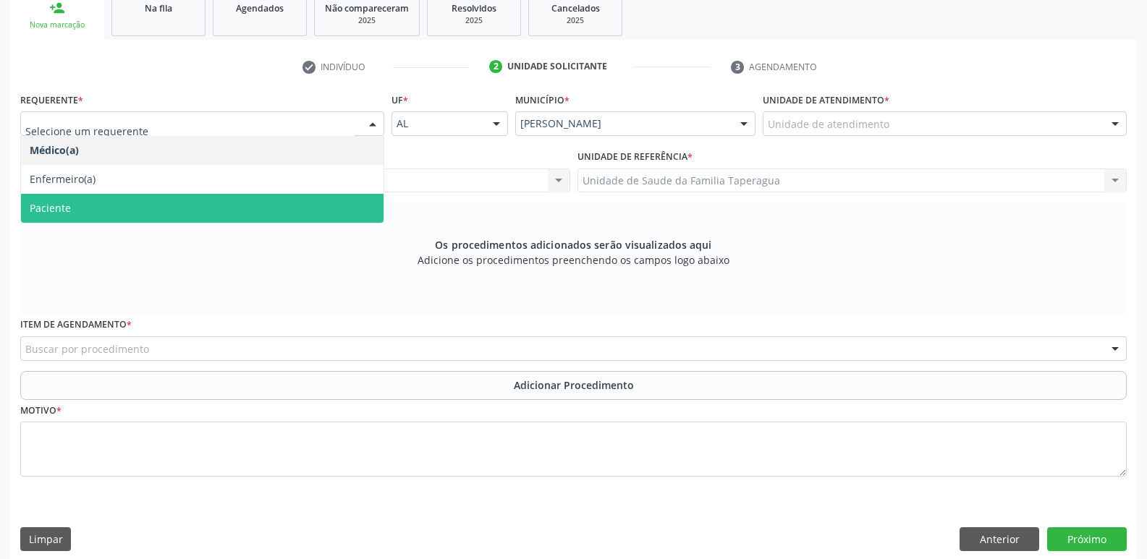
click at [251, 200] on span "Paciente" at bounding box center [202, 208] width 362 height 29
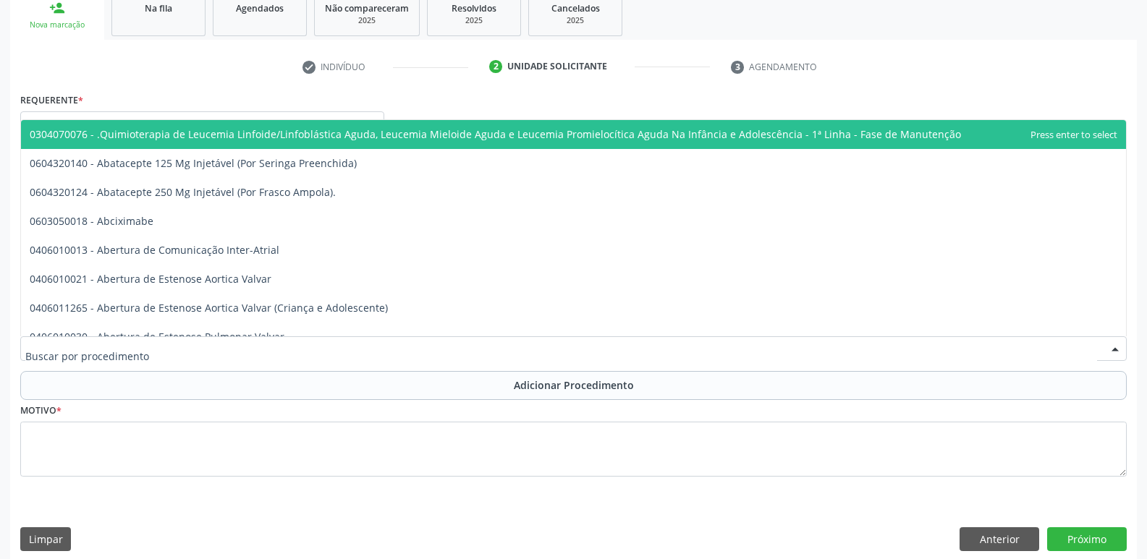
click at [266, 357] on div at bounding box center [573, 348] width 1106 height 25
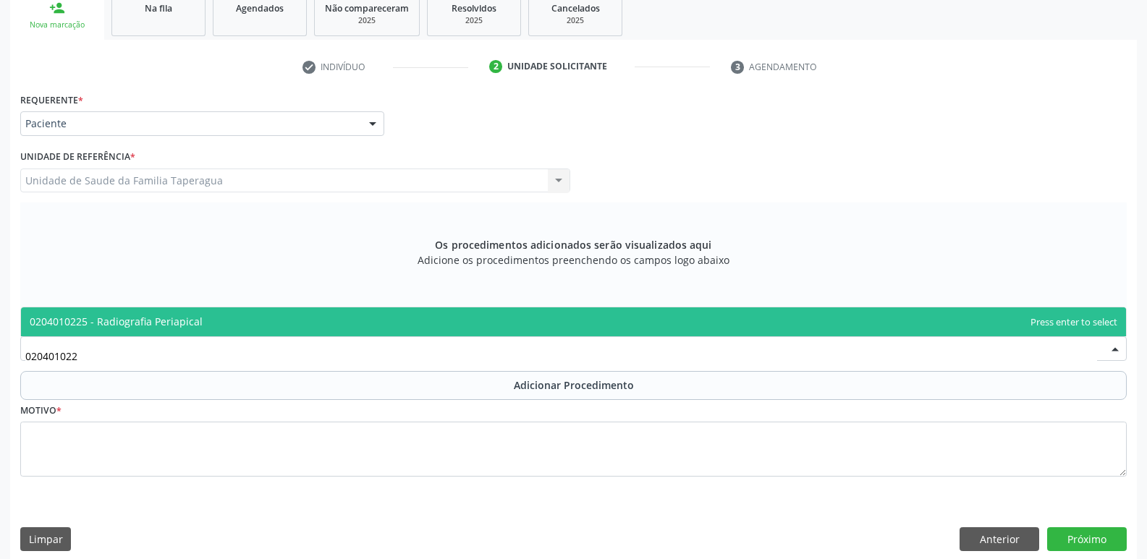
type input "0204010225"
click at [311, 315] on span "0204010225 - Radiografia Periapical" at bounding box center [573, 321] width 1105 height 29
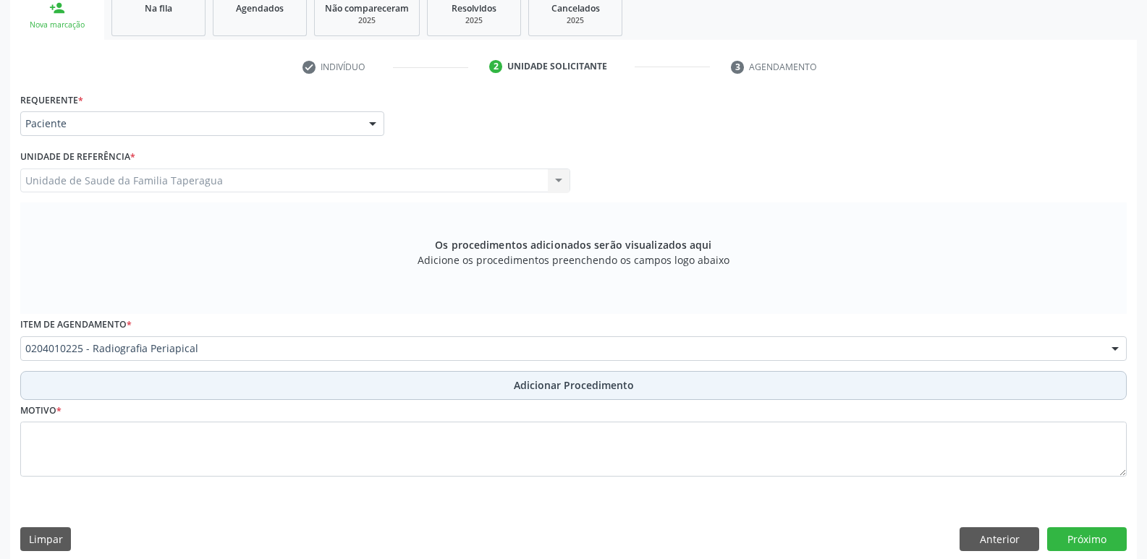
click at [328, 375] on button "Adicionar Procedimento" at bounding box center [573, 385] width 1106 height 29
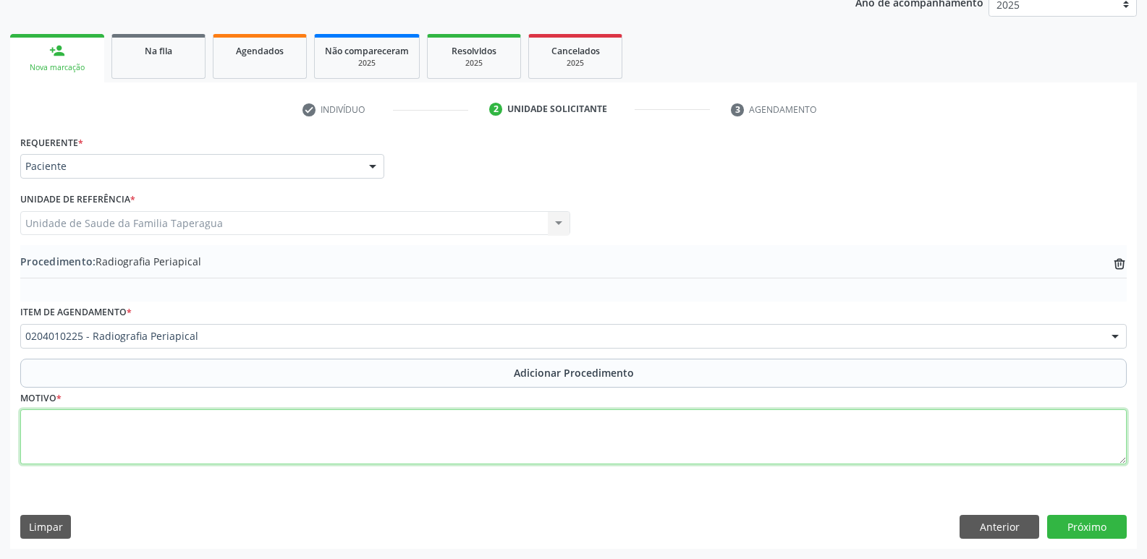
click at [331, 425] on textarea at bounding box center [573, 436] width 1106 height 55
type textarea "AVALIAR NECESSIDADE DE TRATAMENTO ENDODONTICO ELEMENTO 36"
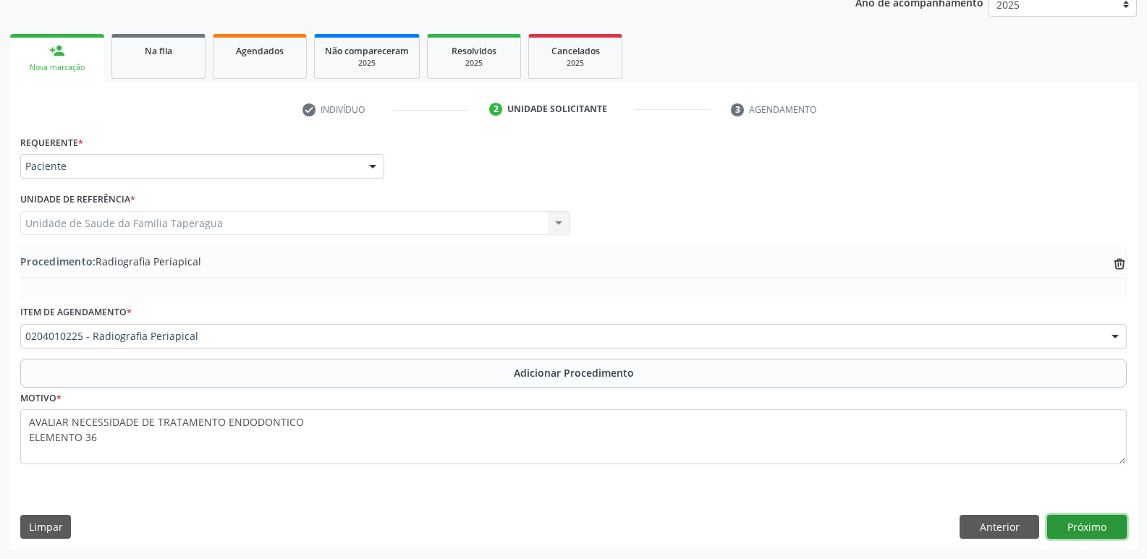
click at [1084, 532] on button "Próximo" at bounding box center [1087, 527] width 80 height 25
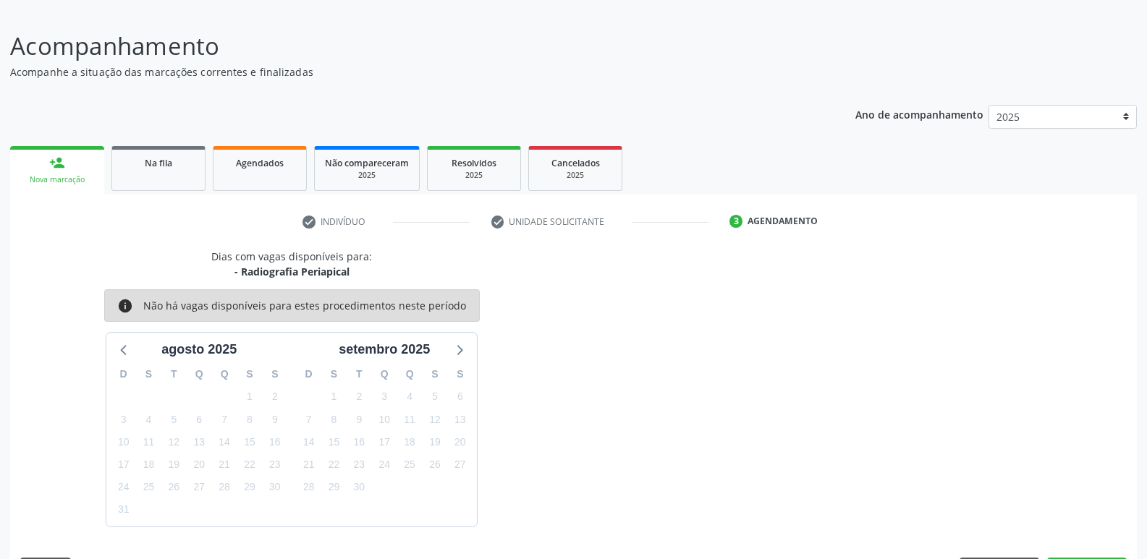
scroll to position [133, 0]
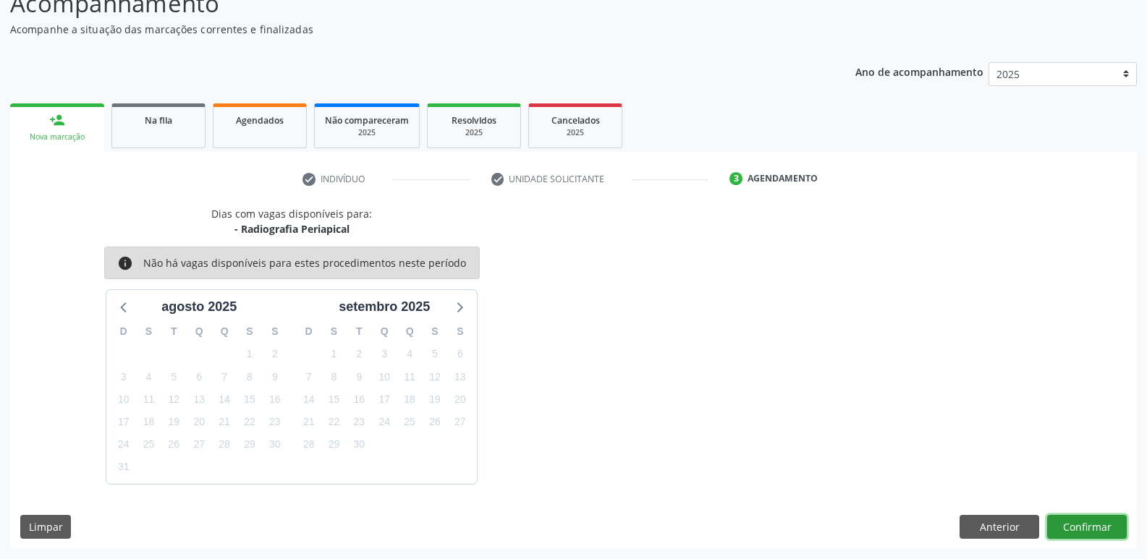
click at [1090, 515] on button "Confirmar" at bounding box center [1087, 527] width 80 height 25
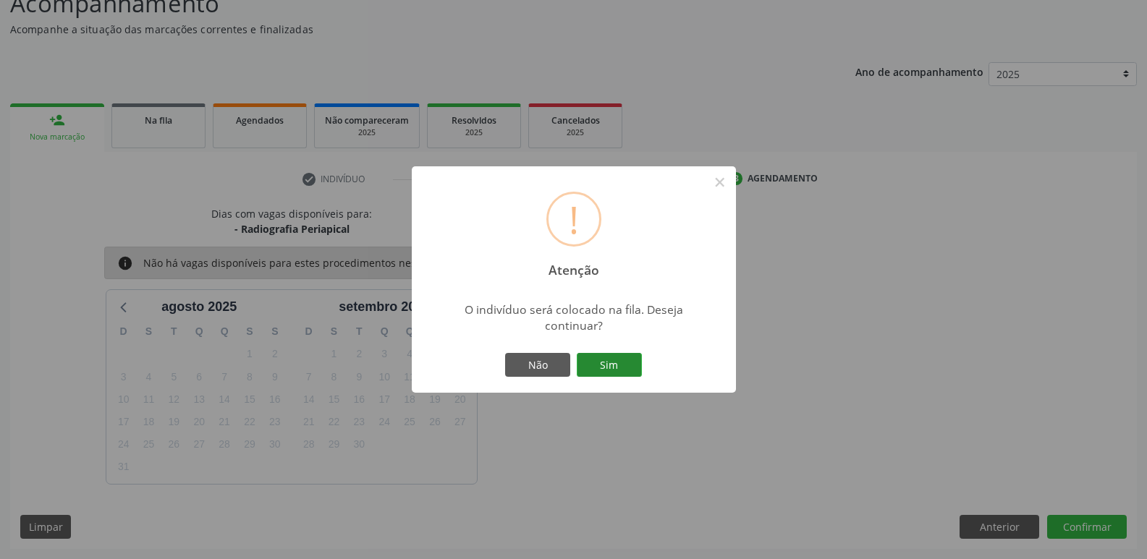
click at [616, 370] on button "Sim" at bounding box center [609, 365] width 65 height 25
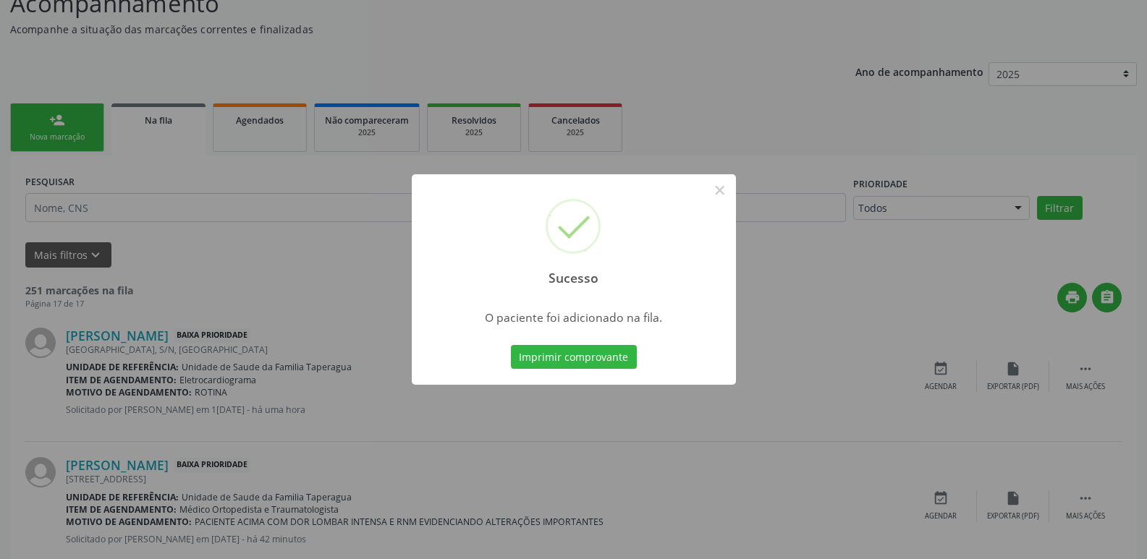
scroll to position [0, 0]
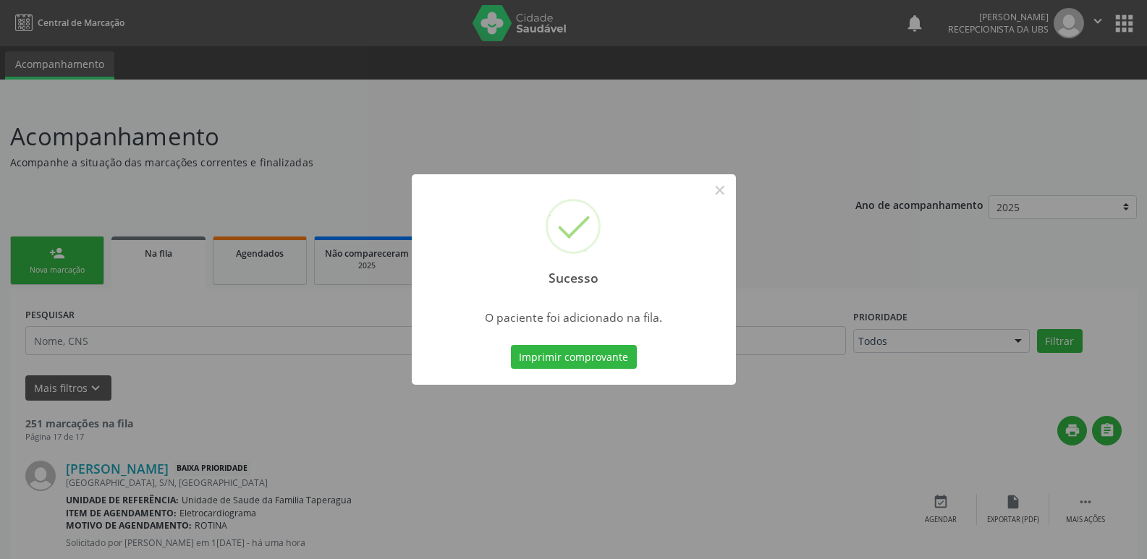
click at [863, 260] on div "Sucesso × O paciente foi adicionado na fila. Imprimir comprovante Cancel" at bounding box center [573, 279] width 1147 height 559
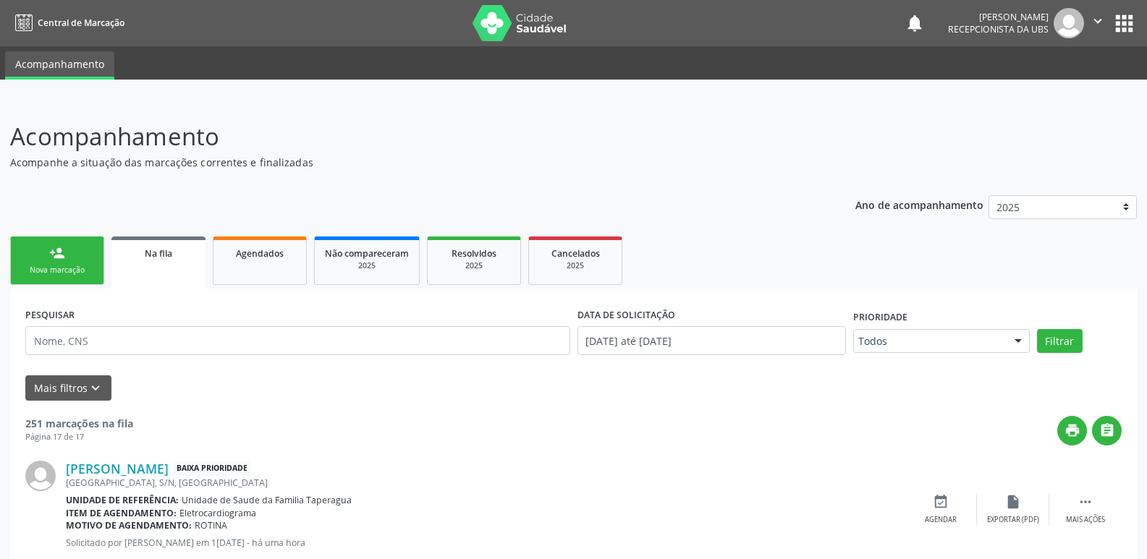
click at [56, 261] on link "person_add Nova marcação" at bounding box center [57, 261] width 94 height 48
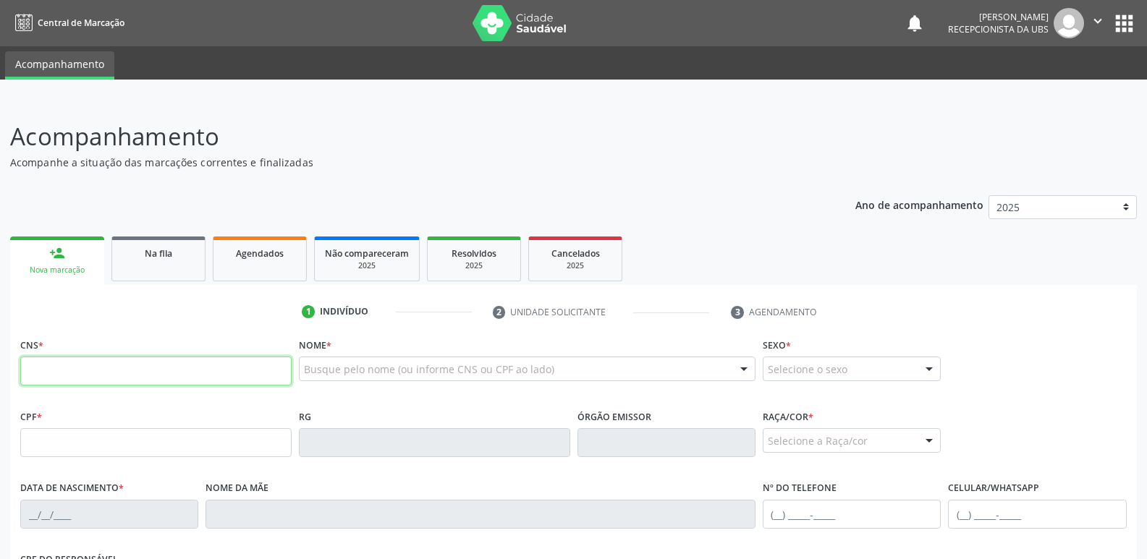
click at [137, 368] on input "text" at bounding box center [155, 371] width 271 height 29
paste input "704 2047 0145 9289"
type input "704 2047 0145 9289"
type input "062.404.044-54"
type input "22/01/1985"
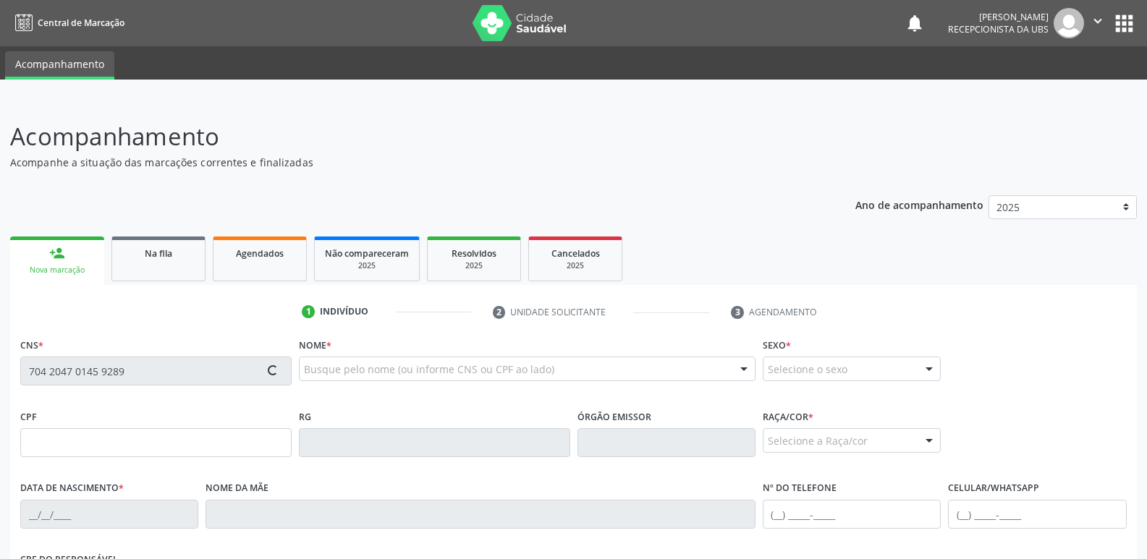
type input "Bernadete Gomes Arcanjo"
type input "(82) 99193-3030"
type input "06"
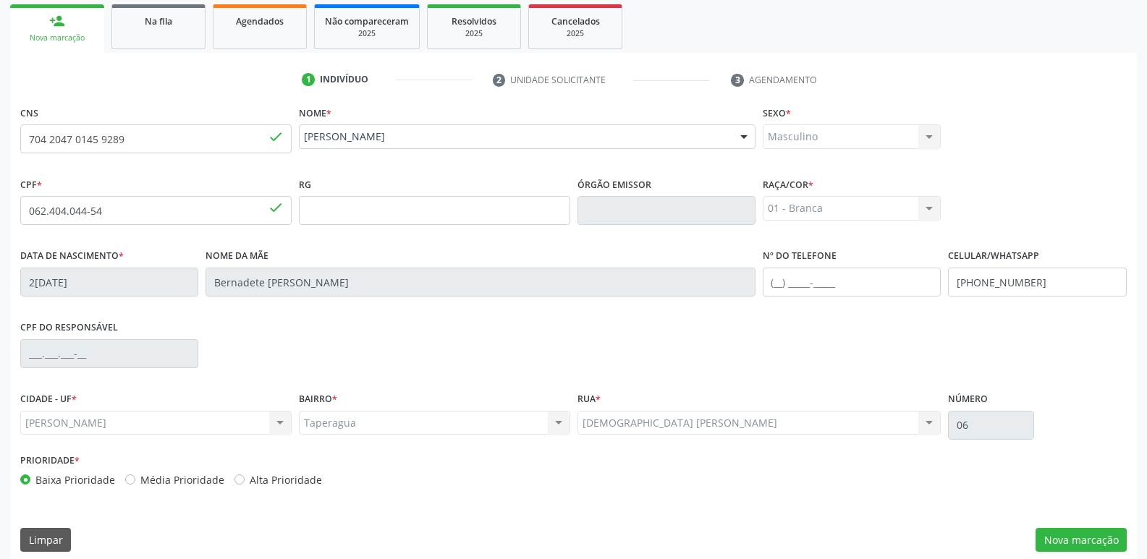
scroll to position [245, 0]
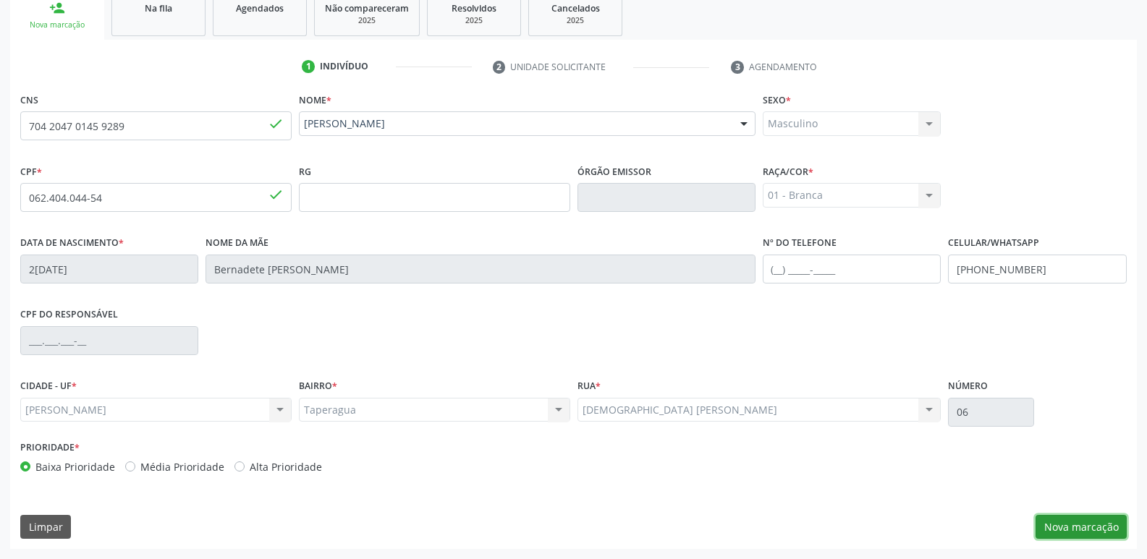
click at [1090, 529] on button "Nova marcação" at bounding box center [1080, 527] width 91 height 25
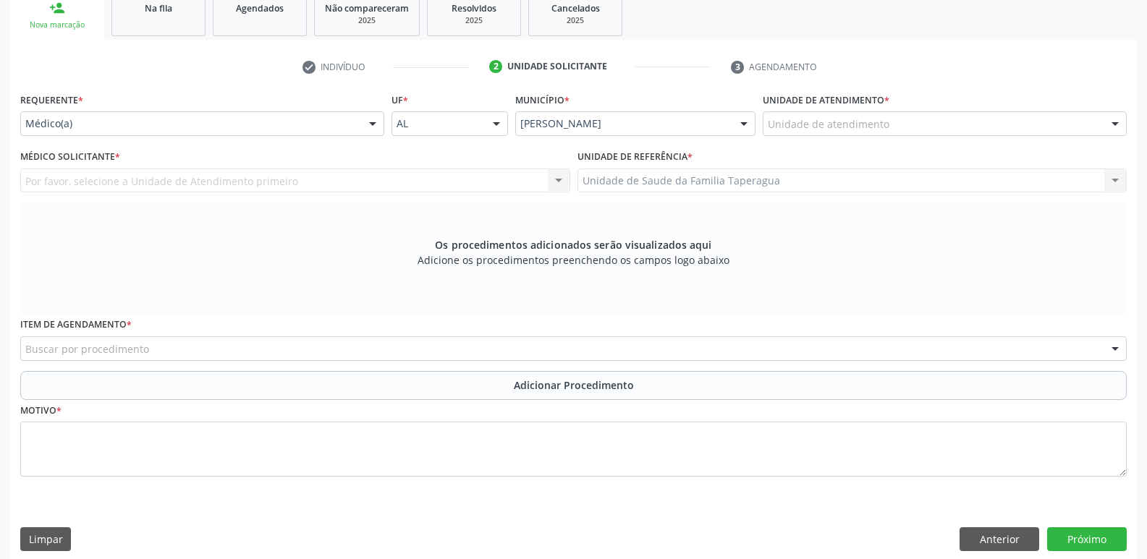
click at [895, 125] on div "Unidade de atendimento" at bounding box center [945, 123] width 364 height 25
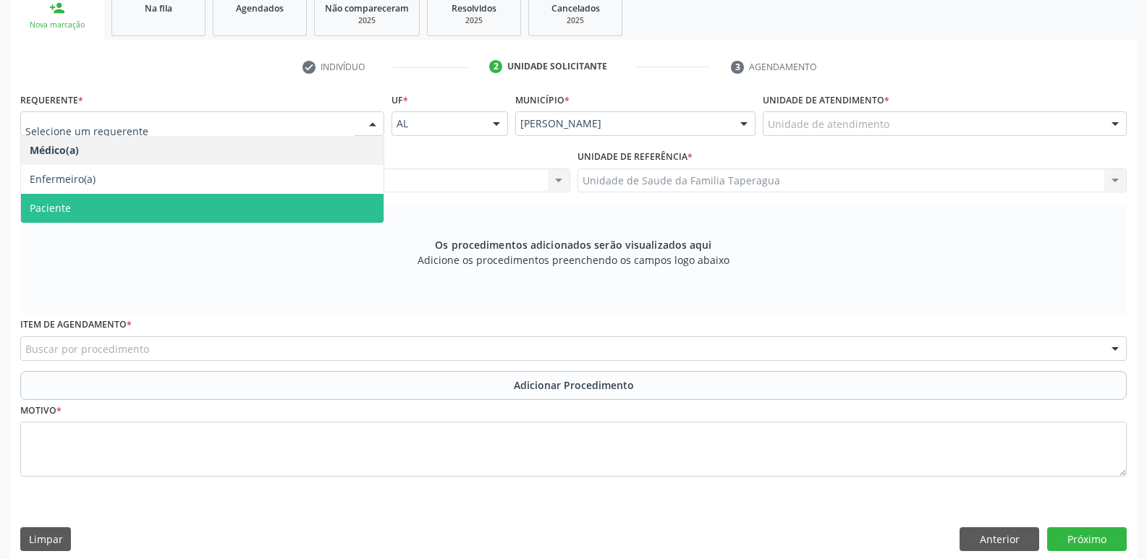
click at [318, 198] on span "Paciente" at bounding box center [202, 208] width 362 height 29
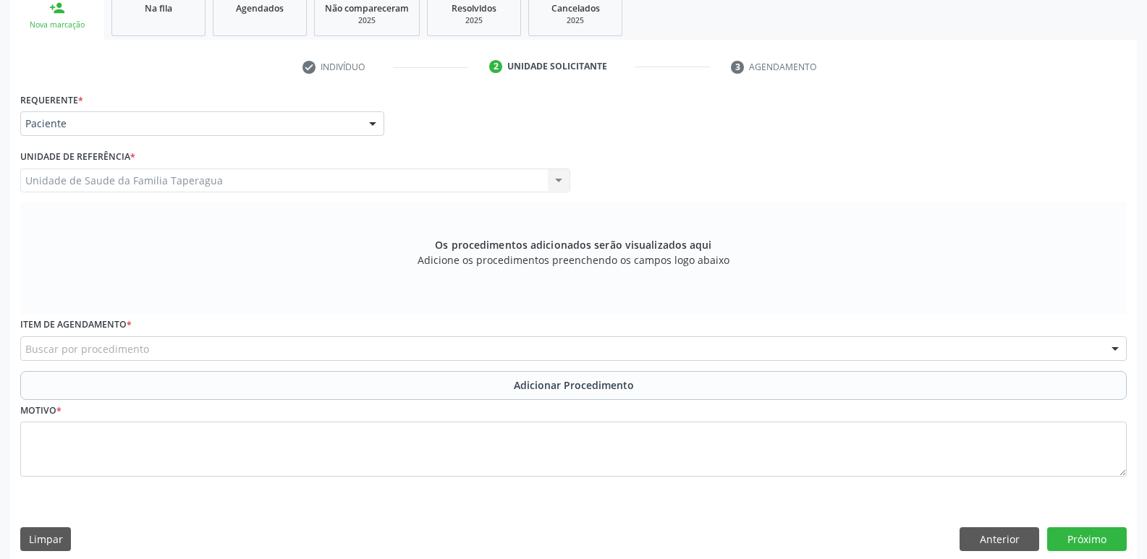
click at [407, 354] on div "Buscar por procedimento" at bounding box center [573, 348] width 1106 height 25
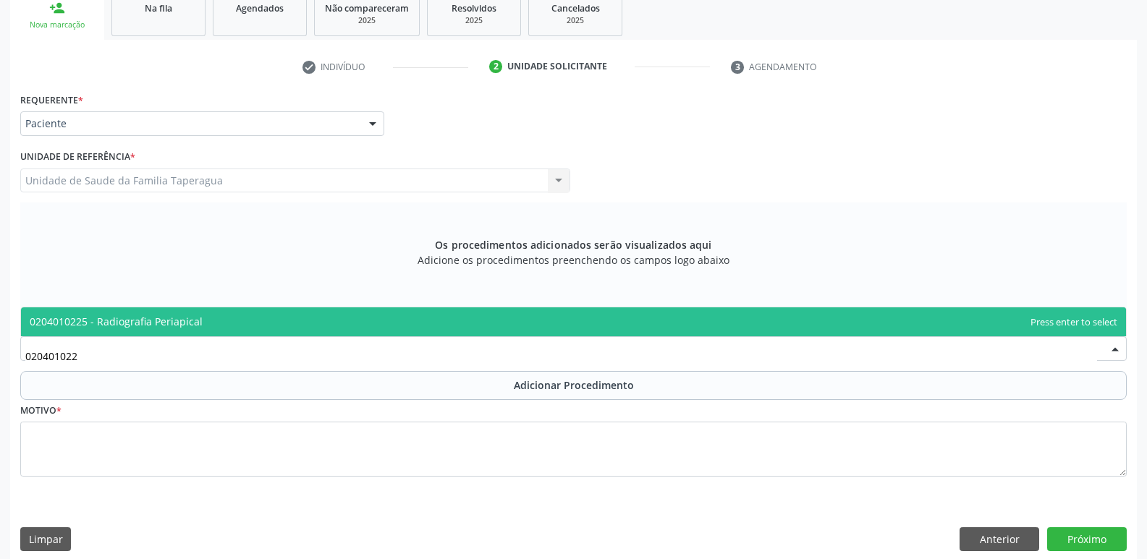
type input "0204010225"
click at [417, 325] on span "0204010225 - Radiografia Periapical" at bounding box center [573, 321] width 1105 height 29
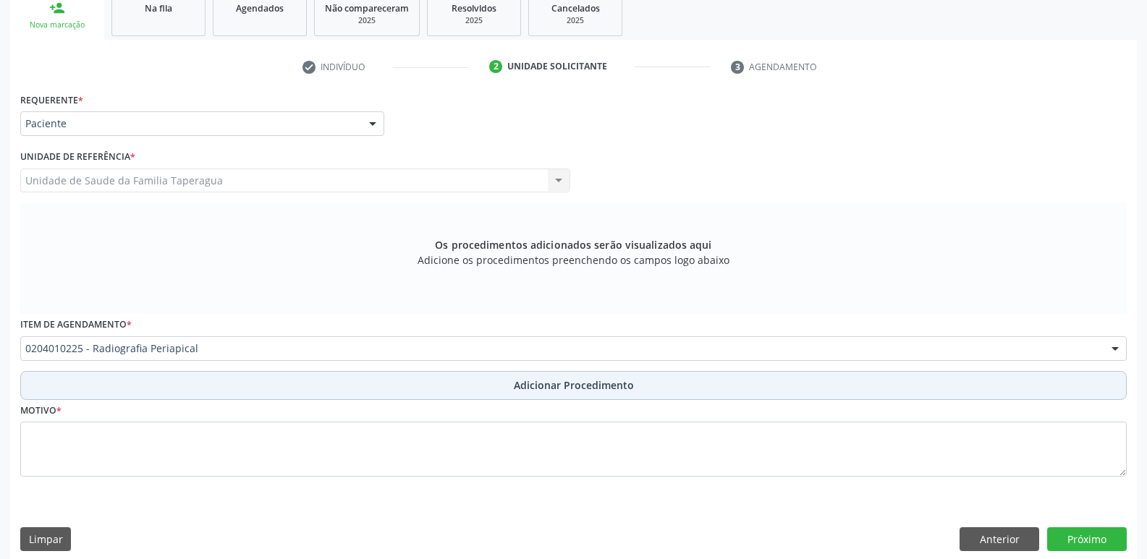
click at [417, 388] on button "Adicionar Procedimento" at bounding box center [573, 385] width 1106 height 29
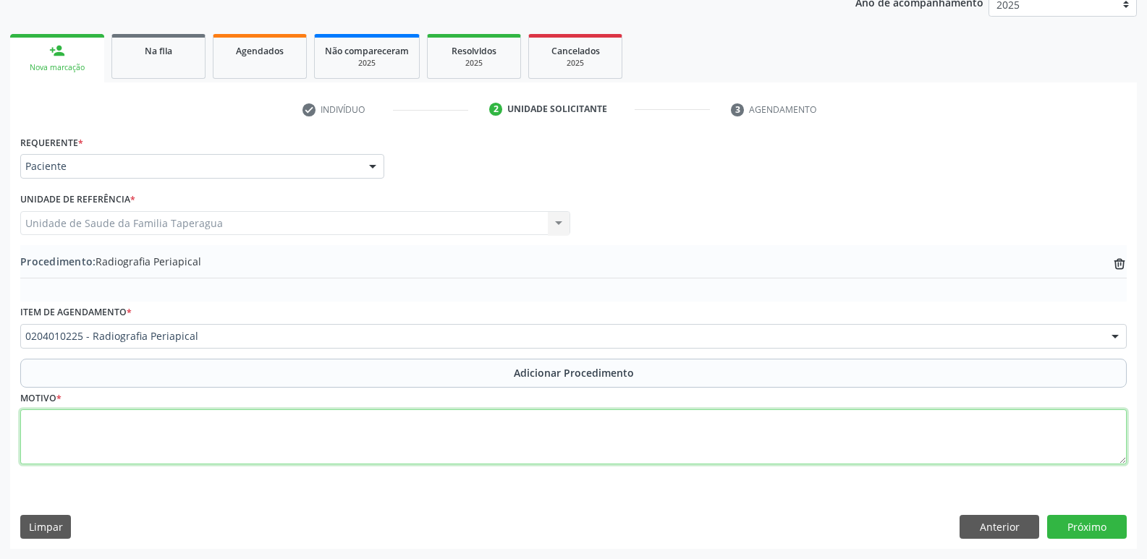
click at [411, 428] on textarea at bounding box center [573, 436] width 1106 height 55
type textarea "AVALIAR NECESSIDADE DE TRATAMENTO ENDODONTICO ELEMENTOS 16 e 46"
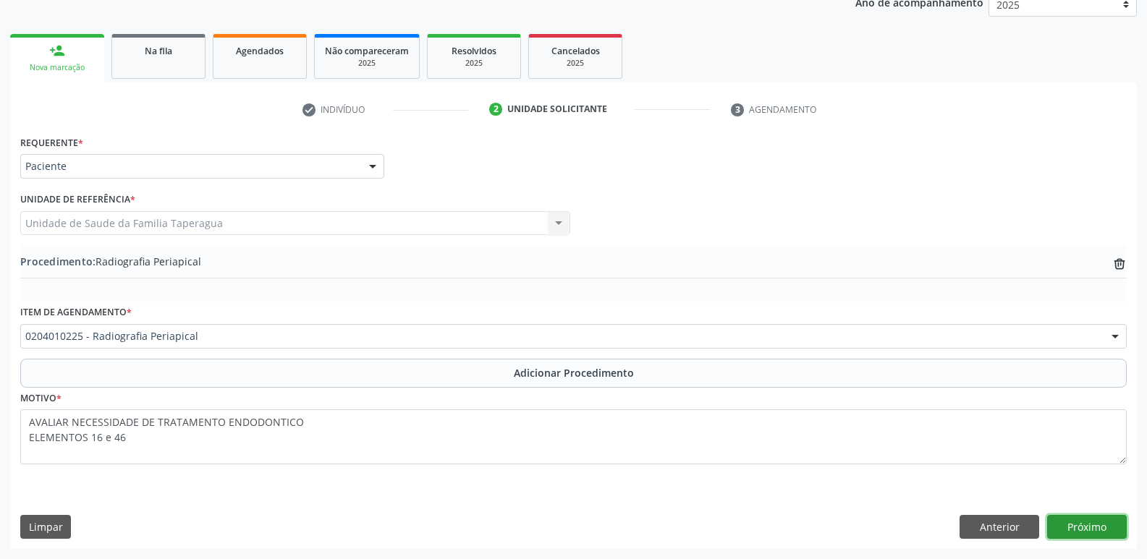
click at [1078, 517] on button "Próximo" at bounding box center [1087, 527] width 80 height 25
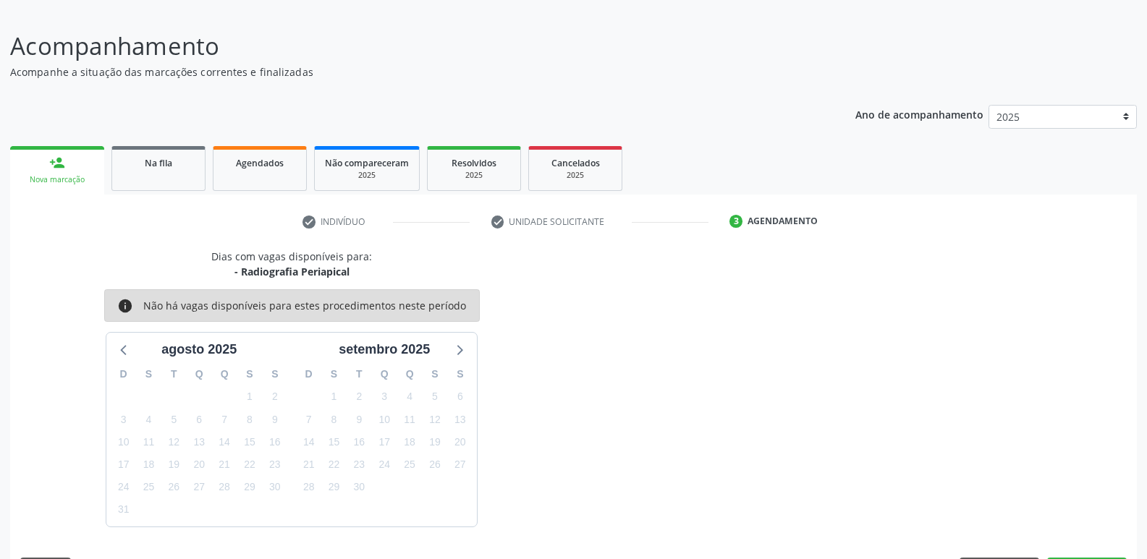
scroll to position [133, 0]
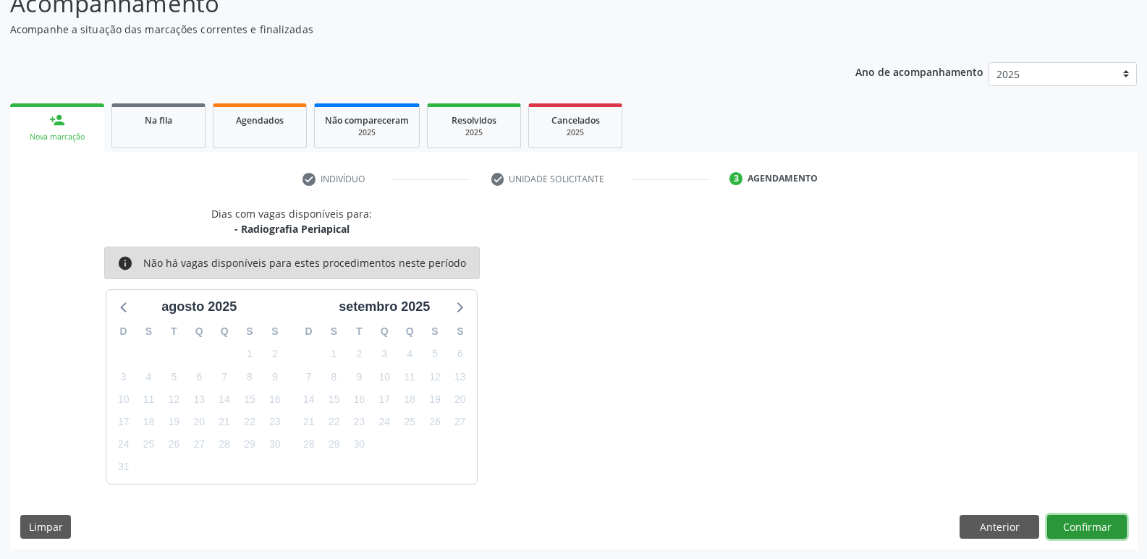
click at [1097, 519] on button "Confirmar" at bounding box center [1087, 527] width 80 height 25
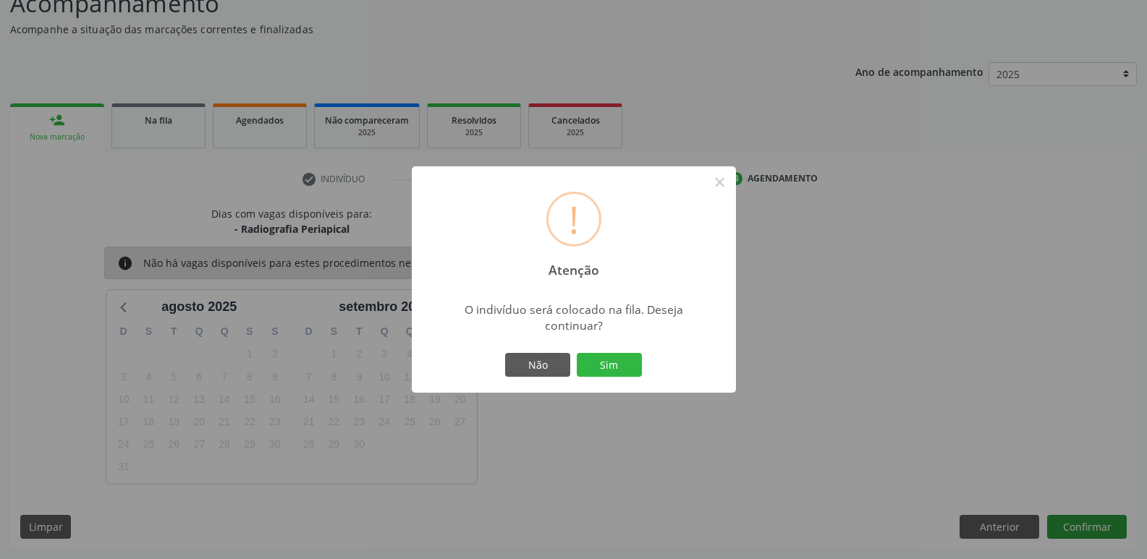
click at [577, 353] on button "Sim" at bounding box center [609, 365] width 65 height 25
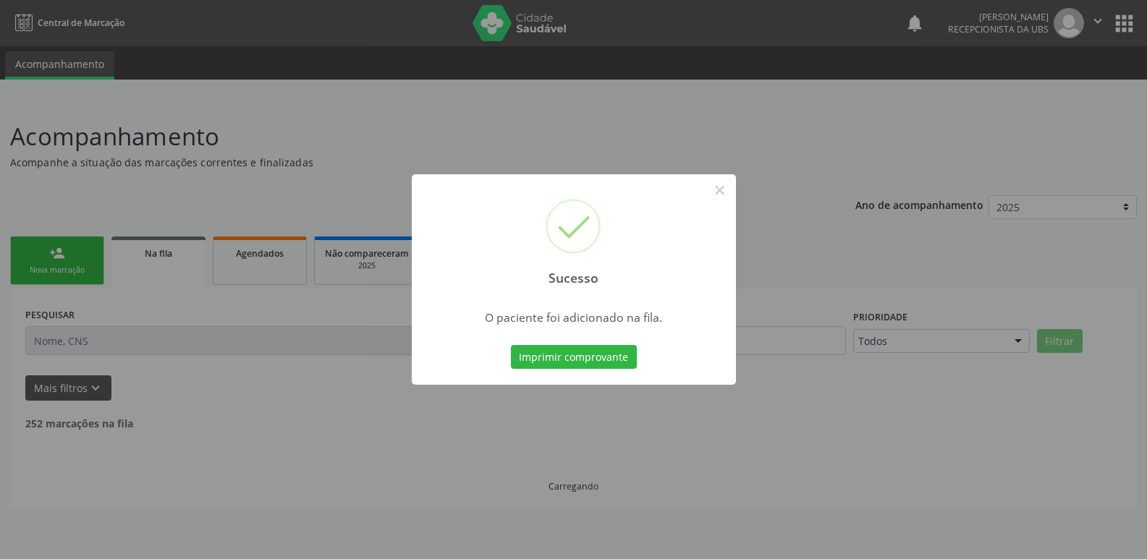
scroll to position [0, 0]
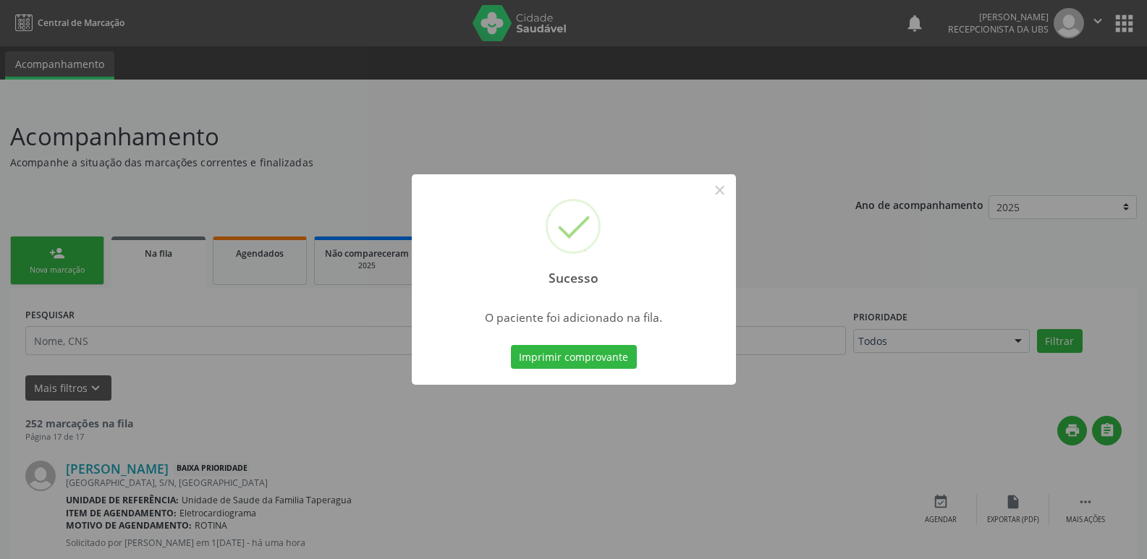
click at [956, 200] on div "Sucesso × O paciente foi adicionado na fila. Imprimir comprovante Cancel" at bounding box center [573, 279] width 1147 height 559
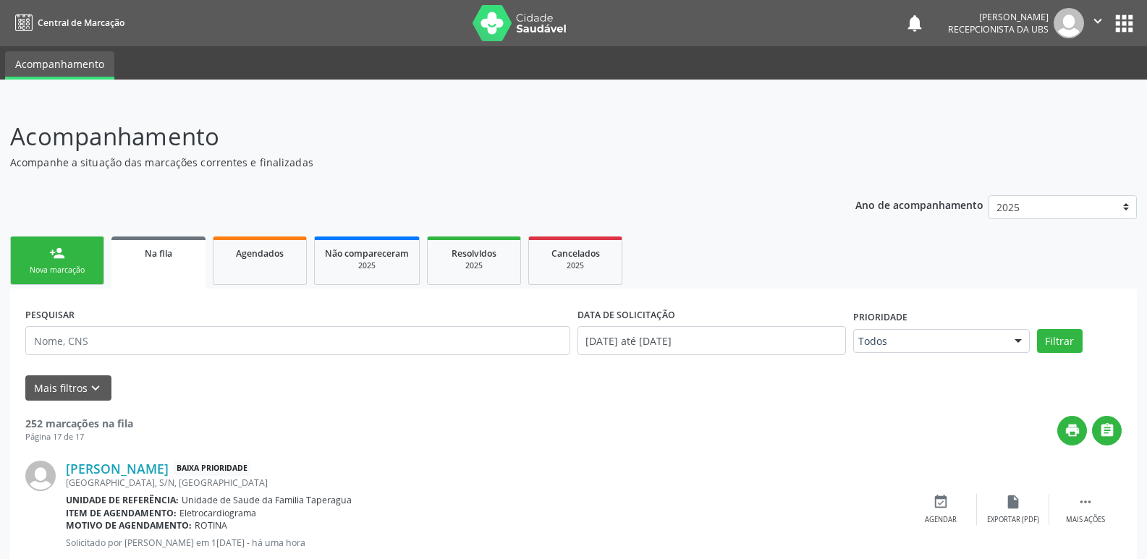
click at [72, 247] on link "person_add Nova marcação" at bounding box center [57, 261] width 94 height 48
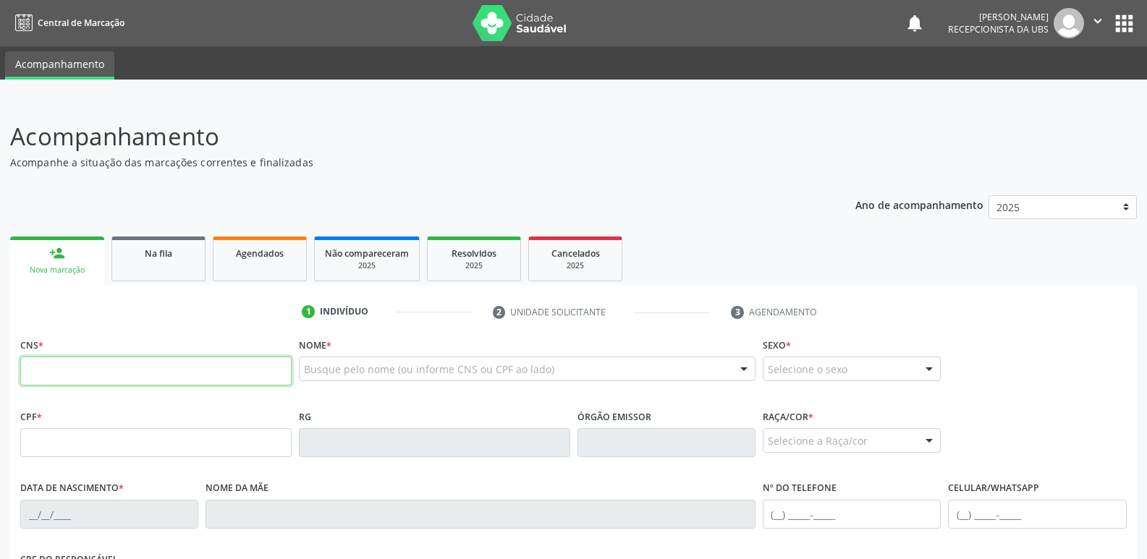
click at [135, 365] on input "text" at bounding box center [155, 371] width 271 height 29
paste input "706 8087 5236 1728"
type input "706 8087 5236 1728"
type input "106.150.334-82"
type input "31/10/1991"
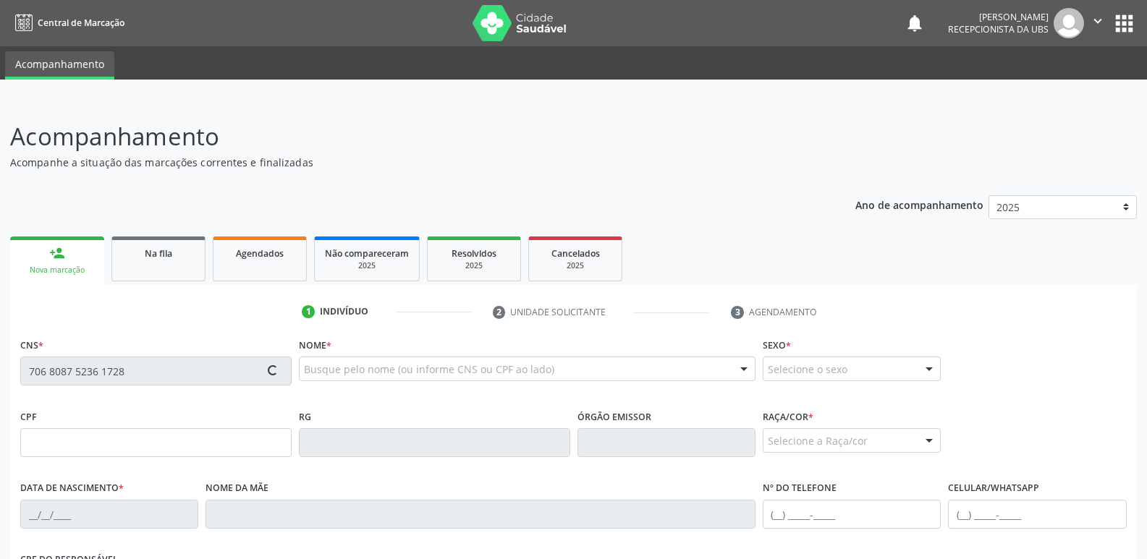
type input "Maria Jose da Silva Terto"
type input "(82) 99334-5833"
type input "03"
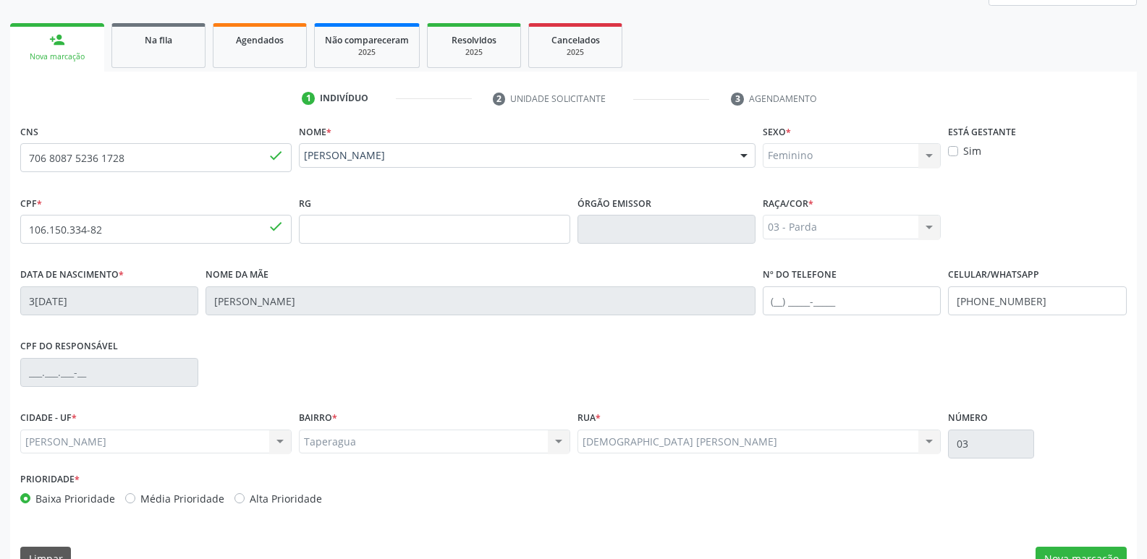
scroll to position [245, 0]
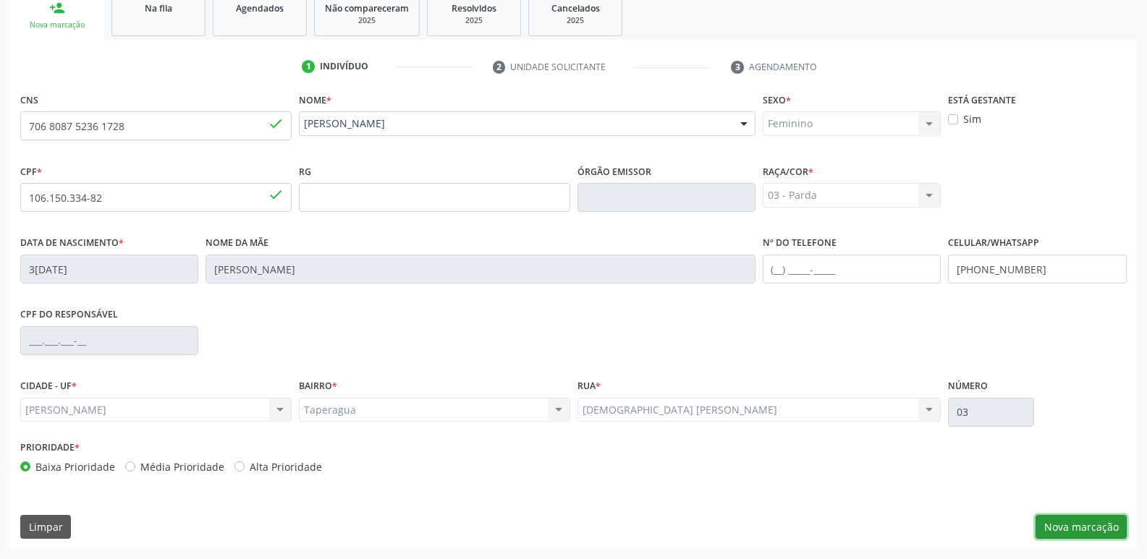
click at [1076, 528] on button "Nova marcação" at bounding box center [1080, 527] width 91 height 25
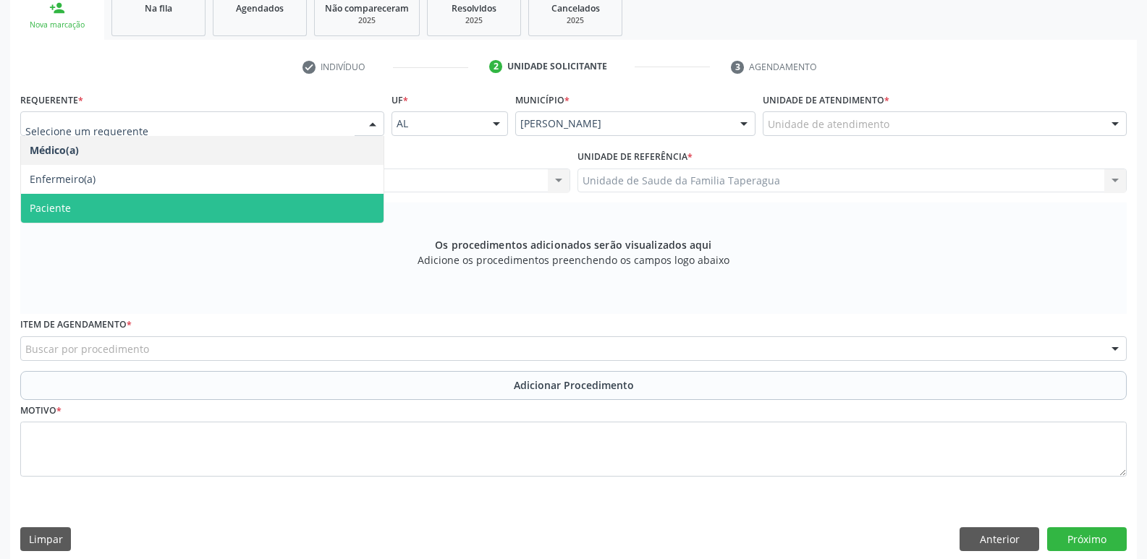
click at [324, 195] on span "Paciente" at bounding box center [202, 208] width 362 height 29
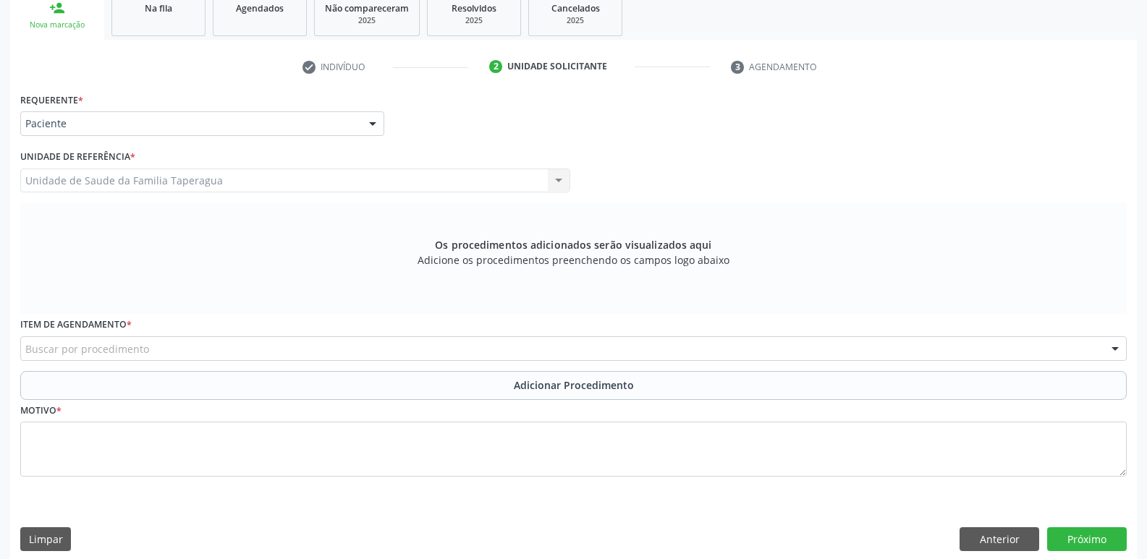
click at [380, 352] on div "Buscar por procedimento" at bounding box center [573, 348] width 1106 height 25
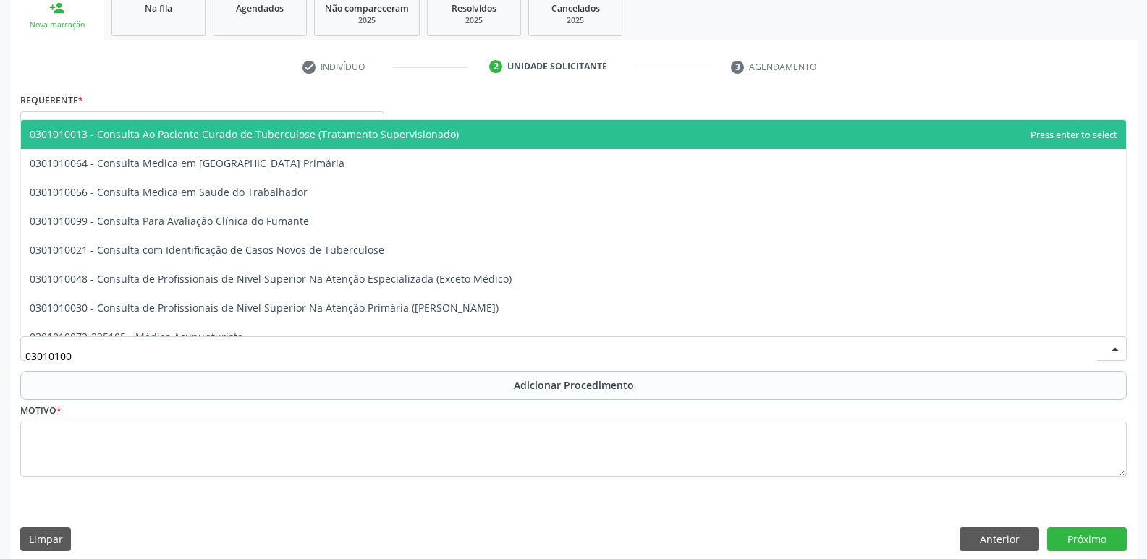
type input "030101004"
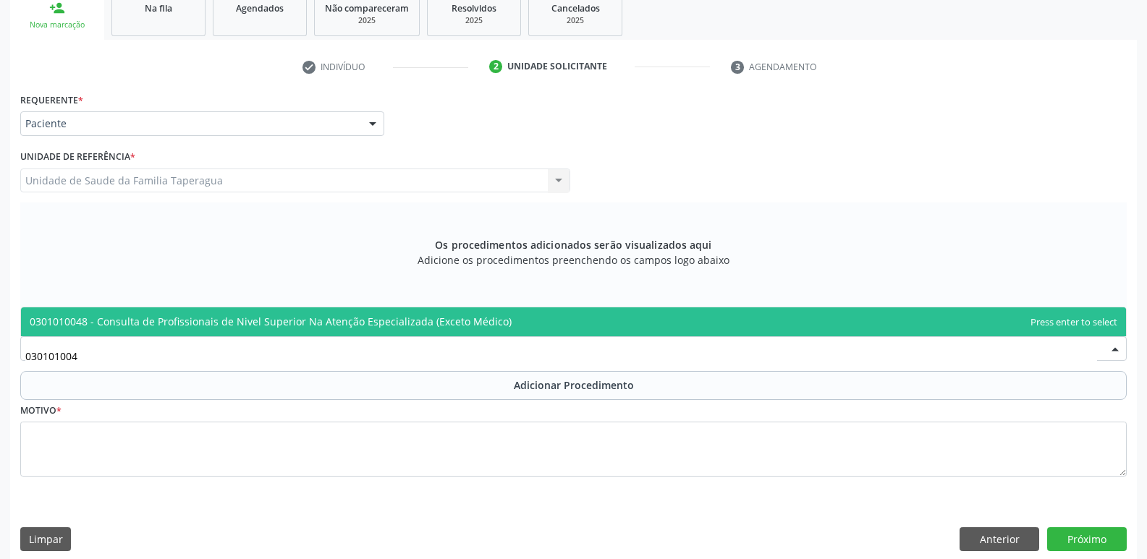
click at [434, 320] on span "0301010048 - Consulta de Profissionais de Nivel Superior Na Atenção Especializa…" at bounding box center [271, 322] width 482 height 14
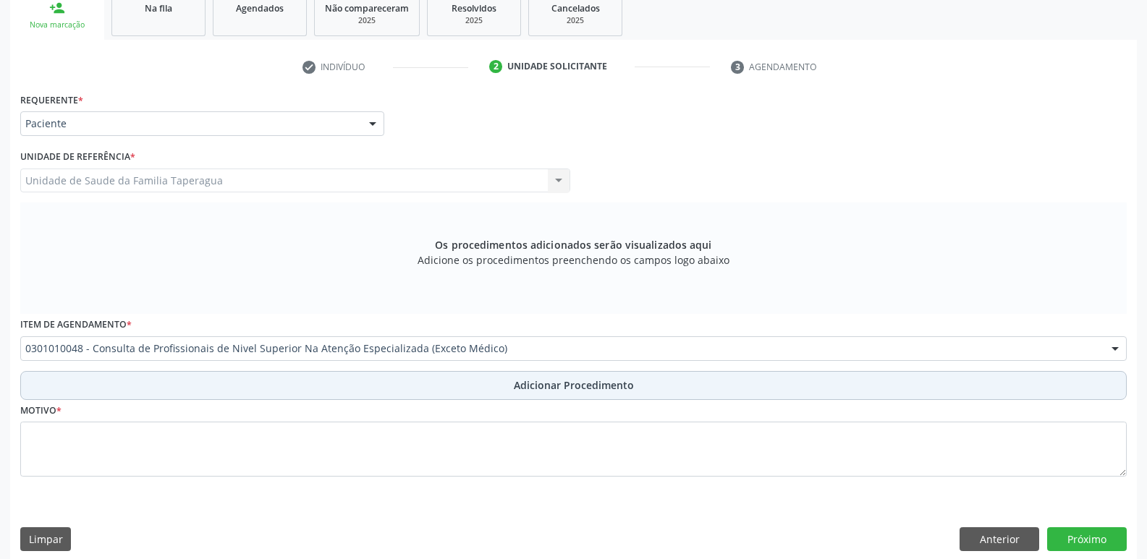
click at [462, 375] on button "Adicionar Procedimento" at bounding box center [573, 385] width 1106 height 29
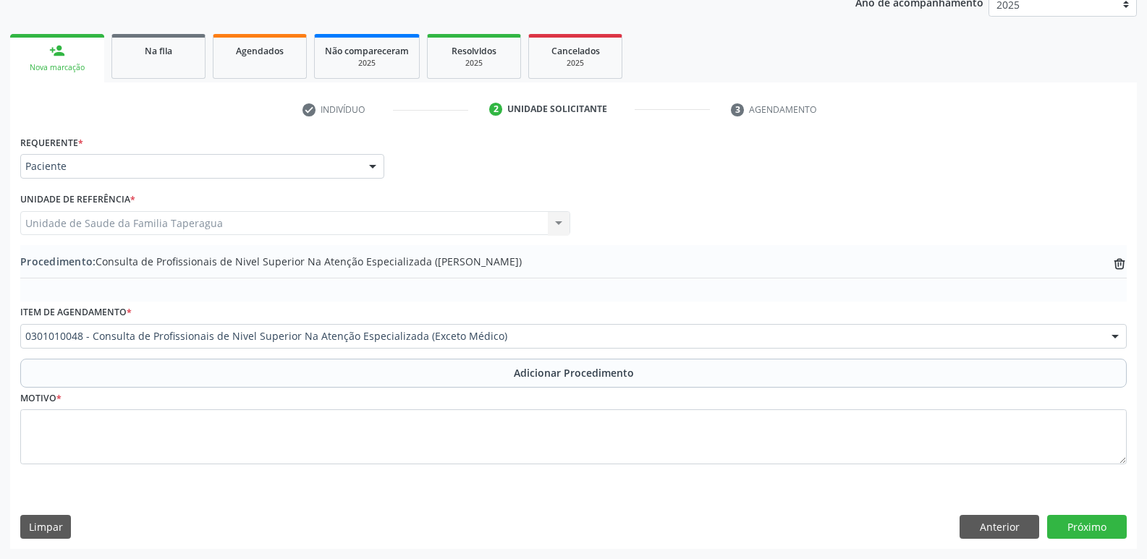
scroll to position [203, 0]
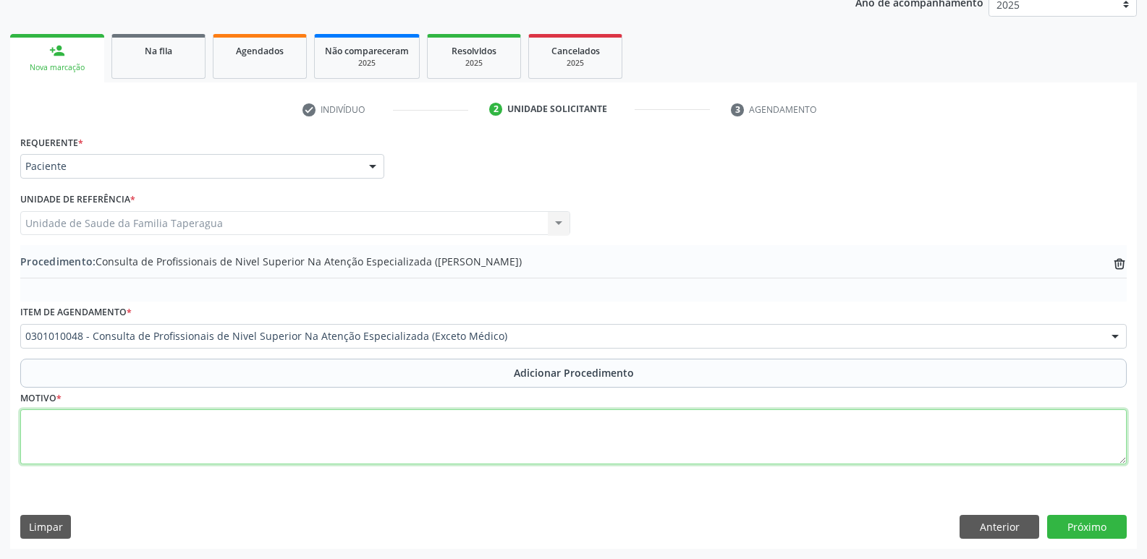
click at [454, 430] on textarea at bounding box center [573, 436] width 1106 height 55
type textarea "c"
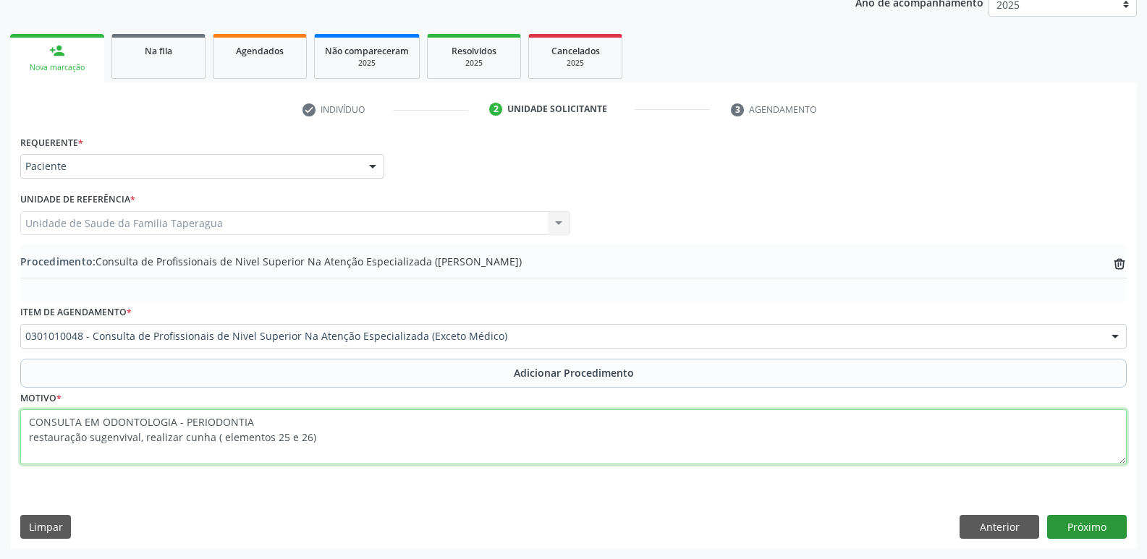
type textarea "CONSULTA EM ODONTOLOGIA - PERIODONTIA restauração sugenvival, realizar cunha ( …"
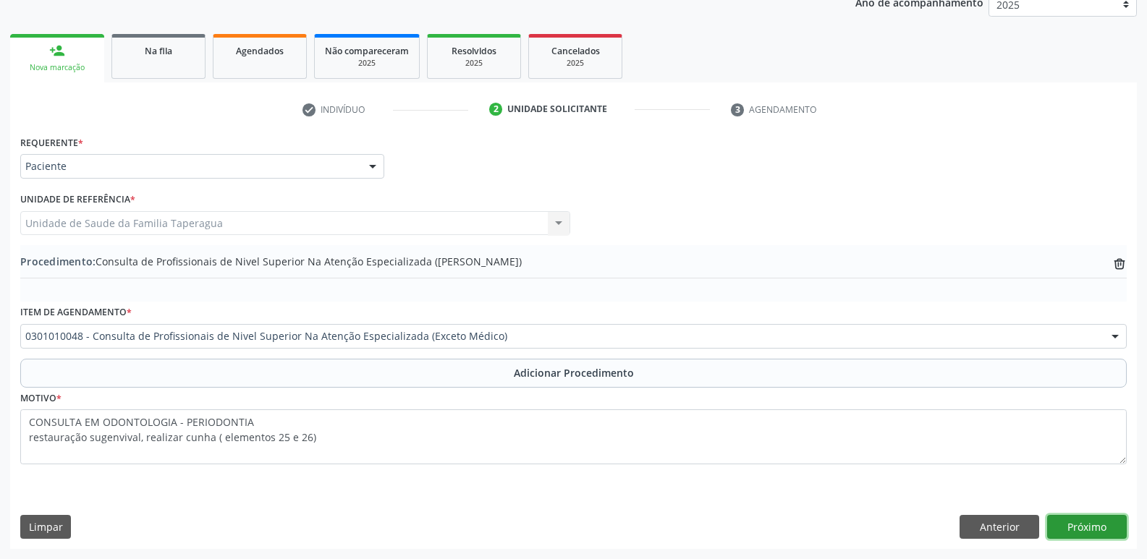
click at [1106, 531] on button "Próximo" at bounding box center [1087, 527] width 80 height 25
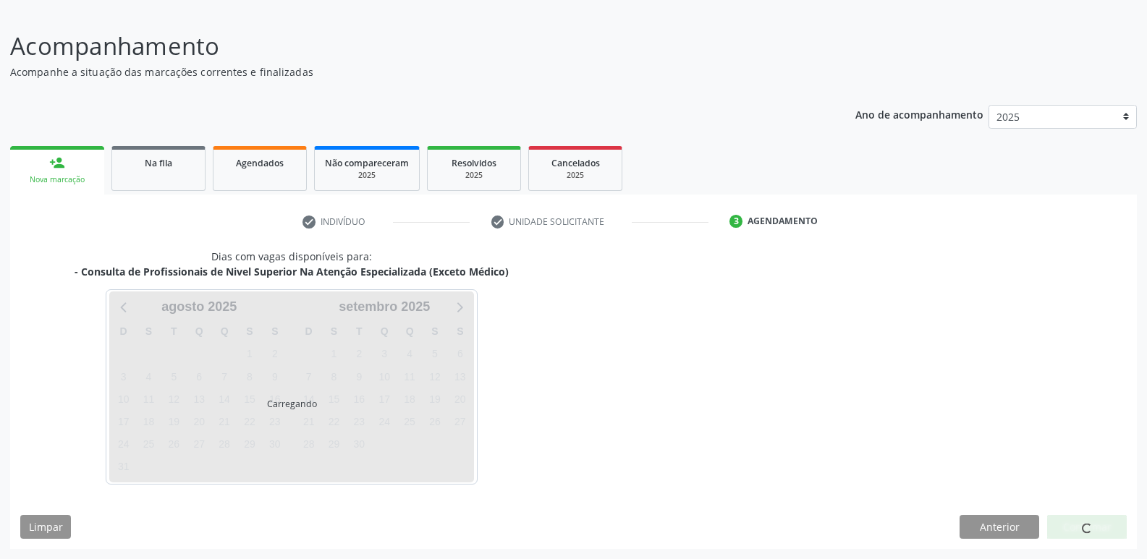
scroll to position [133, 0]
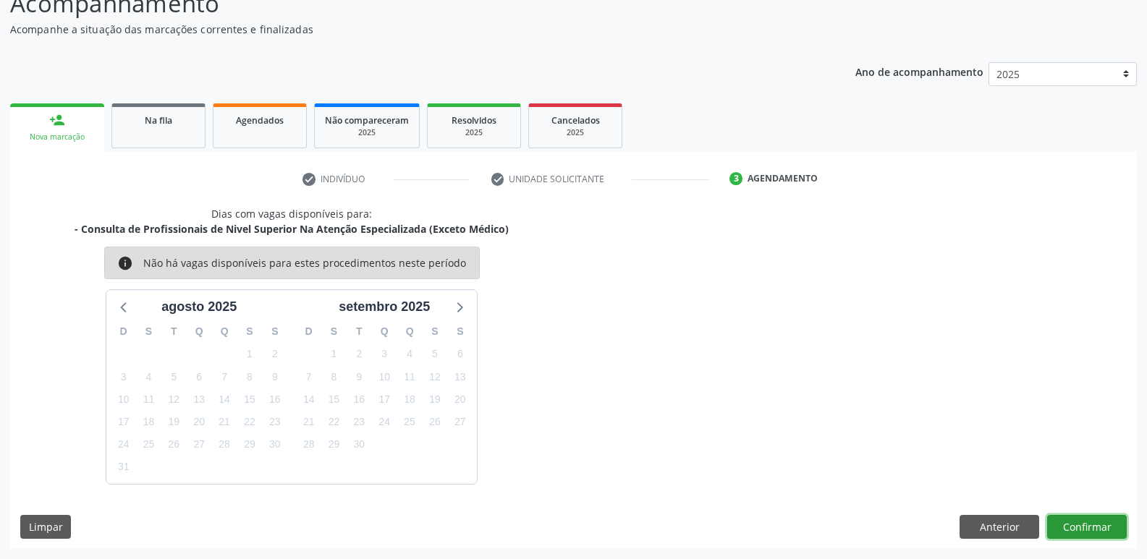
click at [1085, 523] on button "Confirmar" at bounding box center [1087, 527] width 80 height 25
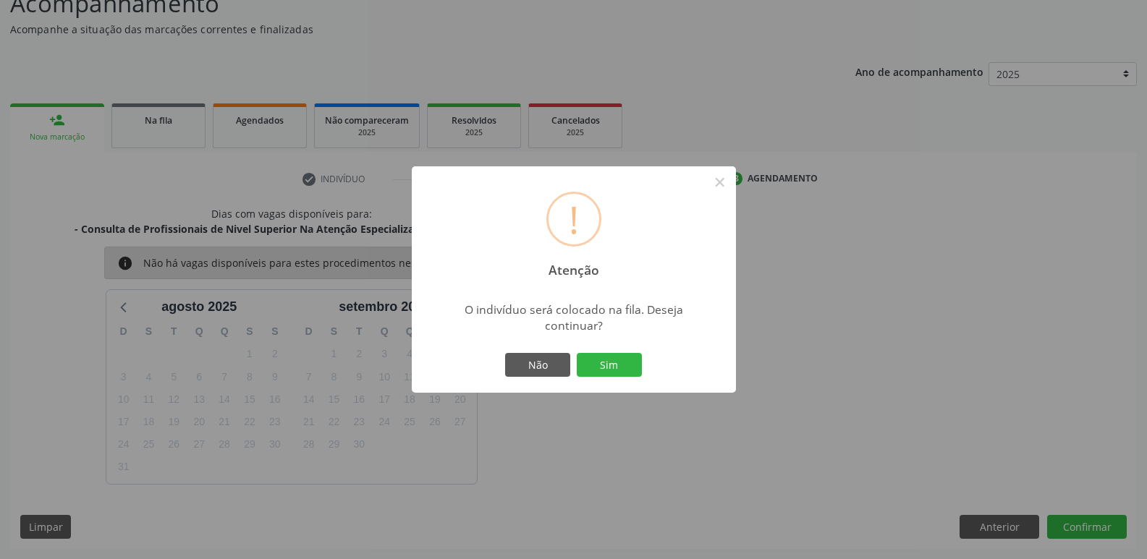
click at [577, 353] on button "Sim" at bounding box center [609, 365] width 65 height 25
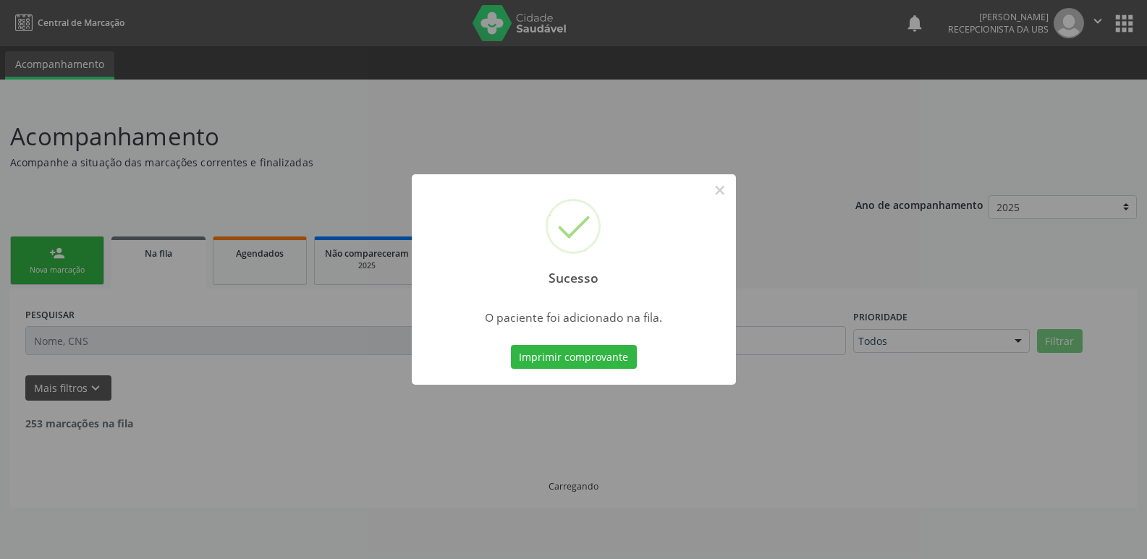
scroll to position [0, 0]
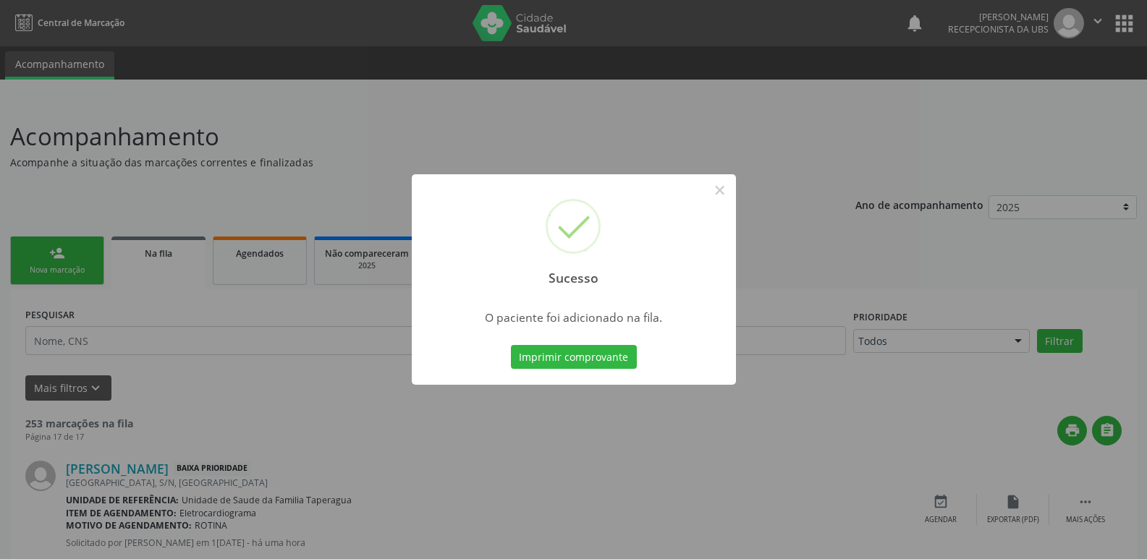
click at [878, 170] on div "Sucesso × O paciente foi adicionado na fila. Imprimir comprovante Cancel" at bounding box center [573, 279] width 1147 height 559
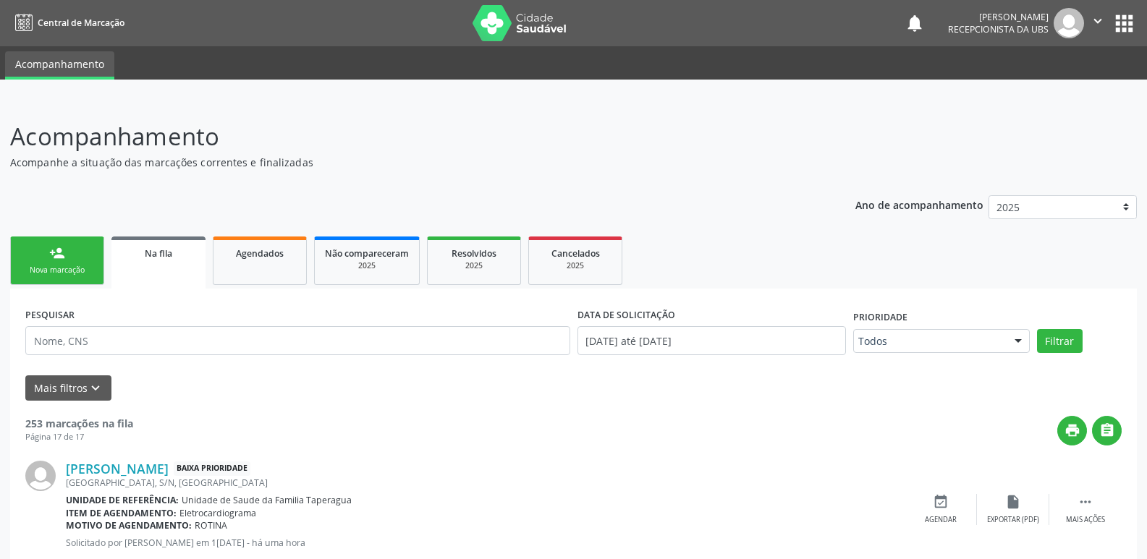
click at [52, 262] on link "person_add Nova marcação" at bounding box center [57, 261] width 94 height 48
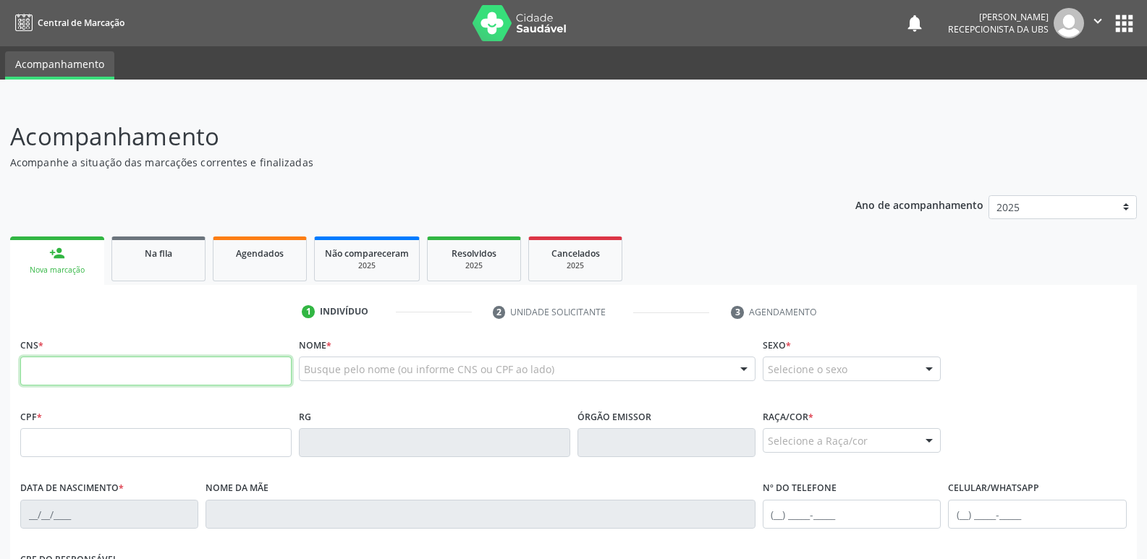
click at [176, 360] on input "text" at bounding box center [155, 371] width 271 height 29
paste input "708 1065 9860 2938"
type input "708 1065 9860 2938"
type input "055.878.854-88"
type input "21/07/1981"
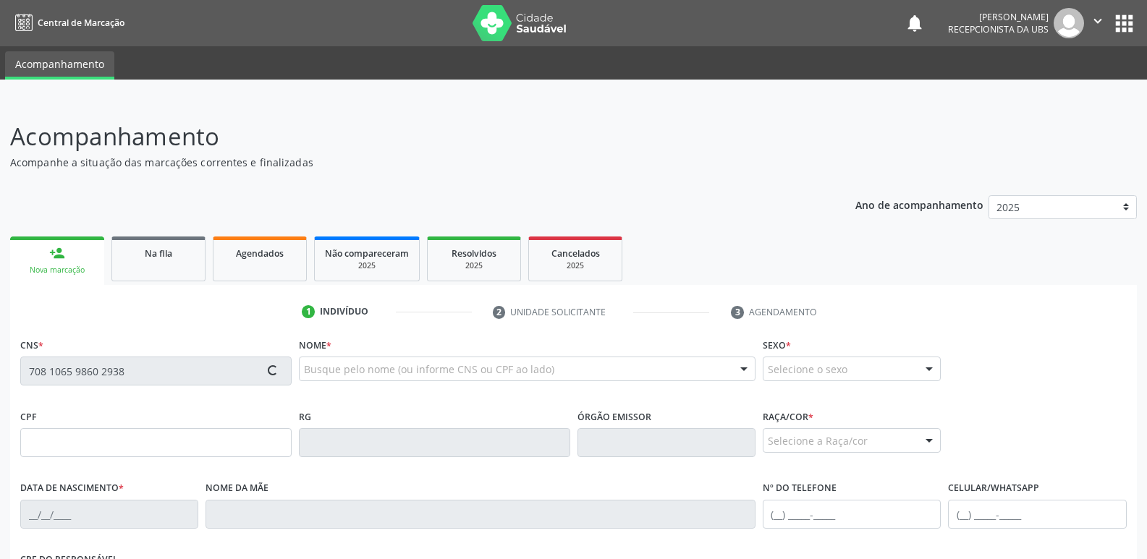
type input "Adelita Augusta dos Santos"
type input "(82) 98845-8547"
type input "67"
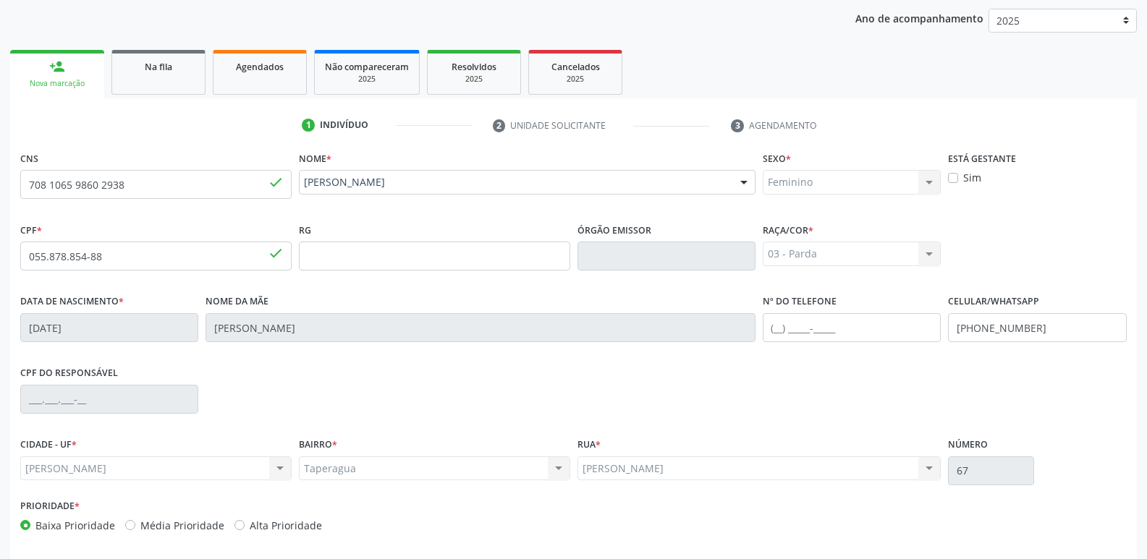
scroll to position [245, 0]
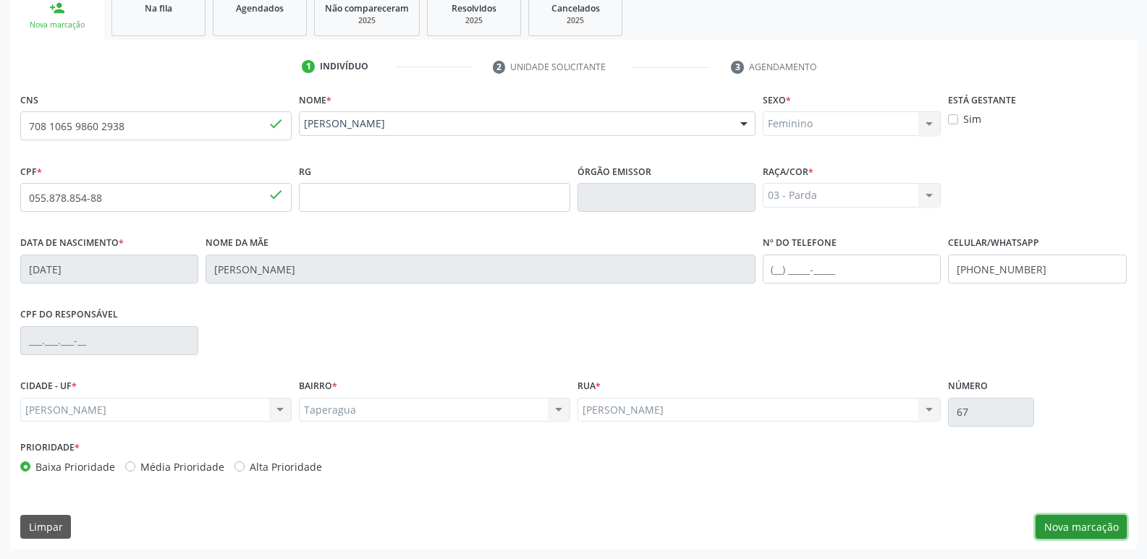
click at [1088, 535] on button "Nova marcação" at bounding box center [1080, 527] width 91 height 25
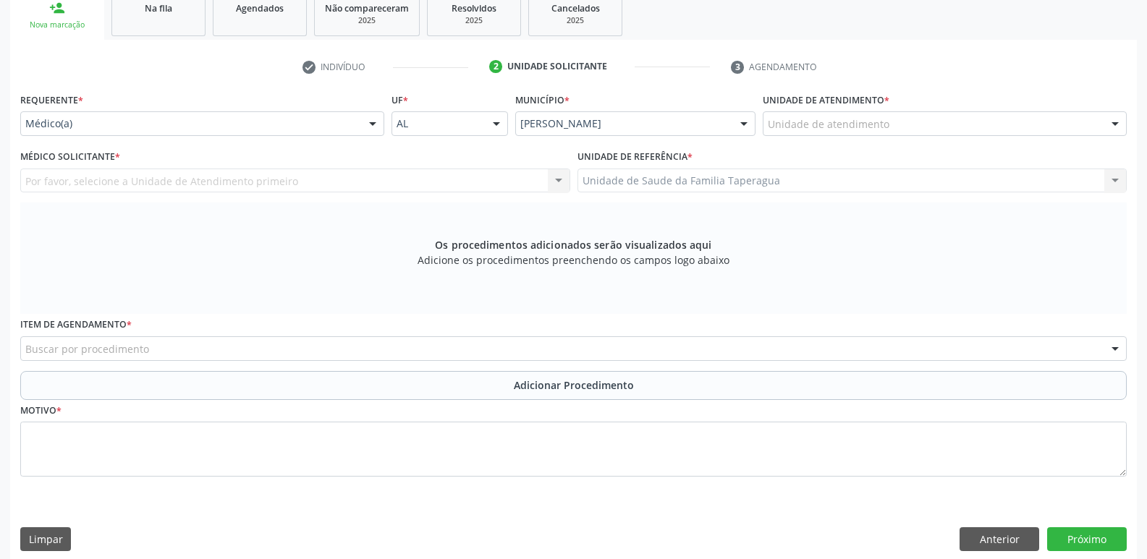
click at [362, 116] on div at bounding box center [373, 124] width 22 height 25
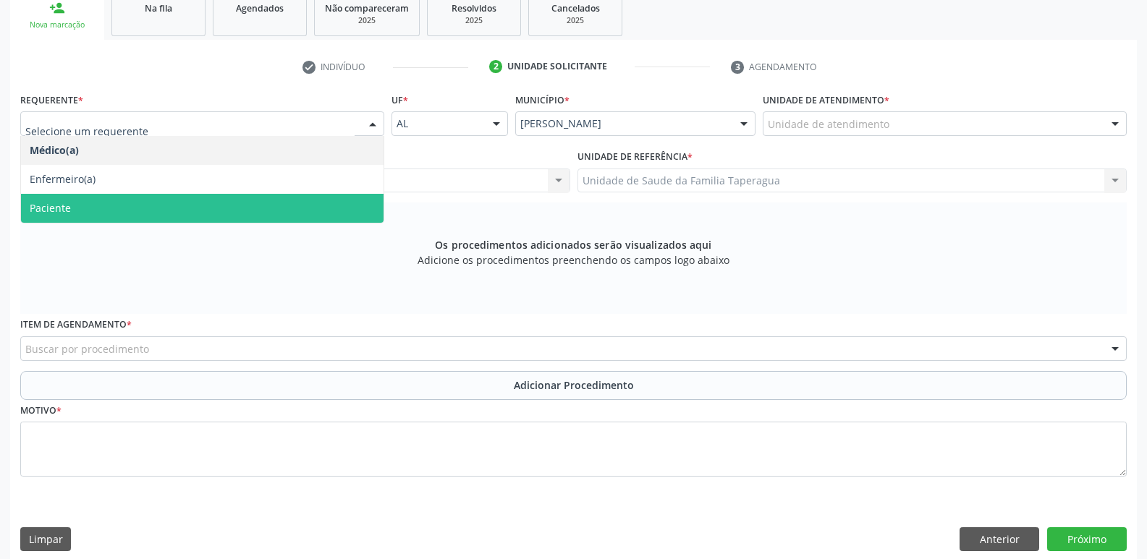
click at [313, 200] on span "Paciente" at bounding box center [202, 208] width 362 height 29
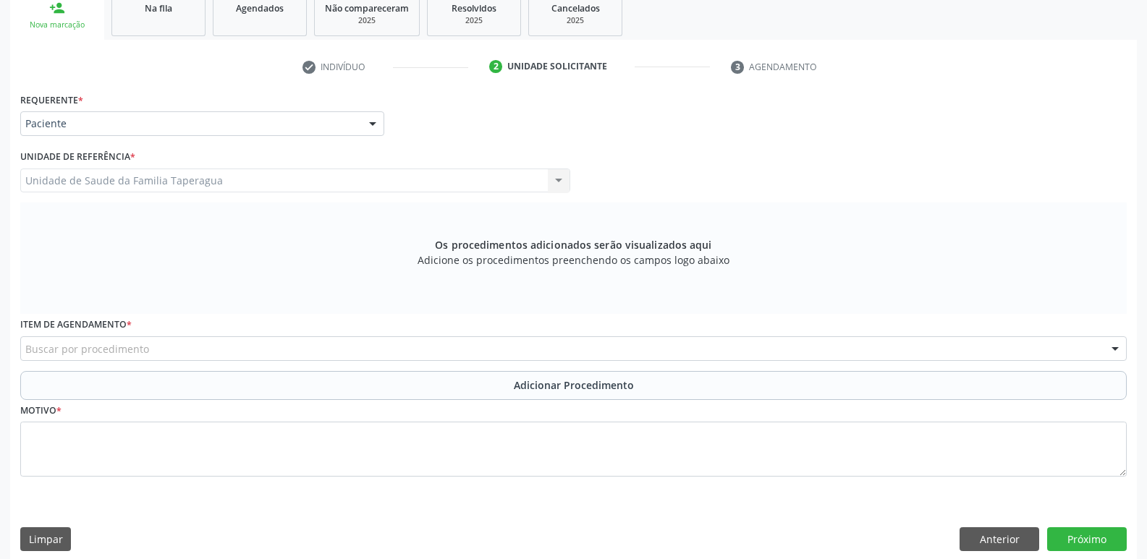
click at [352, 344] on div "Buscar por procedimento" at bounding box center [573, 348] width 1106 height 25
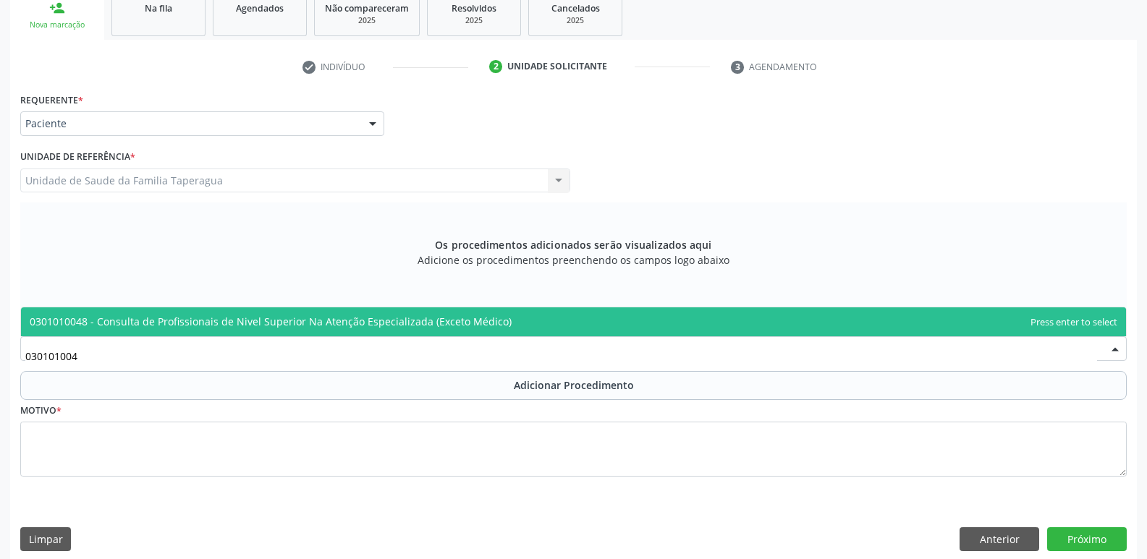
type input "0301010048"
click at [383, 318] on span "0301010048 - Consulta de Profissionais de Nivel Superior Na Atenção Especializa…" at bounding box center [271, 322] width 482 height 14
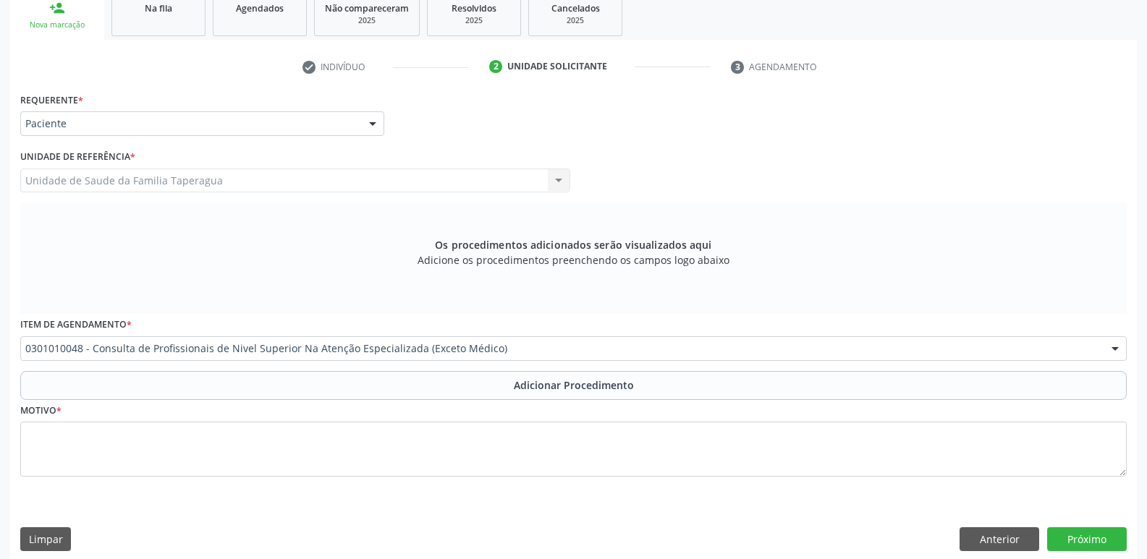
click at [395, 387] on button "Adicionar Procedimento" at bounding box center [573, 385] width 1106 height 29
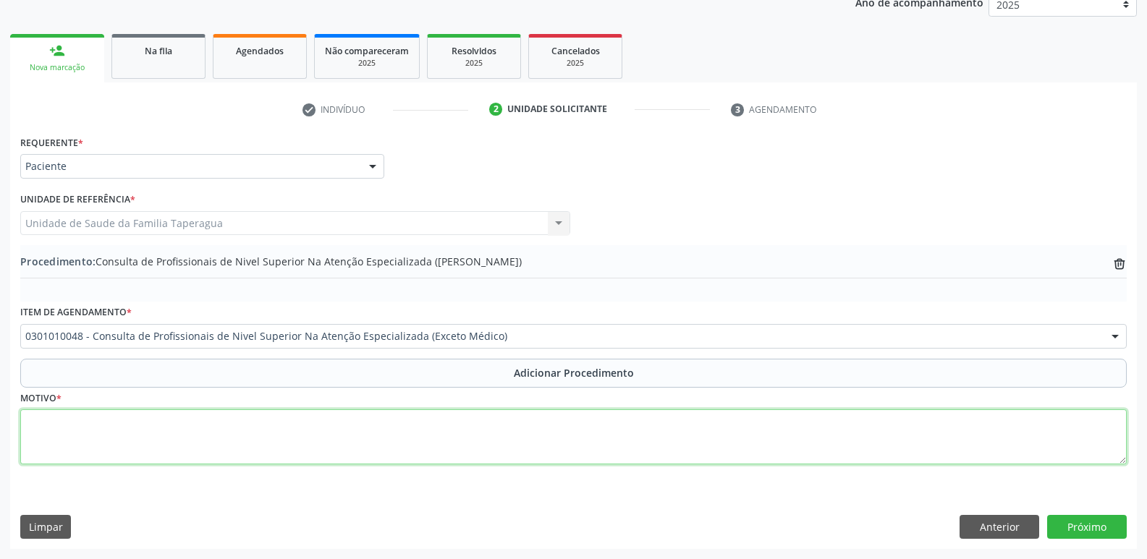
click at [395, 438] on textarea at bounding box center [573, 436] width 1106 height 55
type textarea "c"
click at [508, 417] on textarea "CONSULTA EM ODONTOLOGIA - PERIODONTIA (elemento 26)" at bounding box center [573, 436] width 1106 height 55
type textarea "CONSULTA EM ODONTOLOGIA - PERIODONTIA (elemento 26) k02 - CÁRIE DENTÁRIA"
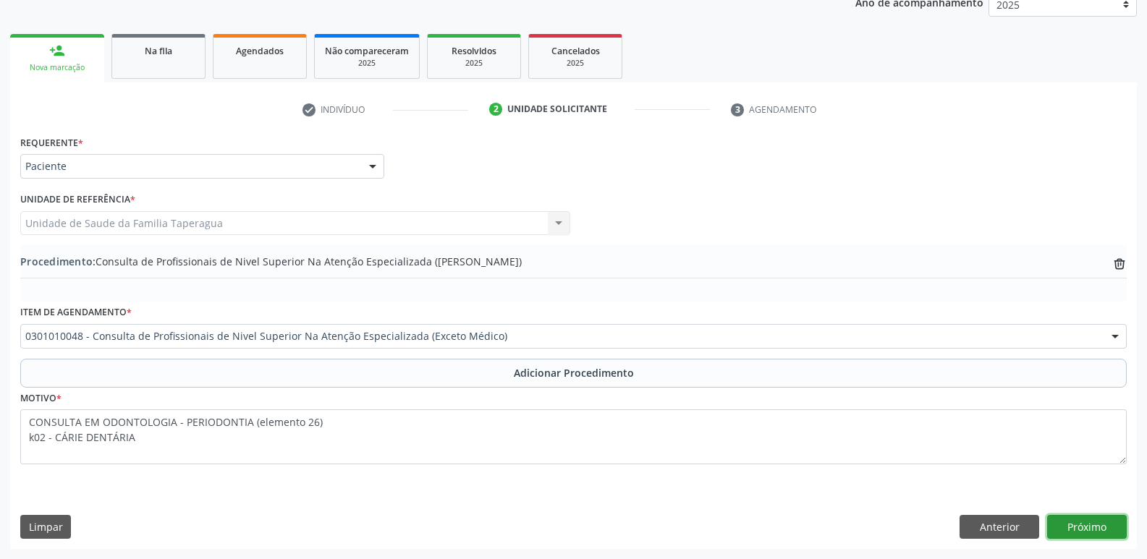
click at [1067, 522] on button "Próximo" at bounding box center [1087, 527] width 80 height 25
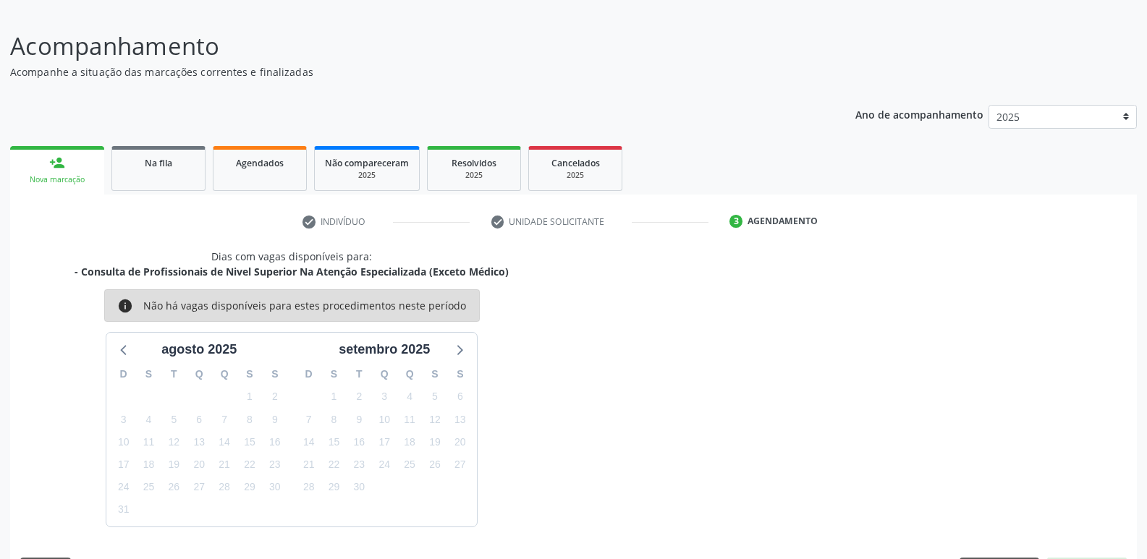
scroll to position [133, 0]
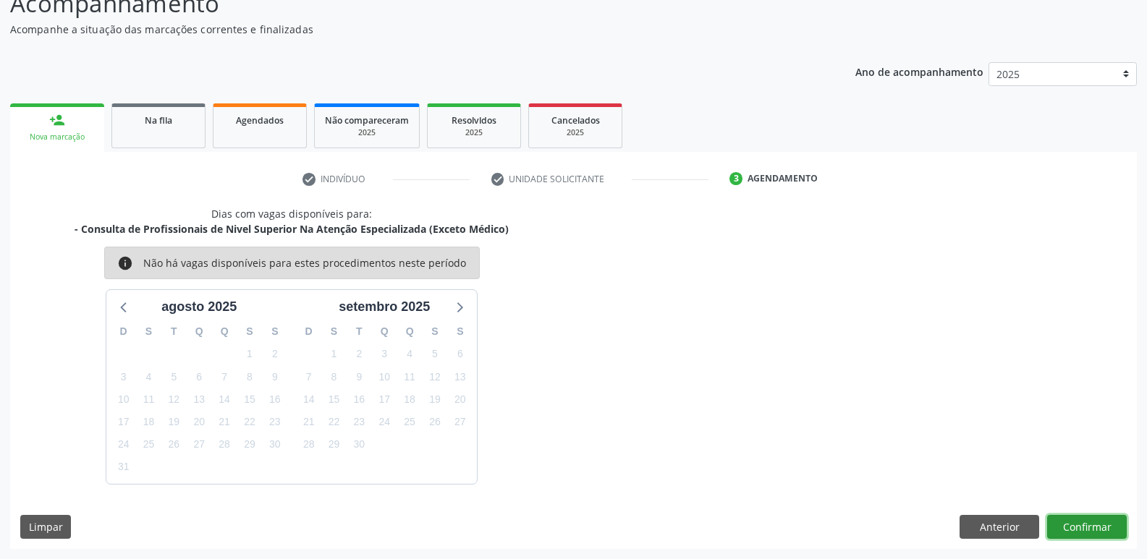
click at [1097, 528] on button "Confirmar" at bounding box center [1087, 527] width 80 height 25
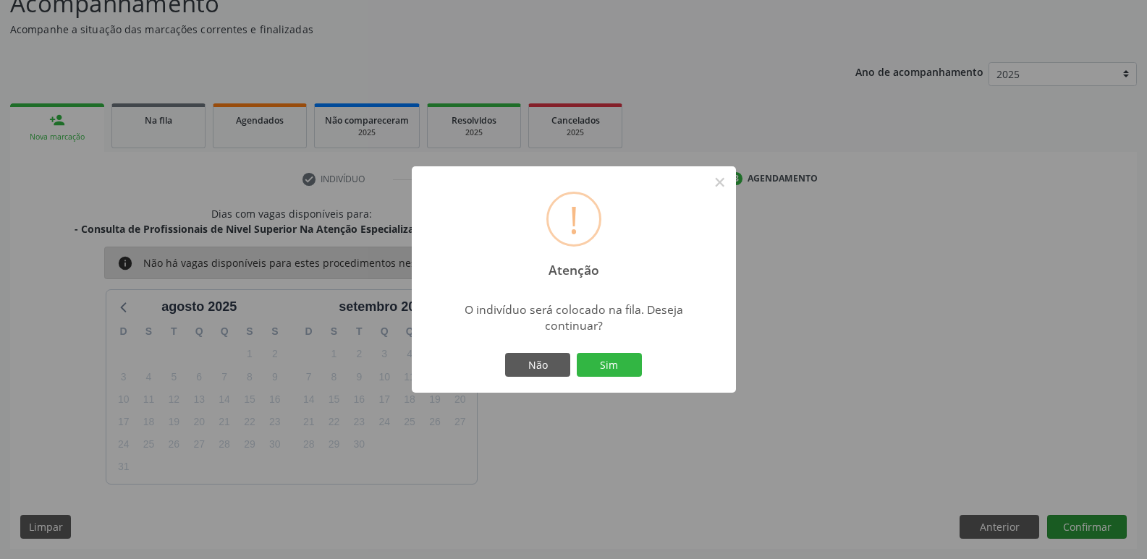
click at [577, 353] on button "Sim" at bounding box center [609, 365] width 65 height 25
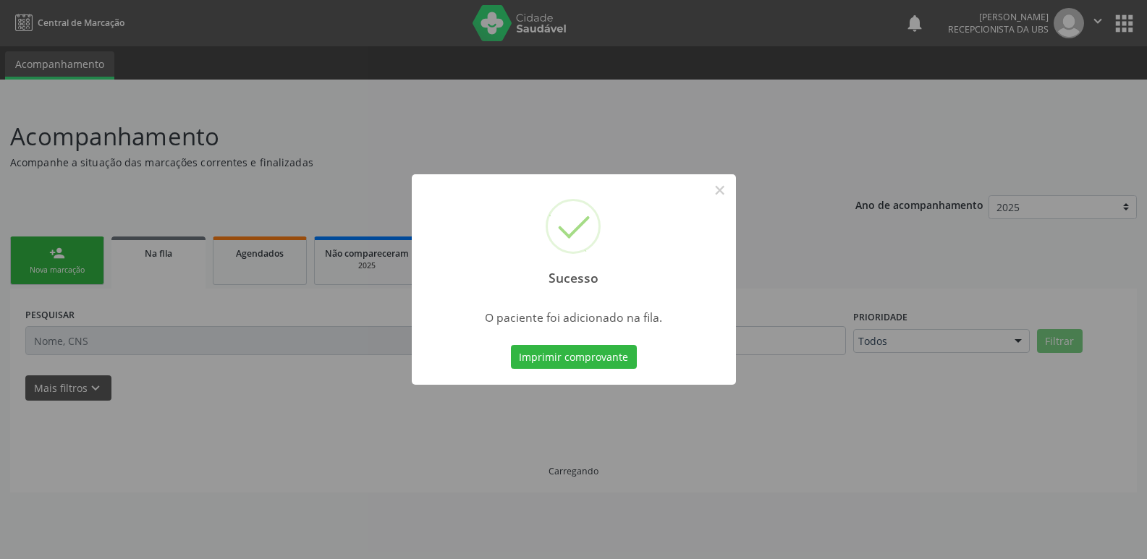
scroll to position [0, 0]
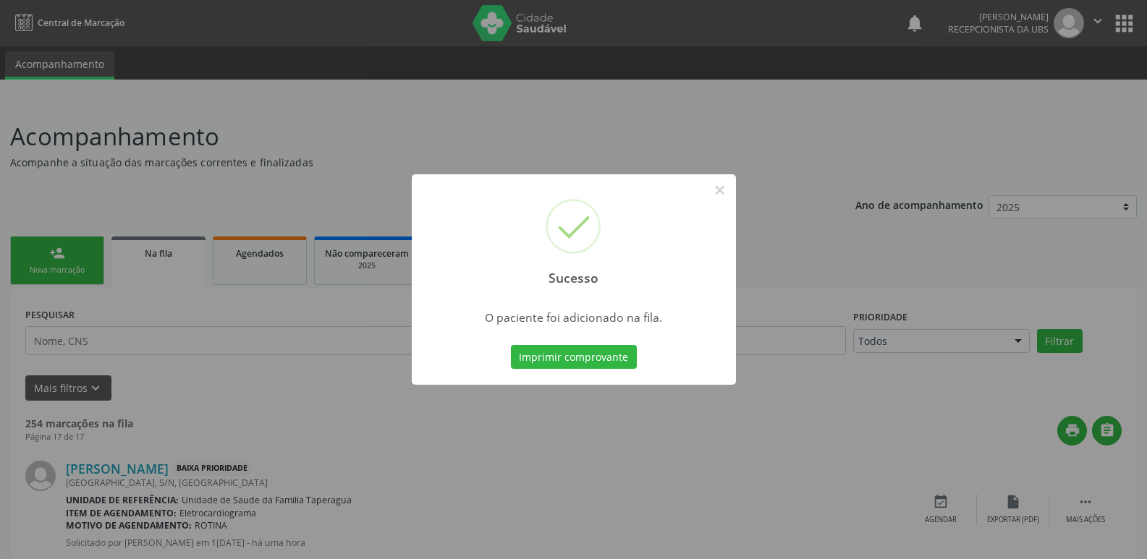
click at [914, 260] on div "Sucesso × O paciente foi adicionado na fila. Imprimir comprovante Cancel" at bounding box center [573, 279] width 1147 height 559
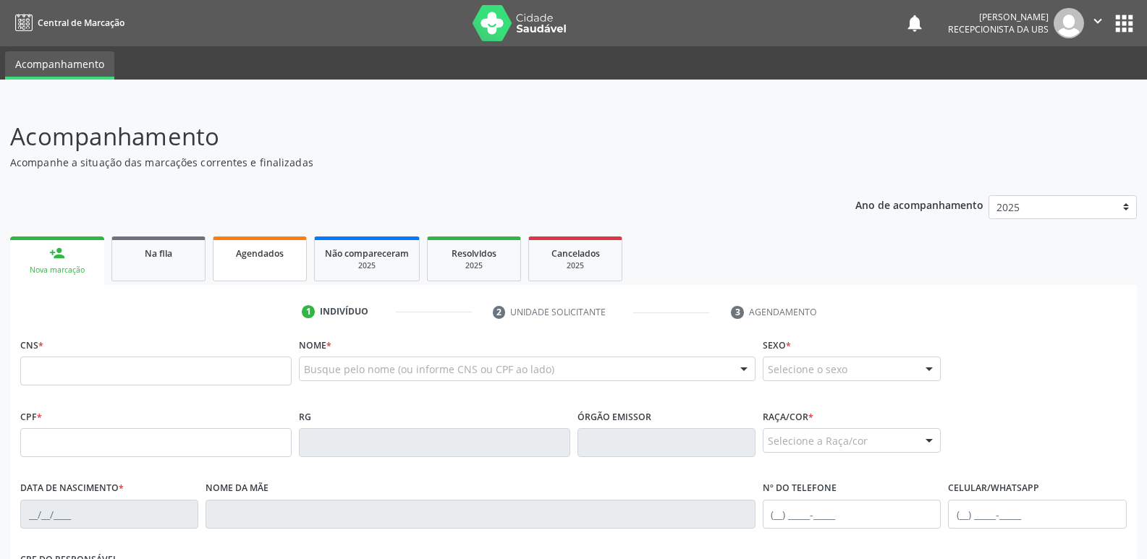
click at [279, 259] on span "Agendados" at bounding box center [260, 253] width 48 height 12
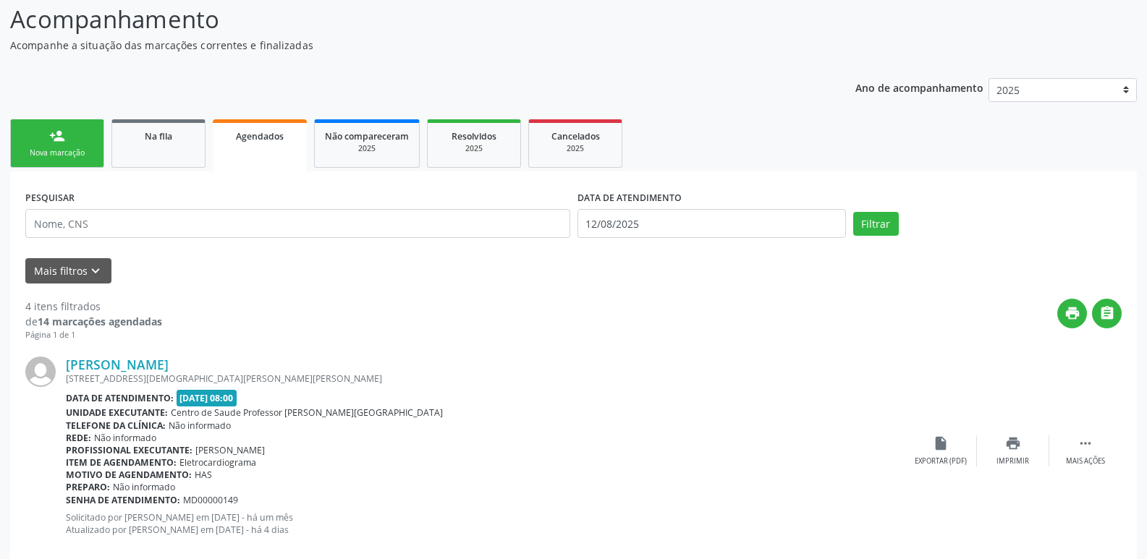
scroll to position [115, 0]
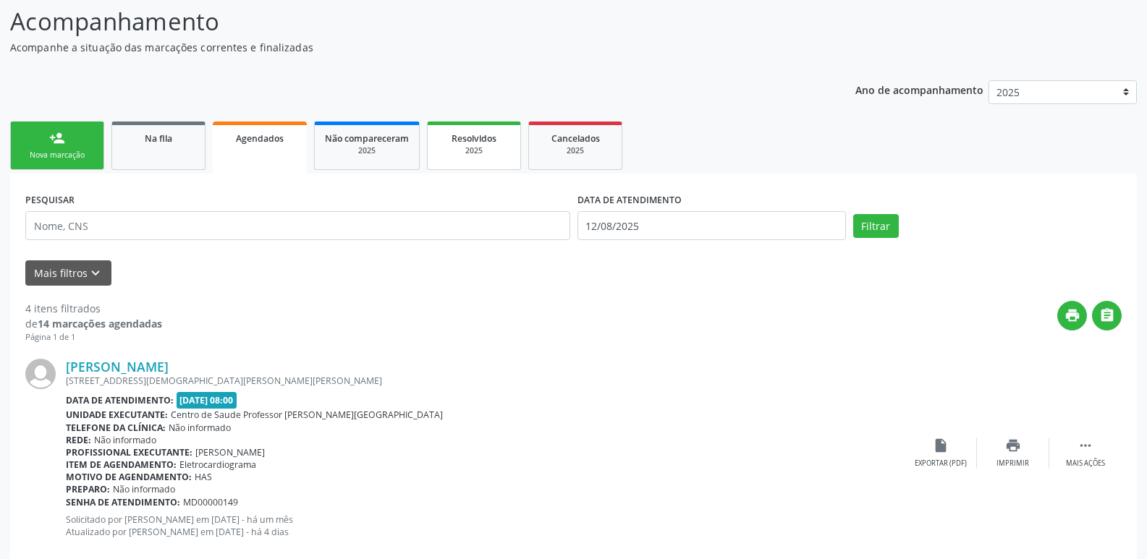
click at [459, 153] on div "2025" at bounding box center [474, 150] width 72 height 11
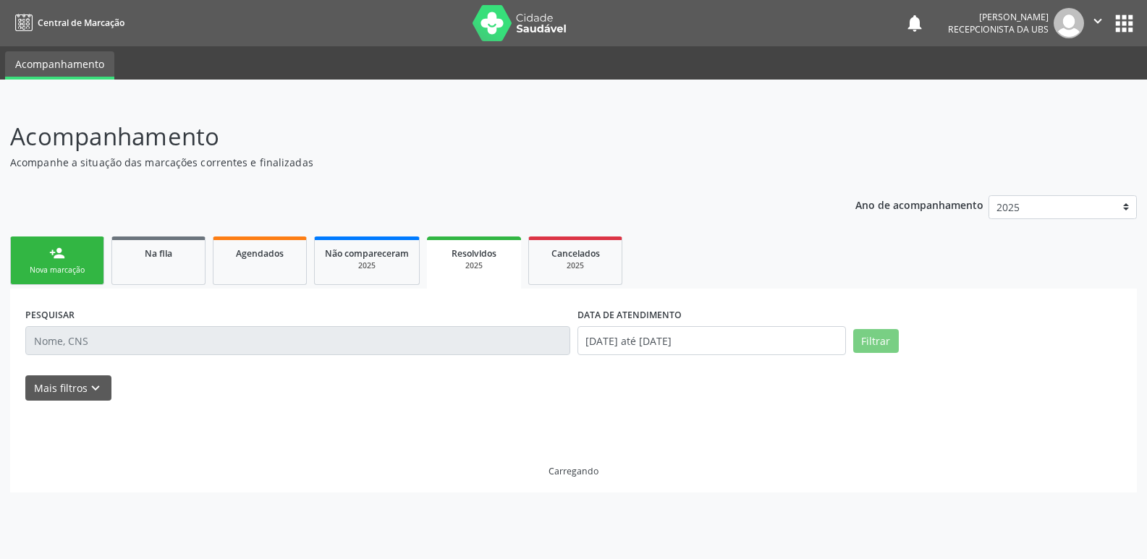
scroll to position [0, 0]
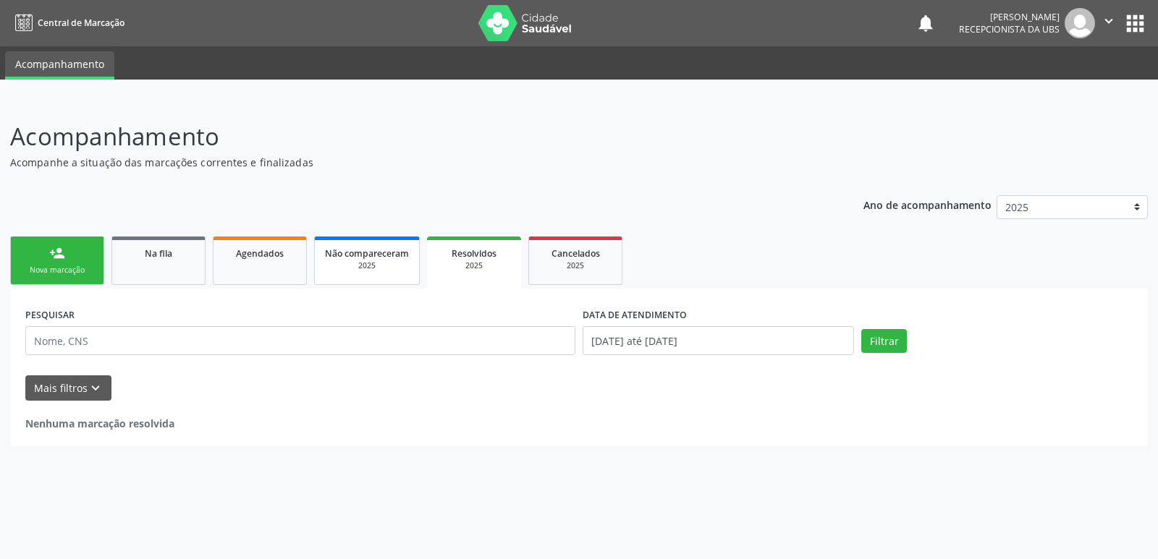
click at [400, 258] on span "Não compareceram" at bounding box center [367, 253] width 84 height 12
click at [256, 258] on span "Agendados" at bounding box center [260, 253] width 48 height 12
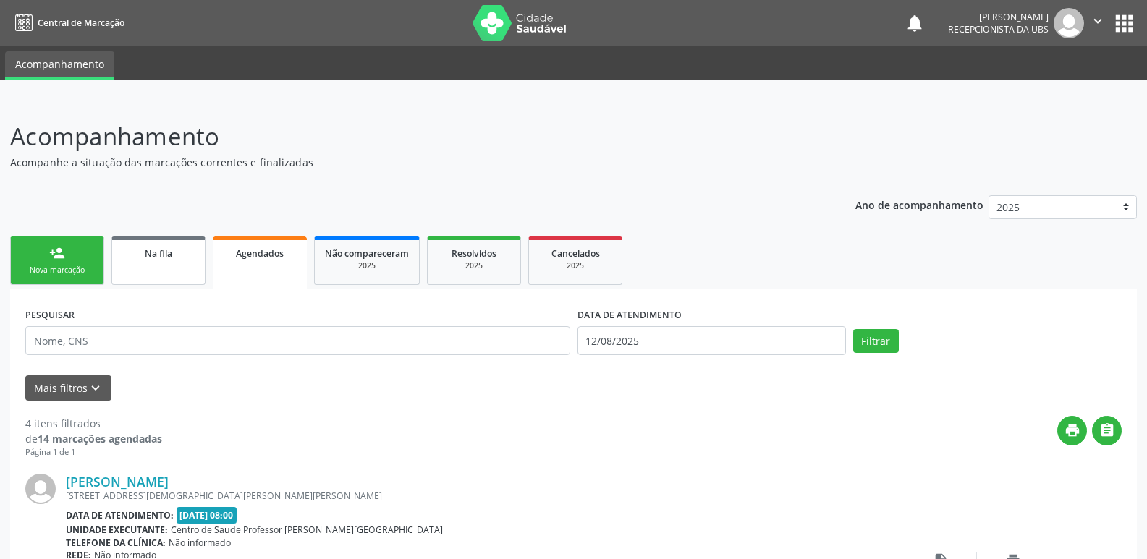
click at [192, 263] on link "Na fila" at bounding box center [158, 261] width 94 height 48
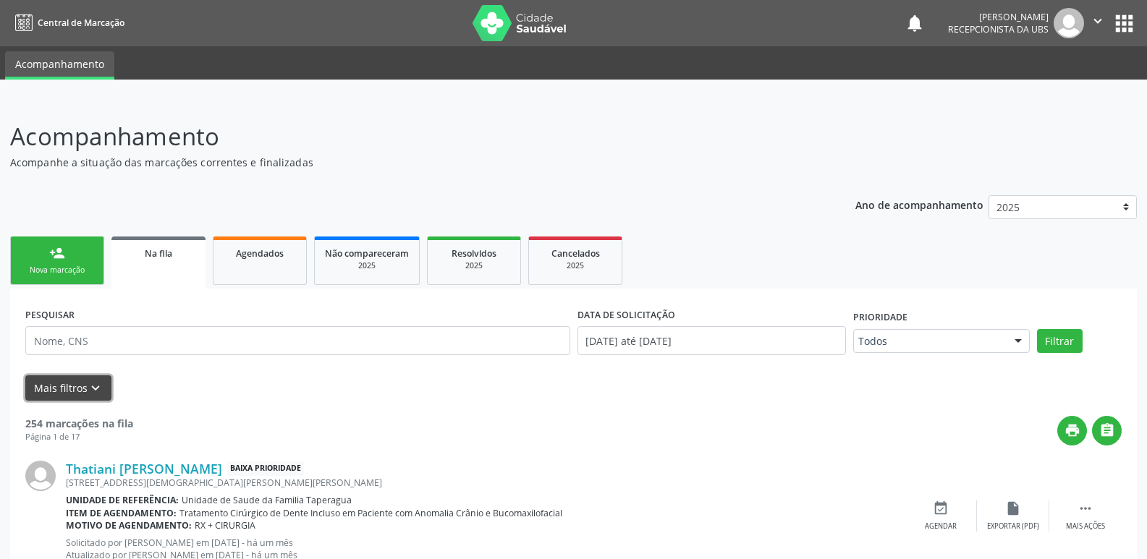
click at [66, 395] on button "Mais filtros keyboard_arrow_down" at bounding box center [68, 387] width 86 height 25
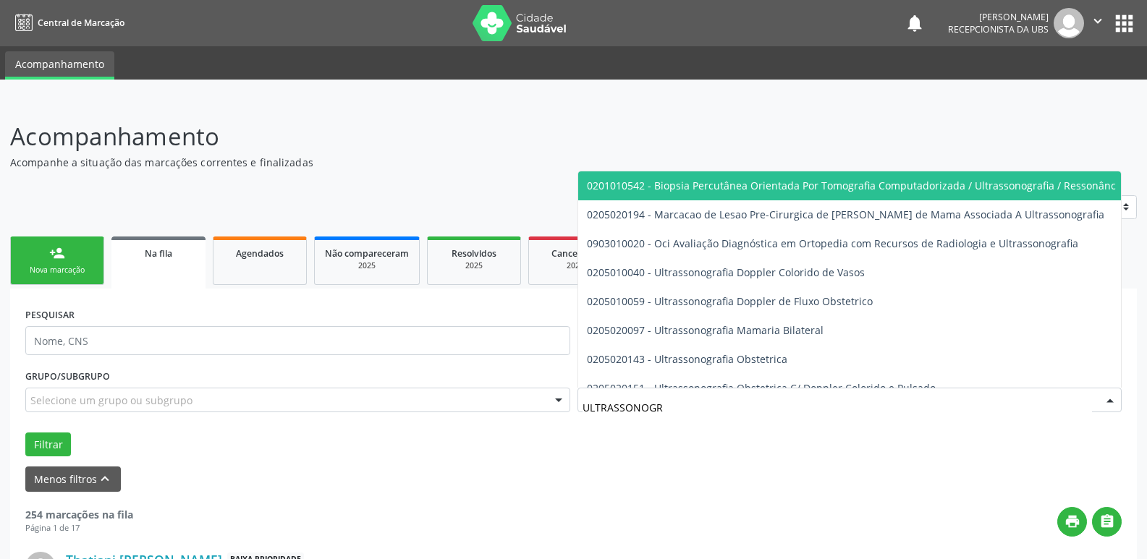
type input "ULTRASSONOGRA"
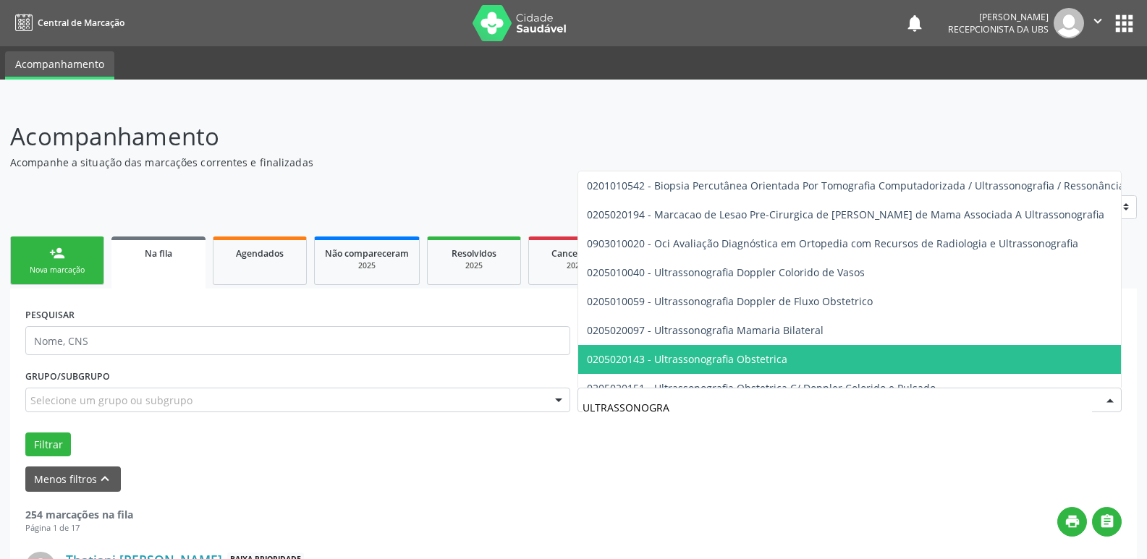
click at [757, 352] on span "0205020143 - Ultrassonografia Obstetrica" at bounding box center [901, 359] width 647 height 29
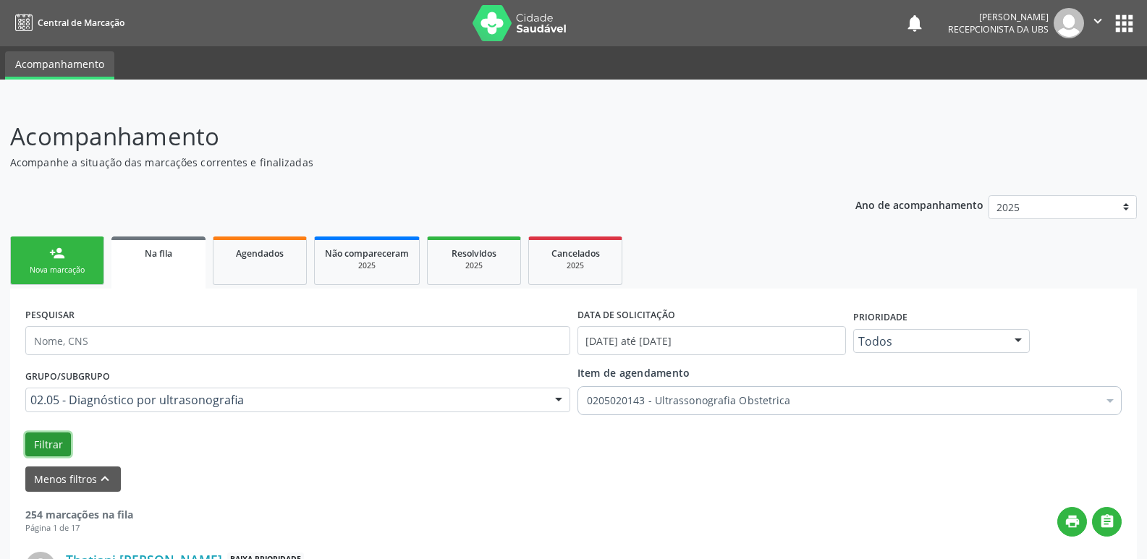
click at [56, 438] on button "Filtrar" at bounding box center [48, 445] width 46 height 25
drag, startPoint x: 1157, startPoint y: 8, endPoint x: 420, endPoint y: 224, distance: 768.1
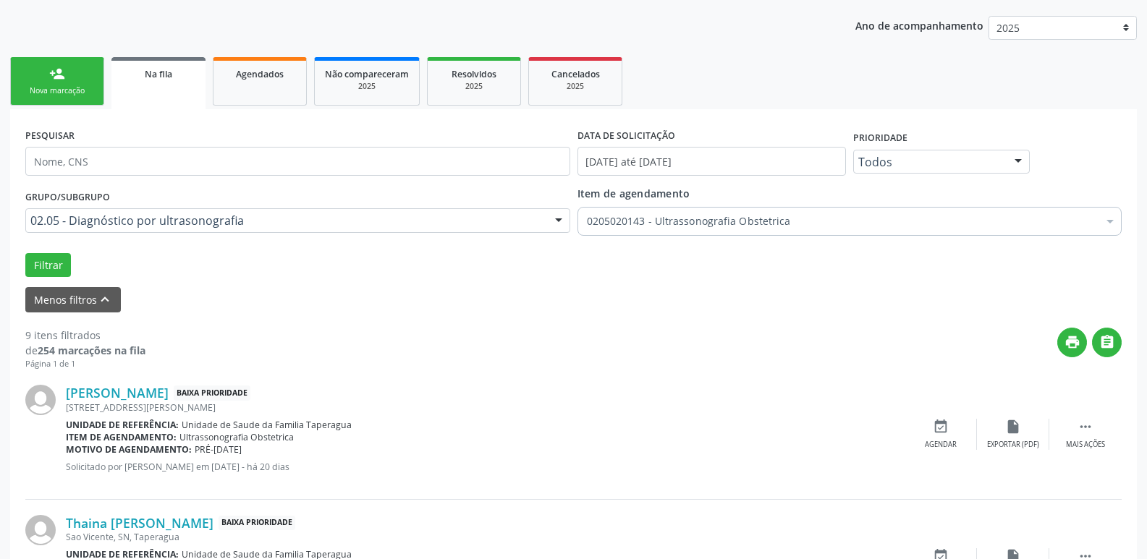
scroll to position [121, 0]
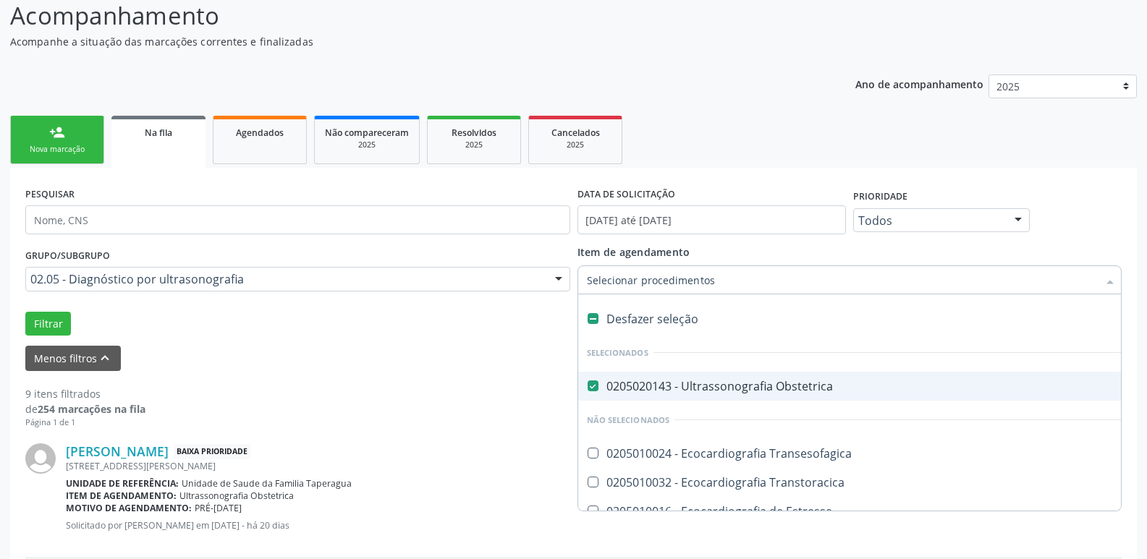
click at [632, 320] on div "Desfazer seleção" at bounding box center [886, 319] width 616 height 29
checkbox Obstetrica "false"
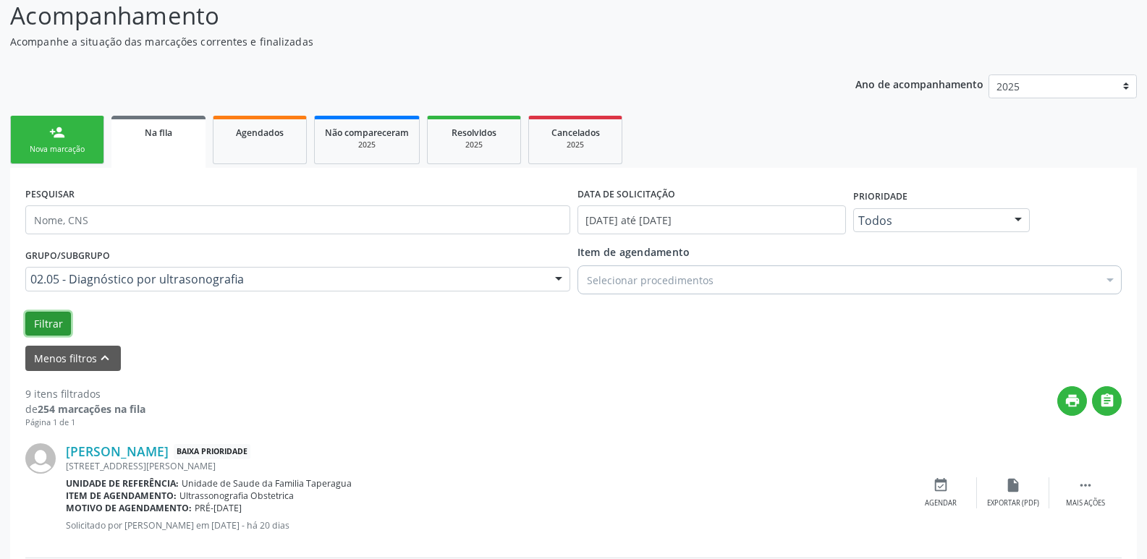
click at [35, 317] on button "Filtrar" at bounding box center [48, 324] width 46 height 25
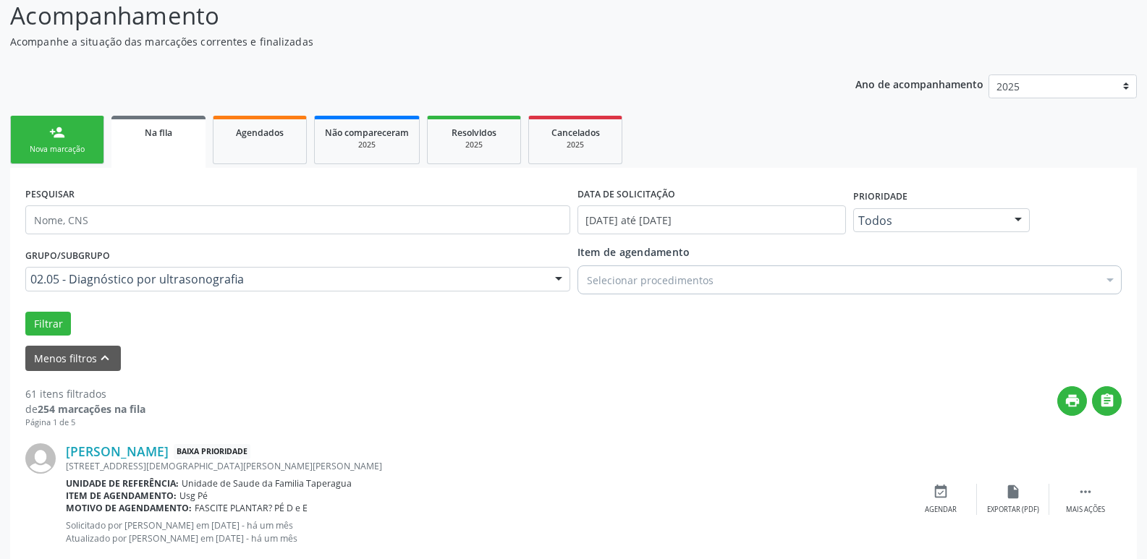
click at [630, 347] on div "Menos filtros keyboard_arrow_up" at bounding box center [573, 358] width 1103 height 25
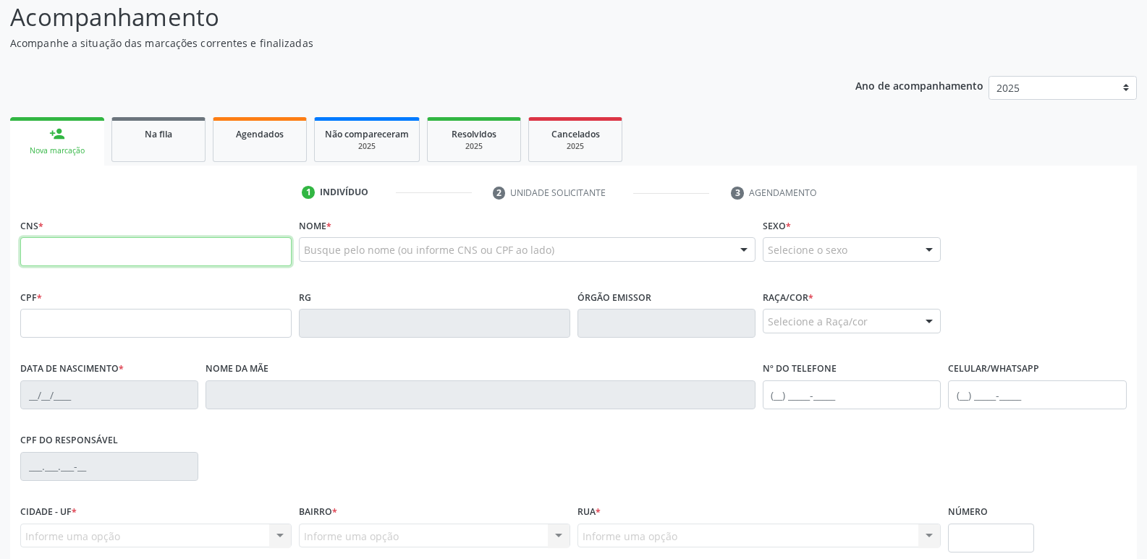
scroll to position [119, 0]
click at [268, 125] on link "Agendados" at bounding box center [260, 139] width 94 height 45
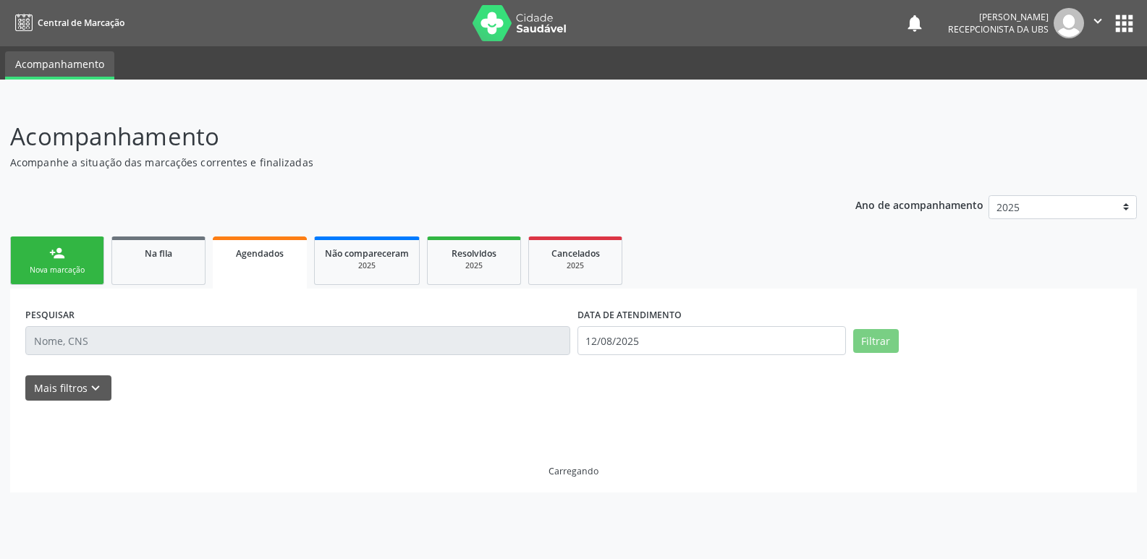
scroll to position [0, 0]
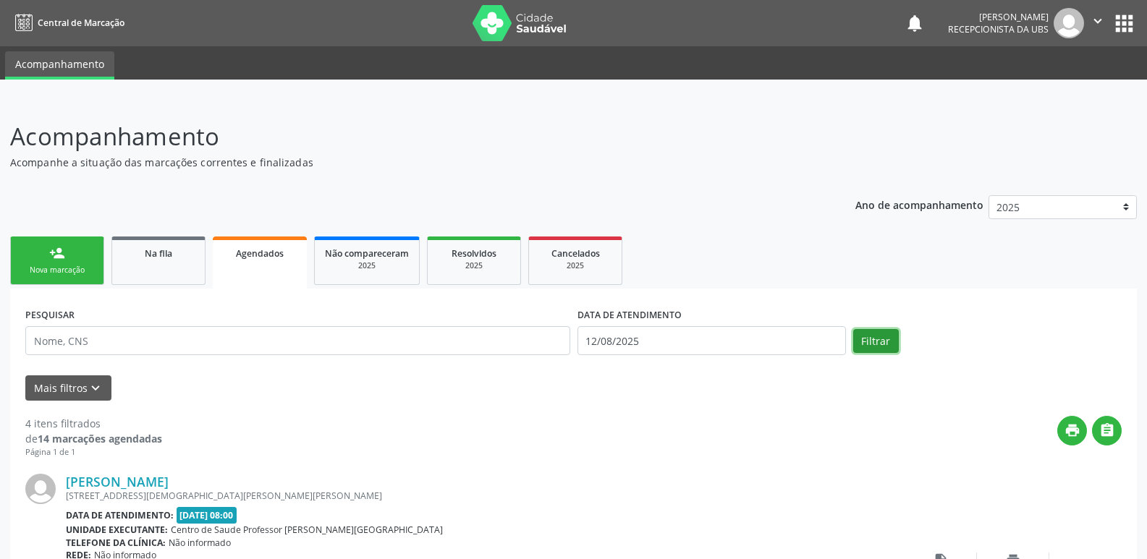
click at [872, 348] on button "Filtrar" at bounding box center [876, 341] width 46 height 25
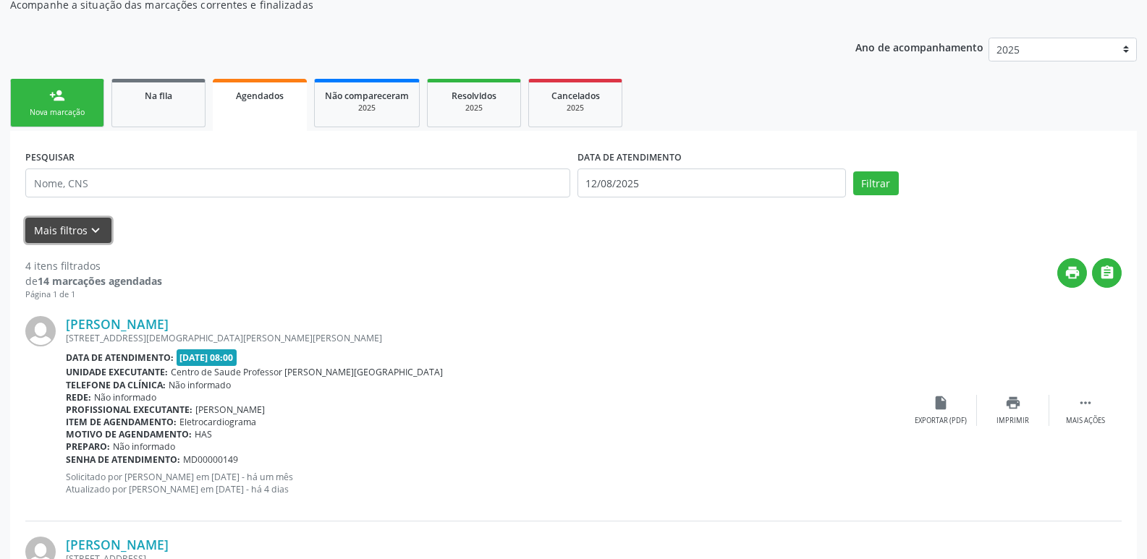
click at [90, 236] on icon "keyboard_arrow_down" at bounding box center [96, 231] width 16 height 16
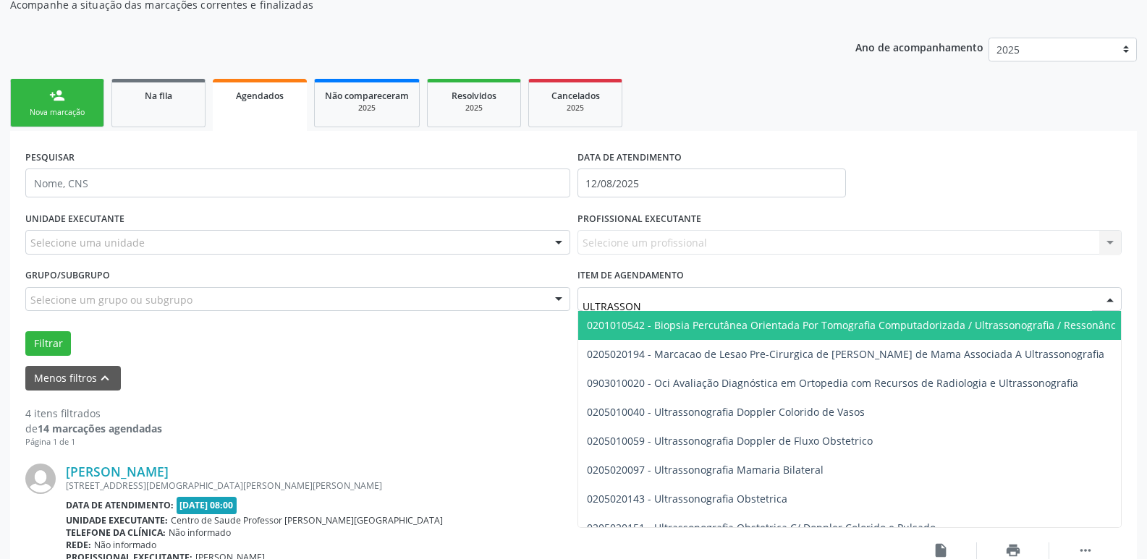
type input "ULTRASSONO"
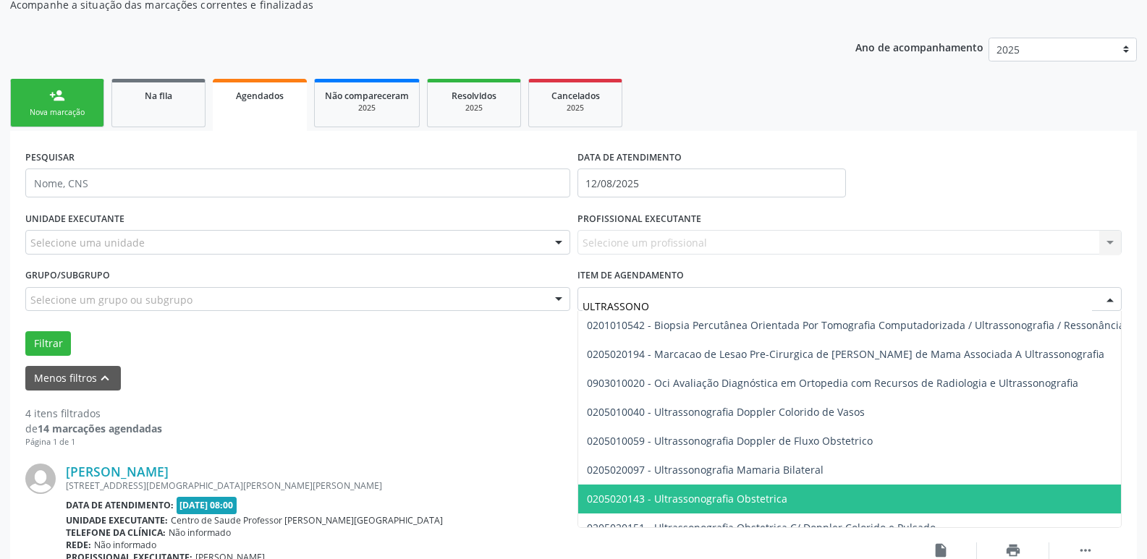
click at [720, 490] on span "0205020143 - Ultrassonografia Obstetrica" at bounding box center [901, 499] width 647 height 29
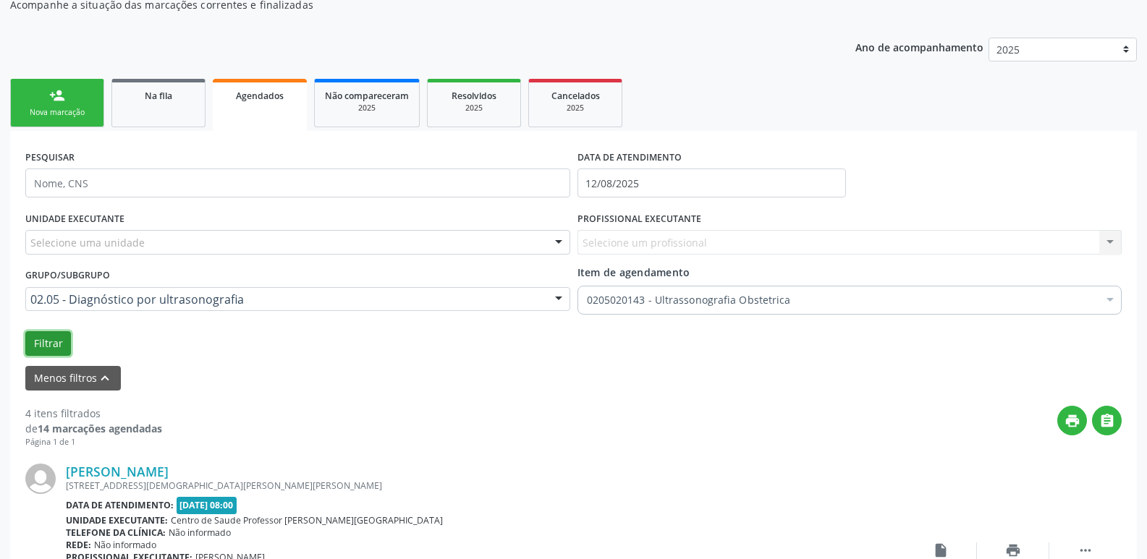
click at [48, 342] on button "Filtrar" at bounding box center [48, 343] width 46 height 25
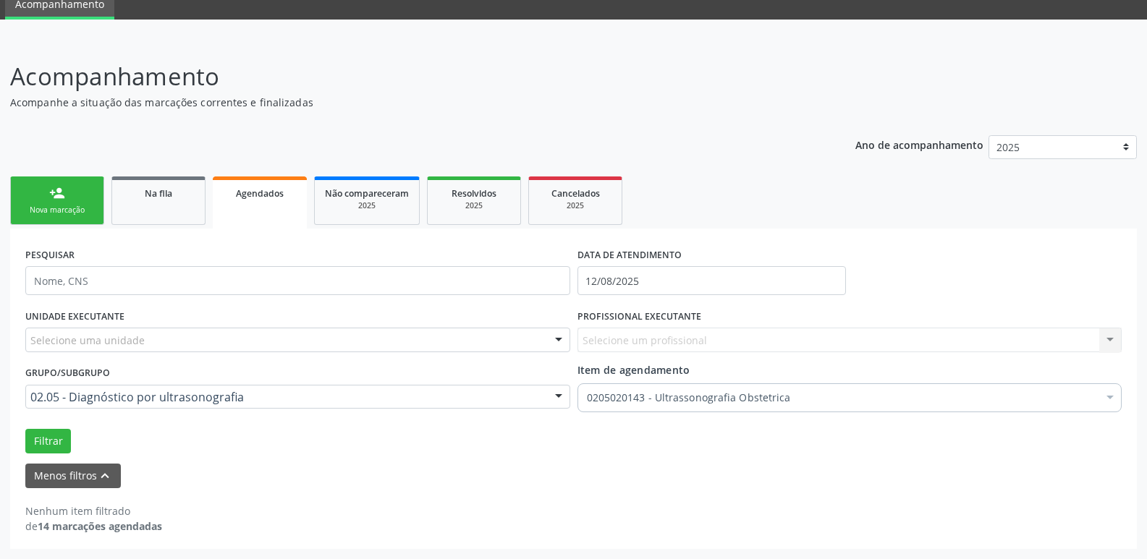
scroll to position [60, 0]
click at [48, 438] on button "Filtrar" at bounding box center [48, 441] width 46 height 25
click at [170, 197] on span "Na fila" at bounding box center [158, 193] width 27 height 12
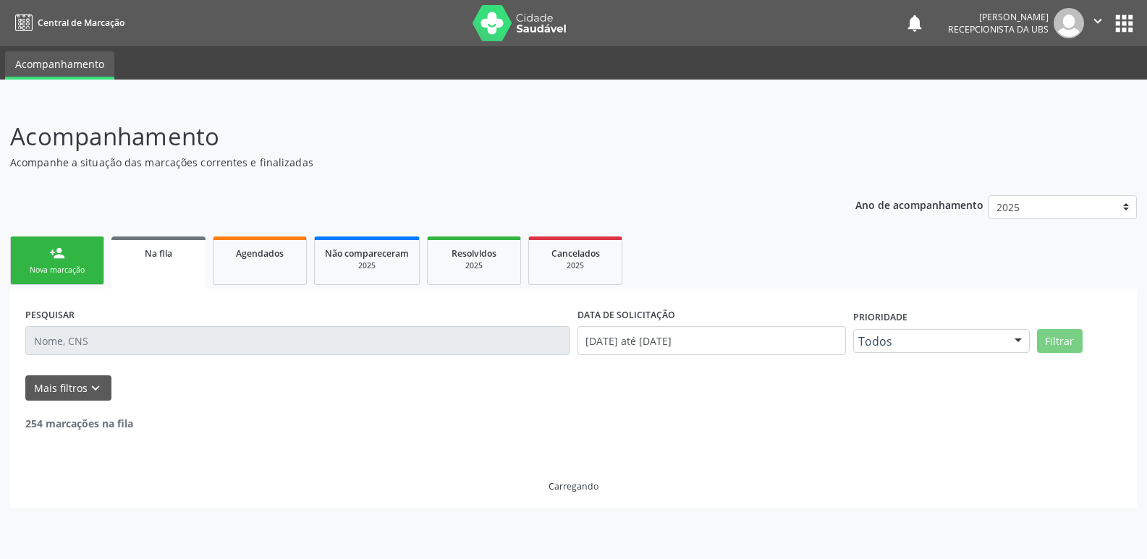
scroll to position [0, 0]
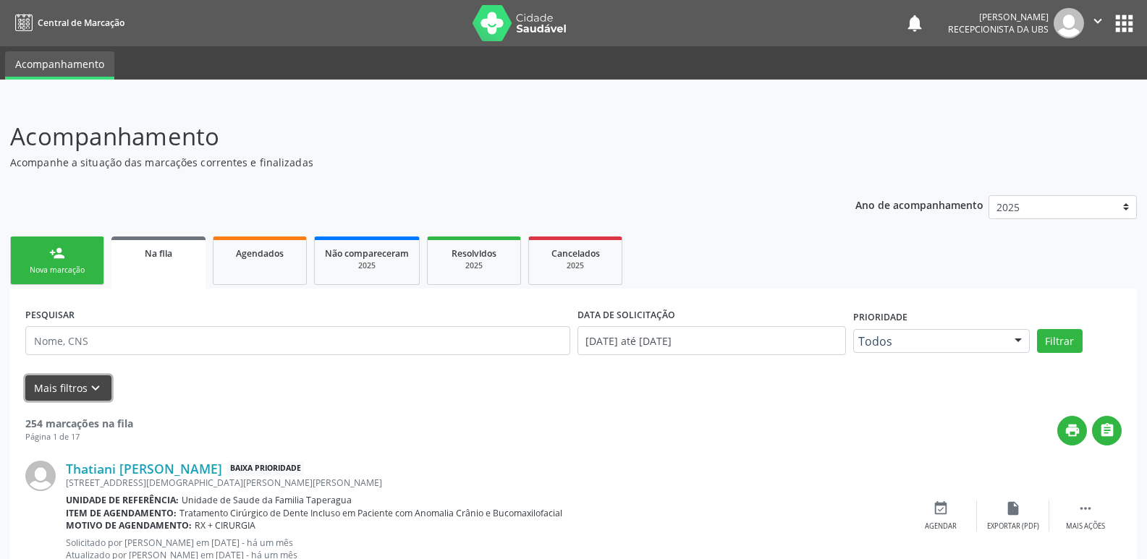
click at [62, 381] on button "Mais filtros keyboard_arrow_down" at bounding box center [68, 387] width 86 height 25
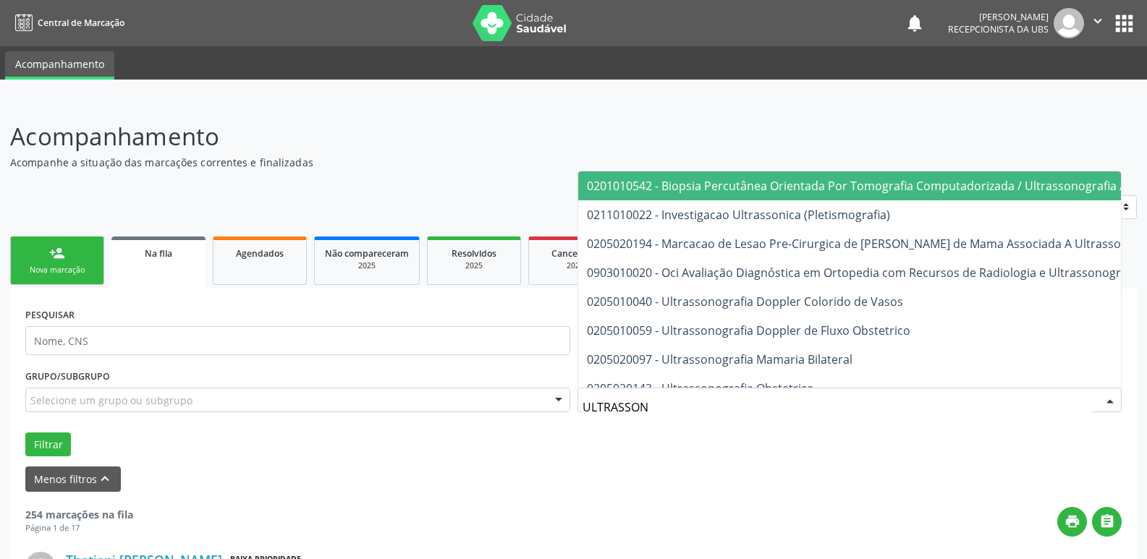
type input "ULTRASSONO"
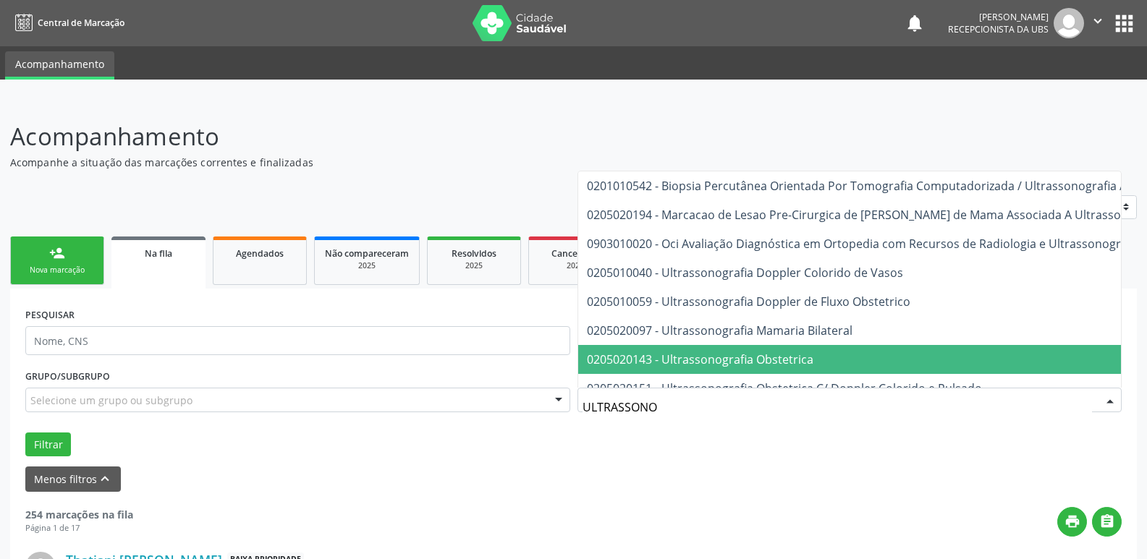
click at [750, 350] on span "0205020143 - Ultrassonografia Obstetrica" at bounding box center [942, 359] width 729 height 29
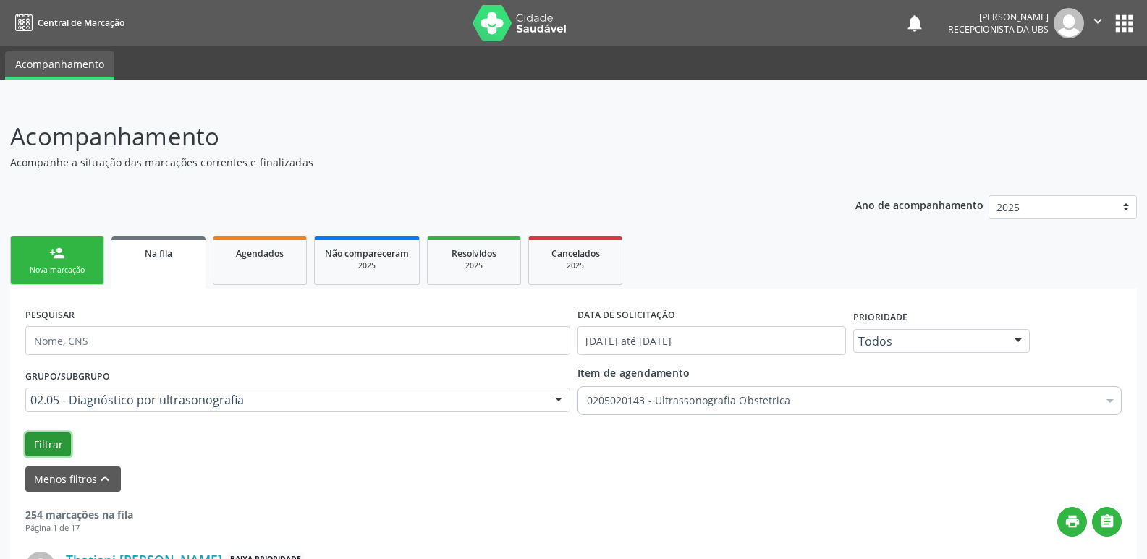
click at [56, 444] on button "Filtrar" at bounding box center [48, 445] width 46 height 25
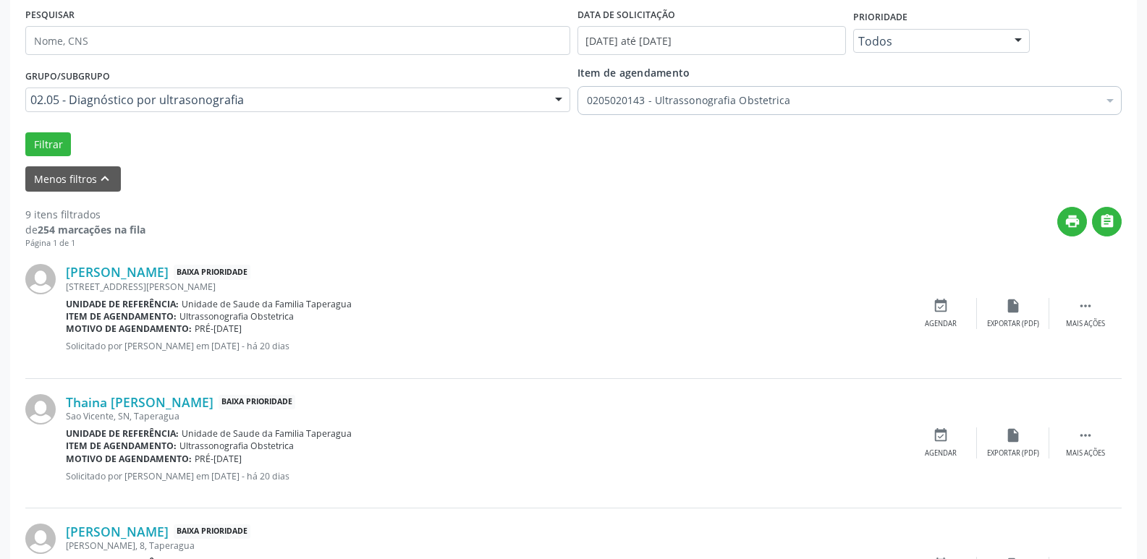
scroll to position [302, 0]
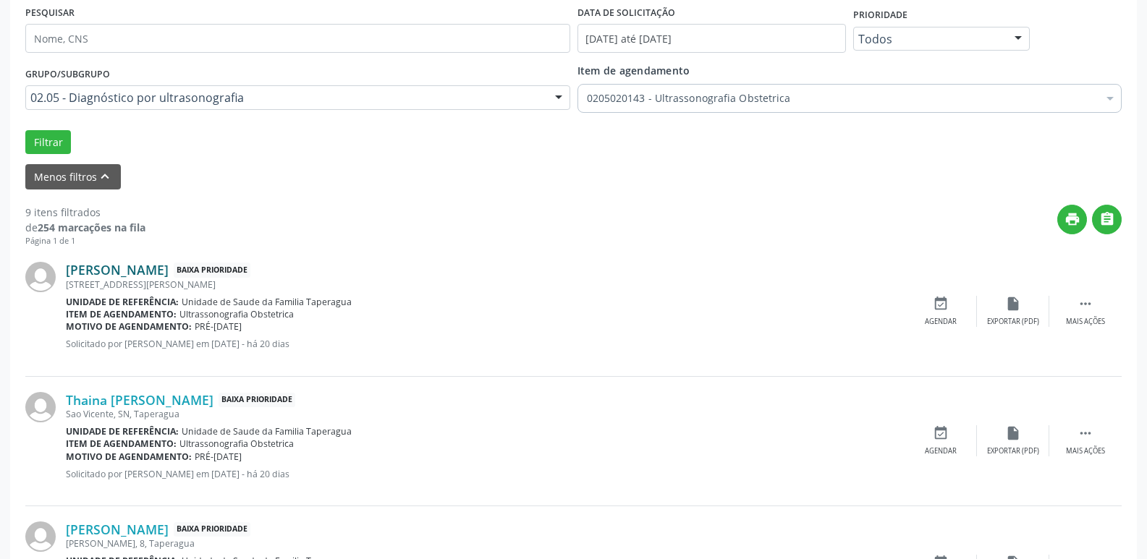
click at [169, 266] on link "Maria Luiza Araujo Guimaraes" at bounding box center [117, 270] width 103 height 16
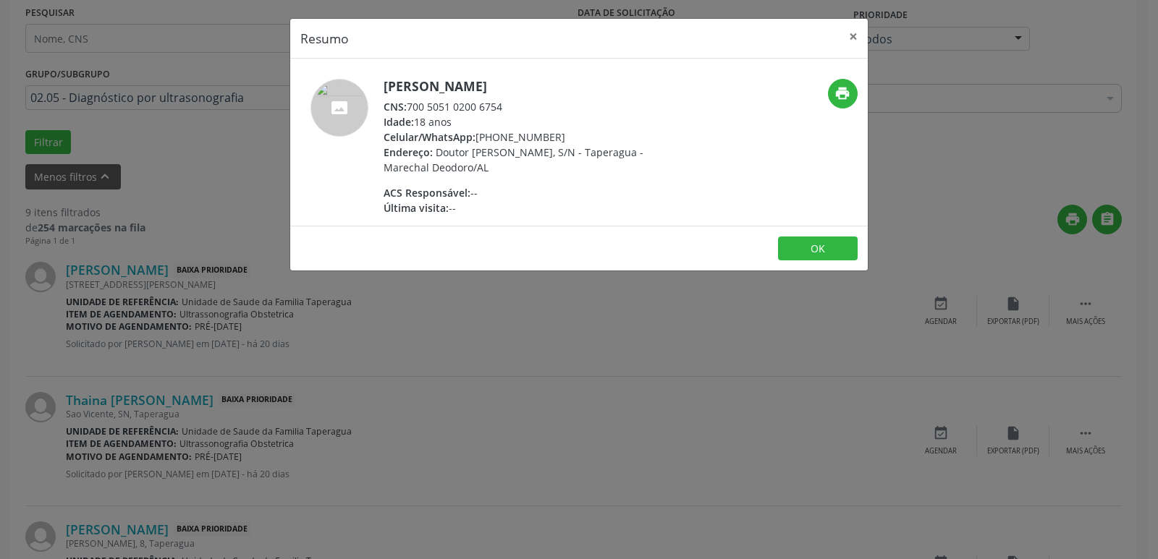
drag, startPoint x: 409, startPoint y: 106, endPoint x: 535, endPoint y: 103, distance: 125.2
click at [535, 103] on div "CNS: 700 5051 0200 6754" at bounding box center [523, 106] width 281 height 15
copy div "700 5051 0200 6754"
click at [417, 385] on div "Resumo × Maria Luiza Araujo Guimaraes CNS: 700 5051 0200 6754 Idade: 18 anos Ce…" at bounding box center [579, 279] width 1158 height 559
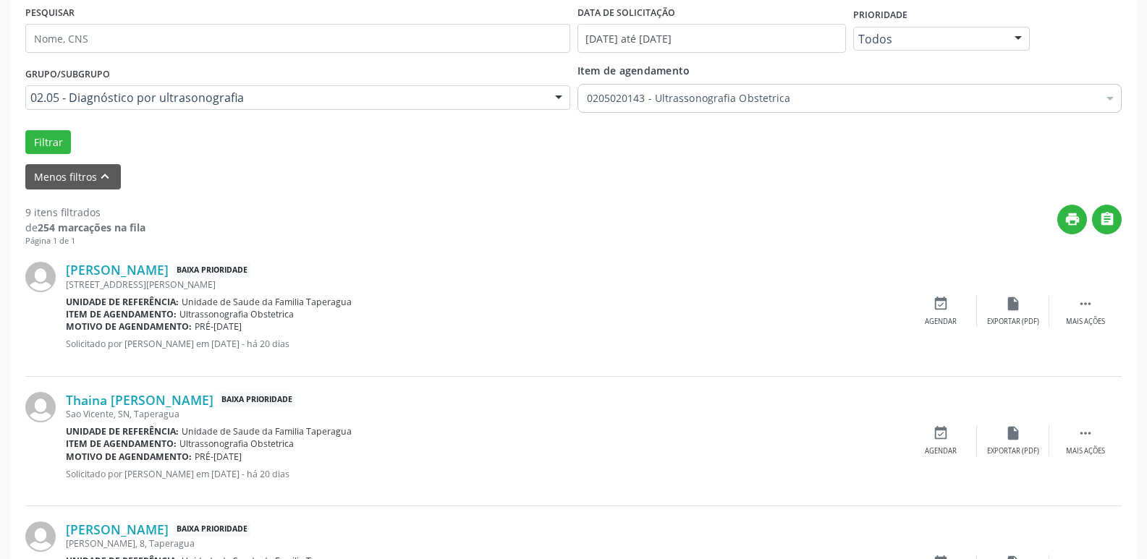
click at [147, 409] on div "Sao Vicente, SN, Taperagua" at bounding box center [485, 414] width 838 height 12
click at [151, 404] on link "Thaina Teles Barbosa" at bounding box center [140, 400] width 148 height 16
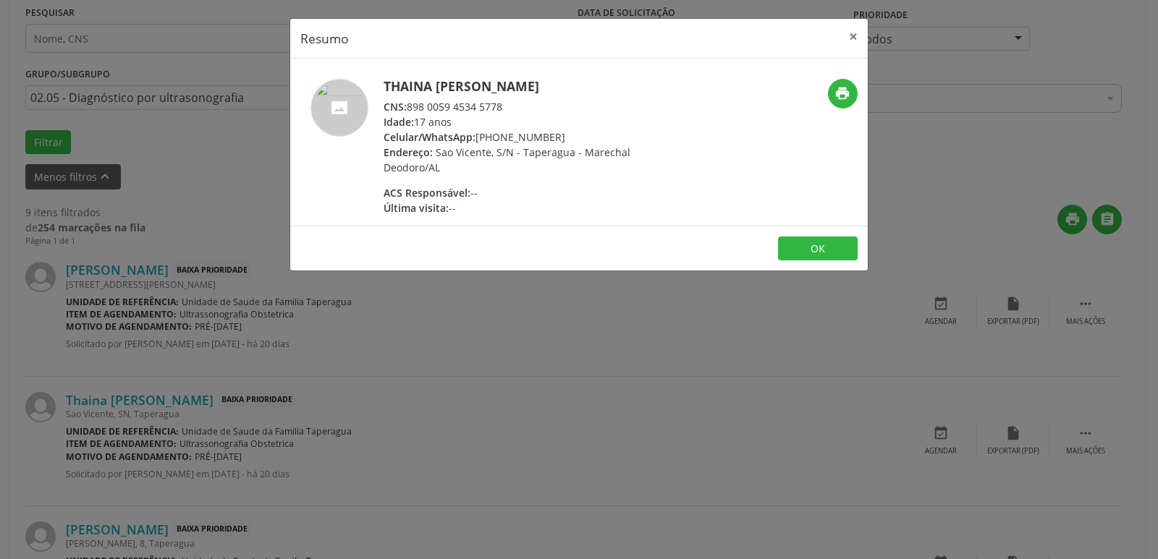
drag, startPoint x: 407, startPoint y: 107, endPoint x: 529, endPoint y: 98, distance: 121.9
click at [529, 99] on div "CNS: 898 0059 4534 5778" at bounding box center [523, 106] width 281 height 15
copy div "898 0059 4534 5778"
click at [294, 462] on div "Resumo × Thaina Teles Barbosa CNS: 898 0059 4534 5778 Idade: 17 anos Celular/Wh…" at bounding box center [579, 279] width 1158 height 559
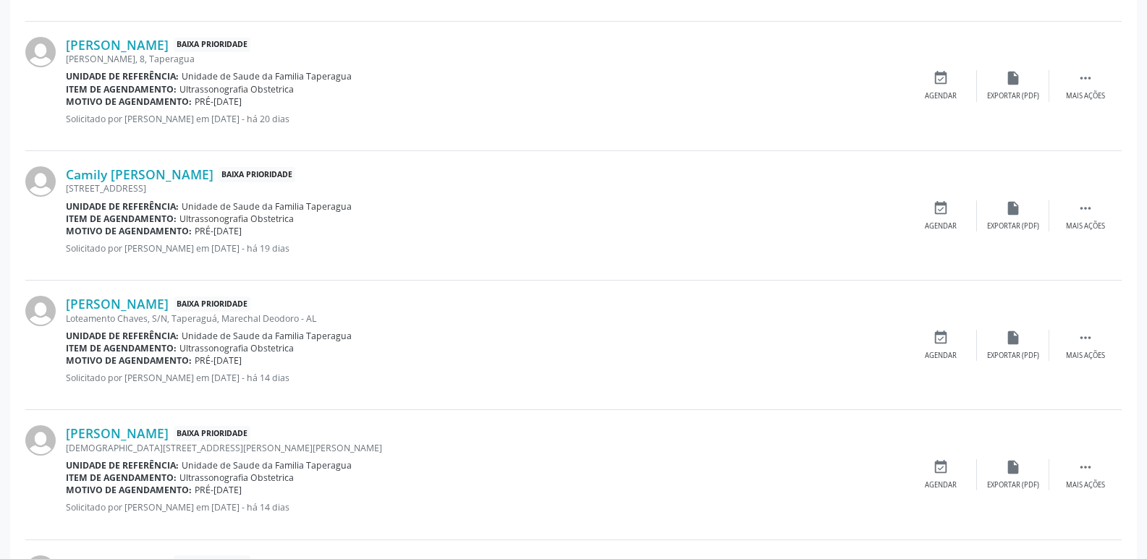
scroll to position [789, 0]
click at [169, 42] on link "Dayana Gomes Pereira dos Santos" at bounding box center [117, 43] width 103 height 16
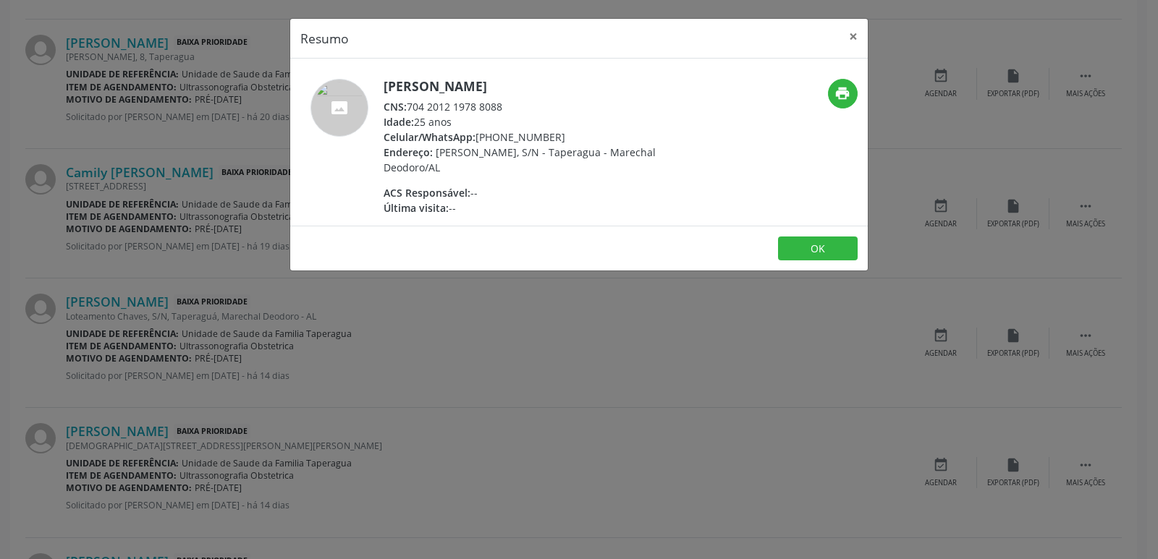
drag, startPoint x: 408, startPoint y: 109, endPoint x: 525, endPoint y: 108, distance: 116.5
click at [525, 108] on div "CNS: 704 2012 1978 8088" at bounding box center [523, 106] width 281 height 15
copy div "704 2012 1978 8088"
click at [189, 302] on div "Resumo × Dayana Gomes Pereira dos Santos CNS: 704 2012 1978 8088 Idade: 25 anos…" at bounding box center [579, 279] width 1158 height 559
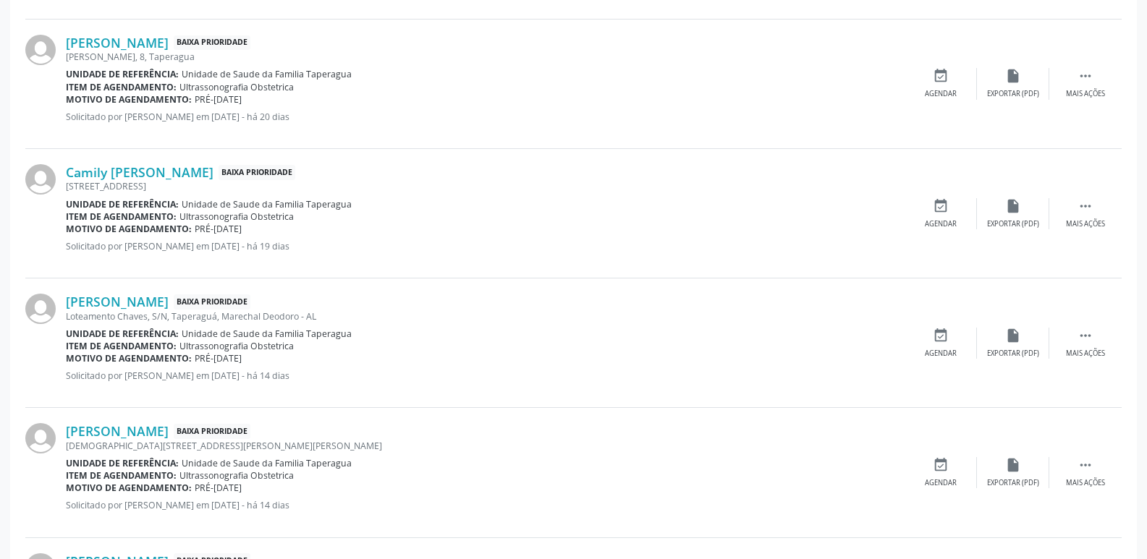
click at [202, 182] on div "São Vicente, 7, Taperagua" at bounding box center [485, 186] width 838 height 12
click at [208, 171] on link "Camily Vitoria Alexandre Bezerra" at bounding box center [140, 172] width 148 height 16
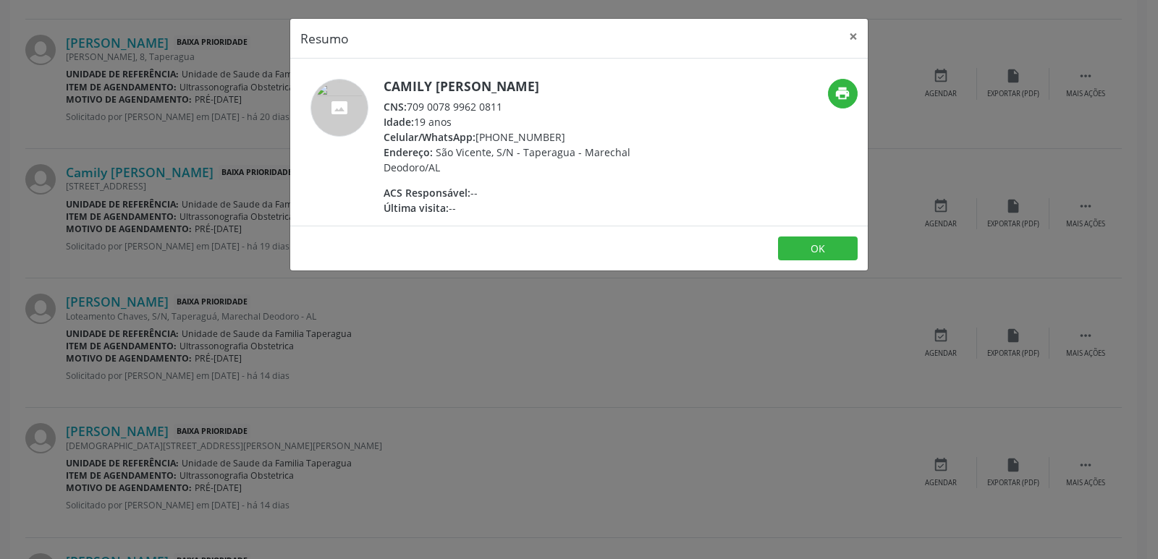
drag, startPoint x: 408, startPoint y: 103, endPoint x: 532, endPoint y: 107, distance: 124.5
click at [532, 107] on div "CNS: 709 0078 9962 0811" at bounding box center [523, 106] width 281 height 15
copy div "709 0078 9962 0811"
click at [344, 344] on div "Resumo × Camily Vitoria Alexandre Bezerra CNS: 709 0078 9962 0811 Idade: 19 ano…" at bounding box center [579, 279] width 1158 height 559
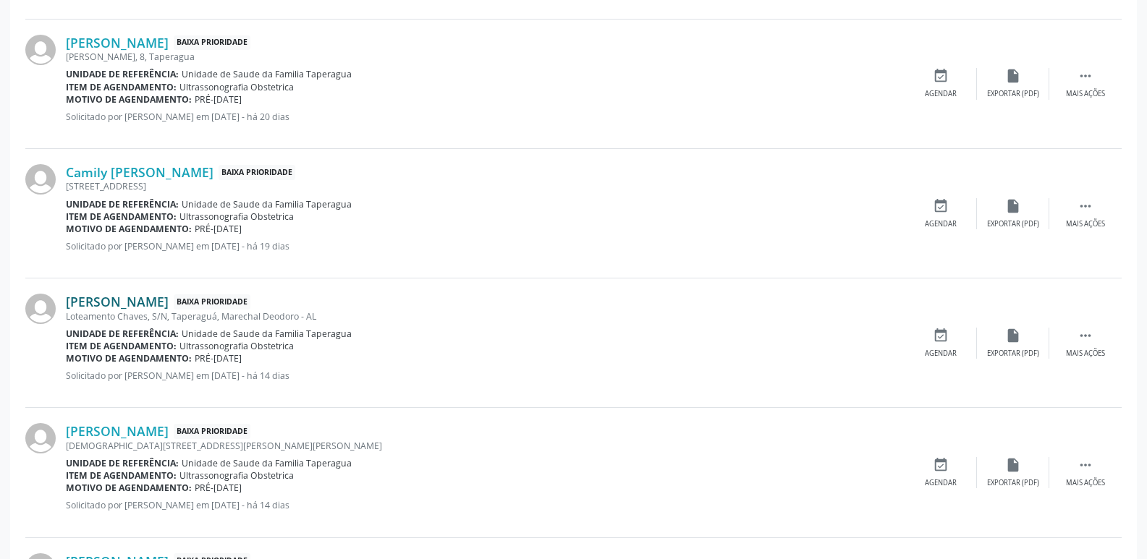
click at [169, 305] on link "Lavigne Silva do Nascimento" at bounding box center [117, 302] width 103 height 16
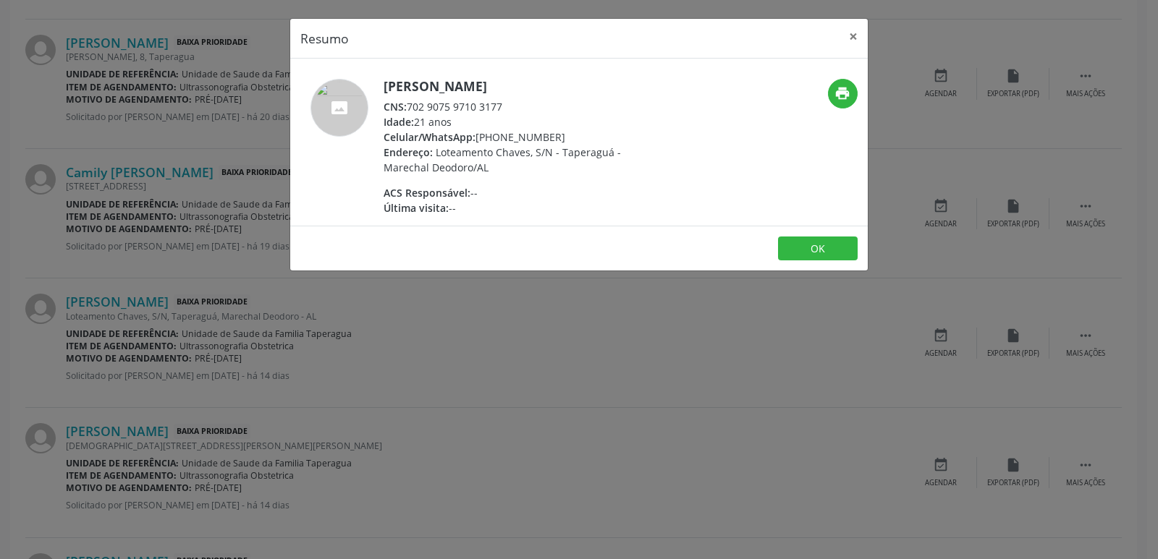
drag, startPoint x: 409, startPoint y: 109, endPoint x: 524, endPoint y: 107, distance: 115.0
click at [524, 107] on div "CNS: 702 9075 9710 3177" at bounding box center [523, 106] width 281 height 15
copy div "702 9075 9710 3177"
click at [213, 367] on div "Resumo × Lavigne Silva do Nascimento CNS: 702 9075 9710 3177 Idade: 21 anos Cel…" at bounding box center [579, 279] width 1158 height 559
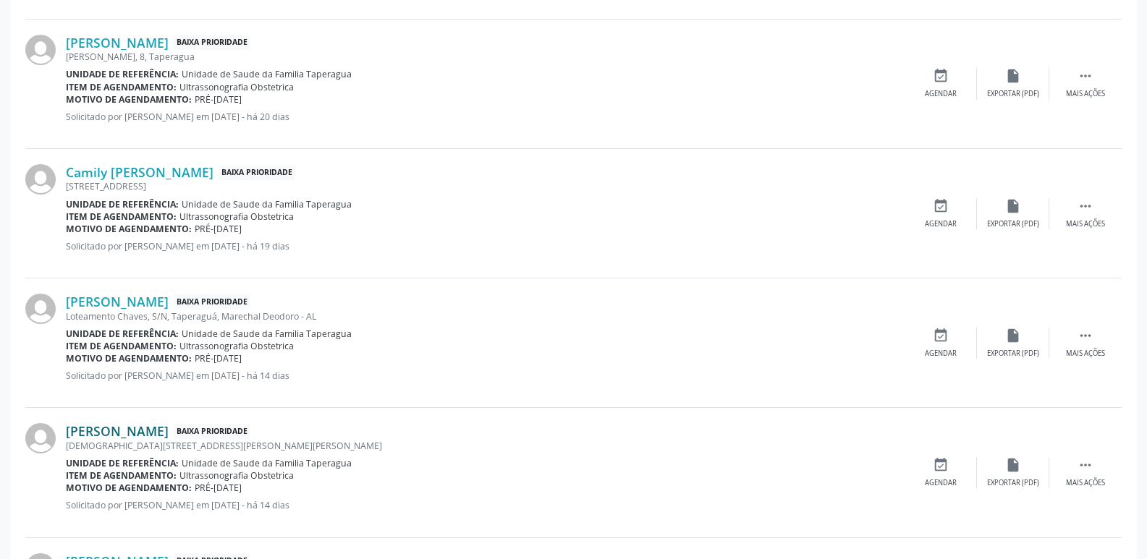
click at [169, 429] on link "Pamela Emilia da Cruz Felix" at bounding box center [117, 431] width 103 height 16
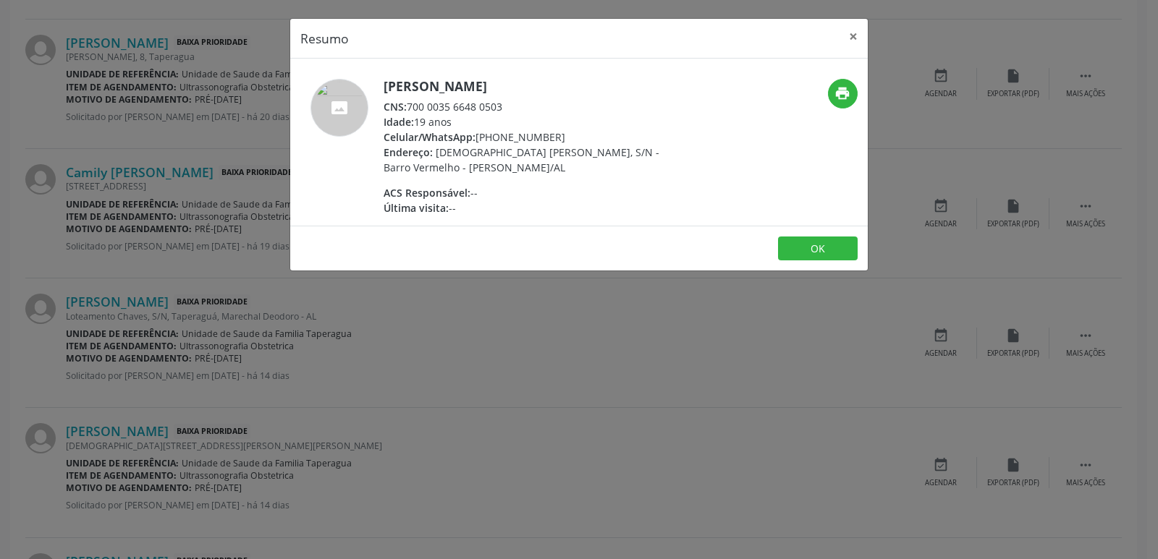
drag, startPoint x: 409, startPoint y: 105, endPoint x: 514, endPoint y: 116, distance: 105.5
click at [514, 116] on div "Pamela Emilia da Cruz Felix CNS: 700 0035 6648 0503 Idade: 19 anos Celular/What…" at bounding box center [523, 147] width 281 height 137
click at [517, 114] on div "Idade: 19 anos" at bounding box center [523, 121] width 281 height 15
drag, startPoint x: 509, startPoint y: 105, endPoint x: 409, endPoint y: 103, distance: 99.1
click at [409, 103] on div "CNS: 700 0035 6648 0503" at bounding box center [523, 106] width 281 height 15
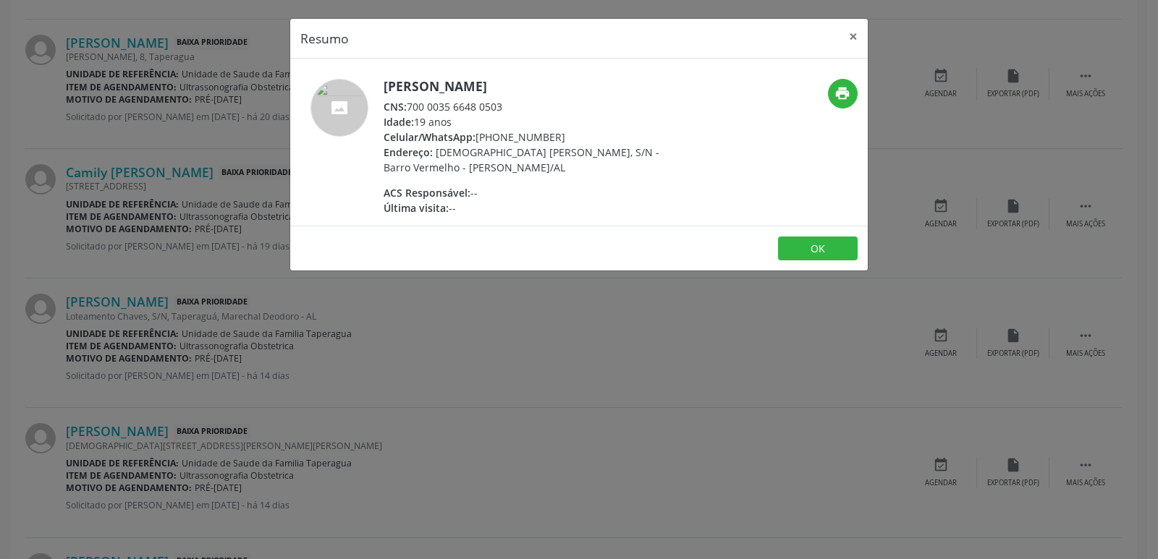
copy div "700 0035 6648 0503"
click at [482, 365] on div "Resumo × Pamela Emilia da Cruz Felix CNS: 700 0035 6648 0503 Idade: 19 anos Cel…" at bounding box center [579, 279] width 1158 height 559
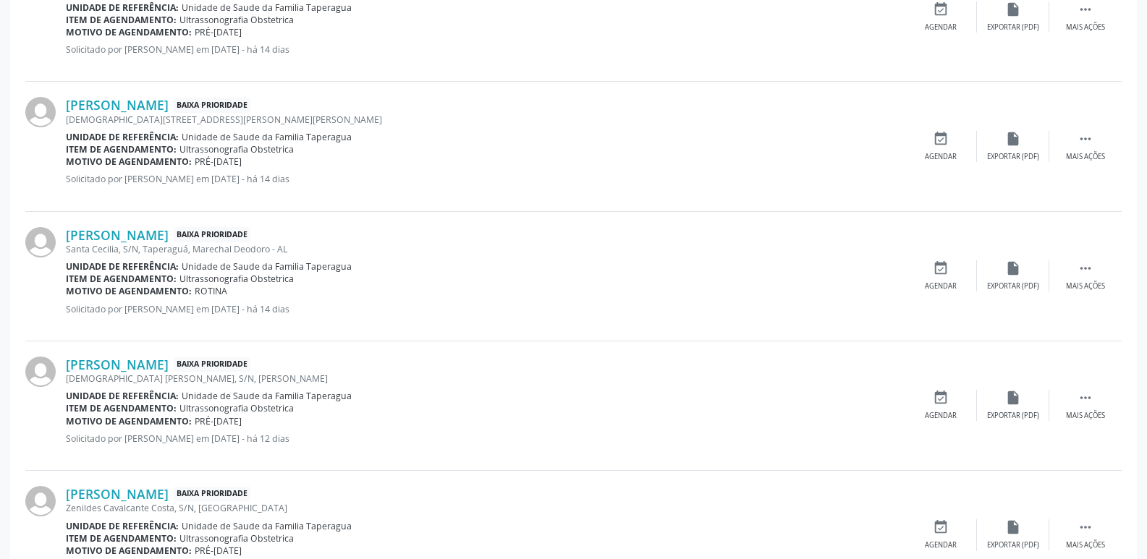
scroll to position [1181, 0]
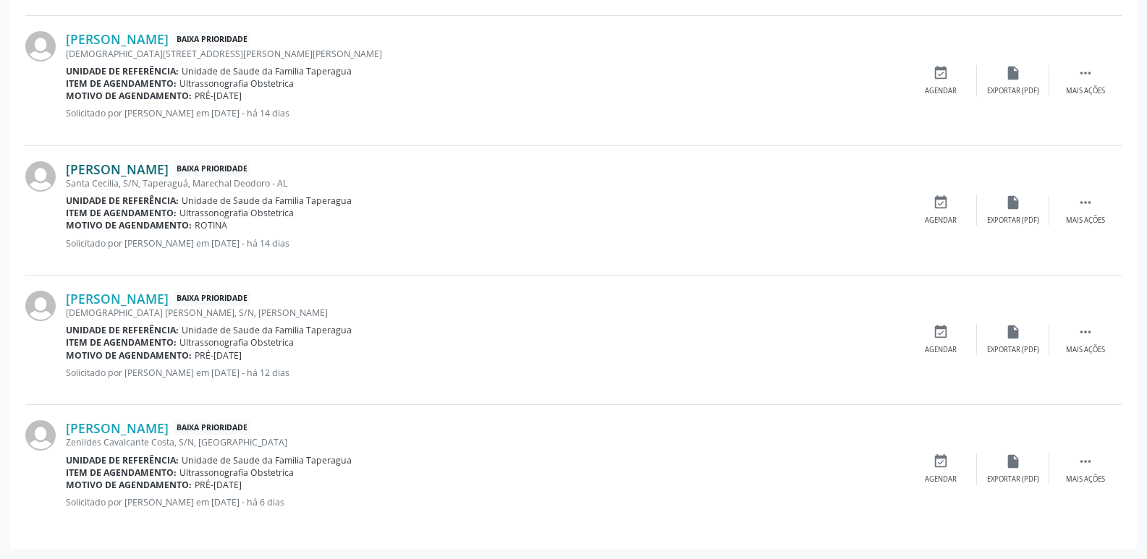
click at [169, 168] on link "Dayane Almeida de Brito" at bounding box center [117, 169] width 103 height 16
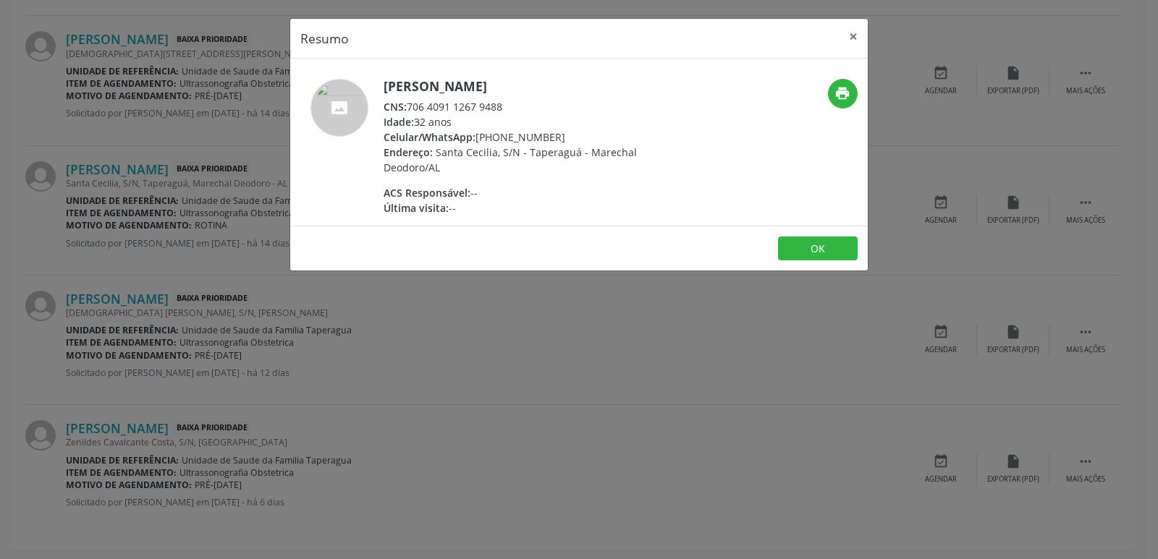
drag, startPoint x: 411, startPoint y: 107, endPoint x: 508, endPoint y: 110, distance: 97.0
click at [508, 110] on div "CNS: 706 4091 1267 9488" at bounding box center [523, 106] width 281 height 15
copy div "706 4091 1267 9488"
click at [326, 409] on div "Resumo × Dayane Almeida de Brito CNS: 706 4091 1267 9488 Idade: 32 anos Celular…" at bounding box center [579, 279] width 1158 height 559
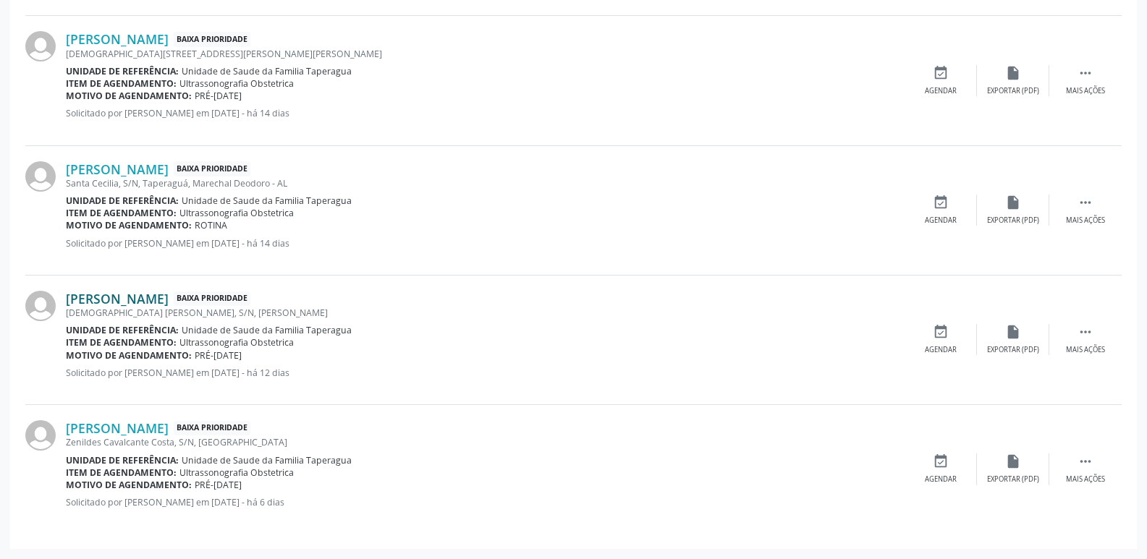
click at [169, 297] on link "Nivia Thaina de Souza Santos" at bounding box center [117, 299] width 103 height 16
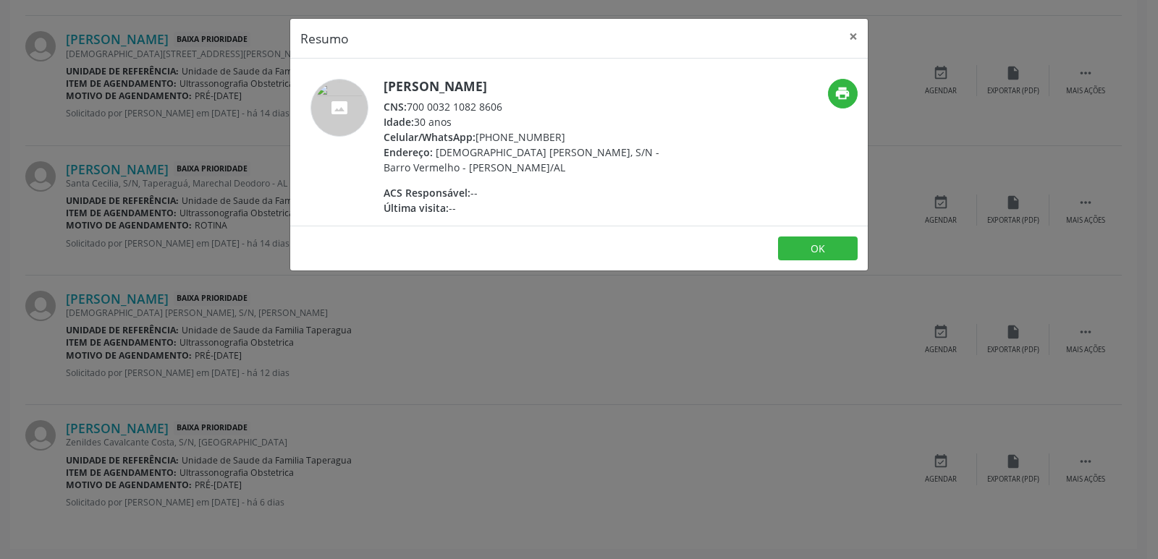
click at [407, 80] on h5 "Nivia Thaina de Souza Santos" at bounding box center [523, 86] width 281 height 15
copy div "Nivia Thaina de Souza Santos"
click at [229, 402] on div "Resumo × Nivia Thaina de Souza Santos CNS: 700 0032 1082 8606 Idade: 30 anos Ce…" at bounding box center [579, 279] width 1158 height 559
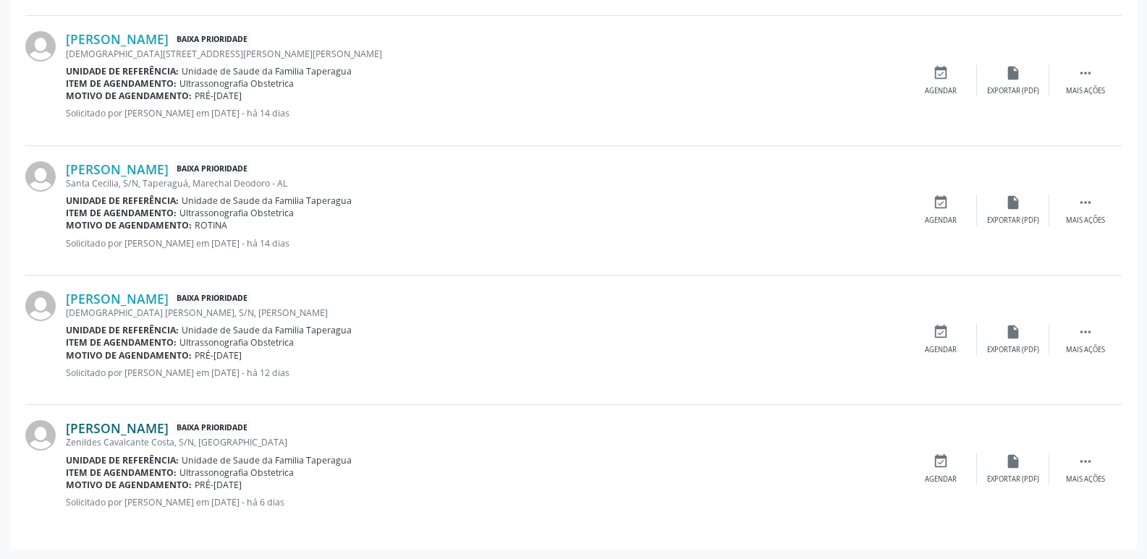
click at [169, 429] on link "Jariana Rodrigues da Silva" at bounding box center [117, 428] width 103 height 16
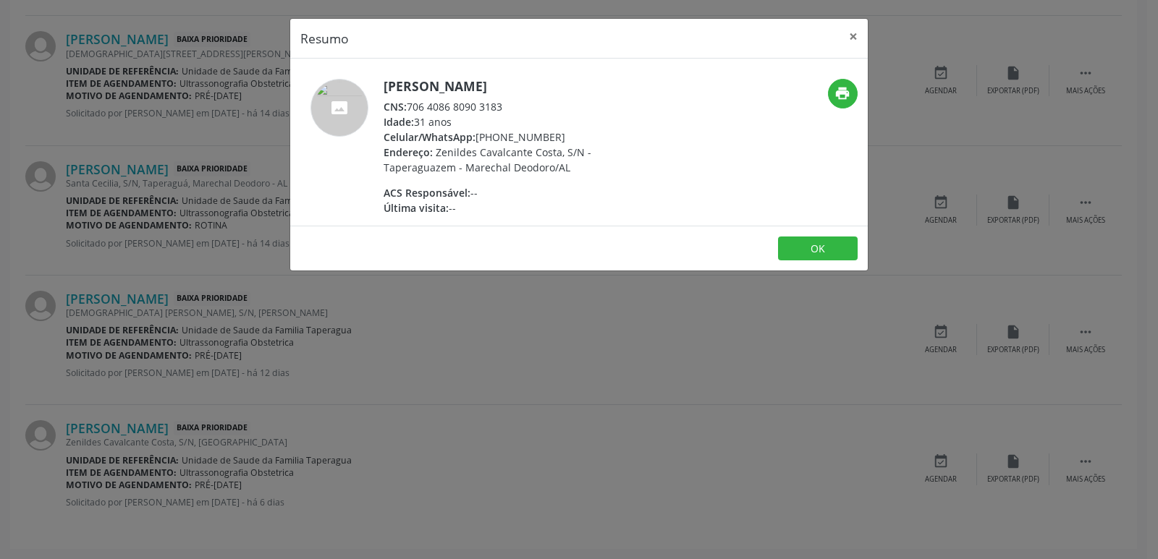
click at [418, 87] on h5 "Jariana Rodrigues da Silva" at bounding box center [523, 86] width 281 height 15
copy div "Jariana Rodrigues da Silva"
click at [742, 356] on div "Resumo × Jariana Rodrigues da Silva CNS: 706 4086 8090 3183 Idade: 31 anos Celu…" at bounding box center [579, 279] width 1158 height 559
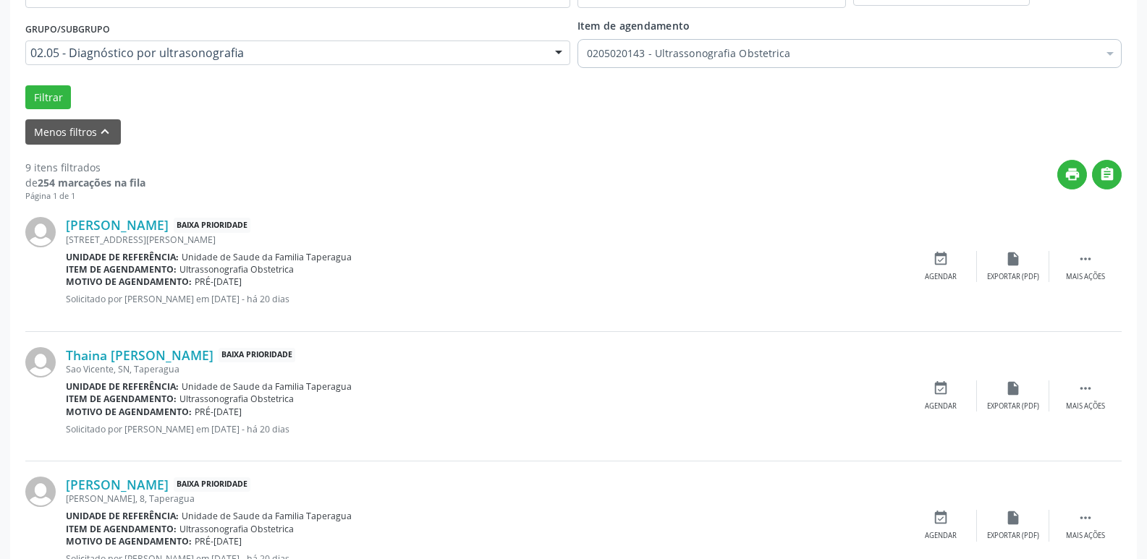
scroll to position [0, 0]
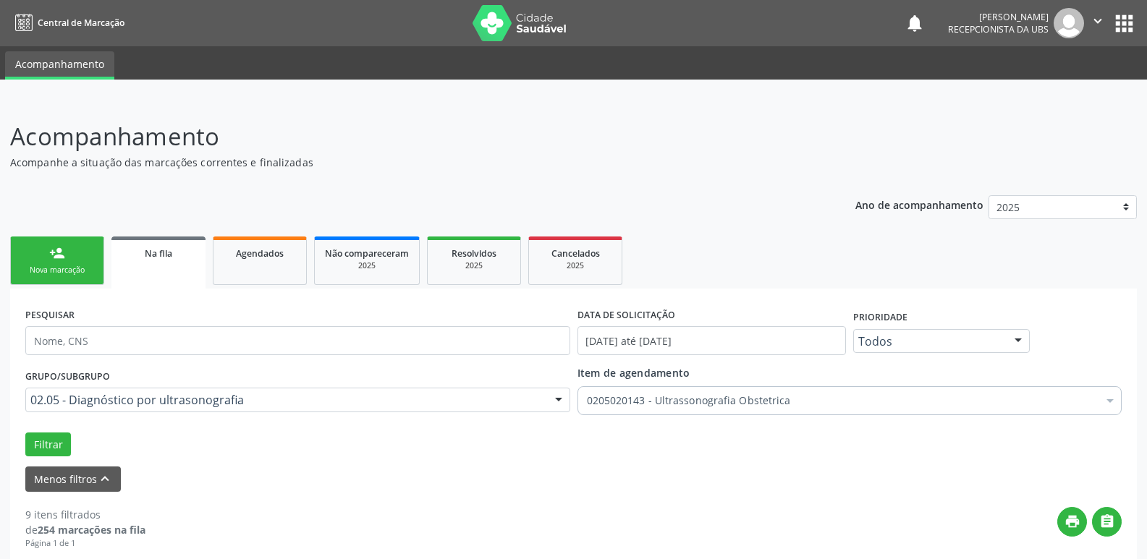
click at [1095, 25] on icon "" at bounding box center [1098, 21] width 16 height 16
click at [1058, 88] on link "Sair" at bounding box center [1061, 88] width 100 height 20
